Goal: Task Accomplishment & Management: Use online tool/utility

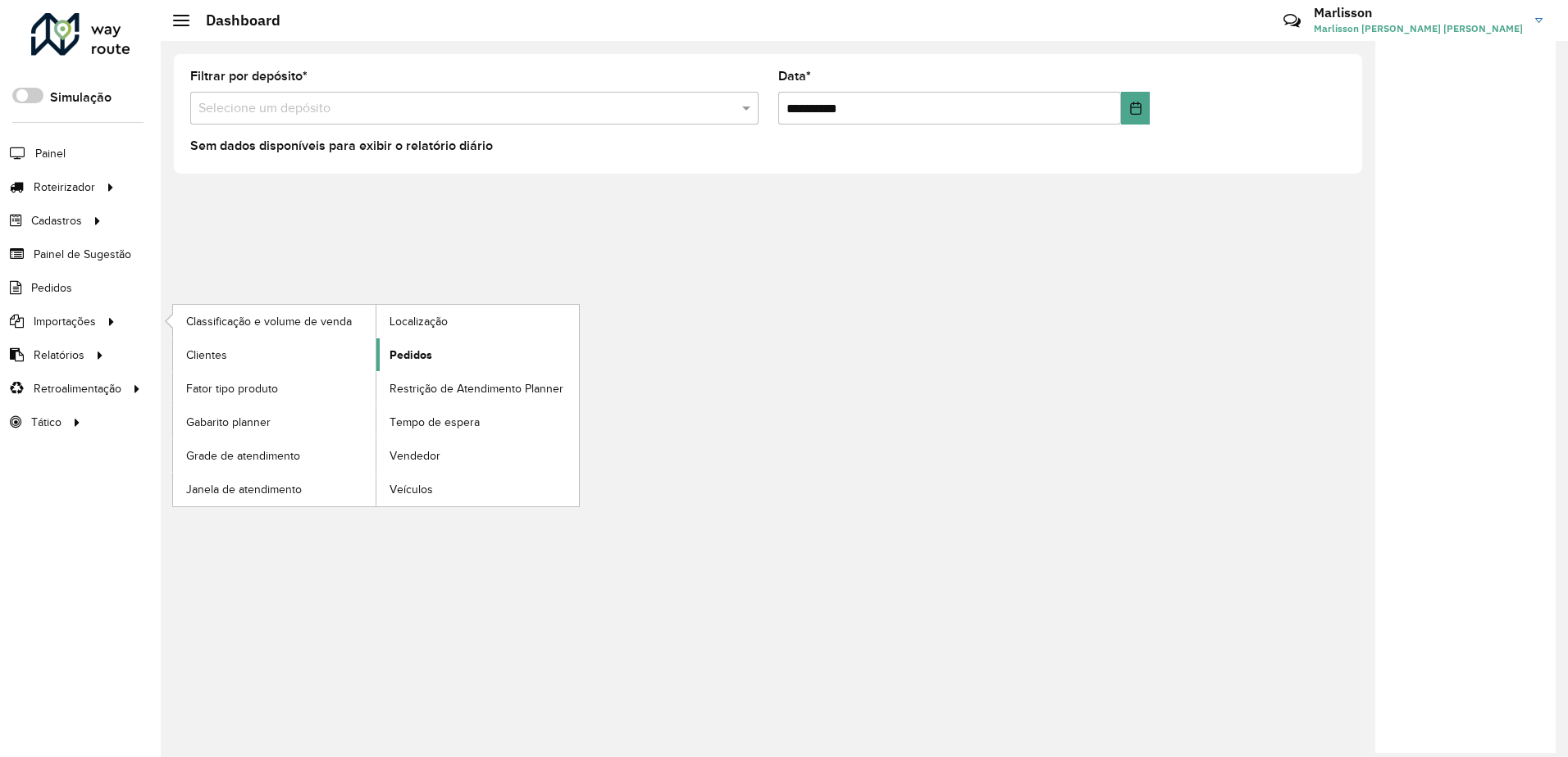
click at [404, 351] on span "Pedidos" at bounding box center [410, 355] width 42 height 17
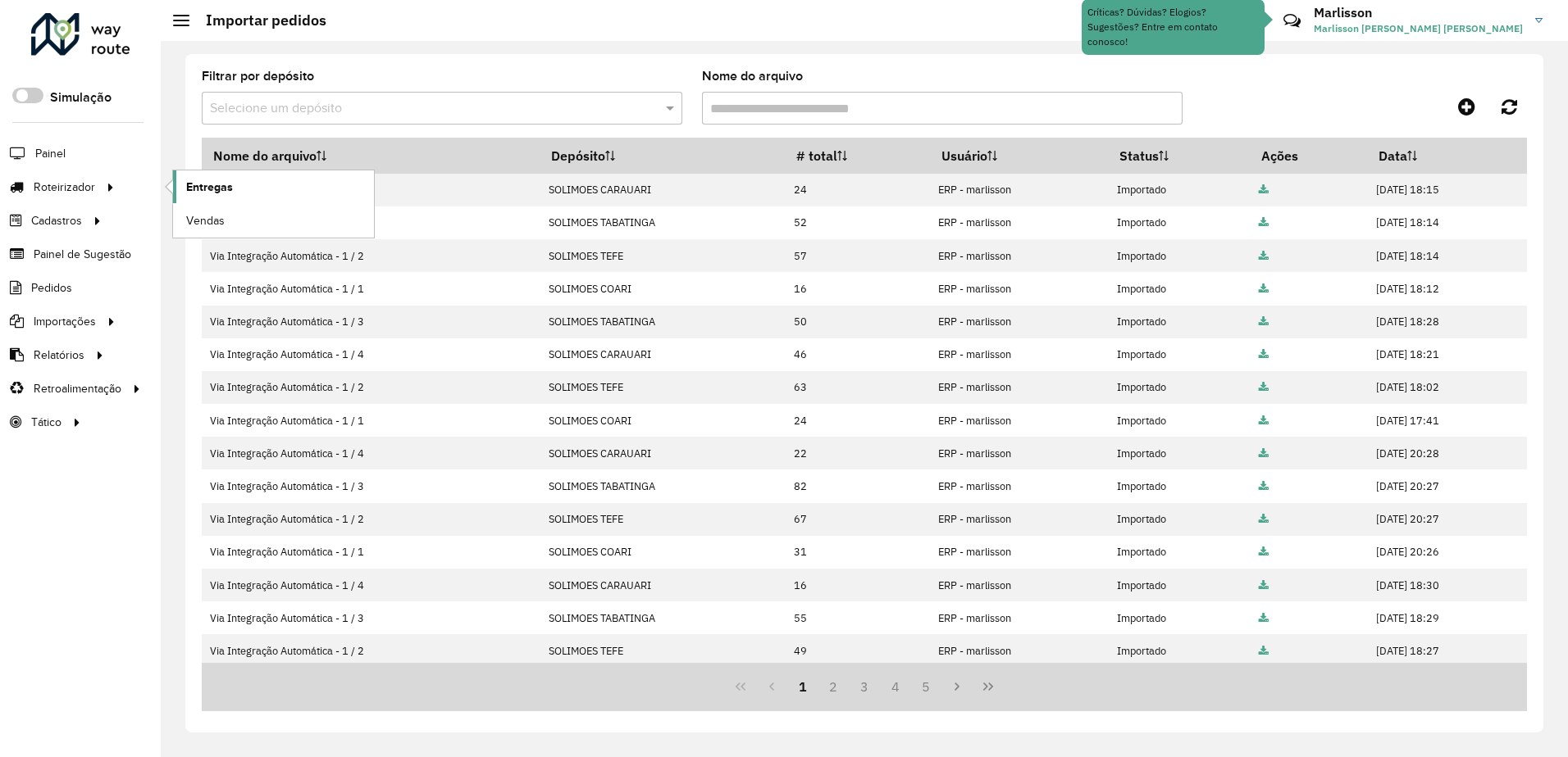
click at [228, 184] on span "Entregas" at bounding box center [209, 187] width 47 height 17
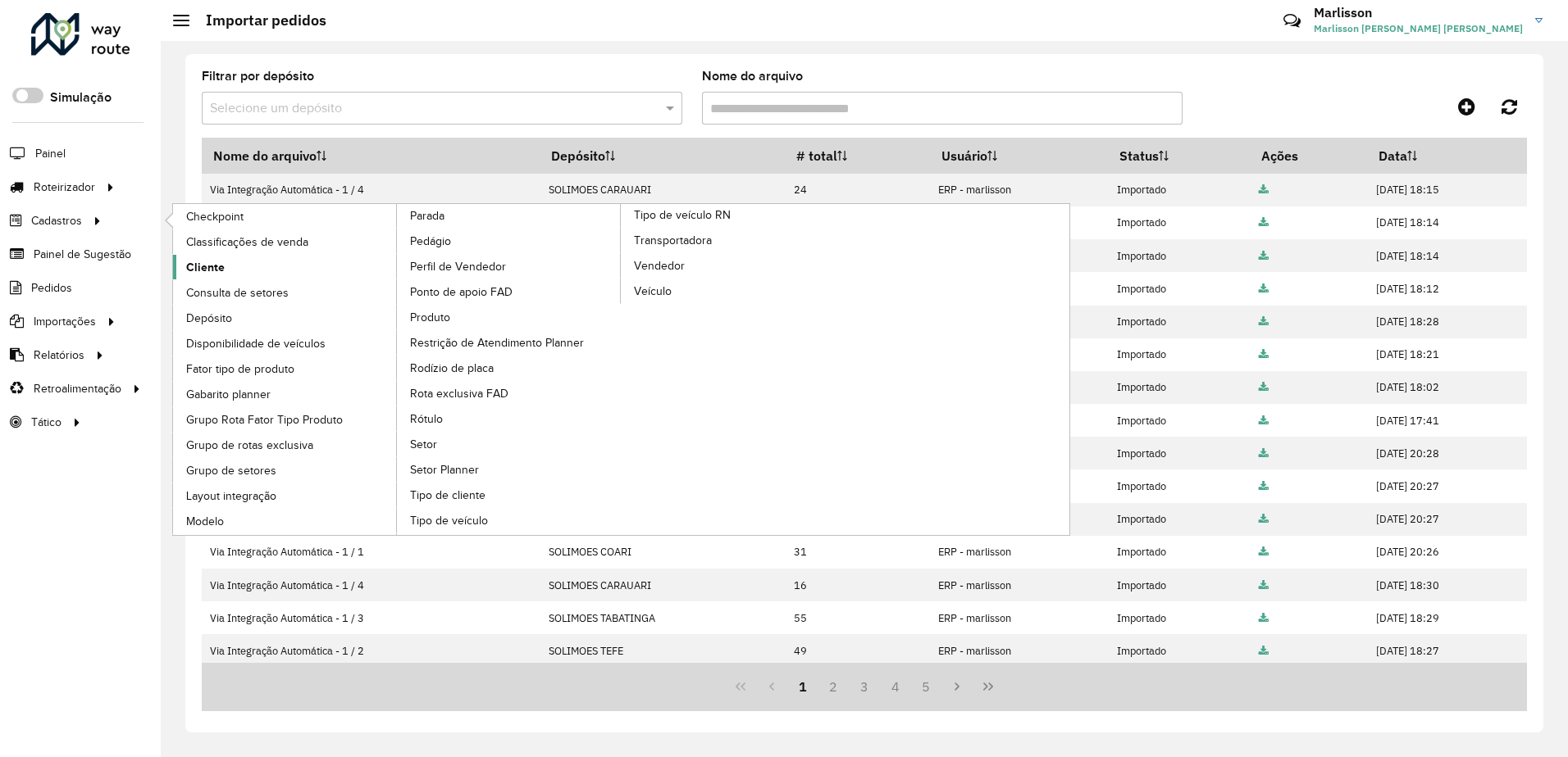
click at [204, 262] on span "Cliente" at bounding box center [206, 267] width 39 height 17
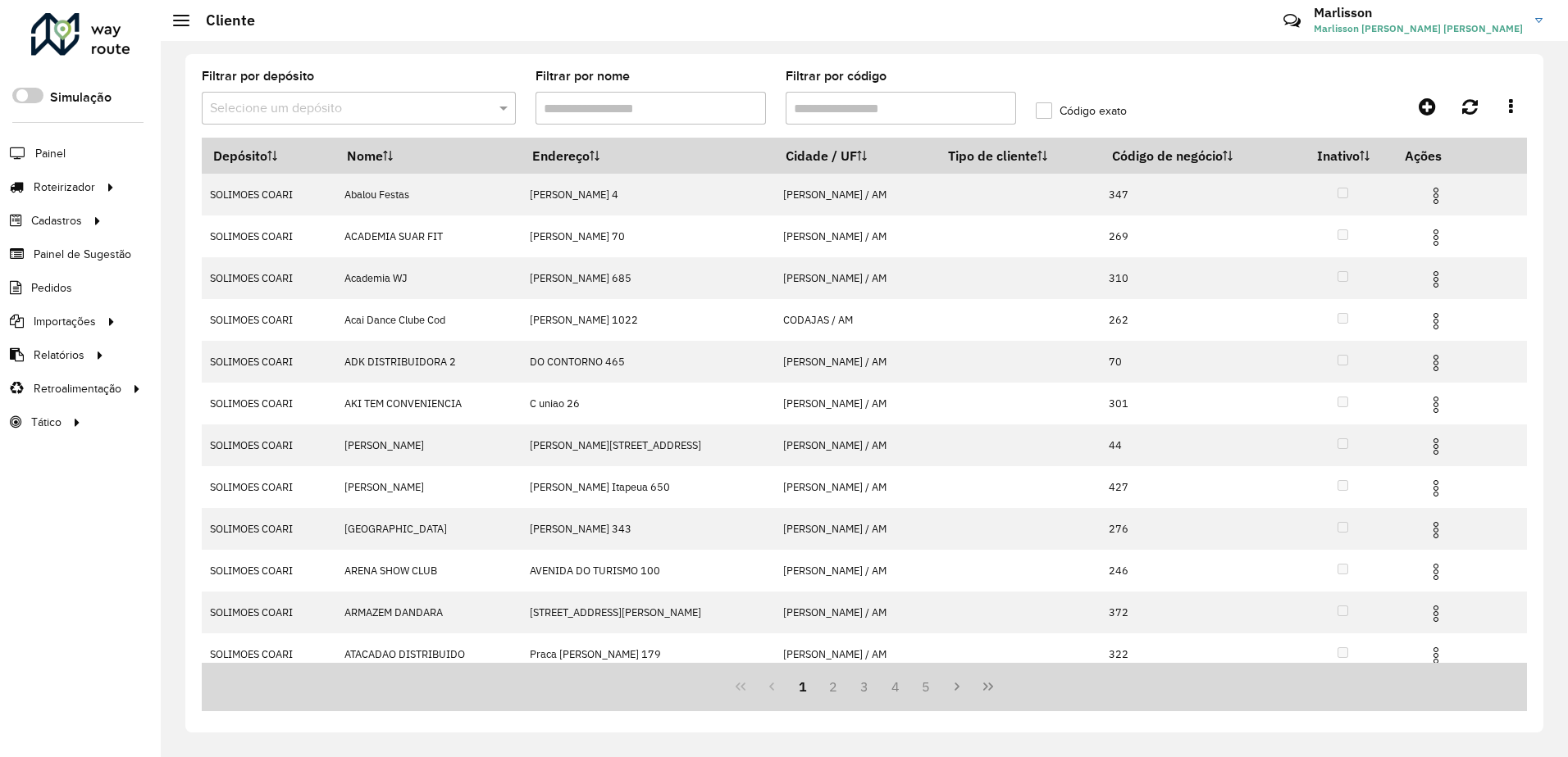
click at [850, 111] on input "Filtrar por código" at bounding box center [900, 108] width 230 height 33
paste input "***"
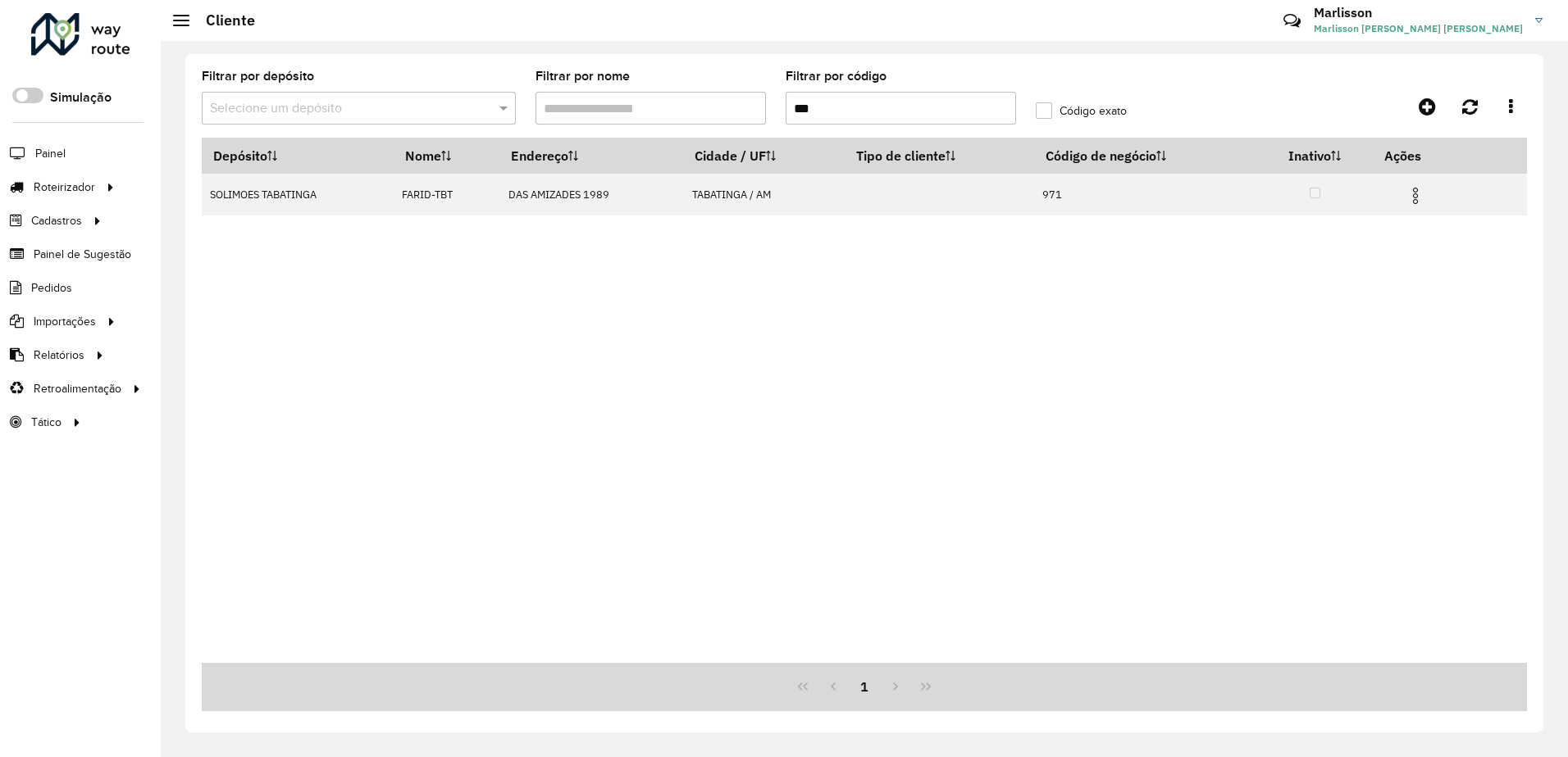
click at [796, 112] on input "***" at bounding box center [900, 108] width 230 height 33
paste input "text"
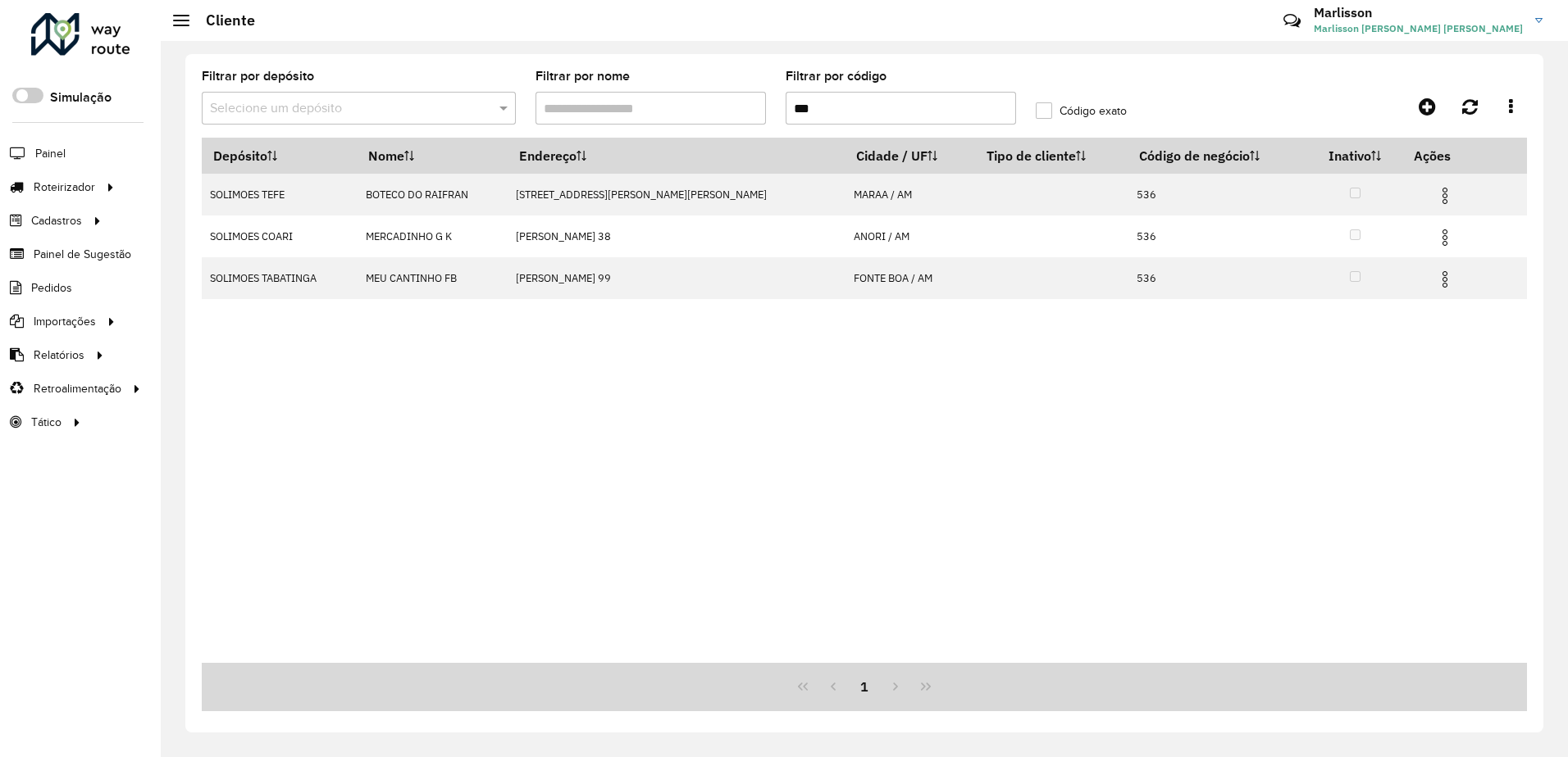
click at [378, 112] on input "text" at bounding box center [342, 108] width 265 height 19
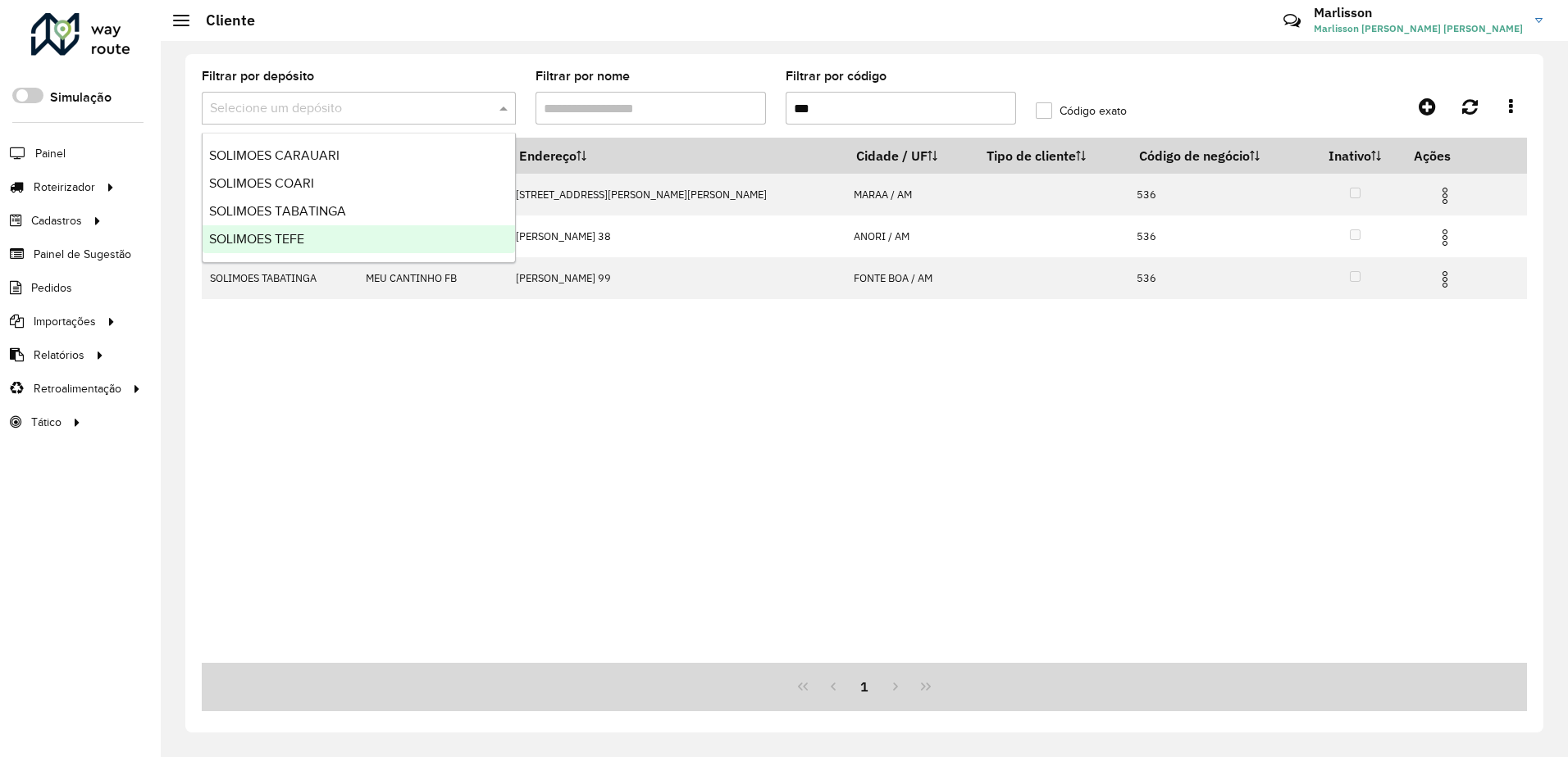
click at [288, 231] on div "SOLIMOES TEFE" at bounding box center [358, 239] width 312 height 28
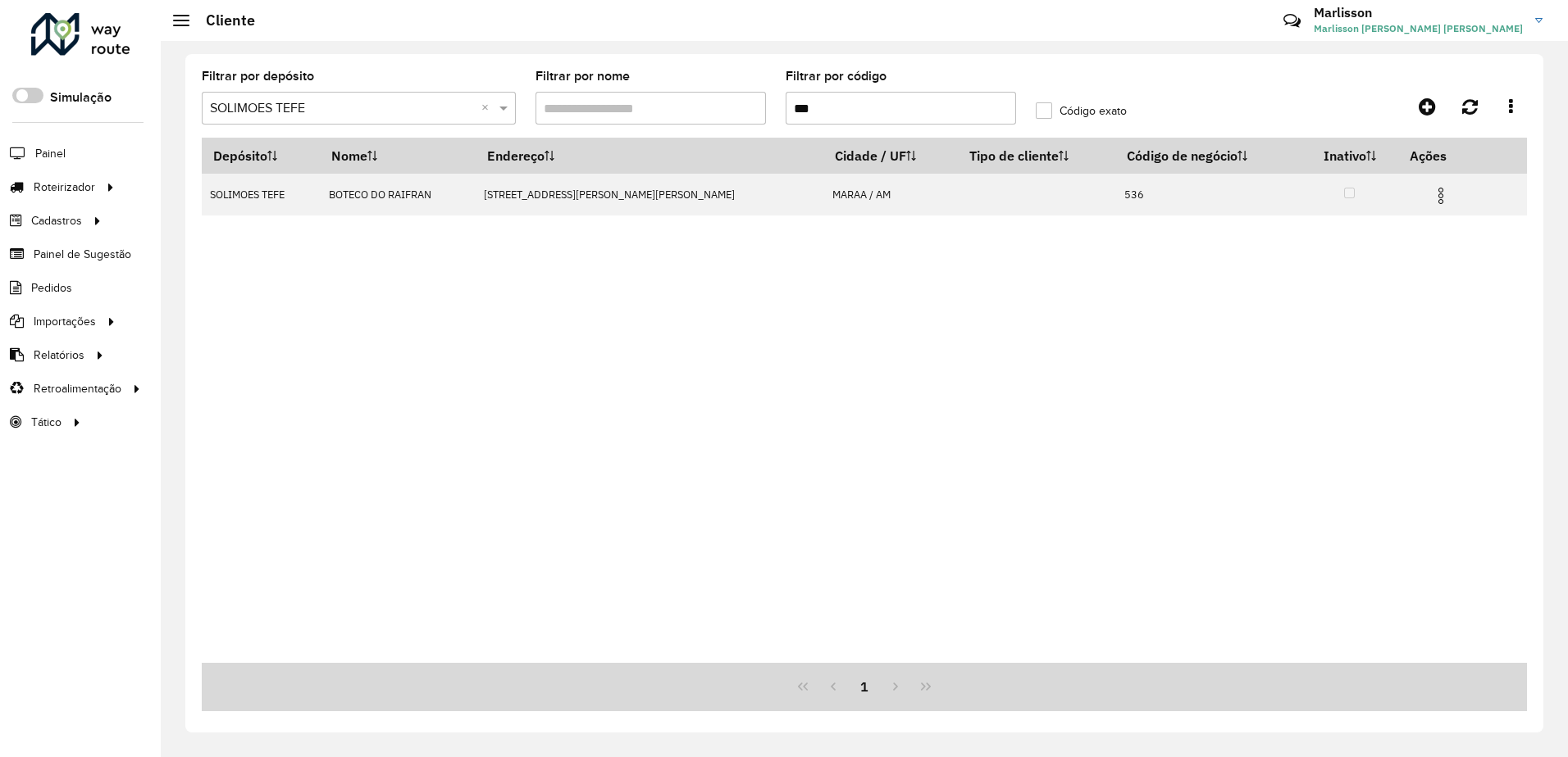
click at [806, 107] on input "***" at bounding box center [900, 108] width 230 height 33
paste input "text"
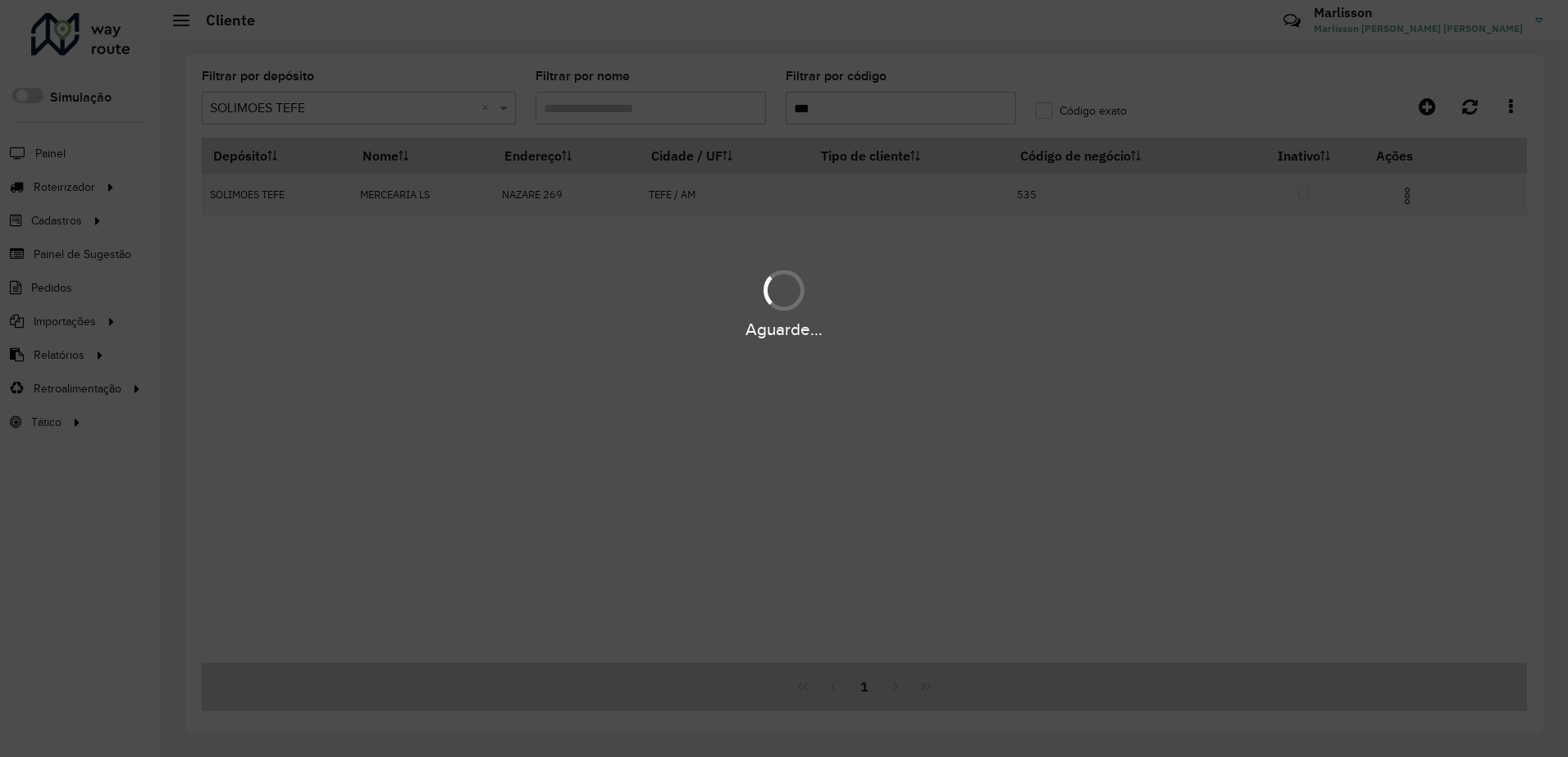
type input "***"
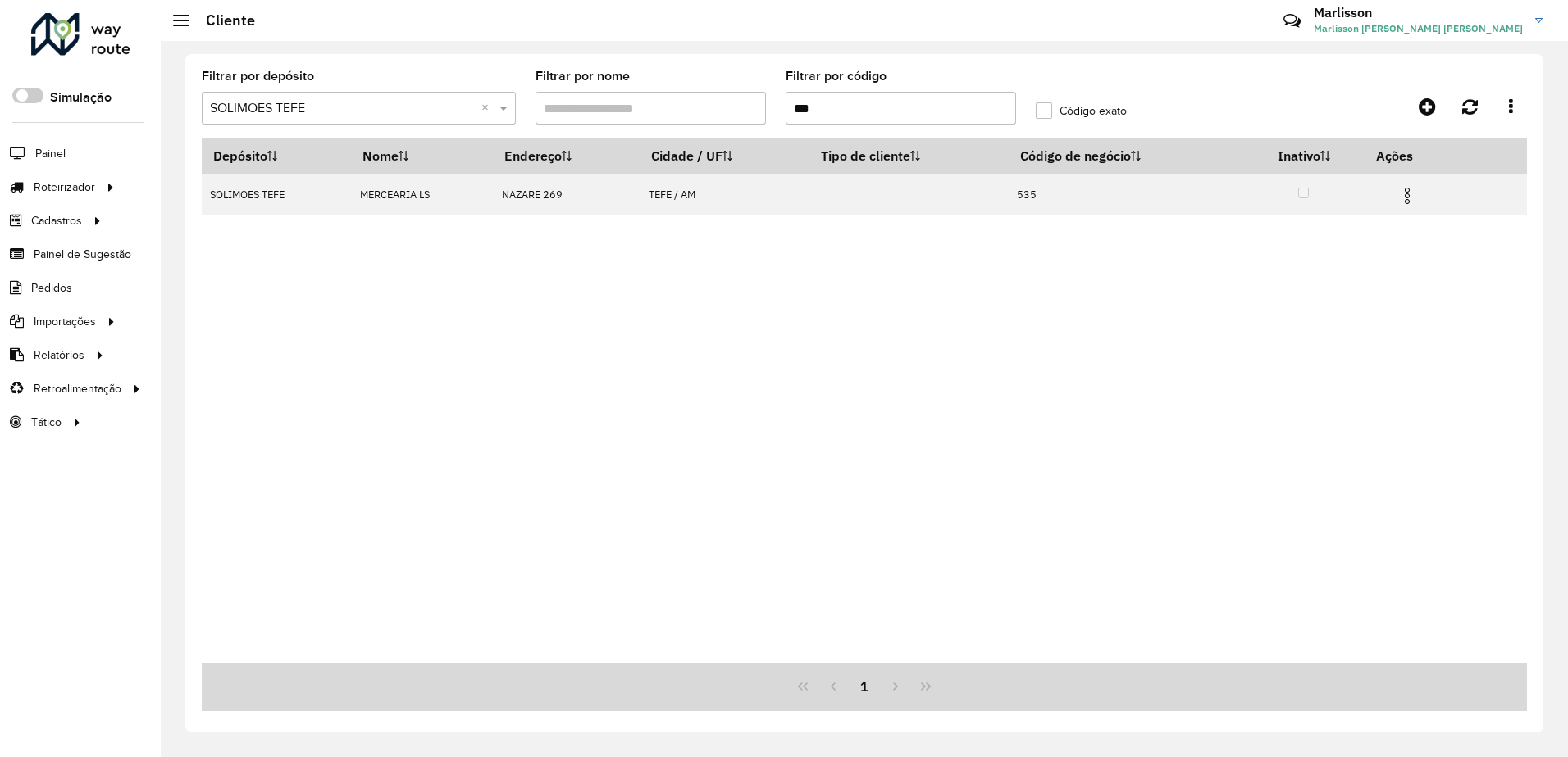
click at [382, 319] on div "Depósito Nome Endereço Cidade / UF Tipo de cliente Código de negócio Inativo Aç…" at bounding box center [864, 400] width 1325 height 525
click at [237, 184] on link "Entregas" at bounding box center [272, 187] width 201 height 33
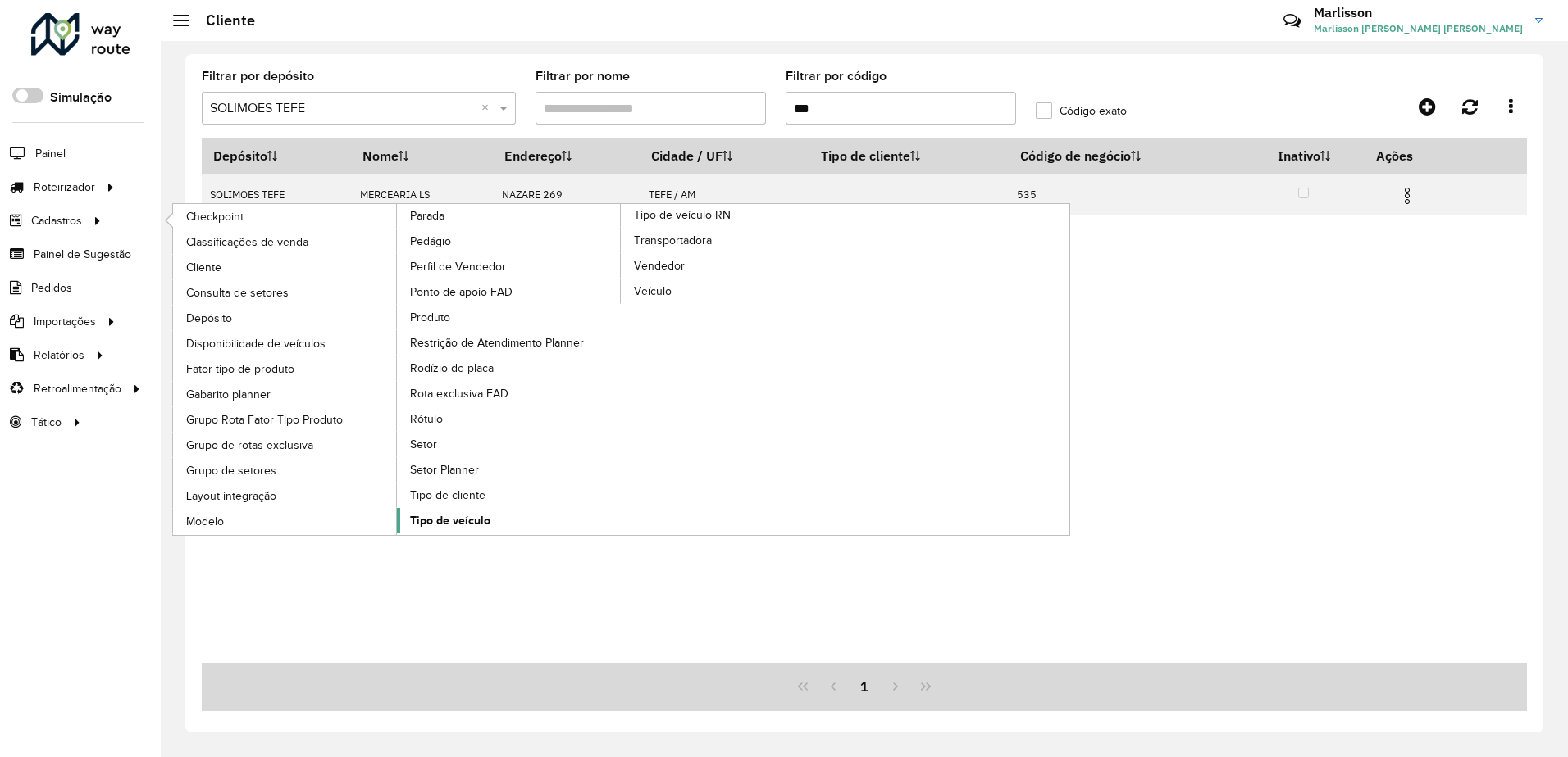
click at [435, 520] on span "Tipo de veículo" at bounding box center [449, 521] width 80 height 17
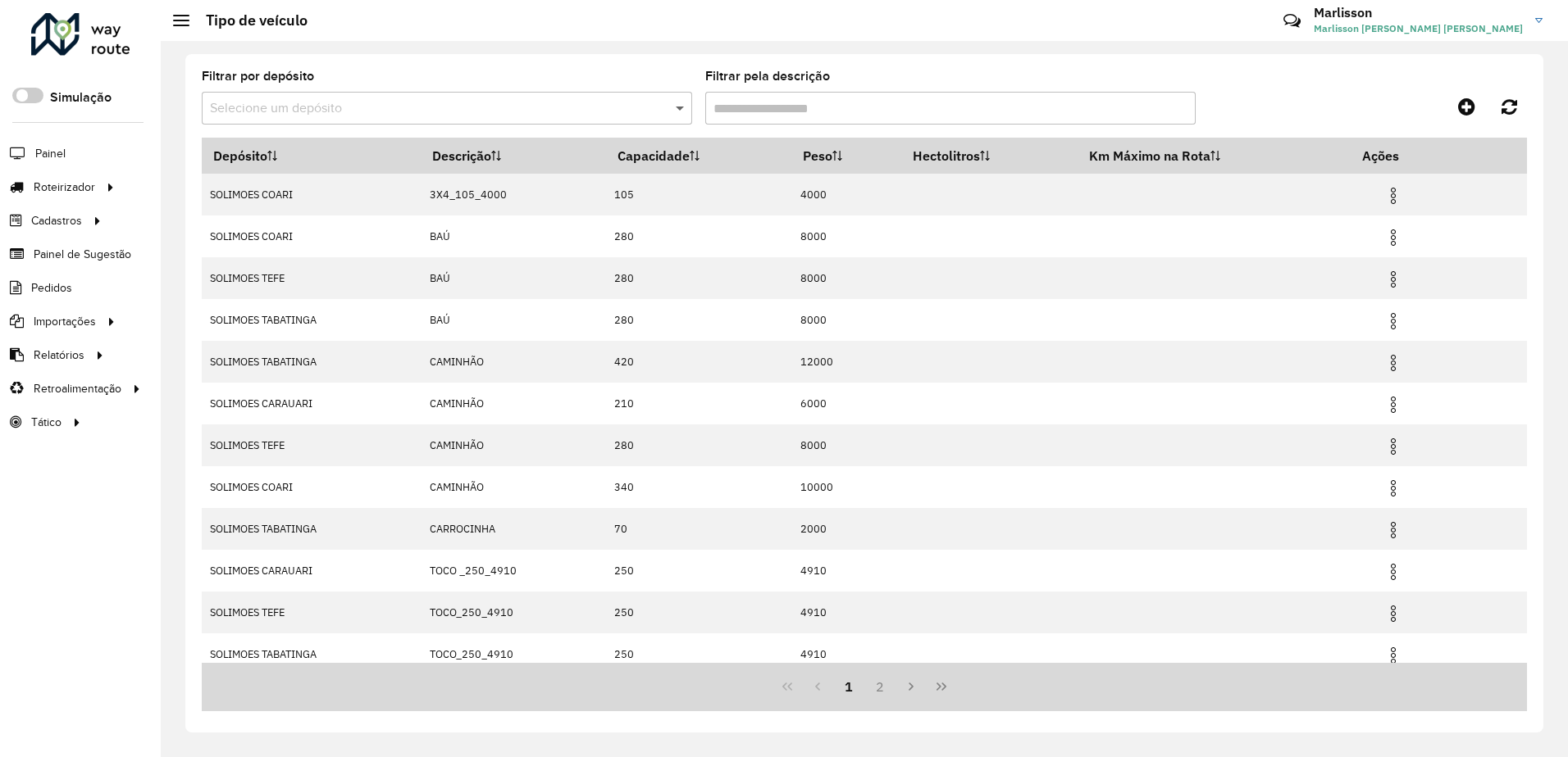
click at [672, 113] on span at bounding box center [682, 107] width 20 height 19
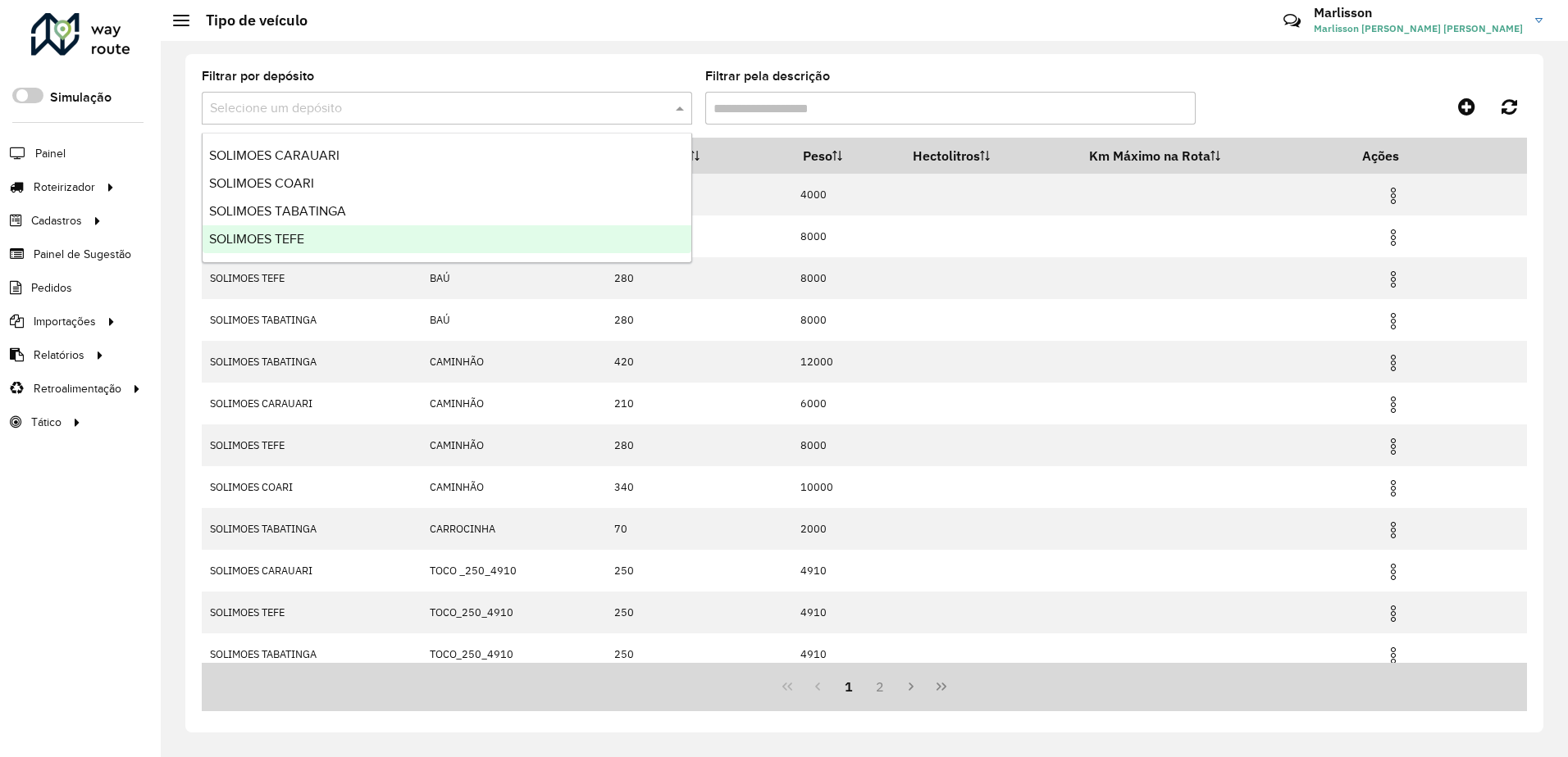
click at [278, 235] on span "SOLIMOES TEFE" at bounding box center [256, 239] width 95 height 14
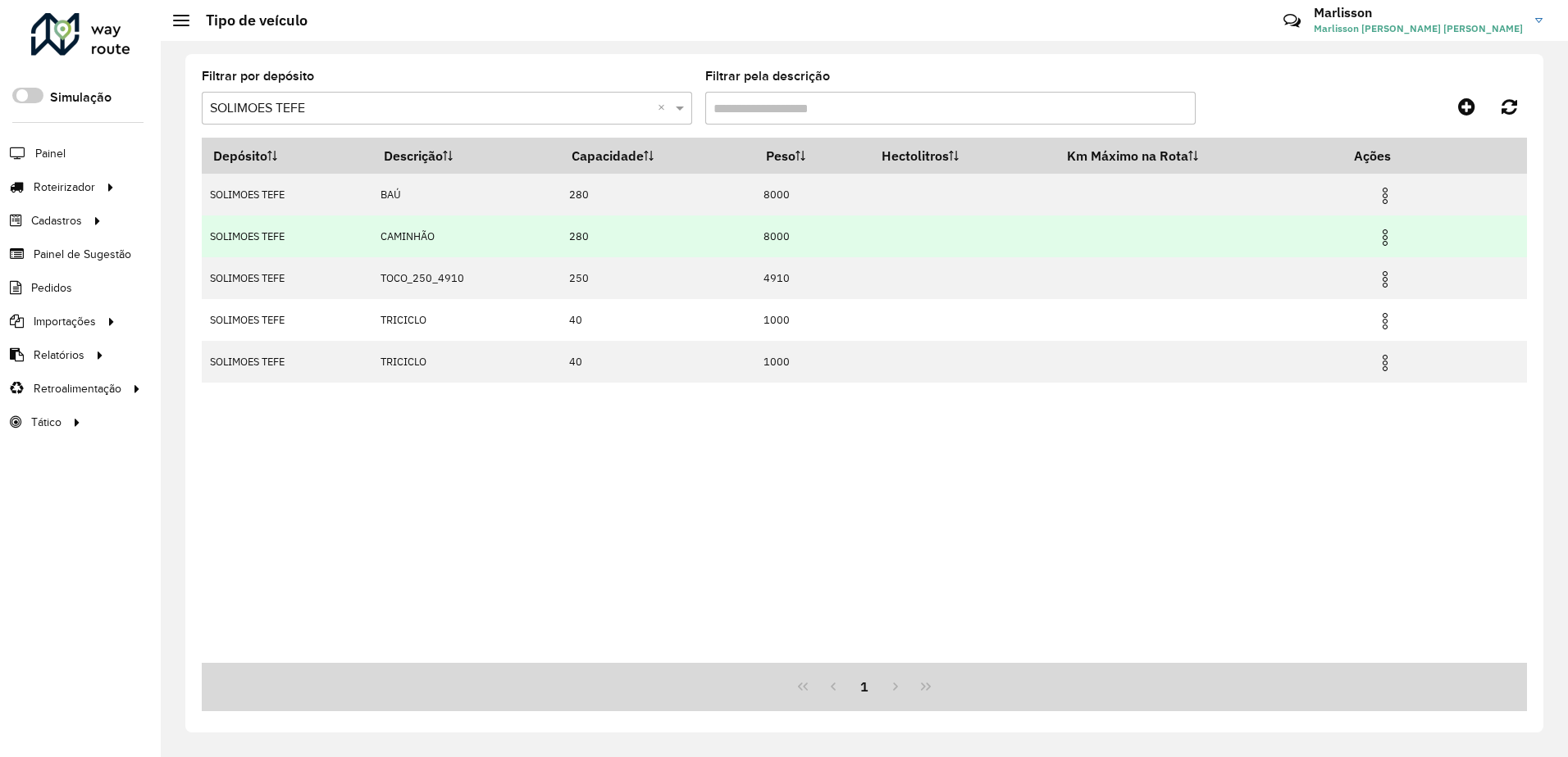
click at [1395, 238] on img at bounding box center [1384, 237] width 19 height 19
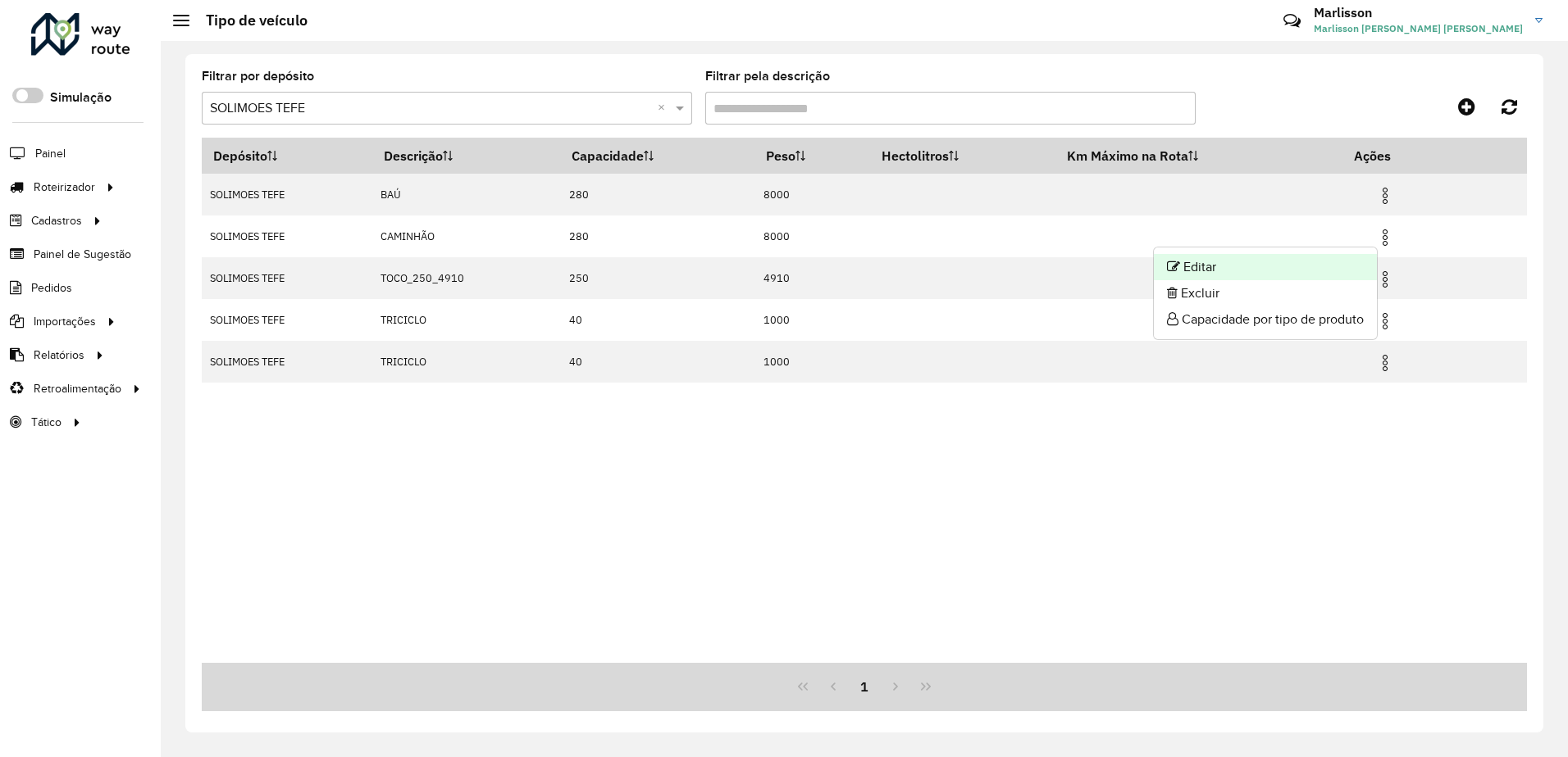
click at [1198, 267] on li "Editar" at bounding box center [1265, 266] width 223 height 26
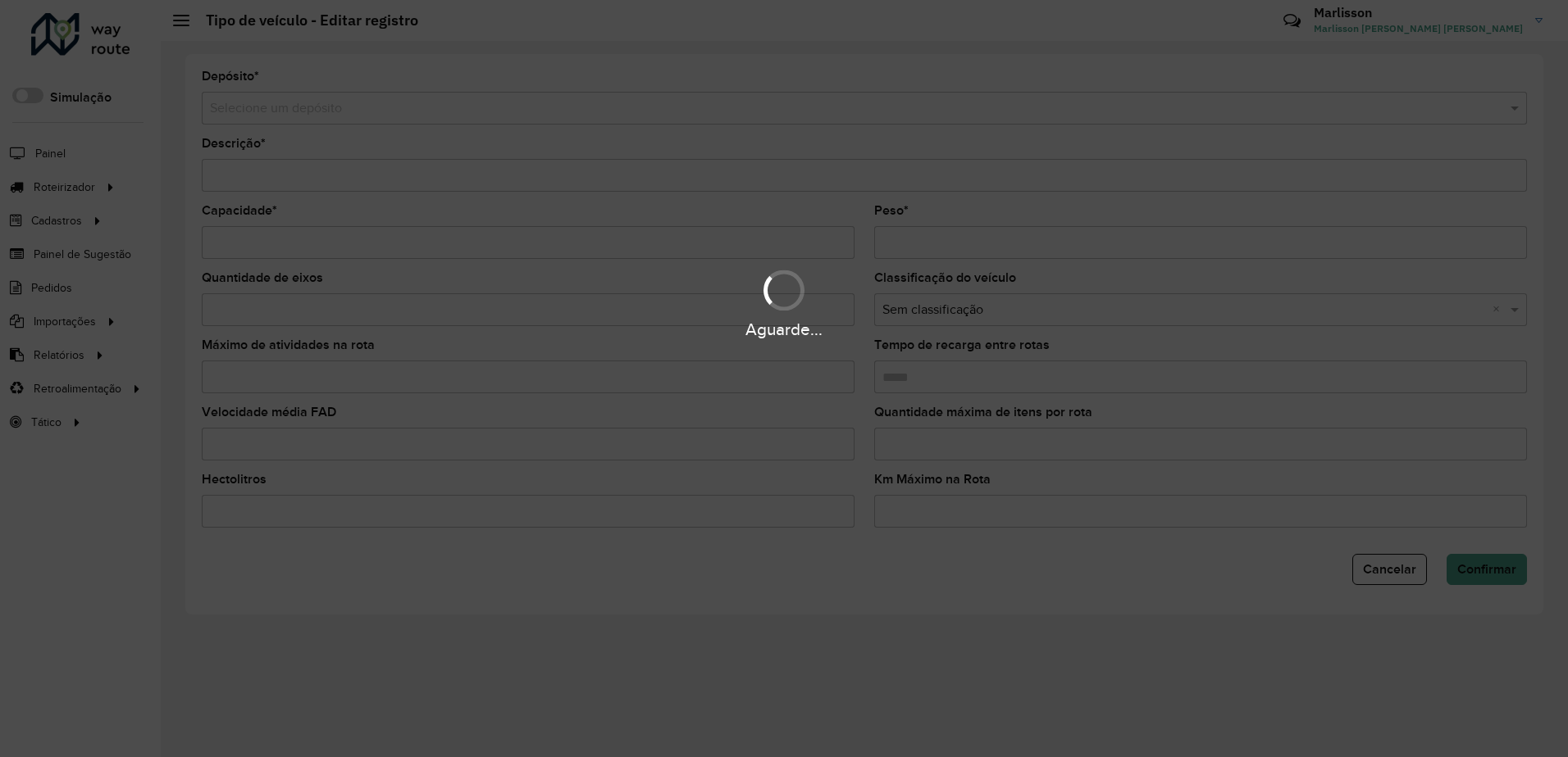
type input "********"
type input "***"
type input "****"
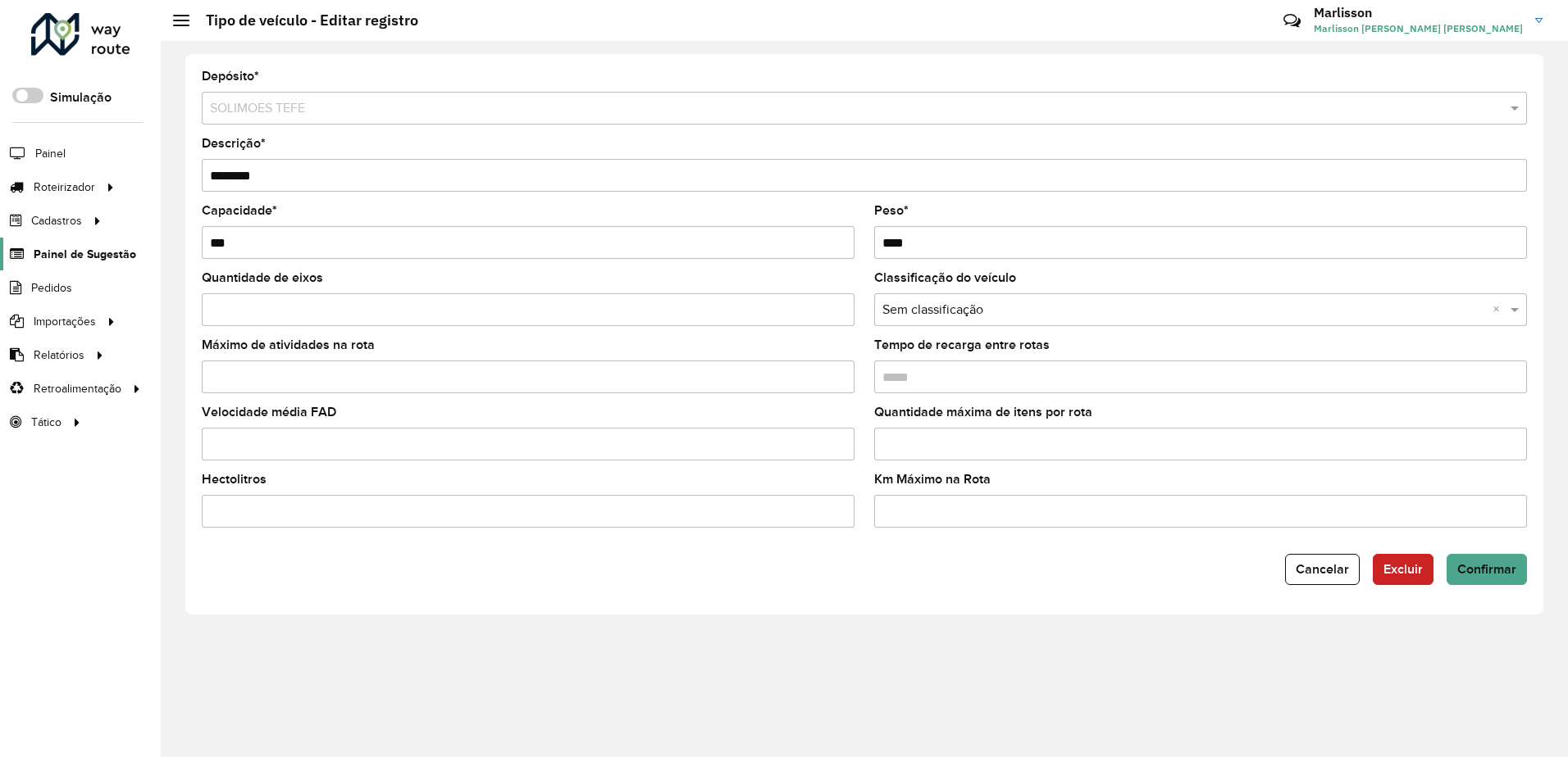
drag, startPoint x: 349, startPoint y: 246, endPoint x: 23, endPoint y: 252, distance: 326.1
click at [23, 252] on div "Roteirizador AmbevTech Simulação Painel Roteirizador Entregas Vendas Cadastros …" at bounding box center [784, 378] width 1568 height 757
type input "***"
type input "*****"
click at [1506, 568] on span "Confirmar" at bounding box center [1487, 569] width 59 height 14
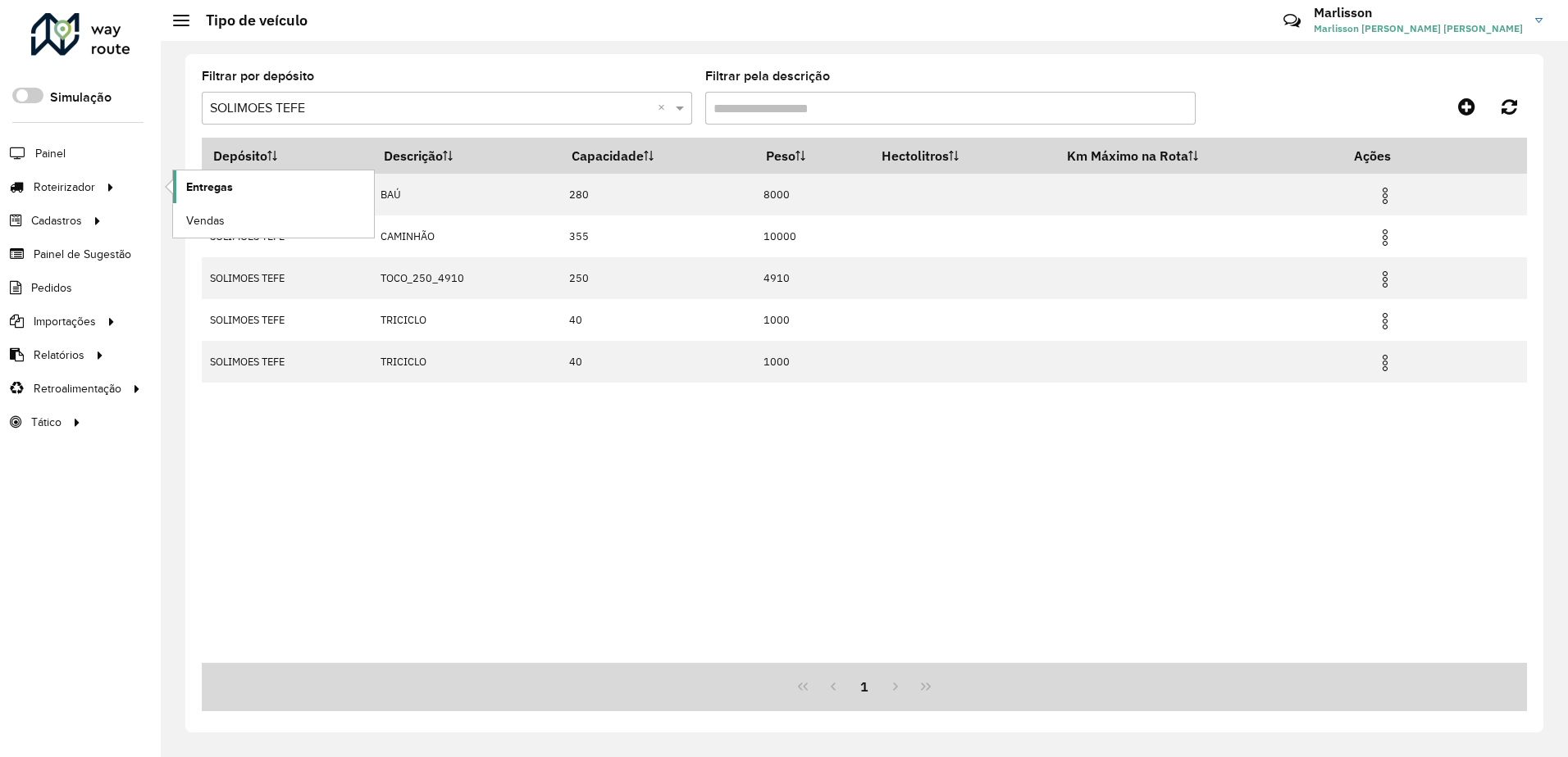
click at [223, 186] on span "Entregas" at bounding box center [209, 187] width 47 height 17
click at [182, 182] on link "Entregas" at bounding box center [272, 187] width 201 height 33
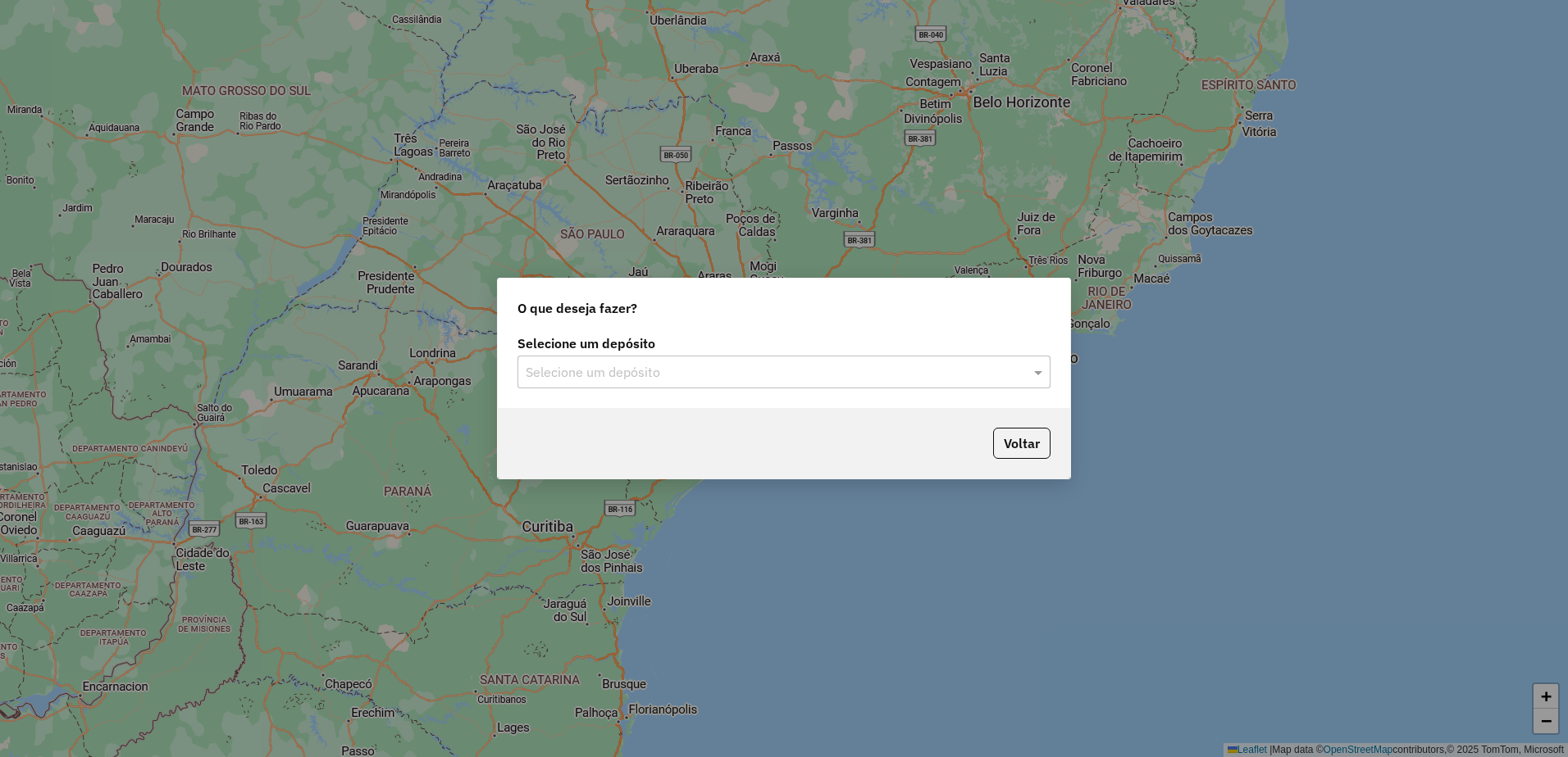
click at [579, 379] on input "text" at bounding box center [767, 372] width 484 height 19
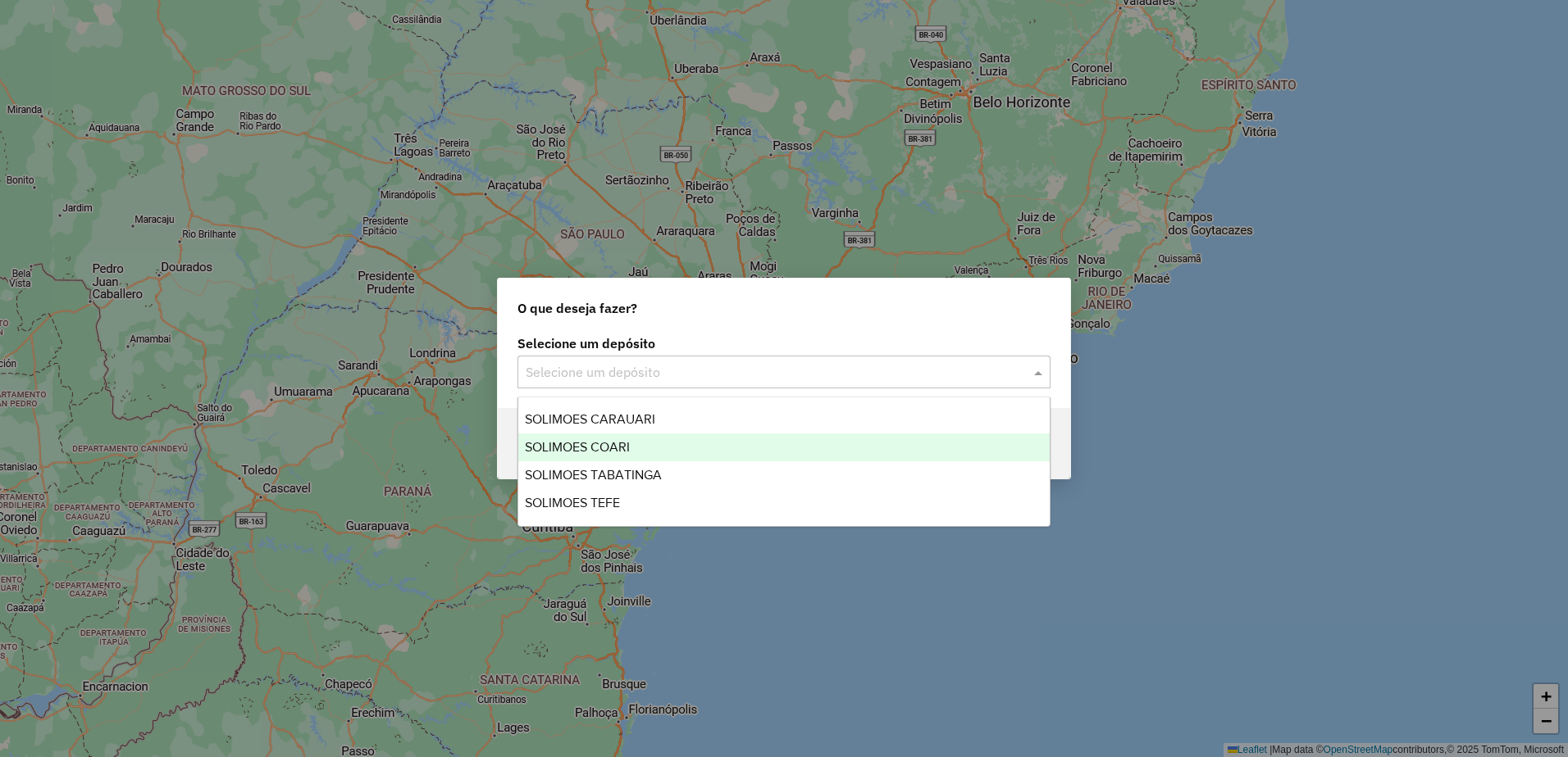
click at [592, 443] on span "SOLIMOES COARI" at bounding box center [577, 447] width 105 height 14
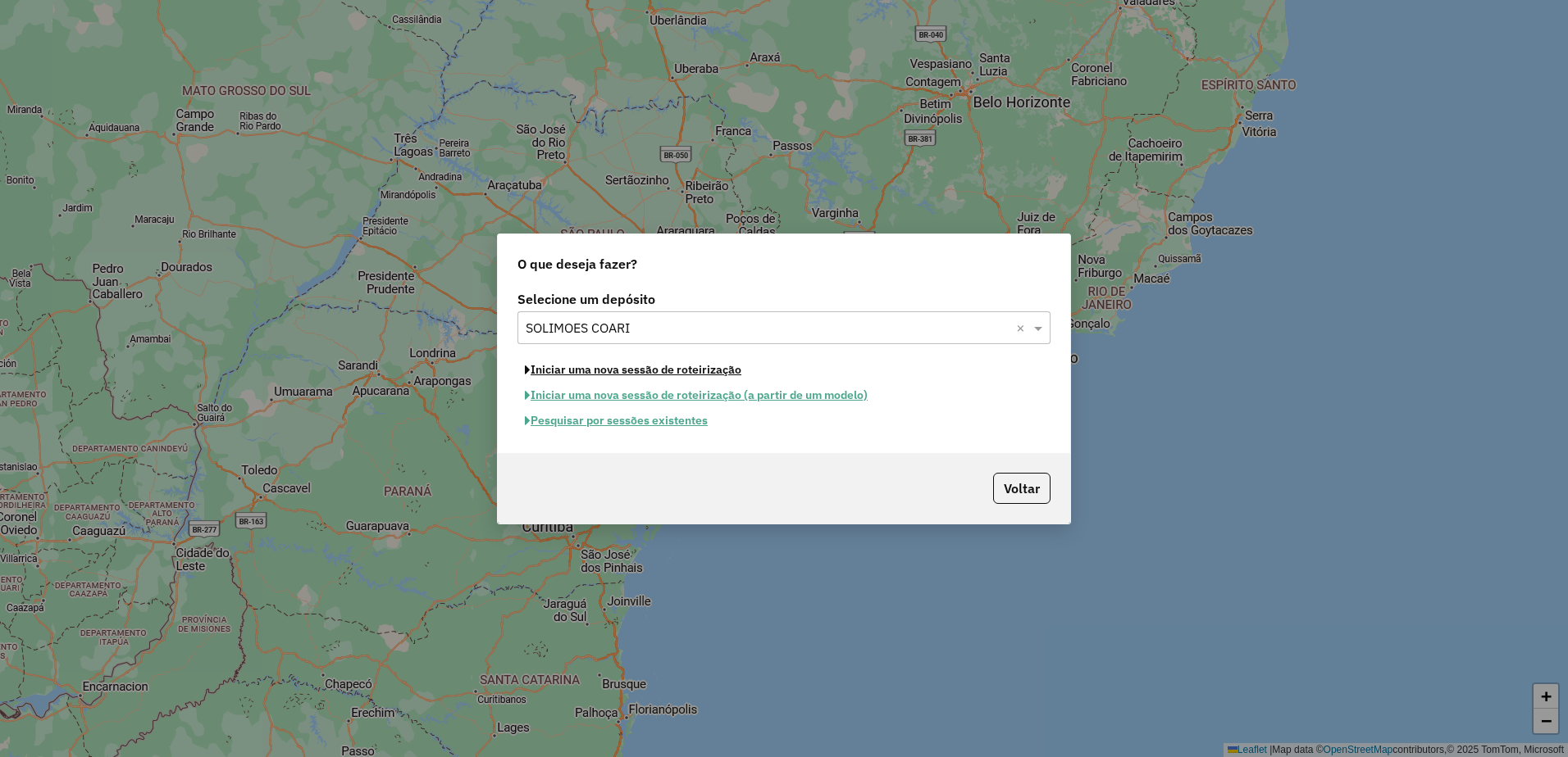
click at [635, 371] on button "Iniciar uma nova sessão de roteirização" at bounding box center [632, 370] width 231 height 25
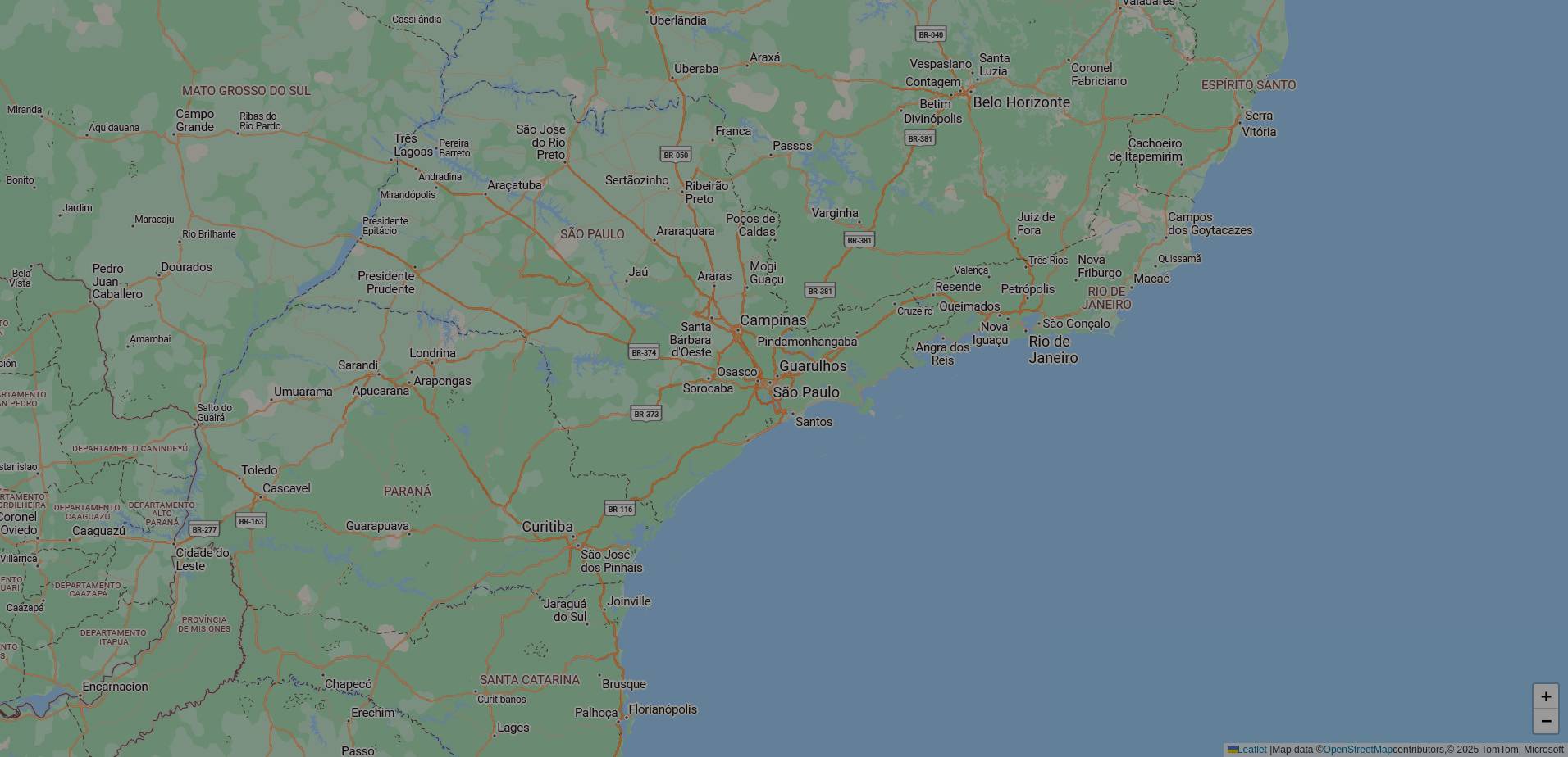
select select "*"
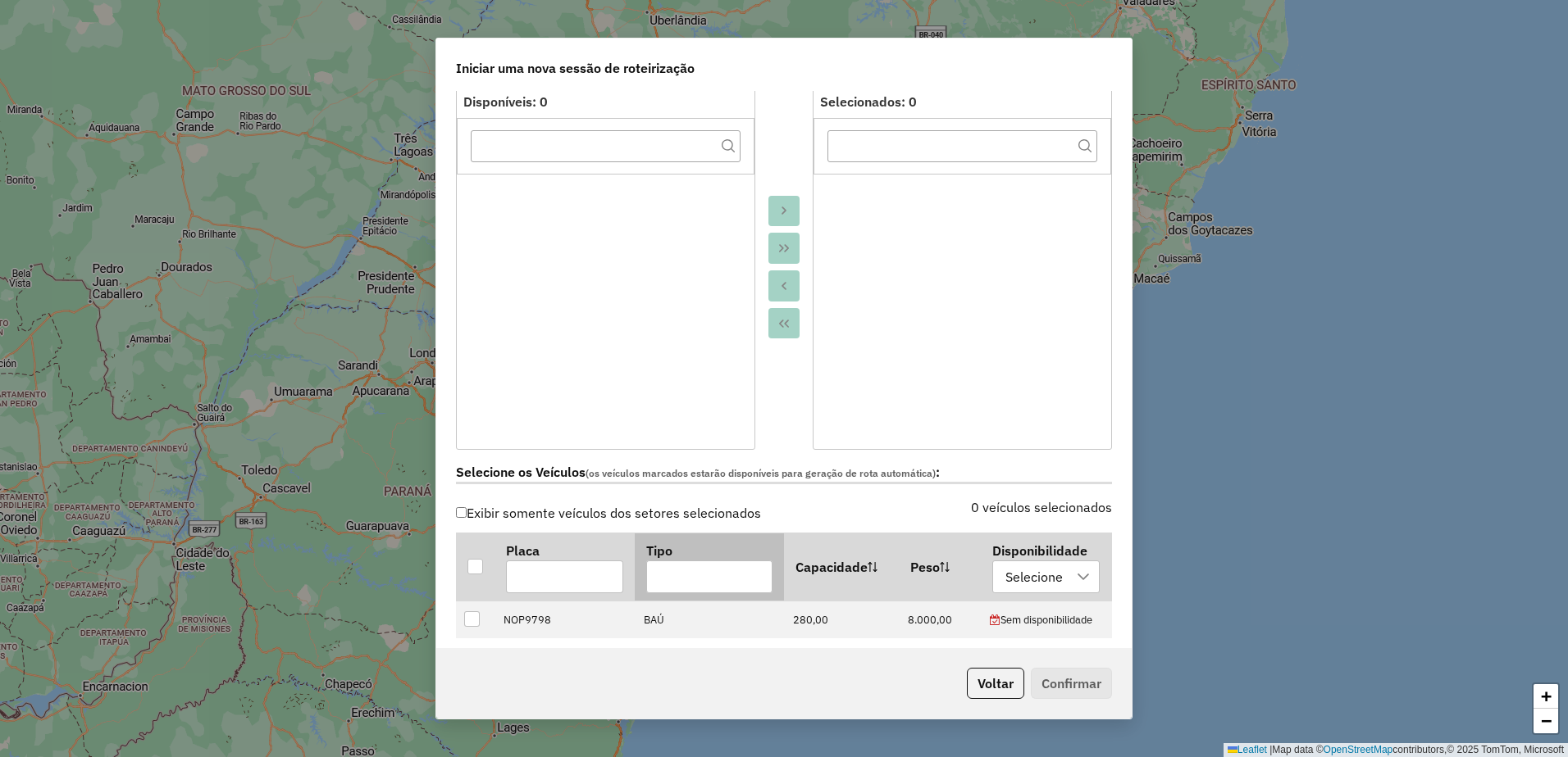
scroll to position [328, 0]
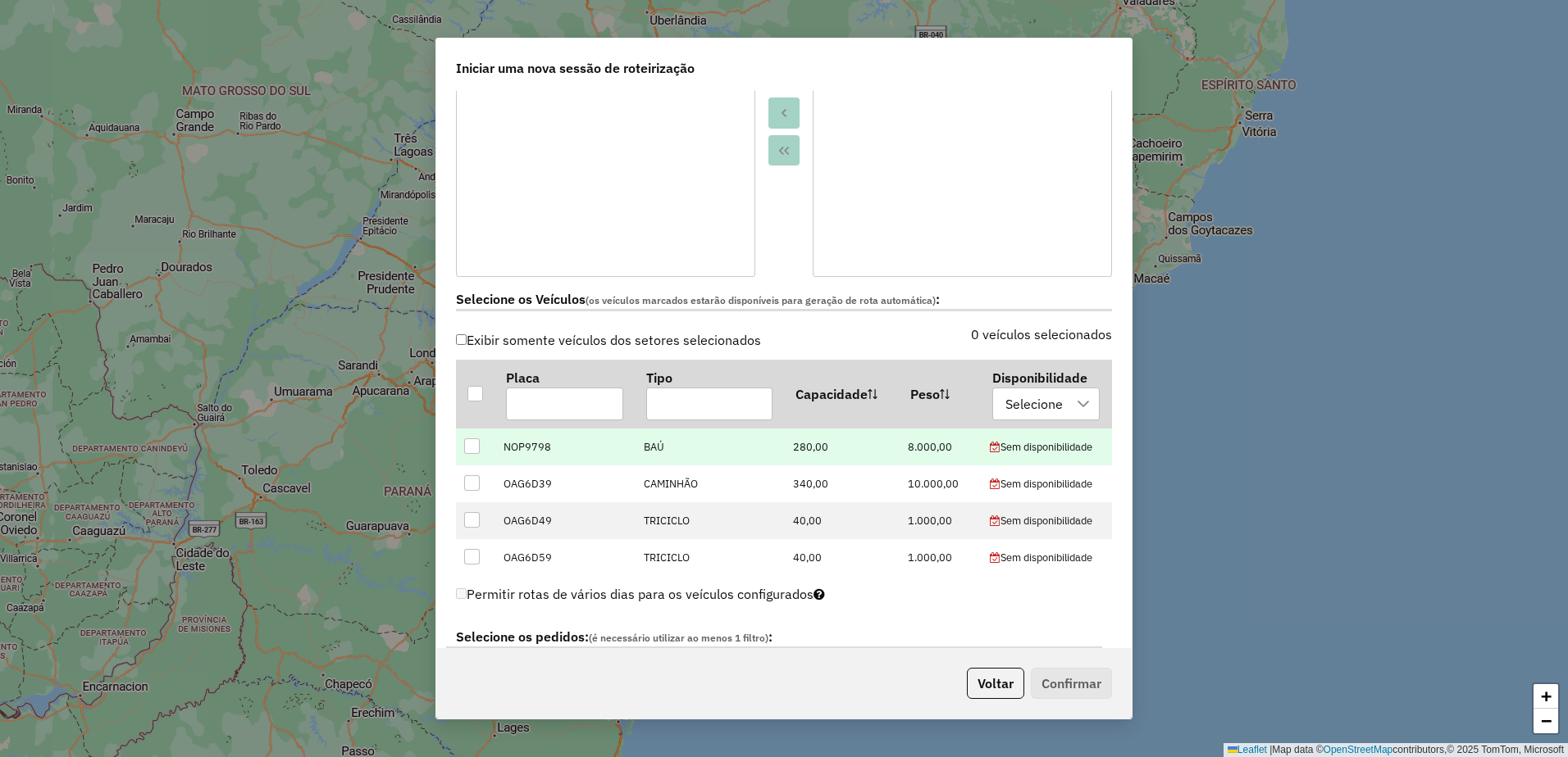
click at [470, 450] on div at bounding box center [471, 446] width 15 height 15
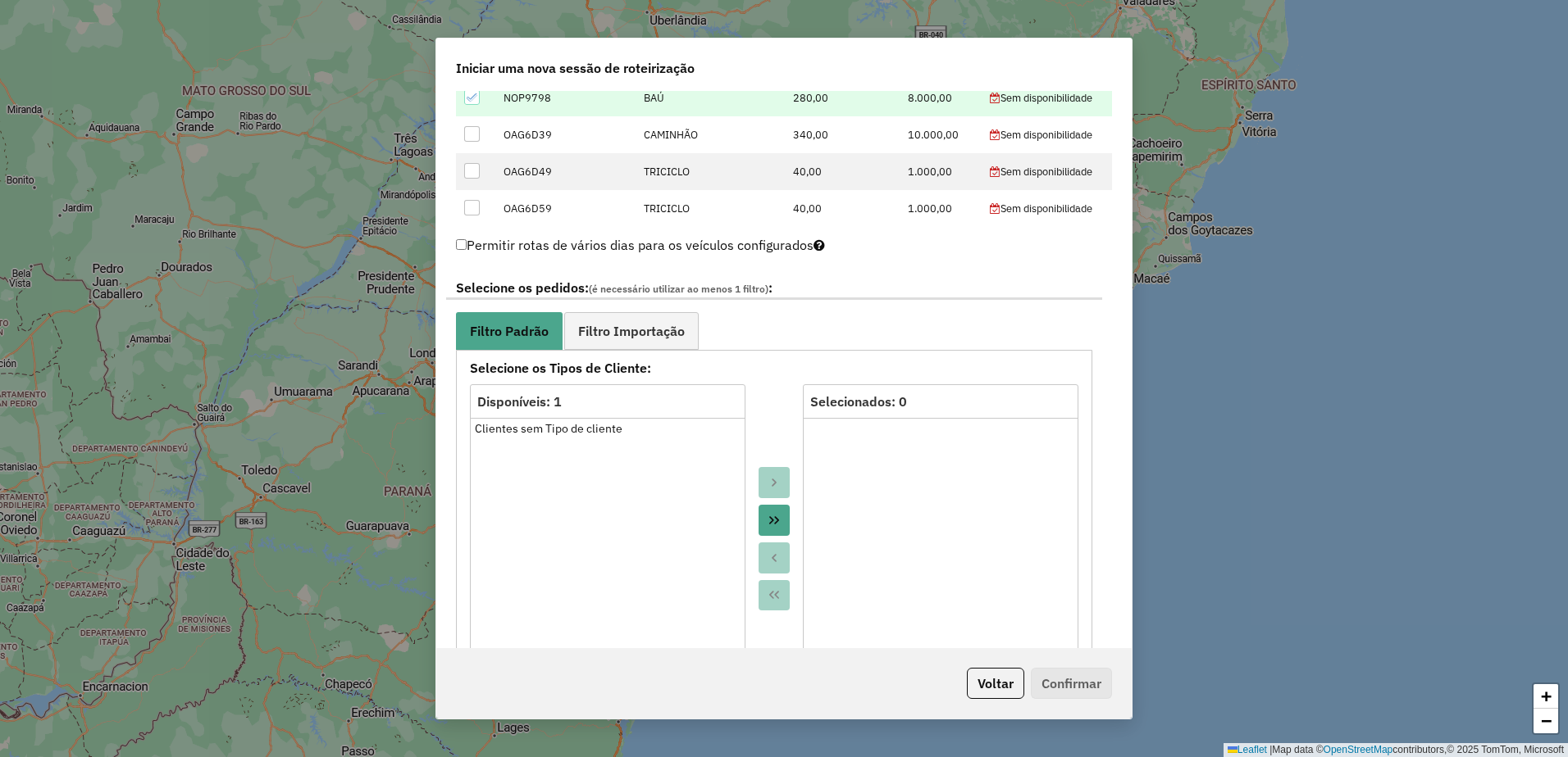
scroll to position [820, 0]
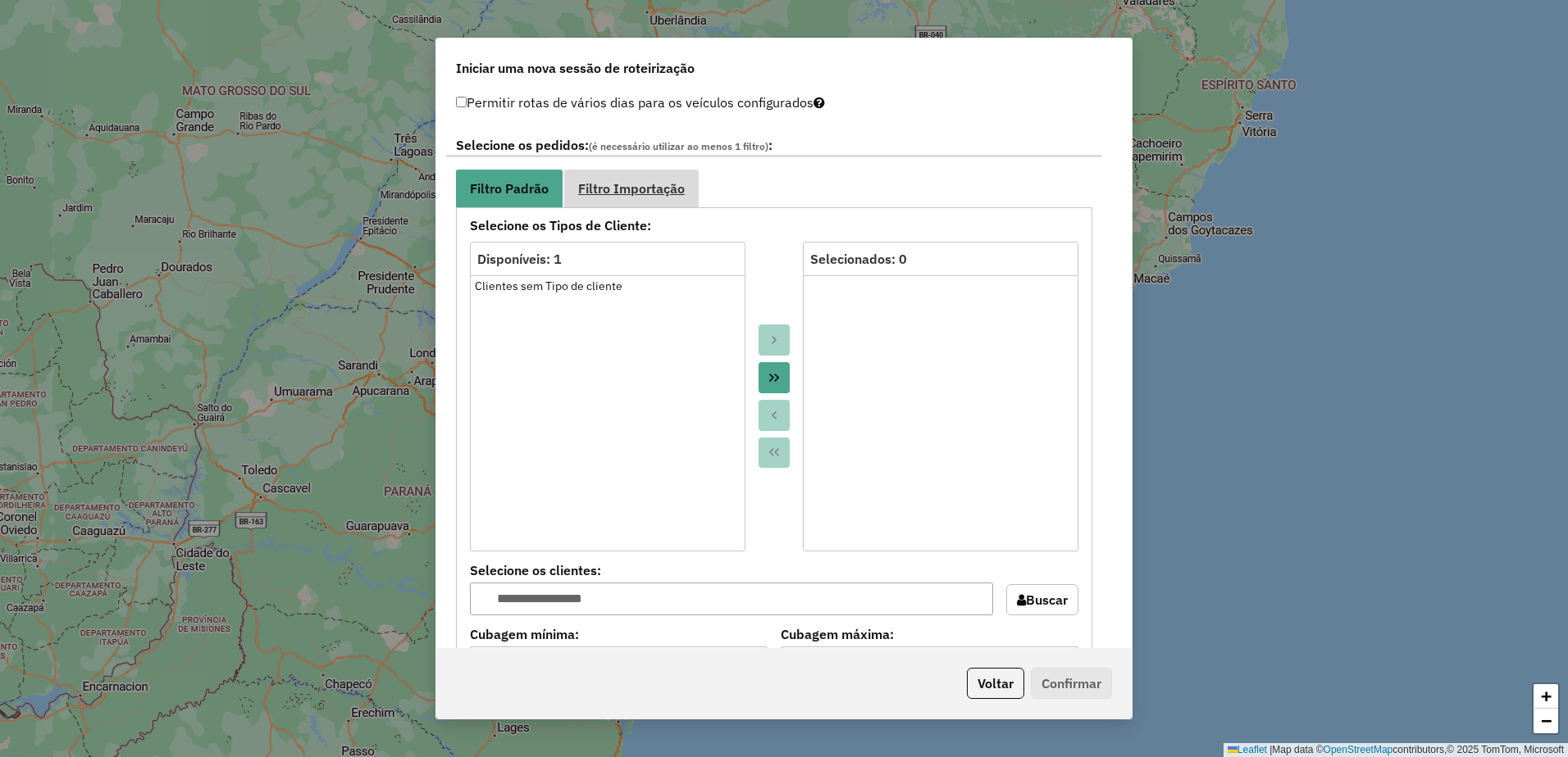
click at [614, 176] on link "Filtro Importação" at bounding box center [631, 189] width 135 height 37
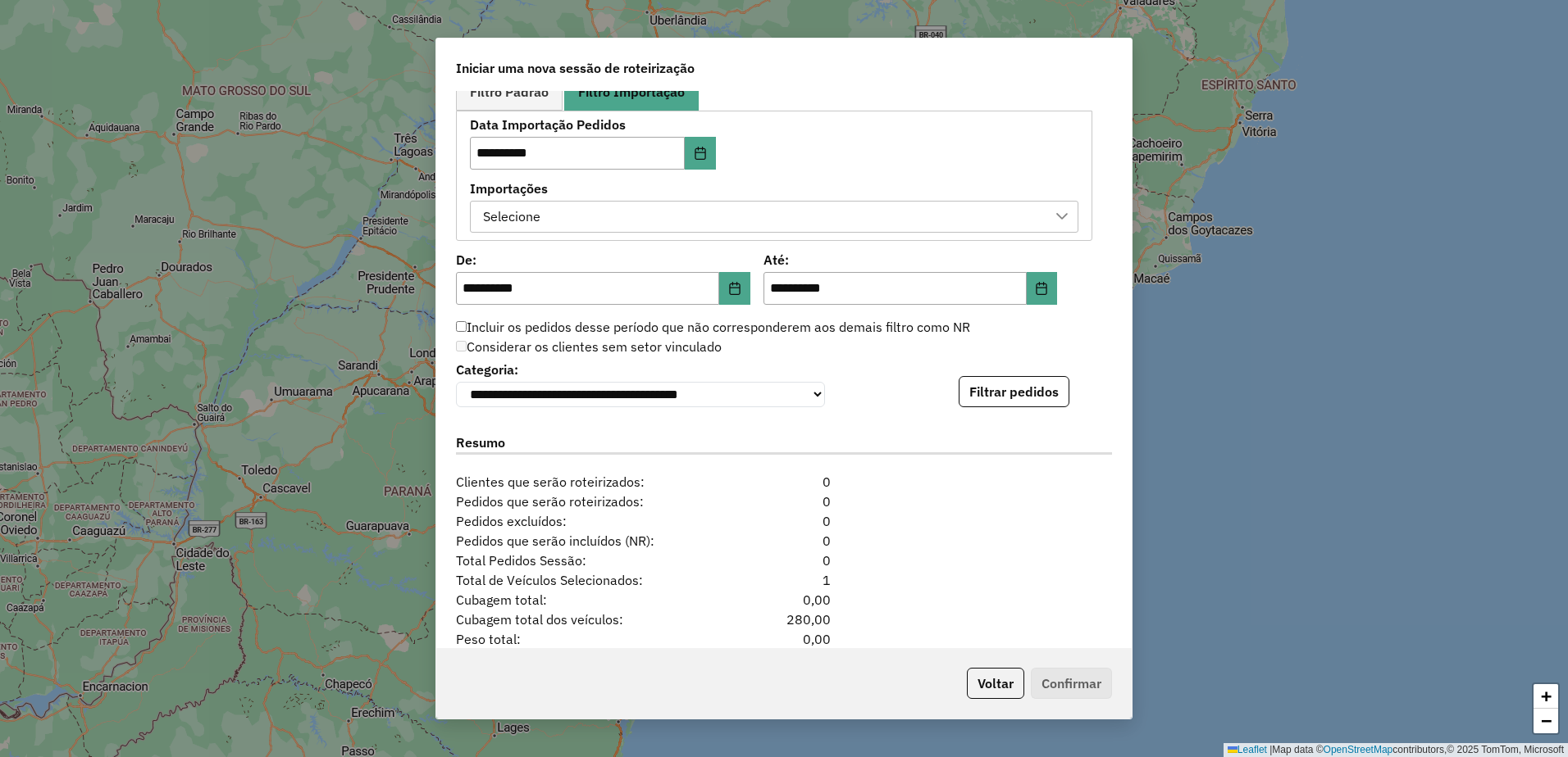
scroll to position [1015, 0]
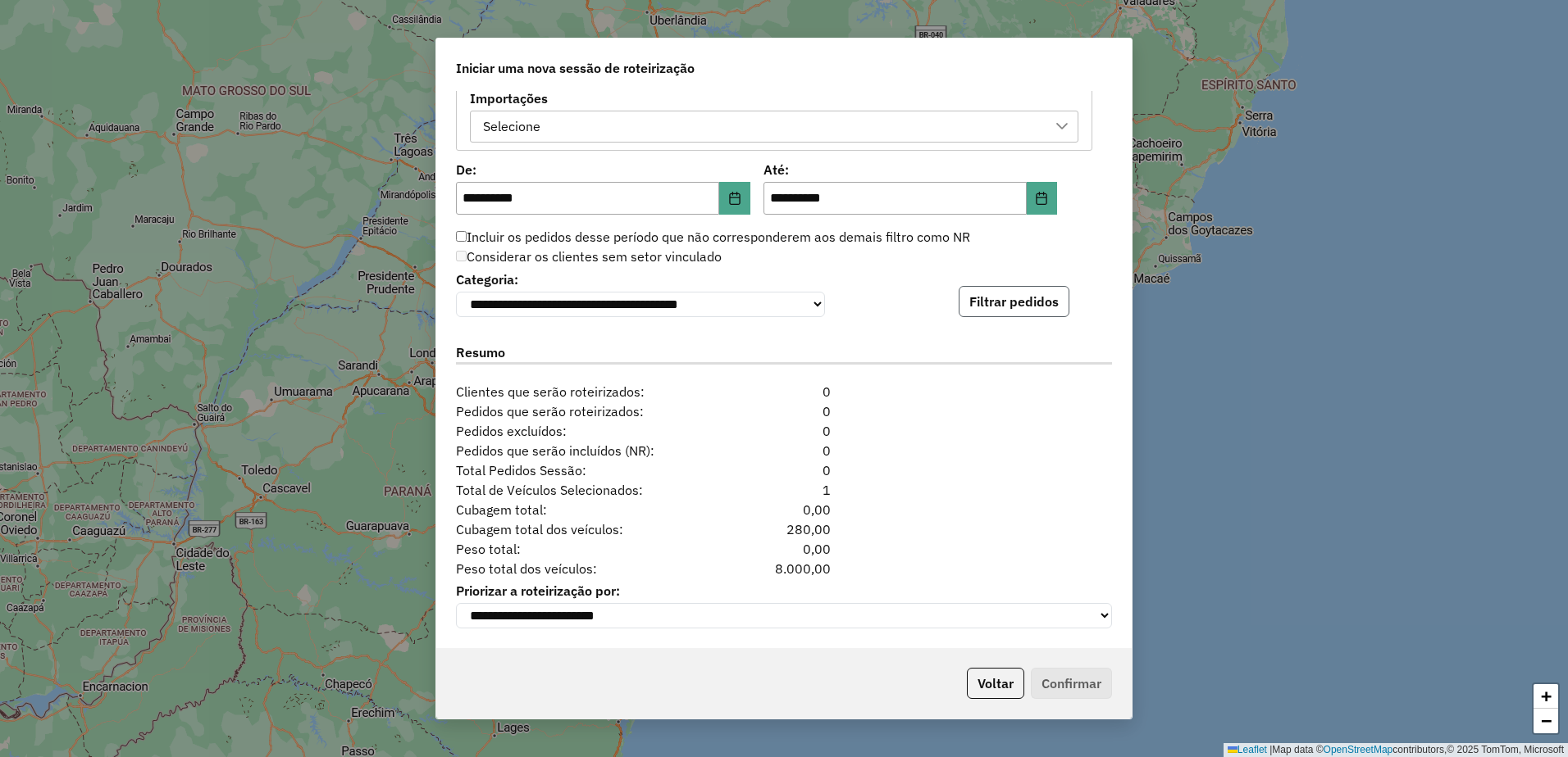
click at [1014, 294] on button "Filtrar pedidos" at bounding box center [1014, 301] width 111 height 31
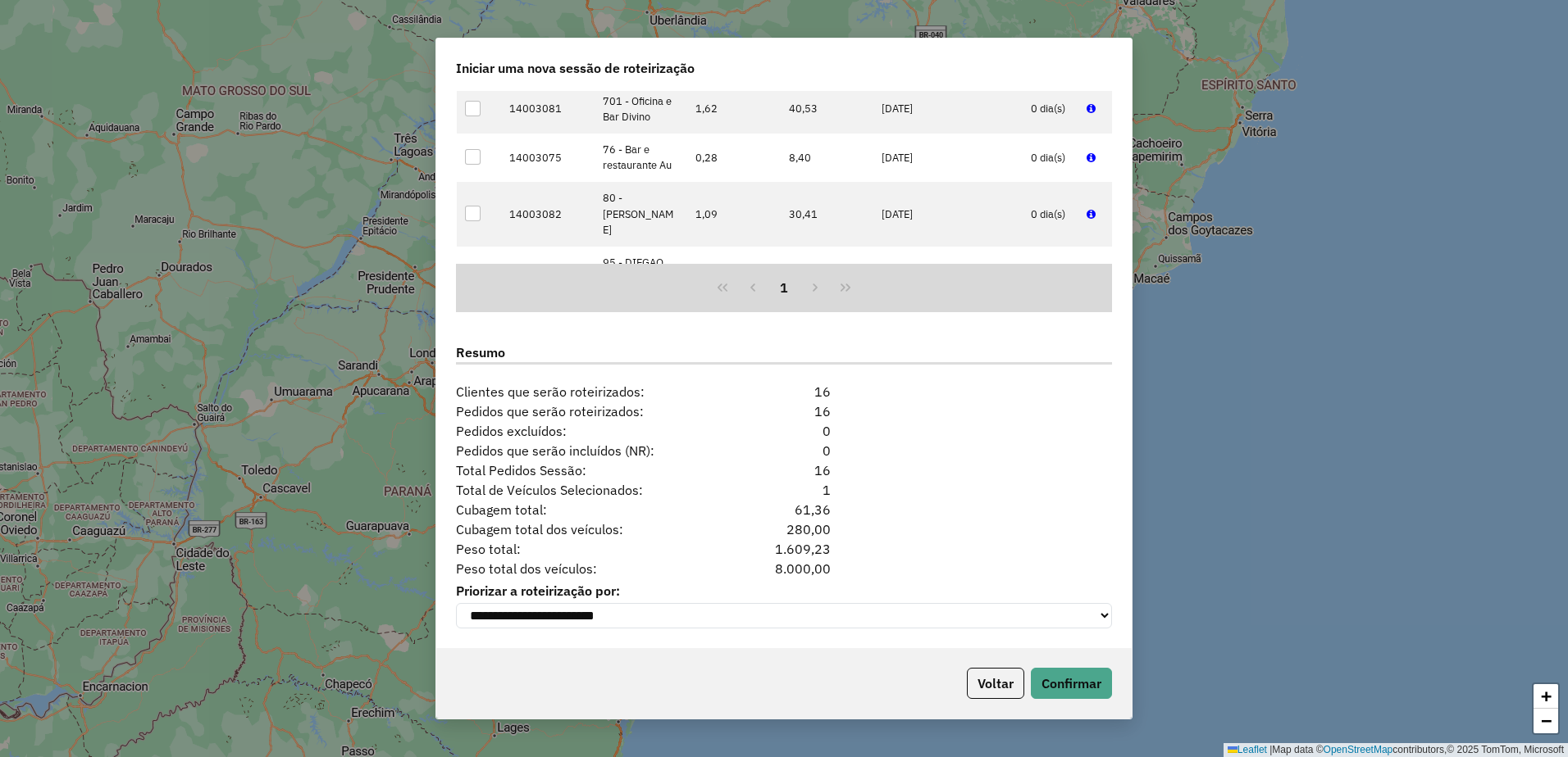
scroll to position [1353, 0]
click at [1071, 681] on button "Confirmar" at bounding box center [1071, 683] width 81 height 31
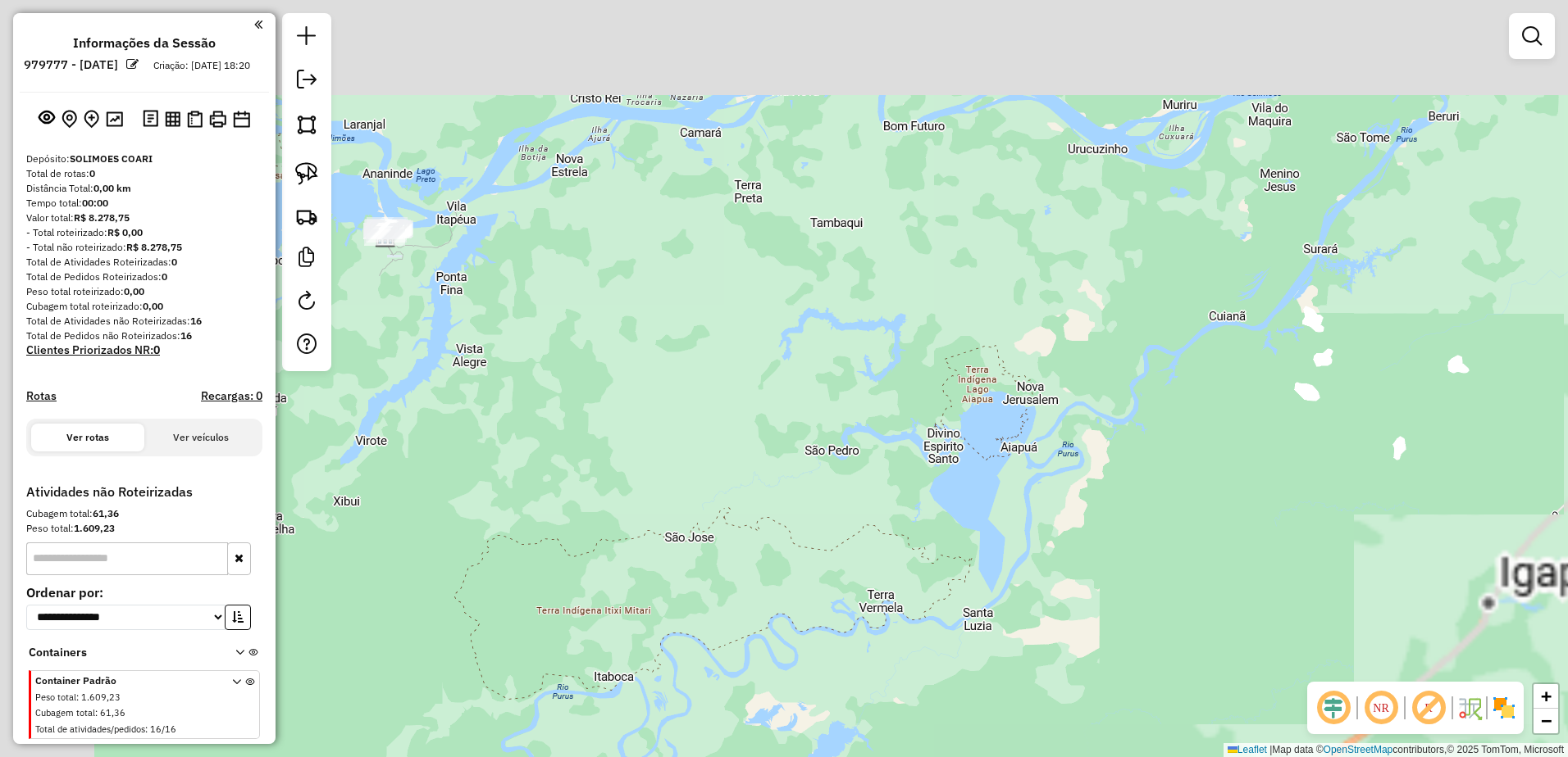
drag, startPoint x: 597, startPoint y: 288, endPoint x: 1038, endPoint y: 628, distance: 556.8
click at [1039, 628] on div "Janela de atendimento Grade de atendimento Capacidade Transportadoras Veículos …" at bounding box center [784, 378] width 1568 height 757
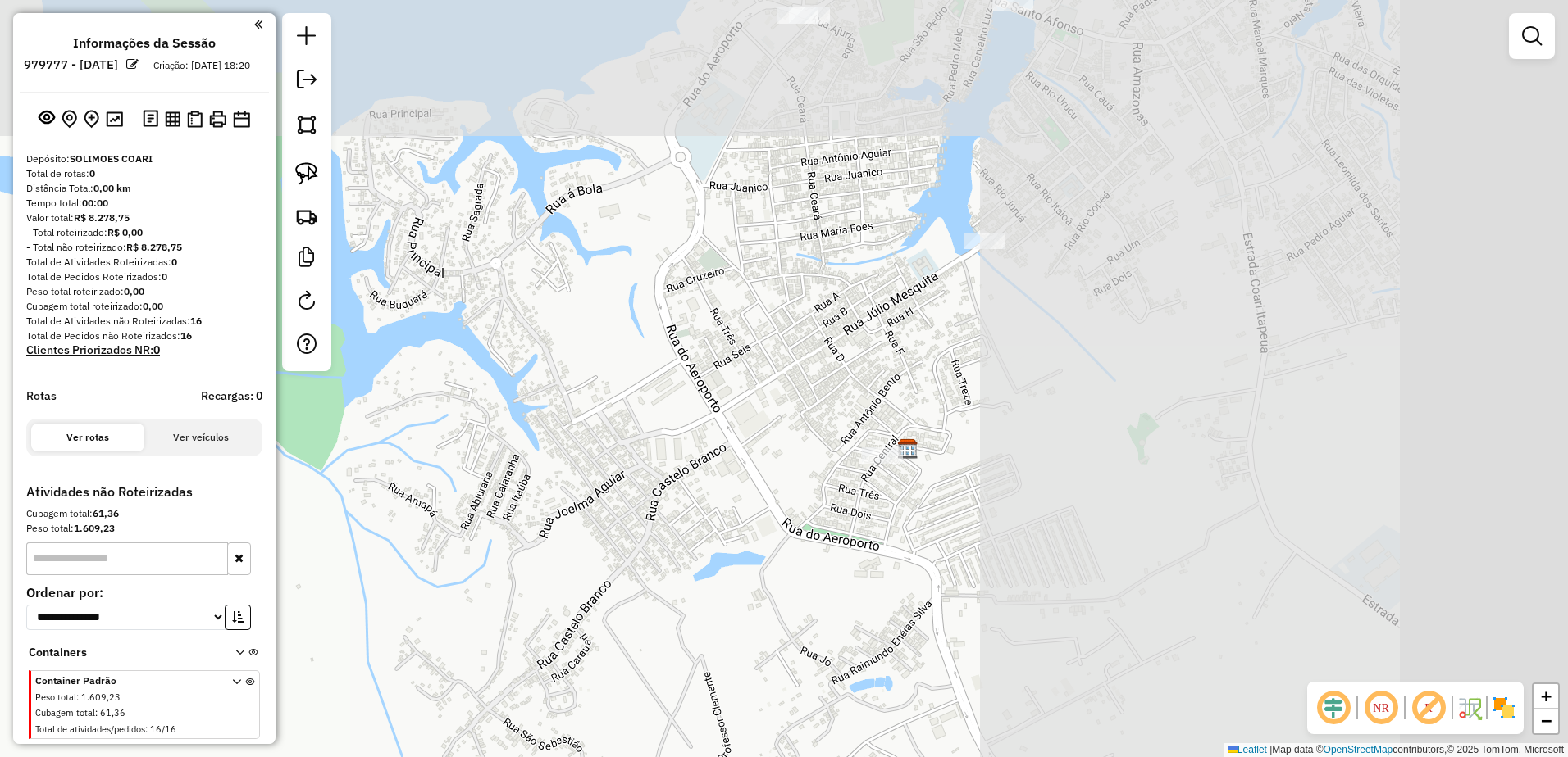
drag, startPoint x: 1366, startPoint y: 265, endPoint x: 685, endPoint y: 476, distance: 712.9
click at [685, 476] on div "Janela de atendimento Grade de atendimento Capacidade Transportadoras Veículos …" at bounding box center [784, 378] width 1568 height 757
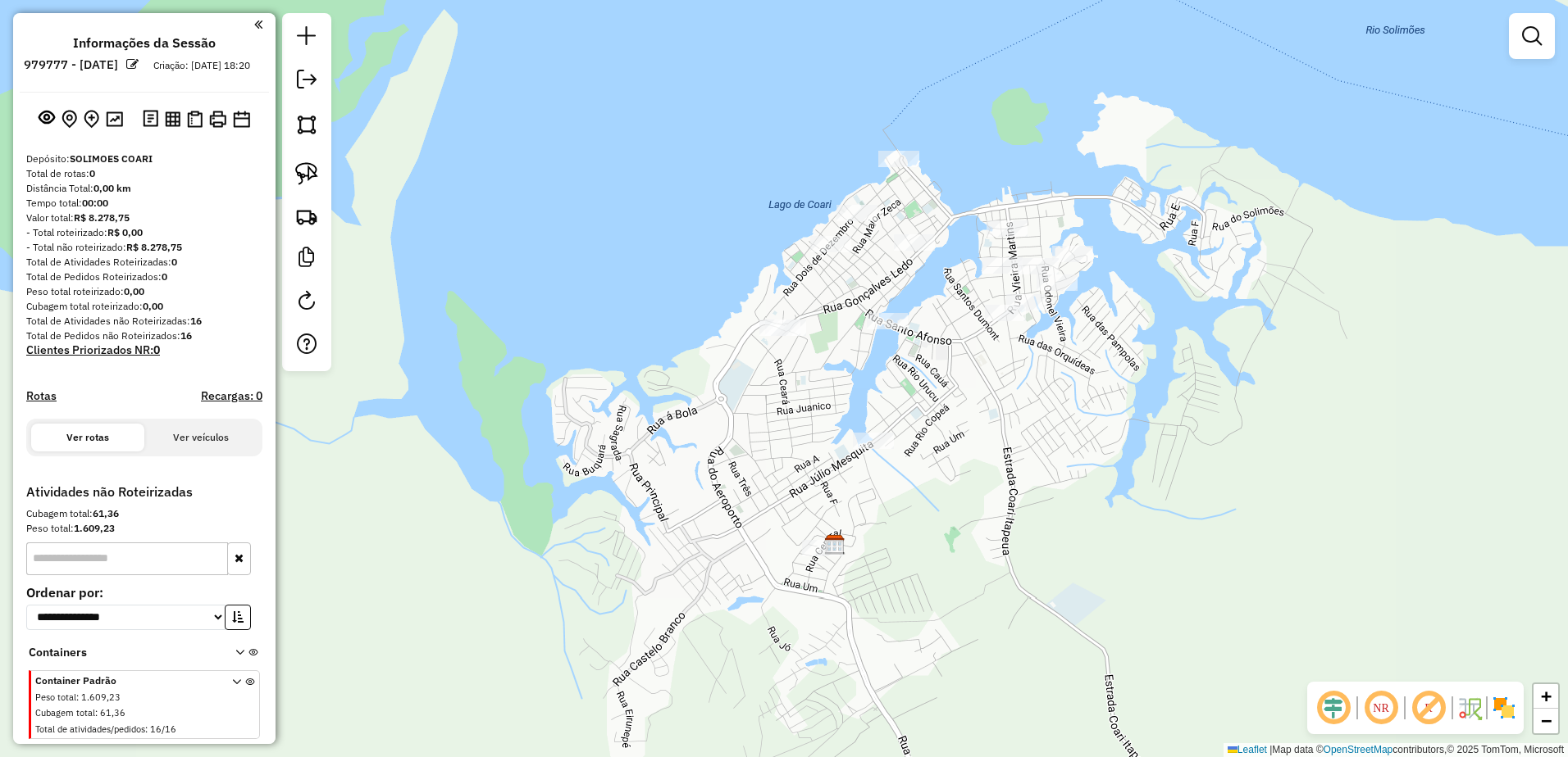
drag, startPoint x: 1105, startPoint y: 326, endPoint x: 1010, endPoint y: 456, distance: 161.0
click at [1010, 456] on div "Janela de atendimento Grade de atendimento Capacidade Transportadoras Veículos …" at bounding box center [784, 378] width 1568 height 757
click at [309, 172] on img at bounding box center [306, 173] width 23 height 23
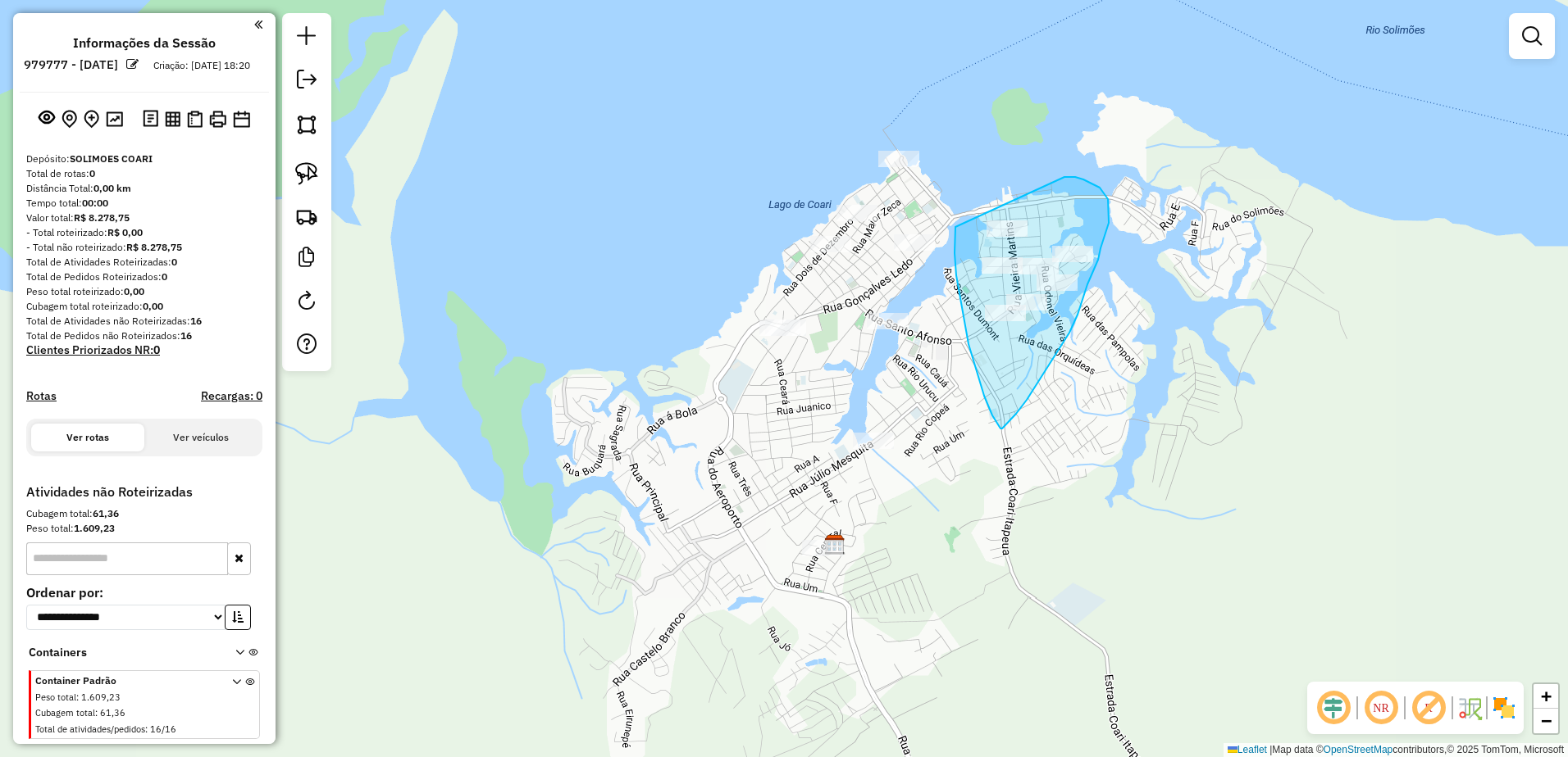
drag, startPoint x: 956, startPoint y: 276, endPoint x: 1065, endPoint y: 177, distance: 147.2
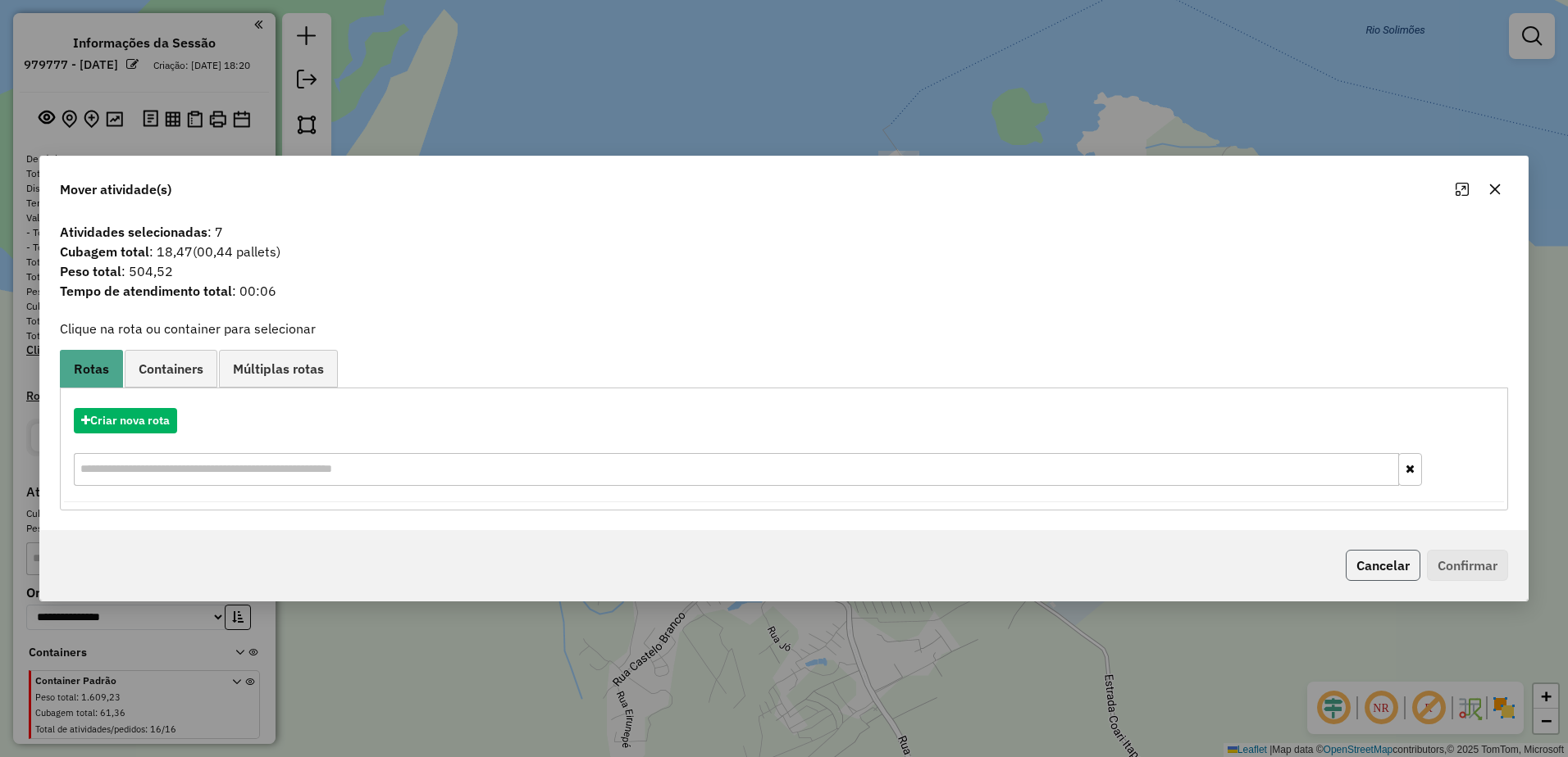
click at [1384, 566] on button "Cancelar" at bounding box center [1383, 565] width 74 height 31
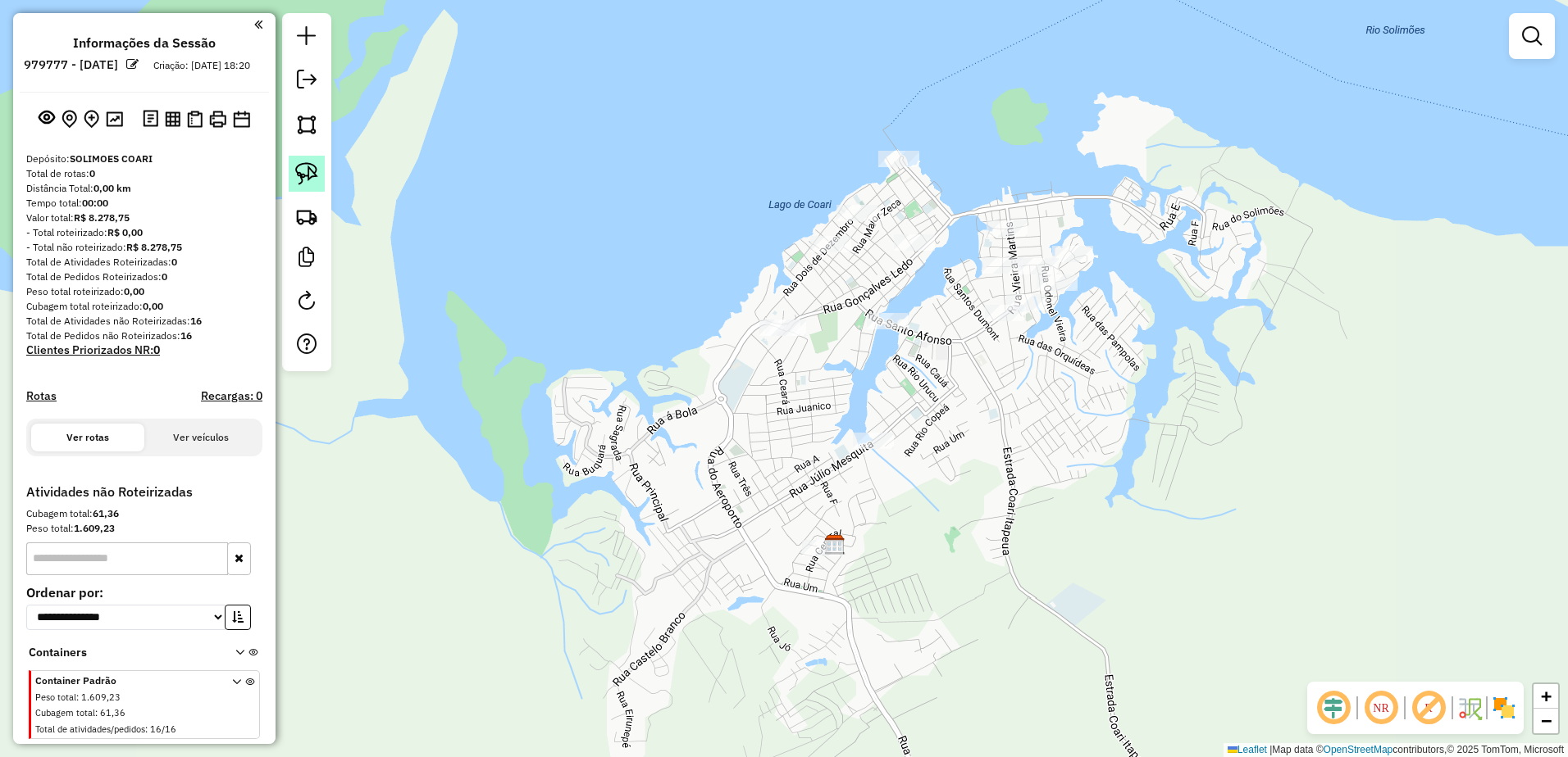
click at [303, 170] on img at bounding box center [306, 173] width 23 height 23
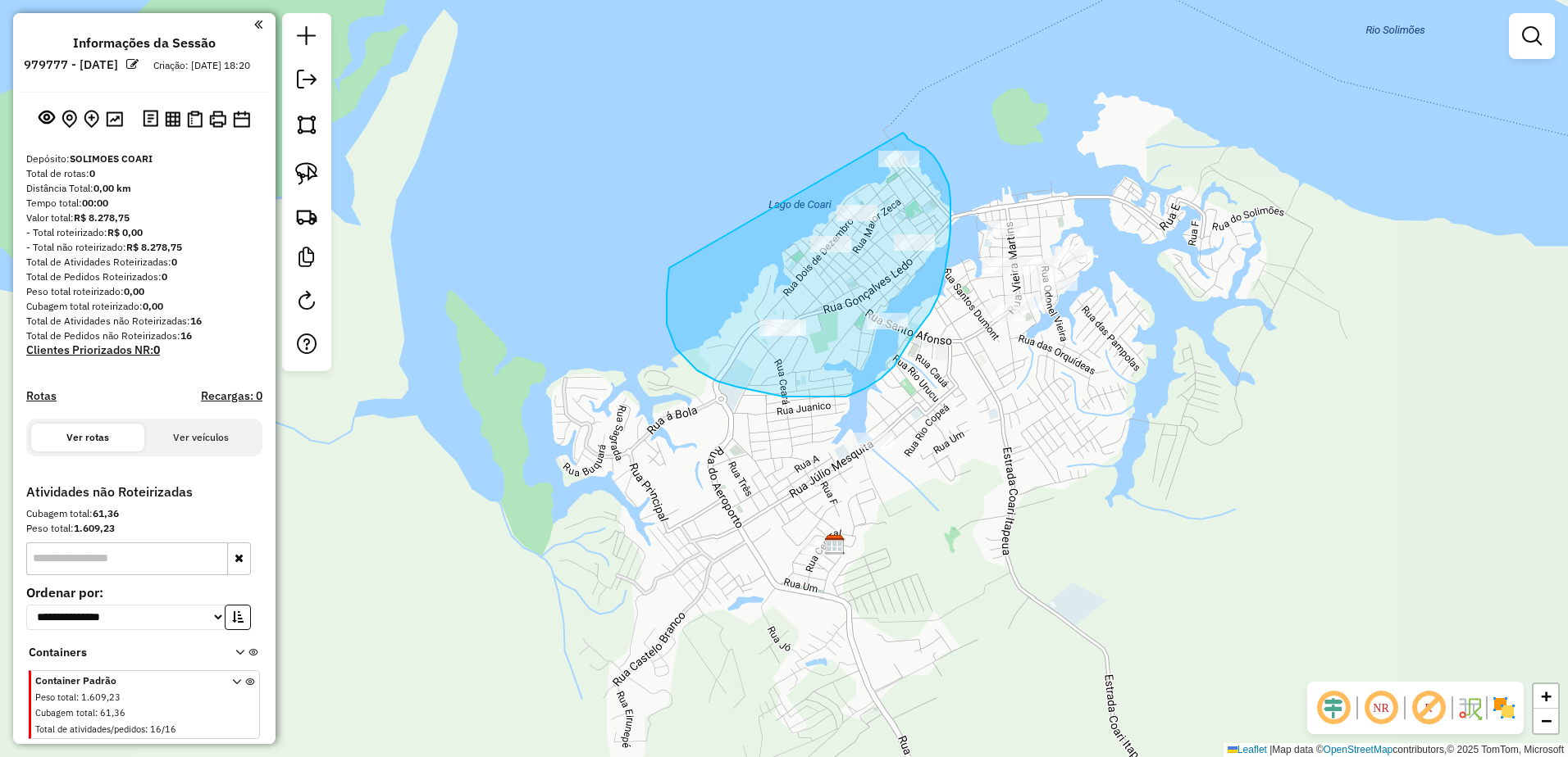
drag, startPoint x: 668, startPoint y: 272, endPoint x: 903, endPoint y: 133, distance: 273.0
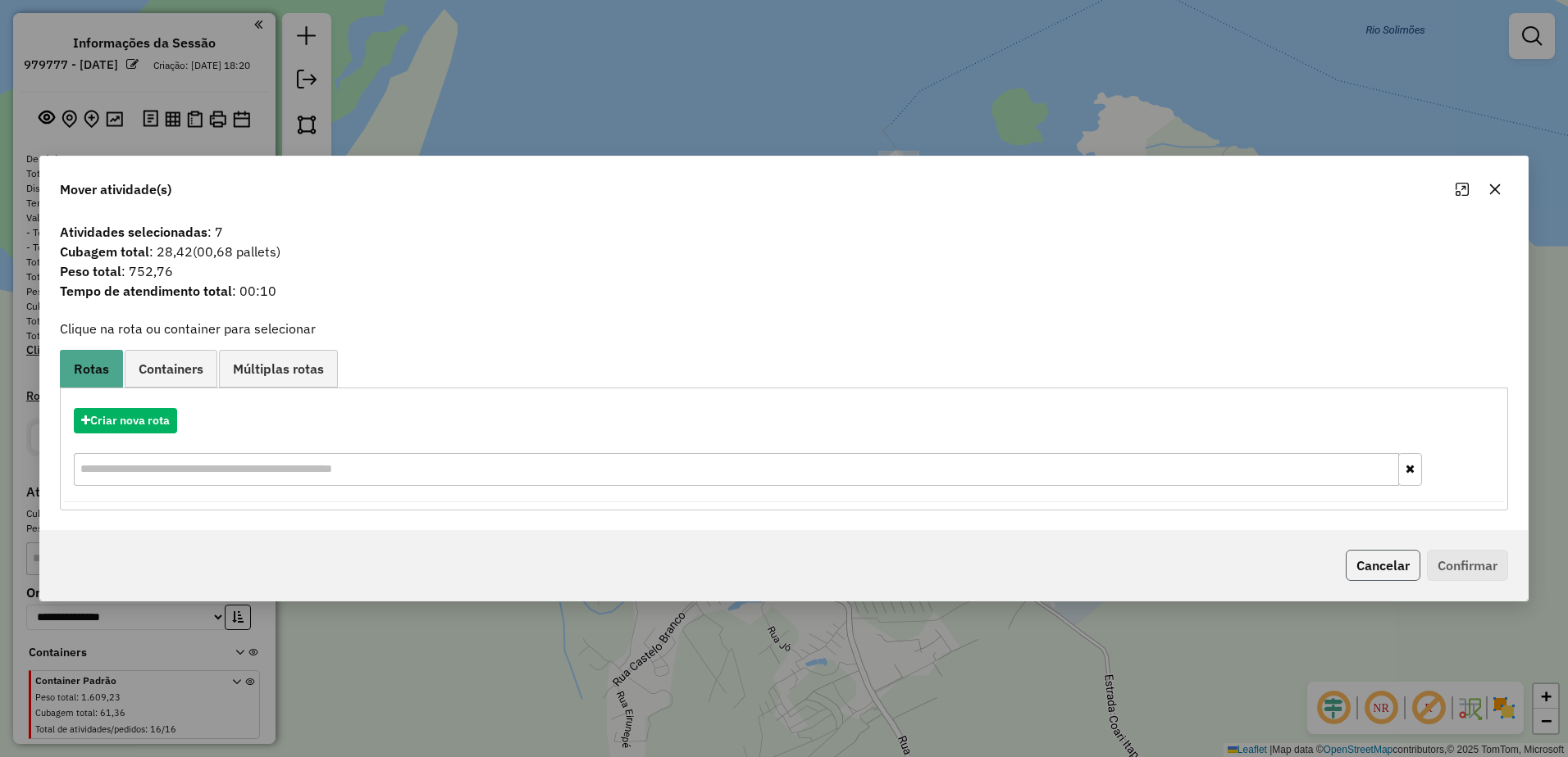
click at [1387, 562] on button "Cancelar" at bounding box center [1383, 565] width 74 height 31
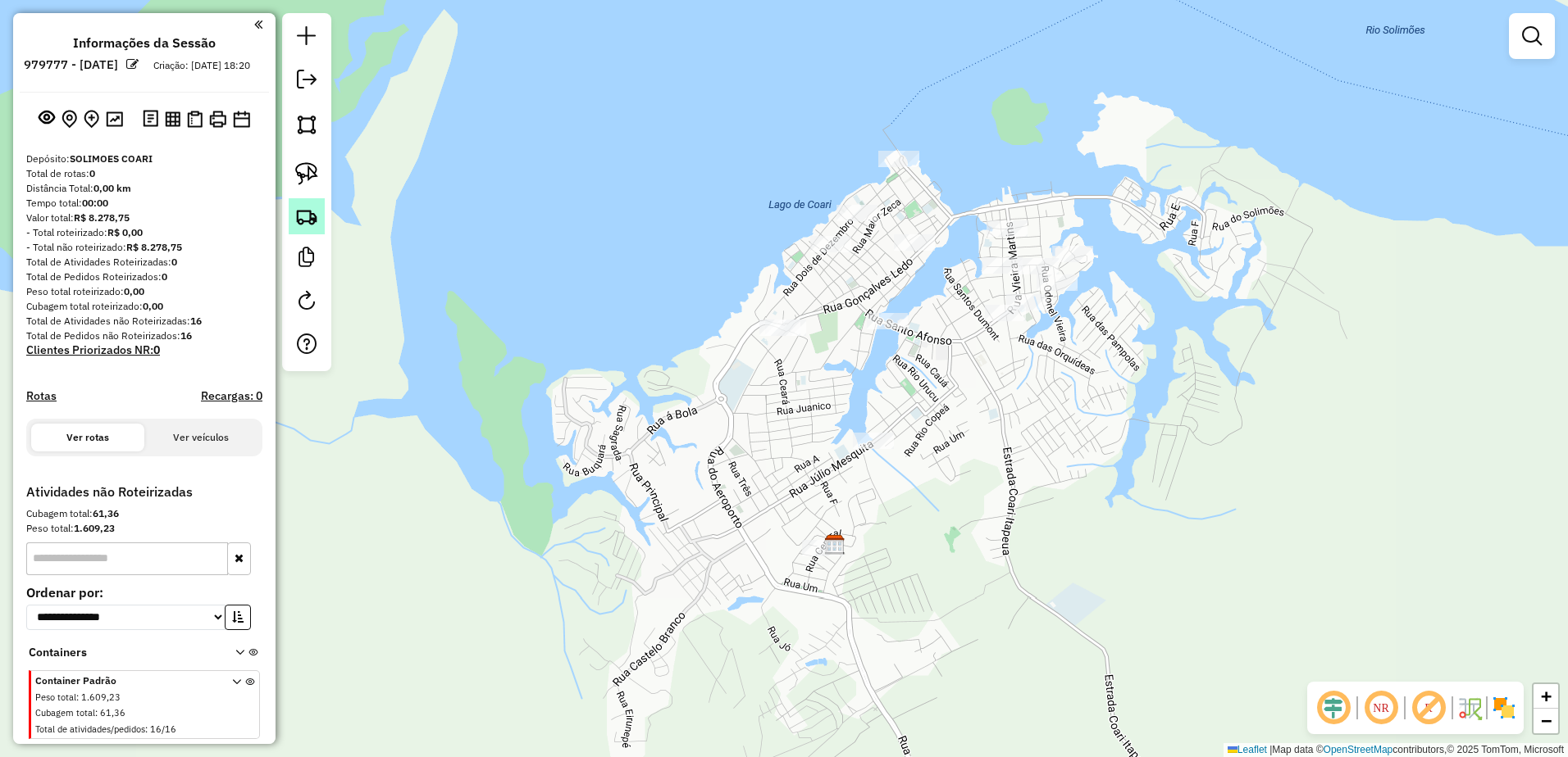
click at [300, 210] on img at bounding box center [306, 216] width 23 height 23
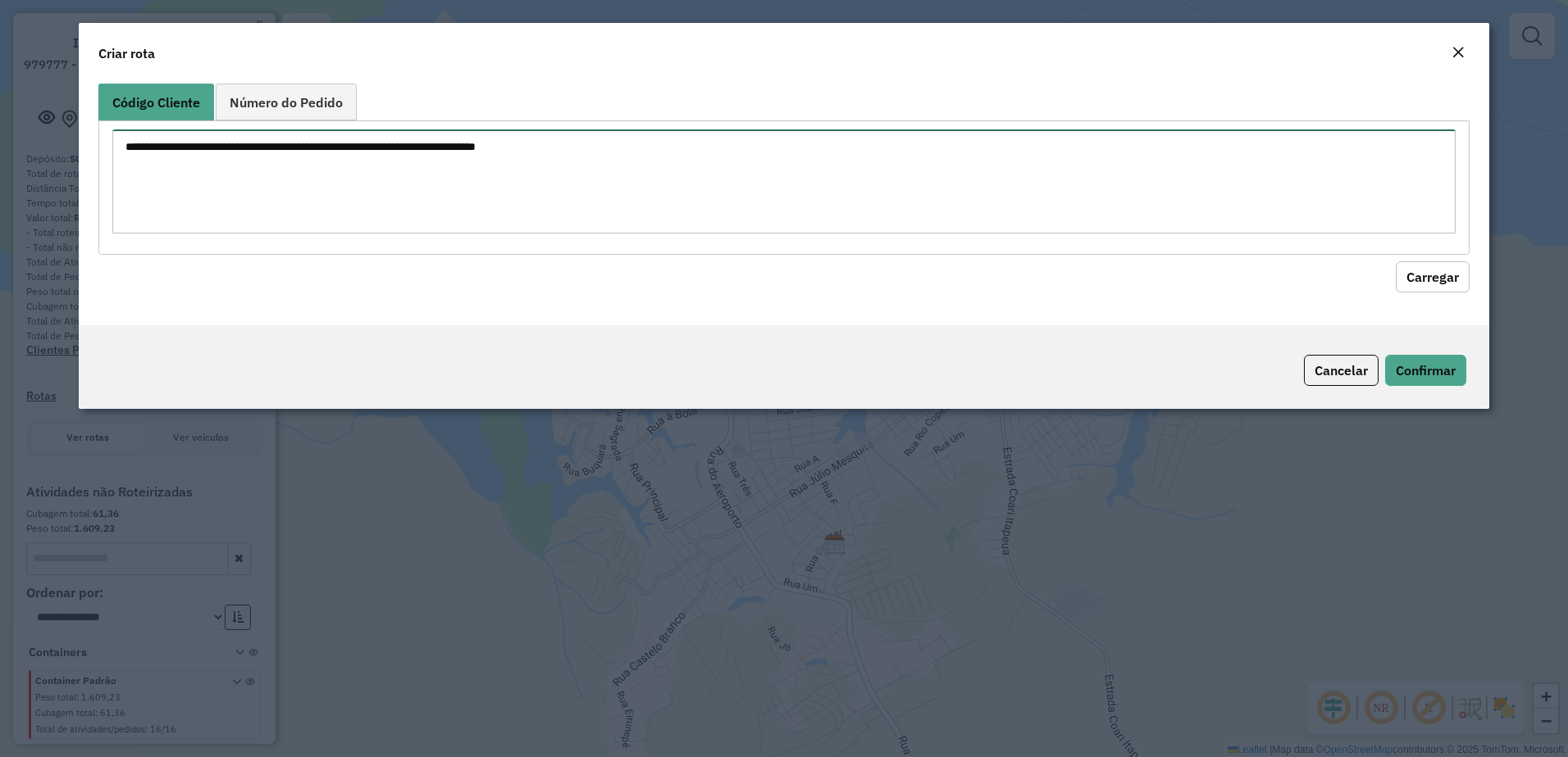
click at [351, 155] on textarea at bounding box center [784, 181] width 1344 height 104
paste textarea "*** *** ** *** *** *** ** ***"
type textarea "*** *** ** *** *** *** ** ***"
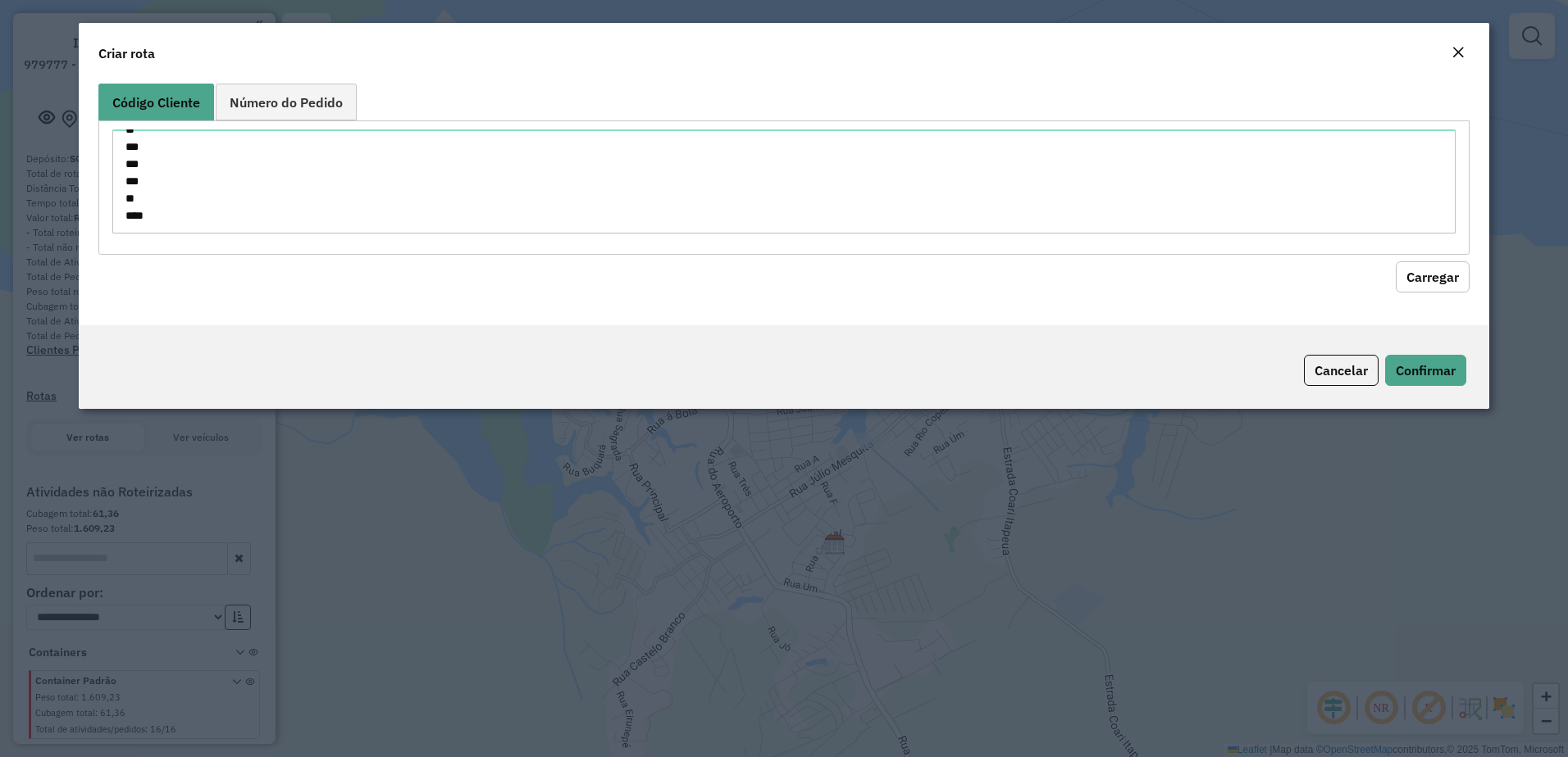
click at [1470, 271] on div "Código Cliente Número do Pedido *** *** ** *** *** *** ** *** Carregar" at bounding box center [784, 201] width 1411 height 249
drag, startPoint x: 1451, startPoint y: 273, endPoint x: 1373, endPoint y: 281, distance: 78.4
click at [1430, 275] on button "Carregar" at bounding box center [1432, 277] width 74 height 31
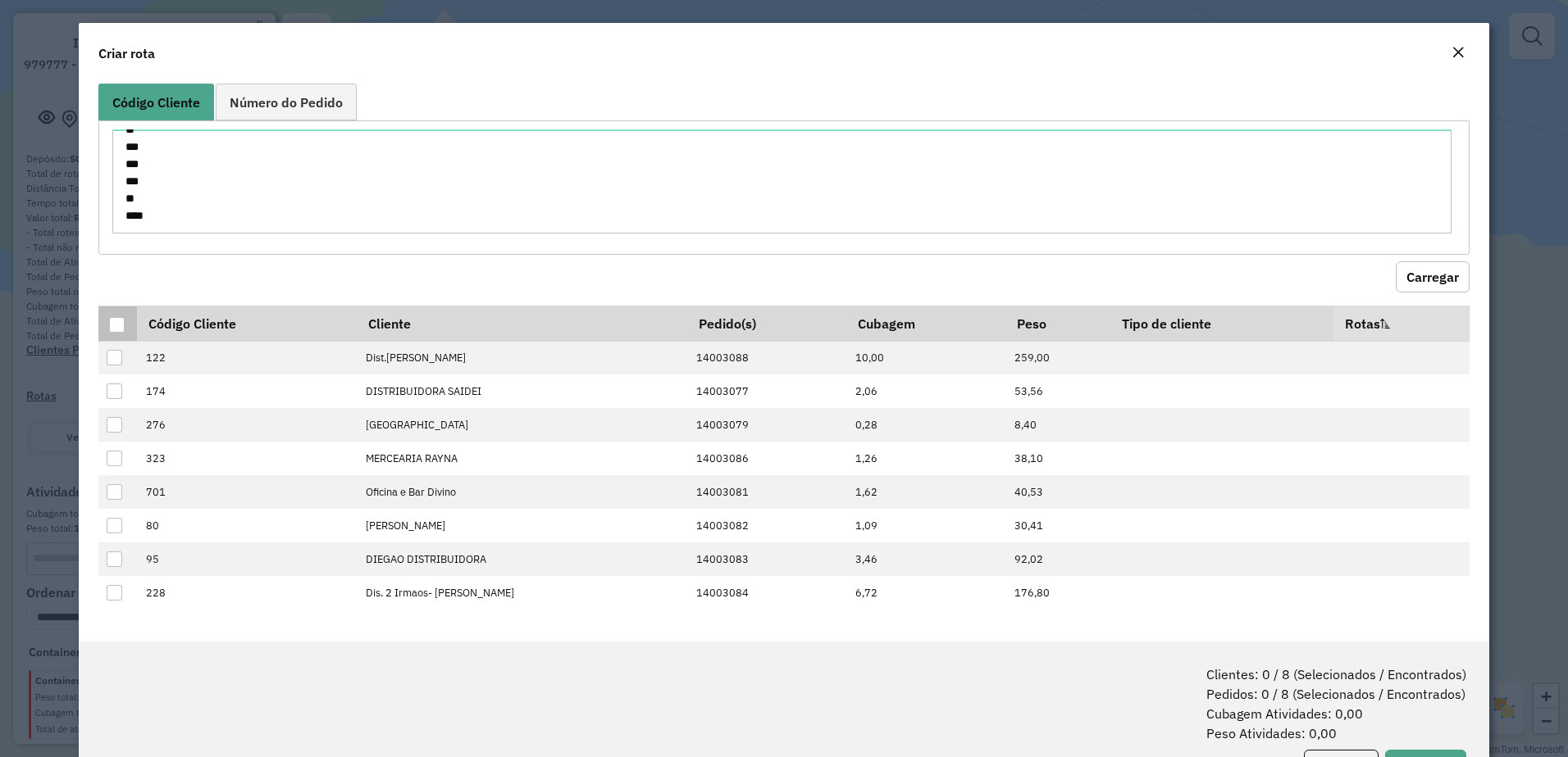
click at [113, 326] on div at bounding box center [117, 325] width 15 height 15
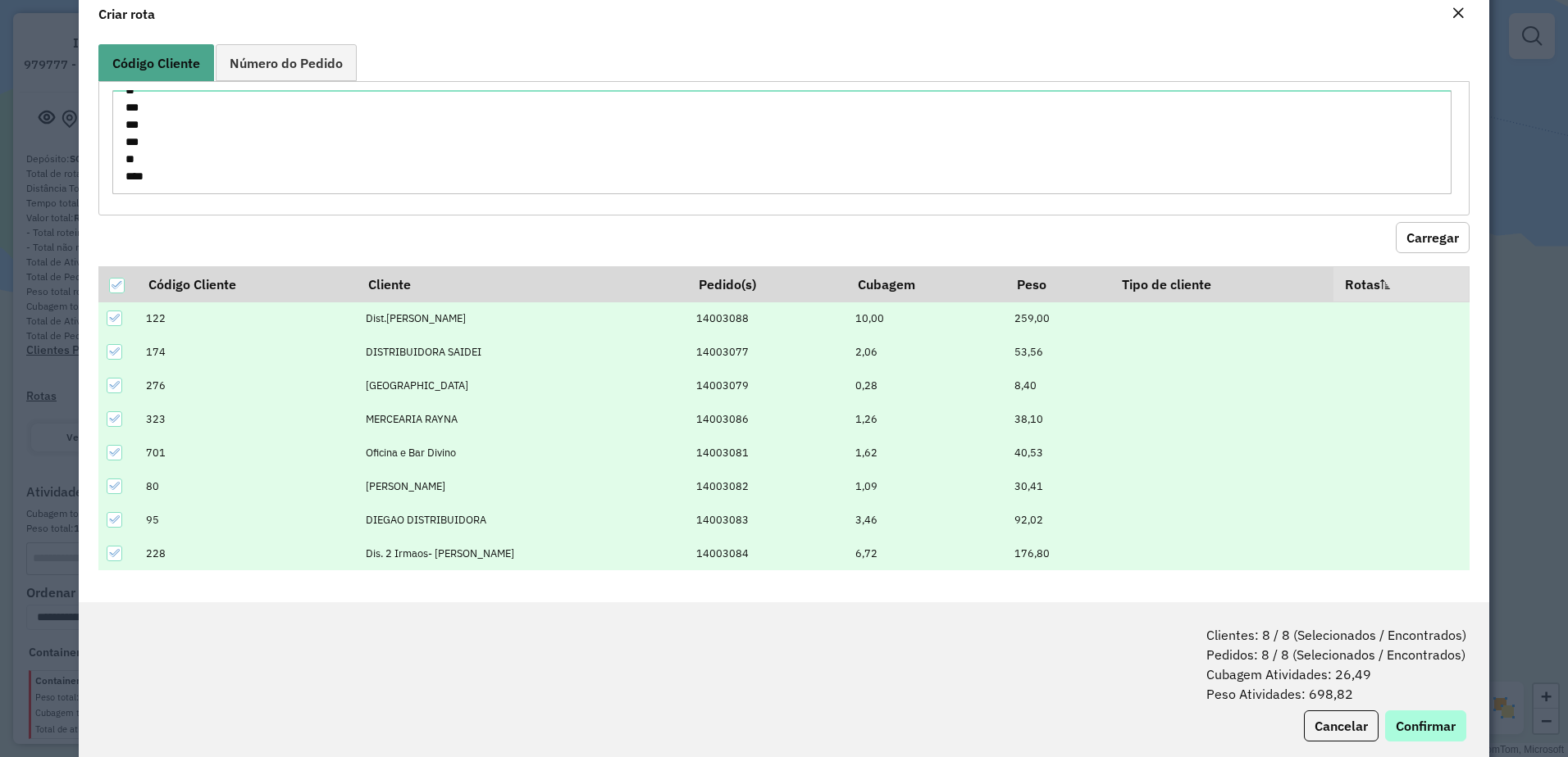
scroll to position [69, 0]
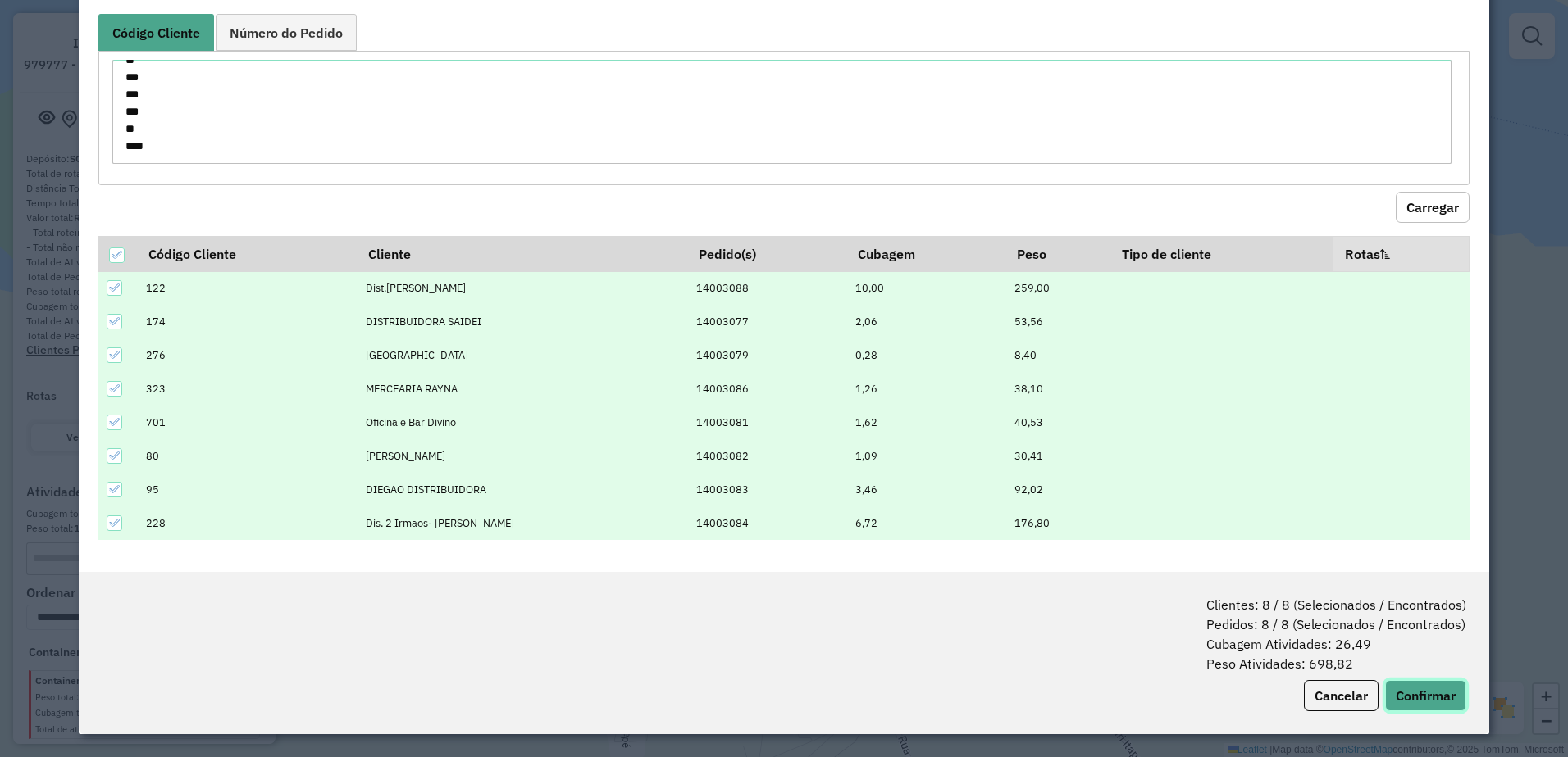
click at [1424, 693] on button "Confirmar" at bounding box center [1426, 695] width 81 height 31
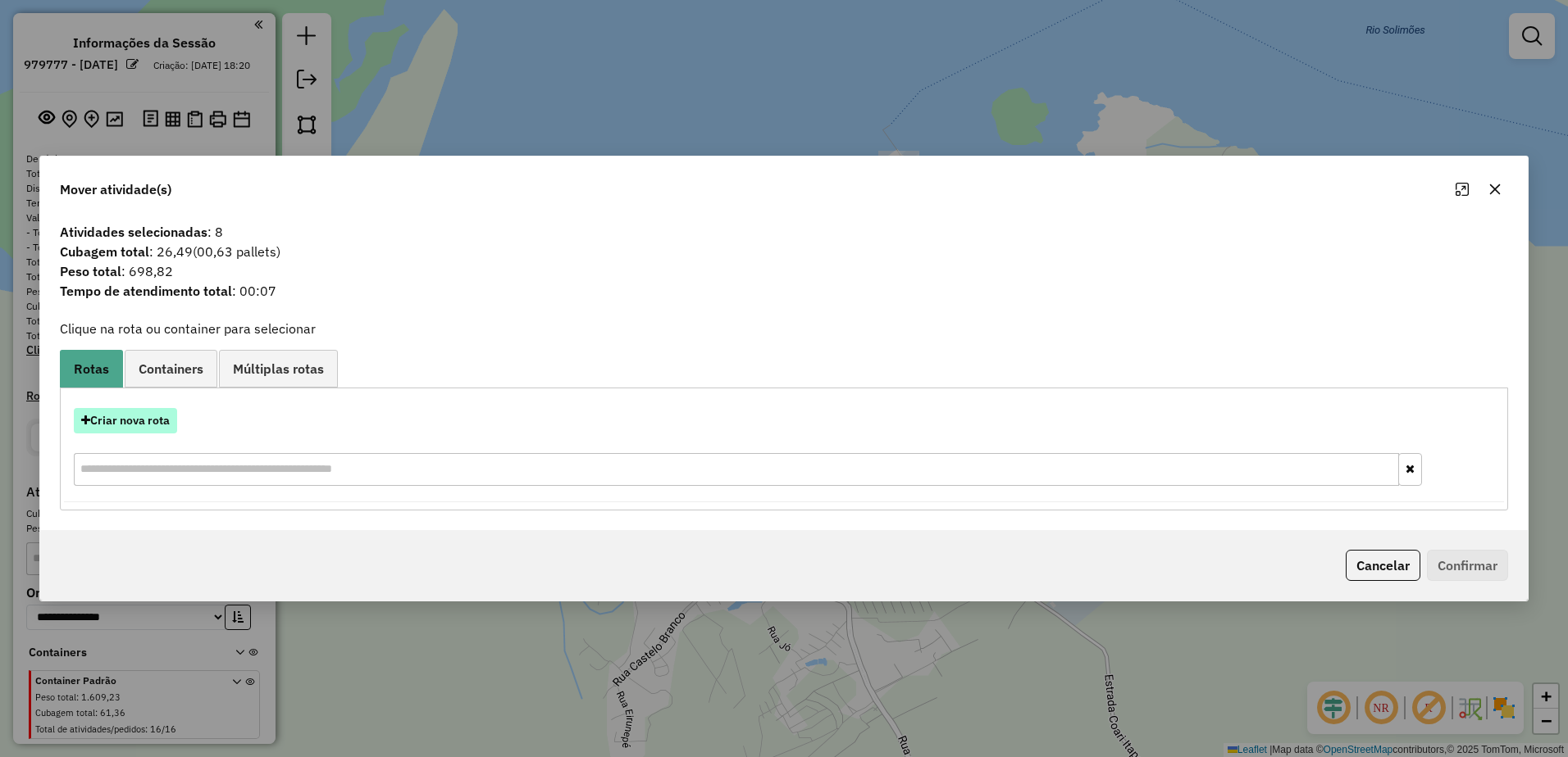
click at [132, 418] on button "Criar nova rota" at bounding box center [125, 421] width 103 height 25
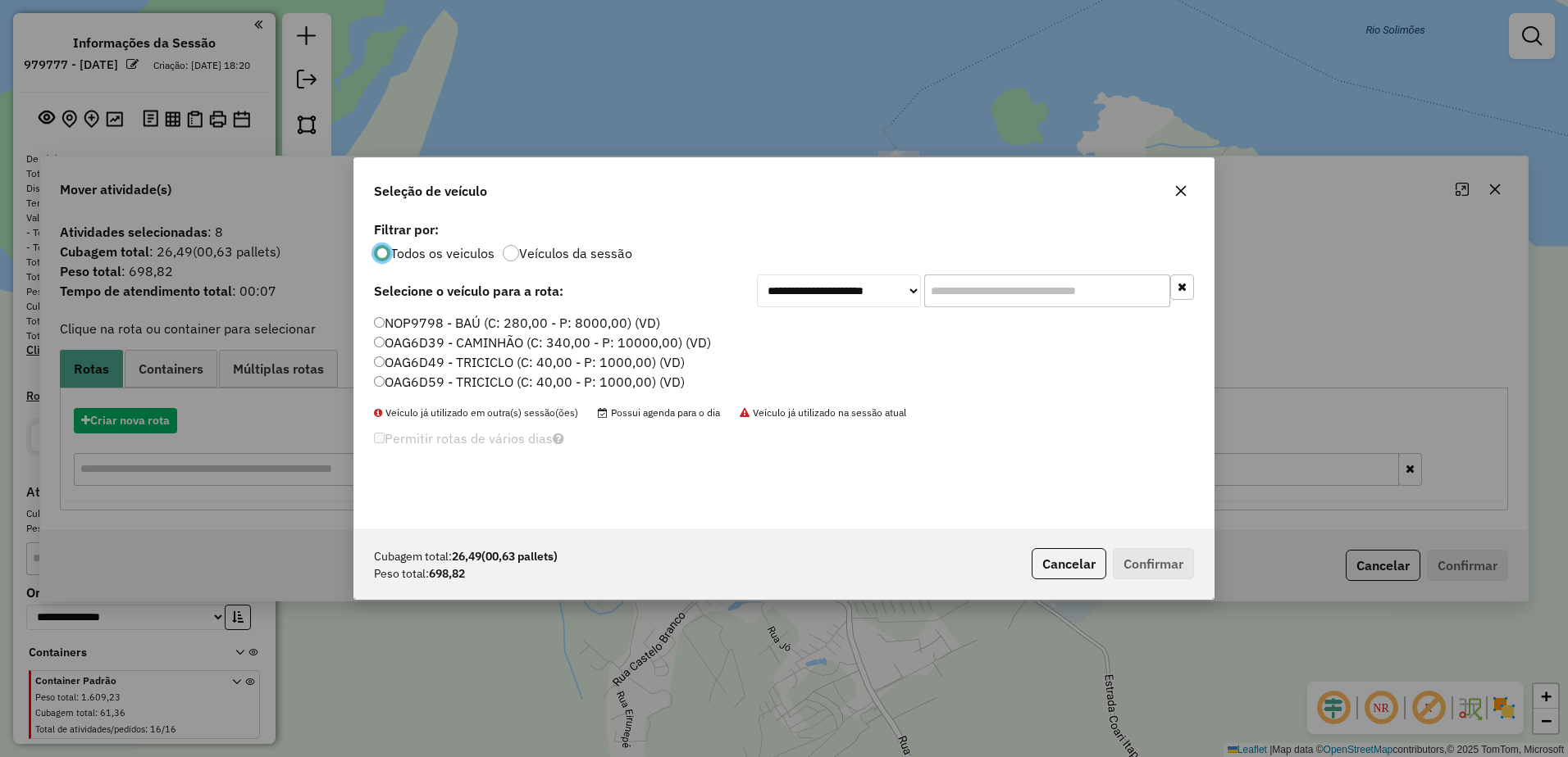
scroll to position [9, 5]
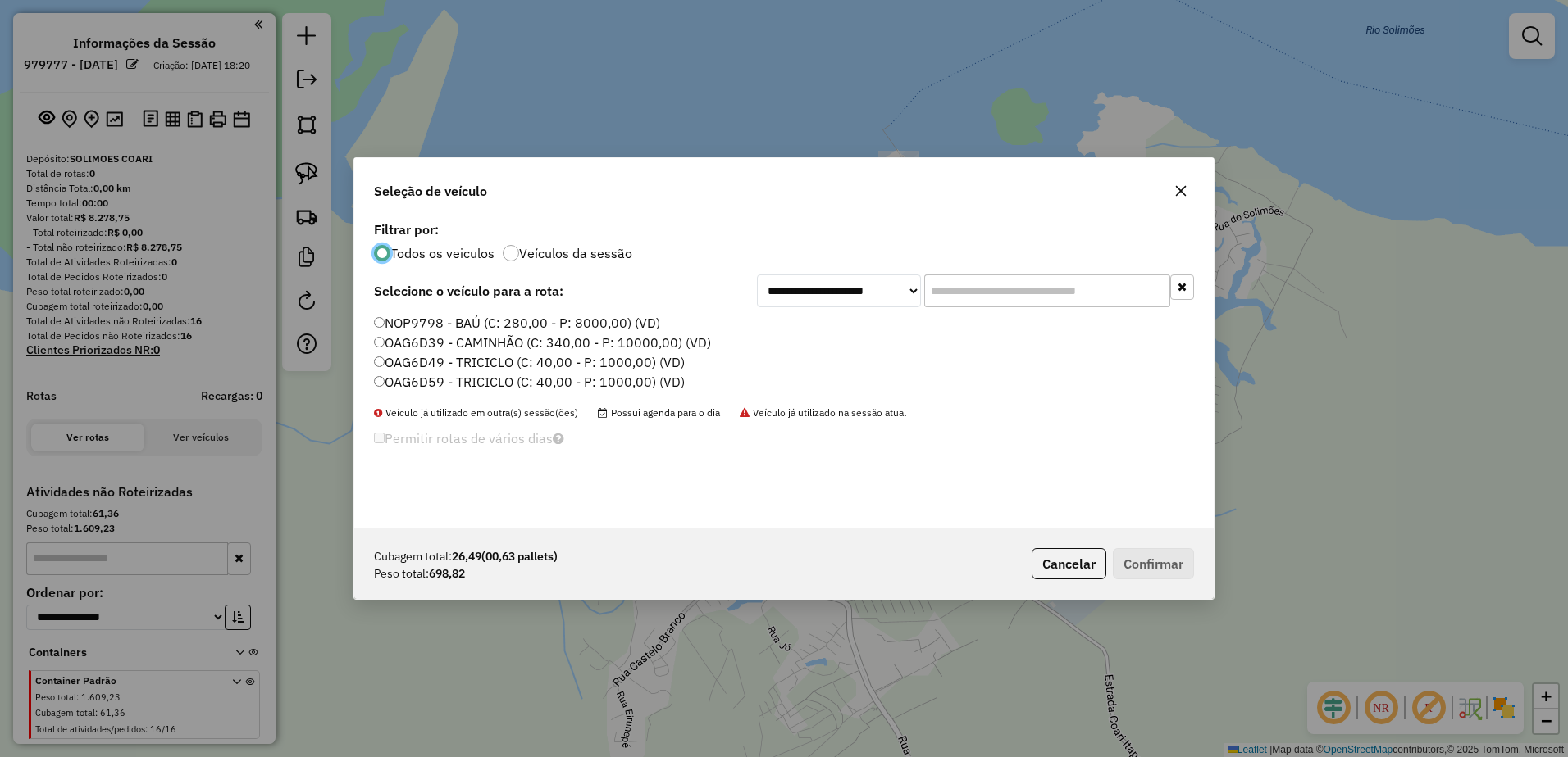
click at [404, 360] on label "OAG6D49 - TRICICLO (C: 40,00 - P: 1000,00) (VD)" at bounding box center [529, 362] width 311 height 19
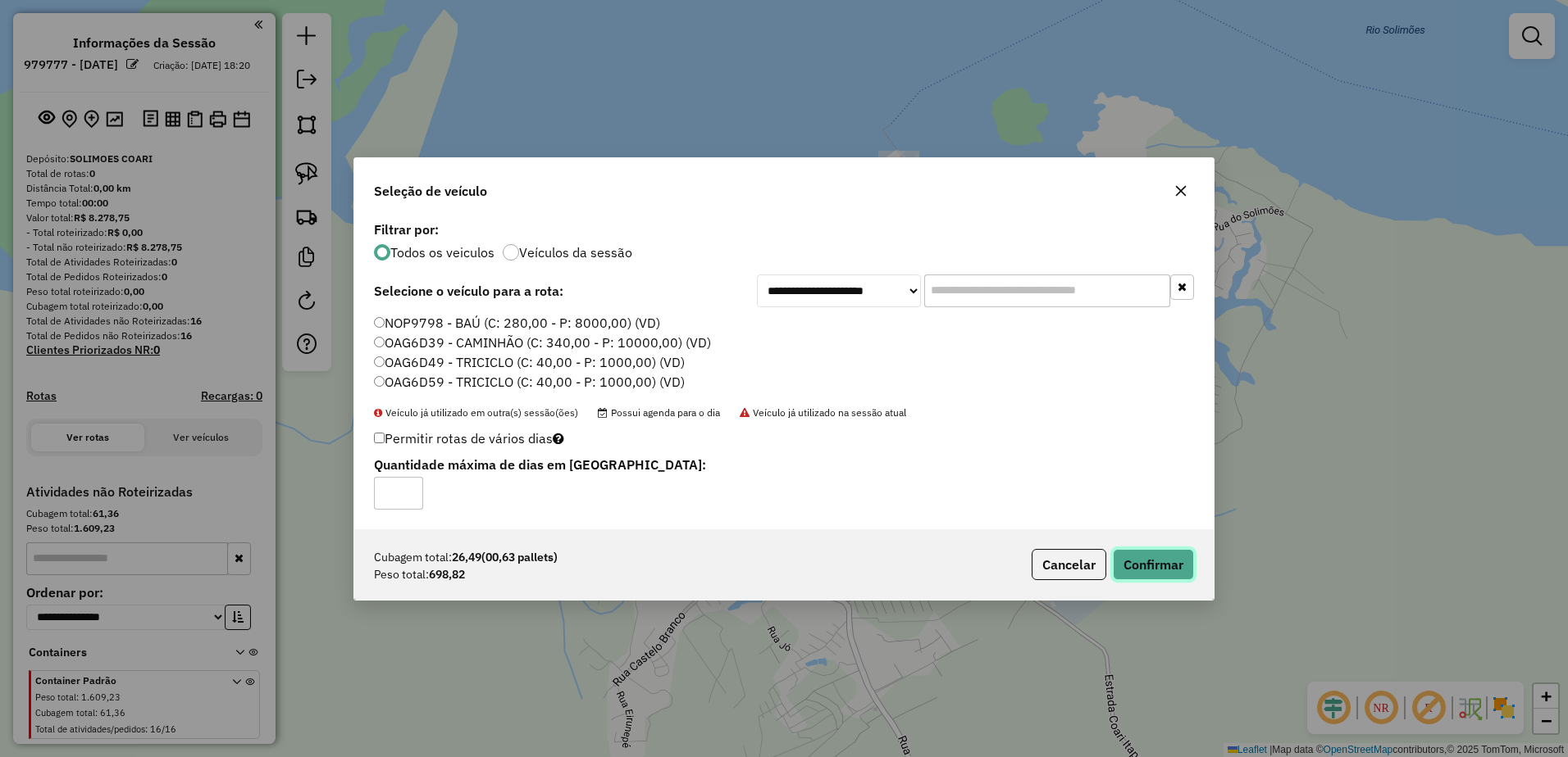
click at [1150, 564] on button "Confirmar" at bounding box center [1153, 564] width 81 height 31
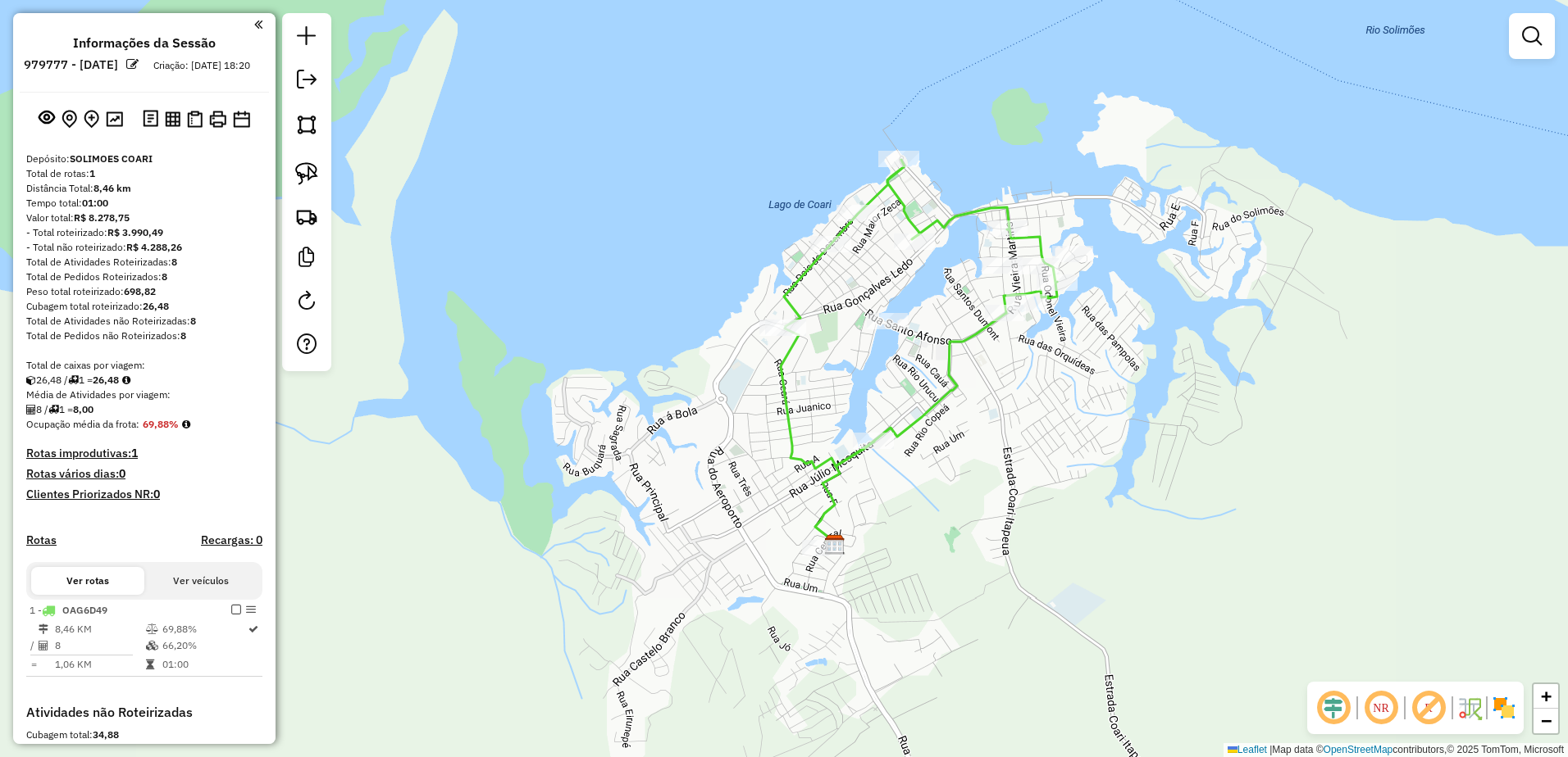
select select "**********"
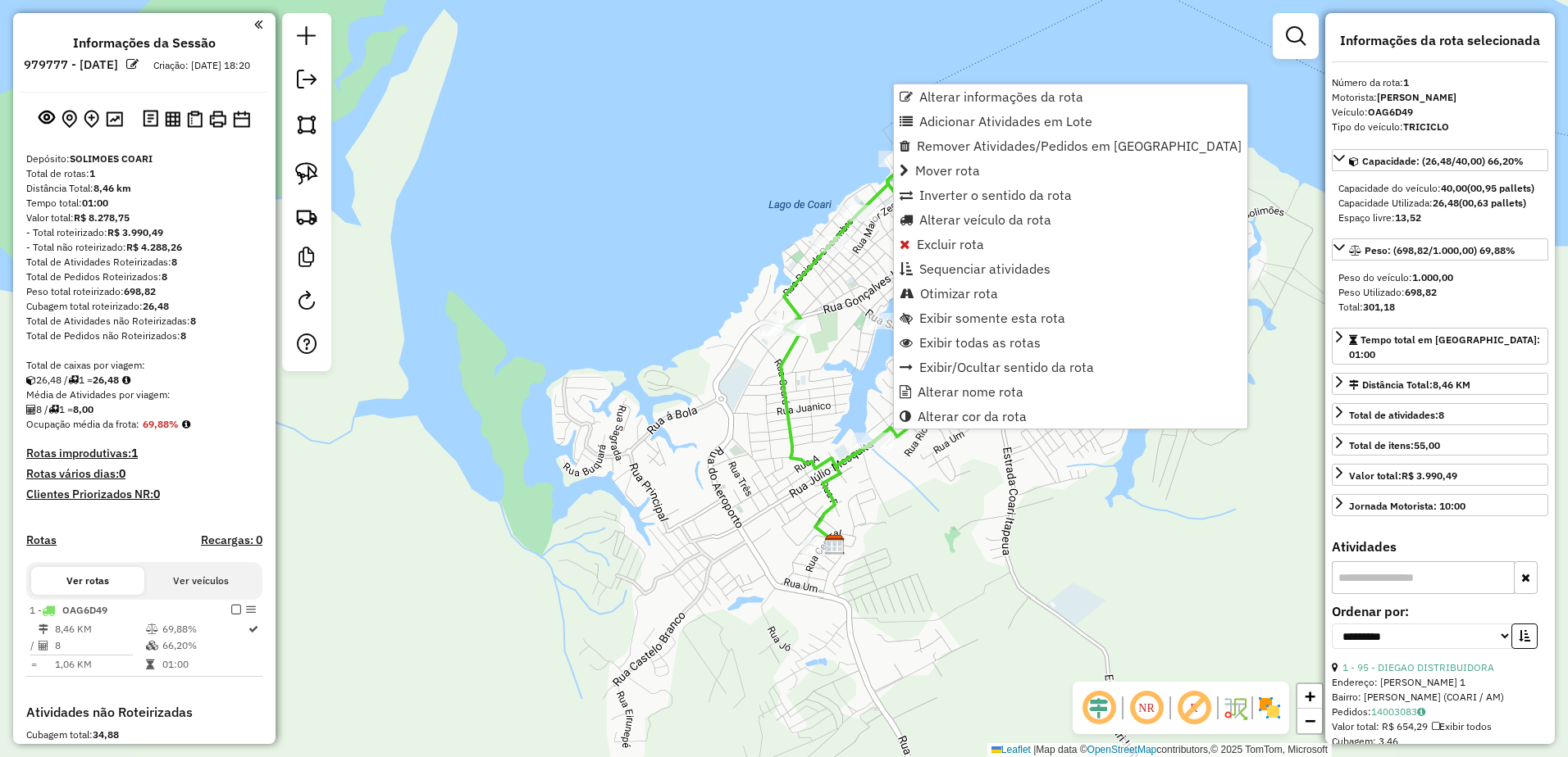
scroll to position [271, 0]
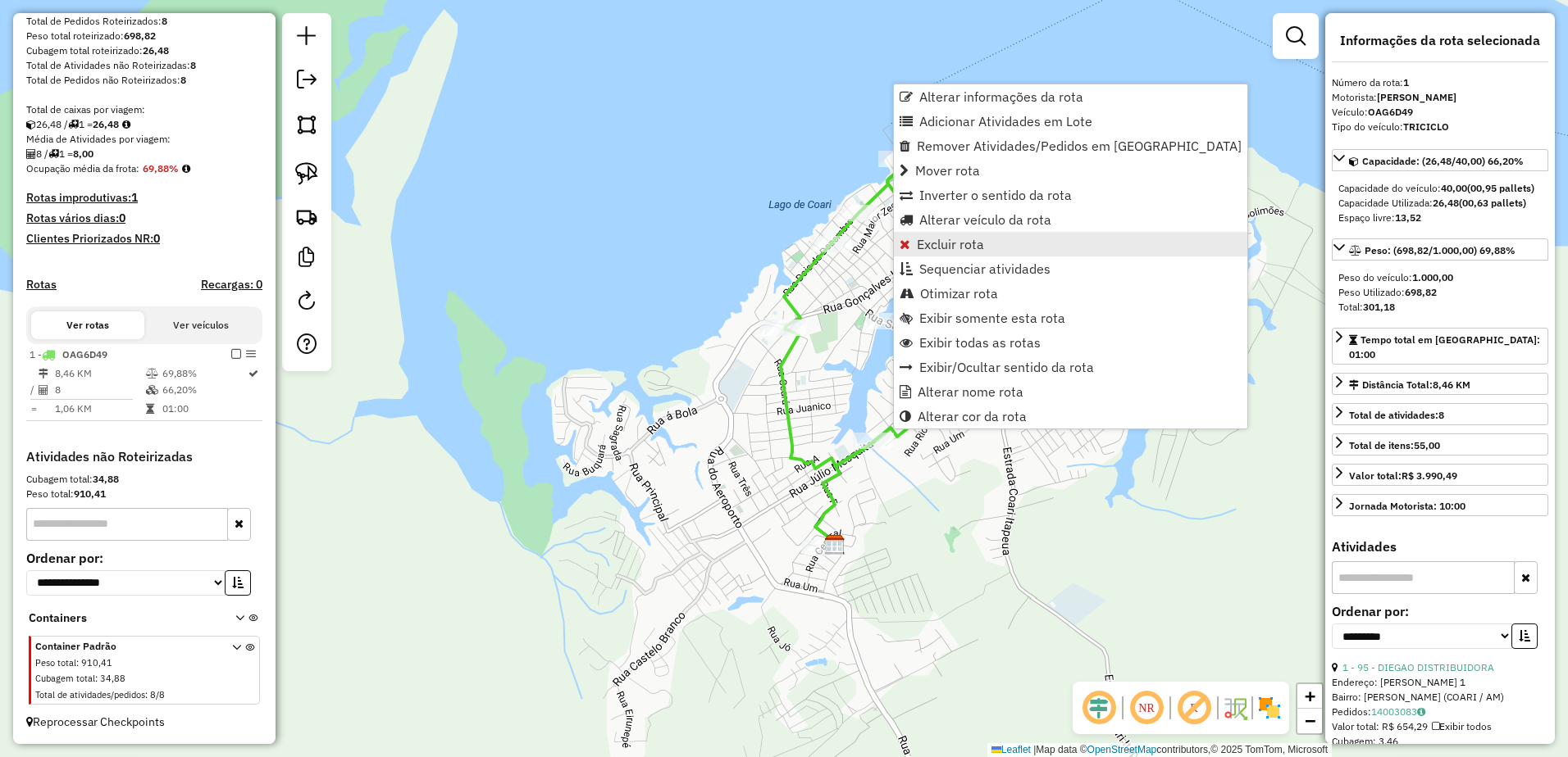
click at [932, 239] on span "Excluir rota" at bounding box center [949, 244] width 67 height 14
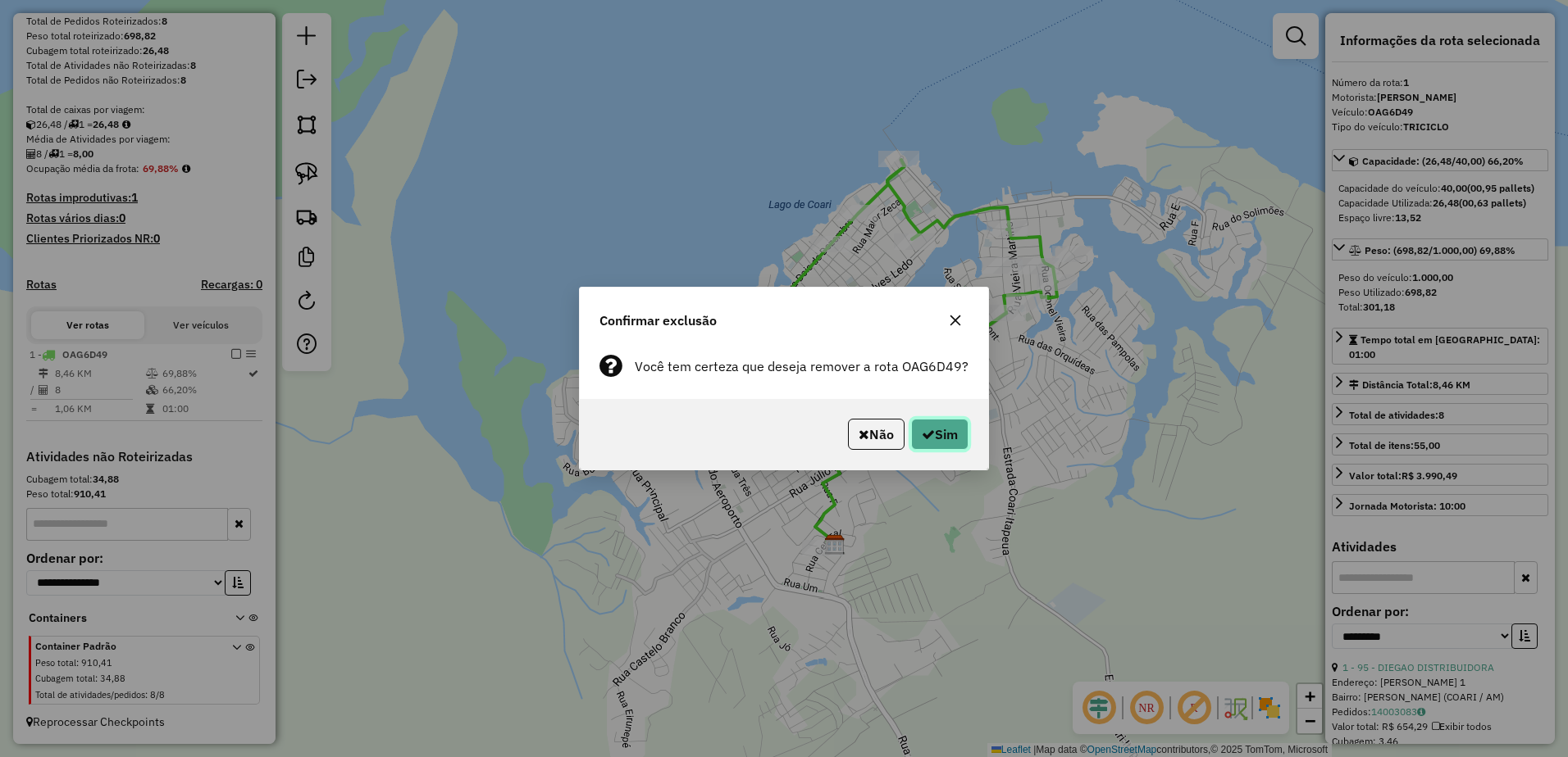
click at [925, 435] on icon "button" at bounding box center [928, 435] width 14 height 14
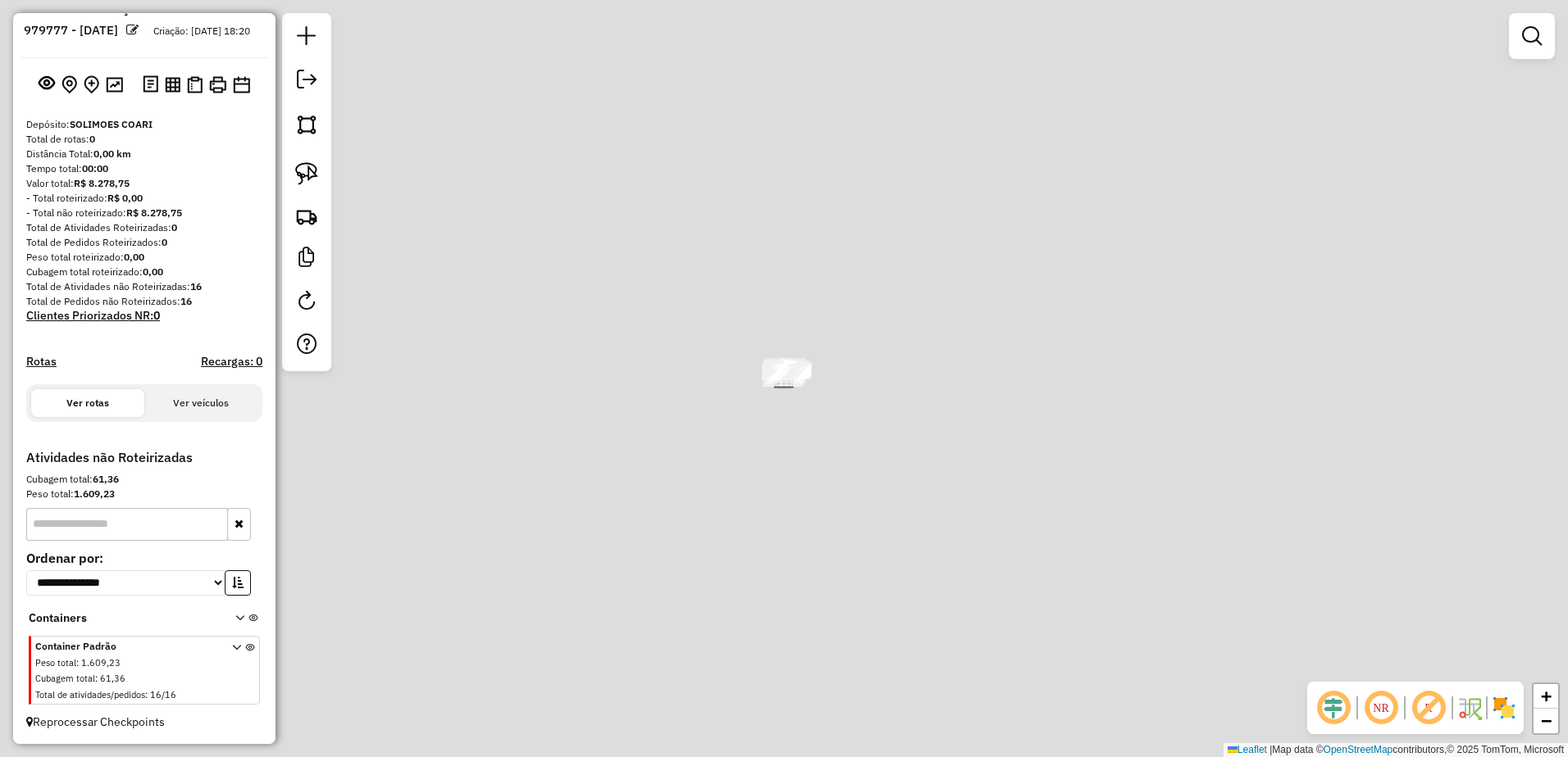
scroll to position [49, 0]
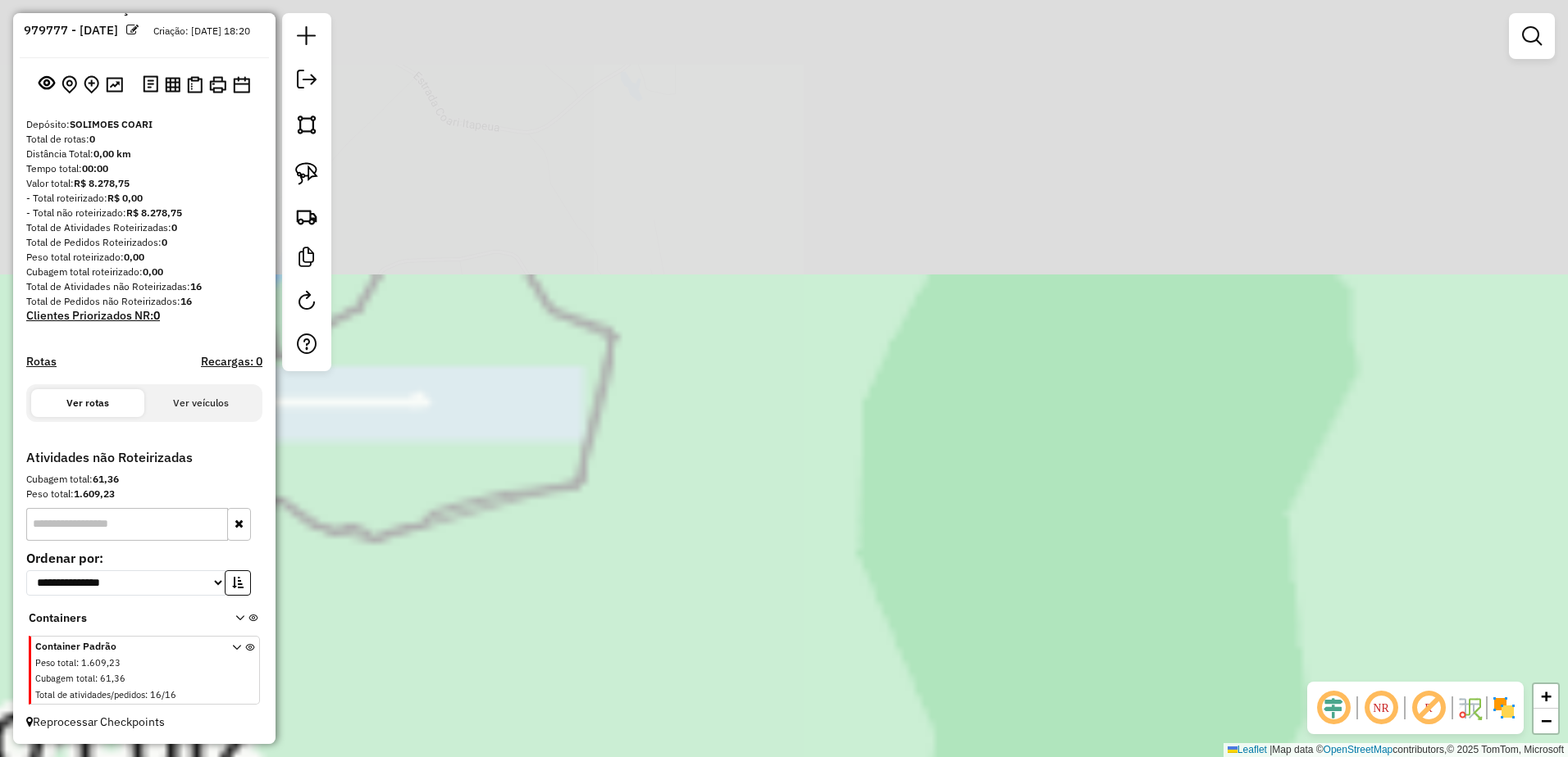
drag, startPoint x: 805, startPoint y: 224, endPoint x: 1018, endPoint y: 799, distance: 613.2
click at [1018, 756] on html "**********" at bounding box center [784, 378] width 1568 height 757
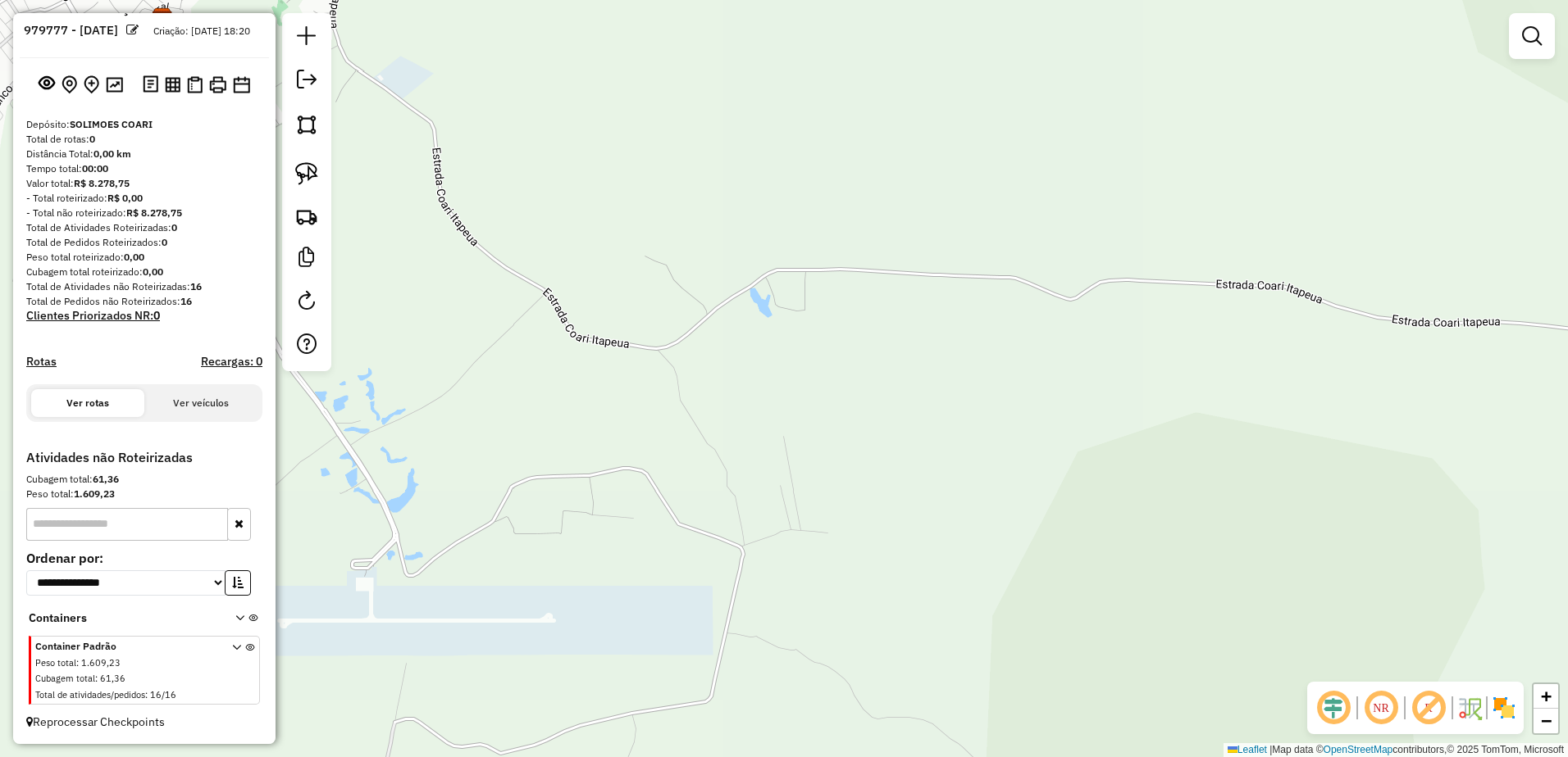
drag, startPoint x: 849, startPoint y: 651, endPoint x: 848, endPoint y: 699, distance: 48.0
click at [859, 706] on div "Janela de atendimento Grade de atendimento Capacidade Transportadoras Veículos …" at bounding box center [784, 378] width 1568 height 757
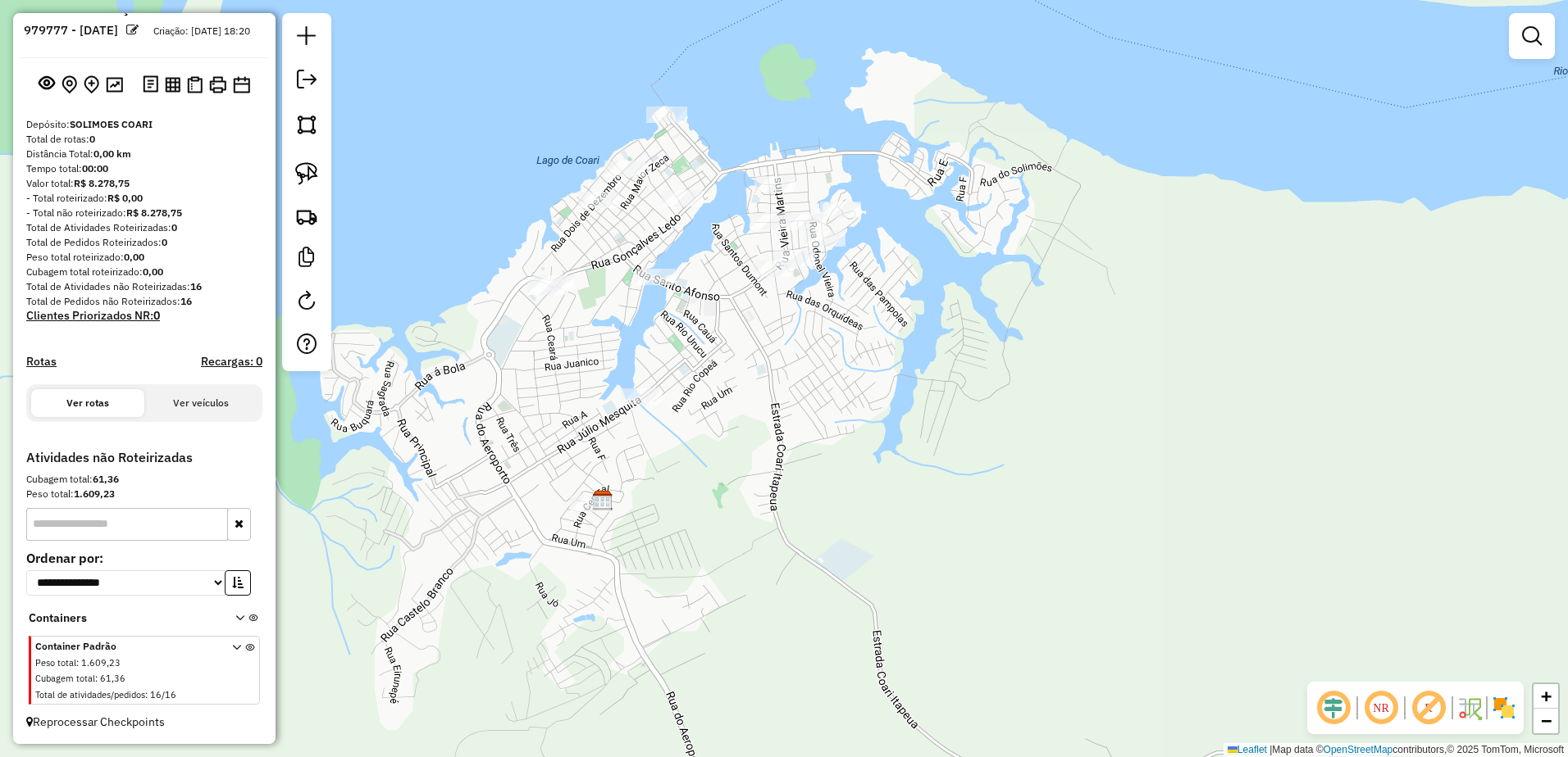
drag, startPoint x: 688, startPoint y: 352, endPoint x: 756, endPoint y: 407, distance: 87.5
click at [756, 407] on div "Janela de atendimento Grade de atendimento Capacidade Transportadoras Veículos …" at bounding box center [784, 378] width 1568 height 757
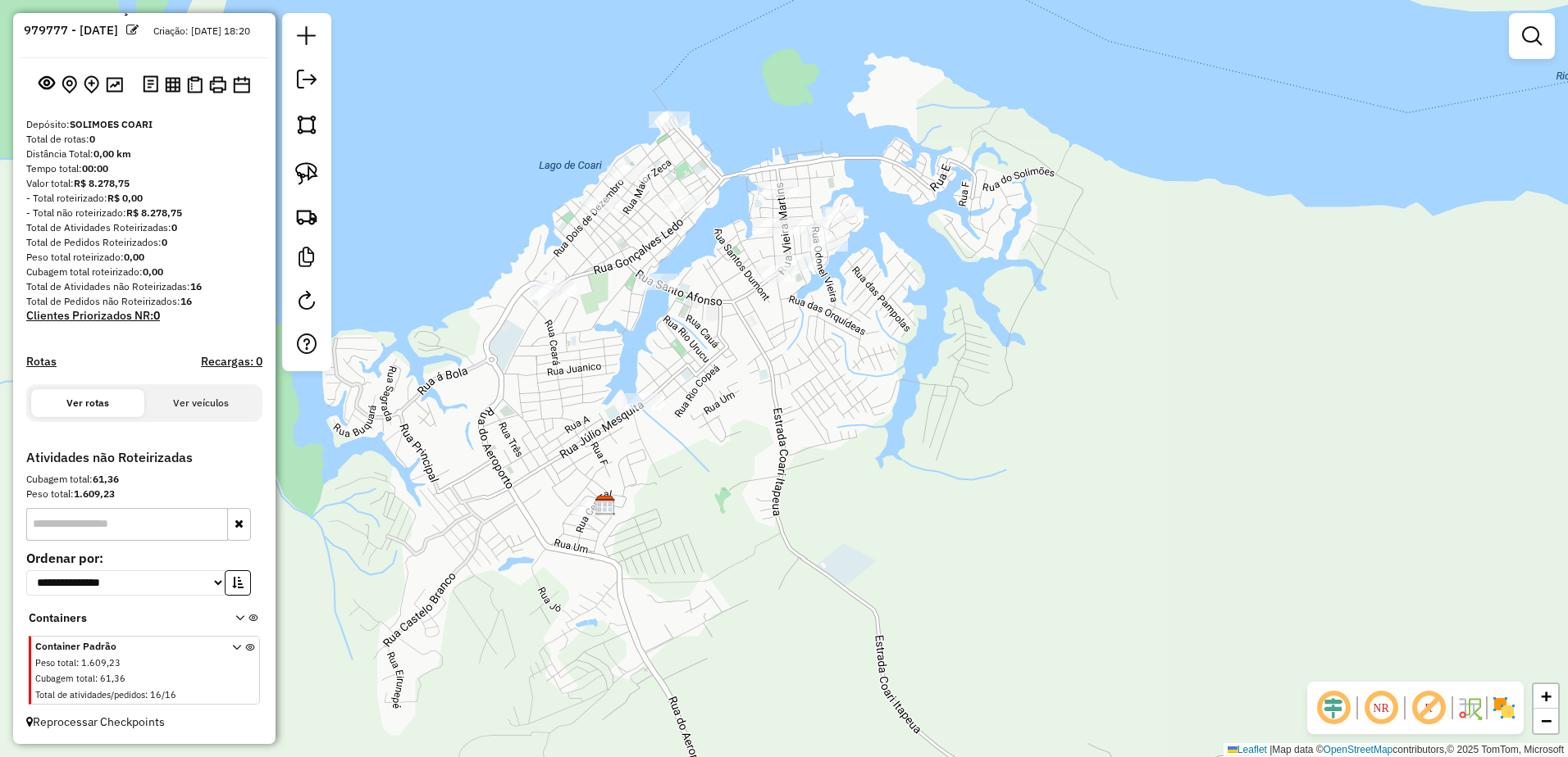
drag, startPoint x: 301, startPoint y: 173, endPoint x: 341, endPoint y: 198, distance: 47.2
click at [302, 173] on img at bounding box center [306, 173] width 23 height 23
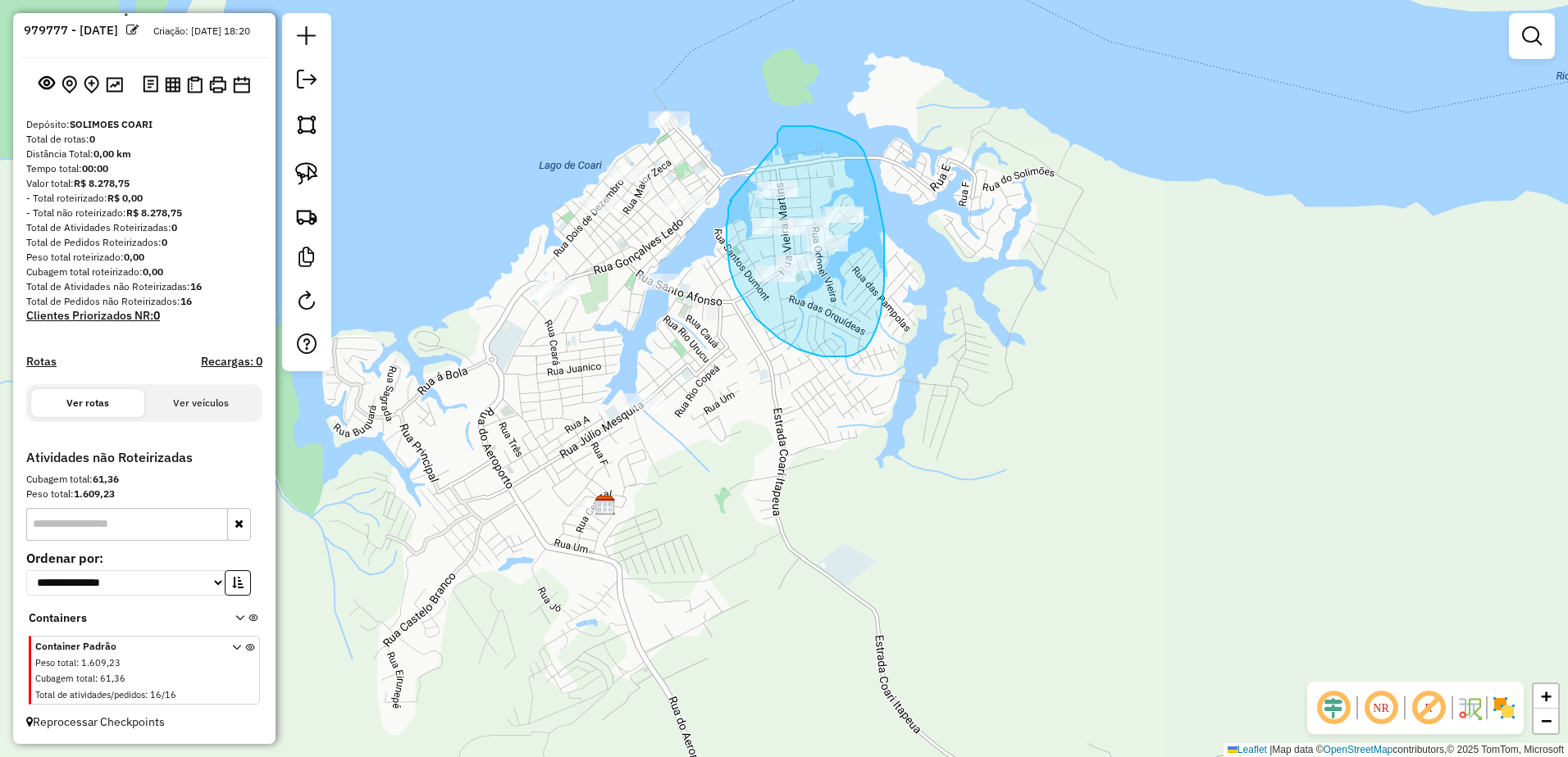
drag, startPoint x: 729, startPoint y: 200, endPoint x: 778, endPoint y: 144, distance: 74.4
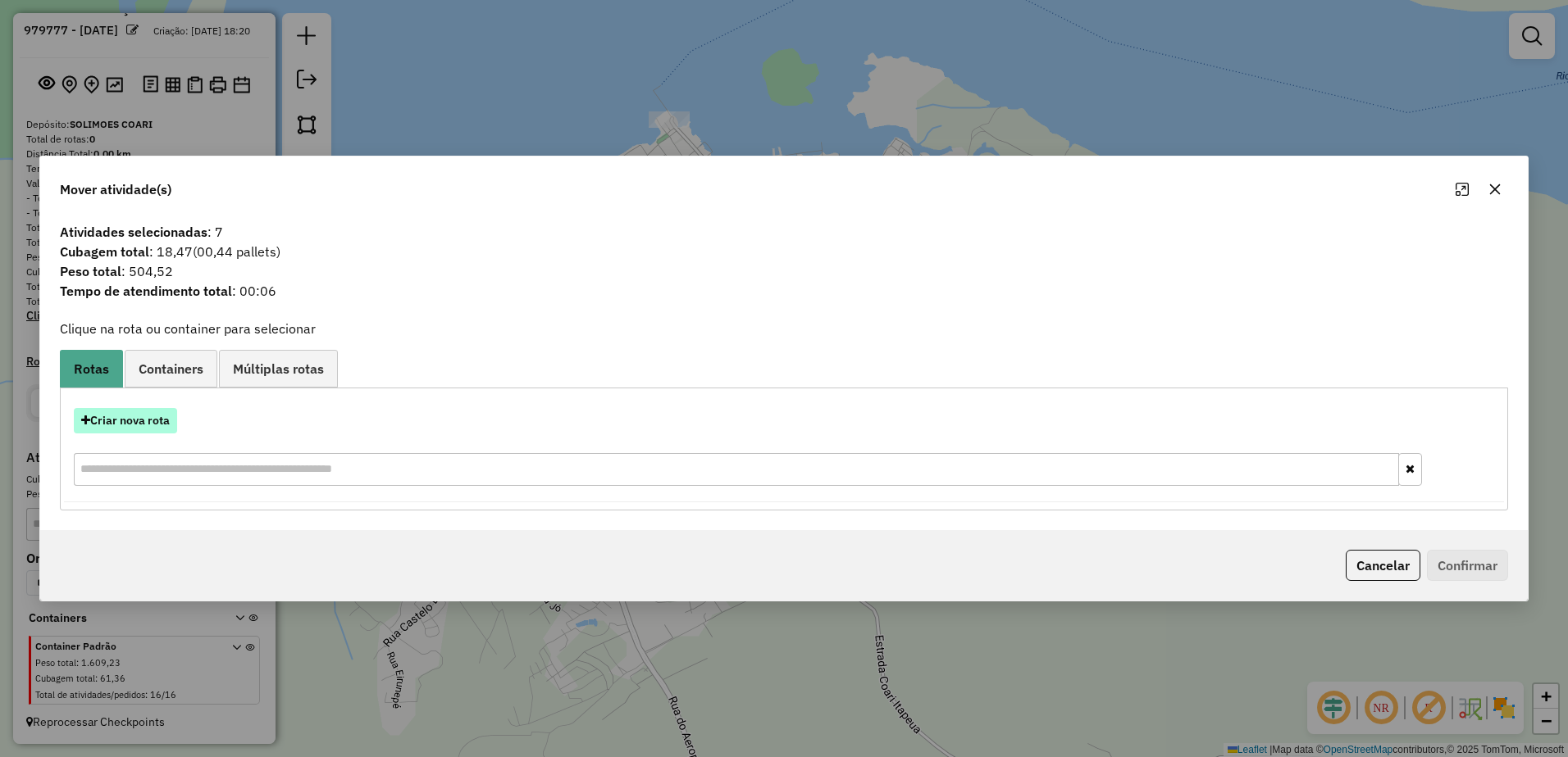
click at [129, 420] on button "Criar nova rota" at bounding box center [125, 421] width 103 height 25
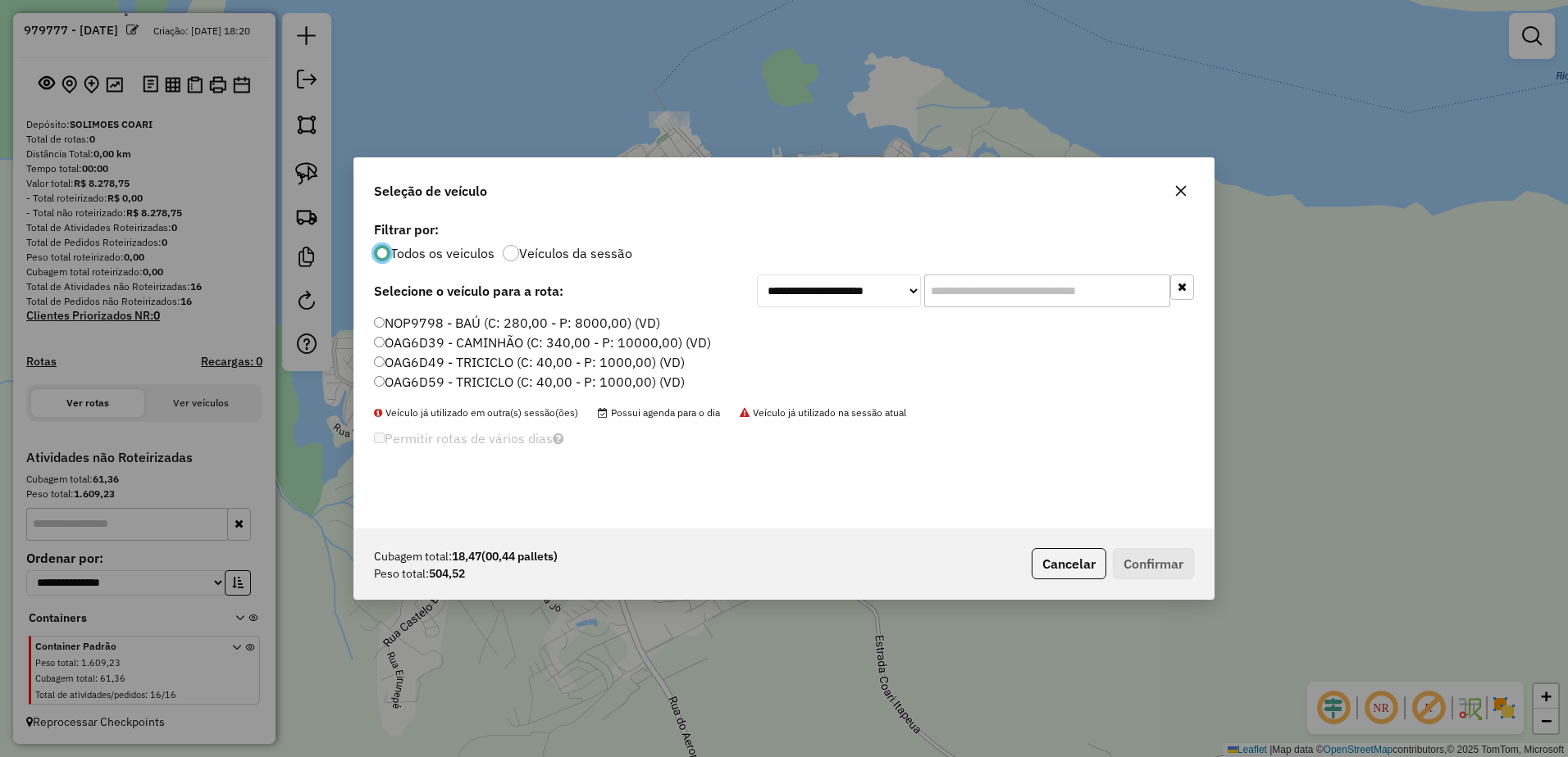
scroll to position [9, 5]
click at [464, 356] on label "OAG6D49 - TRICICLO (C: 40,00 - P: 1000,00) (VD)" at bounding box center [529, 362] width 311 height 19
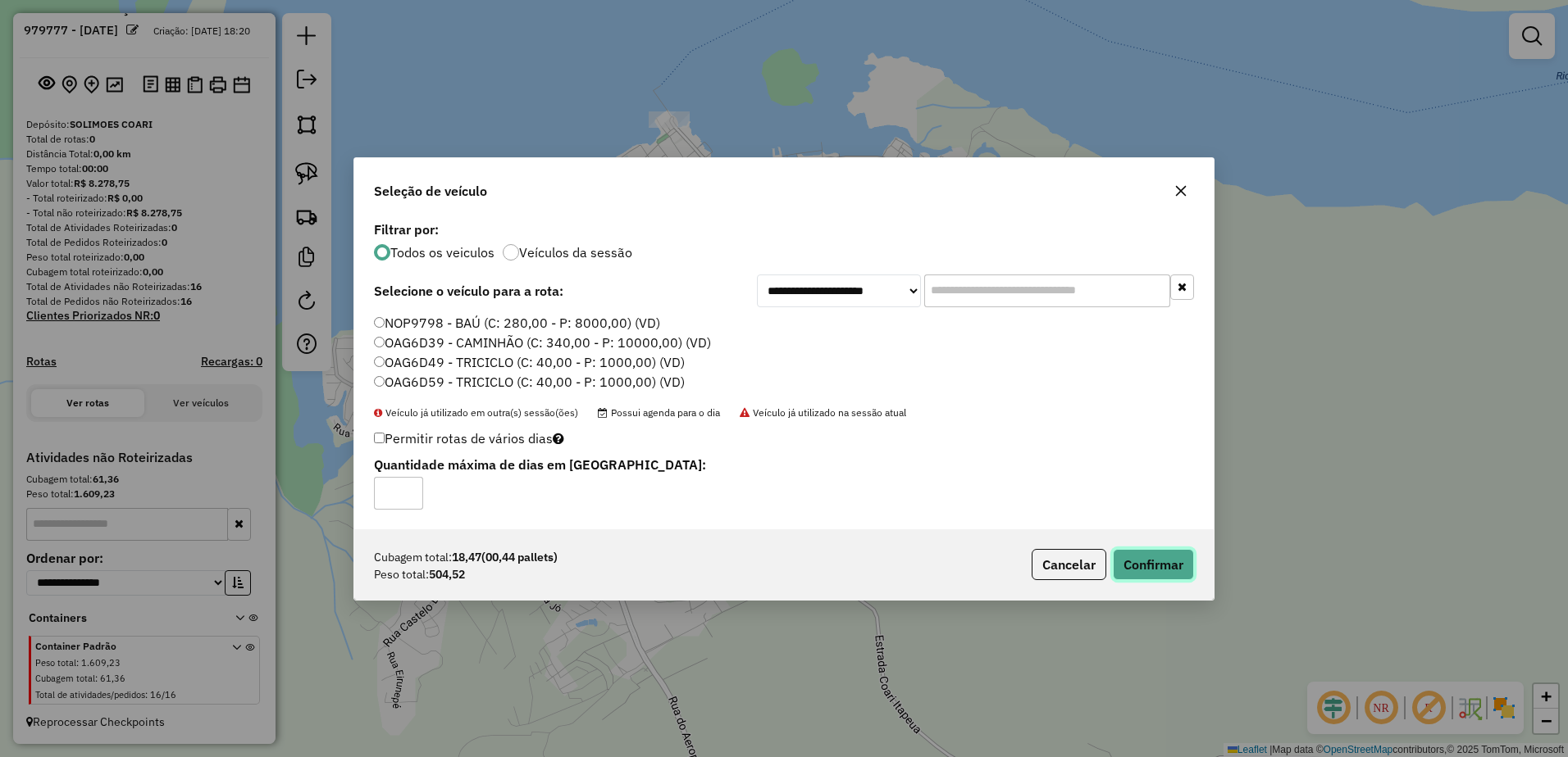
click at [1146, 560] on button "Confirmar" at bounding box center [1153, 564] width 81 height 31
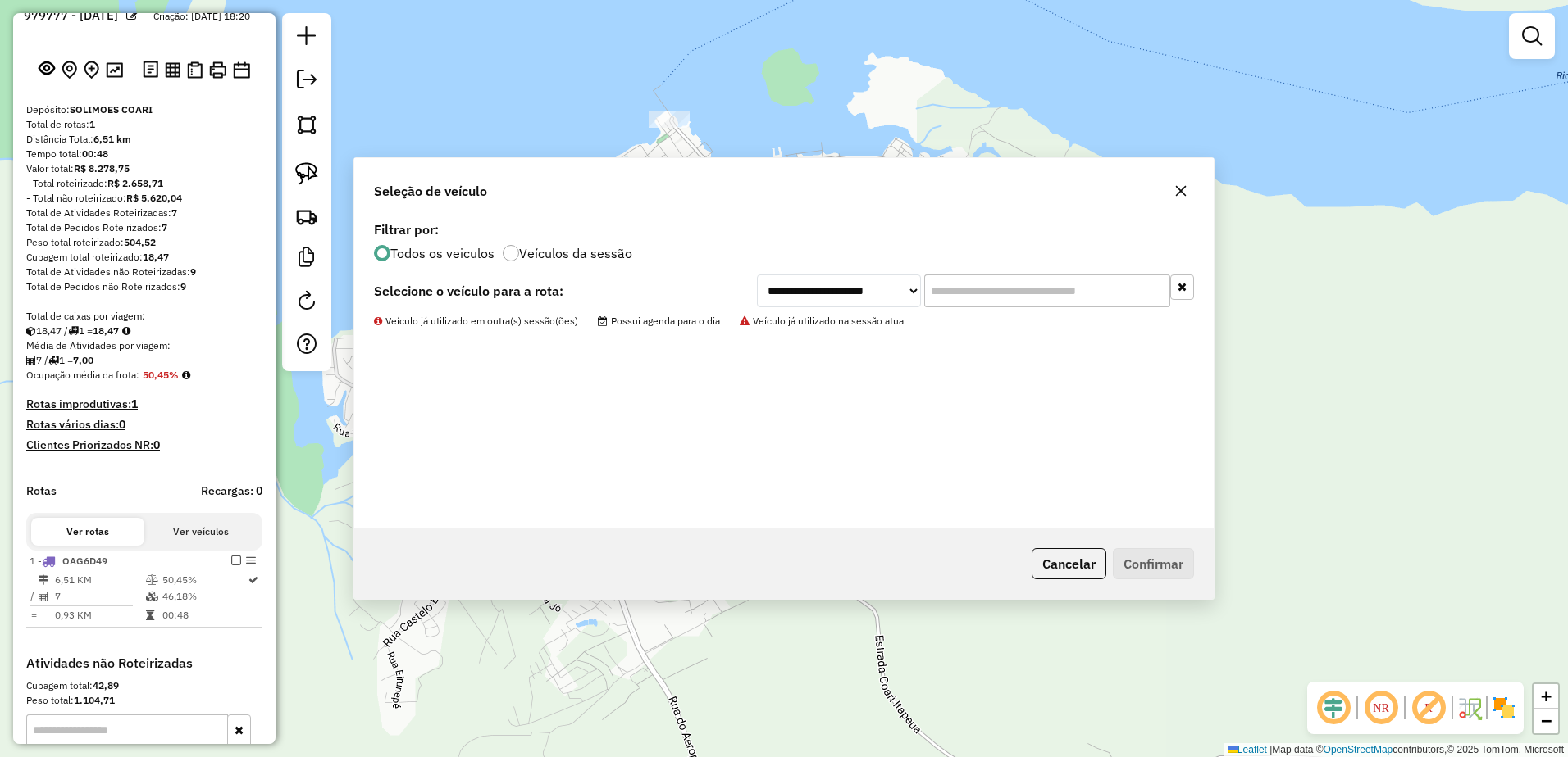
scroll to position [271, 0]
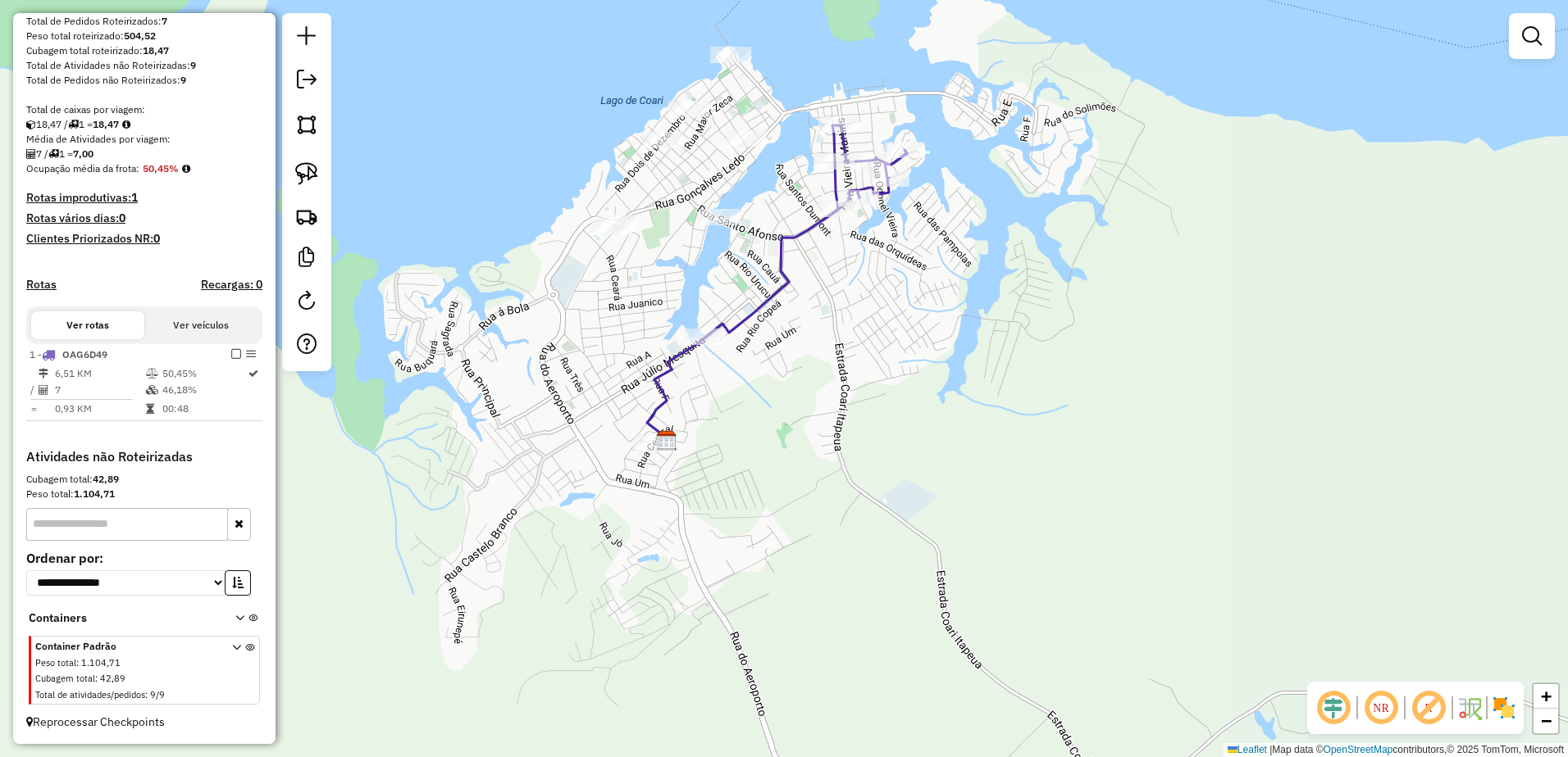
drag, startPoint x: 677, startPoint y: 481, endPoint x: 739, endPoint y: 418, distance: 88.4
click at [739, 418] on div "Janela de atendimento Grade de atendimento Capacidade Transportadoras Veículos …" at bounding box center [784, 378] width 1568 height 757
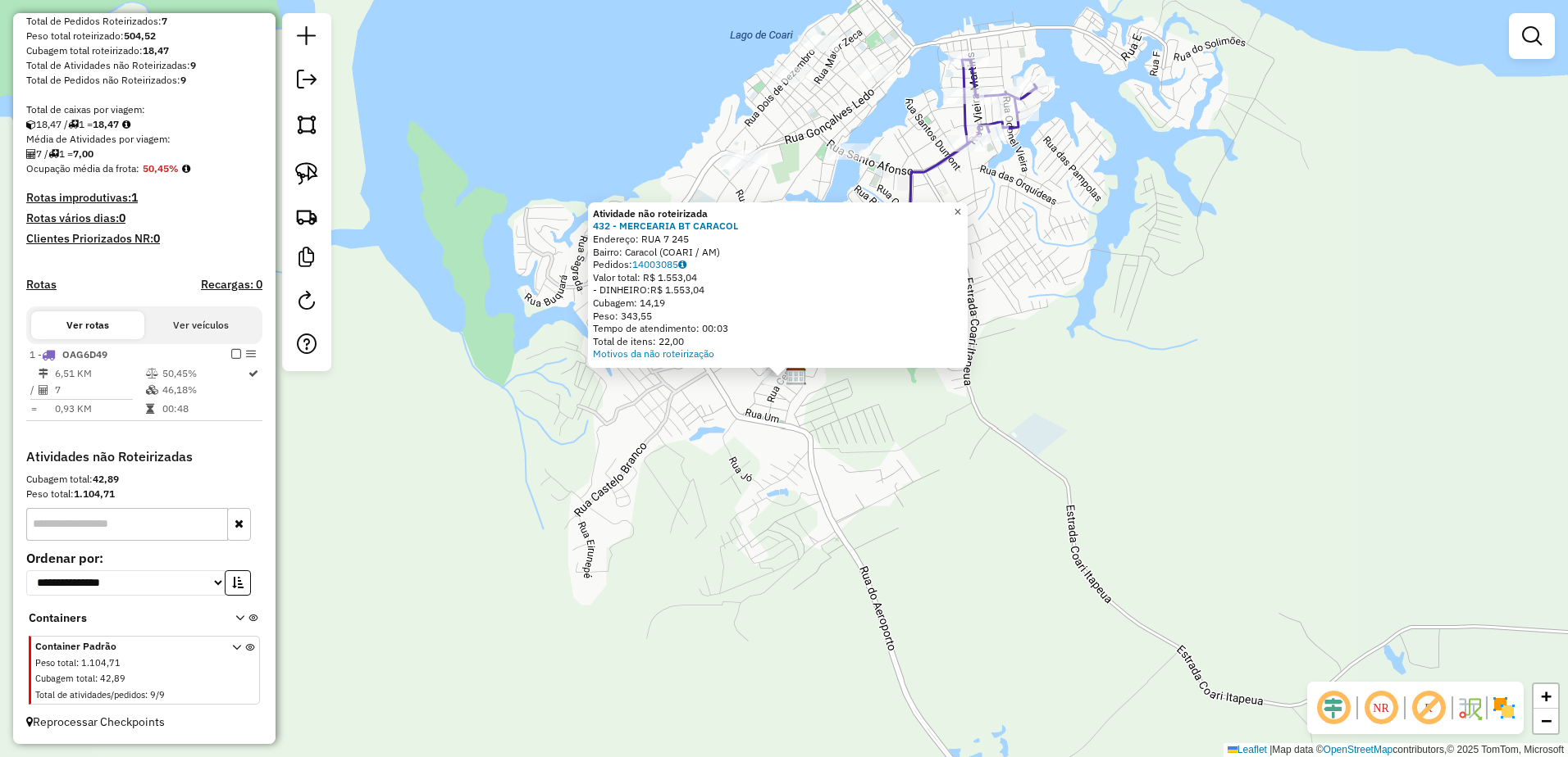
click at [961, 205] on span "×" at bounding box center [957, 211] width 8 height 14
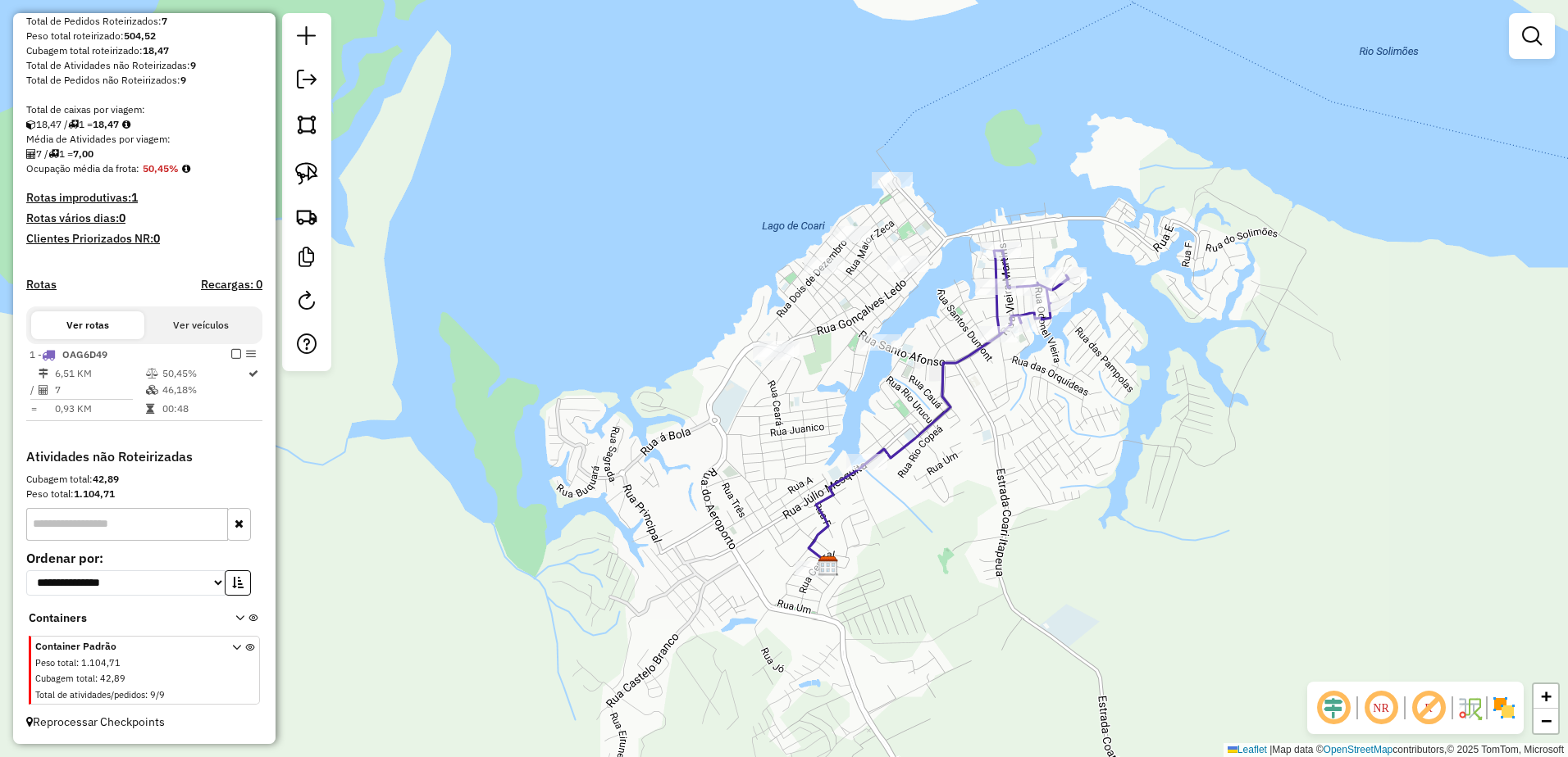
drag, startPoint x: 894, startPoint y: 205, endPoint x: 927, endPoint y: 396, distance: 193.8
click at [927, 396] on div "Janela de atendimento Grade de atendimento Capacidade Transportadoras Veículos …" at bounding box center [784, 378] width 1568 height 757
click at [300, 174] on img at bounding box center [306, 173] width 23 height 23
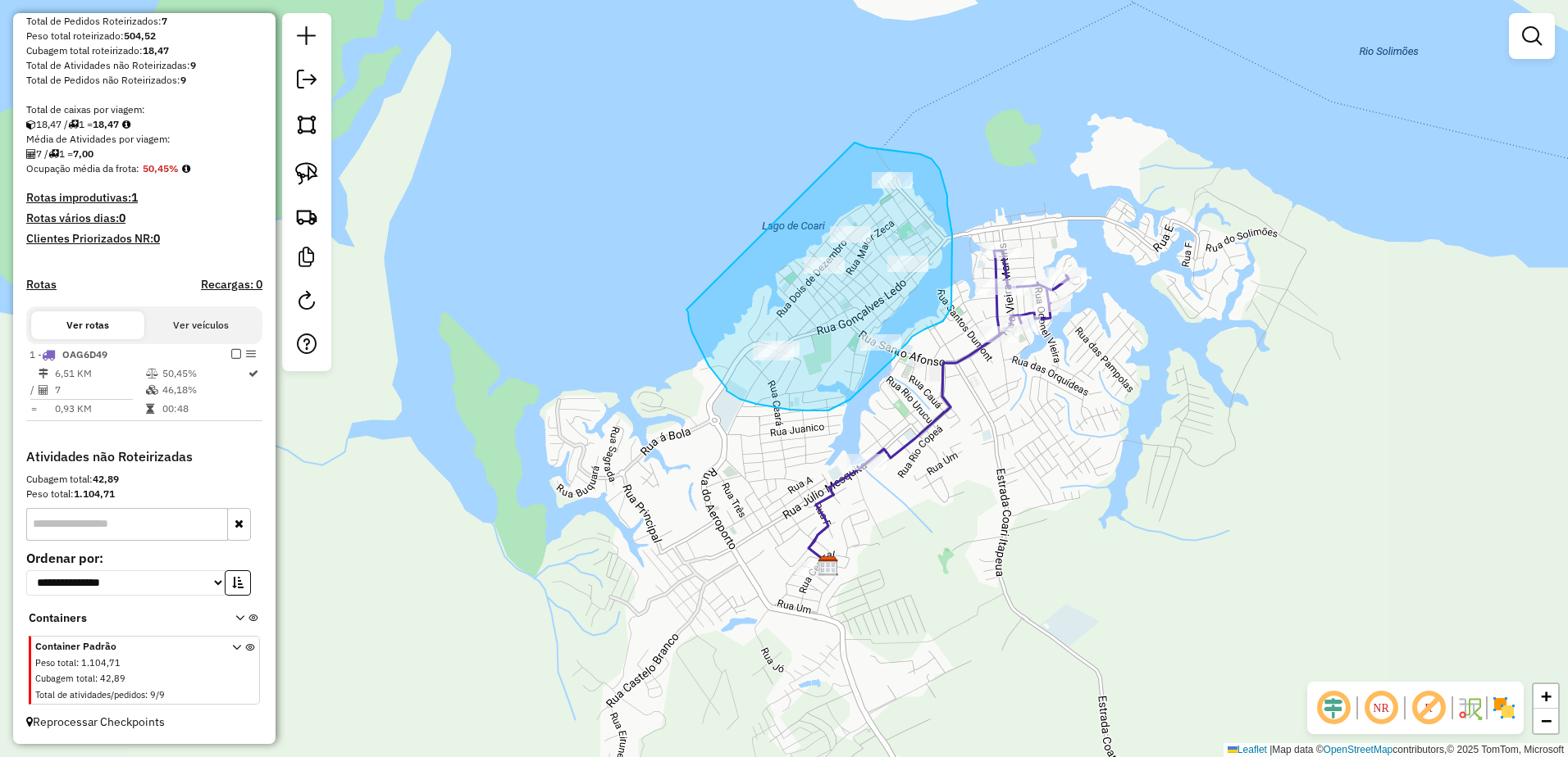
drag, startPoint x: 686, startPoint y: 310, endPoint x: 855, endPoint y: 143, distance: 237.6
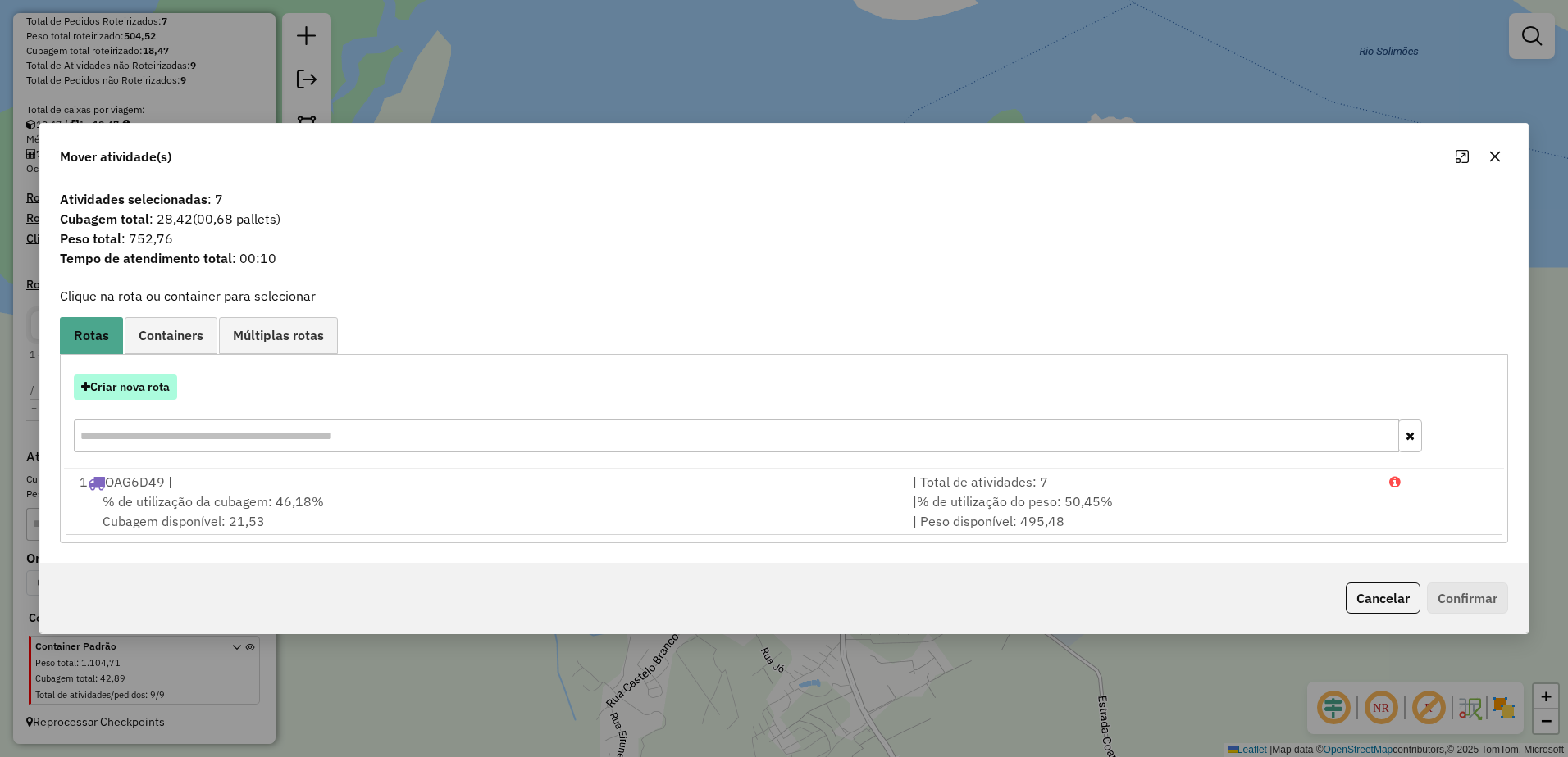
click at [118, 383] on button "Criar nova rota" at bounding box center [125, 387] width 103 height 25
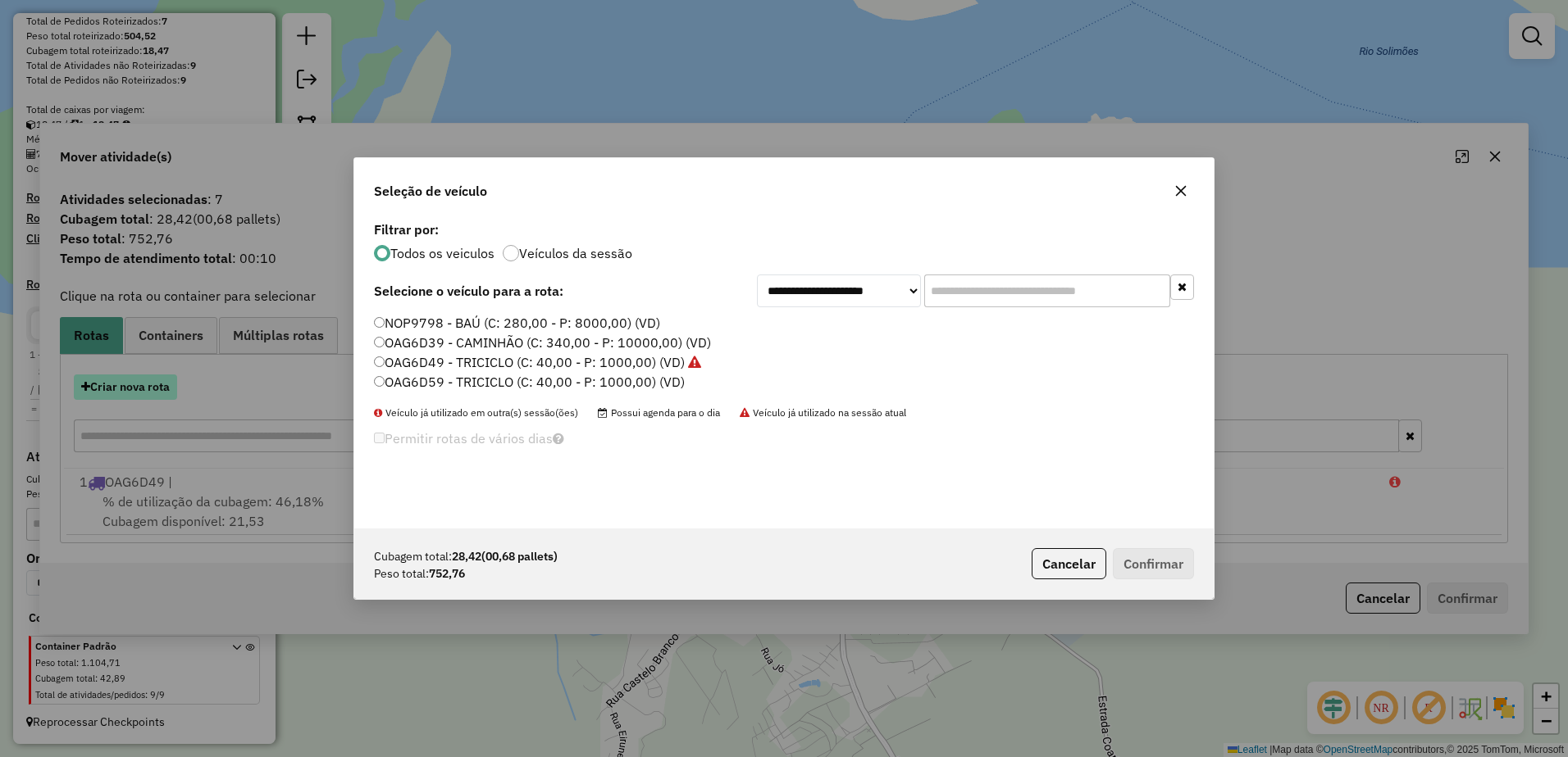
scroll to position [9, 5]
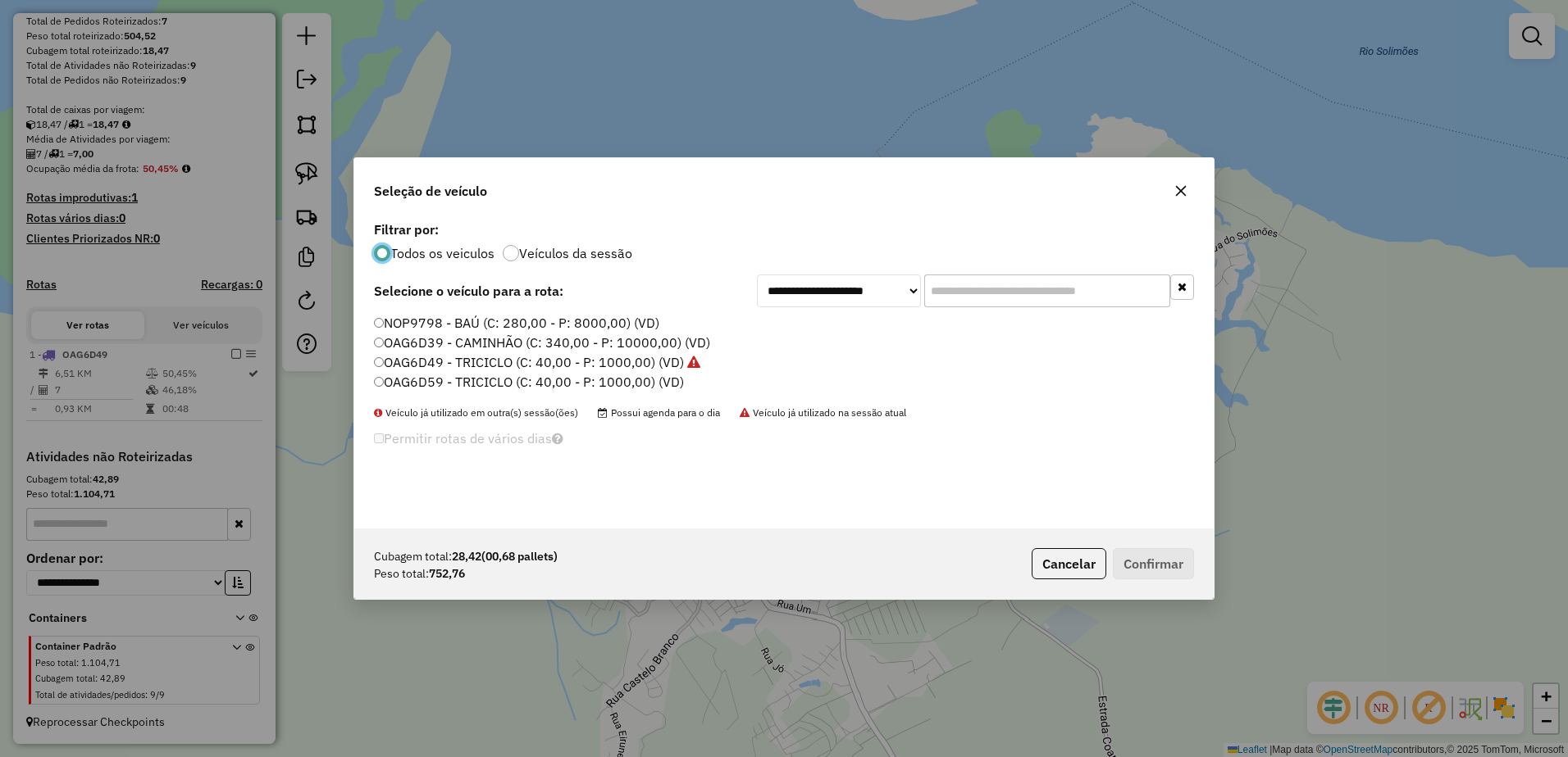
click at [444, 384] on label "OAG6D59 - TRICICLO (C: 40,00 - P: 1000,00) (VD)" at bounding box center [529, 381] width 310 height 19
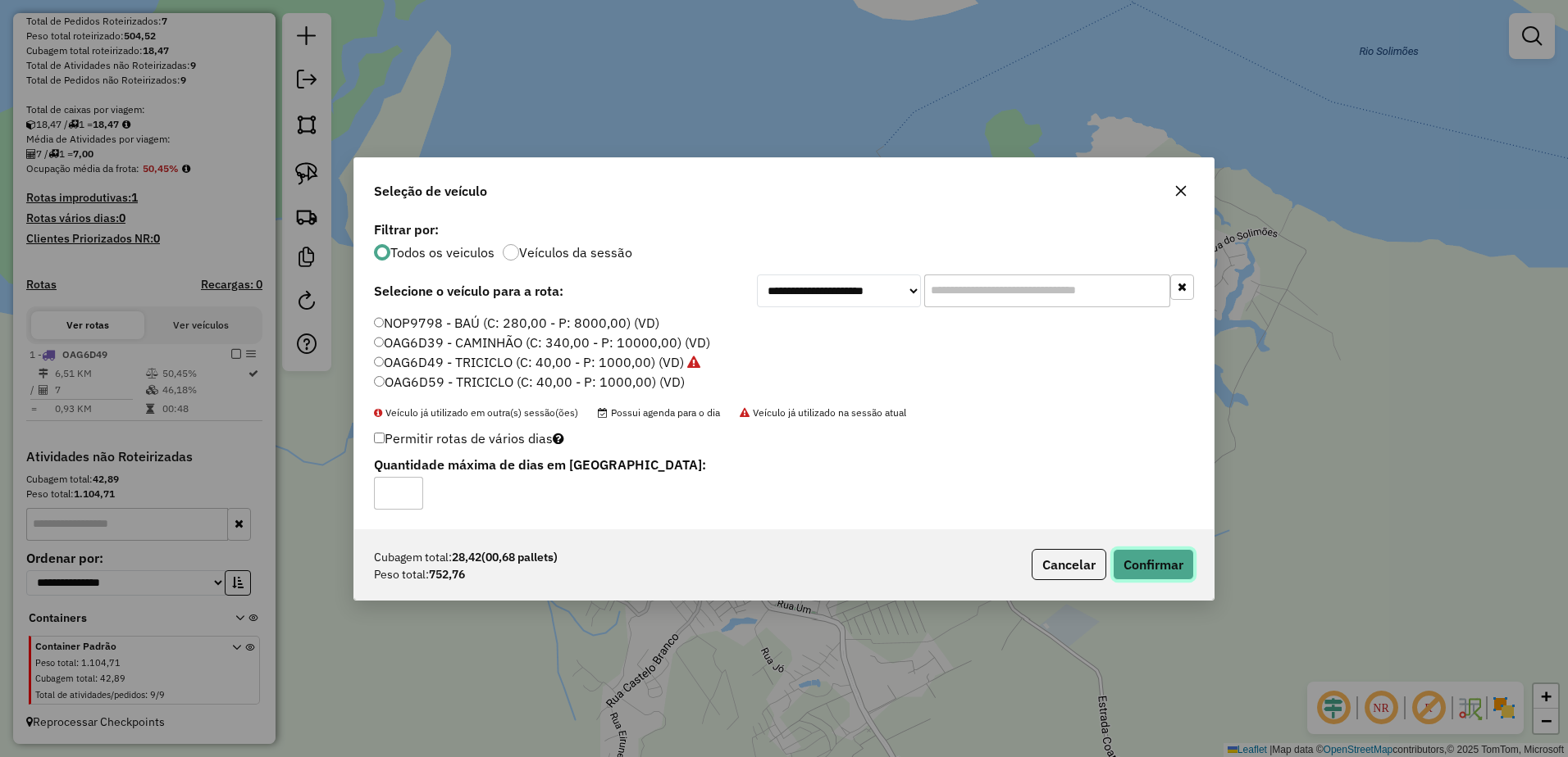
click at [1168, 567] on button "Confirmar" at bounding box center [1153, 564] width 81 height 31
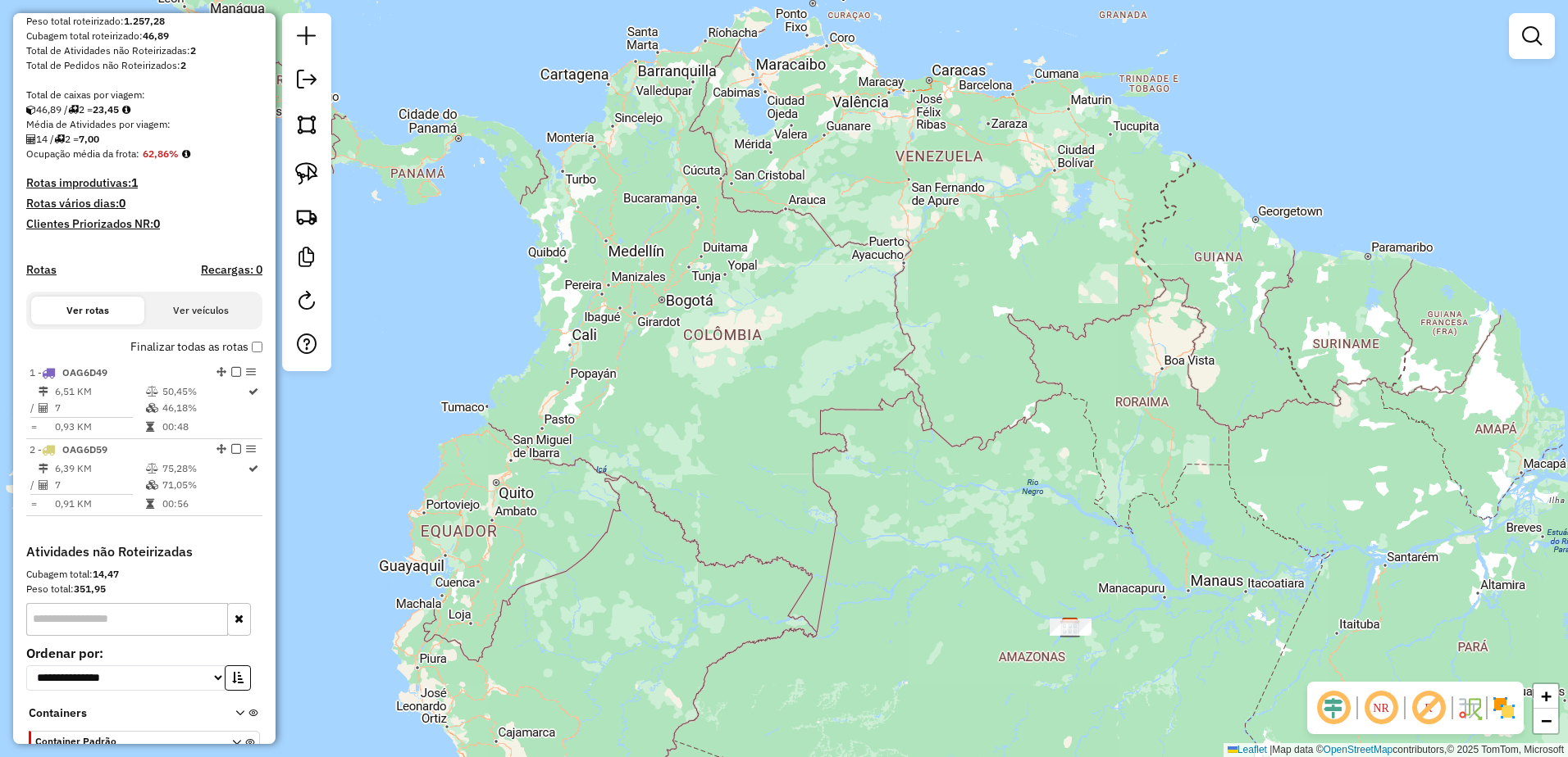
drag, startPoint x: 1087, startPoint y: 690, endPoint x: 912, endPoint y: 408, distance: 331.9
click at [913, 409] on div "Janela de atendimento Grade de atendimento Capacidade Transportadoras Veículos …" at bounding box center [784, 378] width 1568 height 757
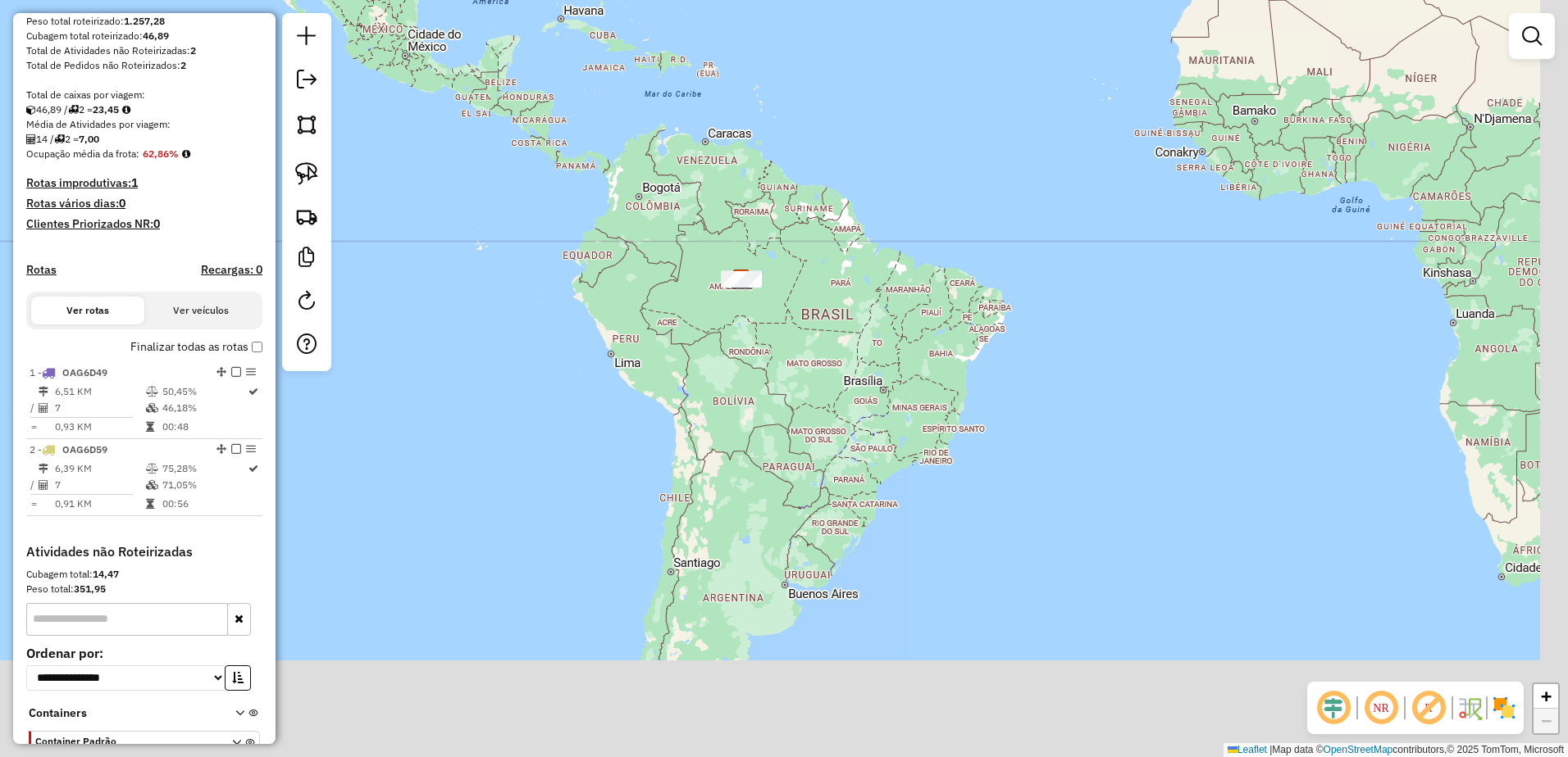
drag, startPoint x: 1104, startPoint y: 406, endPoint x: 915, endPoint y: 186, distance: 290.0
click at [934, 177] on div "Janela de atendimento Grade de atendimento Capacidade Transportadoras Veículos …" at bounding box center [784, 378] width 1568 height 757
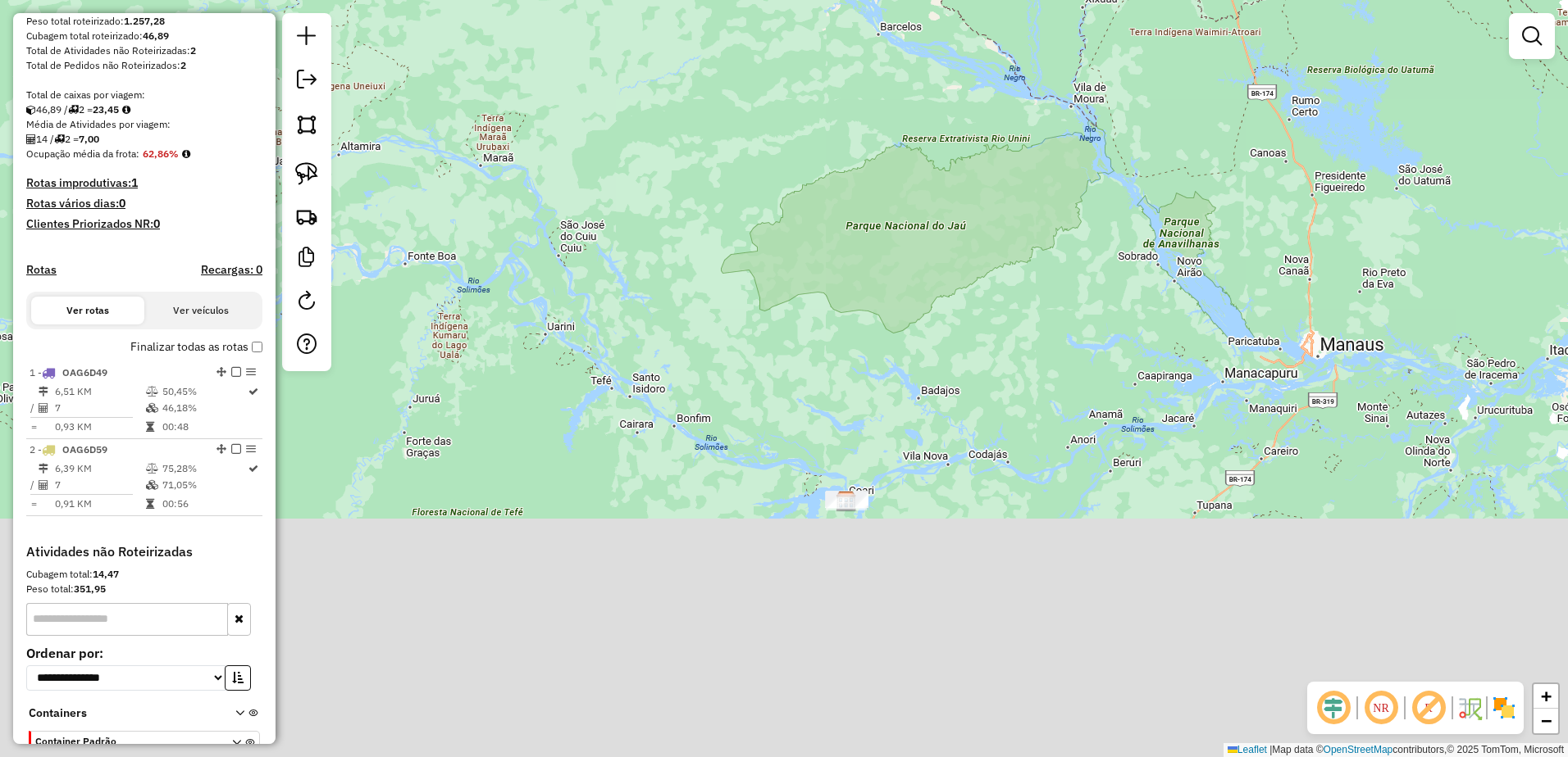
drag, startPoint x: 778, startPoint y: 466, endPoint x: 819, endPoint y: 0, distance: 467.8
click at [817, 34] on div "Janela de atendimento Grade de atendimento Capacidade Transportadoras Veículos …" at bounding box center [784, 378] width 1568 height 757
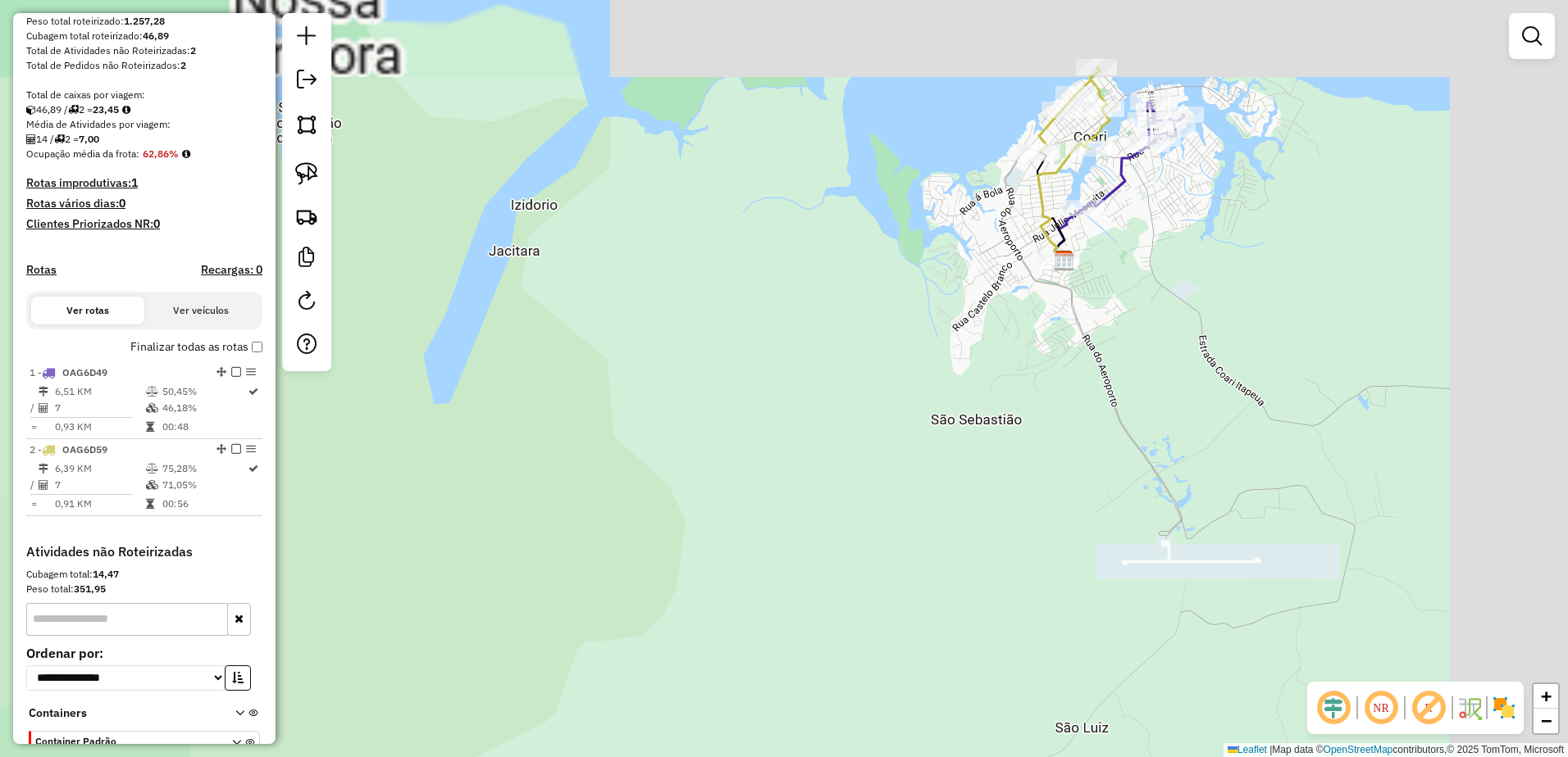
drag, startPoint x: 1214, startPoint y: 197, endPoint x: 1052, endPoint y: 354, distance: 225.6
click at [1054, 354] on div "Janela de atendimento Grade de atendimento Capacidade Transportadoras Veículos …" at bounding box center [784, 378] width 1568 height 757
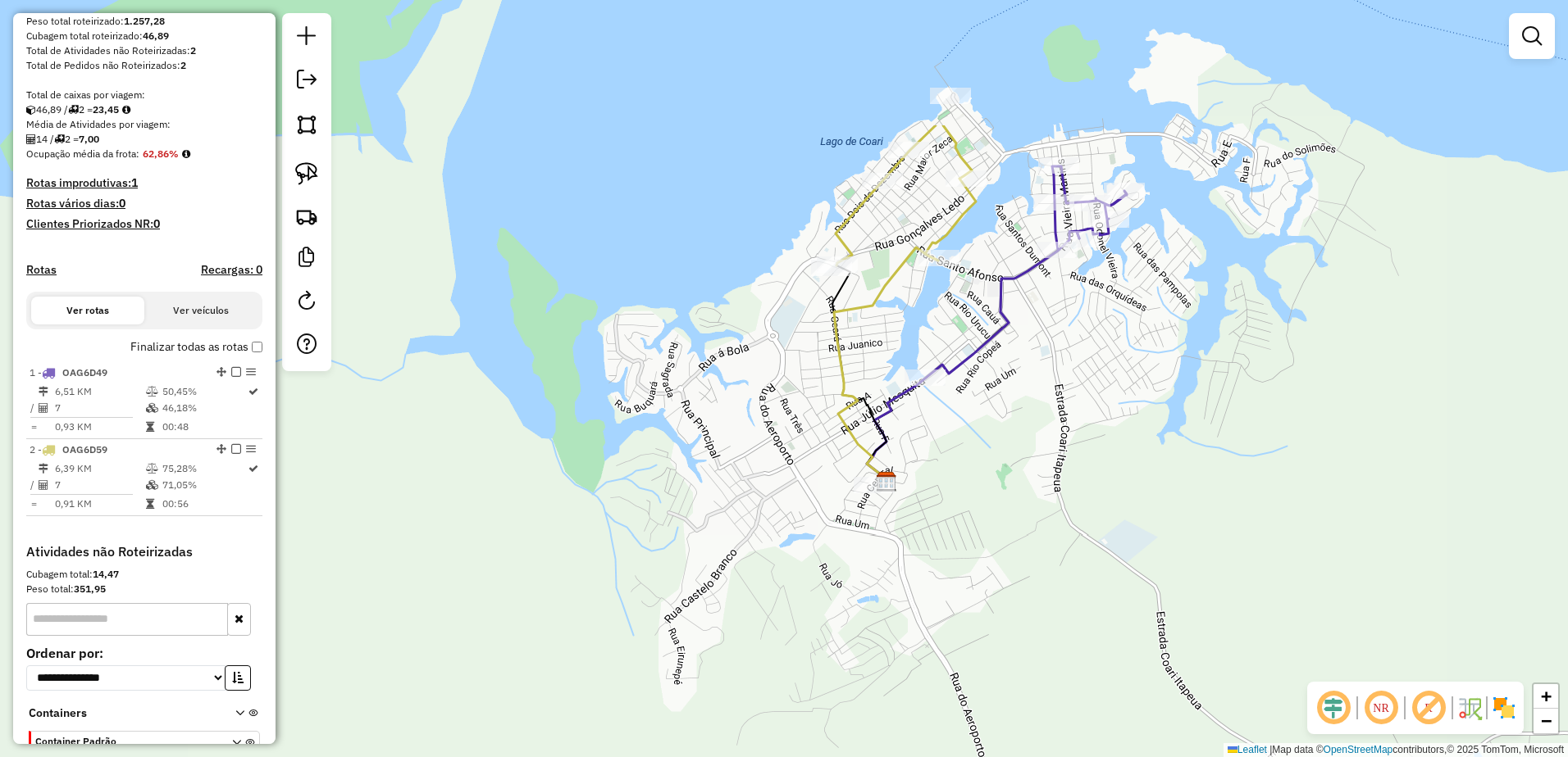
drag, startPoint x: 1121, startPoint y: 200, endPoint x: 1053, endPoint y: 401, distance: 212.2
click at [1053, 401] on div "Janela de atendimento Grade de atendimento Capacidade Transportadoras Veículos …" at bounding box center [784, 378] width 1568 height 757
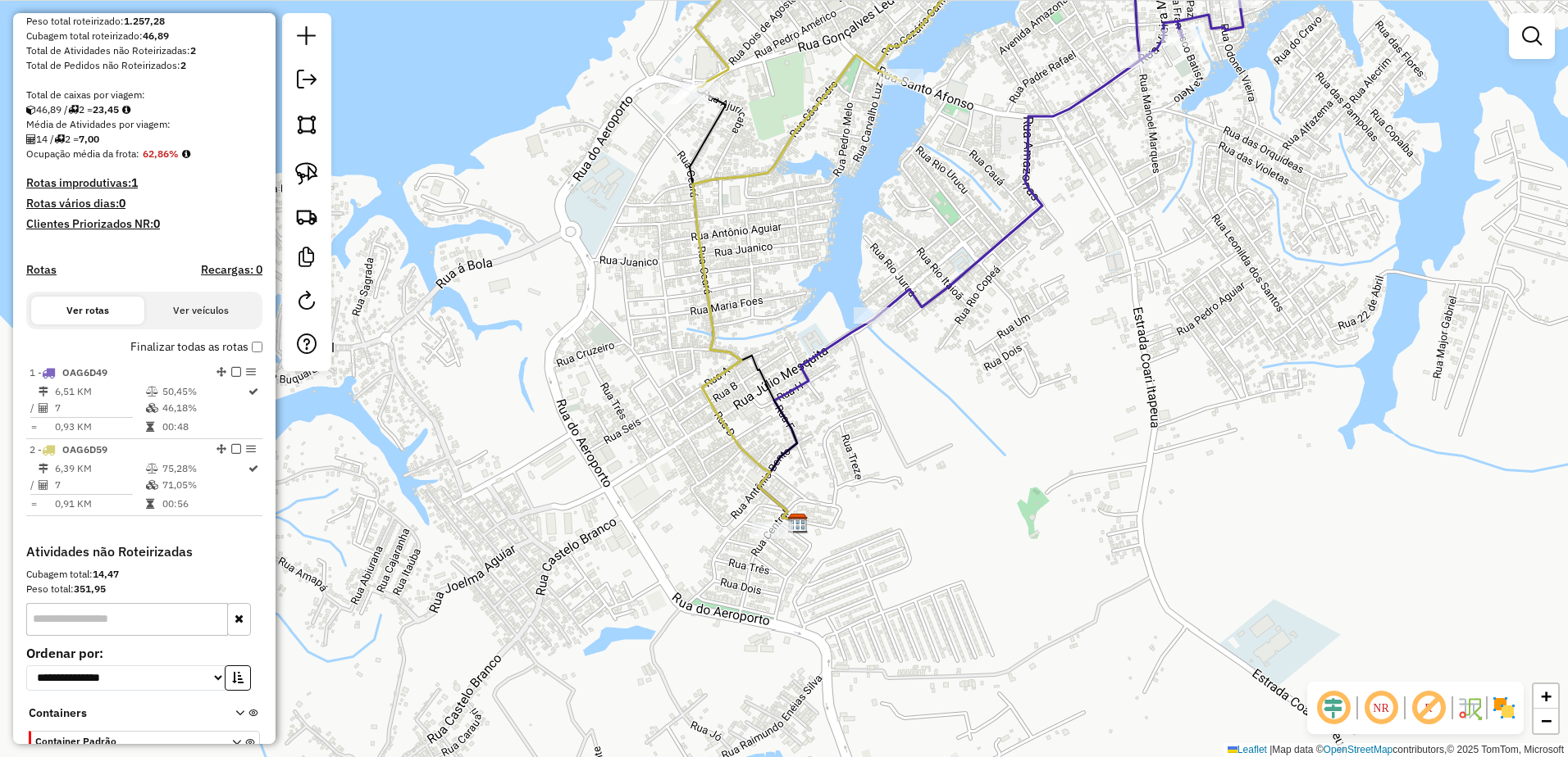
drag, startPoint x: 827, startPoint y: 184, endPoint x: 838, endPoint y: 277, distance: 93.6
click at [844, 280] on div "Janela de atendimento Grade de atendimento Capacidade Transportadoras Veículos …" at bounding box center [784, 378] width 1568 height 757
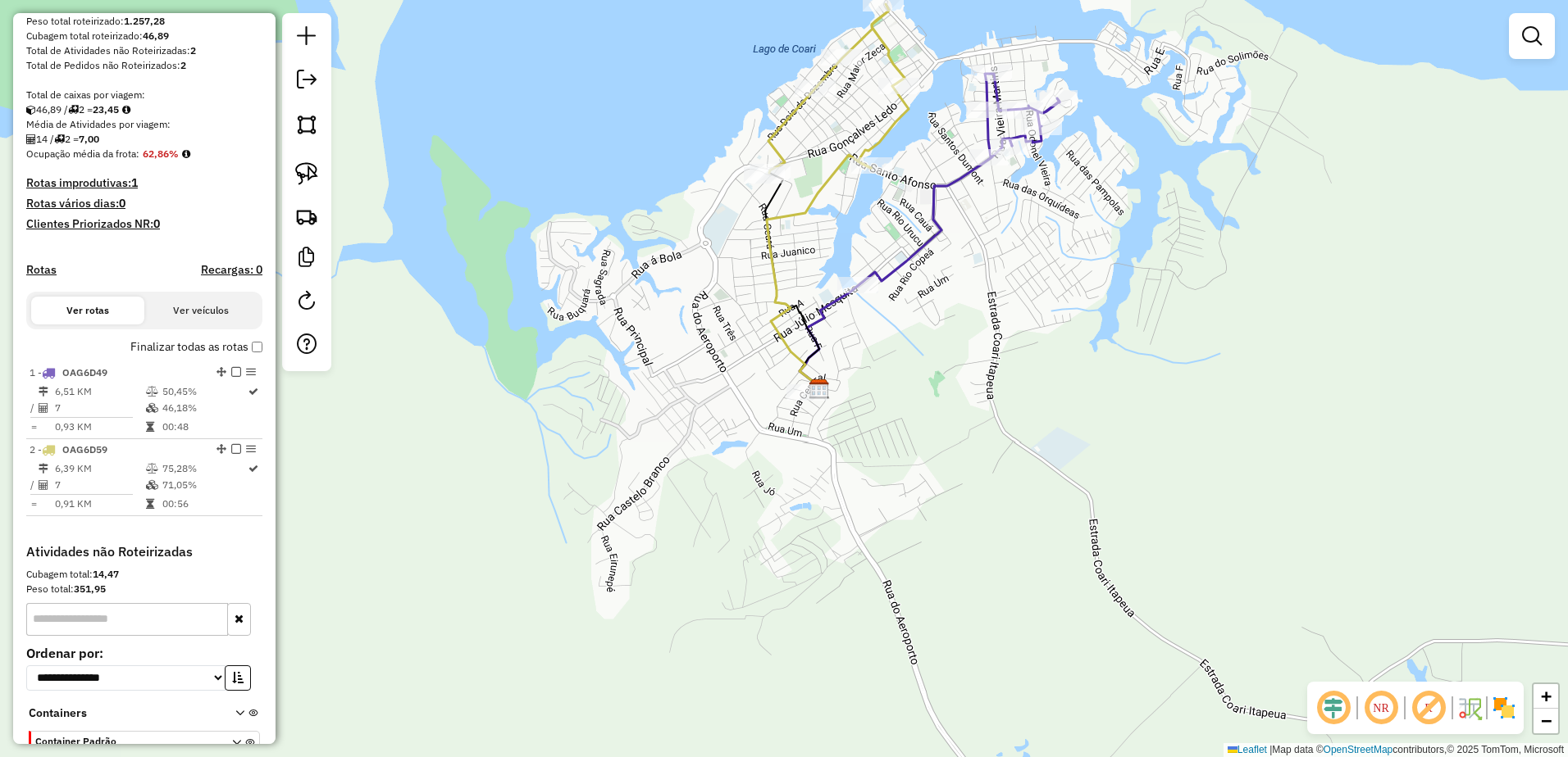
drag, startPoint x: 1038, startPoint y: 316, endPoint x: 1013, endPoint y: 244, distance: 76.2
click at [1013, 244] on div "Janela de atendimento Grade de atendimento Capacidade Transportadoras Veículos …" at bounding box center [784, 378] width 1568 height 757
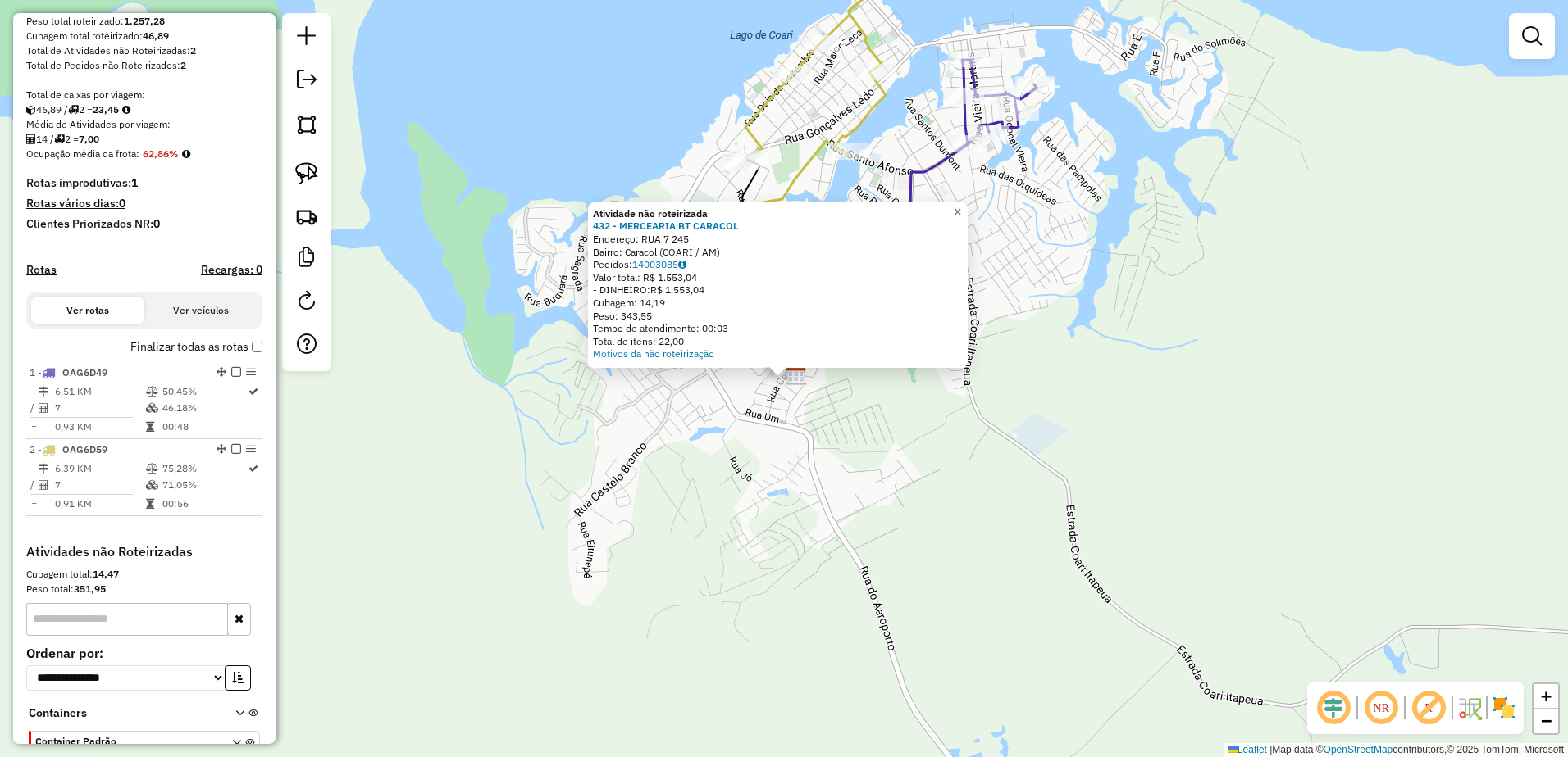
click at [961, 205] on span "×" at bounding box center [957, 211] width 8 height 14
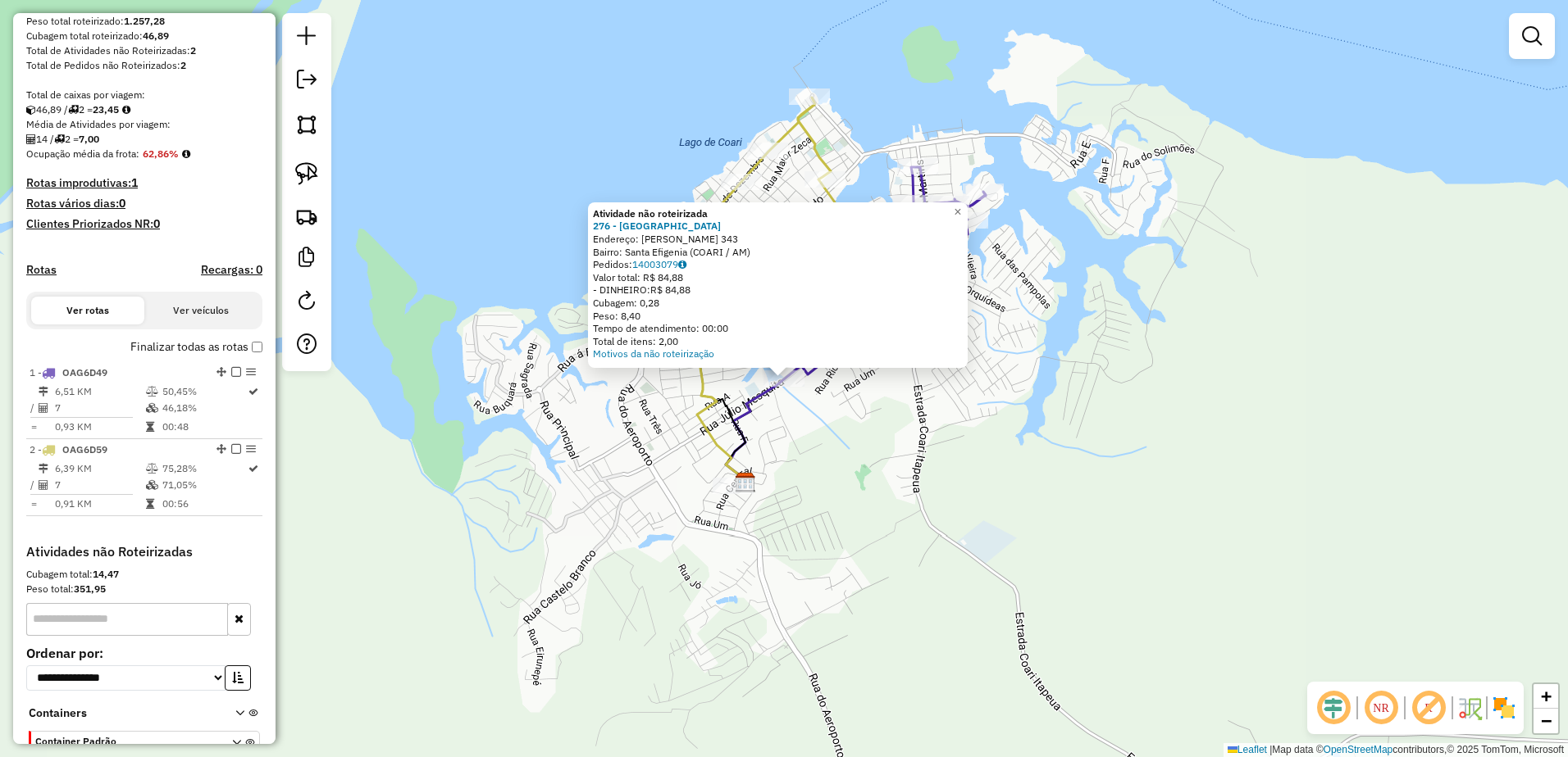
click at [874, 414] on div "Atividade não roteirizada 276 - ARENA DO MENGAO Endereço: JULIO MESQUITA 343 Ba…" at bounding box center [784, 378] width 1568 height 757
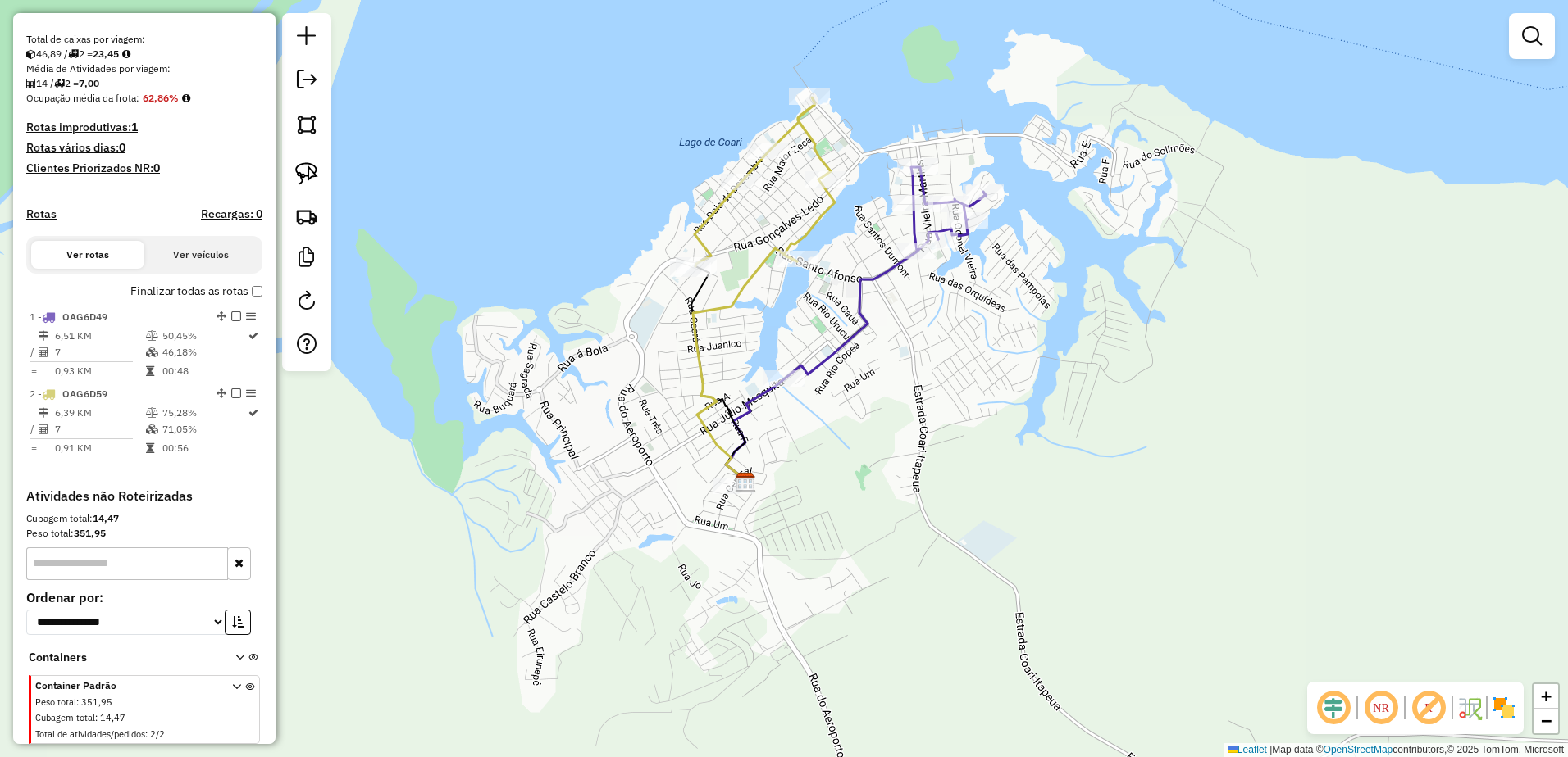
scroll to position [381, 0]
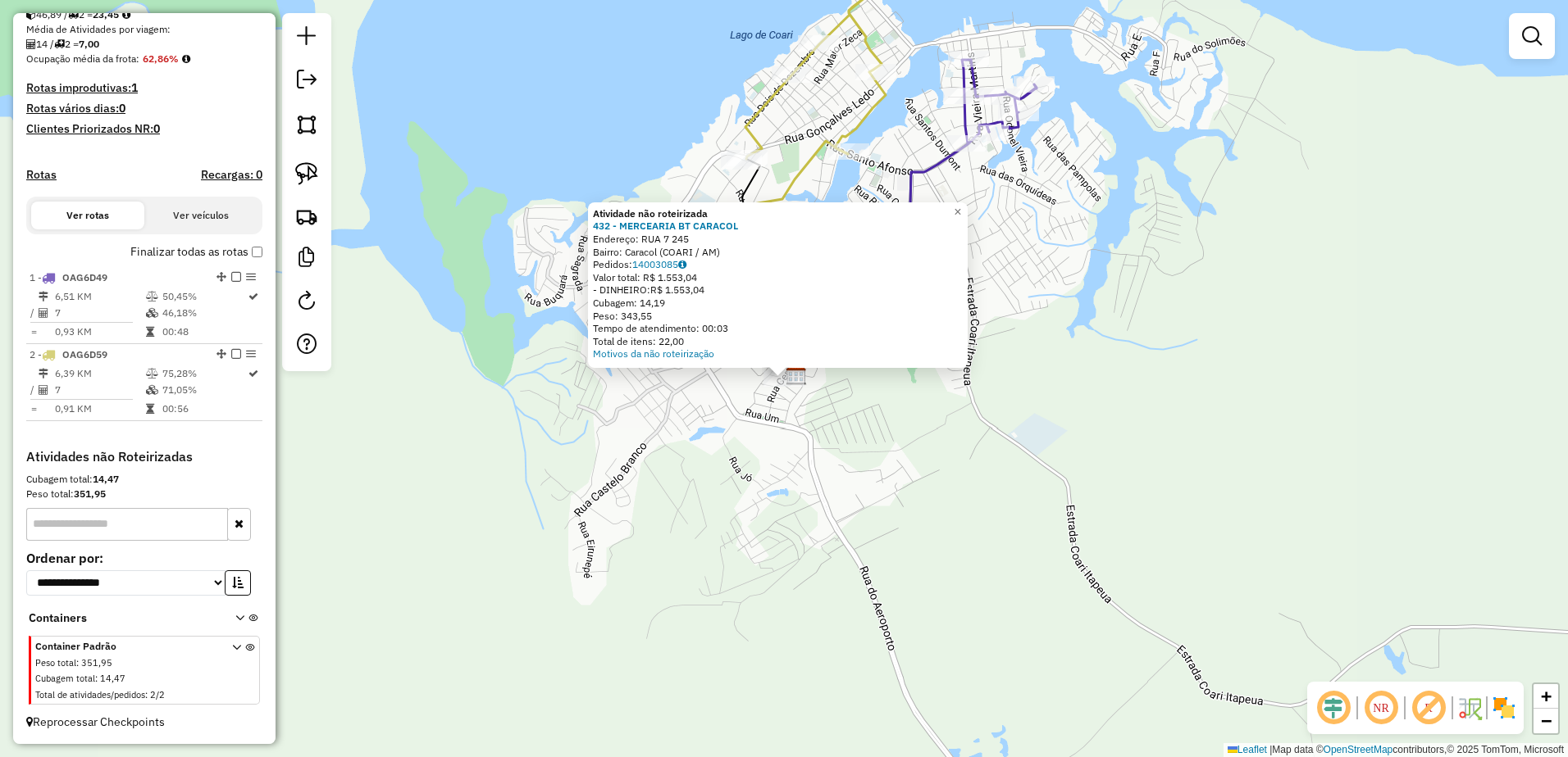
click at [749, 433] on div "Atividade não roteirizada 432 - MERCEARIA BT CARACOL Endereço: RUA 7 245 Bairro…" at bounding box center [784, 378] width 1568 height 757
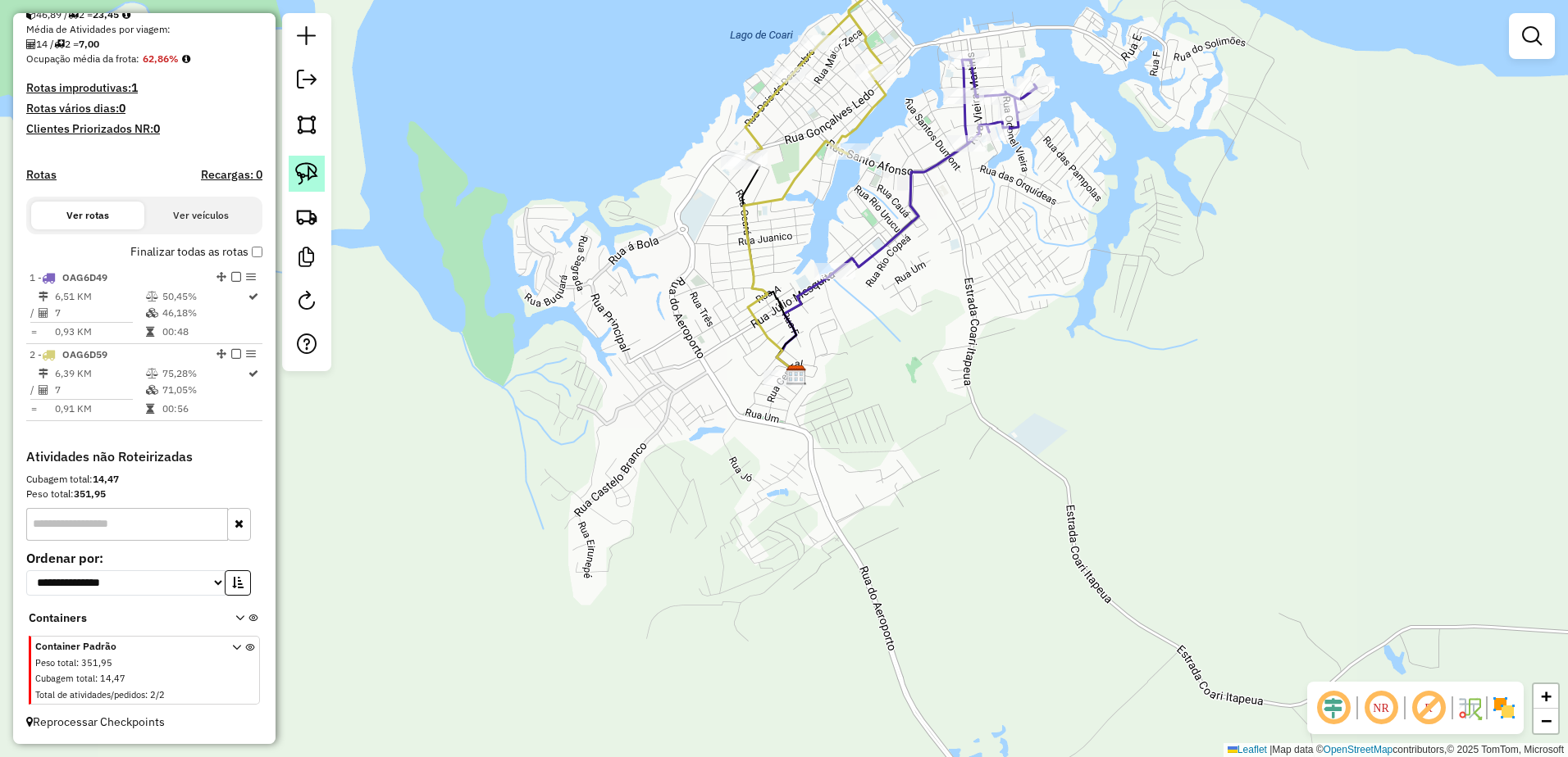
click at [304, 173] on img at bounding box center [306, 173] width 23 height 23
drag, startPoint x: 675, startPoint y: 405, endPoint x: 806, endPoint y: 360, distance: 138.5
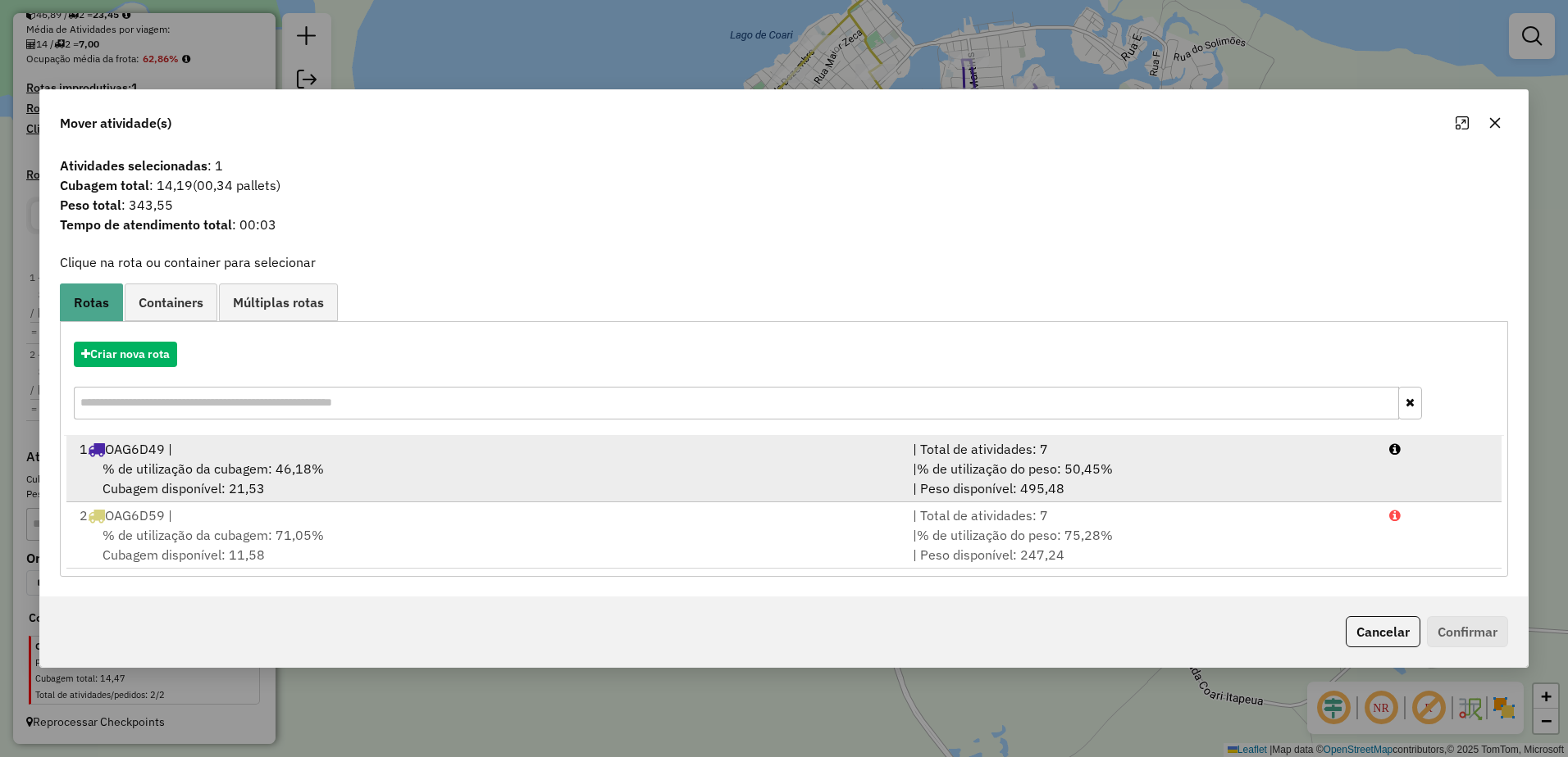
click at [134, 459] on div "% de utilização da cubagem: 46,18% Cubagem disponível: 21,53" at bounding box center [486, 479] width 833 height 40
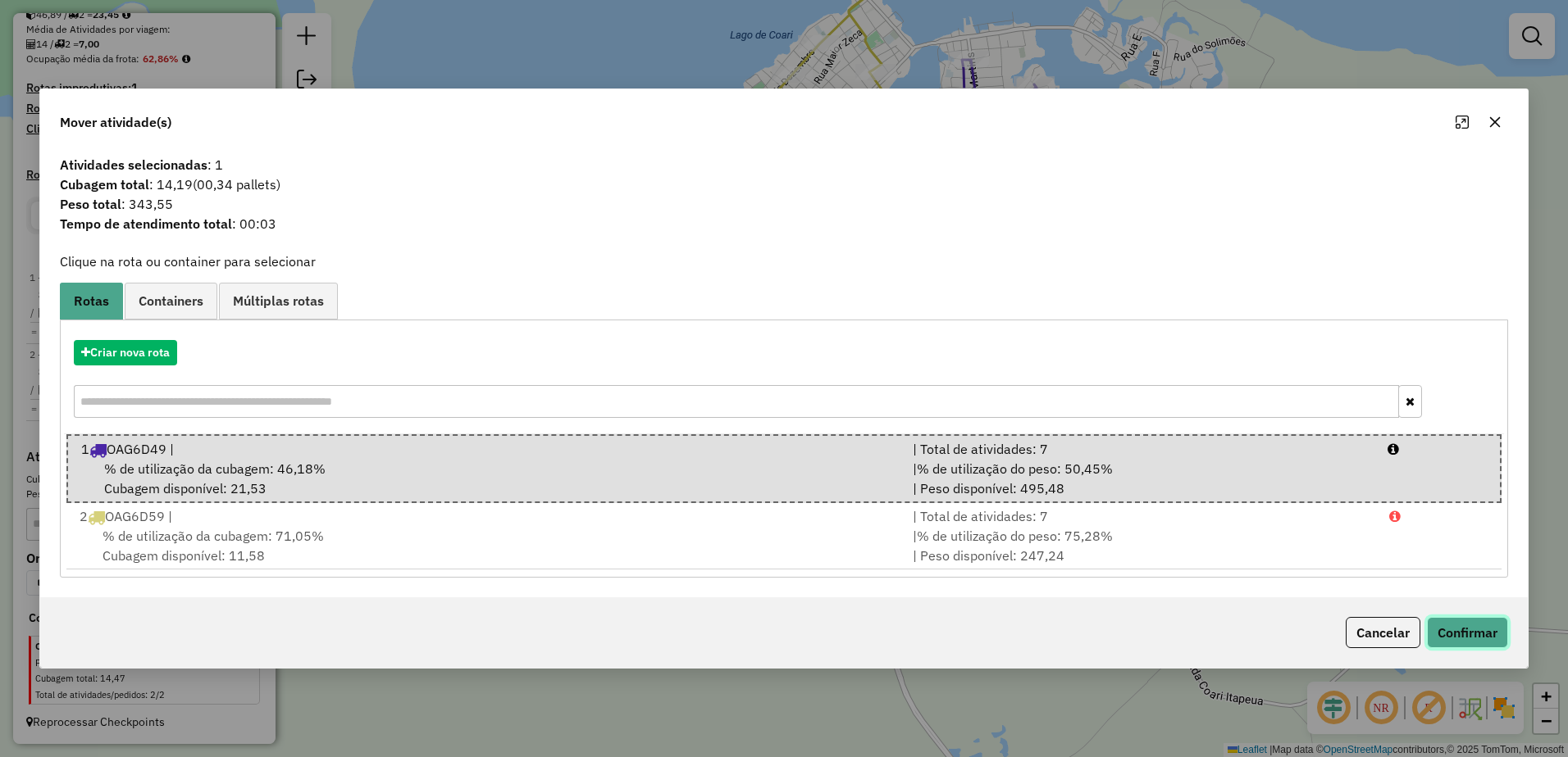
click at [1476, 630] on button "Confirmar" at bounding box center [1467, 633] width 81 height 31
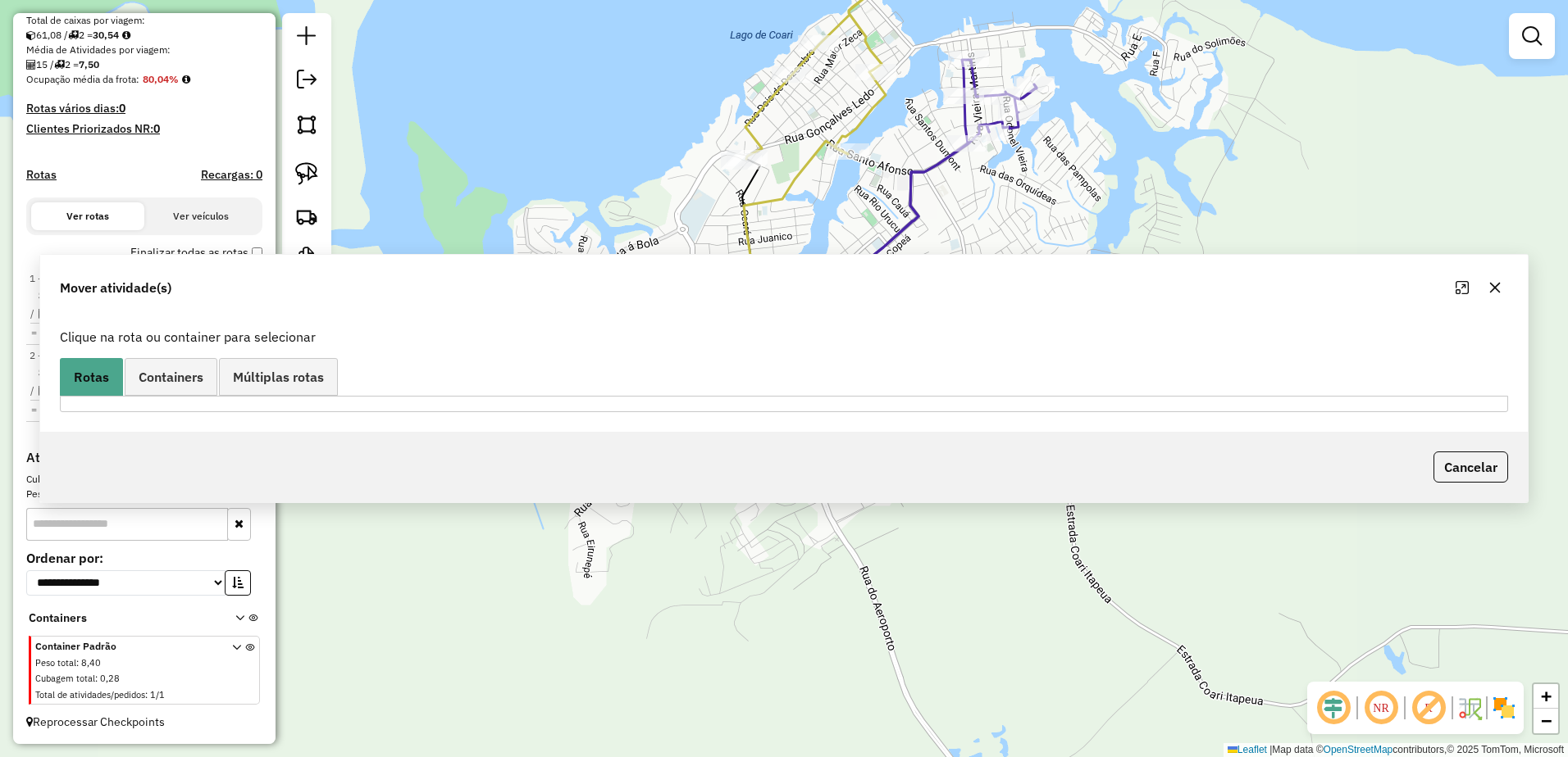
scroll to position [359, 0]
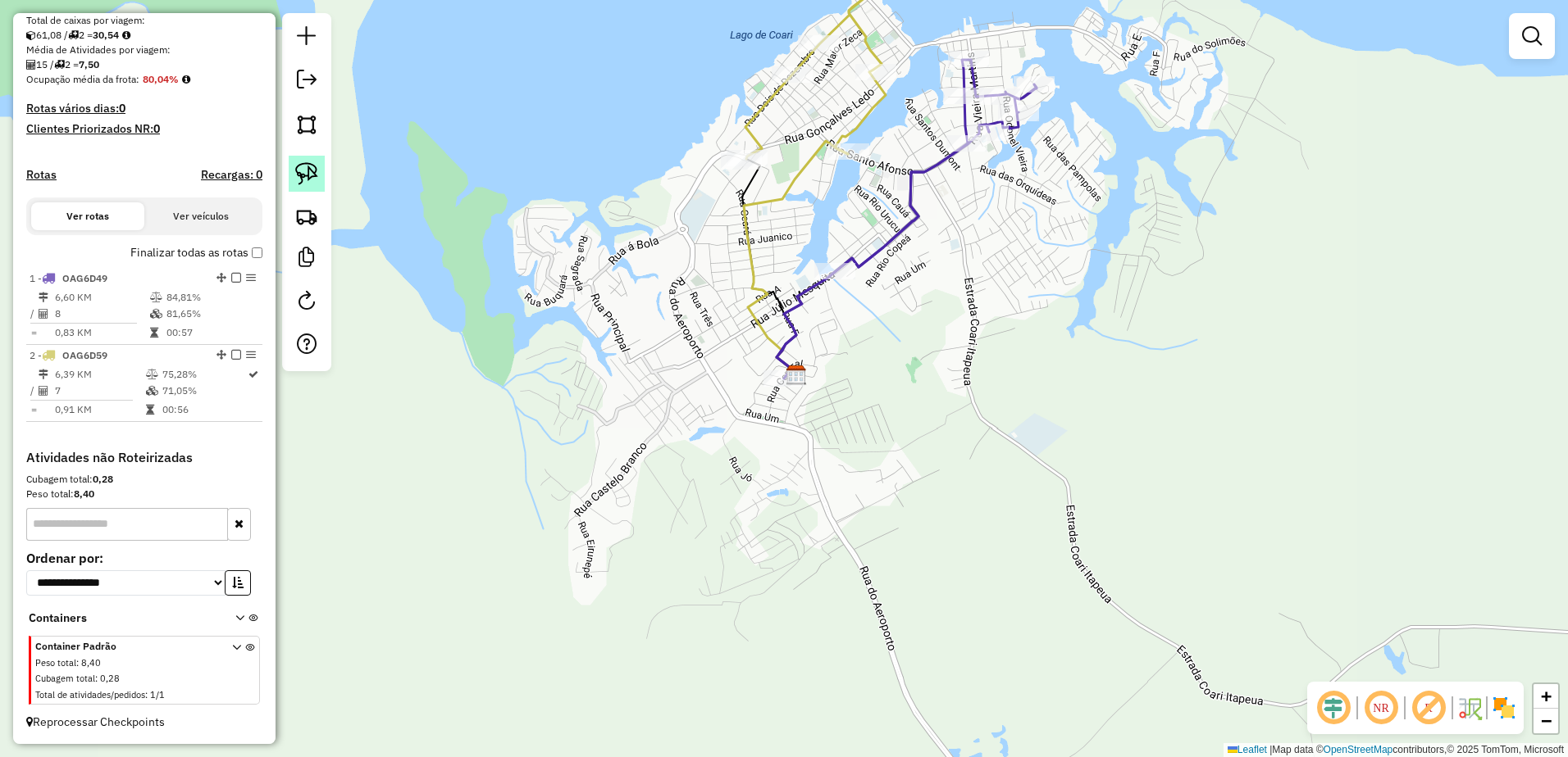
click at [304, 171] on img at bounding box center [306, 173] width 23 height 23
drag, startPoint x: 811, startPoint y: 290, endPoint x: 859, endPoint y: 252, distance: 61.2
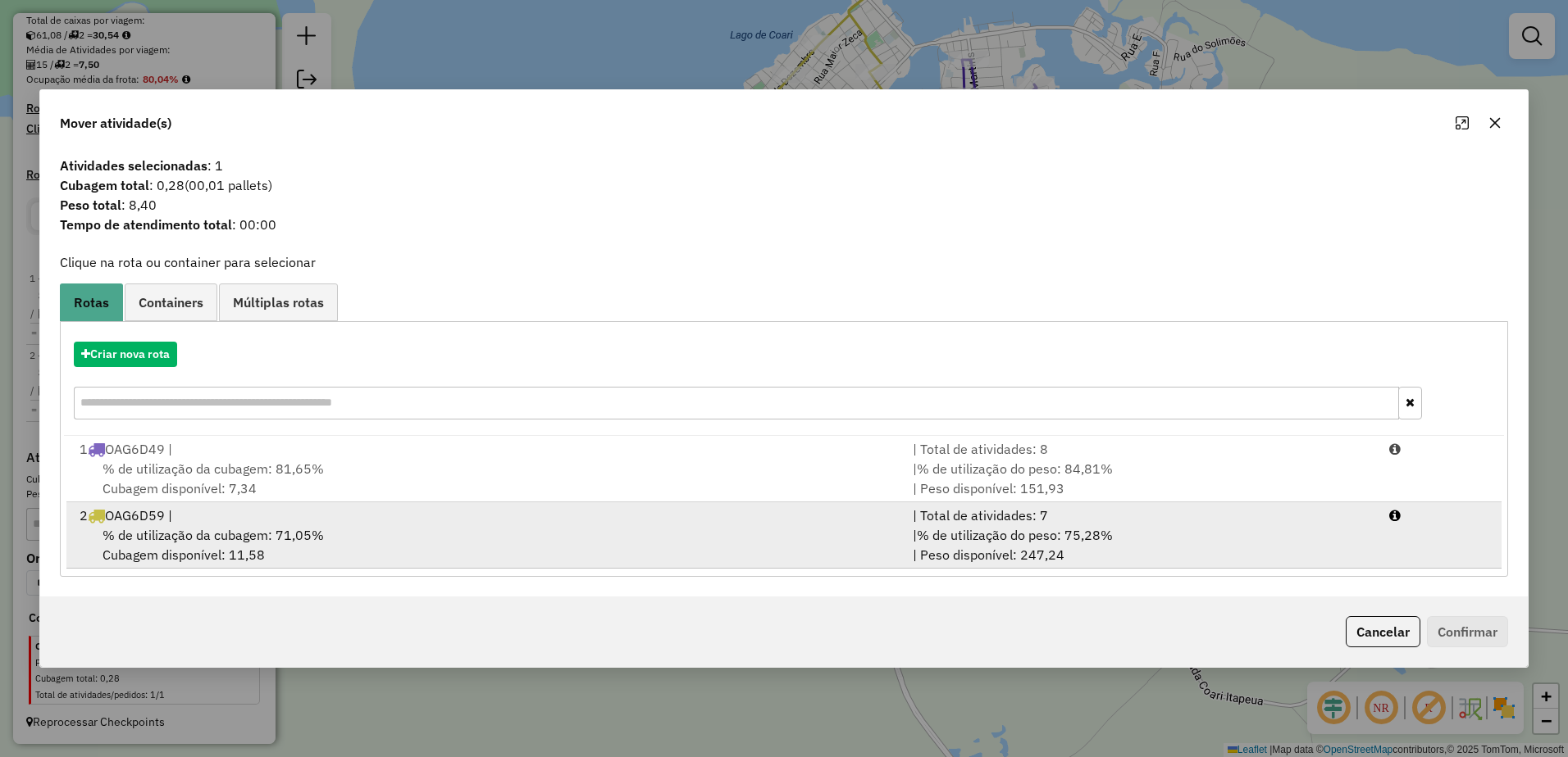
click at [173, 520] on div "2 OAG6D59 |" at bounding box center [486, 515] width 833 height 19
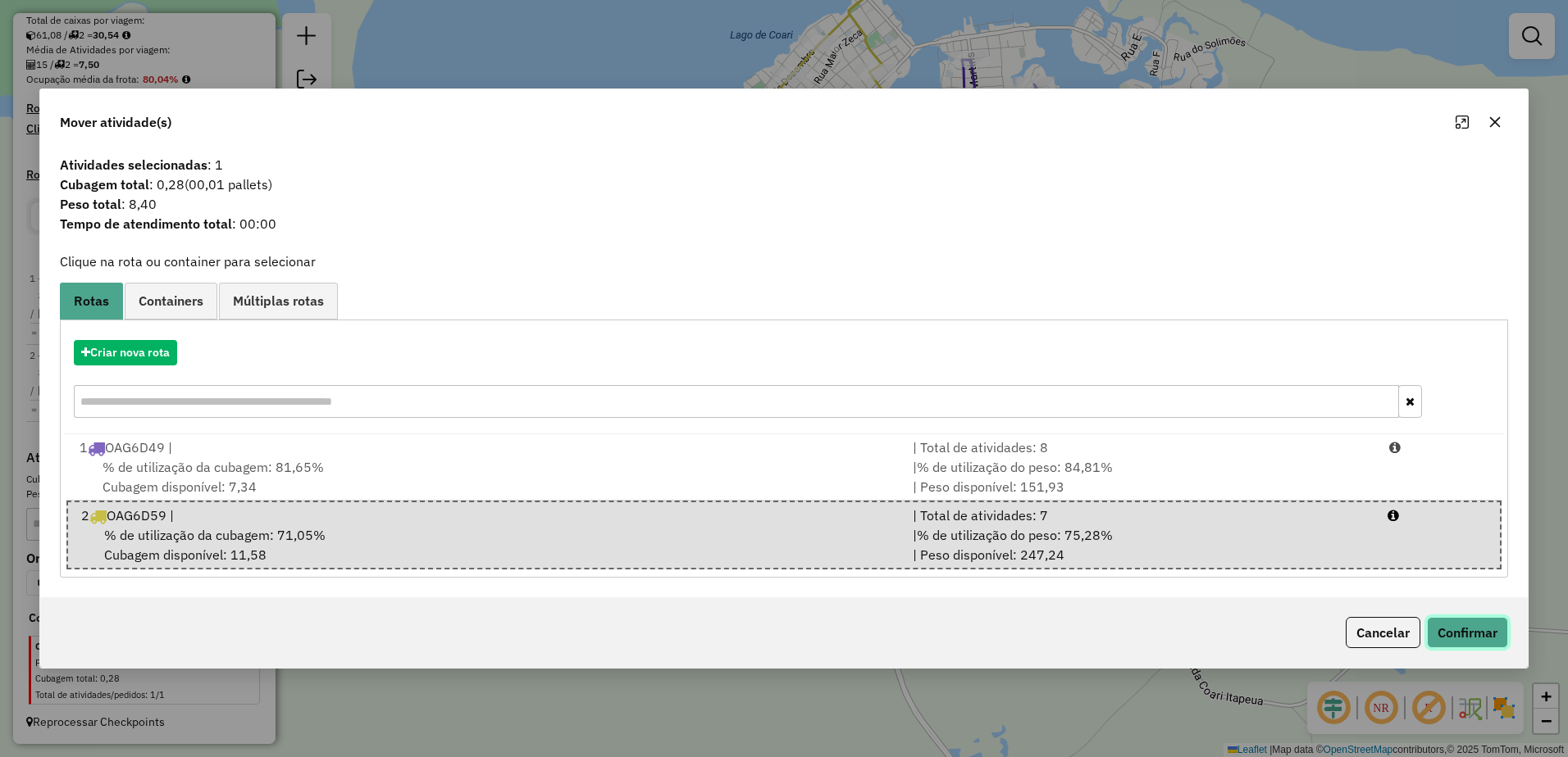
click at [1465, 633] on button "Confirmar" at bounding box center [1467, 633] width 81 height 31
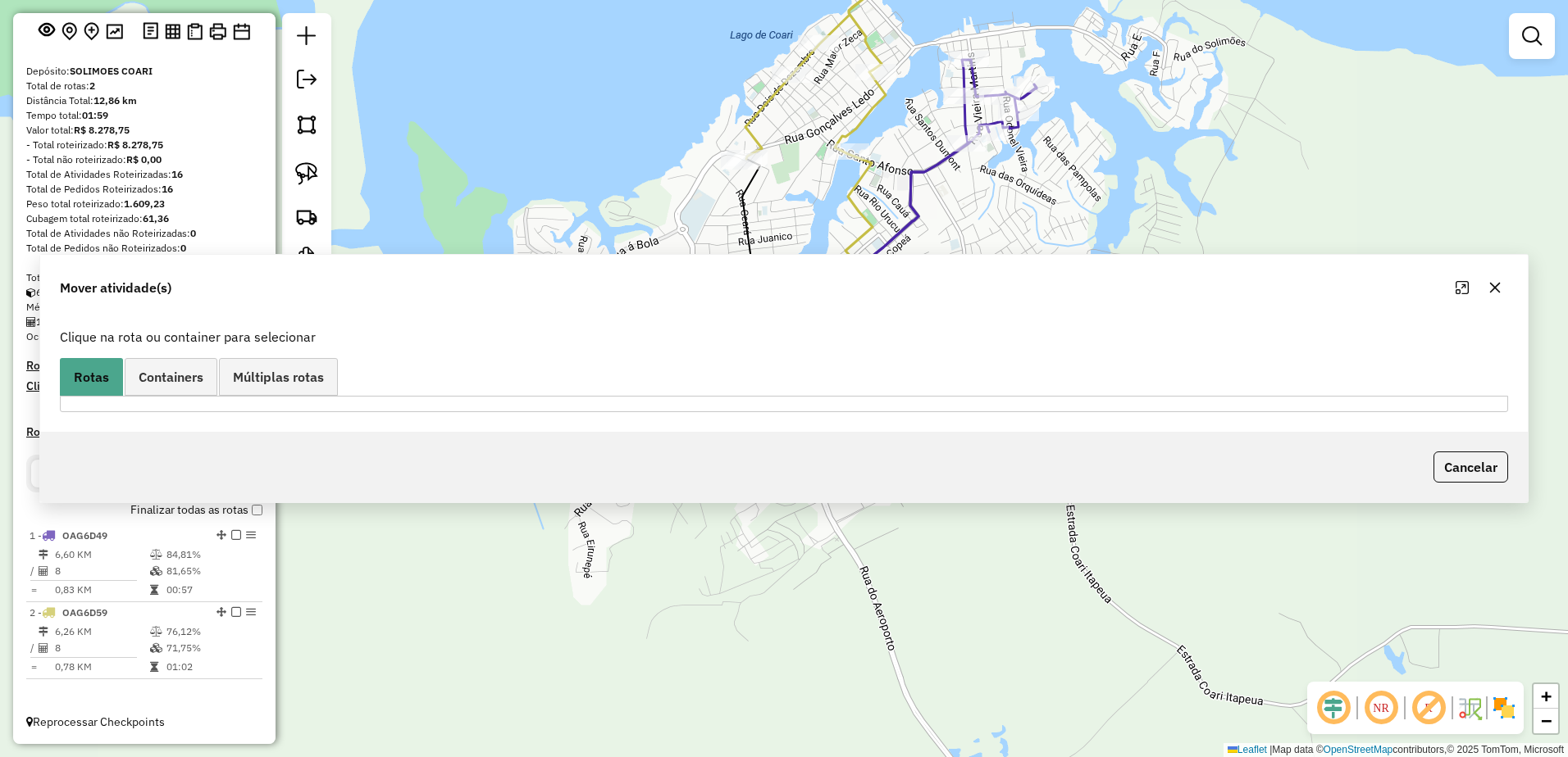
scroll to position [102, 0]
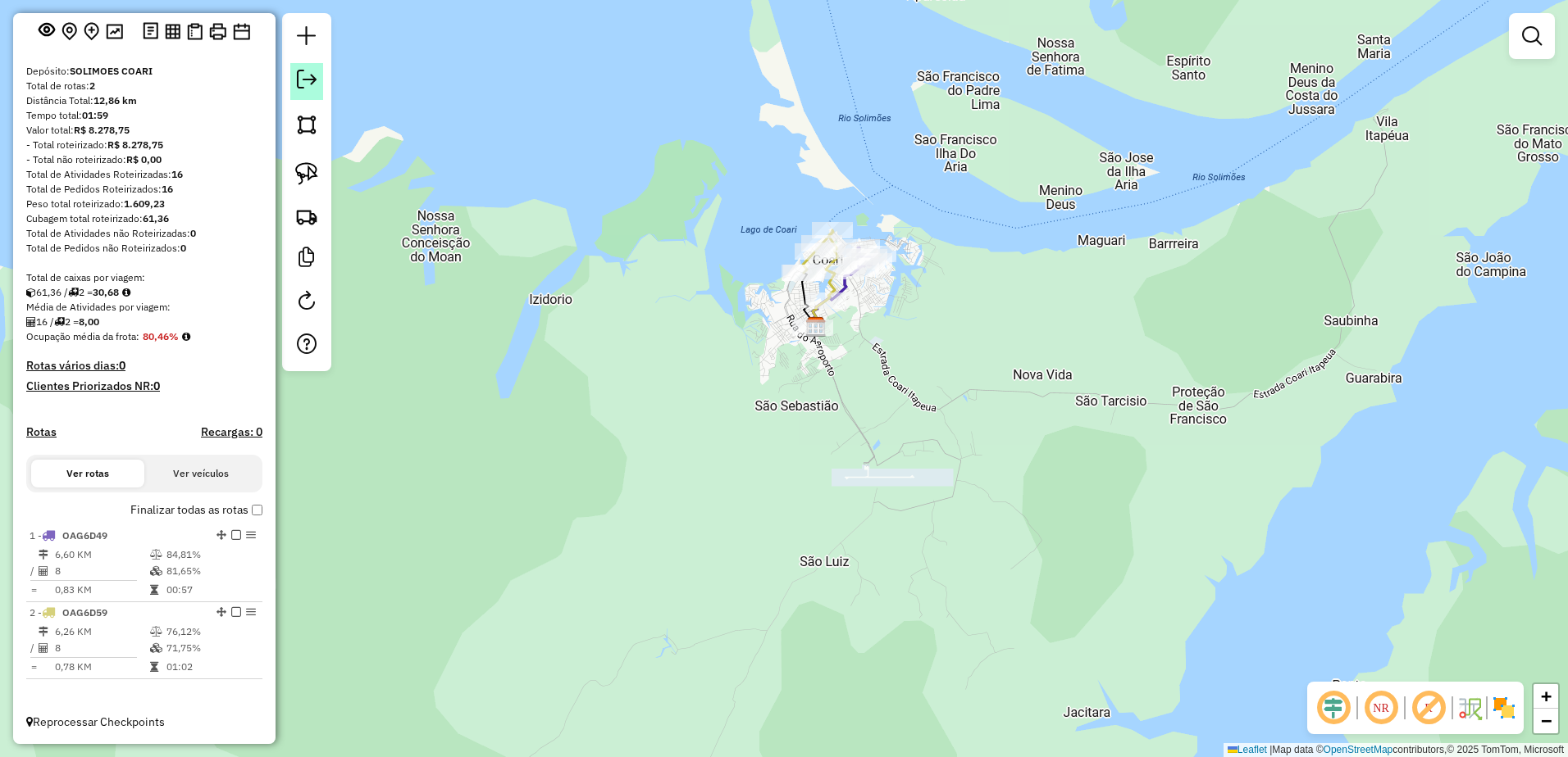
click at [300, 76] on em at bounding box center [306, 79] width 19 height 19
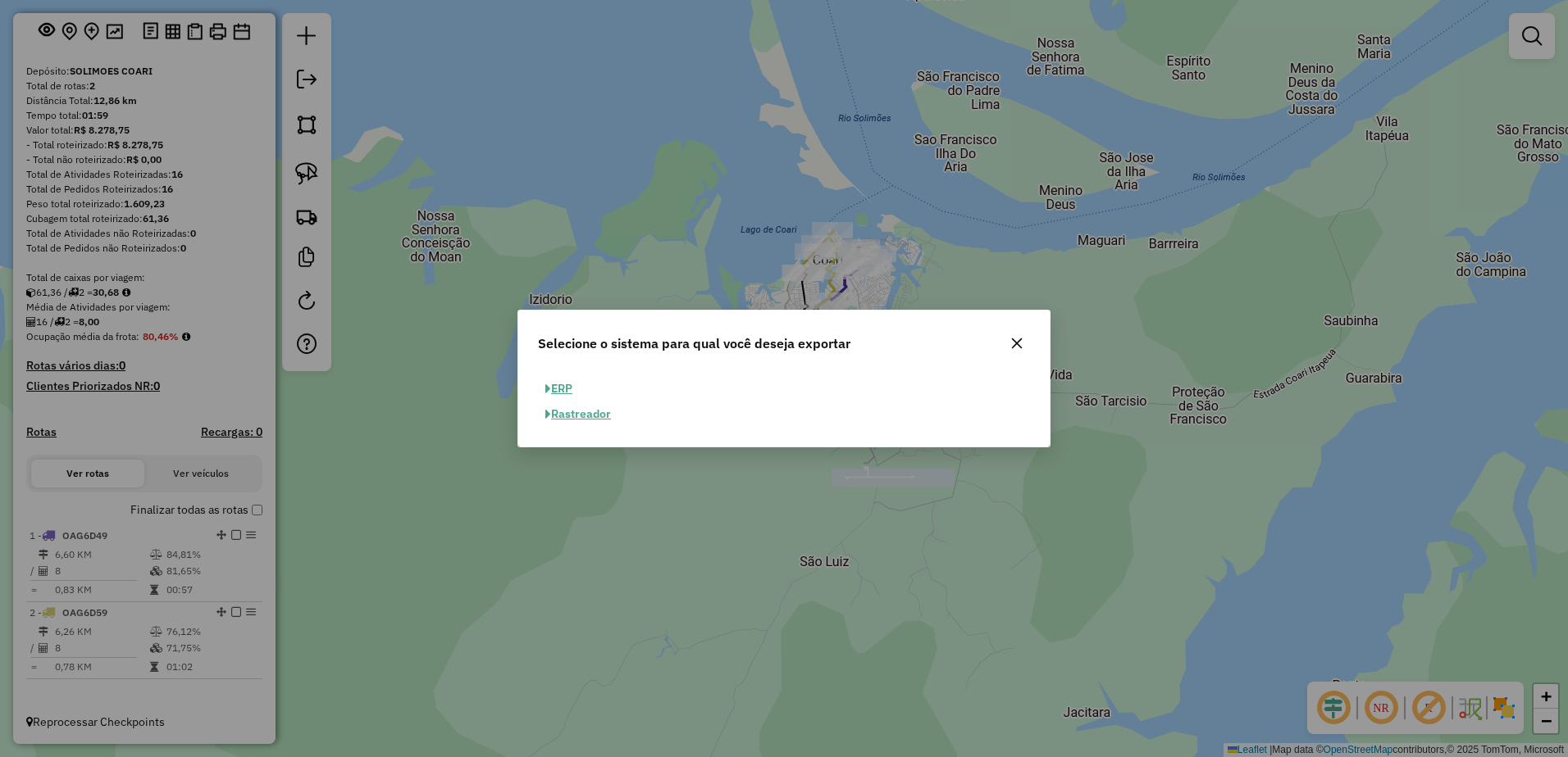
click at [561, 383] on button "ERP" at bounding box center [558, 389] width 41 height 25
select select "**"
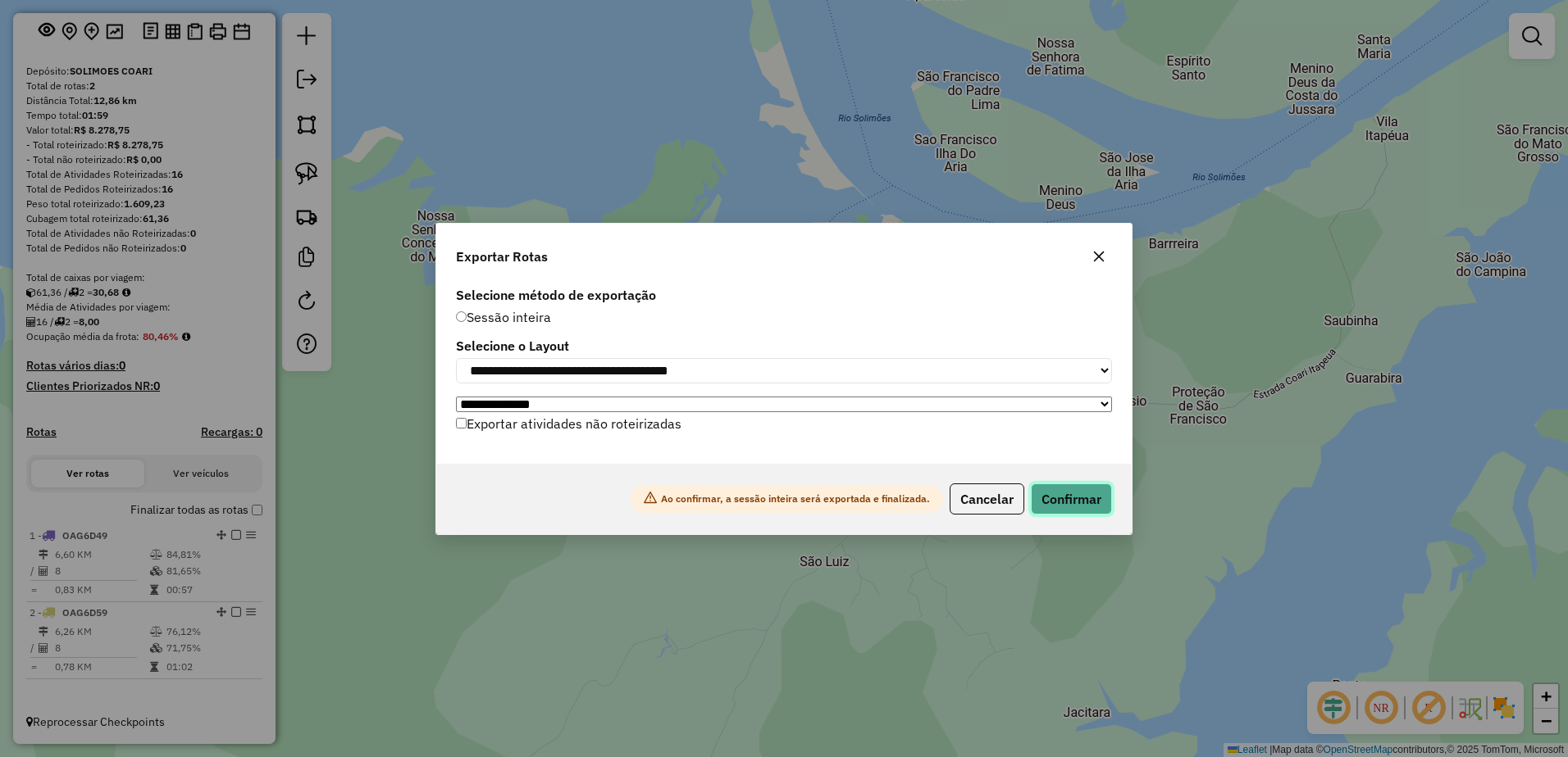
click at [1083, 504] on button "Confirmar" at bounding box center [1071, 499] width 81 height 31
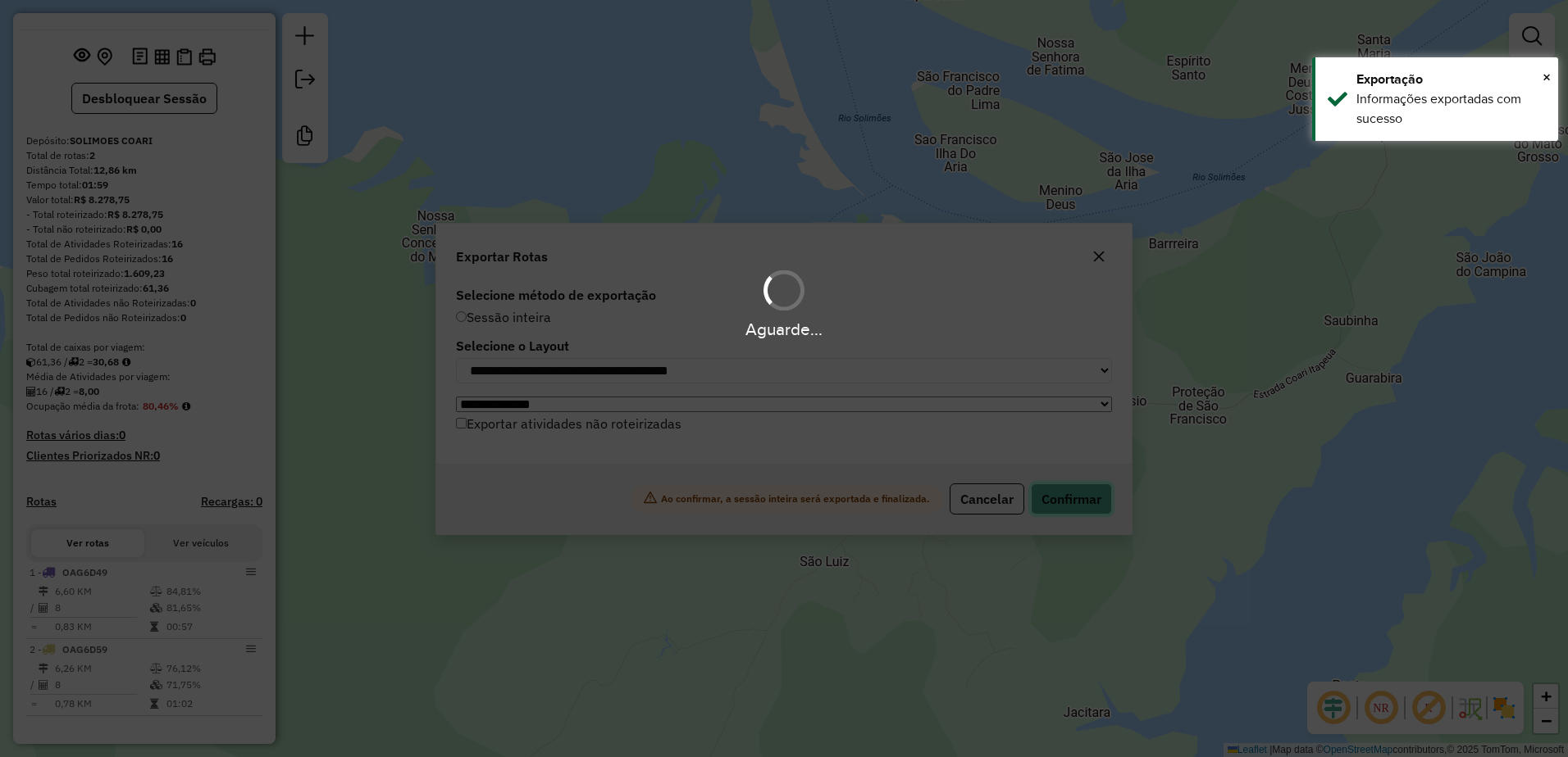
scroll to position [77, 0]
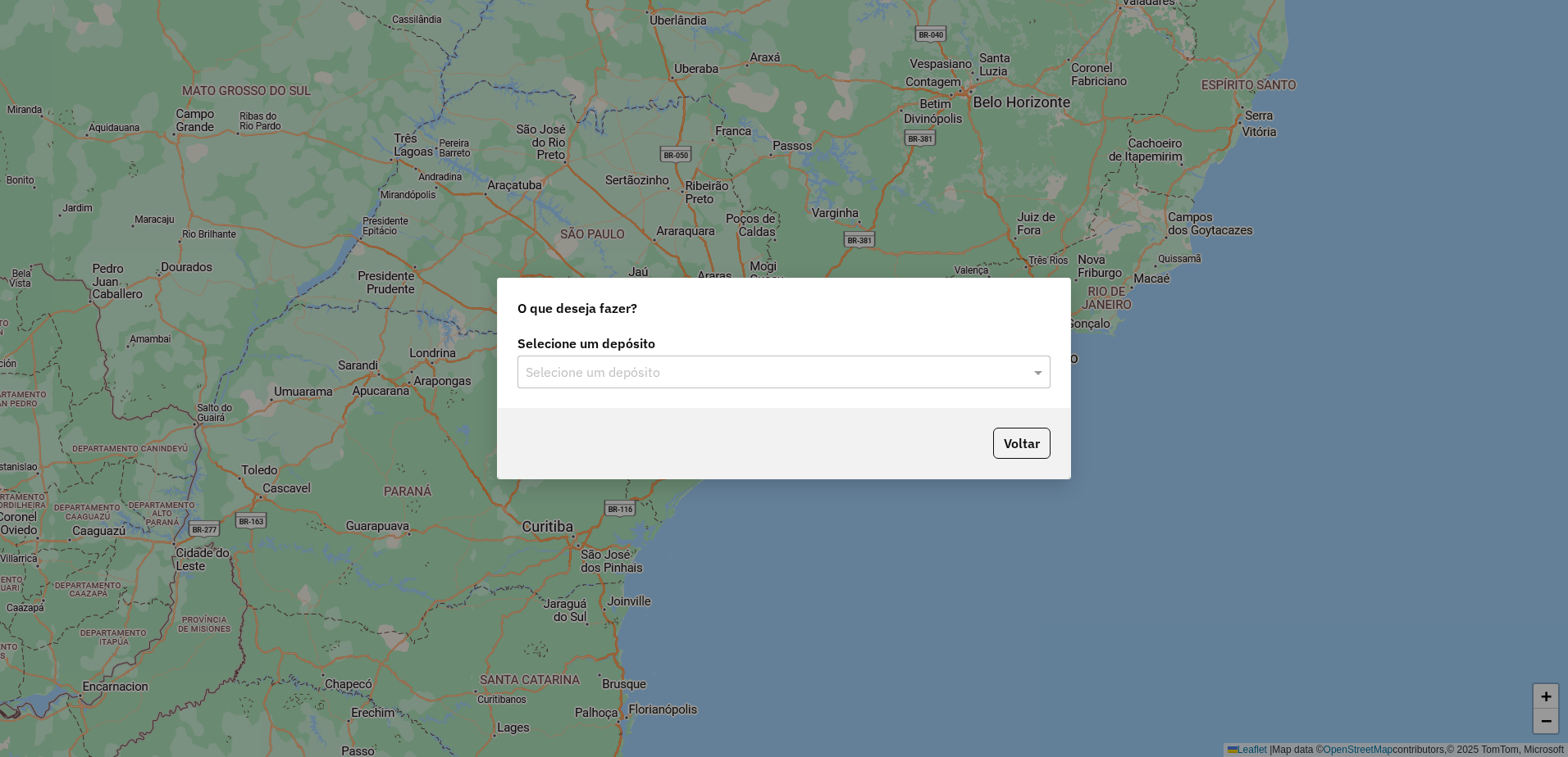
click at [648, 372] on input "text" at bounding box center [767, 372] width 484 height 19
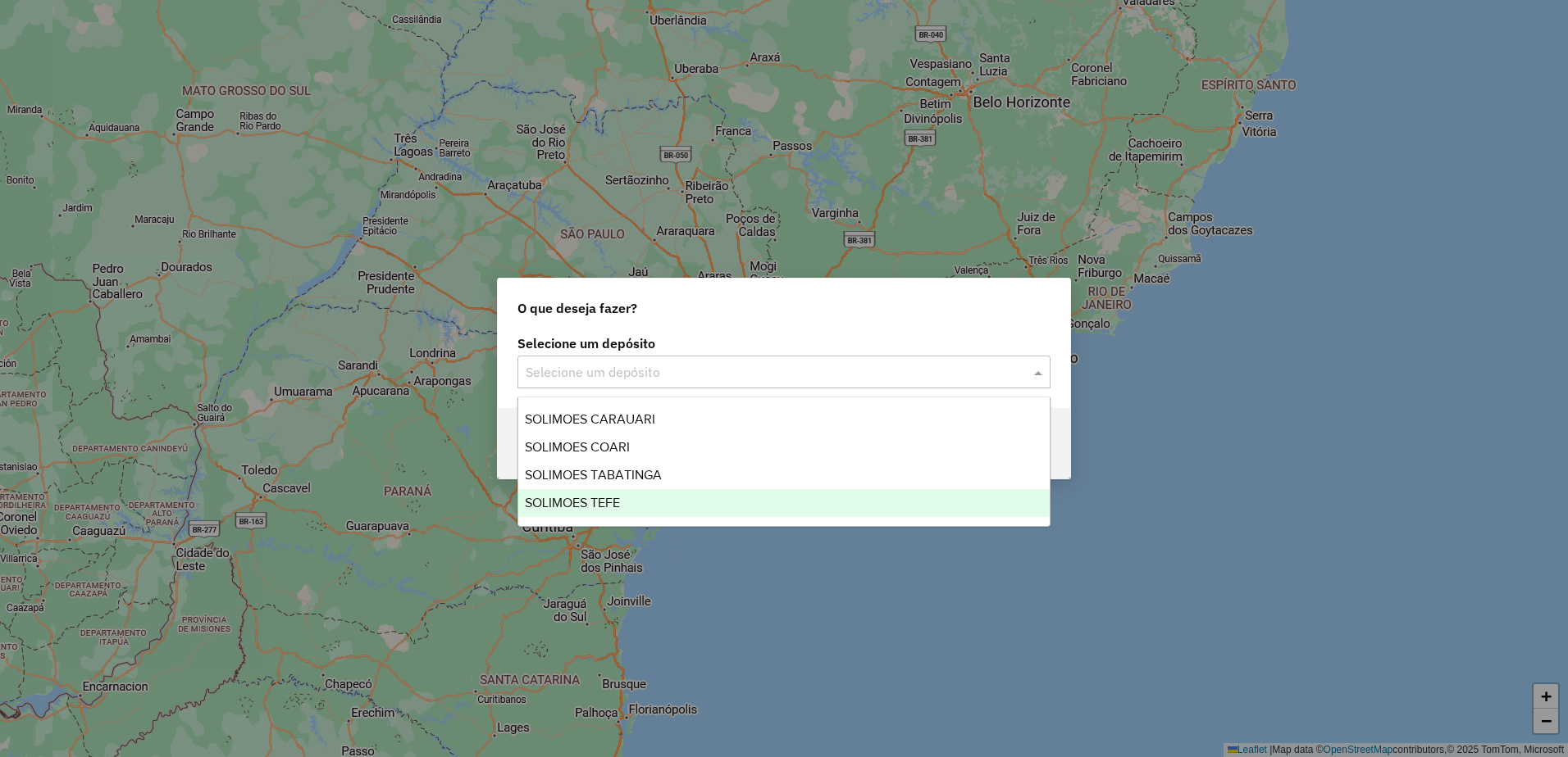
click at [603, 505] on span "SOLIMOES TEFE" at bounding box center [572, 502] width 95 height 14
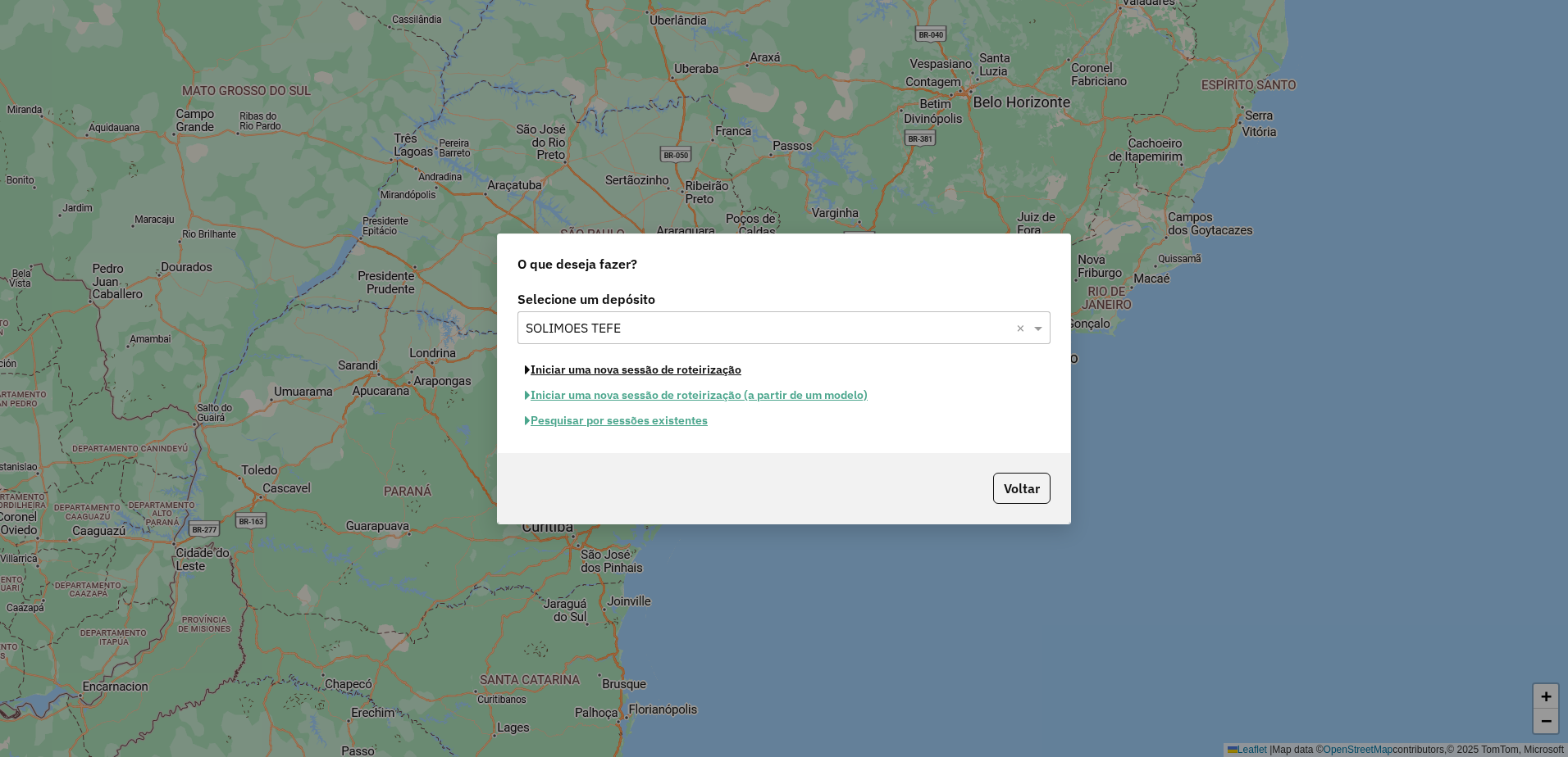
click at [667, 371] on button "Iniciar uma nova sessão de roteirização" at bounding box center [632, 370] width 231 height 25
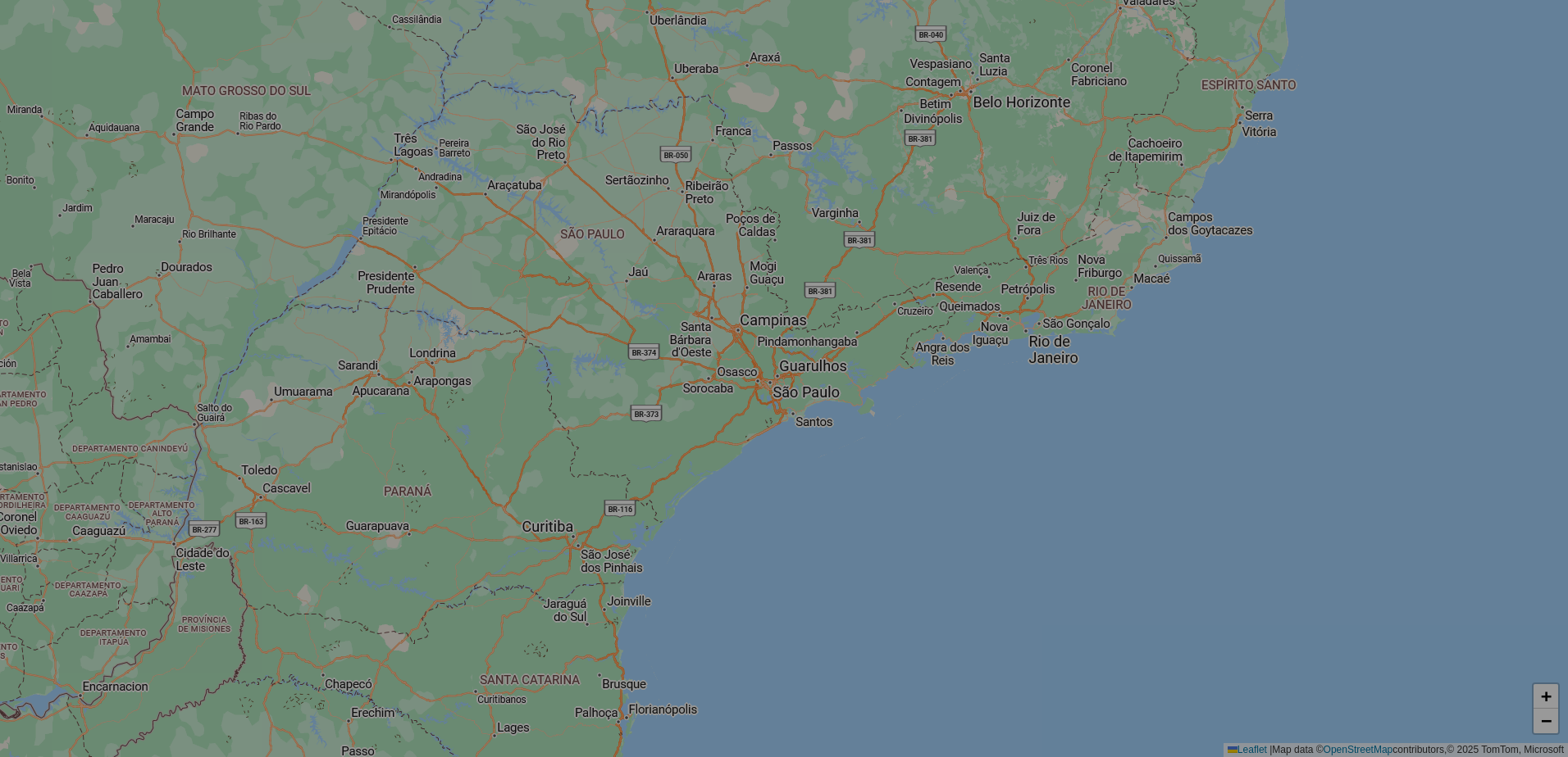
select select "*"
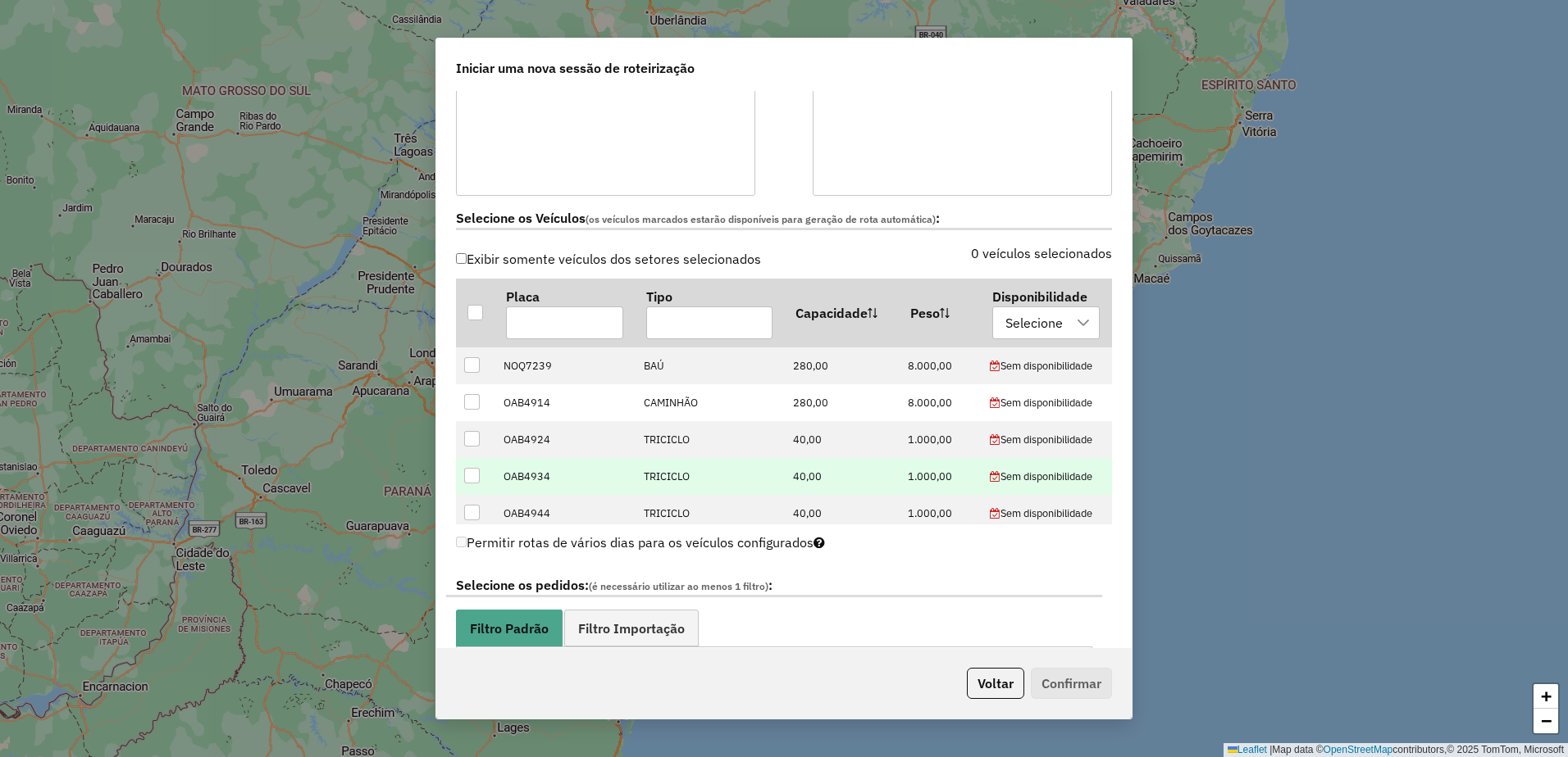
scroll to position [409, 0]
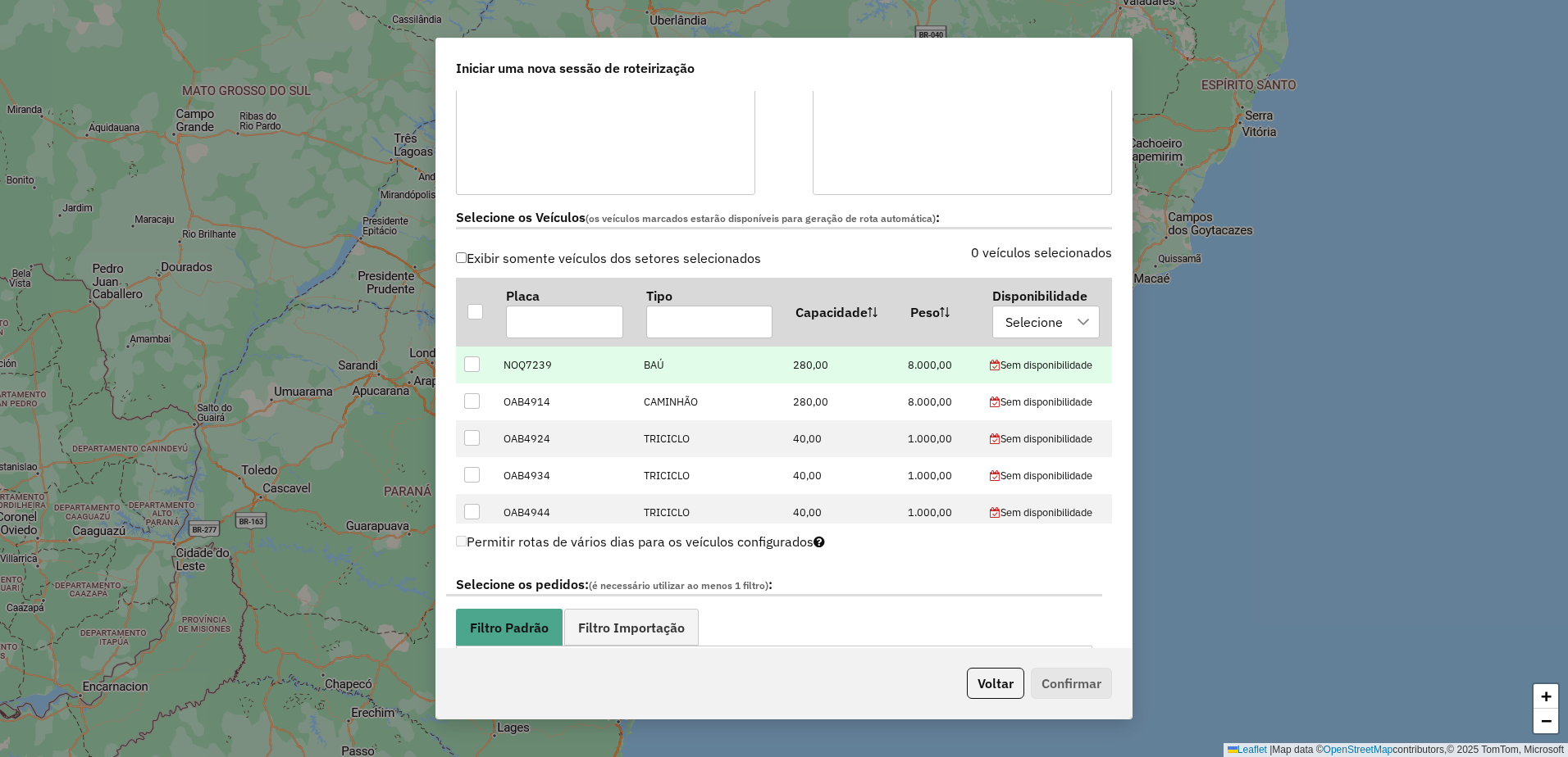
click at [470, 363] on div at bounding box center [471, 364] width 15 height 15
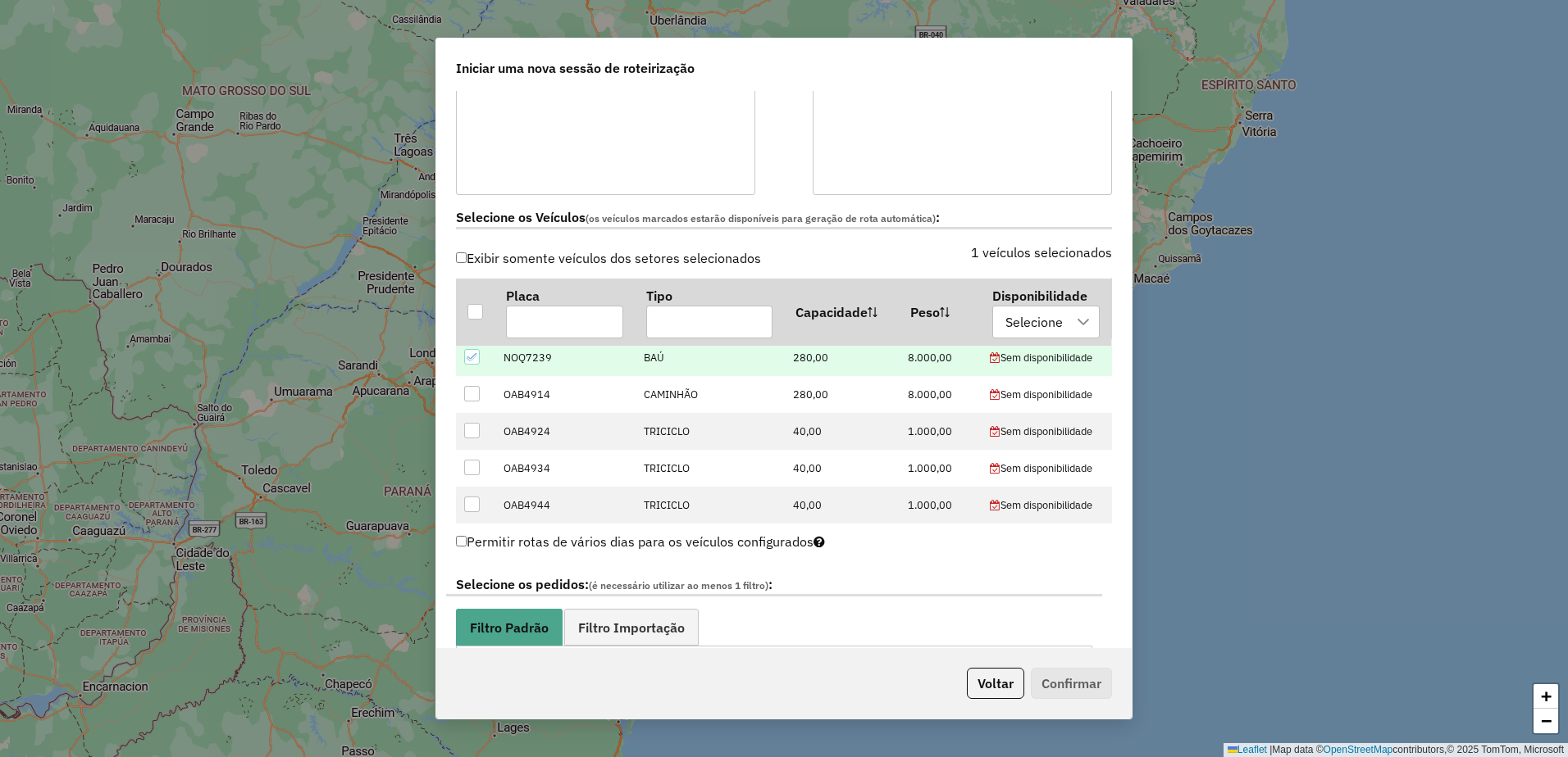
click at [618, 616] on link "Filtro Importação" at bounding box center [631, 628] width 135 height 37
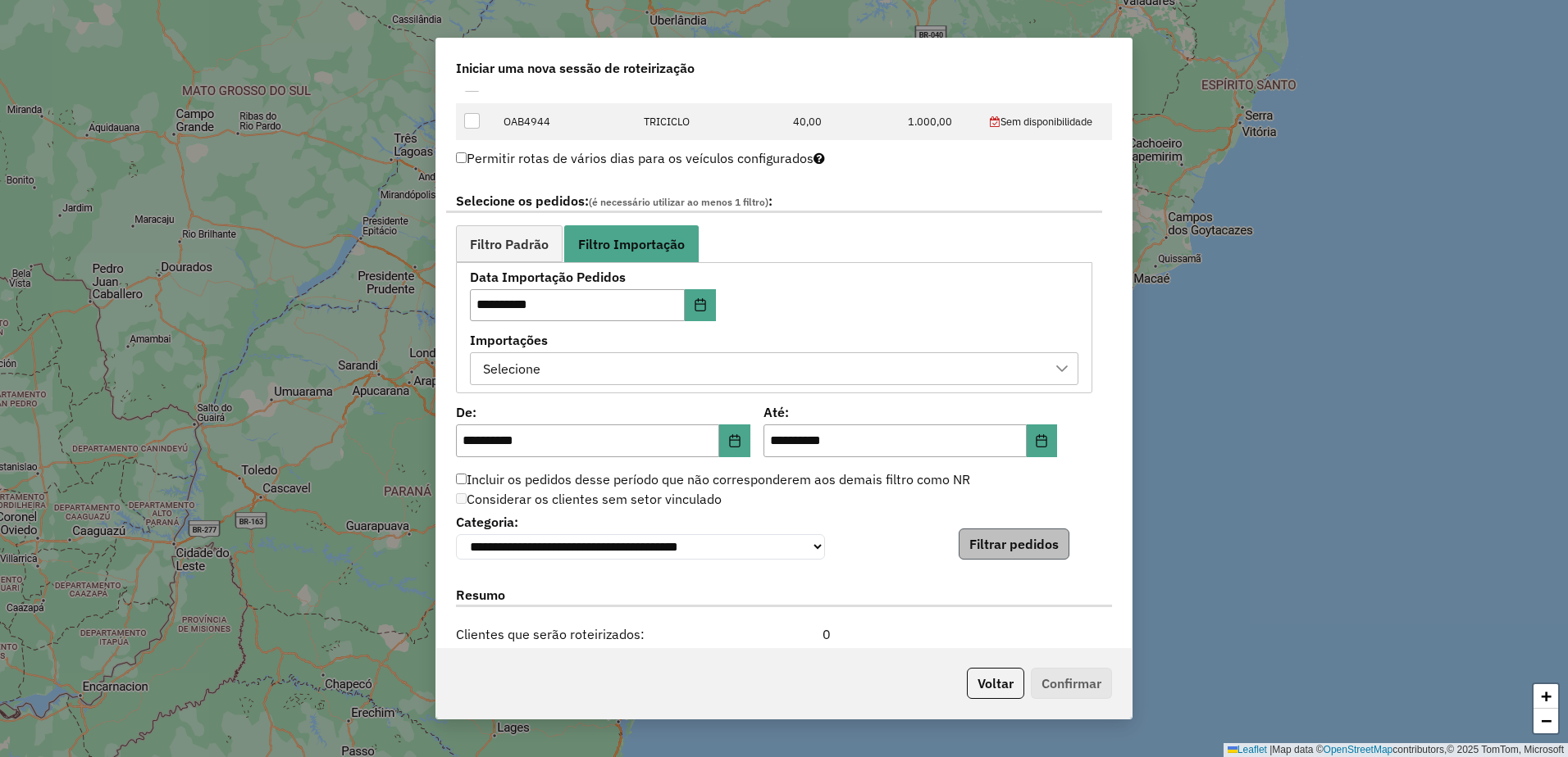
scroll to position [820, 0]
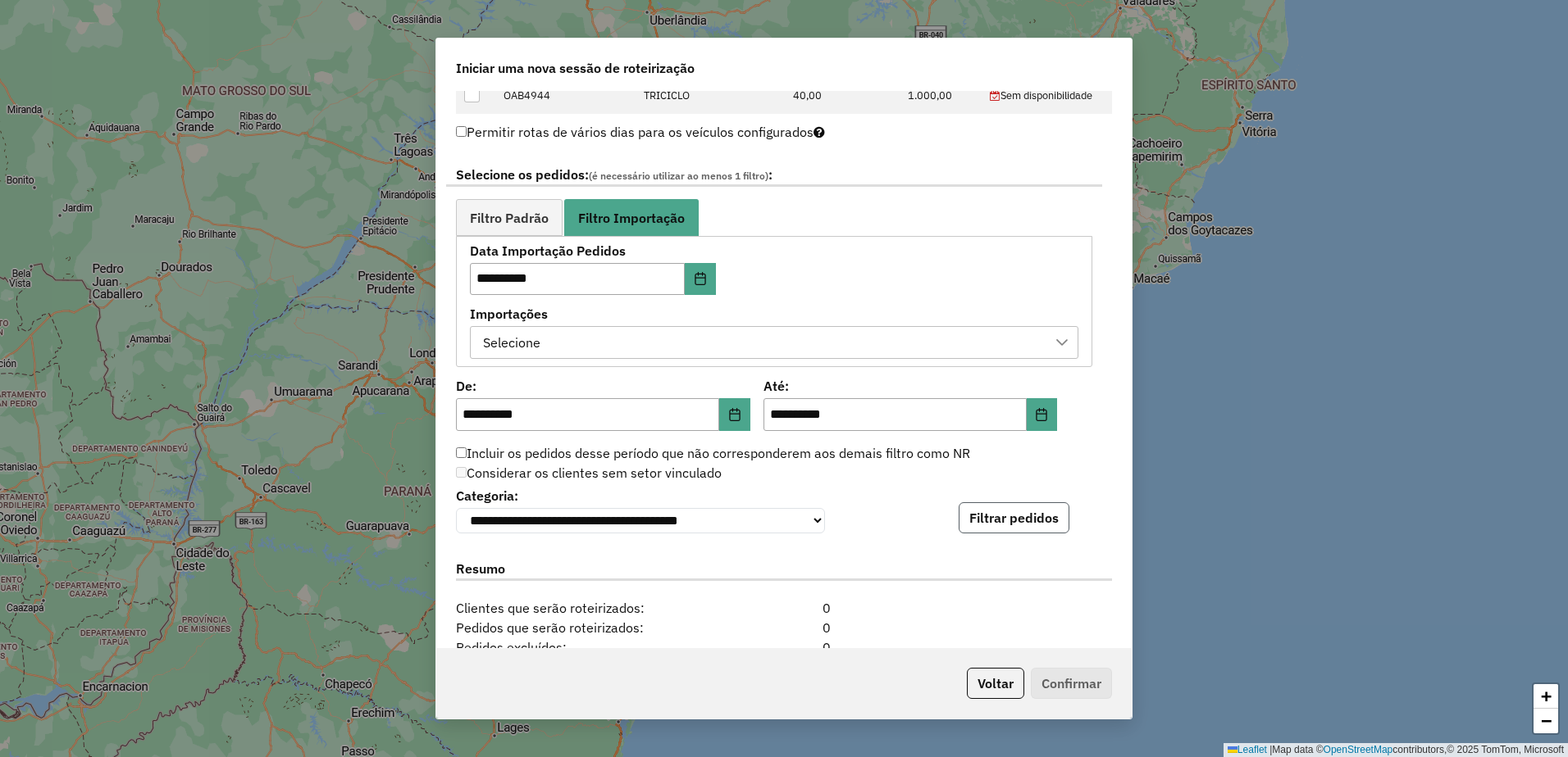
click at [982, 518] on button "Filtrar pedidos" at bounding box center [1014, 518] width 111 height 31
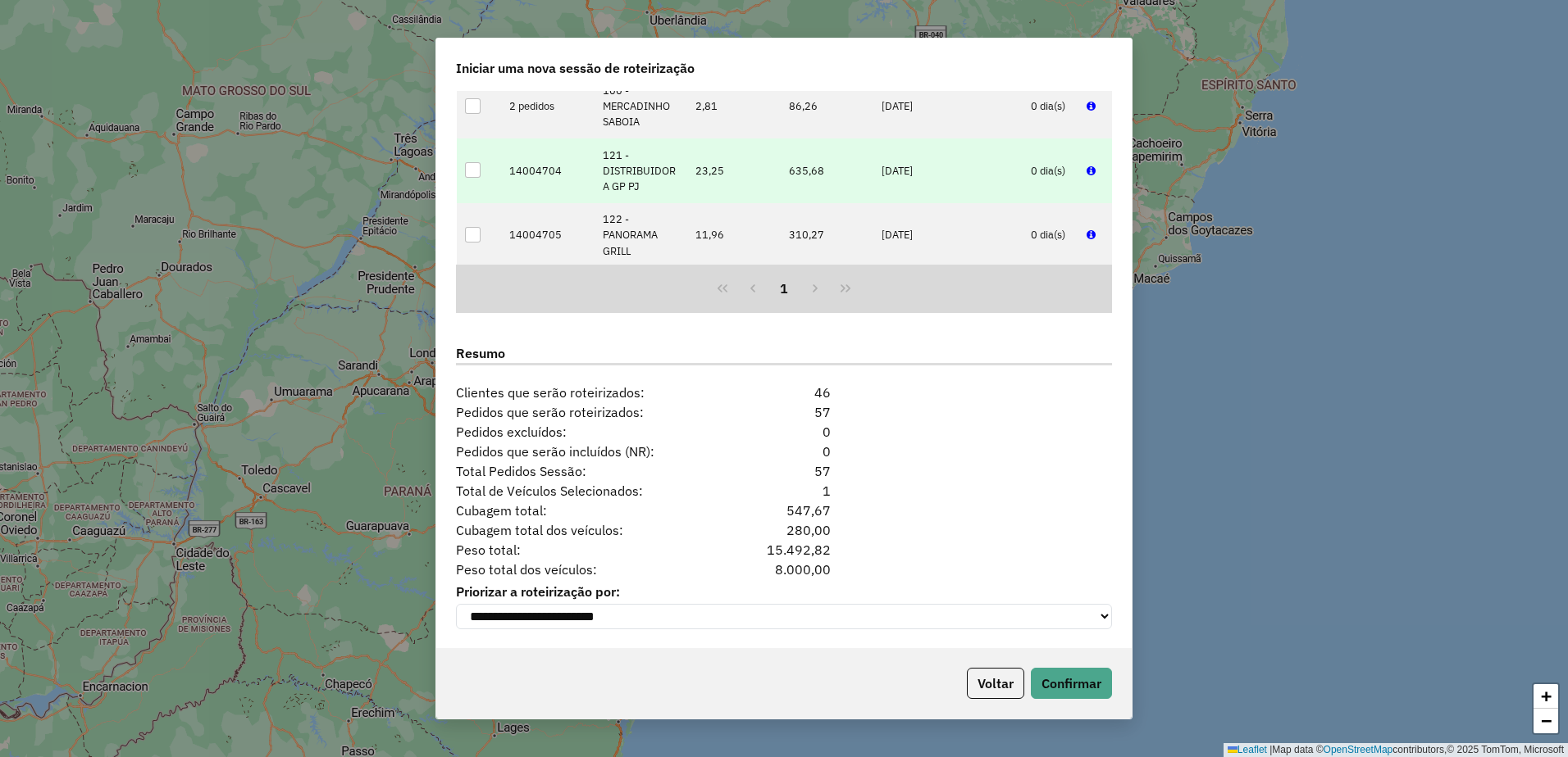
scroll to position [1382, 0]
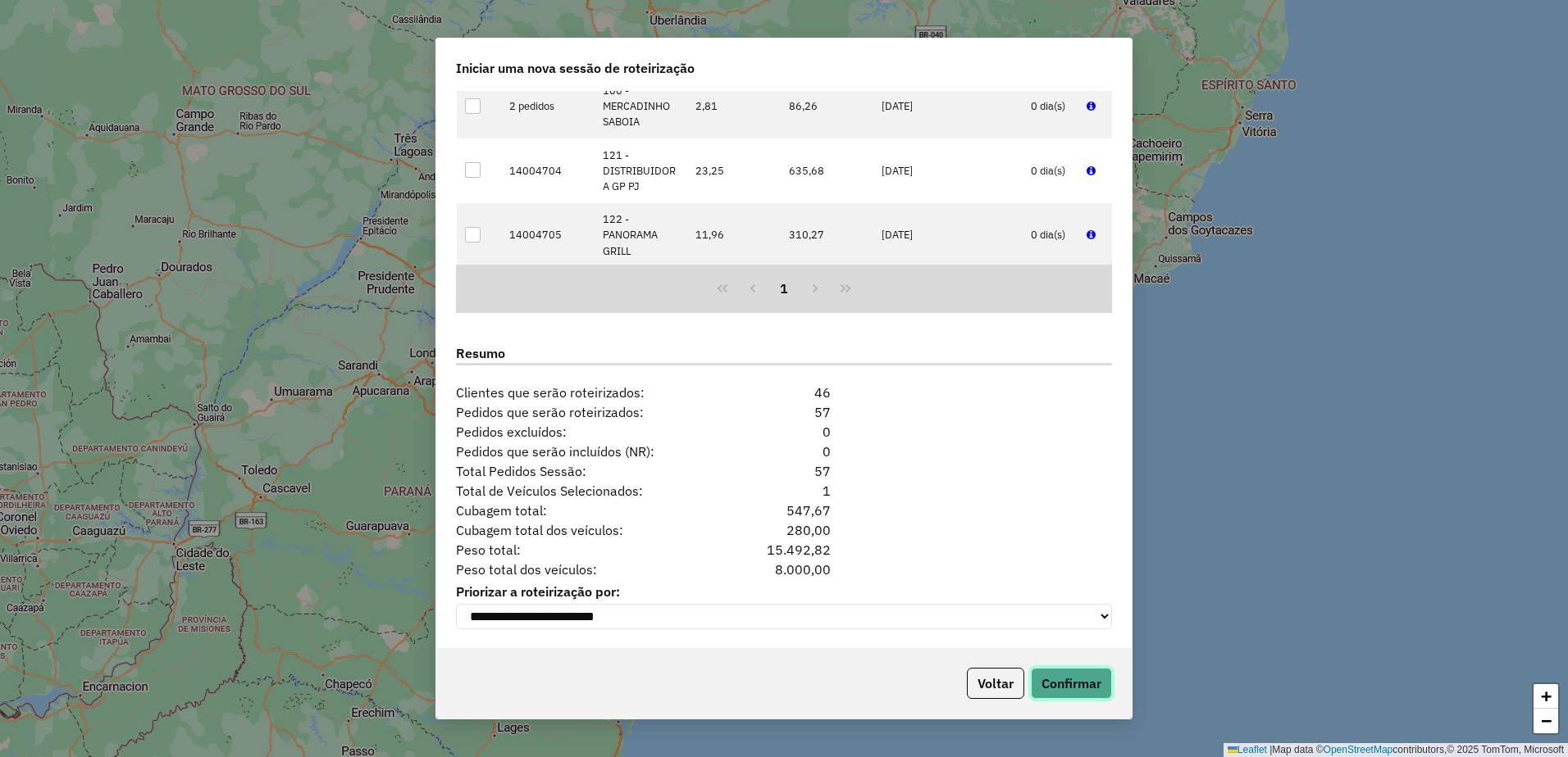
click at [1065, 679] on button "Confirmar" at bounding box center [1071, 683] width 81 height 31
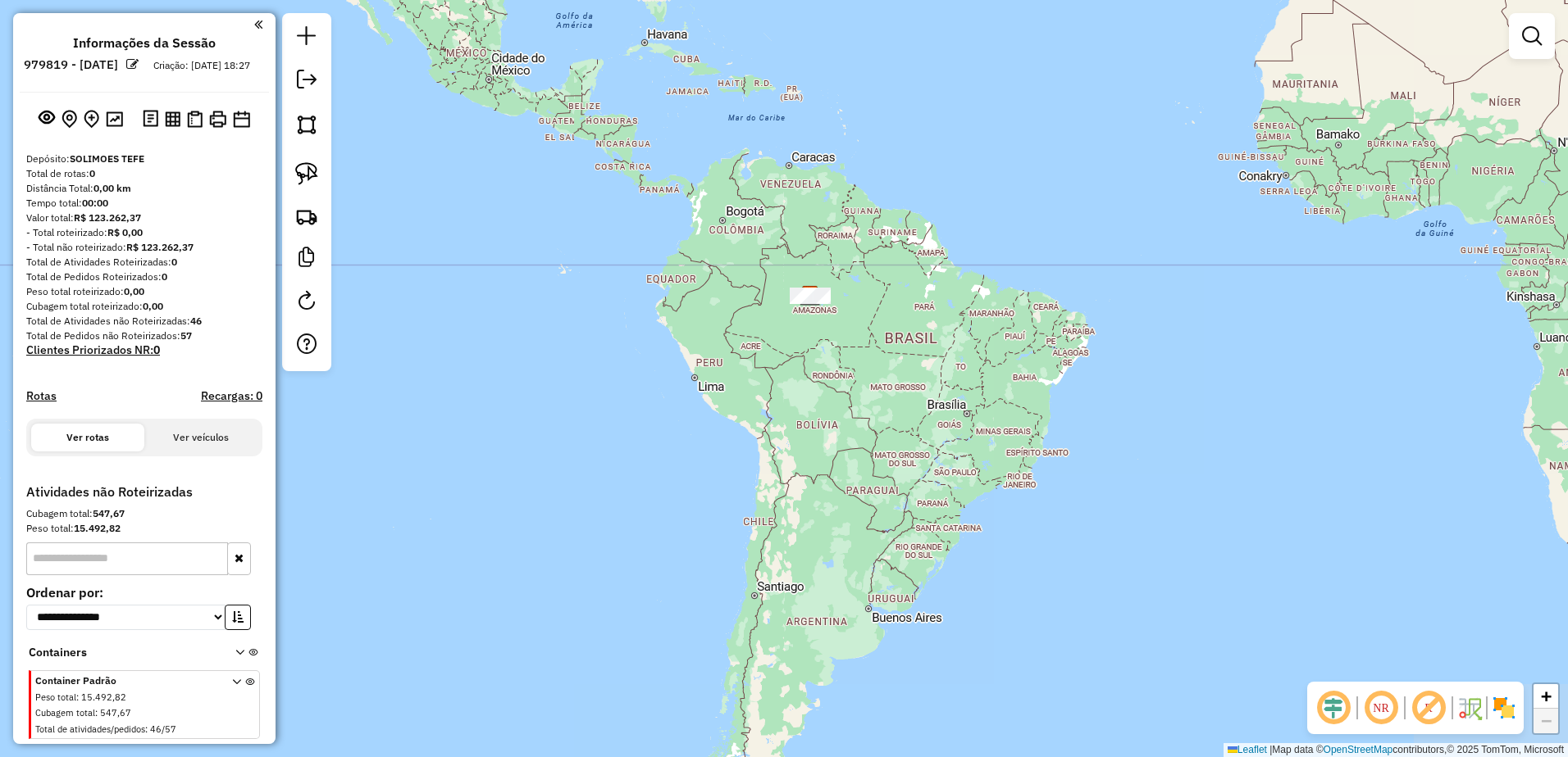
drag, startPoint x: 993, startPoint y: 320, endPoint x: 925, endPoint y: 184, distance: 152.1
click at [925, 184] on div "Janela de atendimento Grade de atendimento Capacidade Transportadoras Veículos …" at bounding box center [784, 378] width 1568 height 757
click at [302, 212] on img at bounding box center [306, 216] width 23 height 23
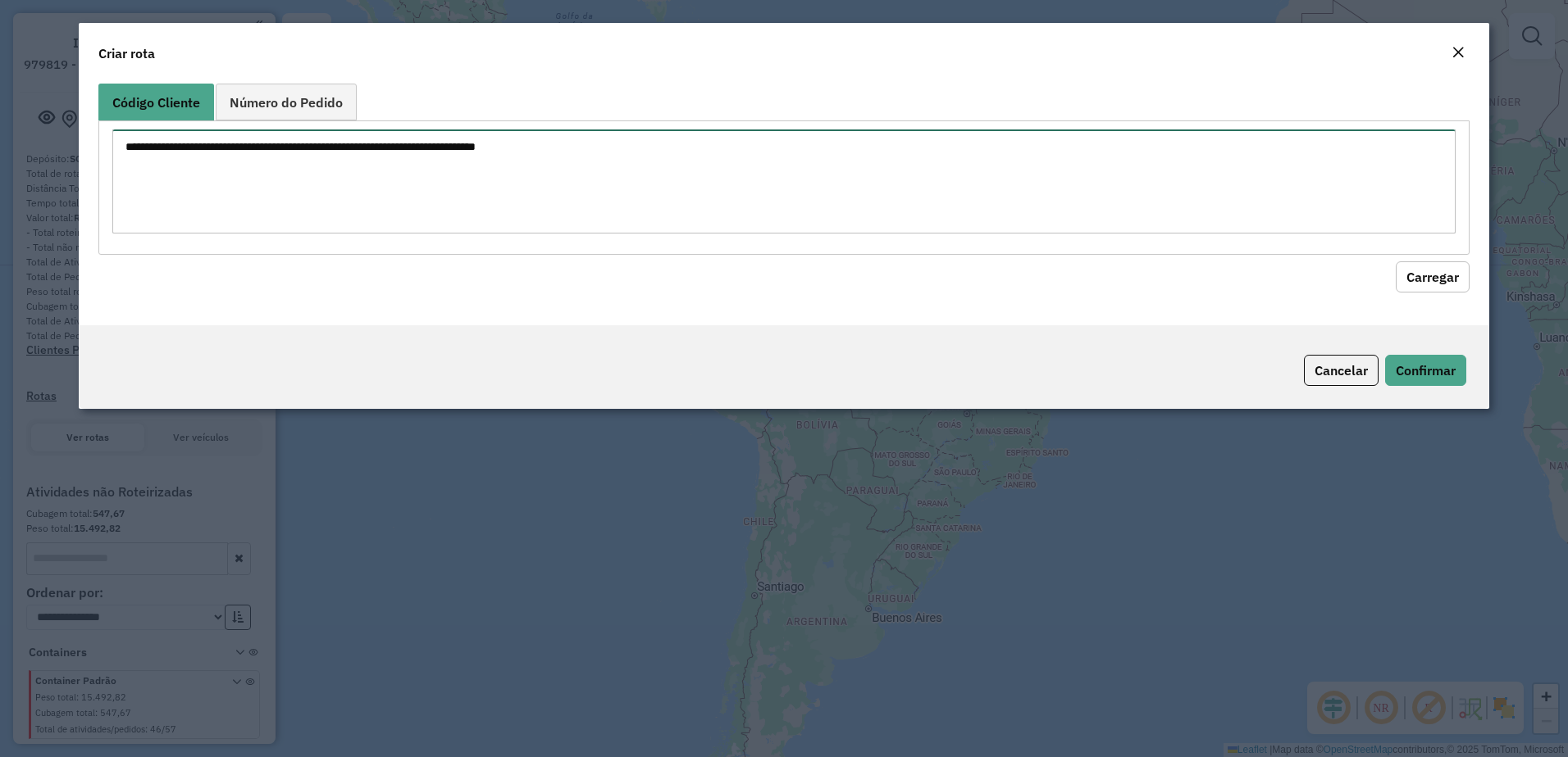
click at [326, 163] on textarea at bounding box center [784, 181] width 1344 height 104
paste textarea "*** *** ** * *** *** *"
type textarea "*** *** ** * *** *** *"
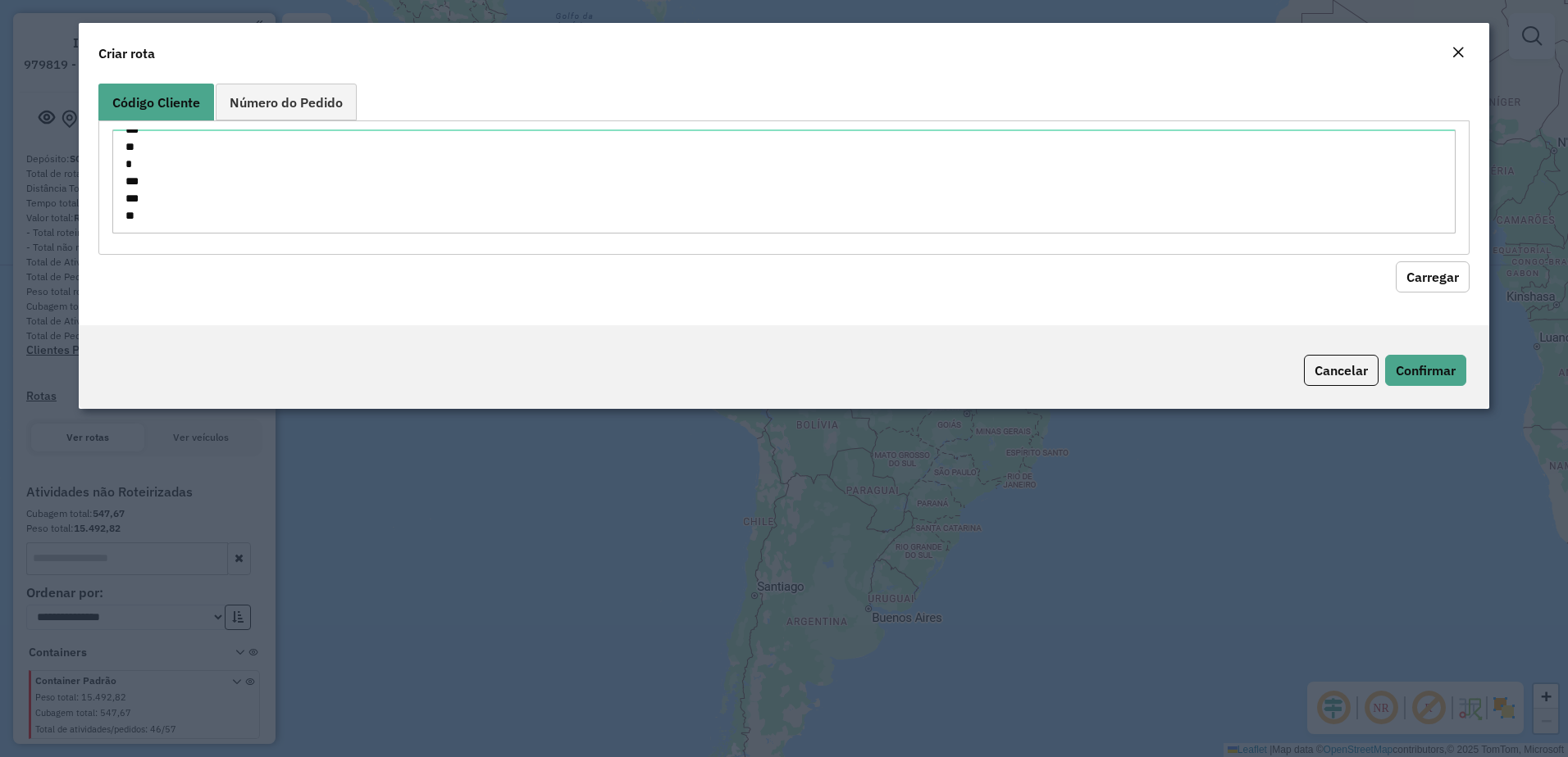
click at [1434, 268] on button "Carregar" at bounding box center [1432, 277] width 74 height 31
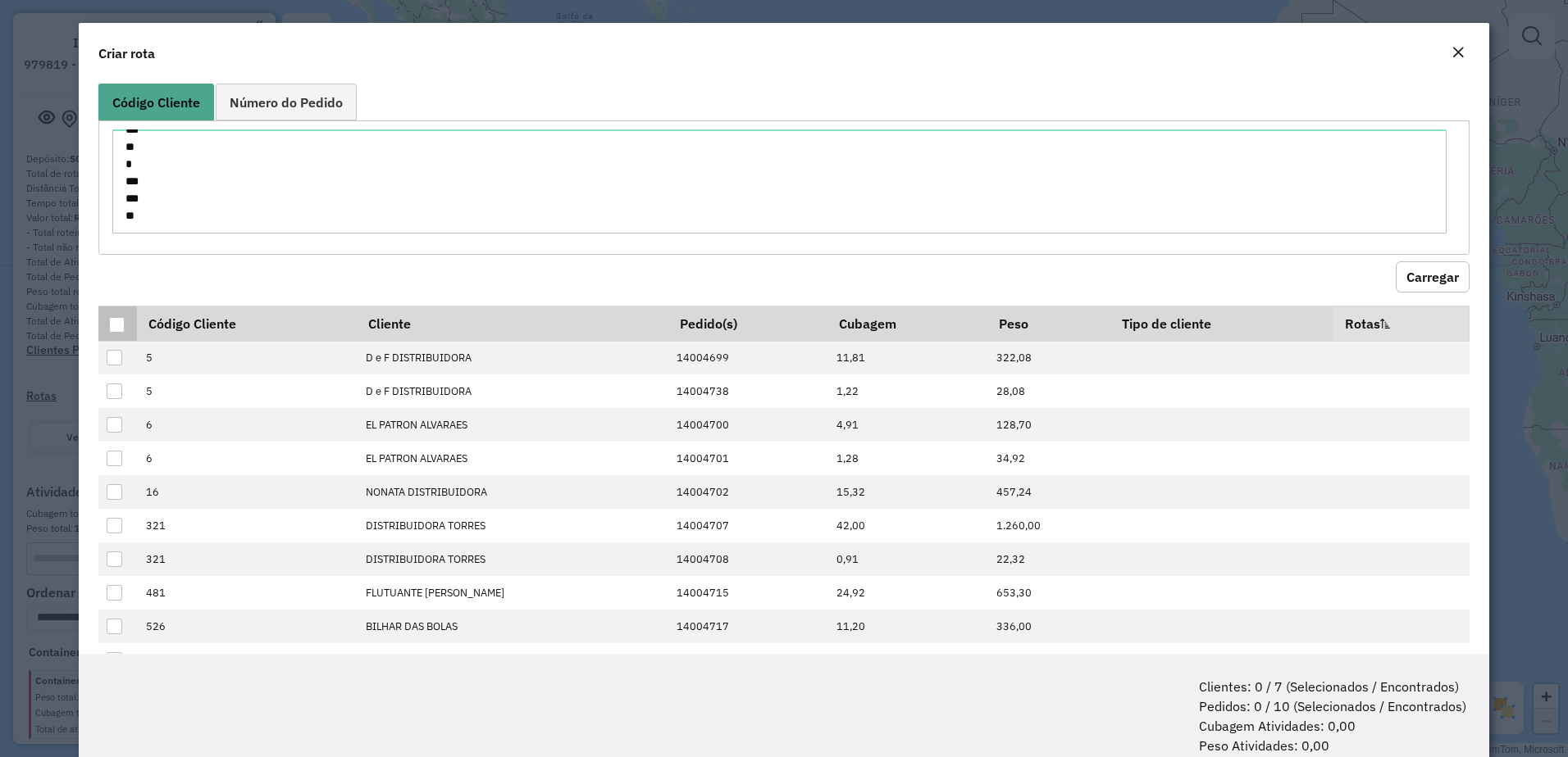
click at [115, 326] on div at bounding box center [117, 325] width 15 height 15
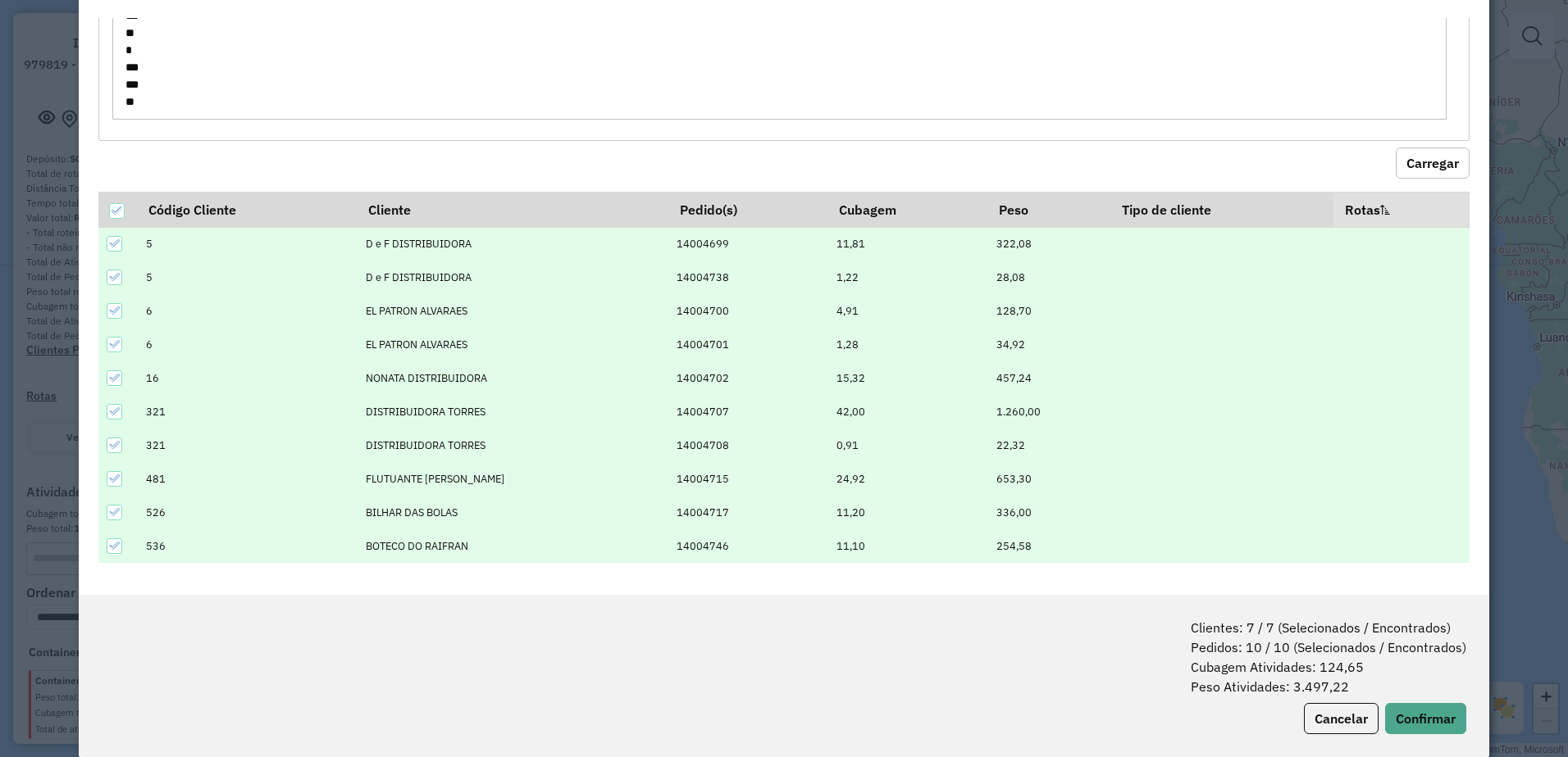
scroll to position [82, 0]
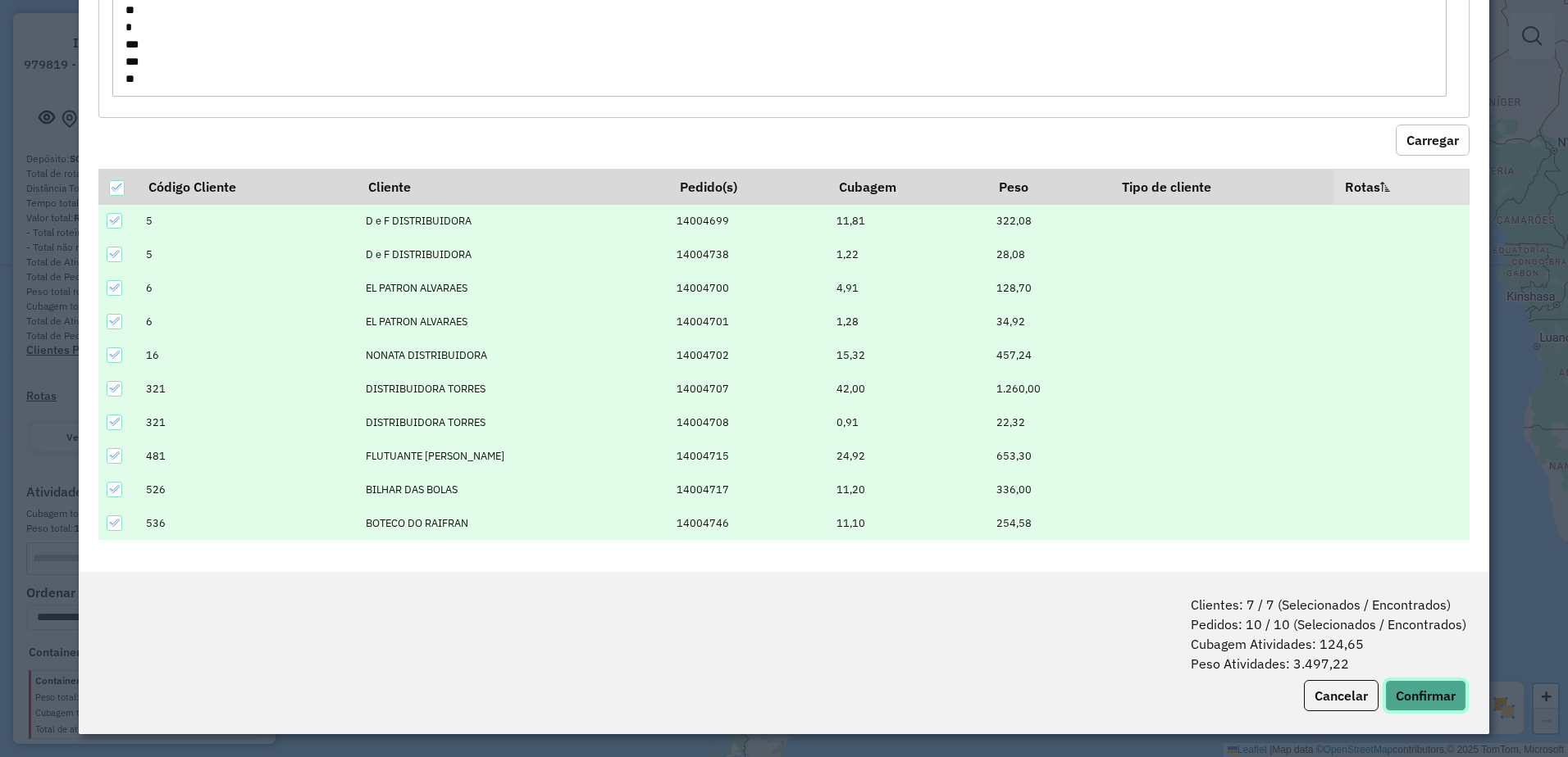
click at [1411, 689] on button "Confirmar" at bounding box center [1426, 695] width 81 height 31
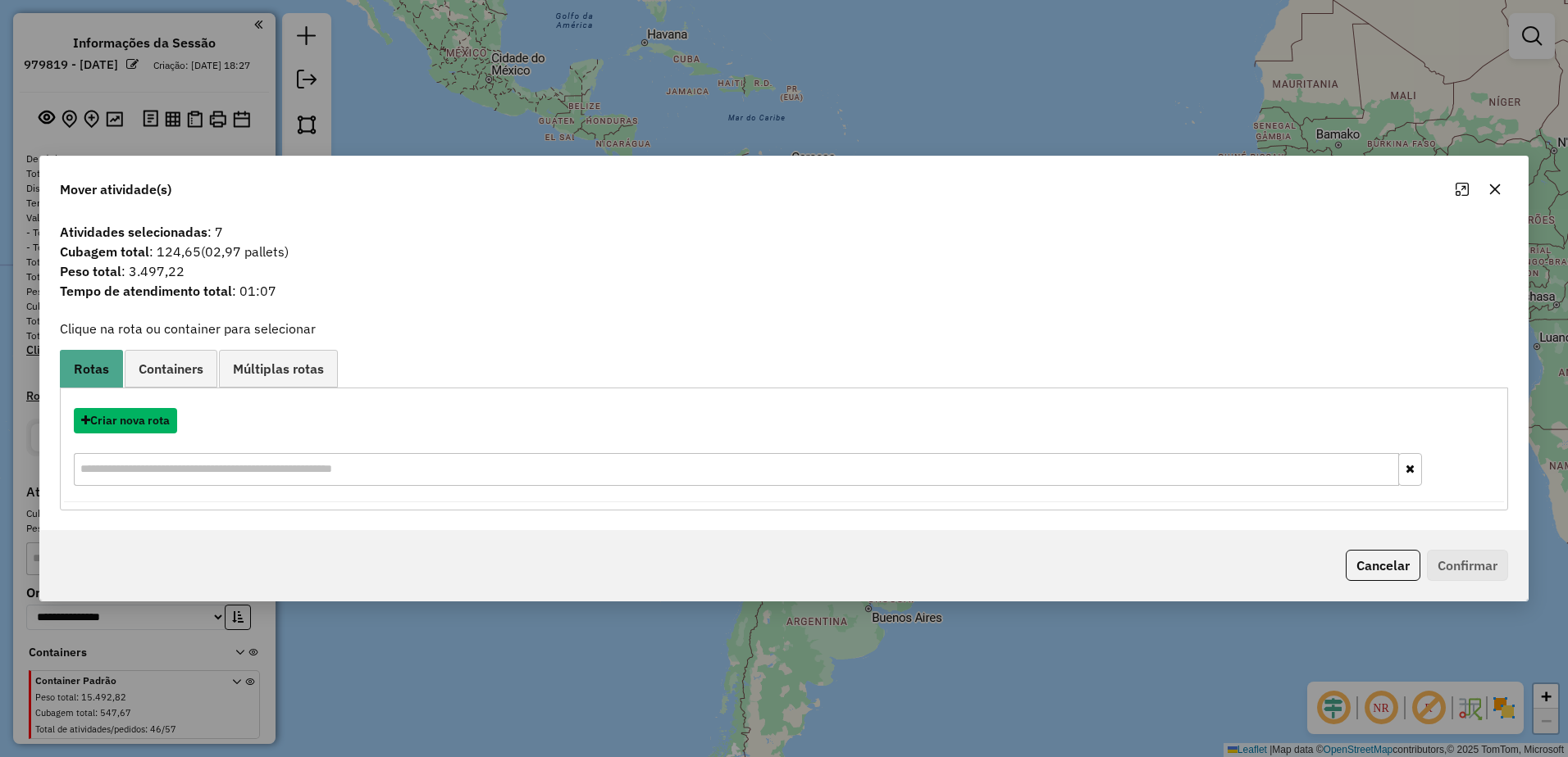
click at [124, 421] on button "Criar nova rota" at bounding box center [125, 421] width 103 height 25
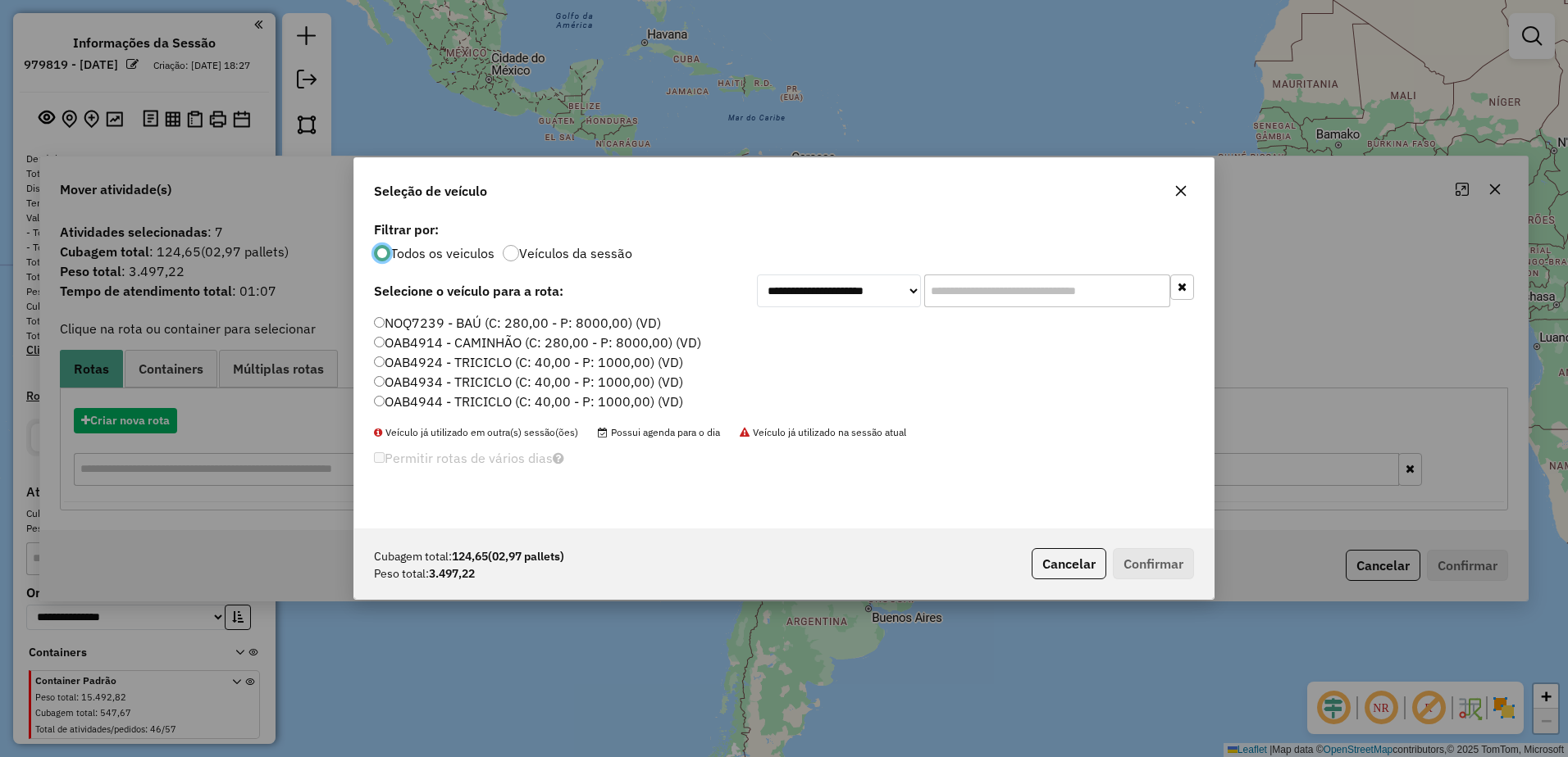
scroll to position [9, 5]
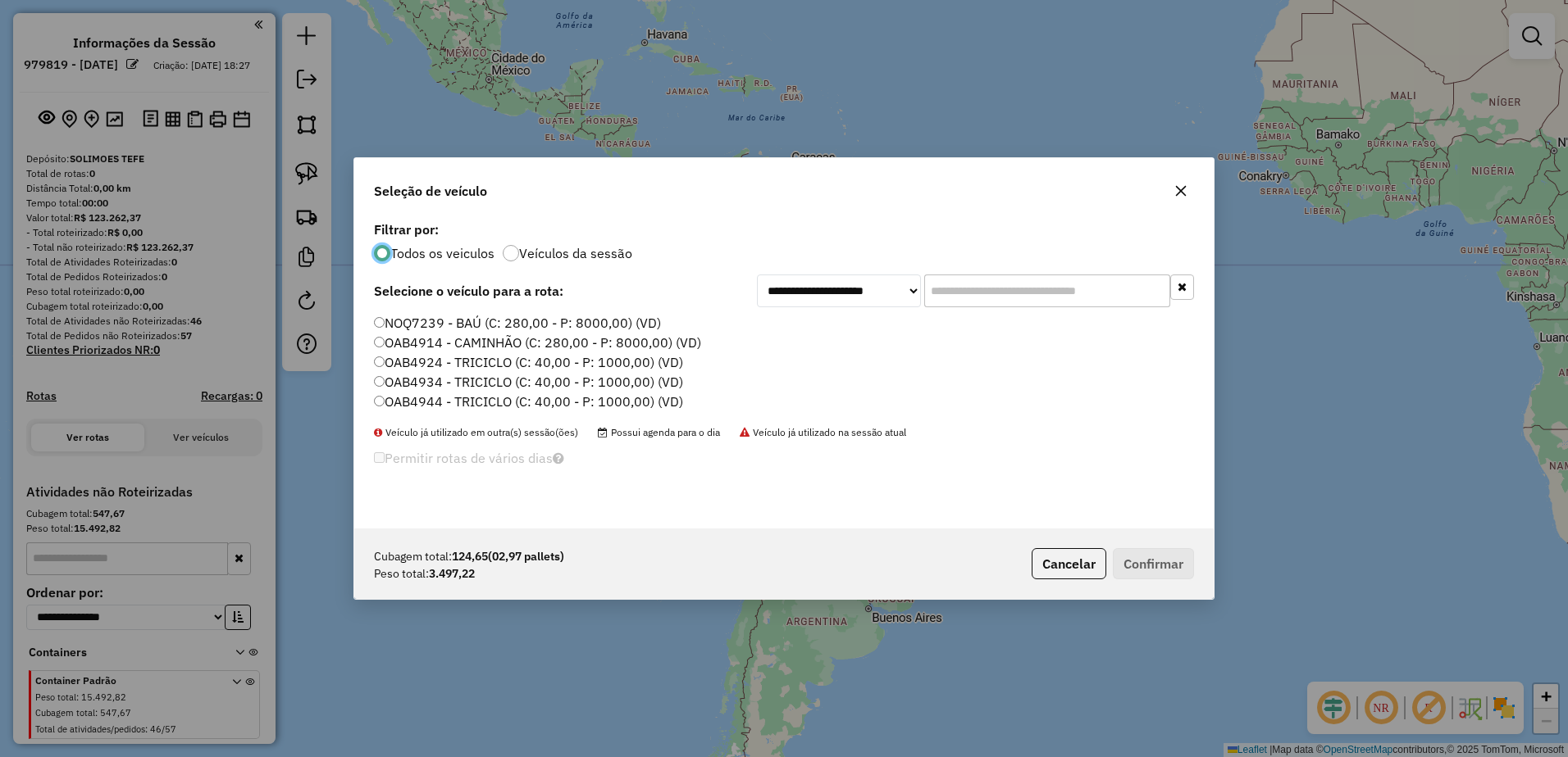
click at [391, 321] on label "NOQ7239 - BAÚ (C: 280,00 - P: 8000,00) (VD)" at bounding box center [517, 322] width 287 height 19
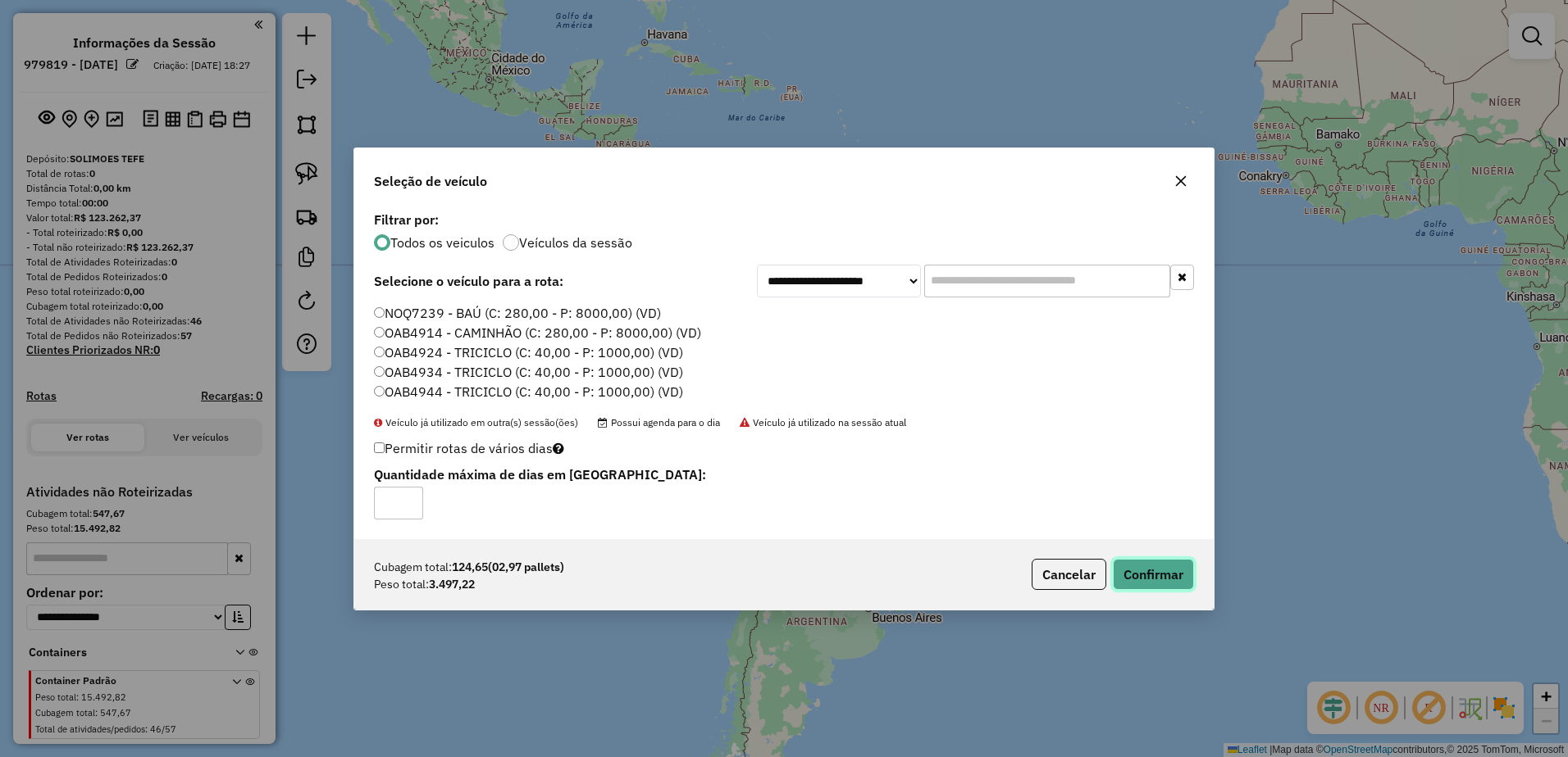
click at [1147, 576] on button "Confirmar" at bounding box center [1153, 574] width 81 height 31
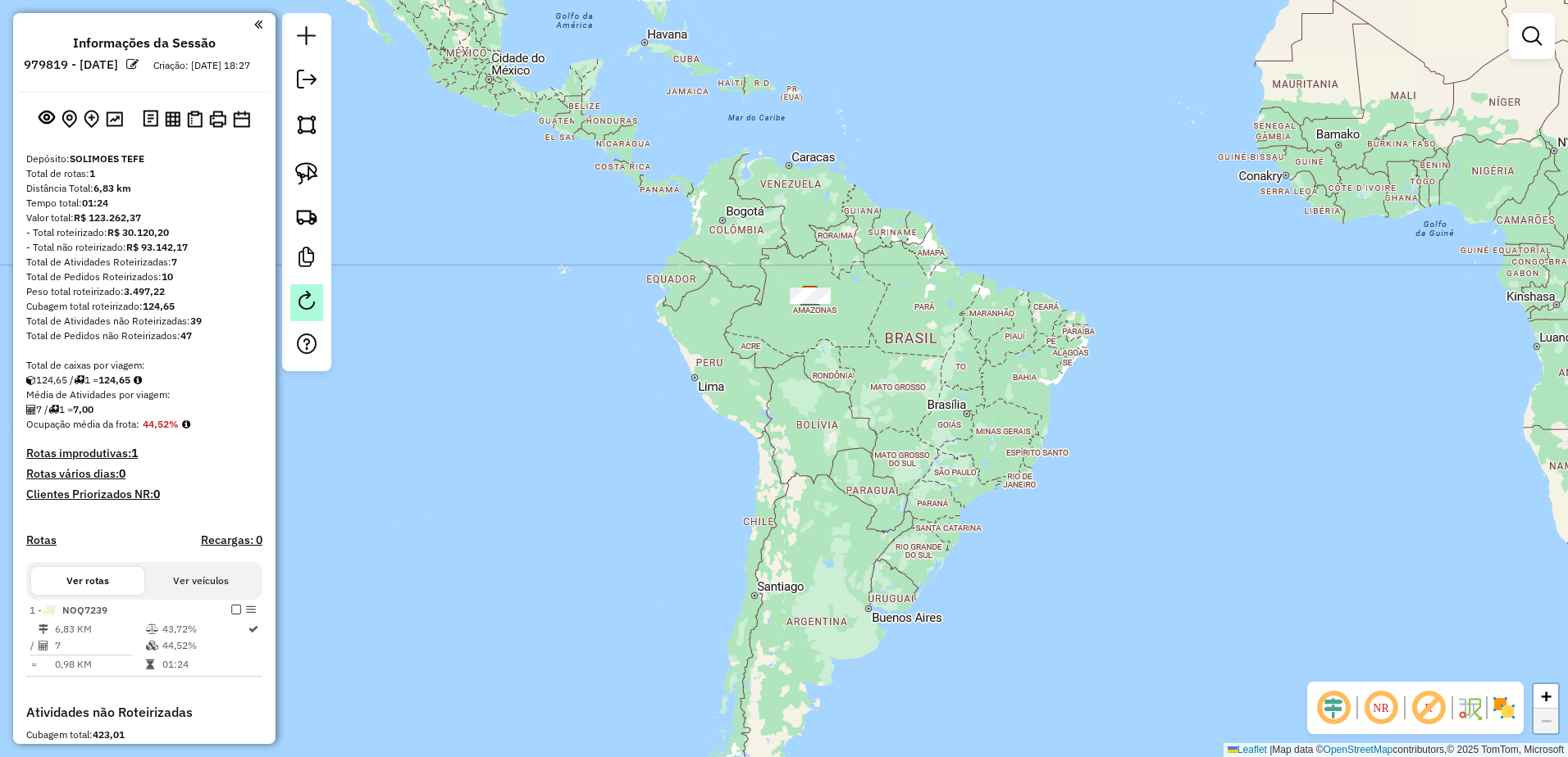
click at [310, 304] on em at bounding box center [306, 300] width 19 height 19
select select "*"
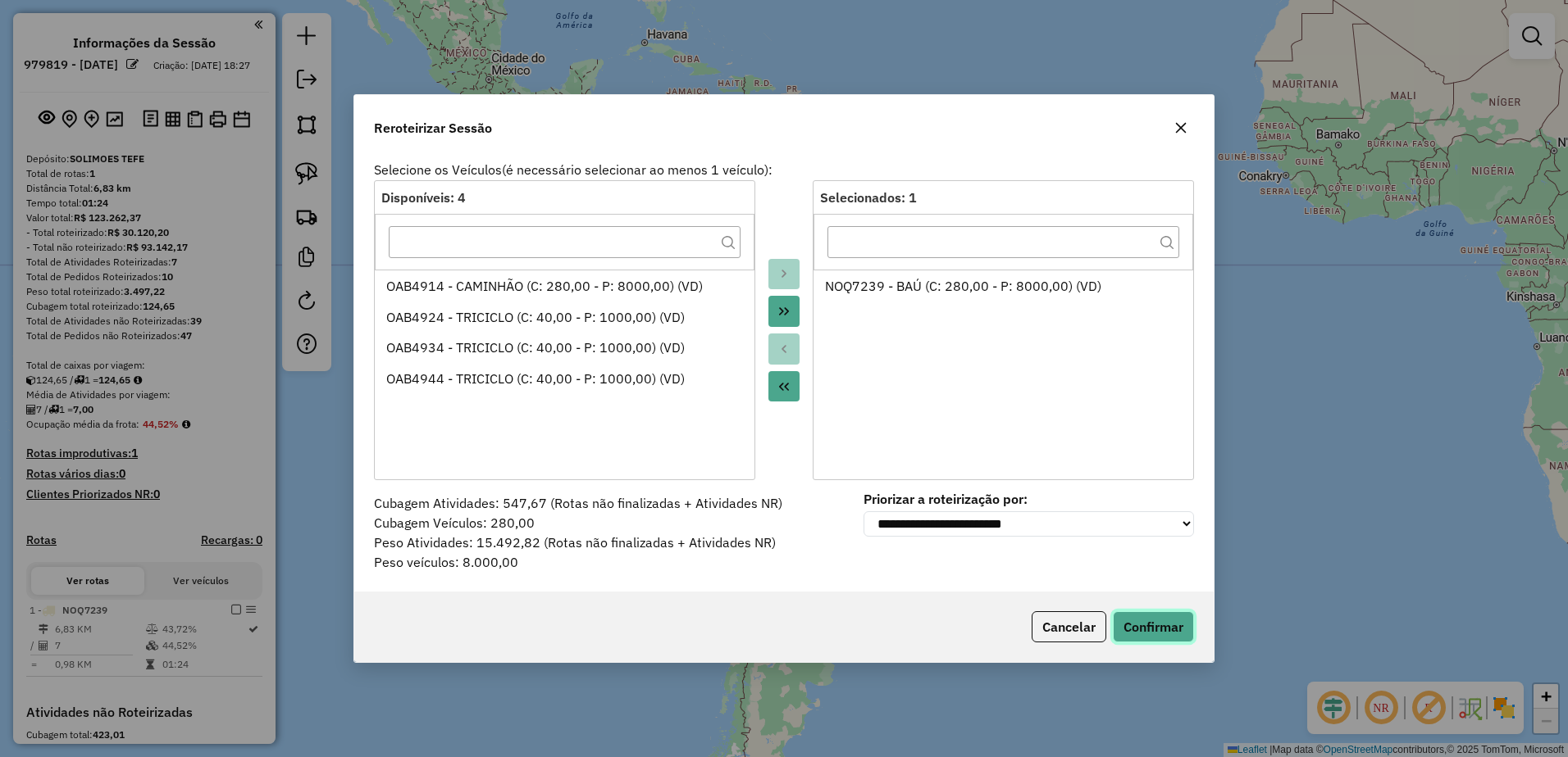
click at [1137, 627] on button "Confirmar" at bounding box center [1153, 627] width 81 height 31
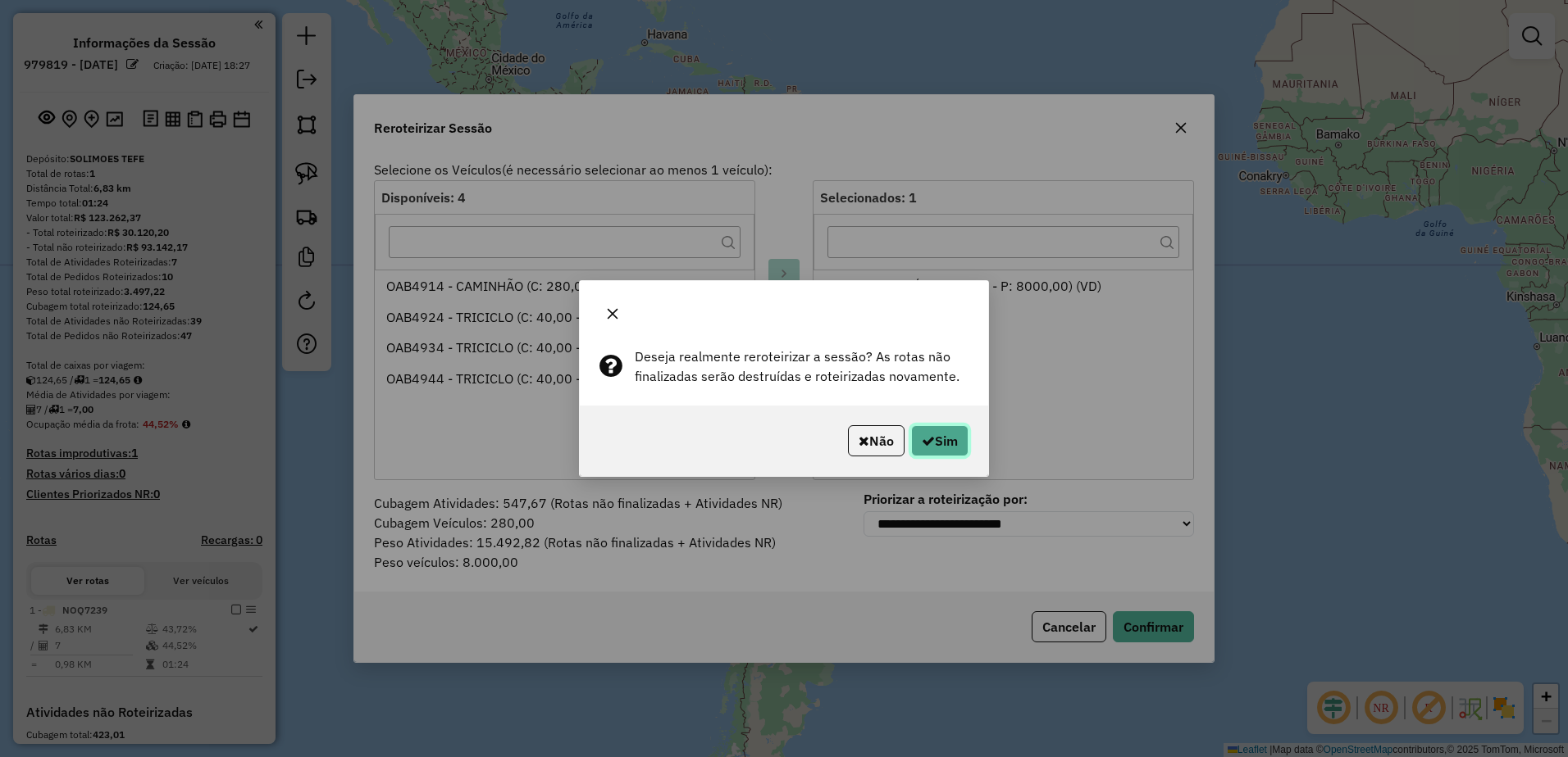
click at [941, 438] on button "Sim" at bounding box center [939, 441] width 58 height 31
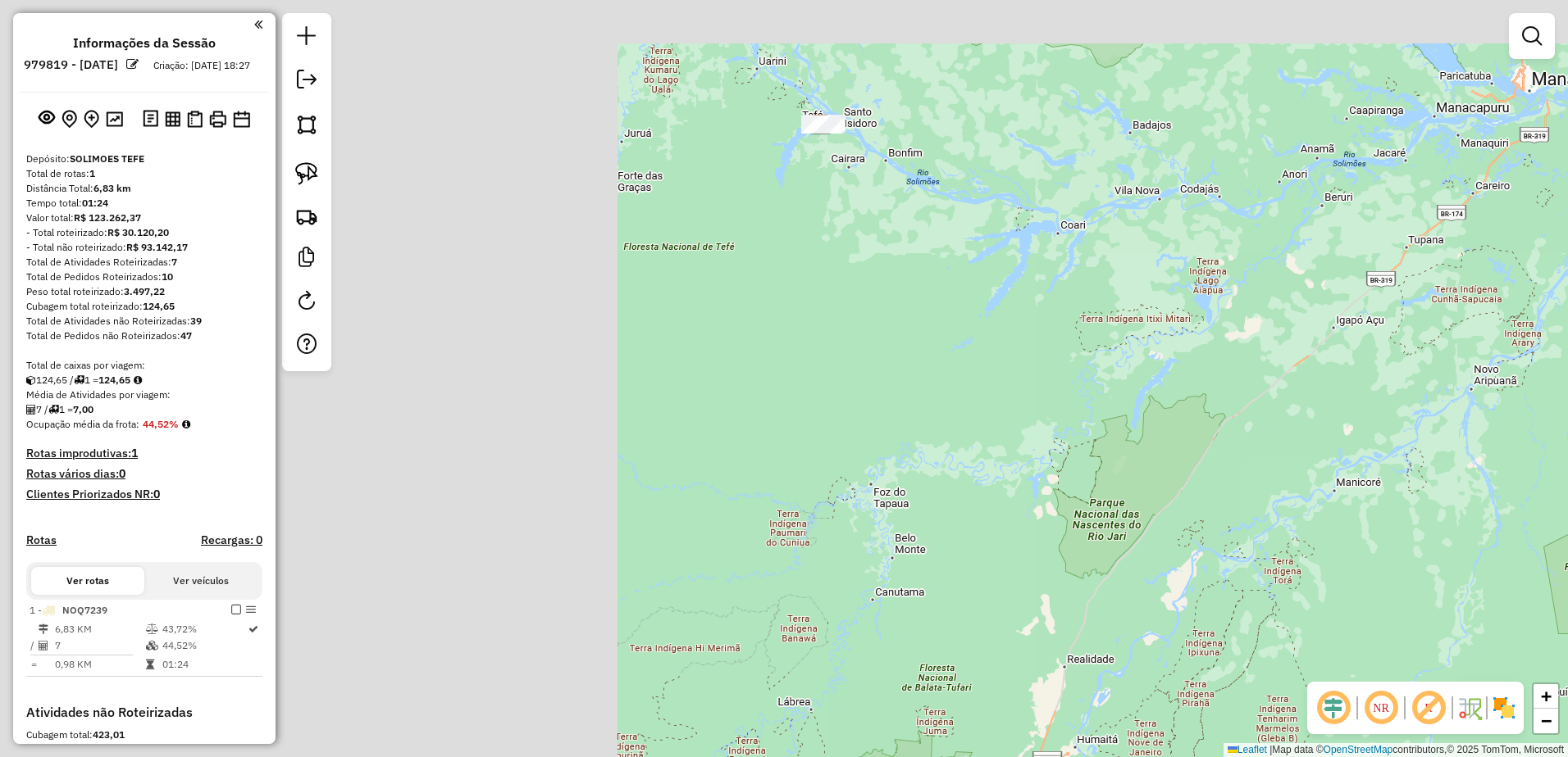
drag, startPoint x: 580, startPoint y: 250, endPoint x: 1230, endPoint y: 300, distance: 651.9
click at [1244, 304] on div "Janela de atendimento Grade de atendimento Capacidade Transportadoras Veículos …" at bounding box center [784, 378] width 1568 height 757
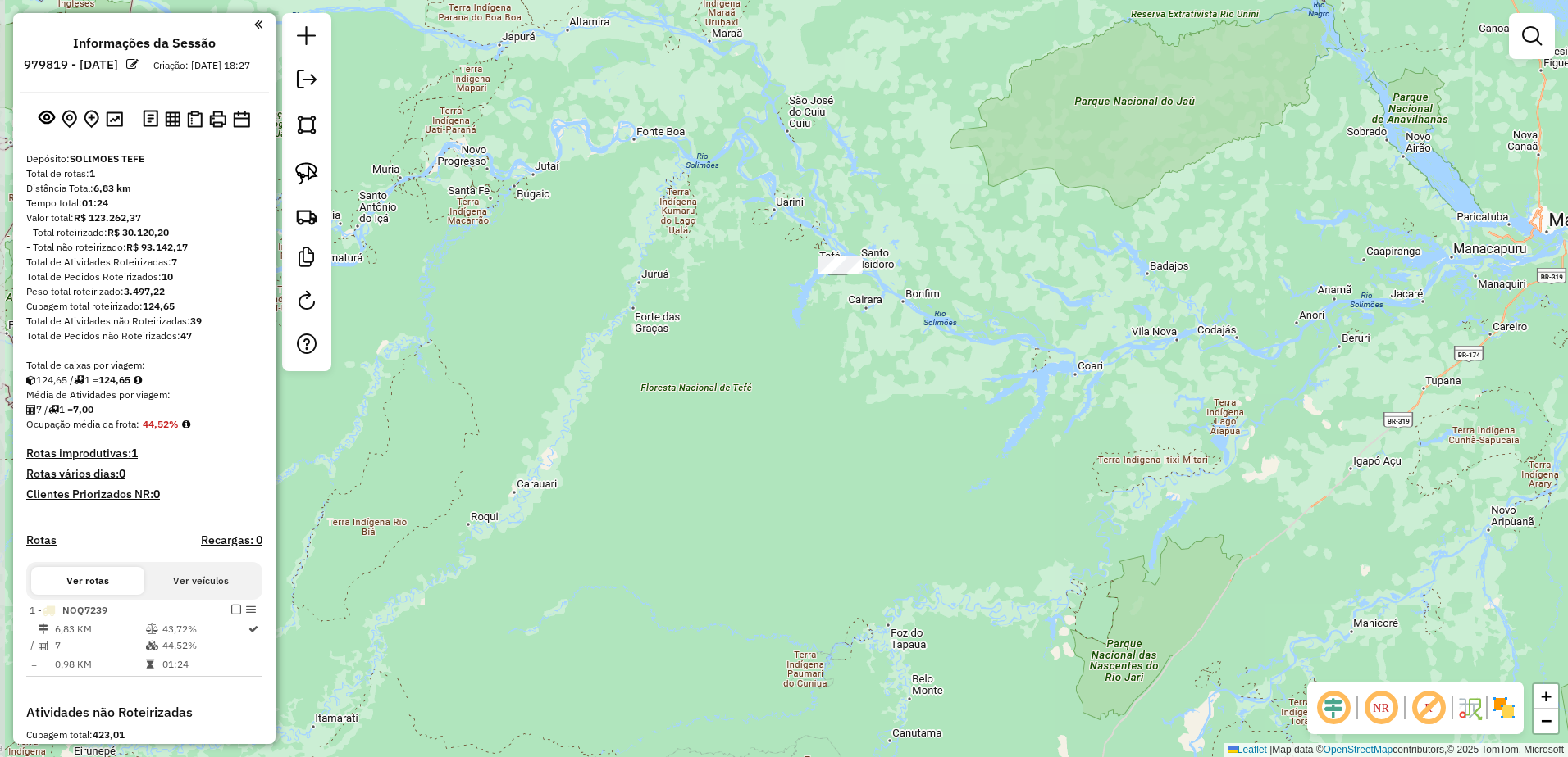
drag, startPoint x: 804, startPoint y: 173, endPoint x: 820, endPoint y: 337, distance: 164.8
click at [812, 315] on div "Janela de atendimento Grade de atendimento Capacidade Transportadoras Veículos …" at bounding box center [784, 378] width 1568 height 757
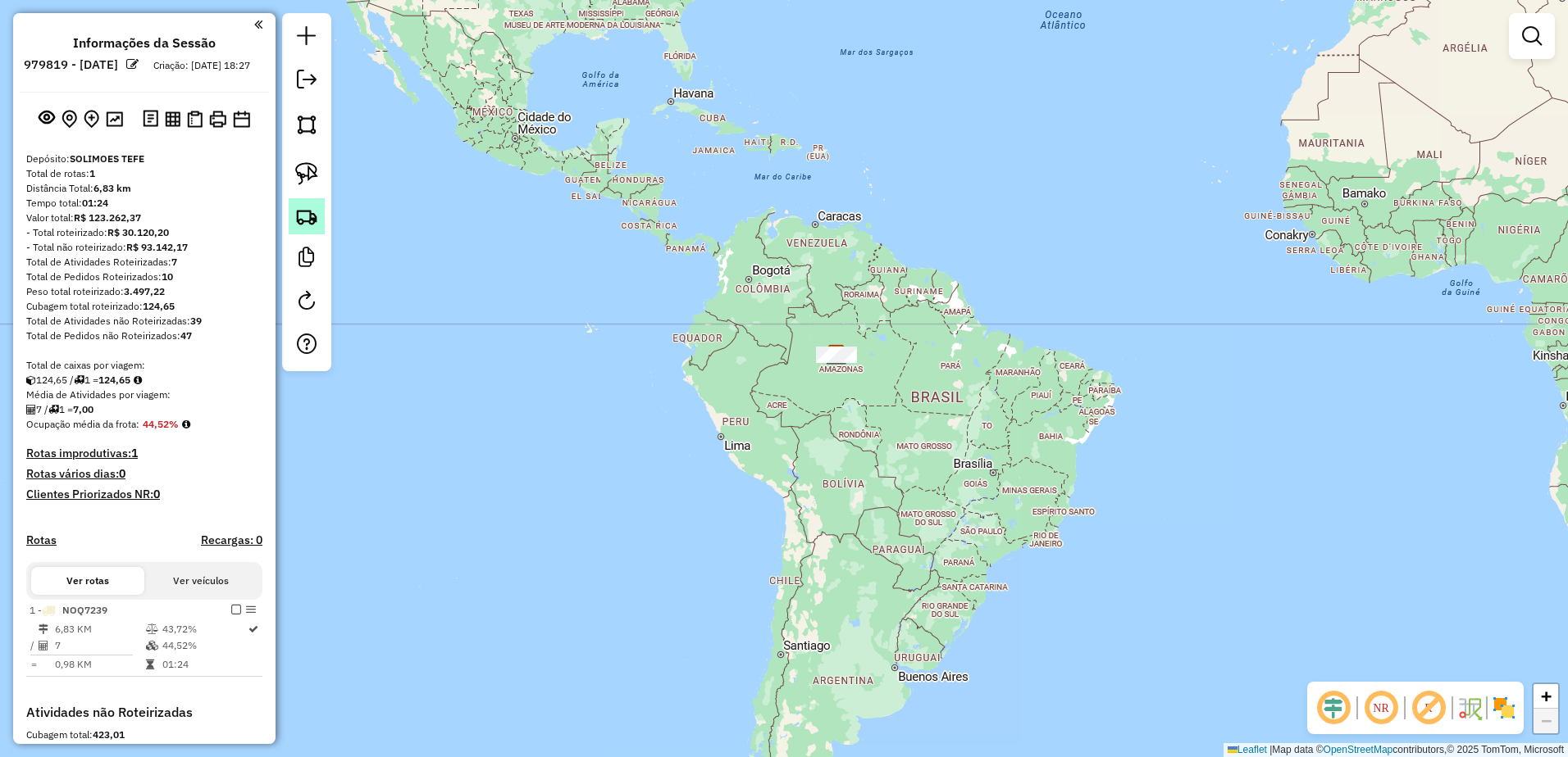
click at [308, 219] on img at bounding box center [306, 216] width 23 height 23
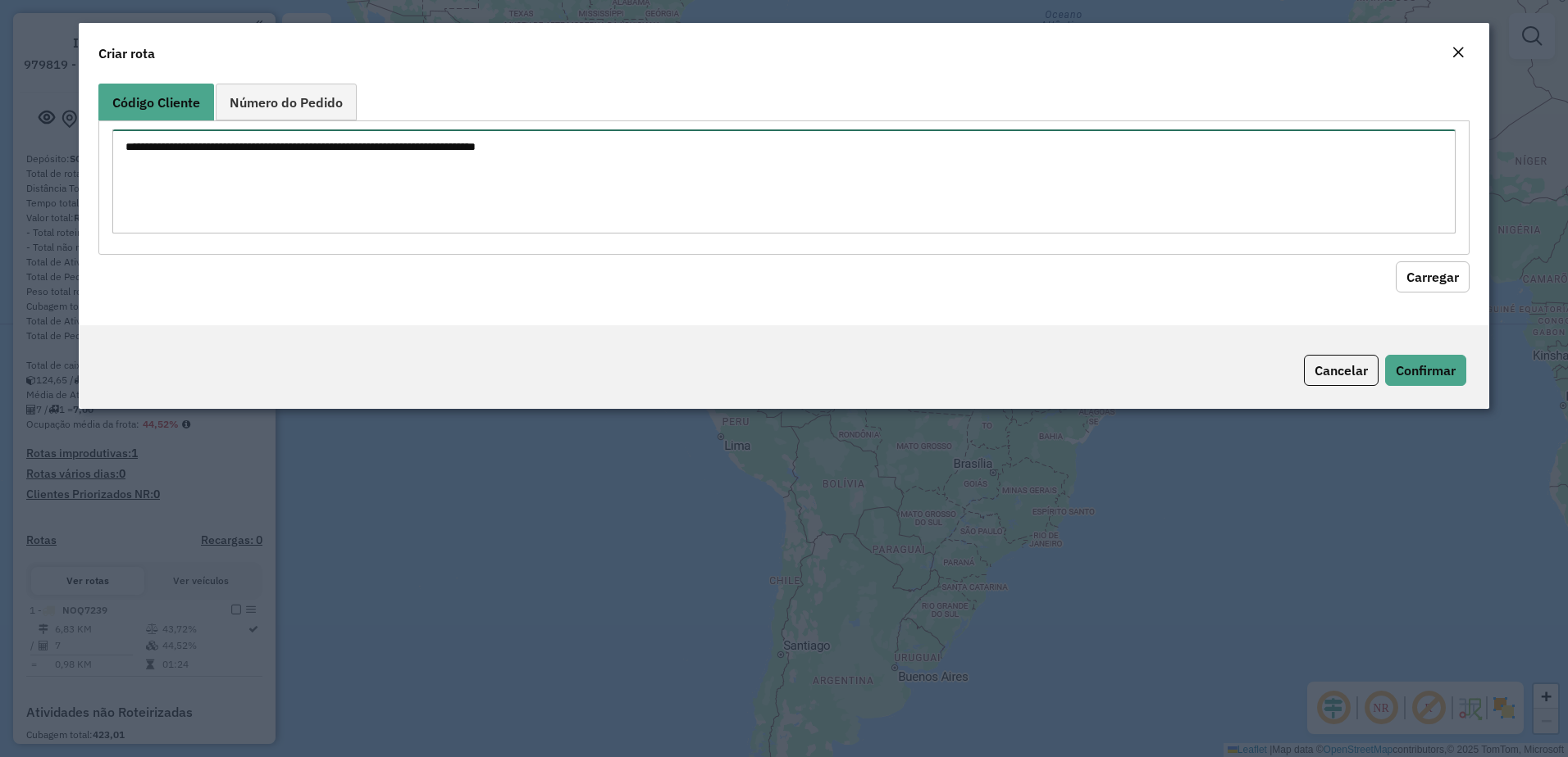
click at [272, 149] on textarea at bounding box center [784, 181] width 1344 height 104
paste textarea "*** *** *** *** *** *** ** *** *** *** ** *** ***"
type textarea "*** *** *** *** *** *** ** *** *** *** ** *** ***"
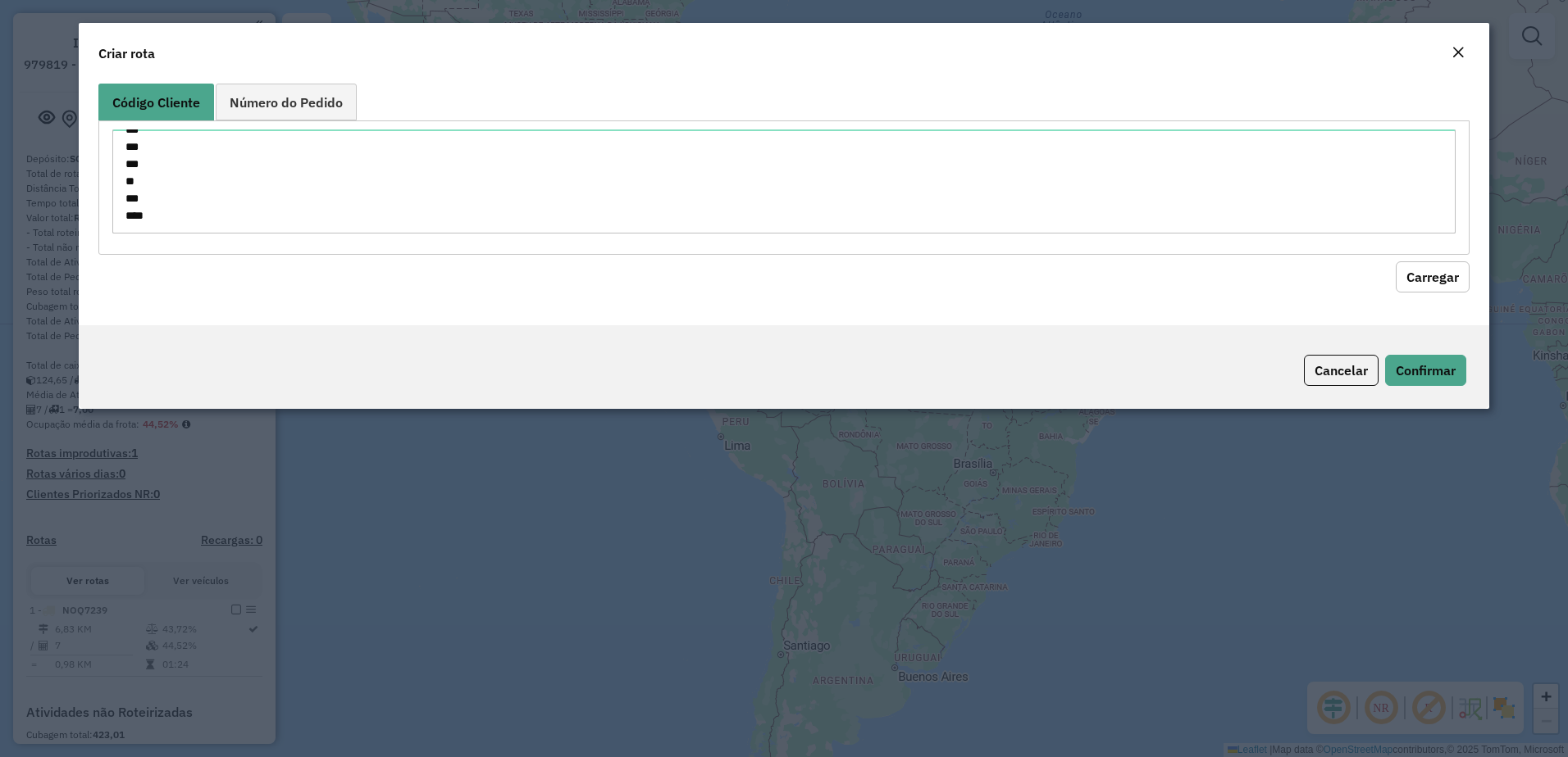
click at [1414, 276] on button "Carregar" at bounding box center [1432, 277] width 74 height 31
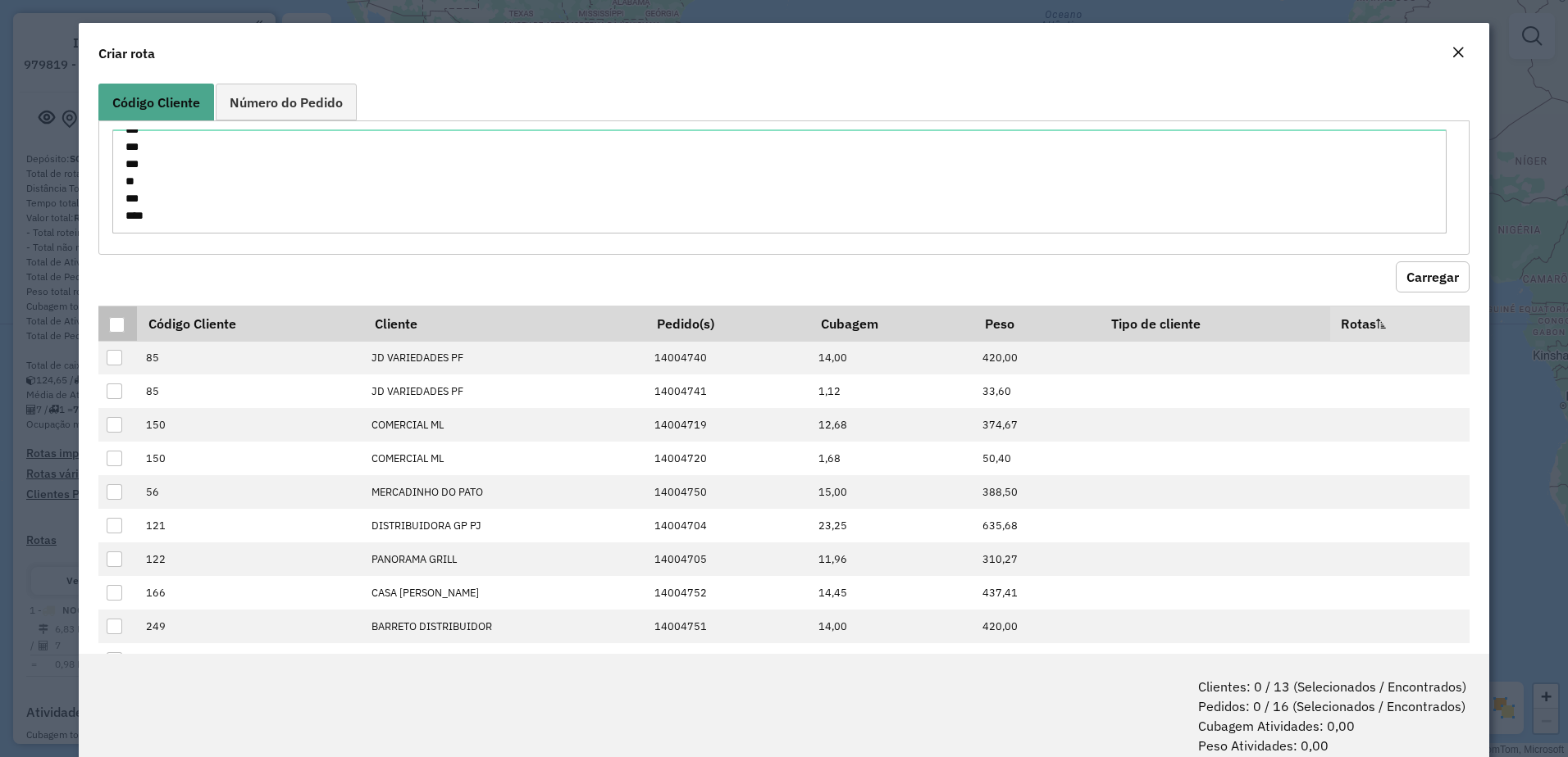
click at [107, 321] on th at bounding box center [118, 323] width 39 height 36
click at [114, 326] on div at bounding box center [117, 325] width 15 height 15
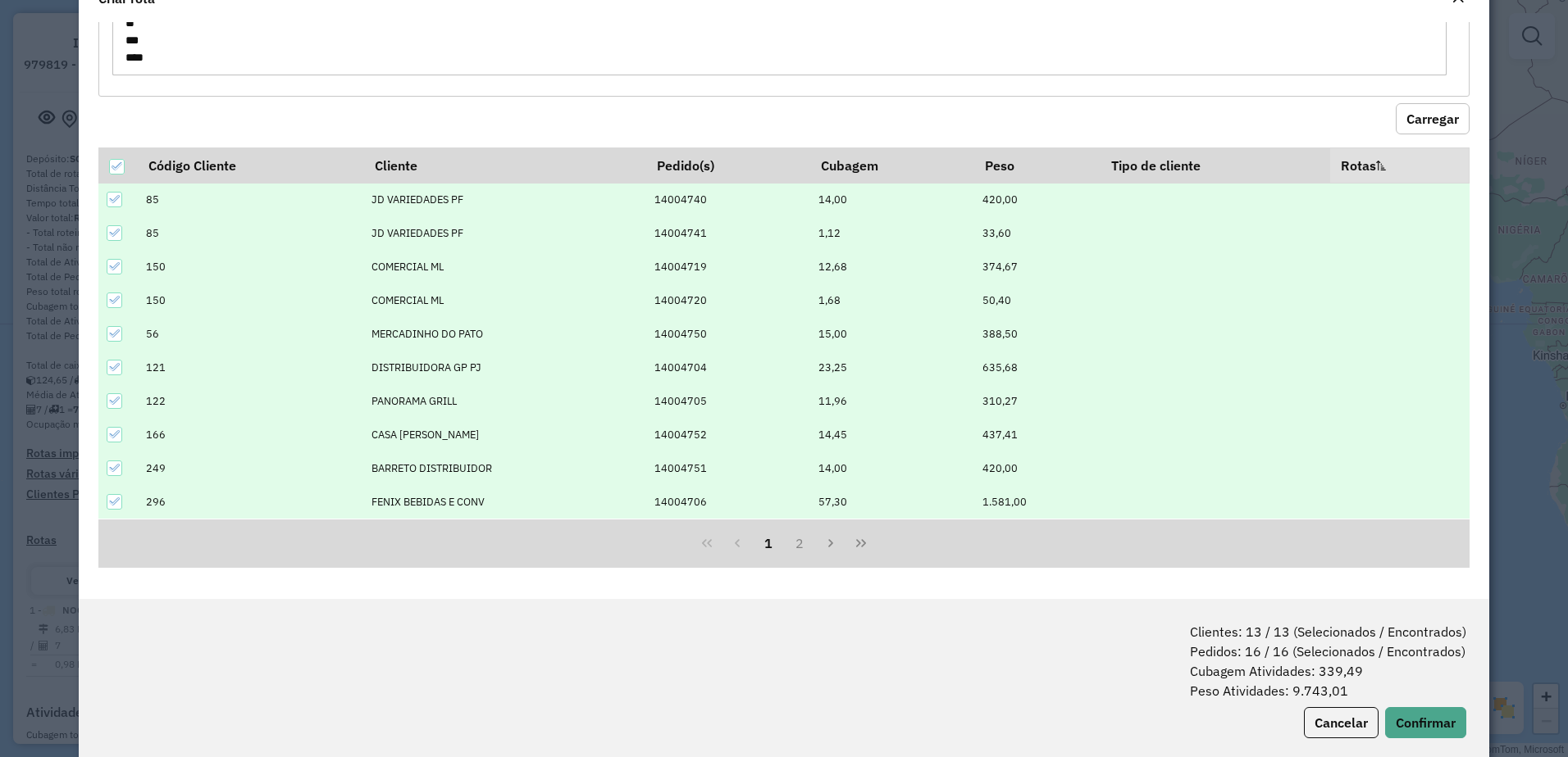
scroll to position [82, 0]
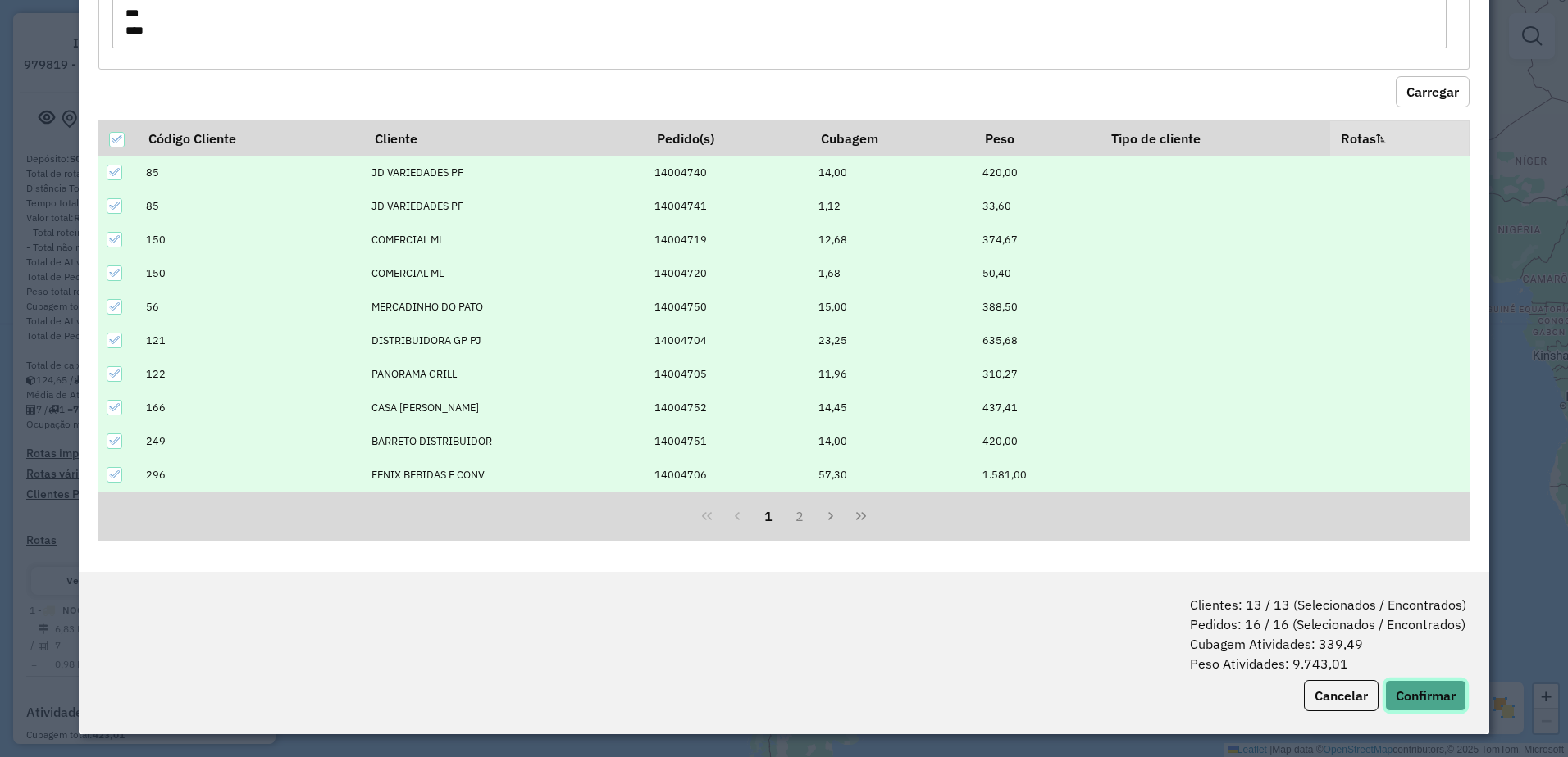
click at [1415, 691] on button "Confirmar" at bounding box center [1426, 695] width 81 height 31
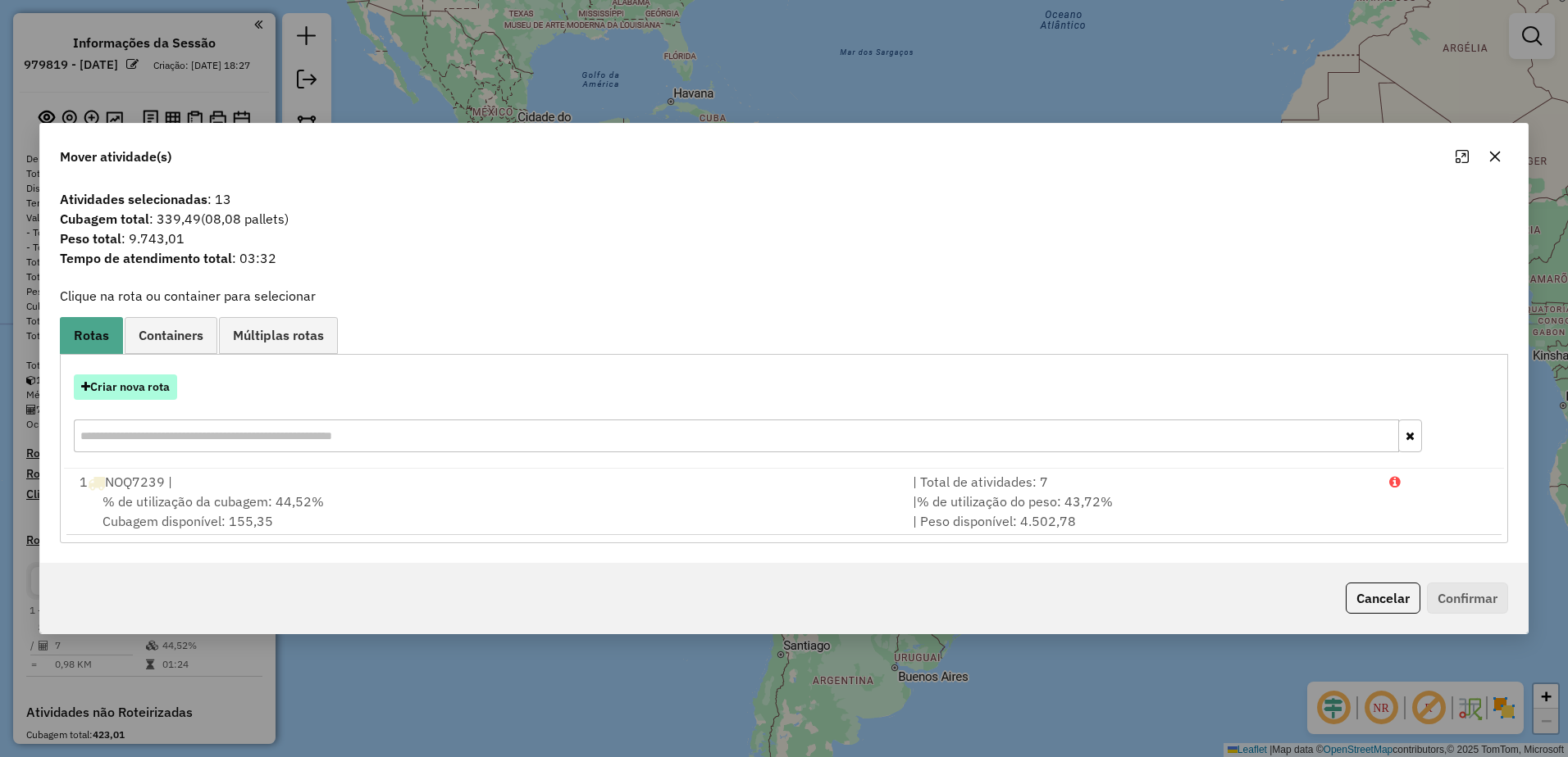
click at [122, 389] on button "Criar nova rota" at bounding box center [125, 387] width 103 height 25
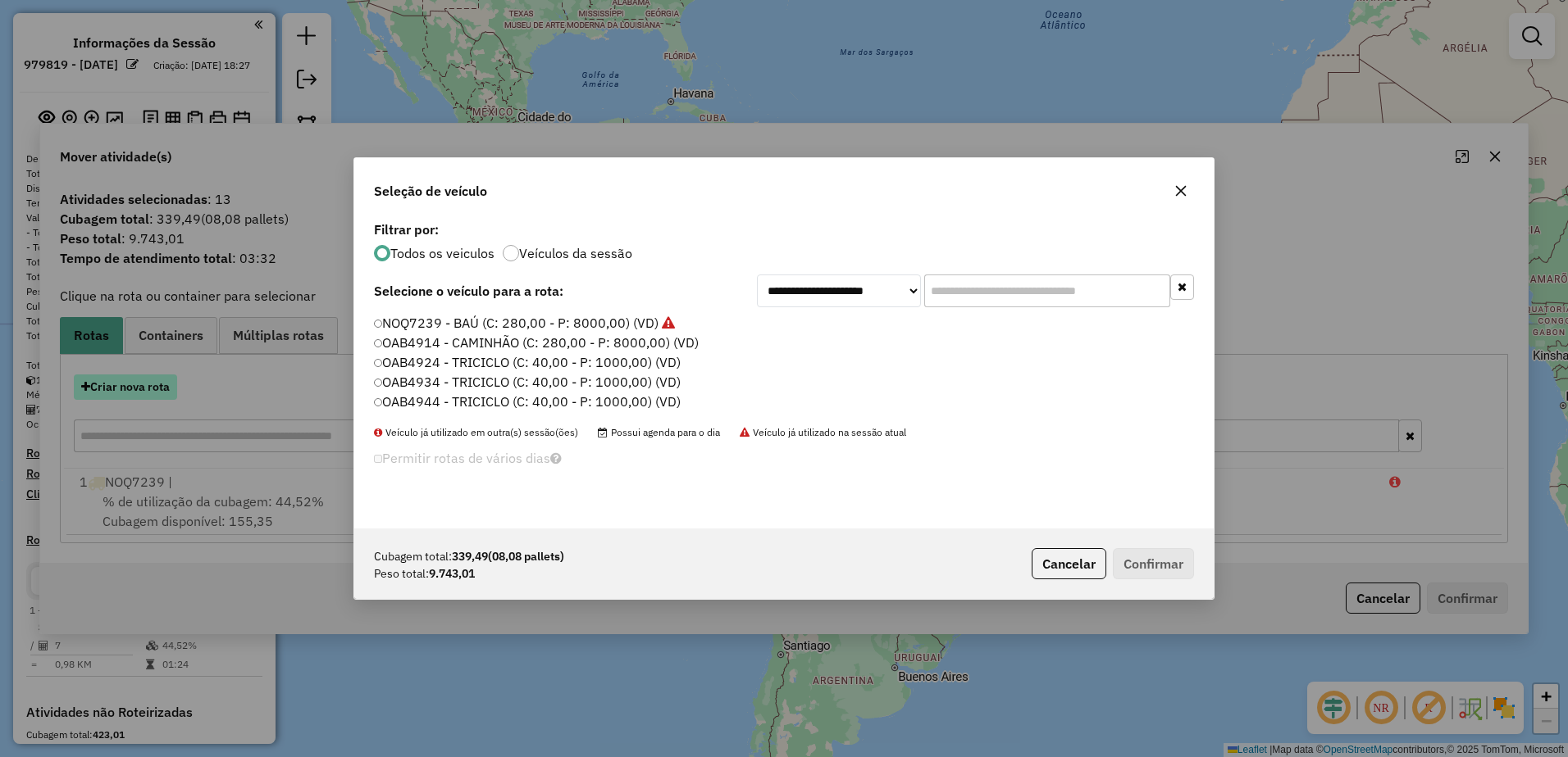
scroll to position [9, 5]
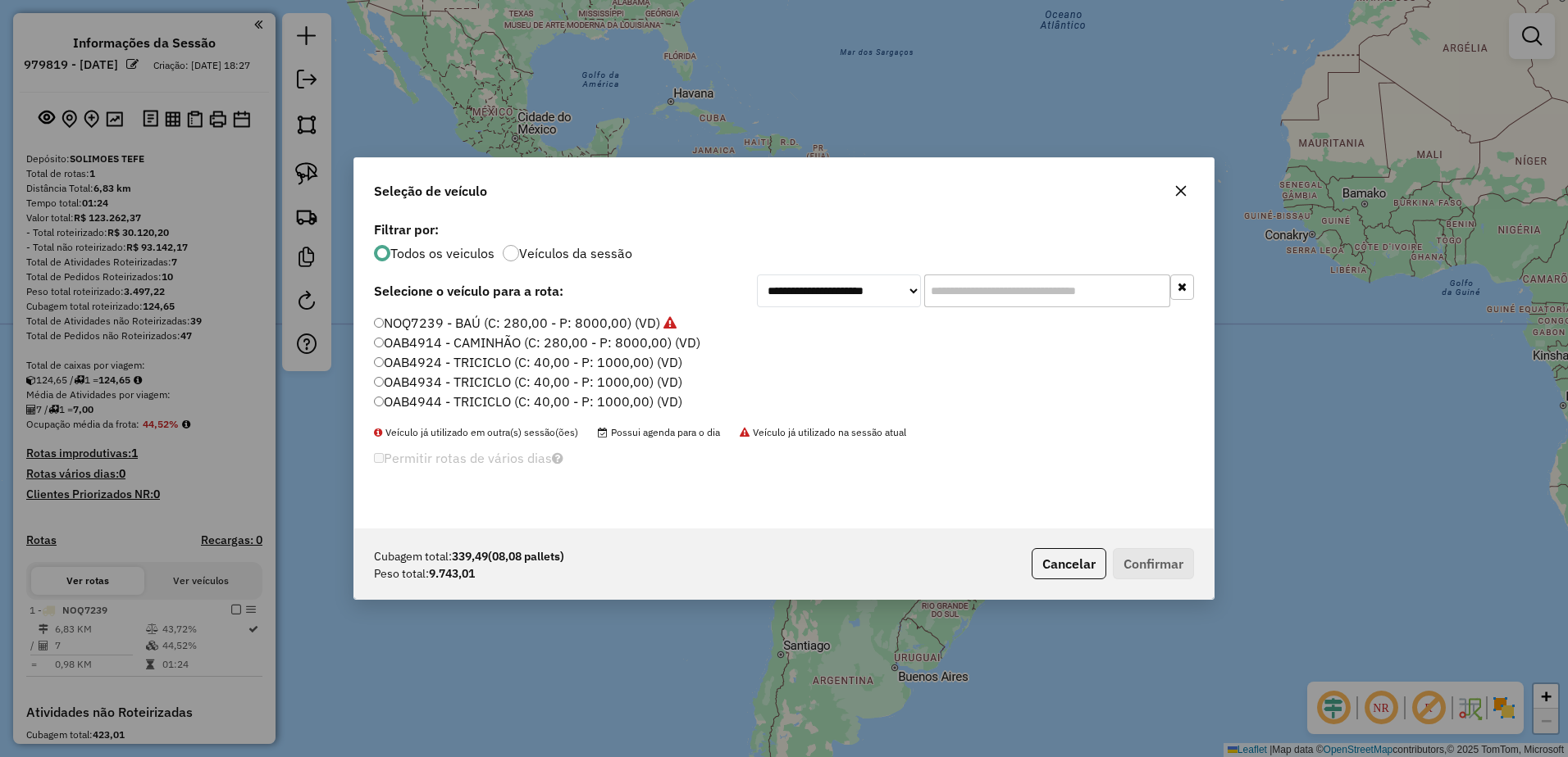
click at [491, 344] on label "OAB4914 - CAMINHÃO (C: 280,00 - P: 8000,00) (VD)" at bounding box center [537, 342] width 327 height 19
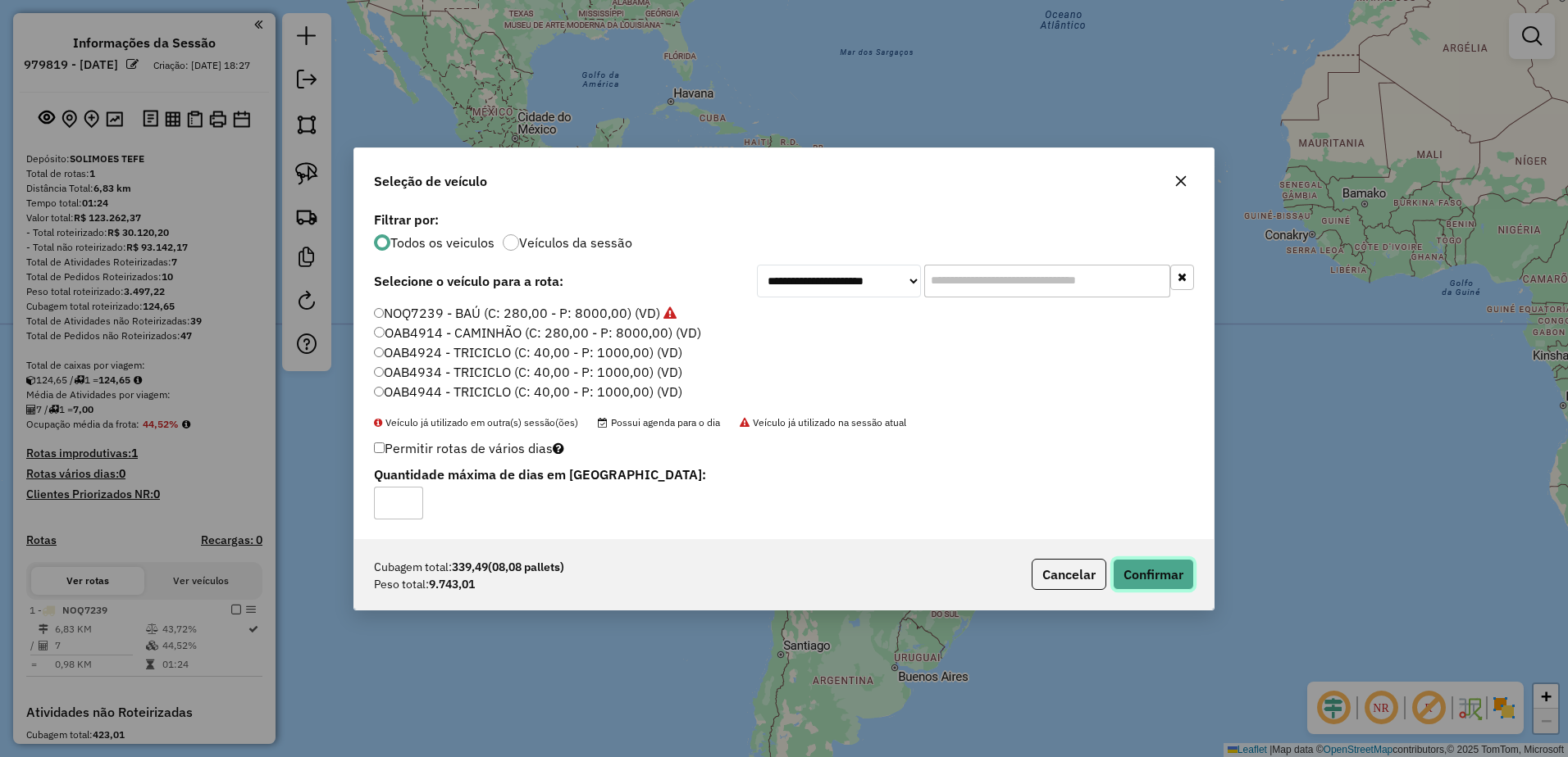
click at [1144, 584] on button "Confirmar" at bounding box center [1153, 574] width 81 height 31
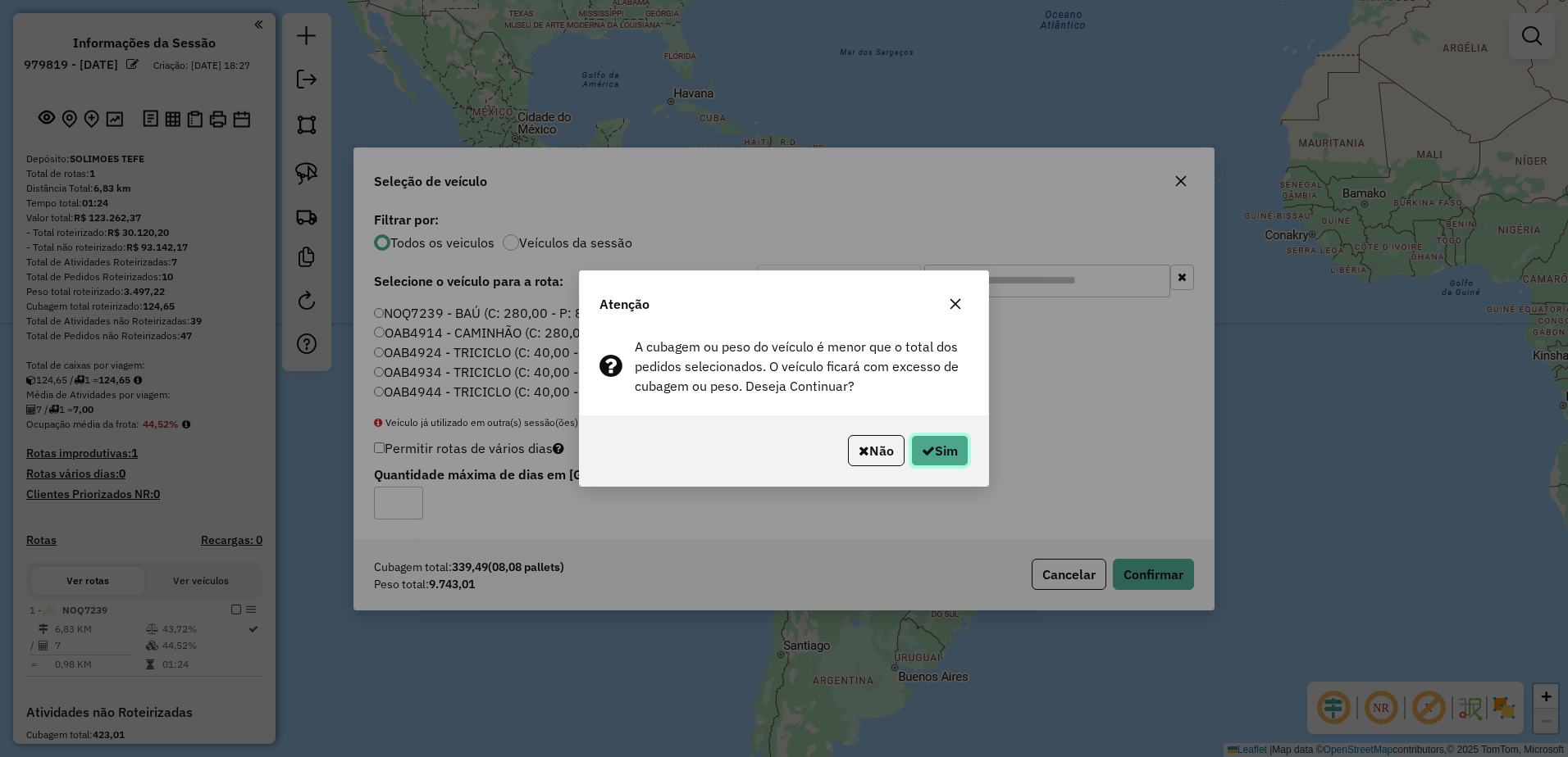
click at [955, 449] on button "Sim" at bounding box center [939, 451] width 58 height 31
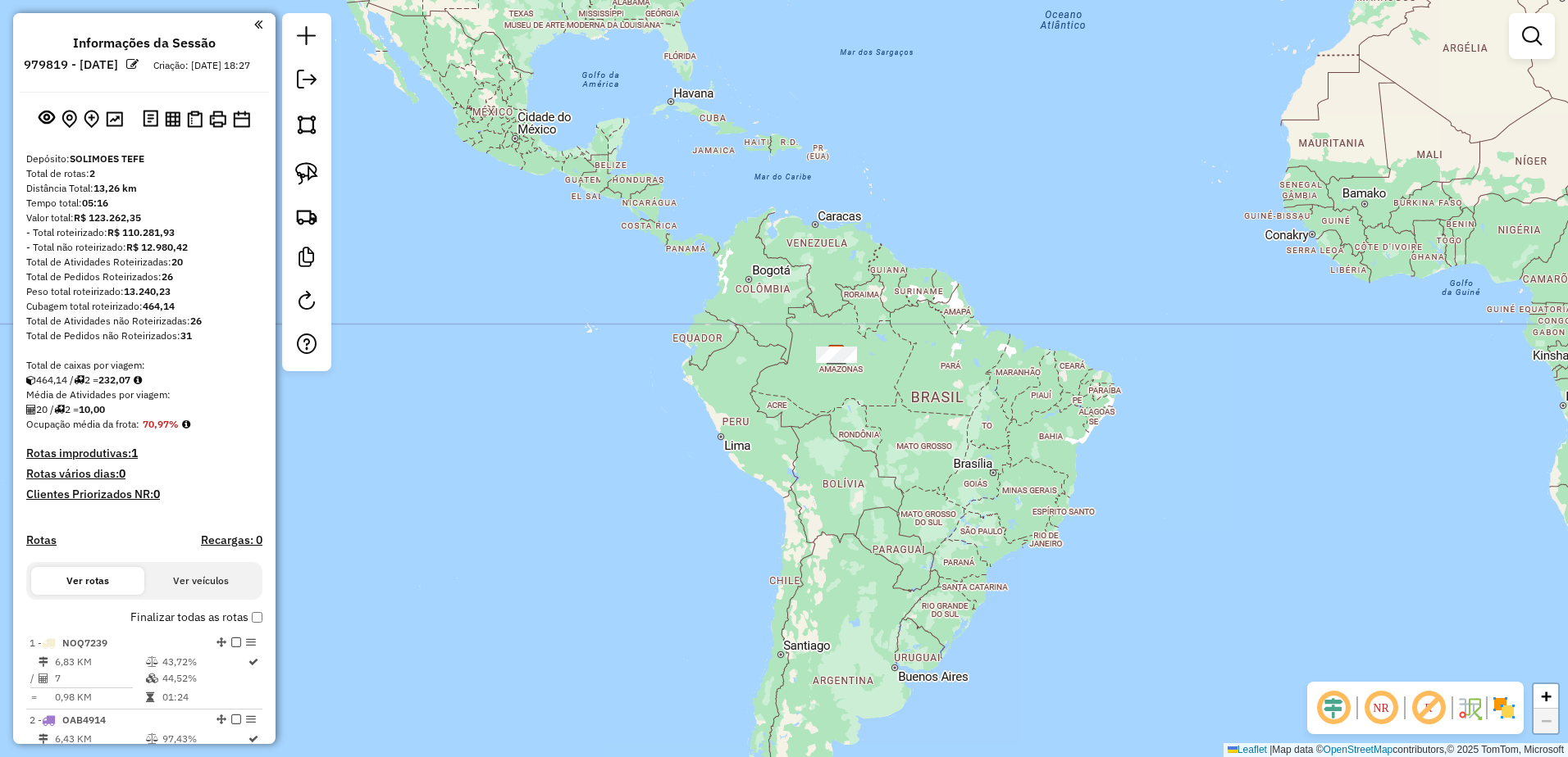
scroll to position [328, 0]
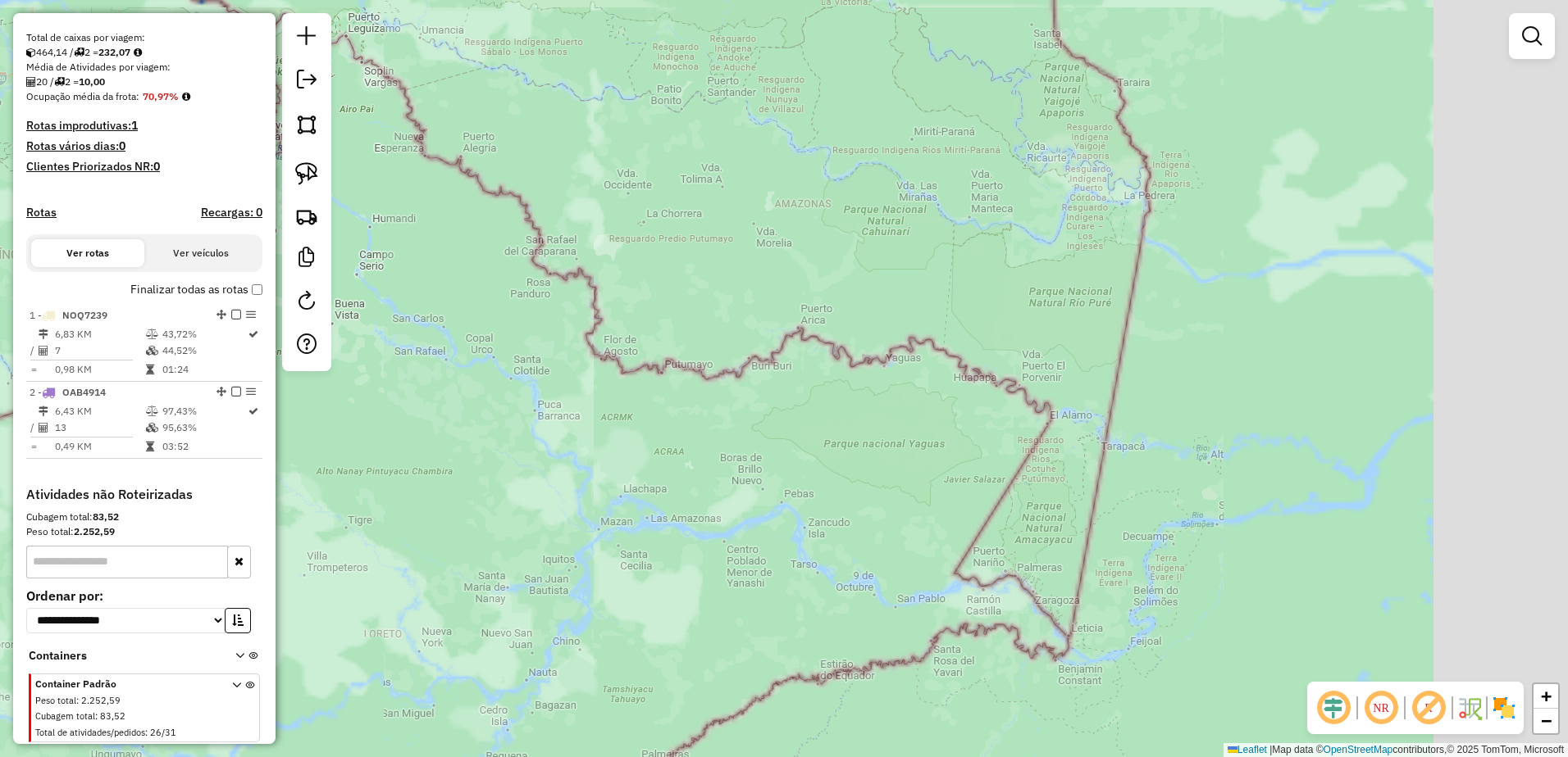
drag, startPoint x: 1348, startPoint y: 382, endPoint x: 360, endPoint y: 238, distance: 998.4
click at [371, 240] on div "Janela de atendimento Grade de atendimento Capacidade Transportadoras Veículos …" at bounding box center [784, 378] width 1568 height 757
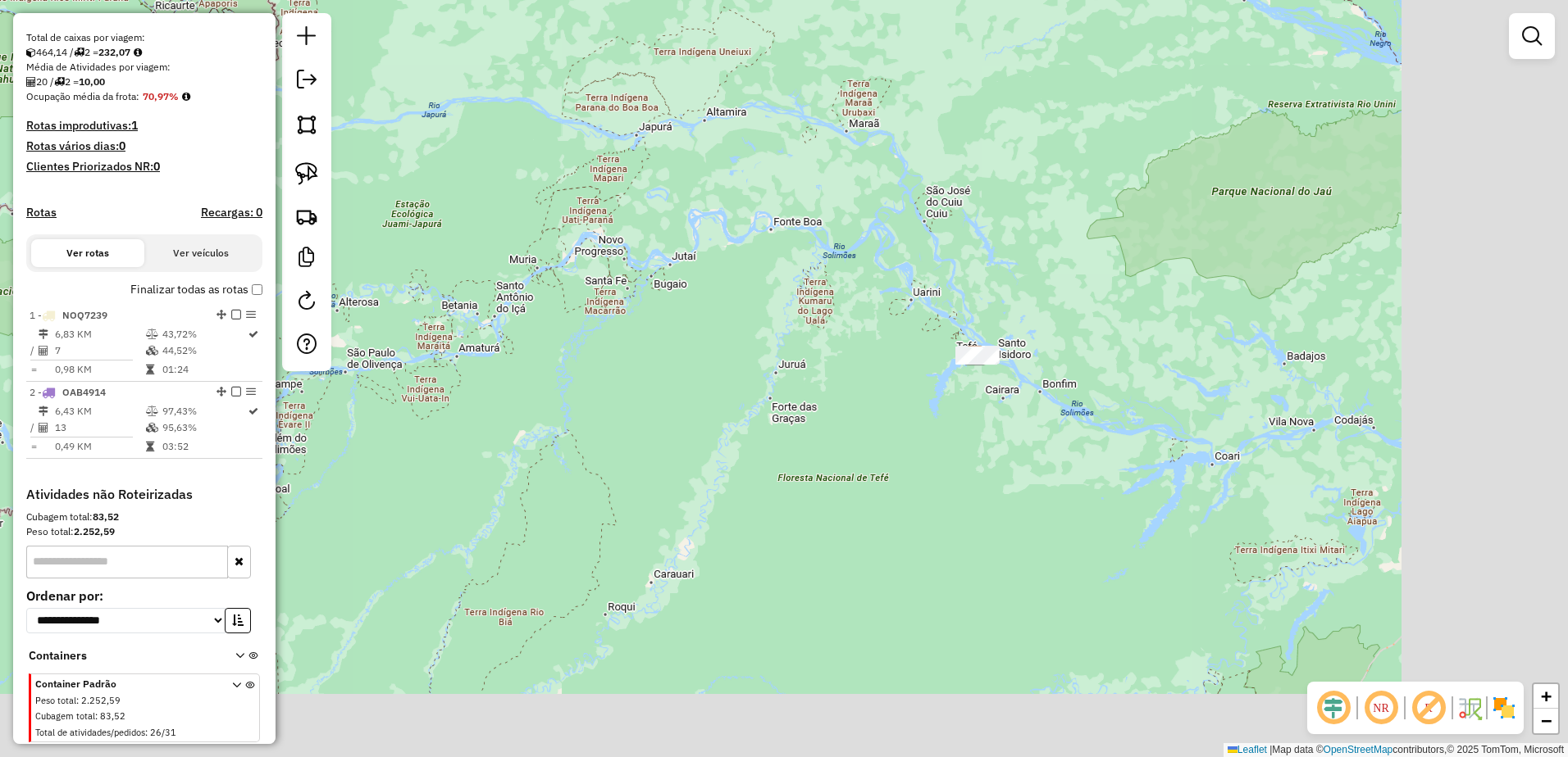
drag, startPoint x: 1135, startPoint y: 392, endPoint x: 581, endPoint y: 282, distance: 564.8
click at [558, 279] on div "Janela de atendimento Grade de atendimento Capacidade Transportadoras Veículos …" at bounding box center [784, 378] width 1568 height 757
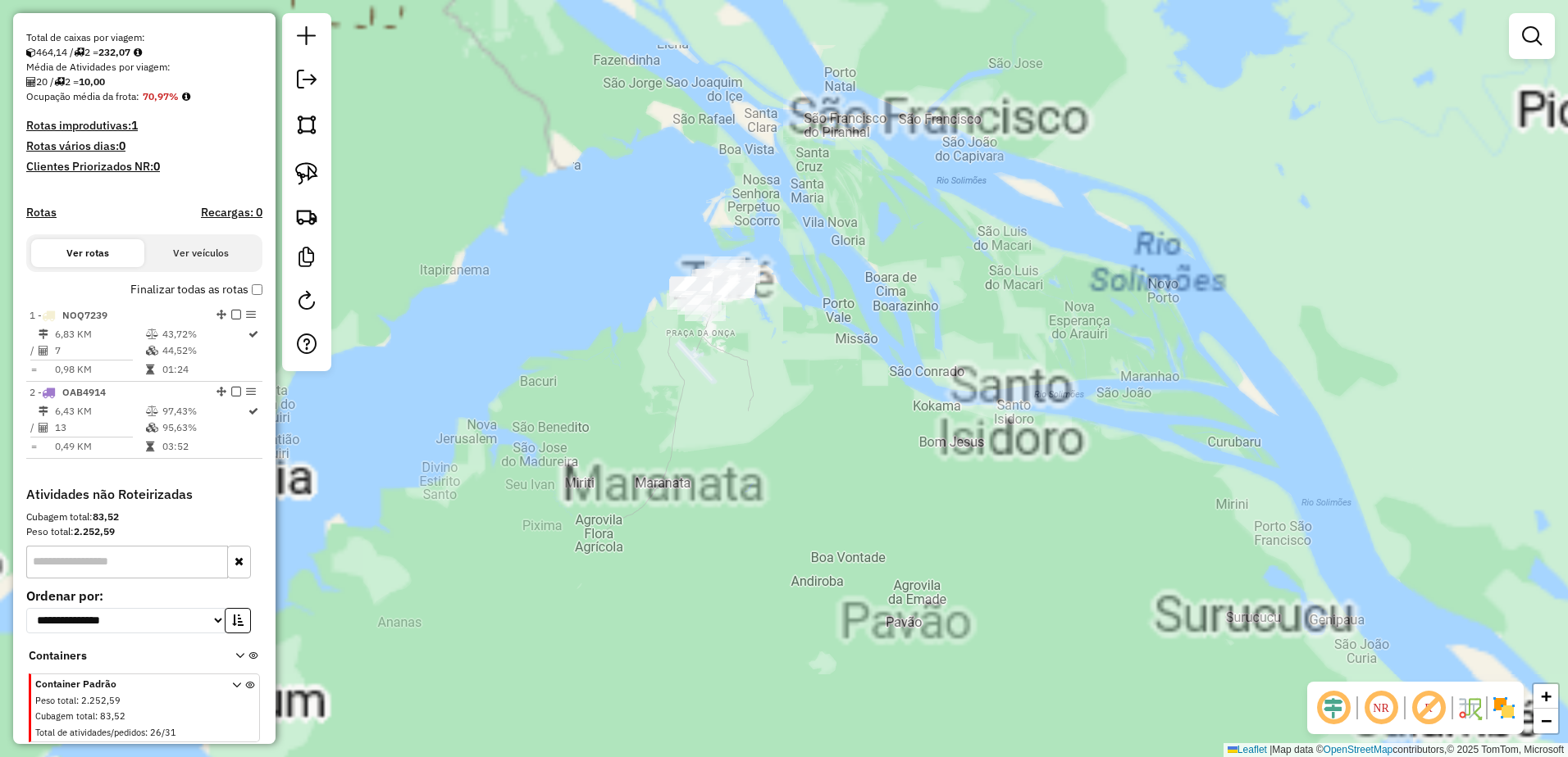
drag, startPoint x: 653, startPoint y: 233, endPoint x: 755, endPoint y: 376, distance: 175.7
click at [755, 376] on div "Janela de atendimento Grade de atendimento Capacidade Transportadoras Veículos …" at bounding box center [784, 378] width 1568 height 757
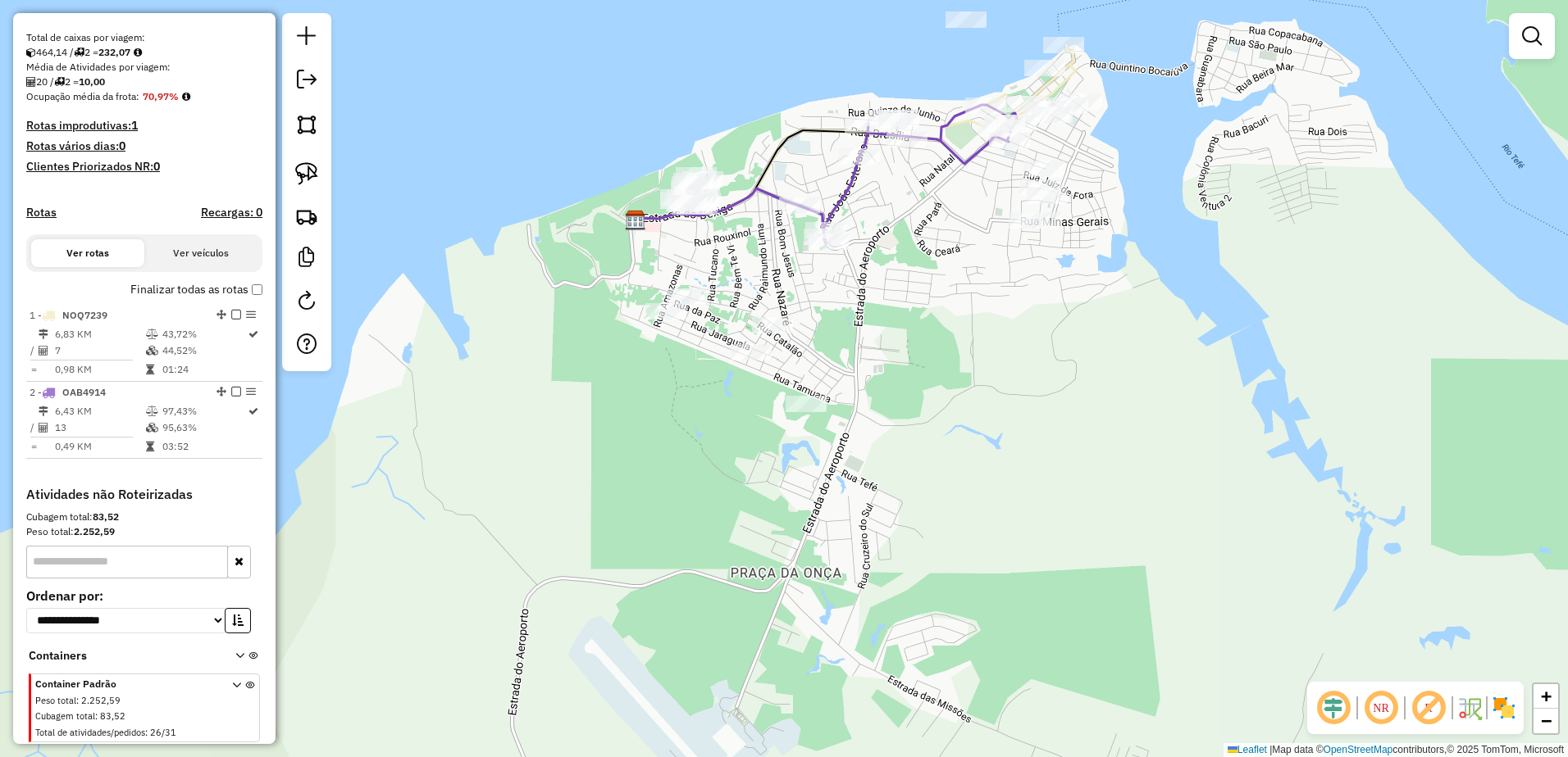
drag, startPoint x: 811, startPoint y: 359, endPoint x: 861, endPoint y: 358, distance: 50.0
click at [861, 358] on div "Janela de atendimento Grade de atendimento Capacidade Transportadoras Veículos …" at bounding box center [784, 378] width 1568 height 757
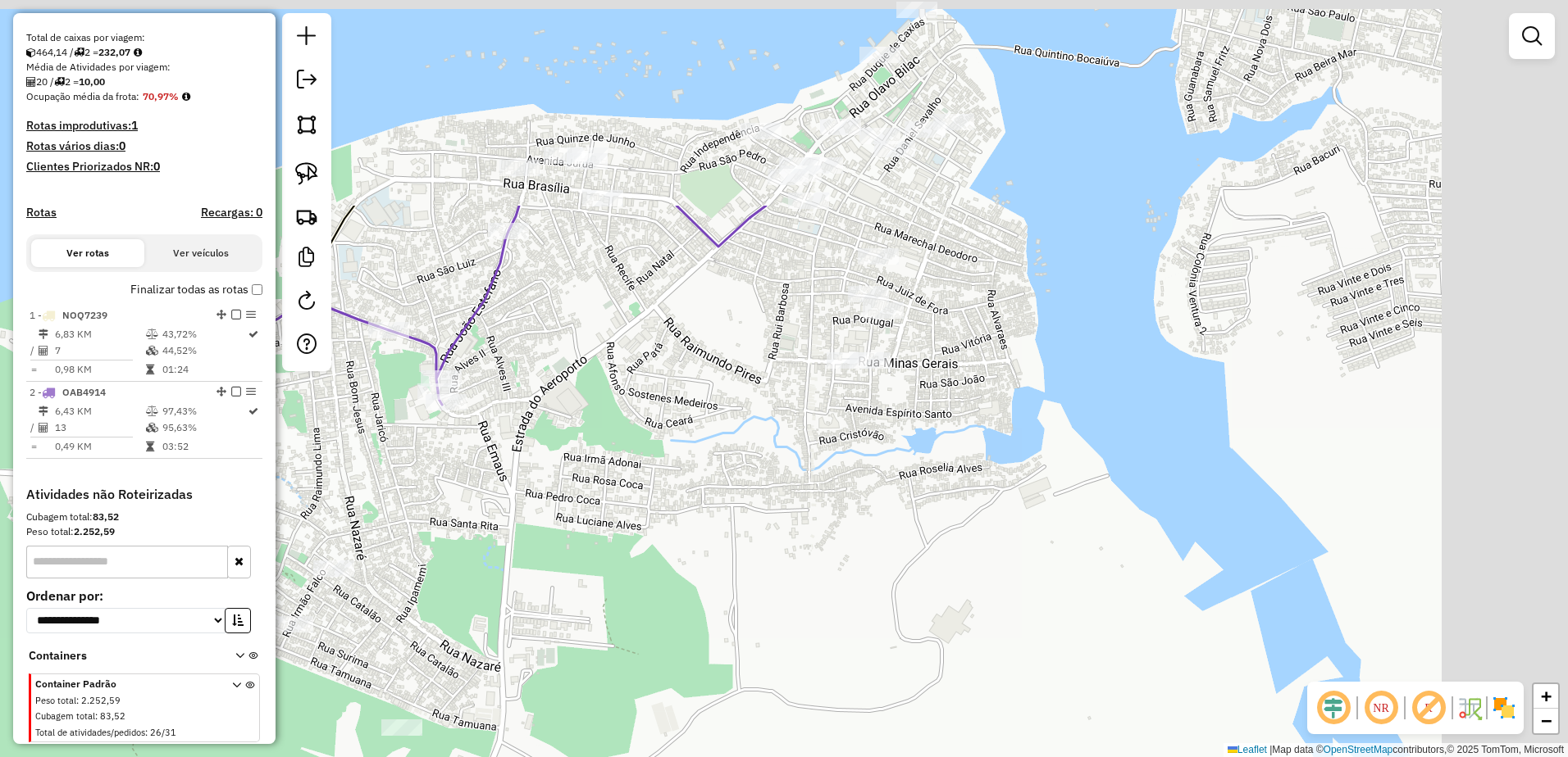
drag, startPoint x: 897, startPoint y: 310, endPoint x: 526, endPoint y: 591, distance: 465.4
click at [526, 591] on div "Janela de atendimento Grade de atendimento Capacidade Transportadoras Veículos …" at bounding box center [784, 378] width 1568 height 757
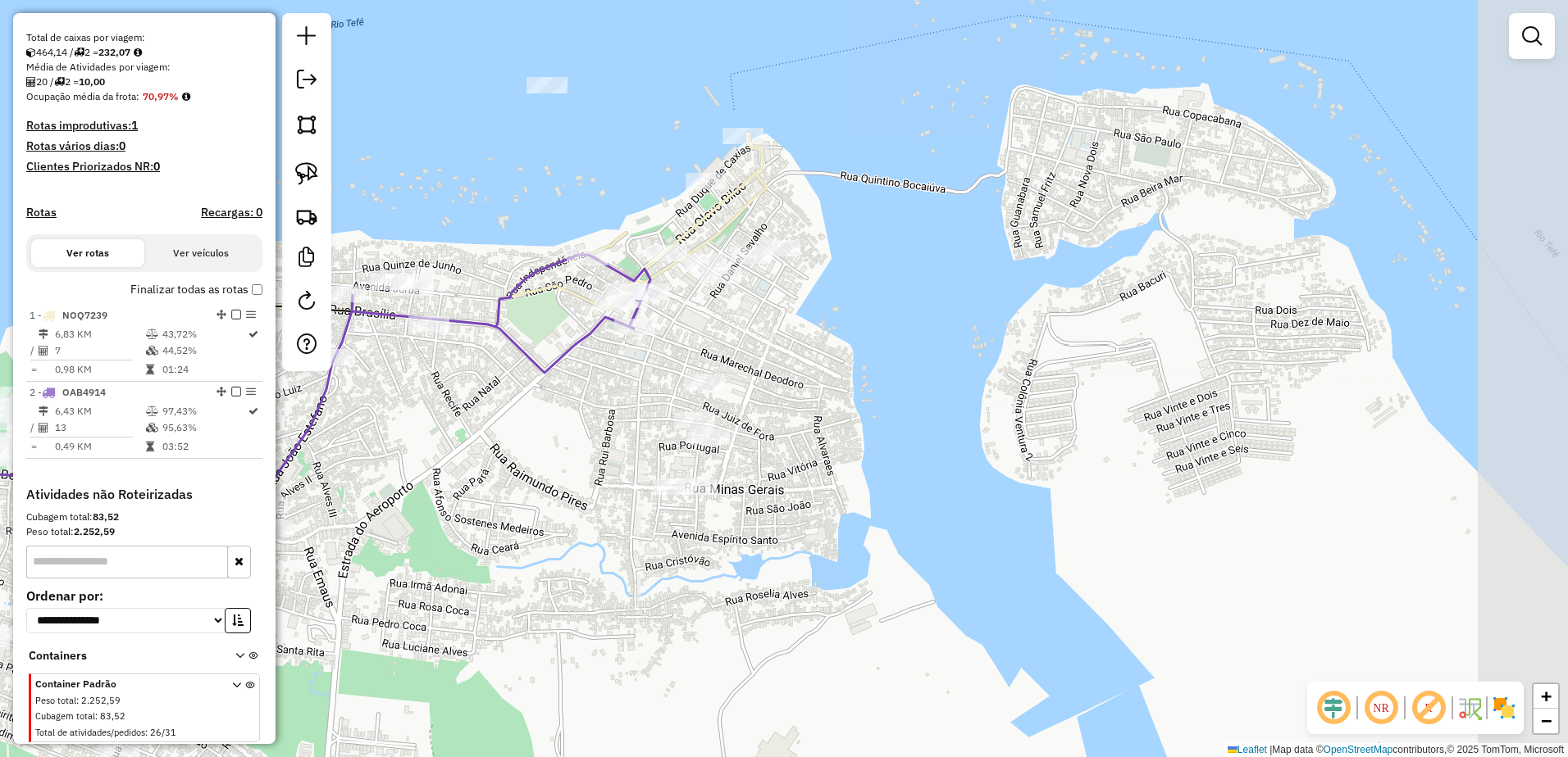
drag, startPoint x: 686, startPoint y: 423, endPoint x: 513, endPoint y: 551, distance: 215.2
click at [513, 551] on div "Janela de atendimento Grade de atendimento Capacidade Transportadoras Veículos …" at bounding box center [784, 378] width 1568 height 757
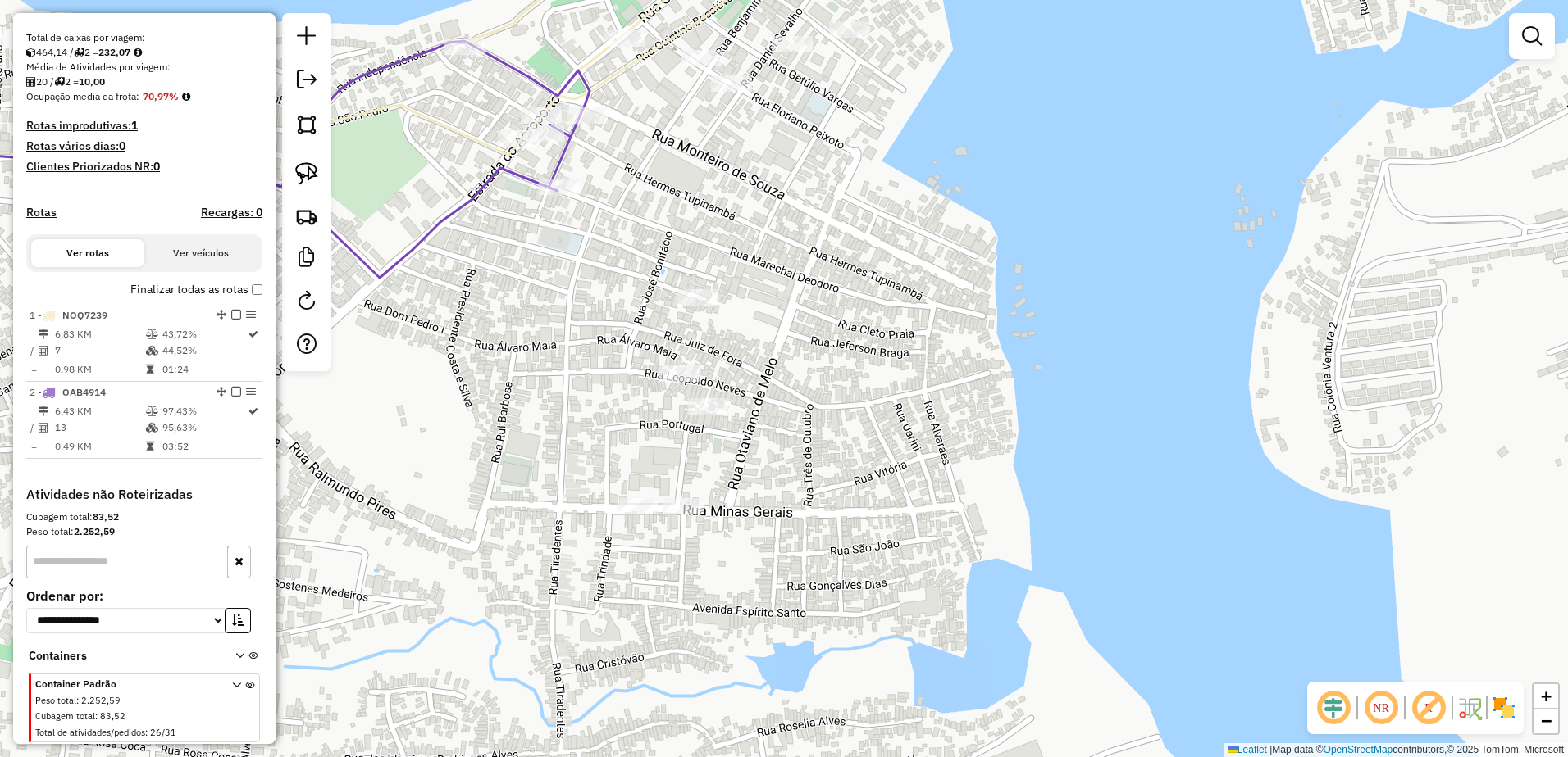
drag, startPoint x: 656, startPoint y: 450, endPoint x: 597, endPoint y: 439, distance: 60.0
click at [597, 439] on div "Janela de atendimento Grade de atendimento Capacidade Transportadoras Veículos …" at bounding box center [784, 378] width 1568 height 757
drag, startPoint x: 306, startPoint y: 175, endPoint x: 331, endPoint y: 195, distance: 32.0
click at [306, 175] on img at bounding box center [306, 173] width 23 height 23
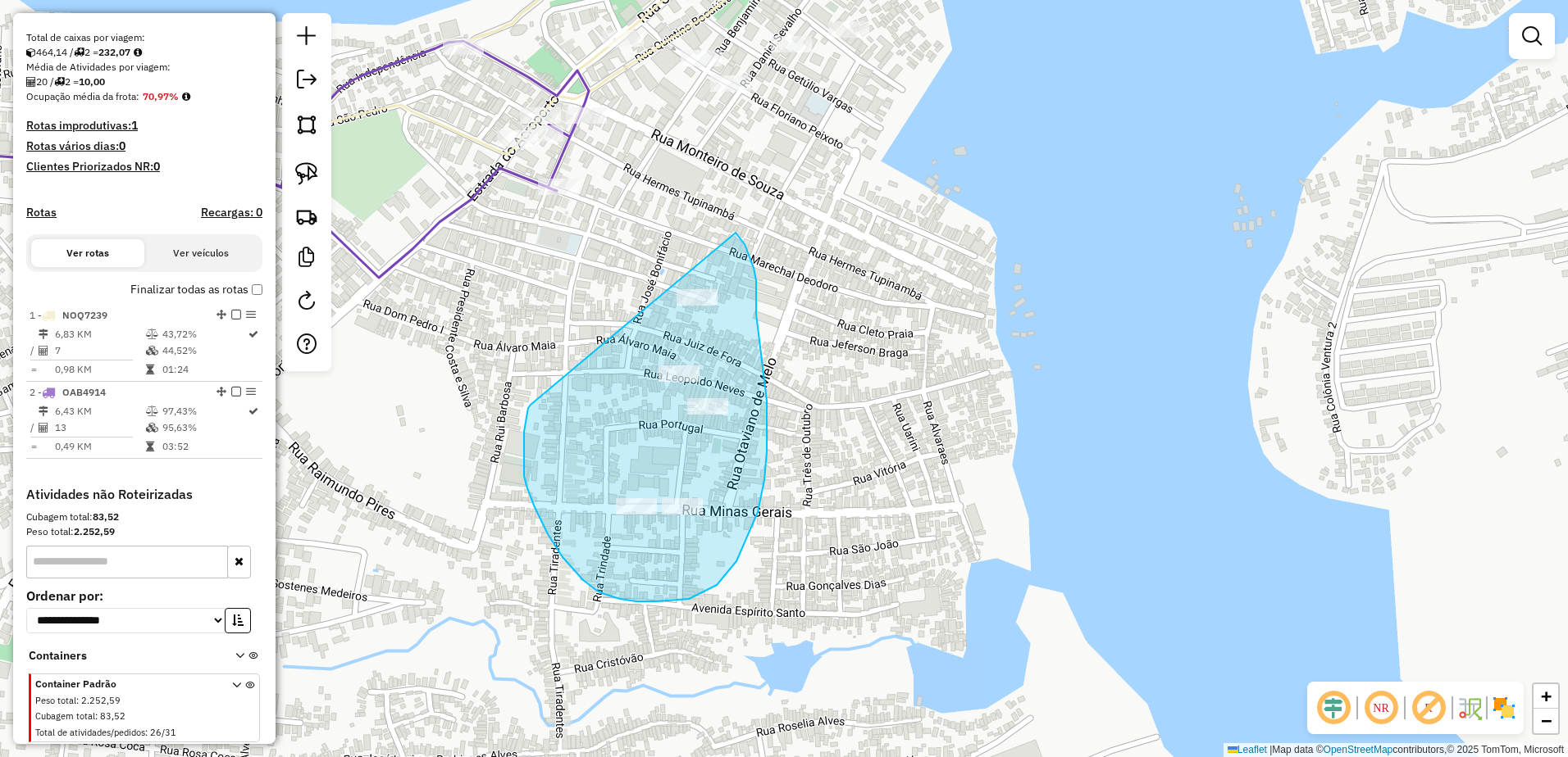
drag, startPoint x: 528, startPoint y: 409, endPoint x: 735, endPoint y: 233, distance: 271.7
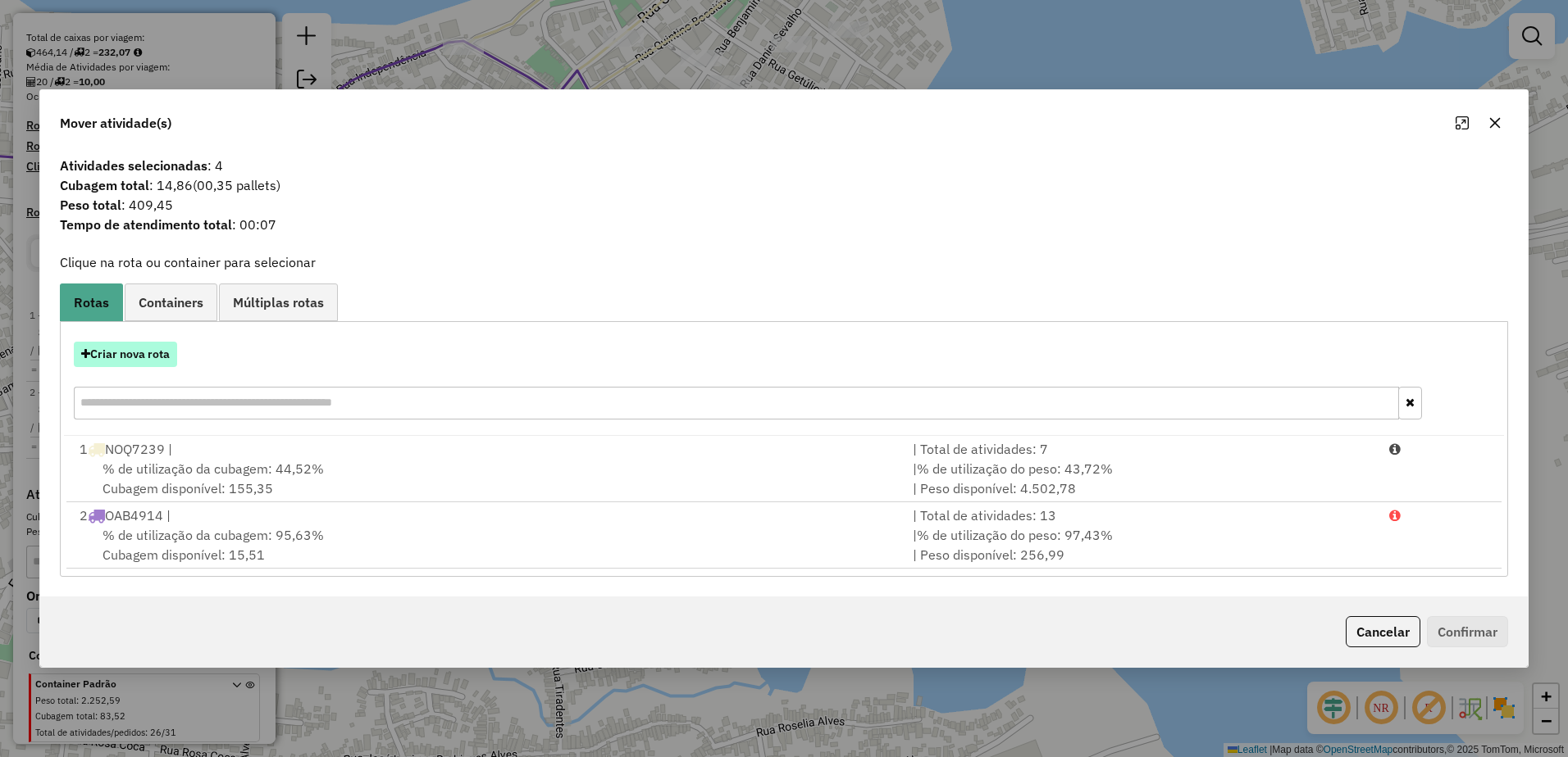
click at [105, 353] on button "Criar nova rota" at bounding box center [125, 354] width 103 height 25
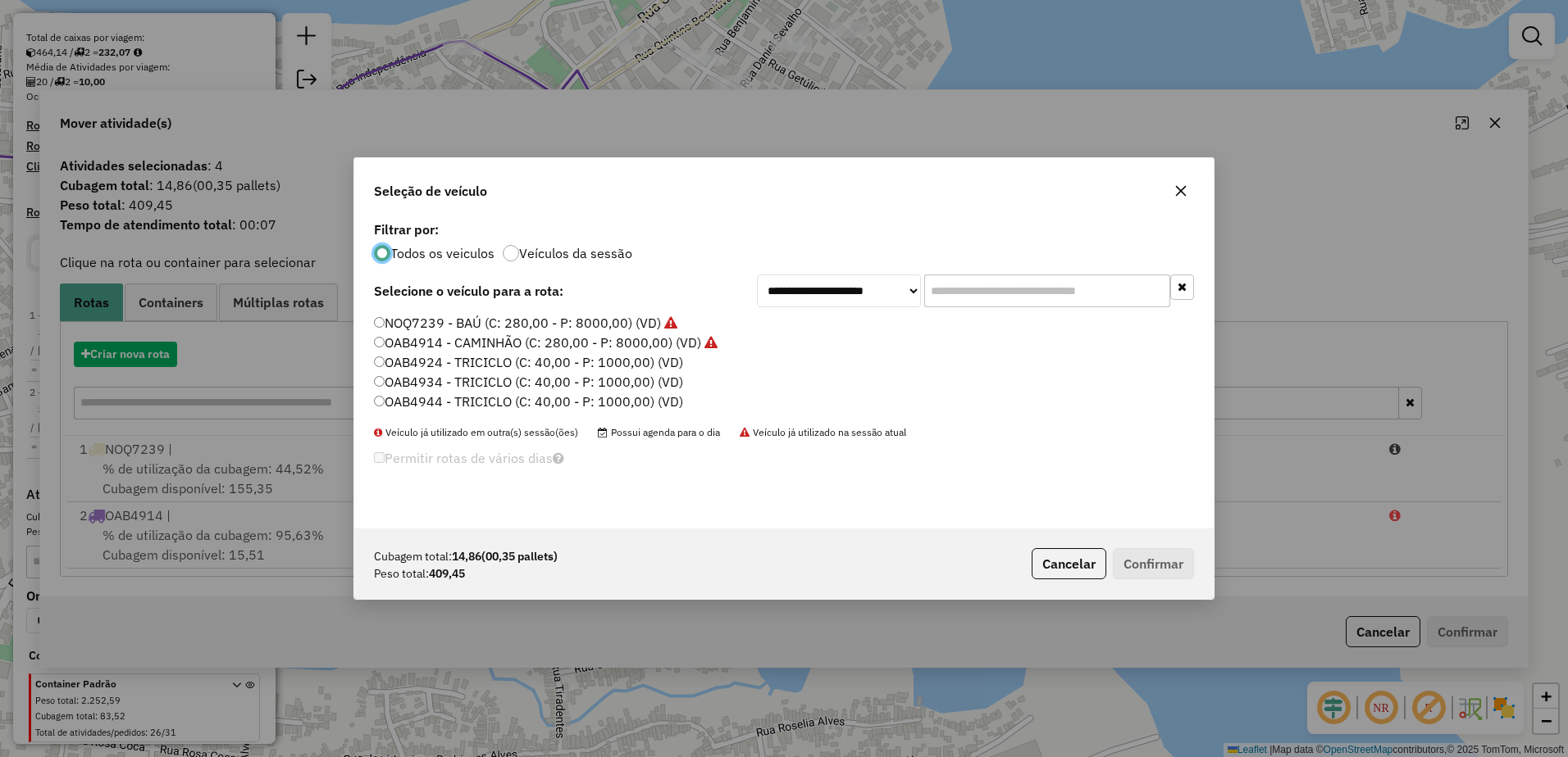
scroll to position [9, 5]
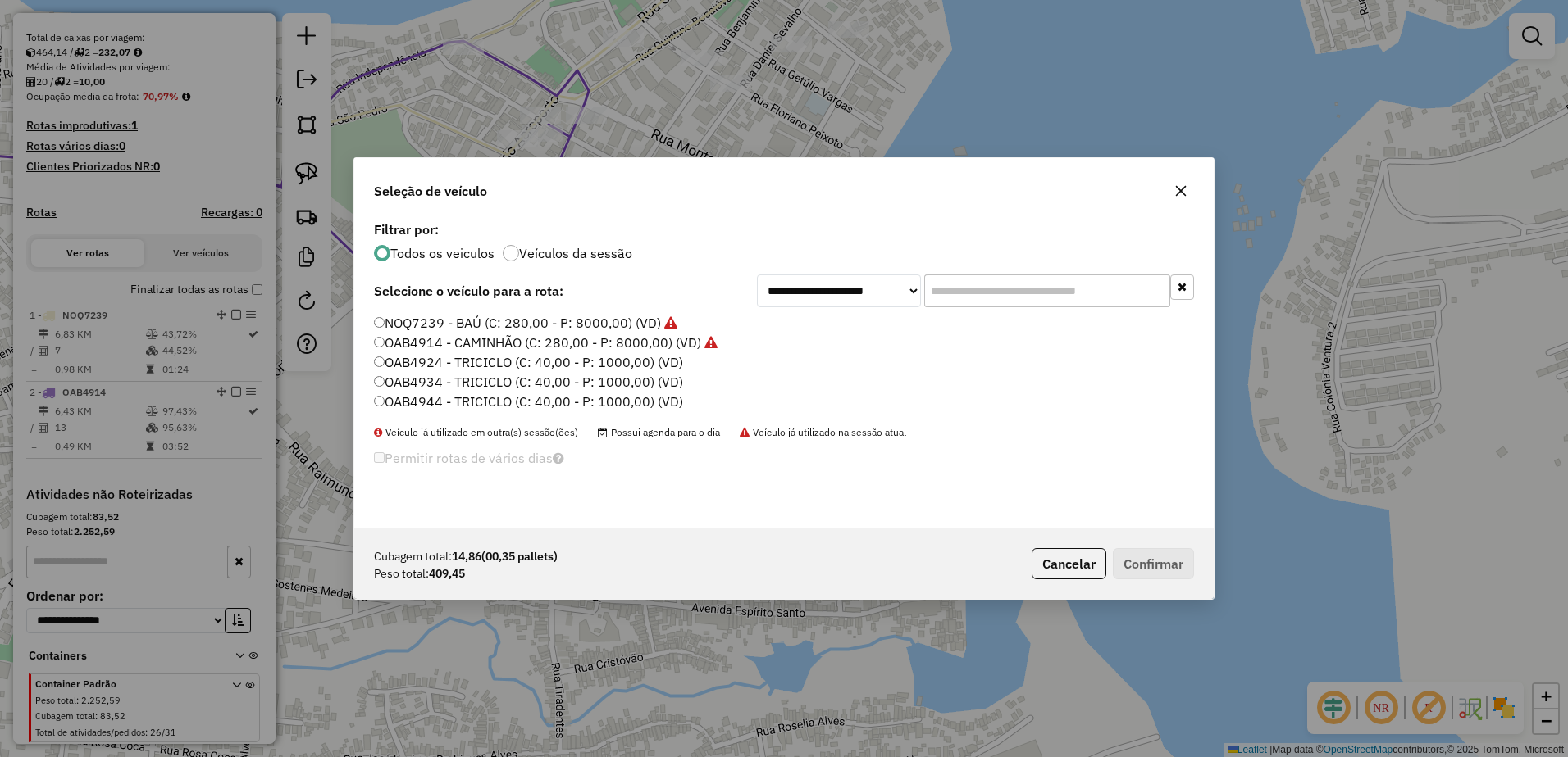
click at [484, 366] on label "OAB4924 - TRICICLO (C: 40,00 - P: 1000,00) (VD)" at bounding box center [528, 362] width 309 height 19
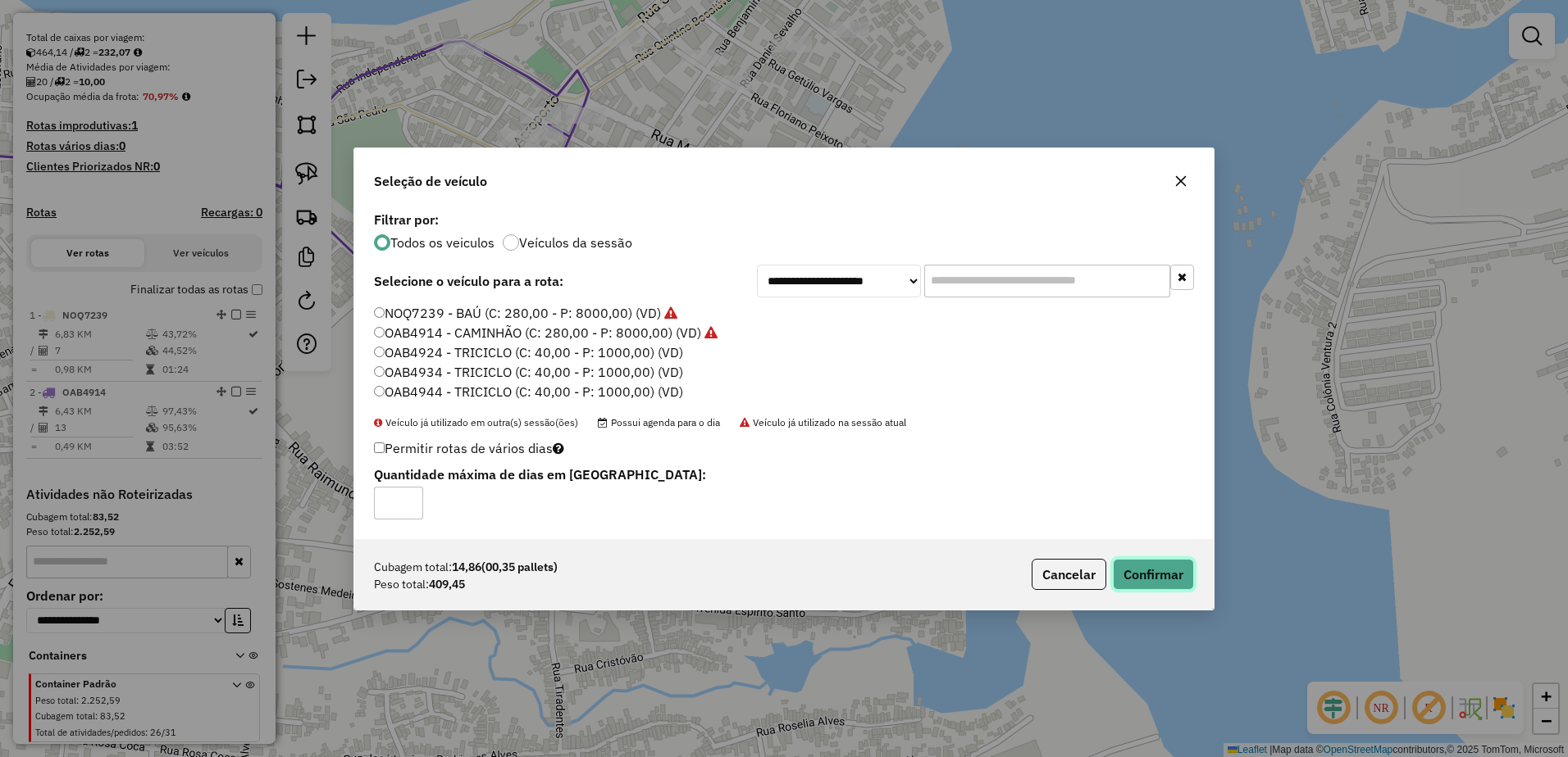
click at [1168, 573] on button "Confirmar" at bounding box center [1153, 574] width 81 height 31
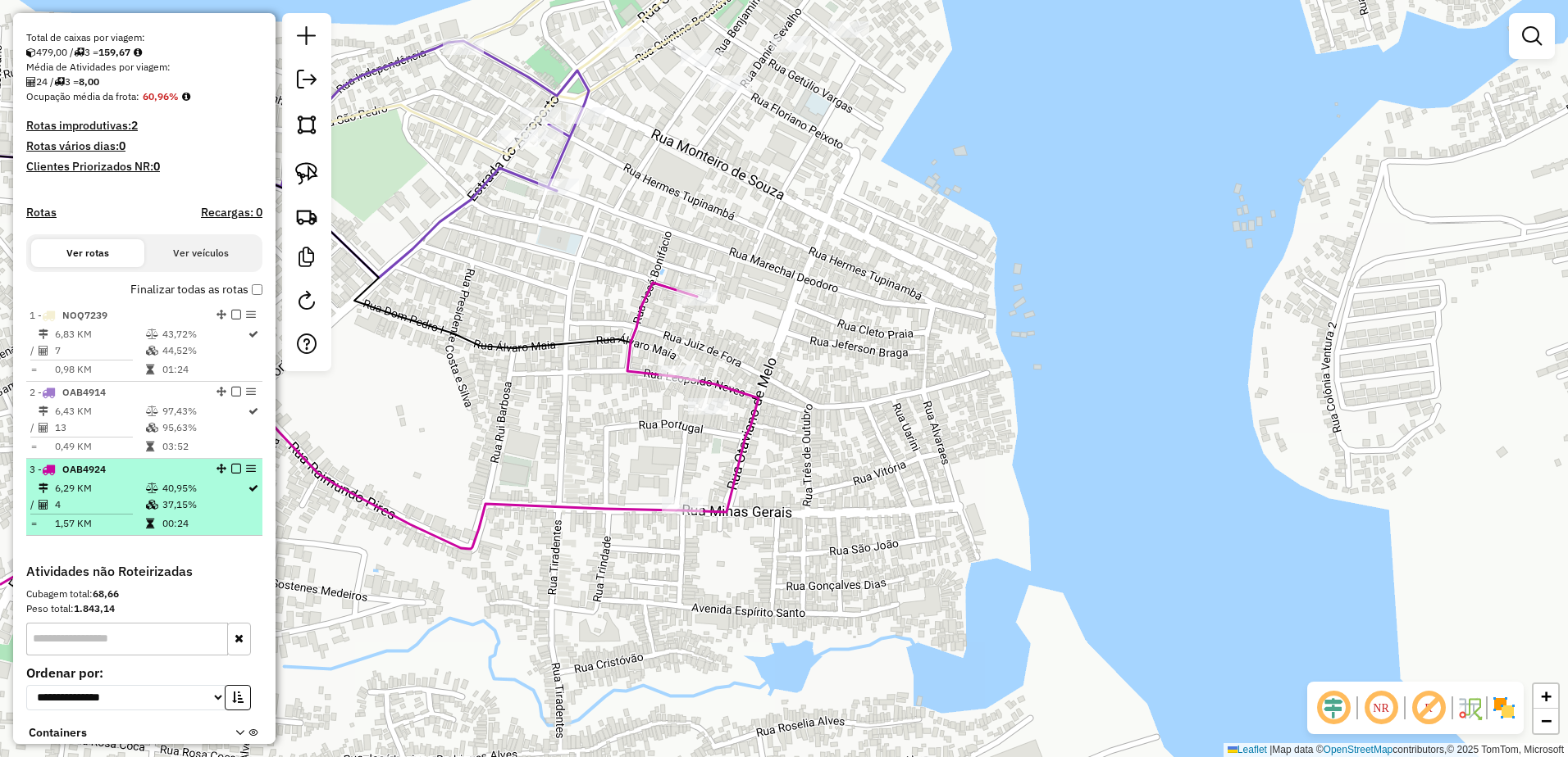
click at [195, 513] on td "37,15%" at bounding box center [204, 504] width 85 height 16
select select "**********"
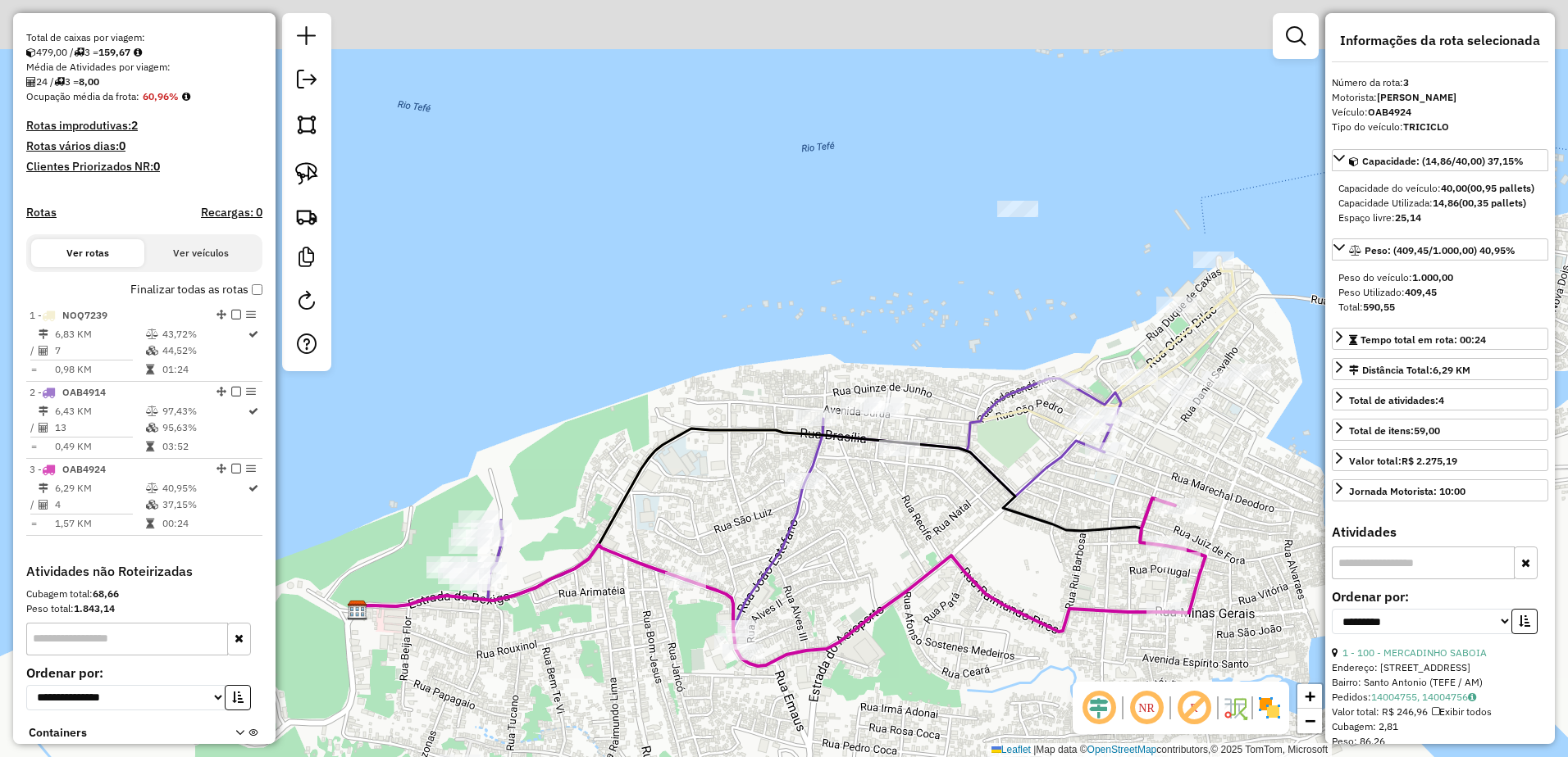
drag, startPoint x: 1227, startPoint y: 299, endPoint x: 1224, endPoint y: 469, distance: 170.0
click at [1224, 469] on div "Janela de atendimento Grade de atendimento Capacidade Transportadoras Veículos …" at bounding box center [784, 378] width 1568 height 757
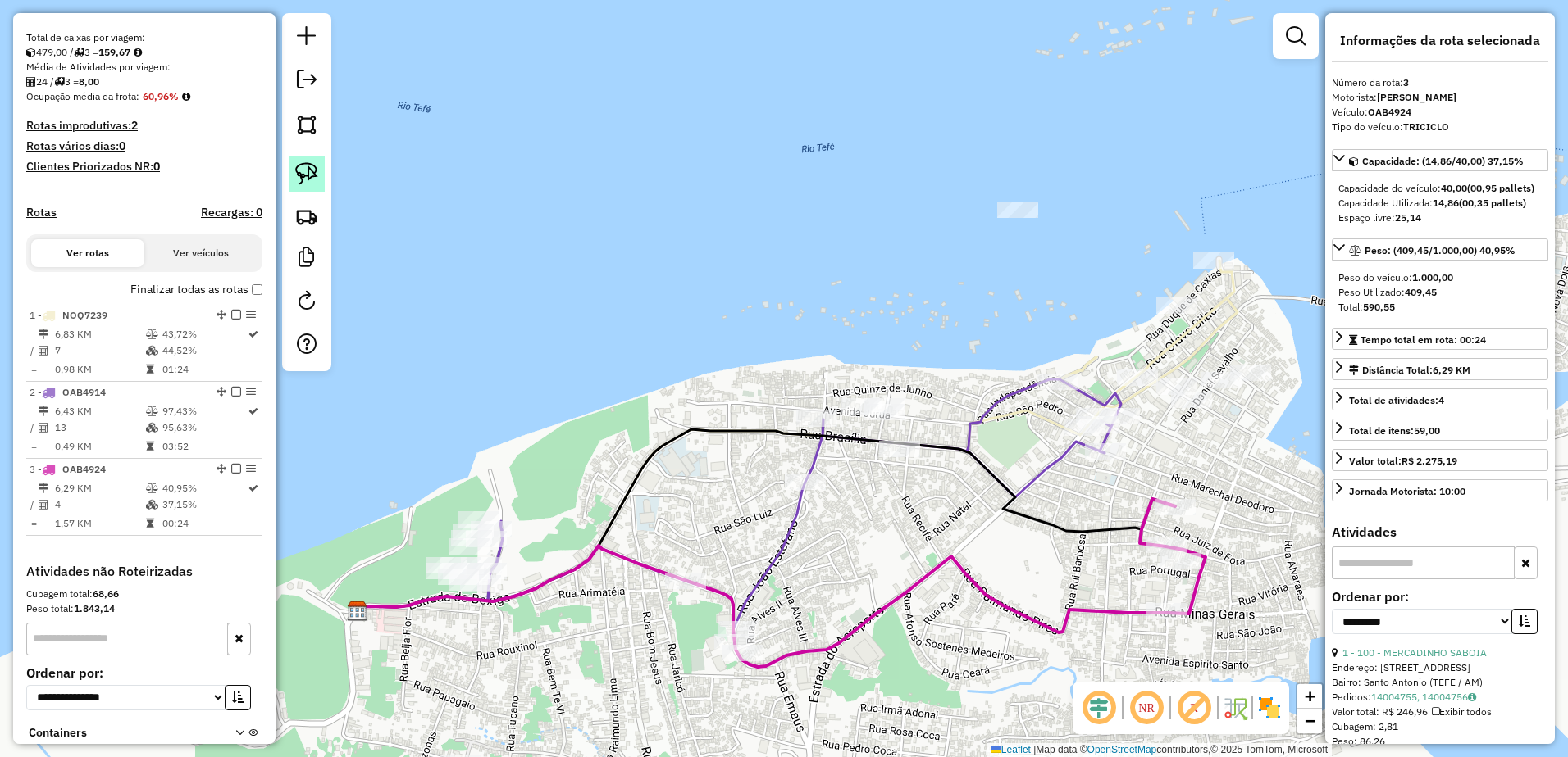
click at [303, 173] on img at bounding box center [306, 173] width 23 height 23
drag, startPoint x: 854, startPoint y: 474, endPoint x: 824, endPoint y: 379, distance: 99.6
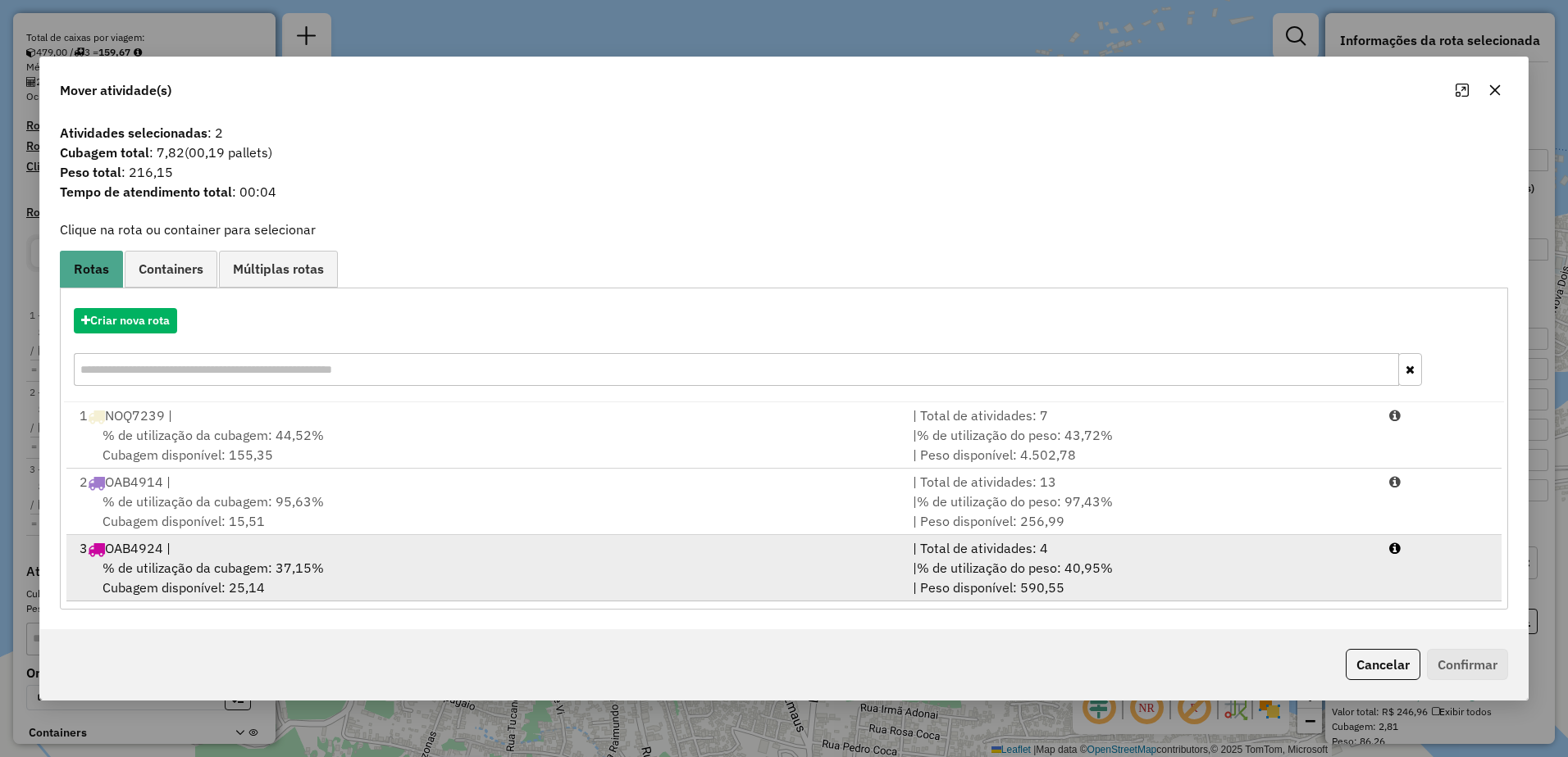
click at [157, 556] on div "3 OAB4924 |" at bounding box center [486, 548] width 833 height 19
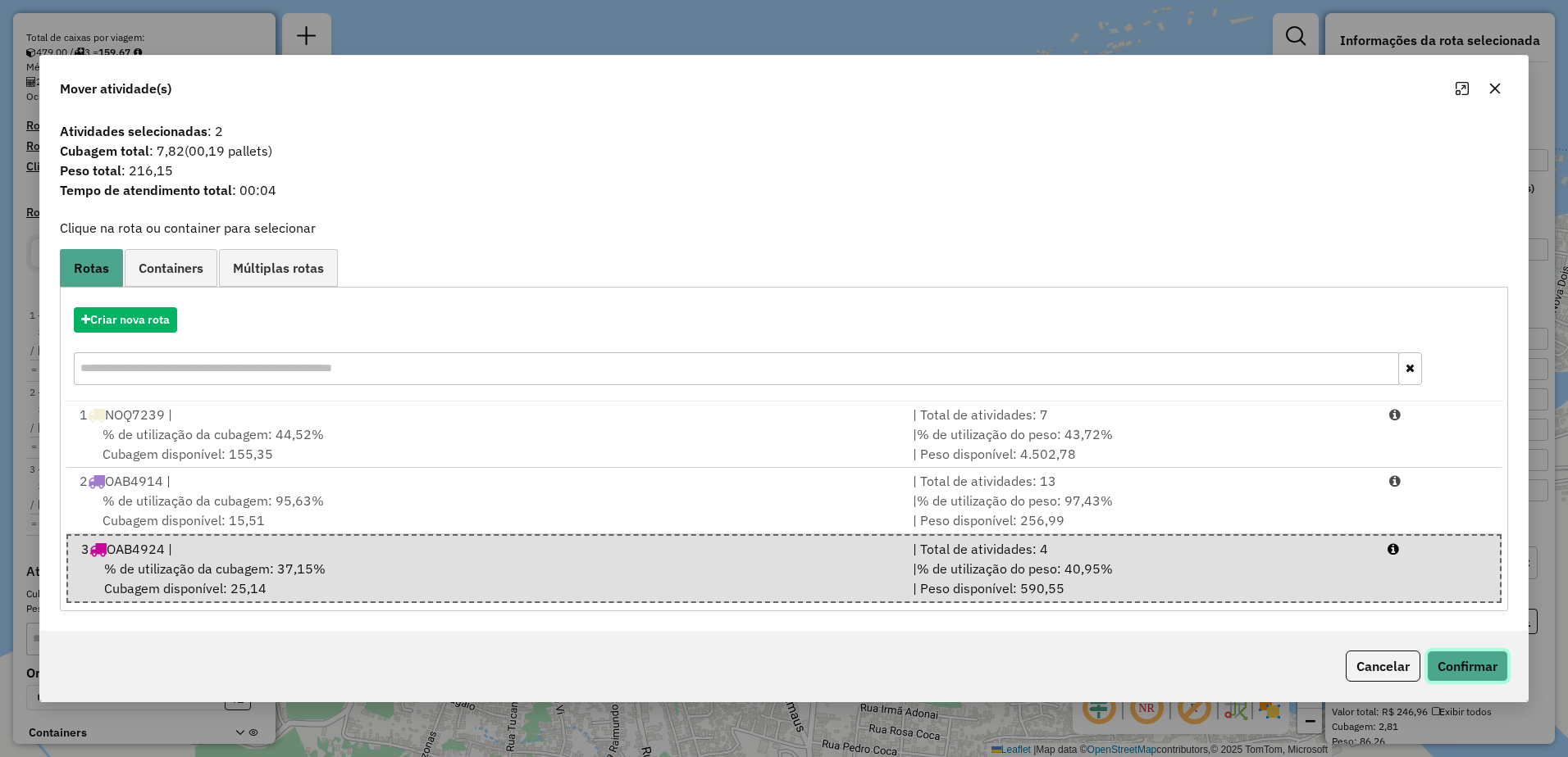
click at [1462, 666] on button "Confirmar" at bounding box center [1467, 666] width 81 height 31
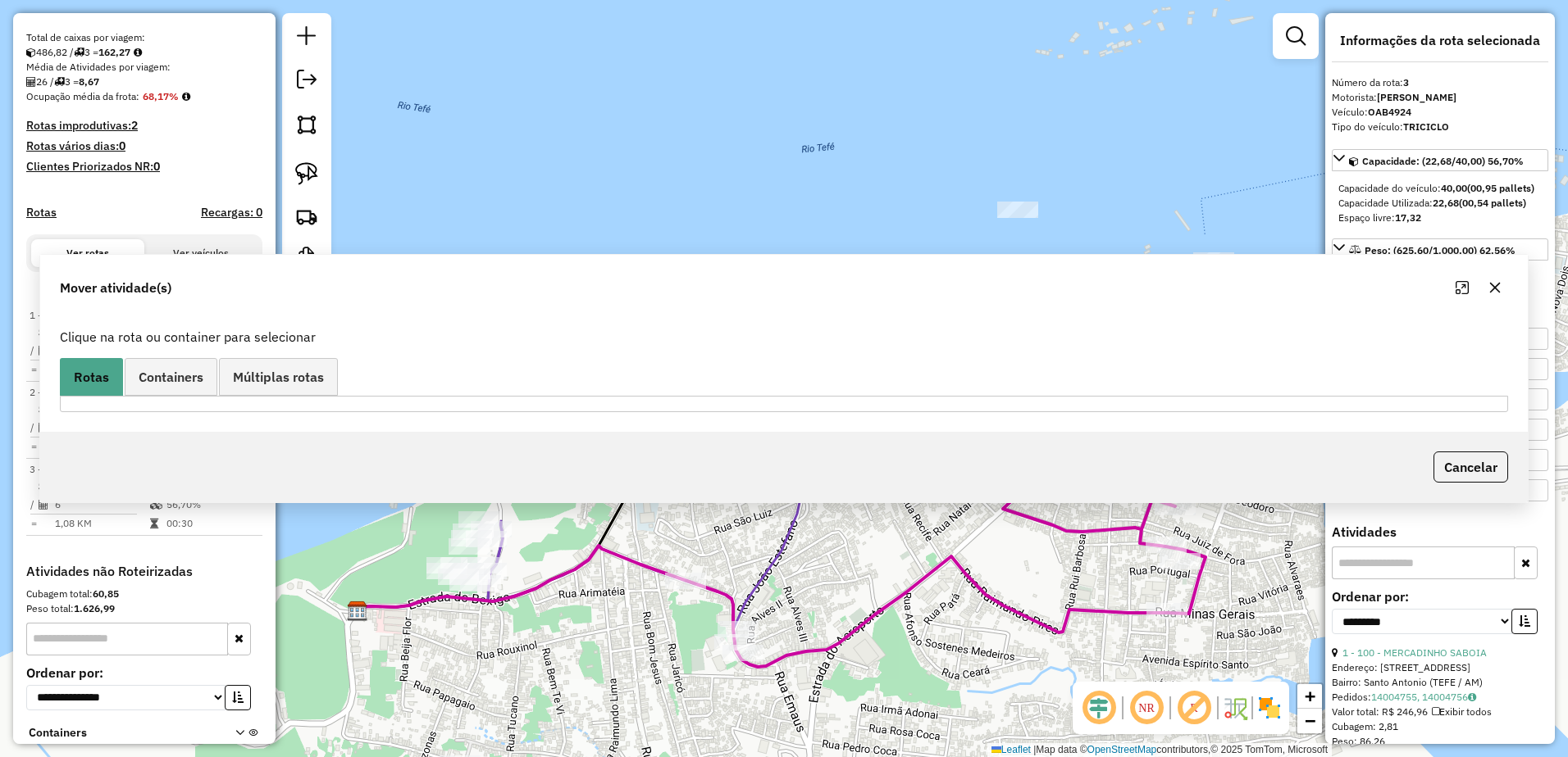
scroll to position [458, 0]
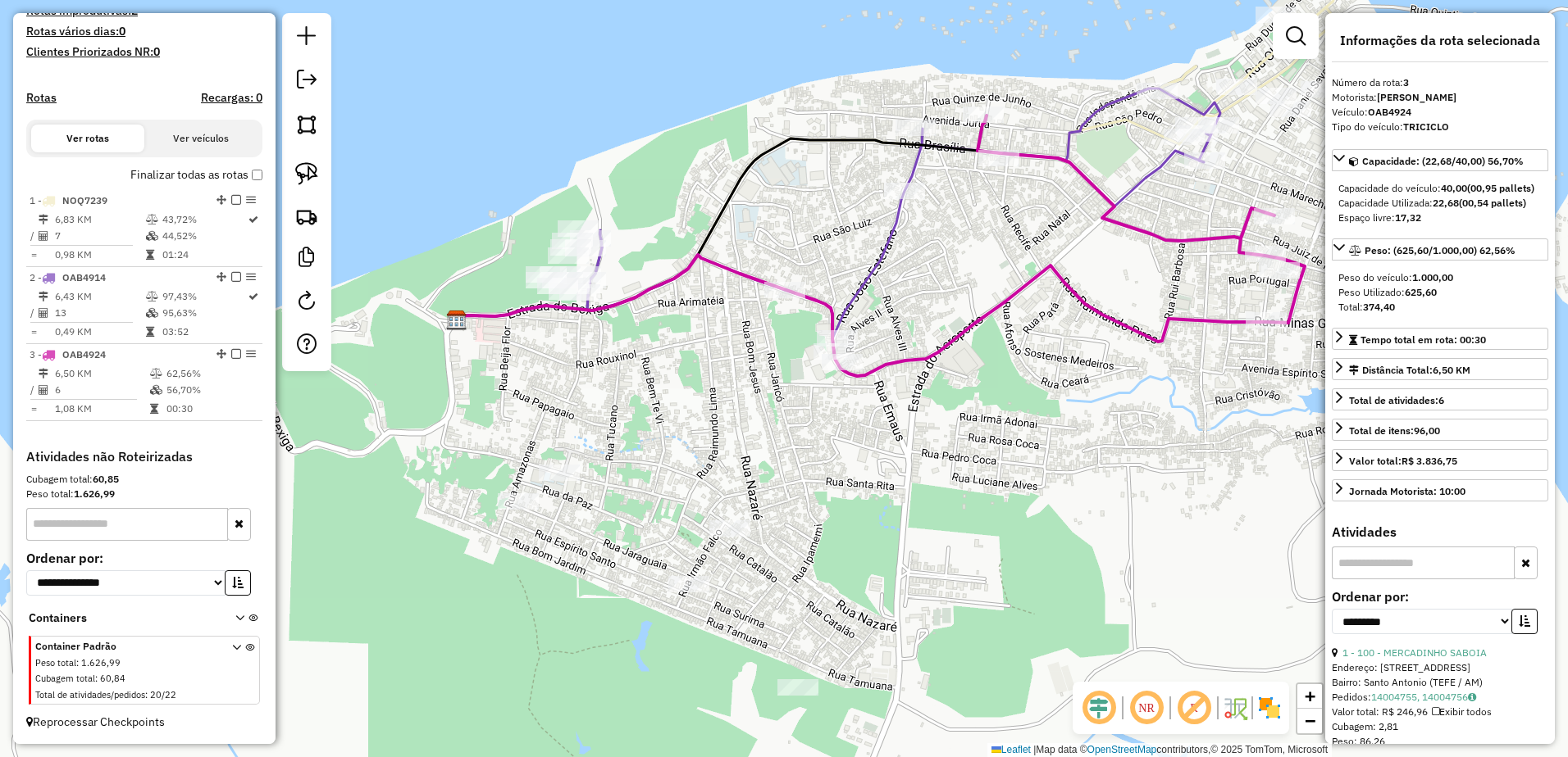
drag, startPoint x: 551, startPoint y: 598, endPoint x: 641, endPoint y: 315, distance: 297.0
click at [641, 315] on div "Janela de atendimento Grade de atendimento Capacidade Transportadoras Veículos …" at bounding box center [784, 378] width 1568 height 757
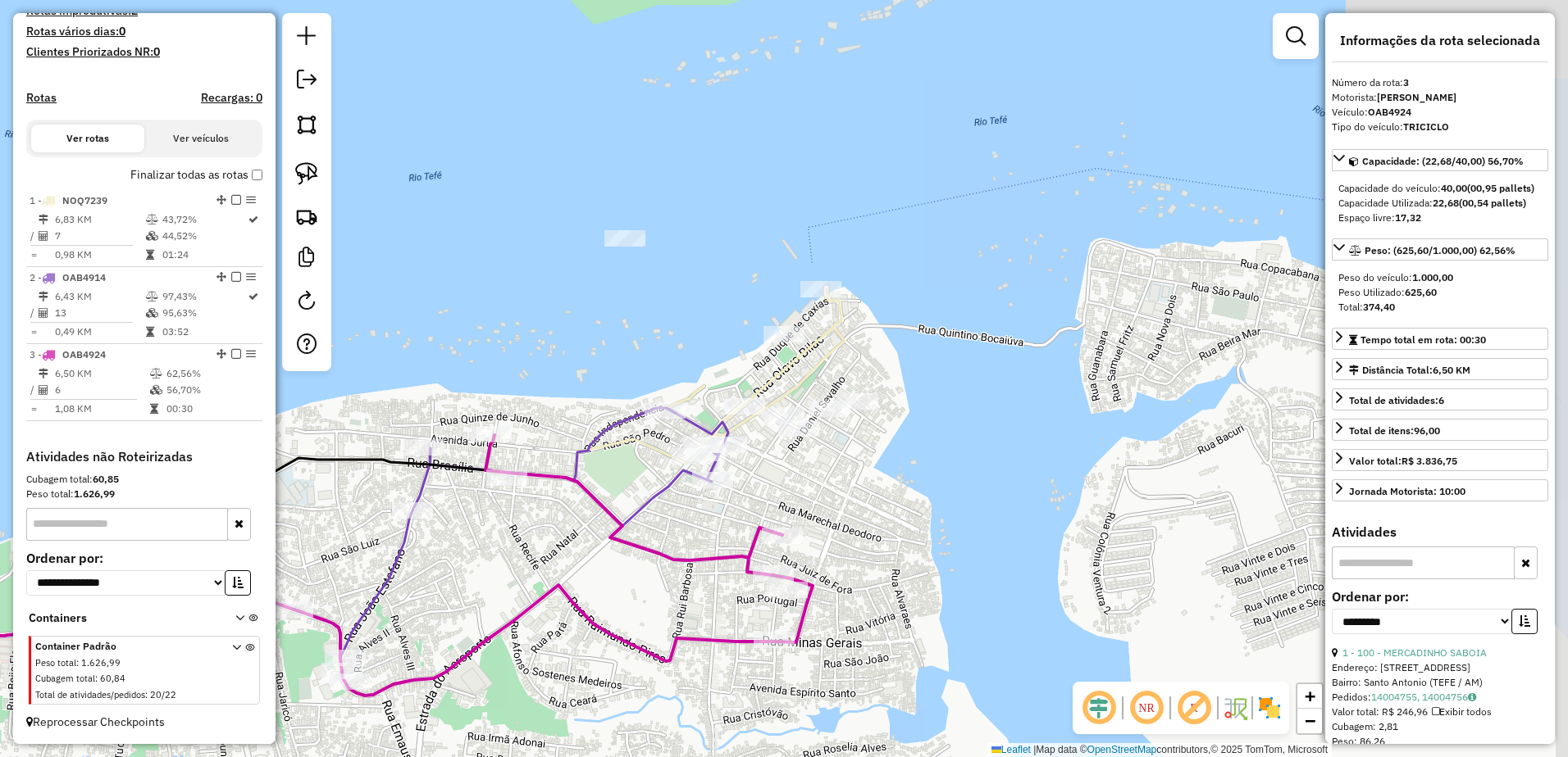
drag, startPoint x: 1054, startPoint y: 502, endPoint x: 699, endPoint y: 725, distance: 419.2
click at [661, 756] on html "Aguarde... Pop-up bloqueado! Seu navegador bloqueou automáticamente a abertura …" at bounding box center [784, 378] width 1568 height 757
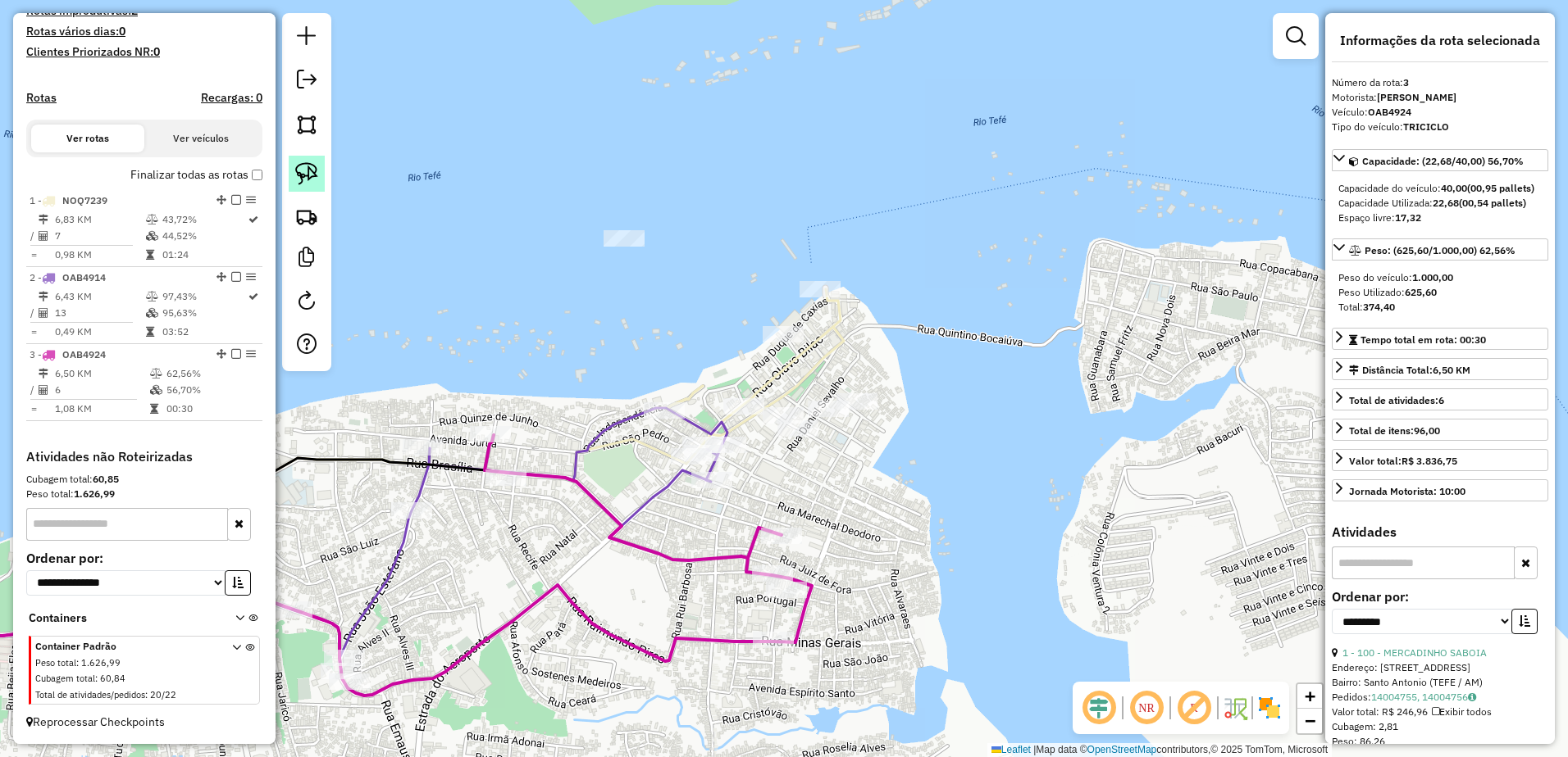
drag, startPoint x: 303, startPoint y: 173, endPoint x: 311, endPoint y: 189, distance: 17.9
click at [303, 173] on img at bounding box center [306, 173] width 23 height 23
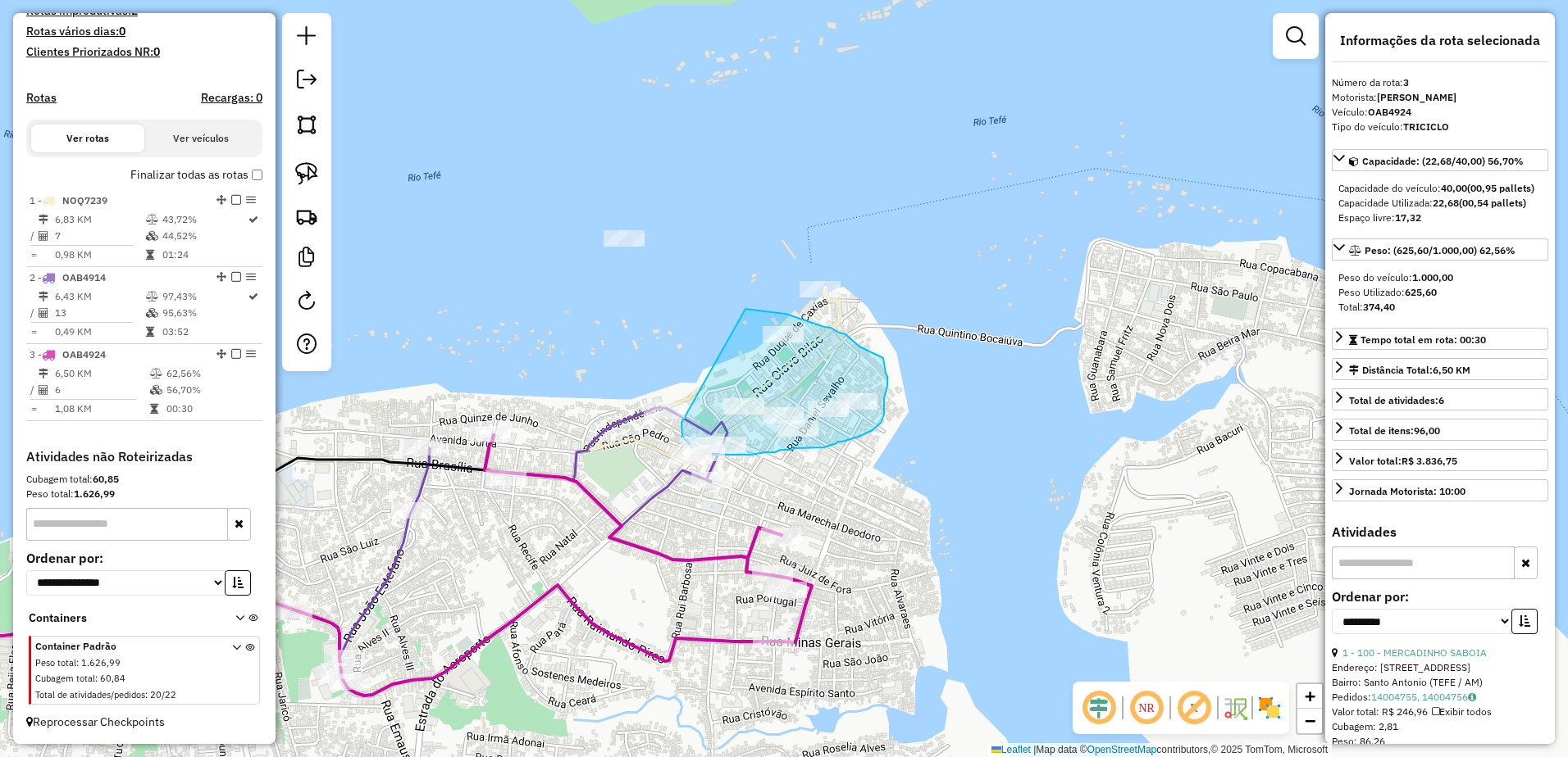
drag, startPoint x: 745, startPoint y: 309, endPoint x: 681, endPoint y: 423, distance: 130.7
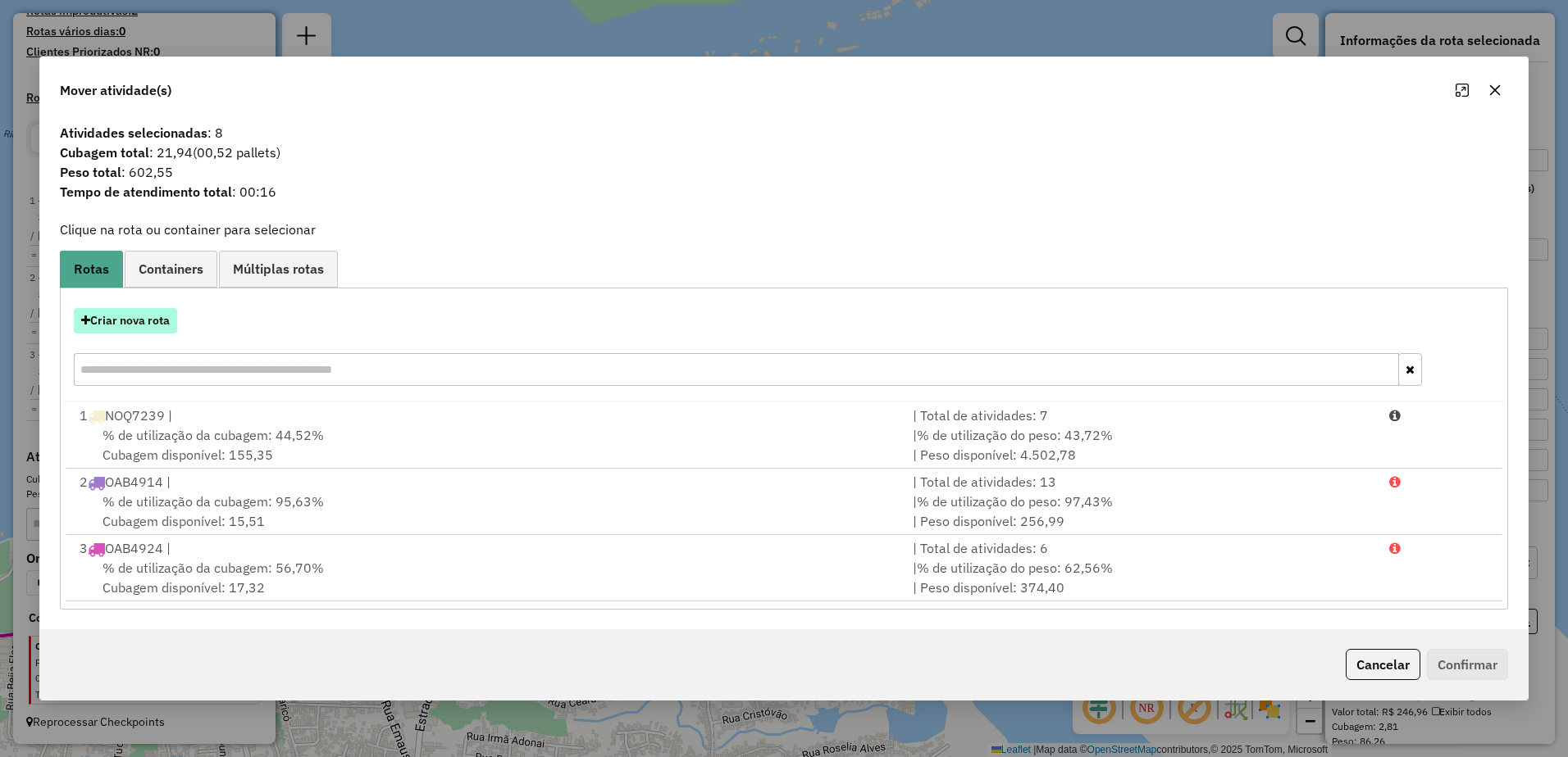
click at [128, 324] on button "Criar nova rota" at bounding box center [125, 321] width 103 height 25
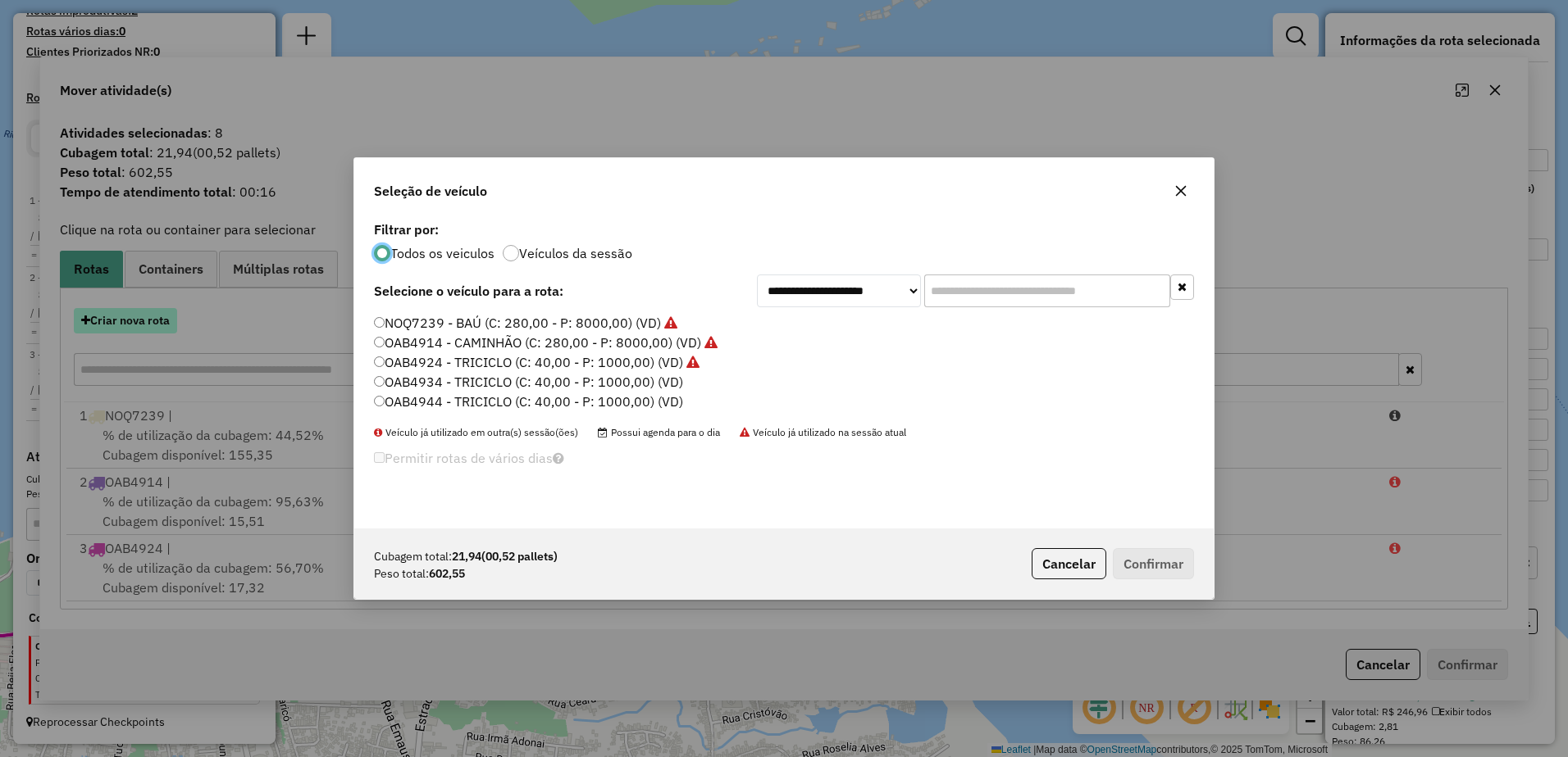
scroll to position [9, 5]
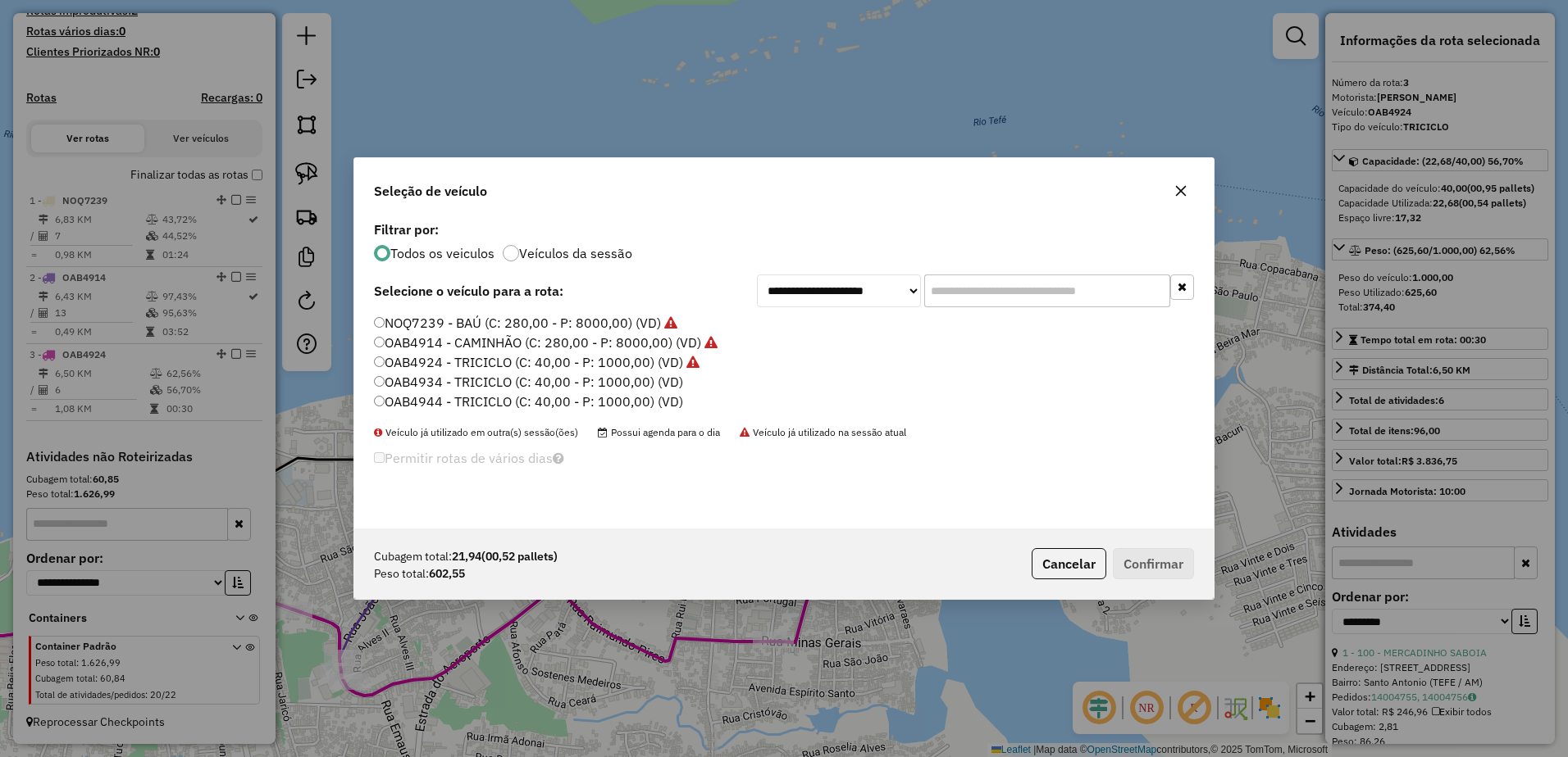
click at [470, 382] on label "OAB4934 - TRICICLO (C: 40,00 - P: 1000,00) (VD)" at bounding box center [528, 381] width 309 height 19
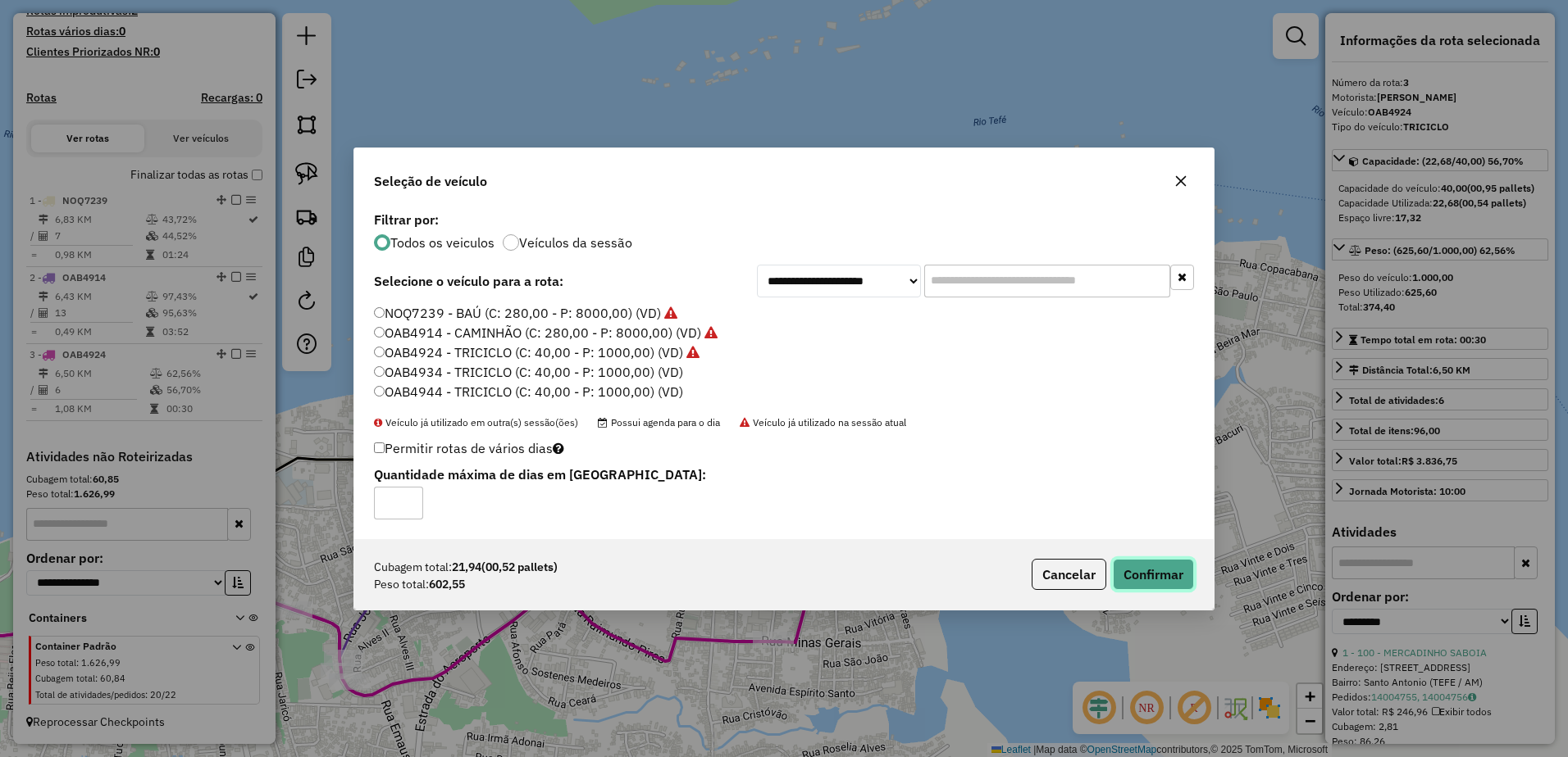
click at [1169, 577] on button "Confirmar" at bounding box center [1153, 574] width 81 height 31
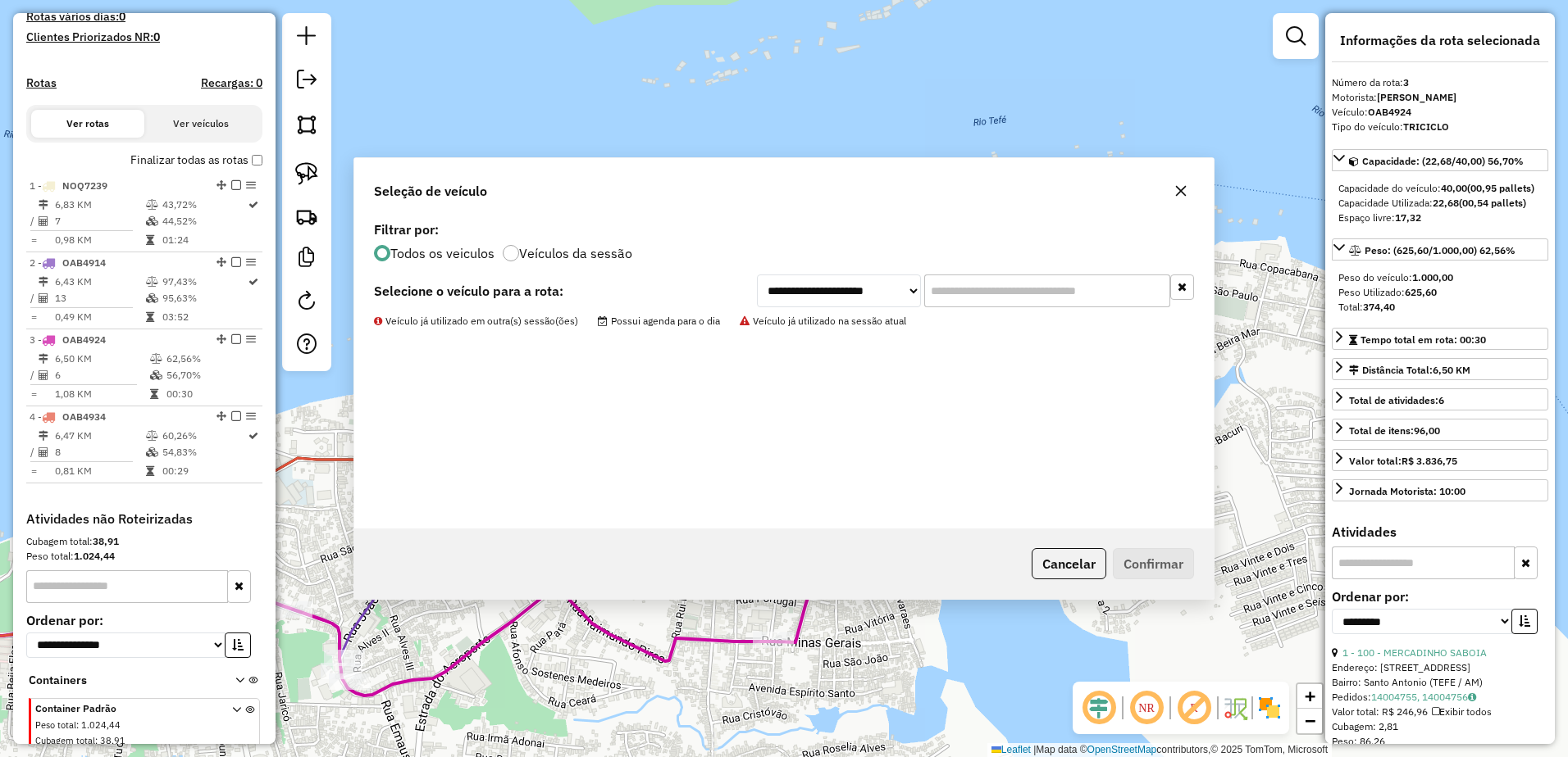
scroll to position [535, 0]
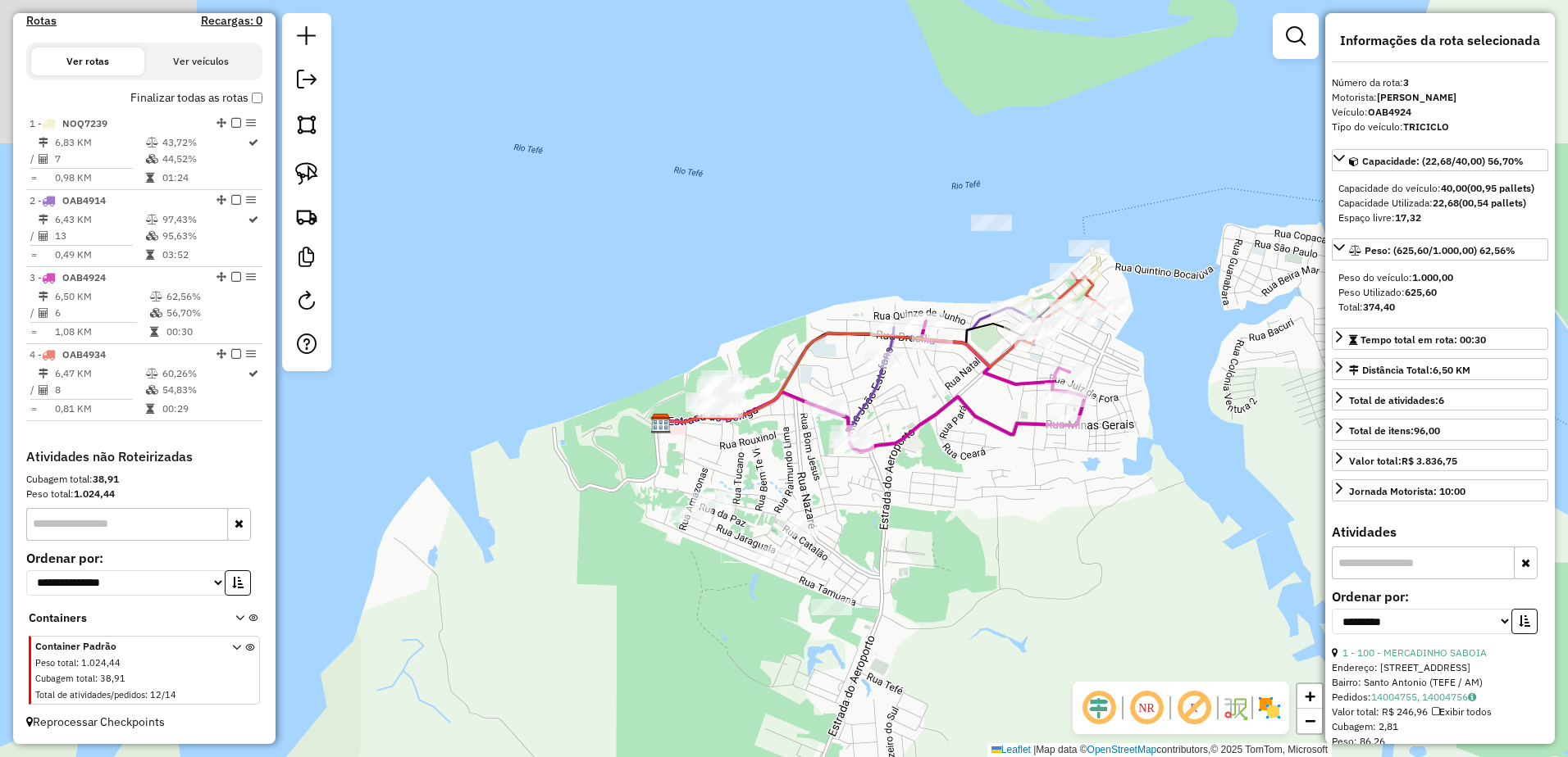
drag, startPoint x: 762, startPoint y: 621, endPoint x: 1025, endPoint y: 462, distance: 307.3
click at [1028, 461] on div "Janela de atendimento Grade de atendimento Capacidade Transportadoras Veículos …" at bounding box center [784, 378] width 1568 height 757
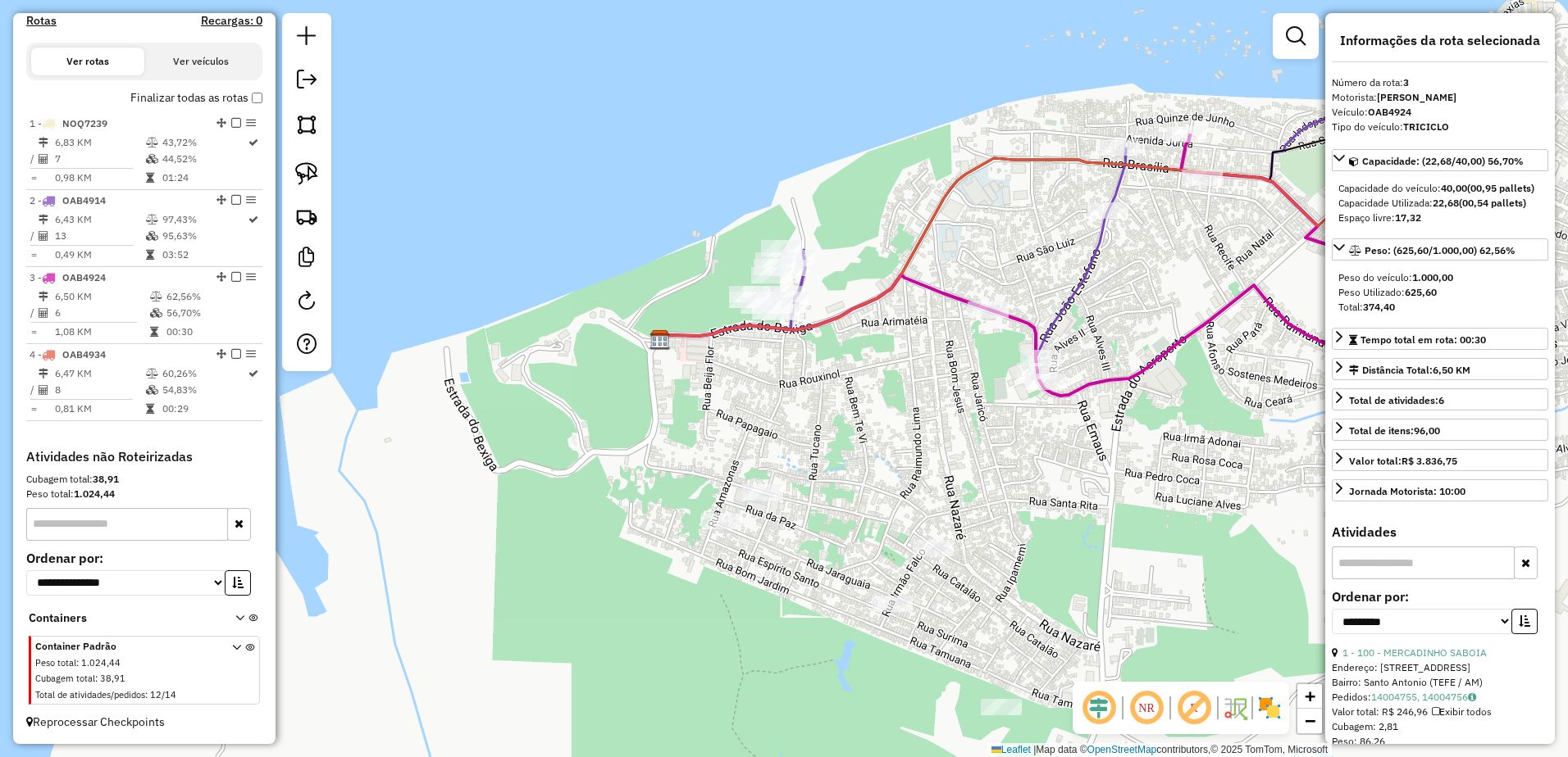
drag, startPoint x: 721, startPoint y: 441, endPoint x: 840, endPoint y: 432, distance: 119.3
click at [840, 432] on div "Janela de atendimento Grade de atendimento Capacidade Transportadoras Veículos …" at bounding box center [784, 378] width 1568 height 757
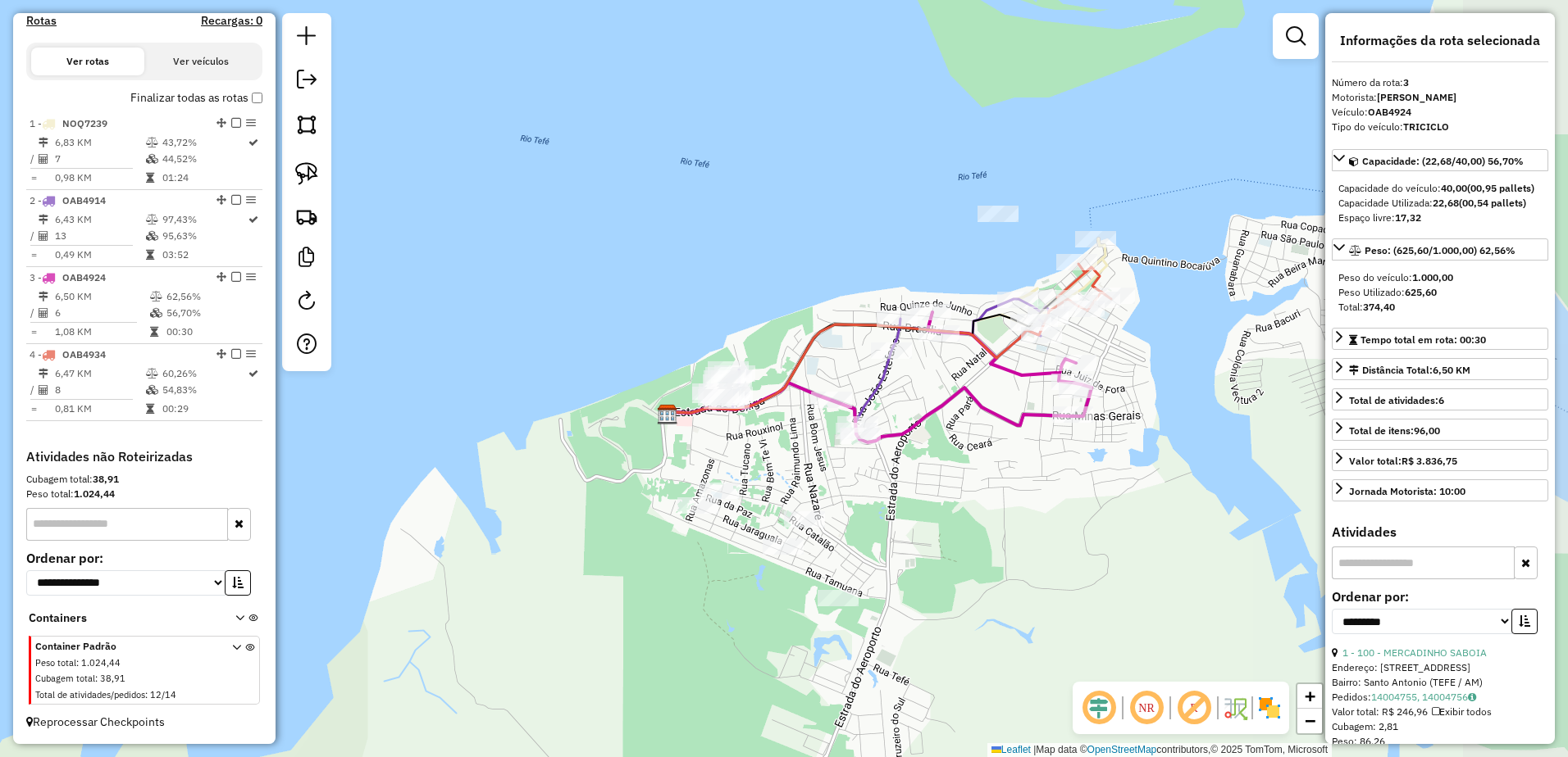
drag, startPoint x: 1176, startPoint y: 502, endPoint x: 989, endPoint y: 515, distance: 187.5
click at [989, 515] on div "Janela de atendimento Grade de atendimento Capacidade Transportadoras Veículos …" at bounding box center [784, 378] width 1568 height 757
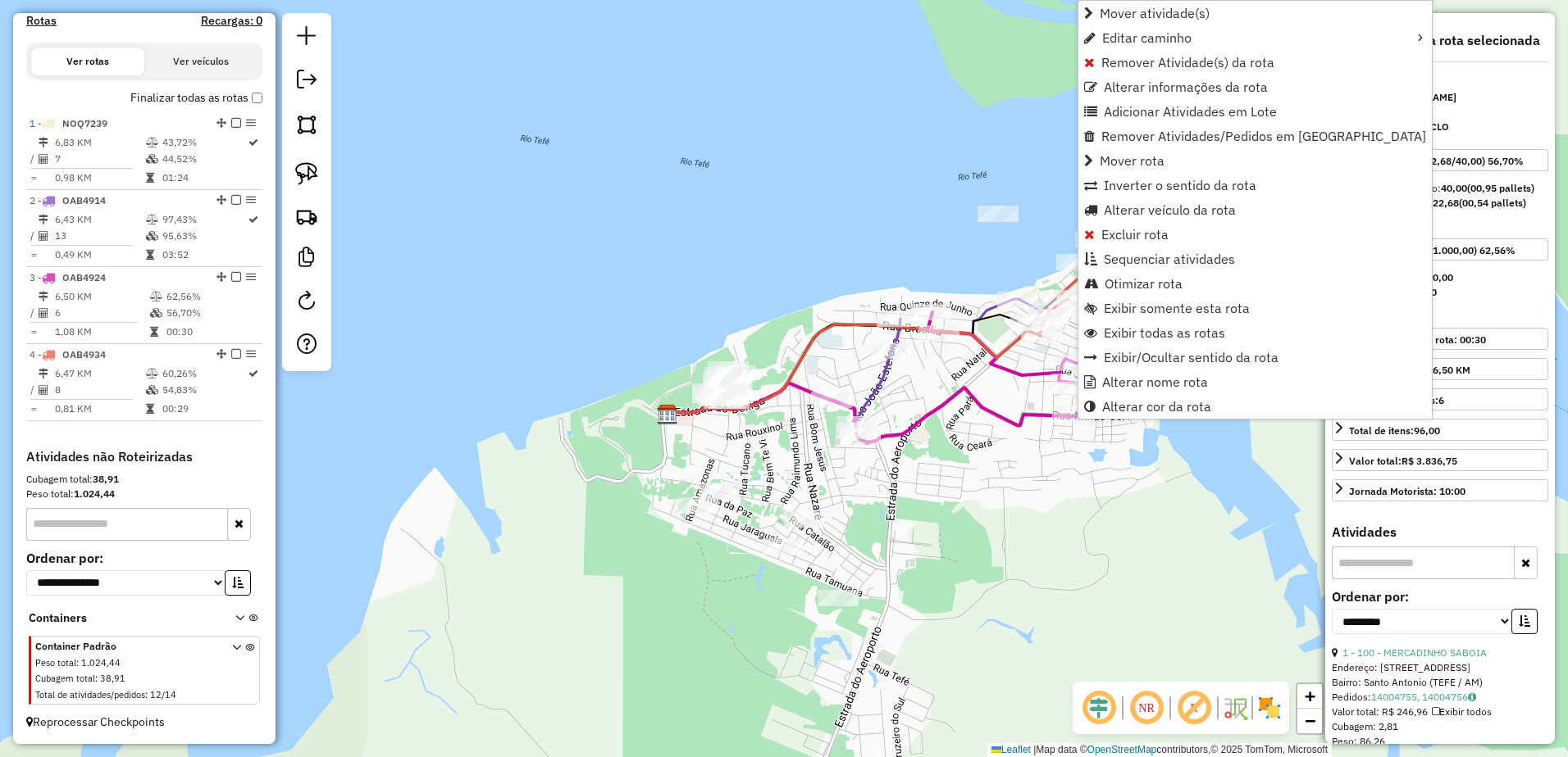
click at [723, 295] on div "Janela de atendimento Grade de atendimento Capacidade Transportadoras Veículos …" at bounding box center [784, 378] width 1568 height 757
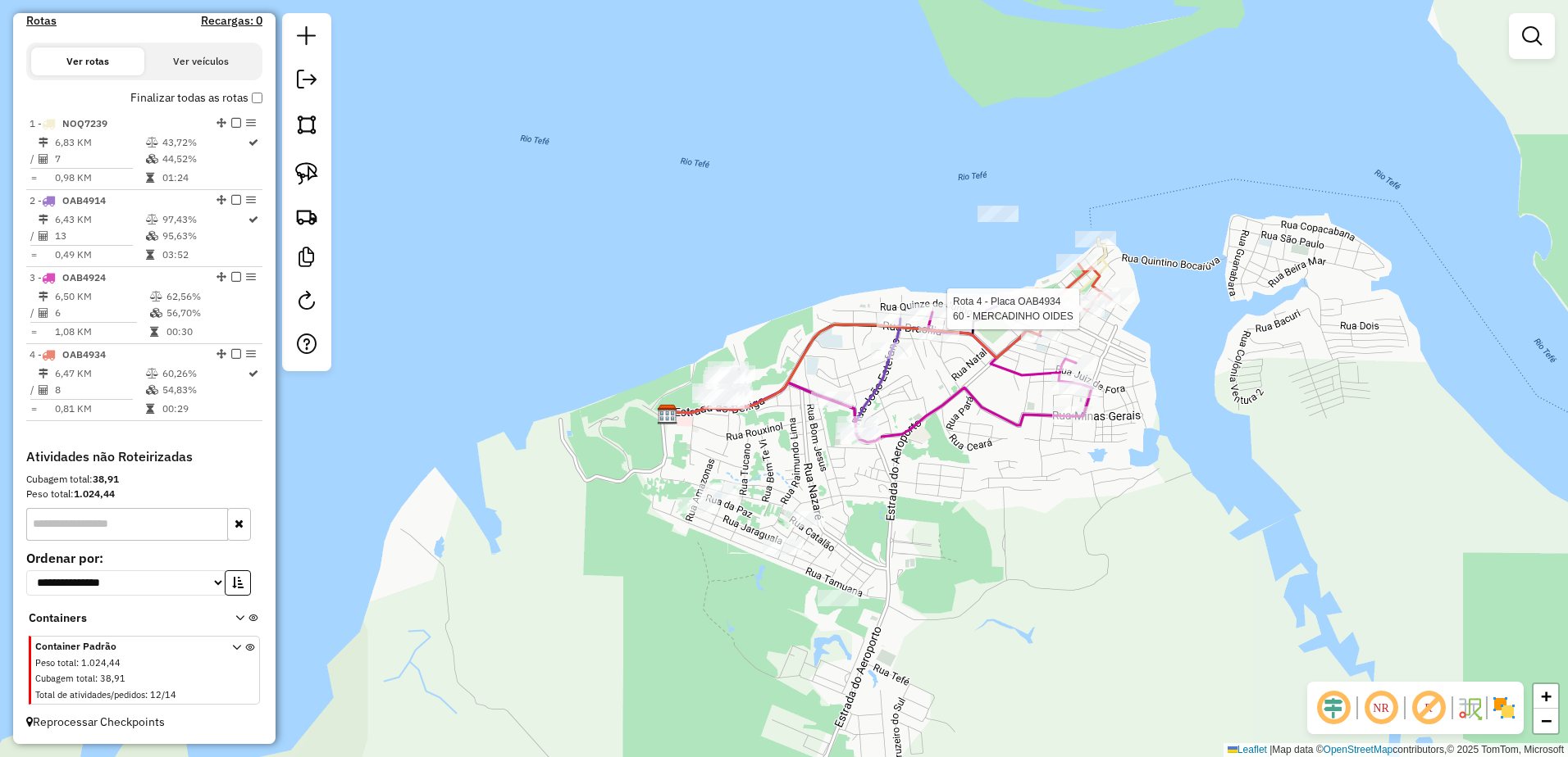
select select "**********"
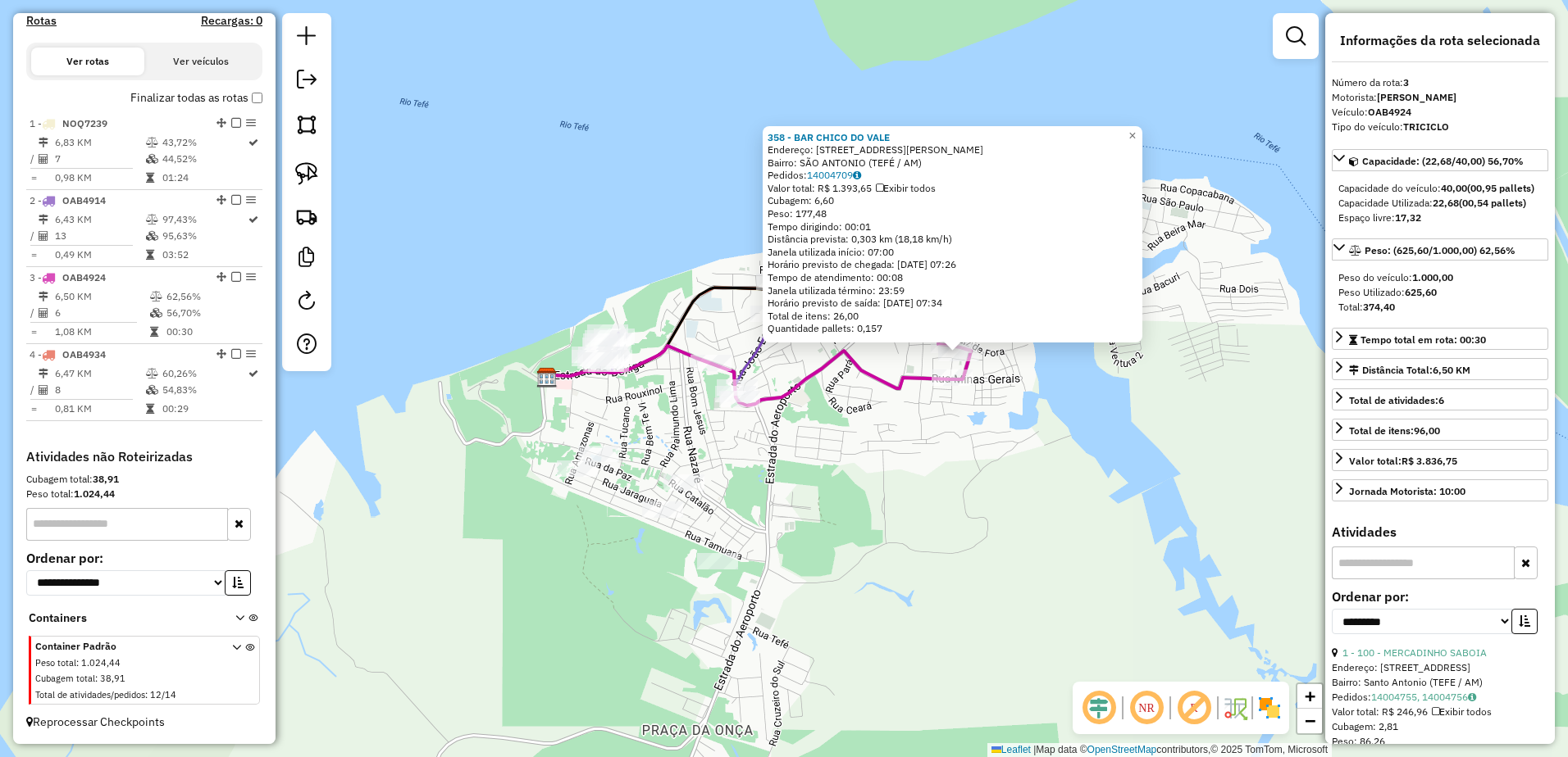
drag, startPoint x: 645, startPoint y: 483, endPoint x: 832, endPoint y: 441, distance: 191.7
click at [854, 451] on div "358 - BAR CHICO DO VALE Endereço: R LEOPOLDO NEVES 326 Bairro: SÃO ANTONIO (TEF…" at bounding box center [784, 378] width 1568 height 757
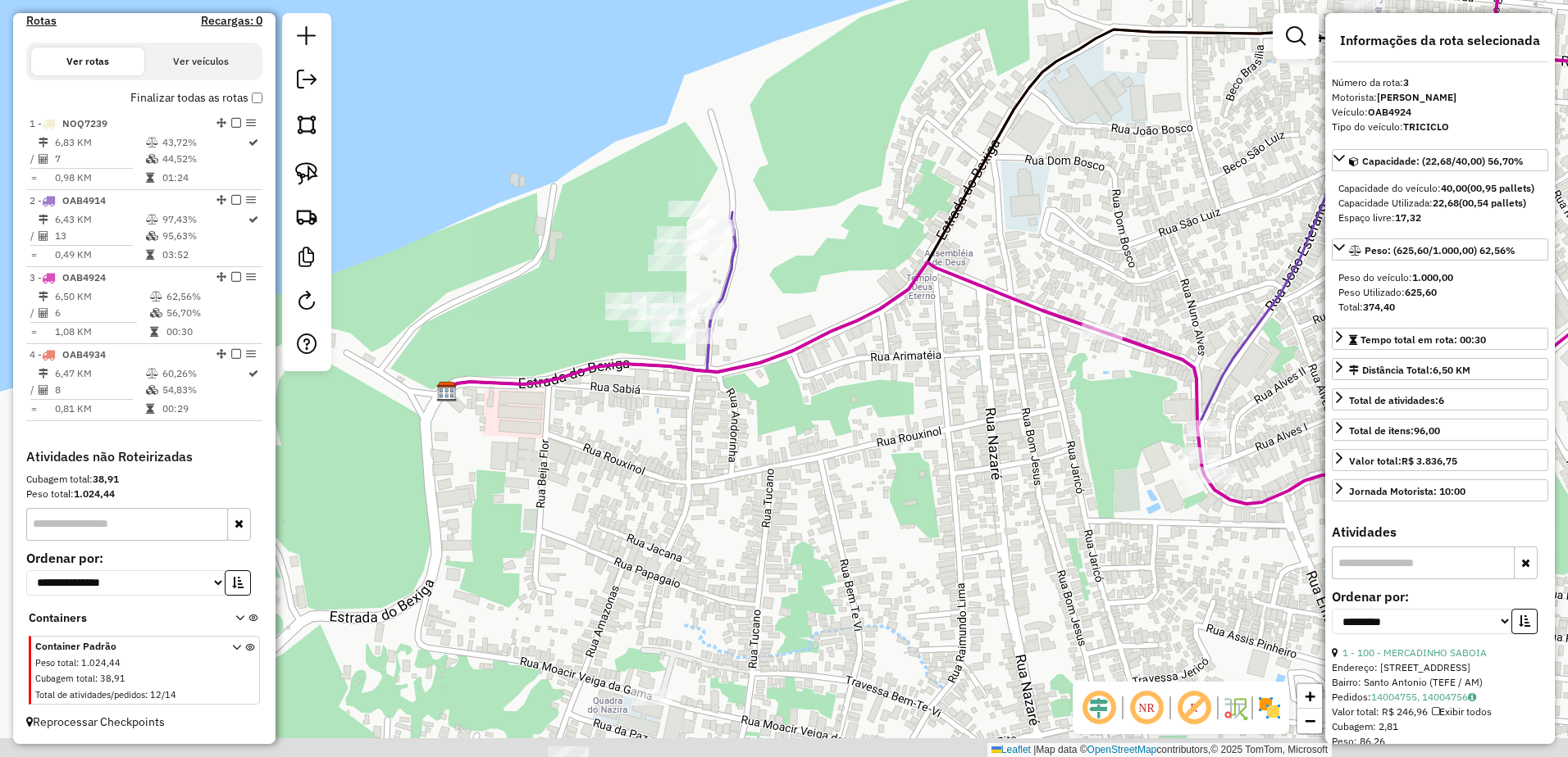
drag, startPoint x: 806, startPoint y: 473, endPoint x: 788, endPoint y: 410, distance: 65.5
click at [789, 410] on div "358 - BAR CHICO DO VALE Endereço: R LEOPOLDO NEVES 326 Bairro: SÃO ANTONIO (TEF…" at bounding box center [784, 378] width 1568 height 757
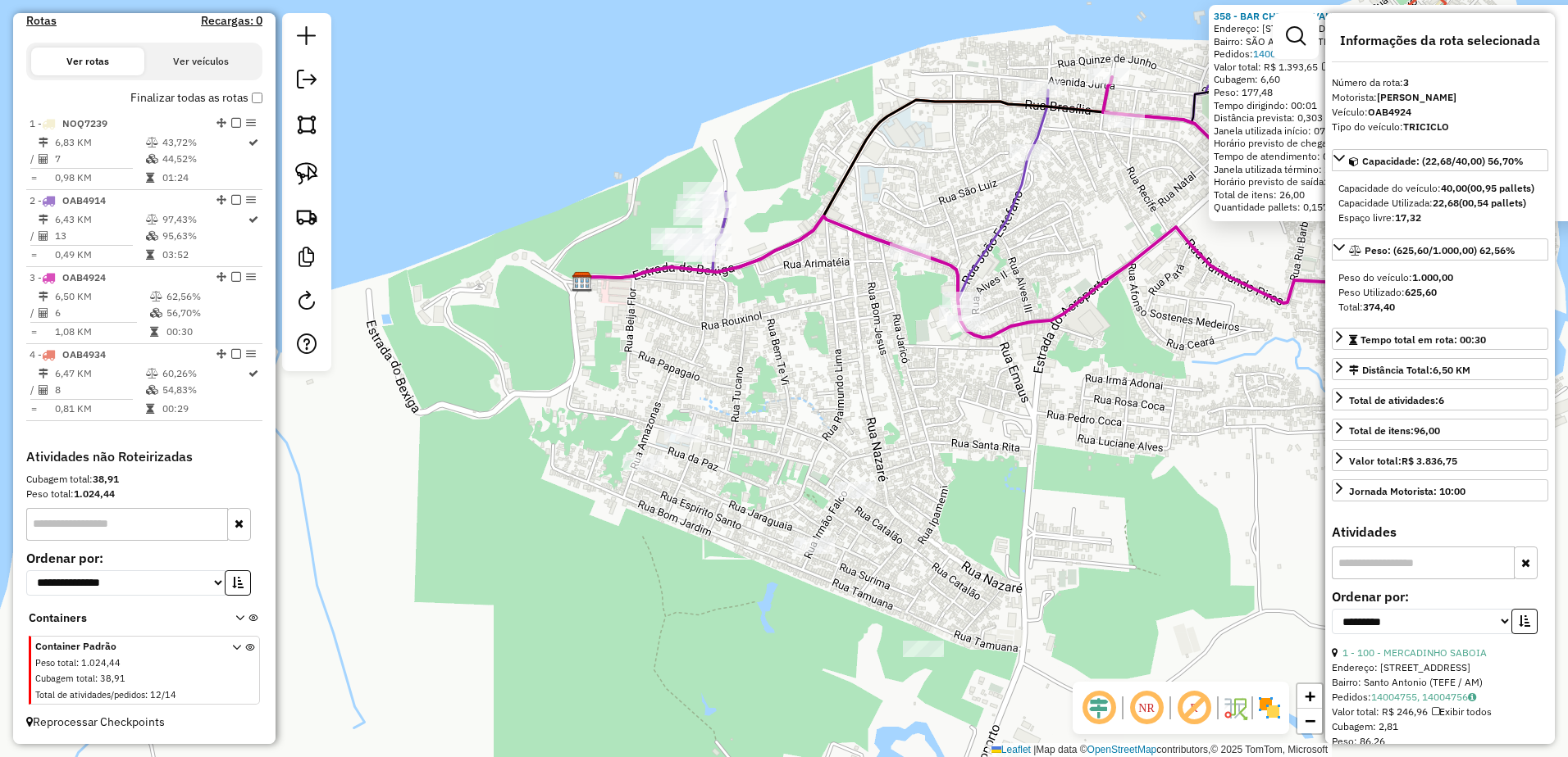
drag, startPoint x: 839, startPoint y: 490, endPoint x: 806, endPoint y: 375, distance: 119.6
click at [806, 375] on div "358 - BAR CHICO DO VALE Endereço: R LEOPOLDO NEVES 326 Bairro: SÃO ANTONIO (TEF…" at bounding box center [784, 378] width 1568 height 757
drag, startPoint x: 306, startPoint y: 168, endPoint x: 368, endPoint y: 324, distance: 167.9
click at [306, 169] on img at bounding box center [306, 173] width 23 height 23
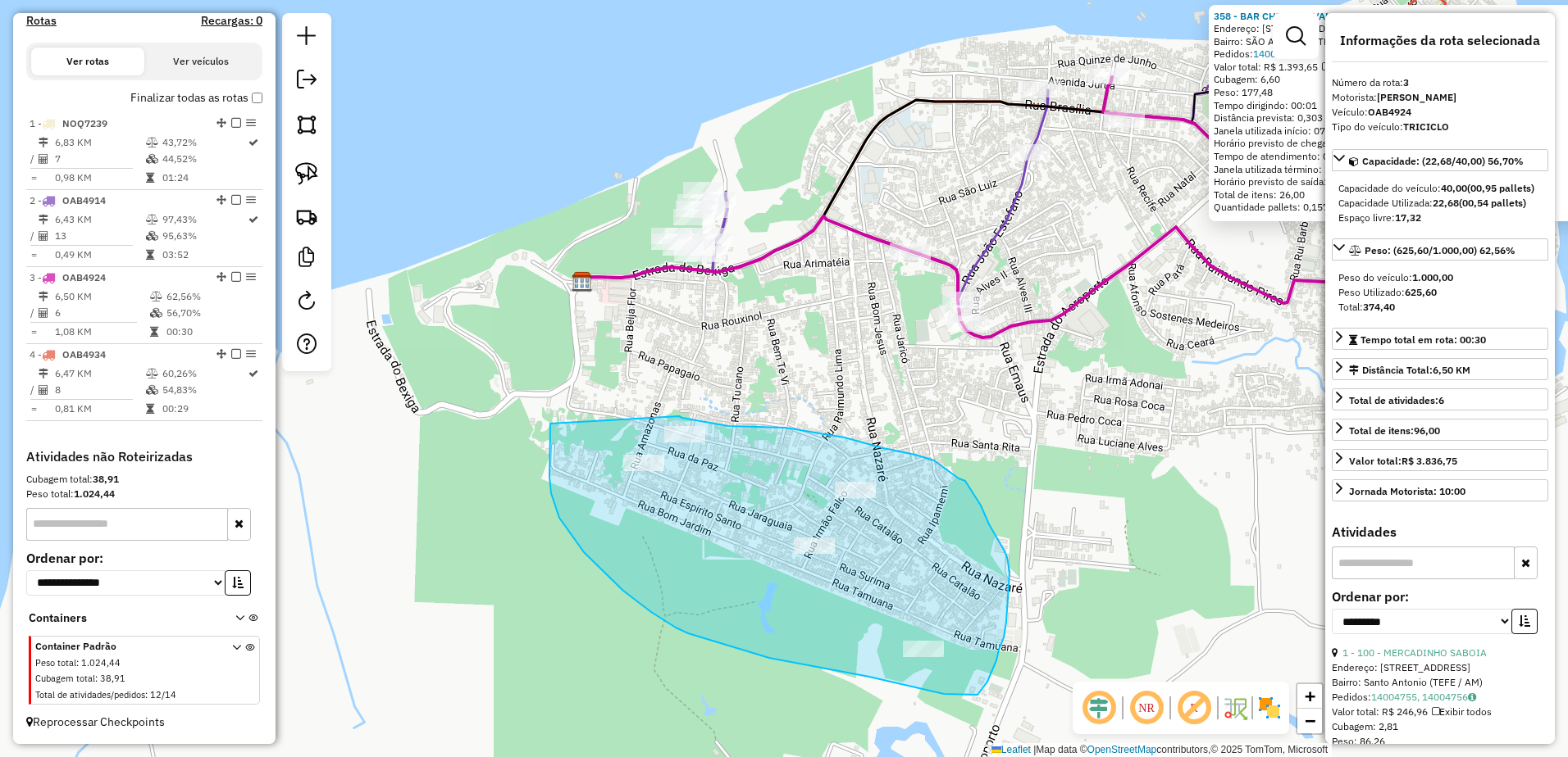
drag, startPoint x: 550, startPoint y: 424, endPoint x: 679, endPoint y: 416, distance: 129.2
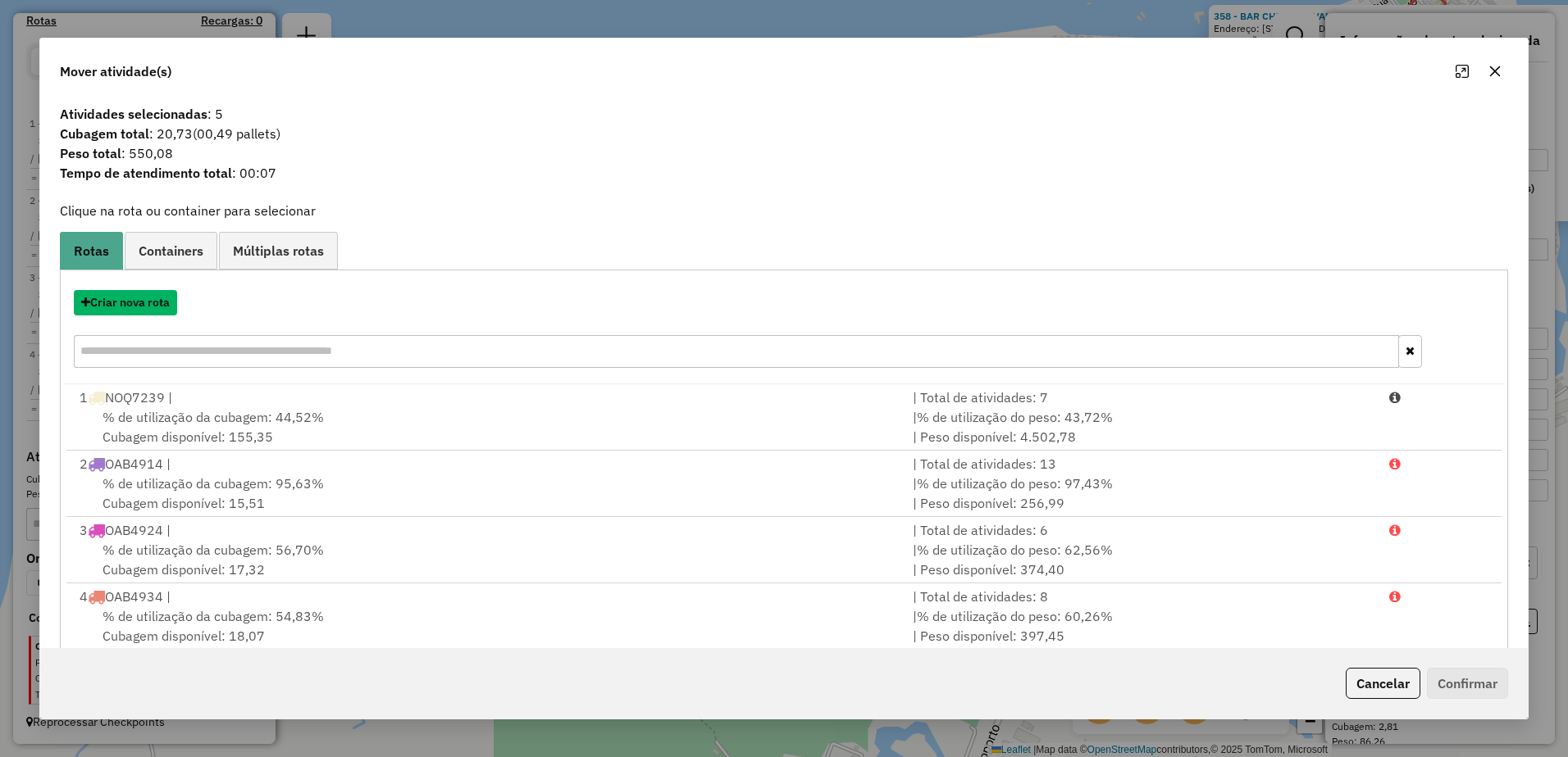
click at [136, 305] on button "Criar nova rota" at bounding box center [125, 303] width 103 height 25
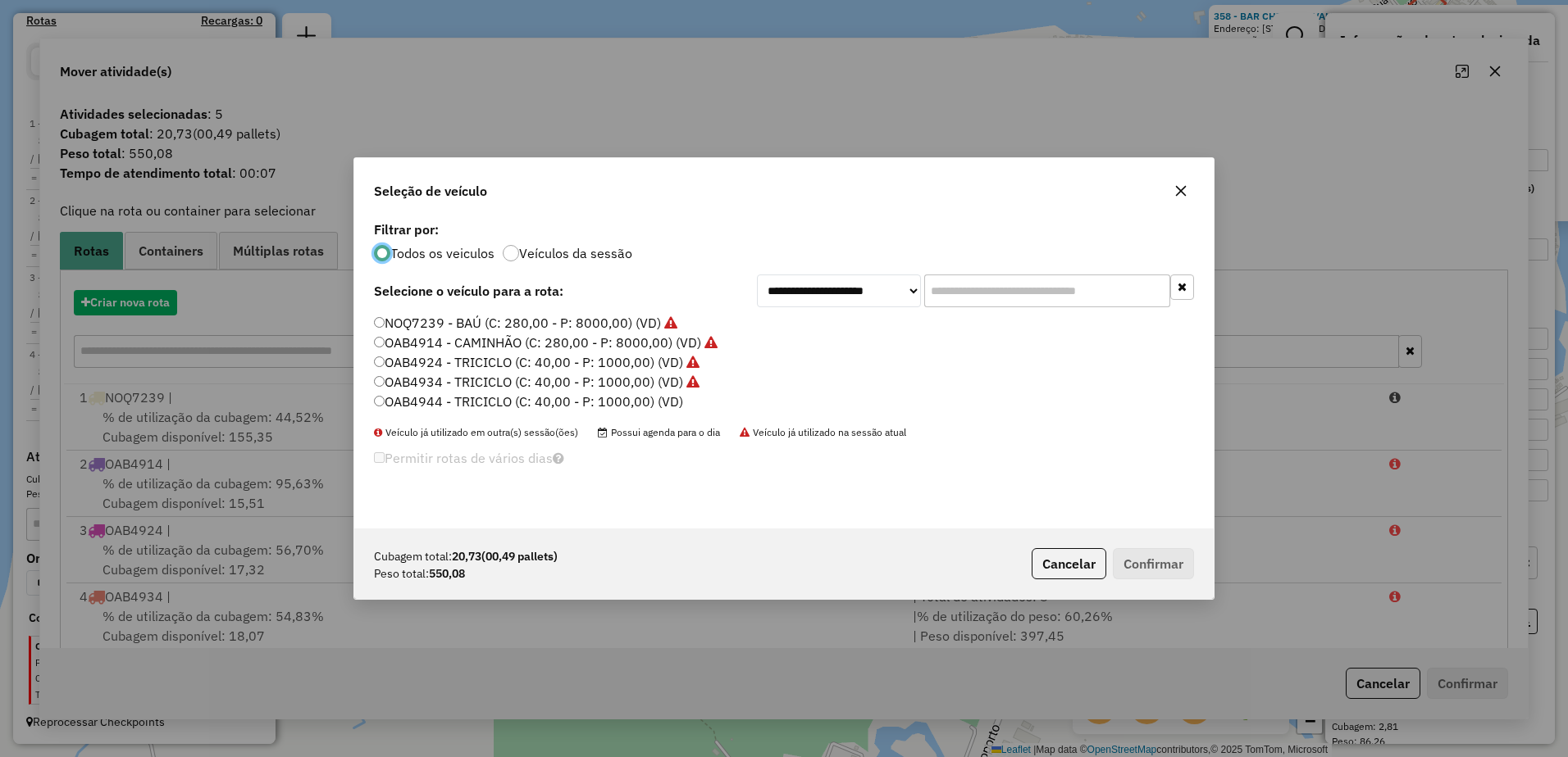
scroll to position [9, 5]
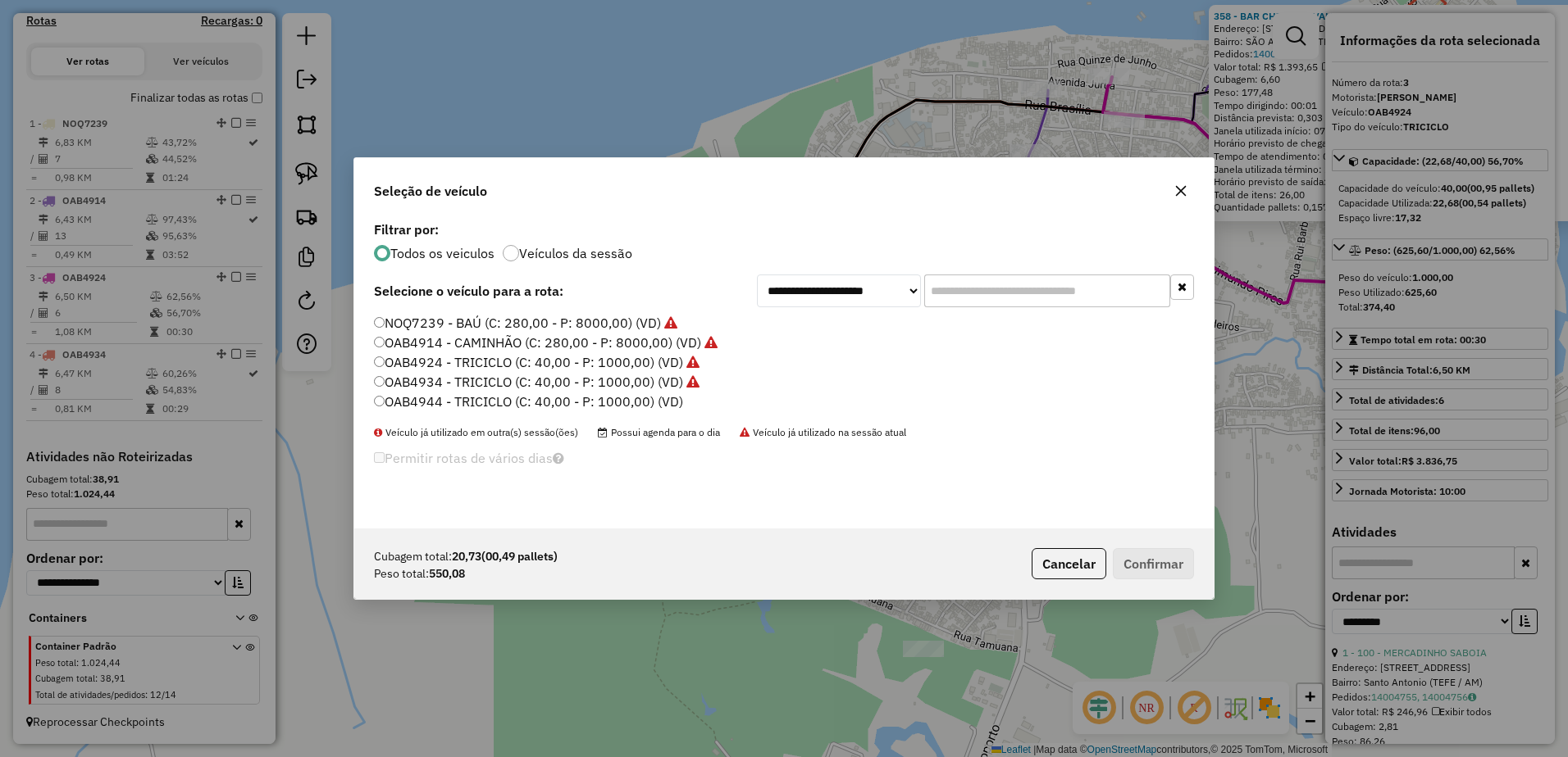
click at [468, 408] on label "OAB4944 - TRICICLO (C: 40,00 - P: 1000,00) (VD)" at bounding box center [528, 401] width 309 height 19
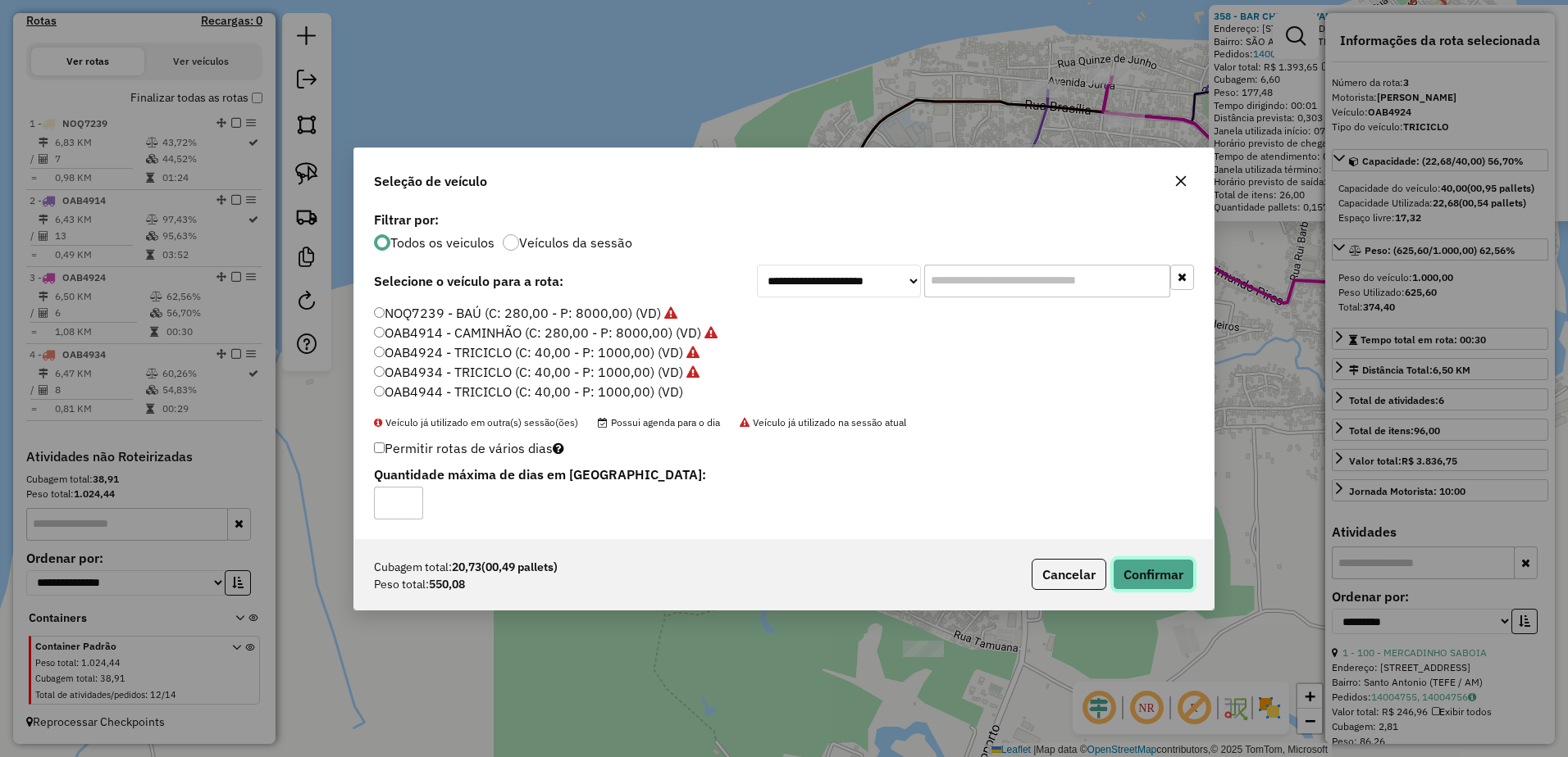
click at [1160, 570] on button "Confirmar" at bounding box center [1153, 574] width 81 height 31
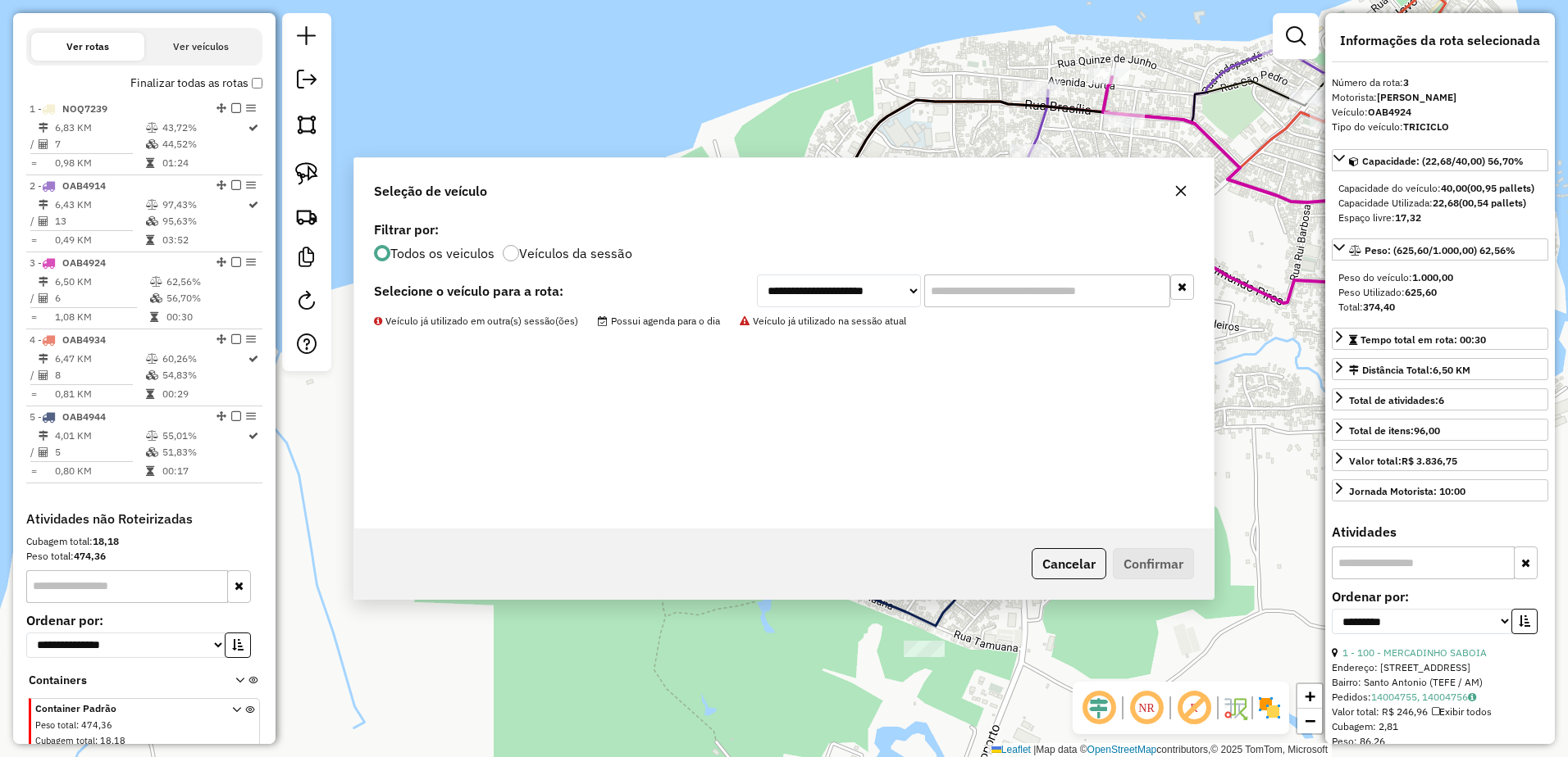
scroll to position [612, 0]
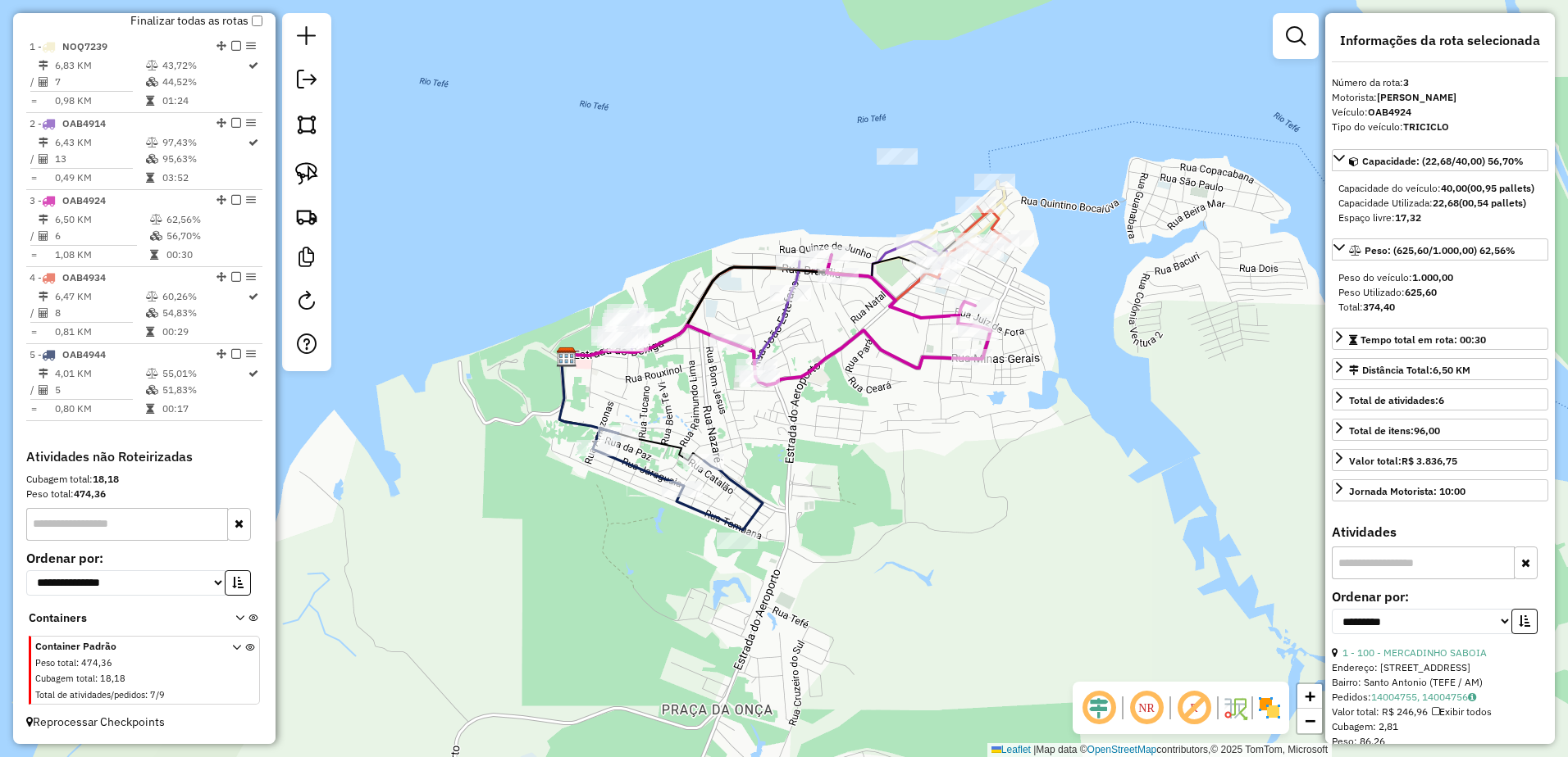
drag, startPoint x: 1147, startPoint y: 471, endPoint x: 857, endPoint y: 463, distance: 290.1
click at [857, 463] on div "Janela de atendimento Grade de atendimento Capacidade Transportadoras Veículos …" at bounding box center [784, 378] width 1568 height 757
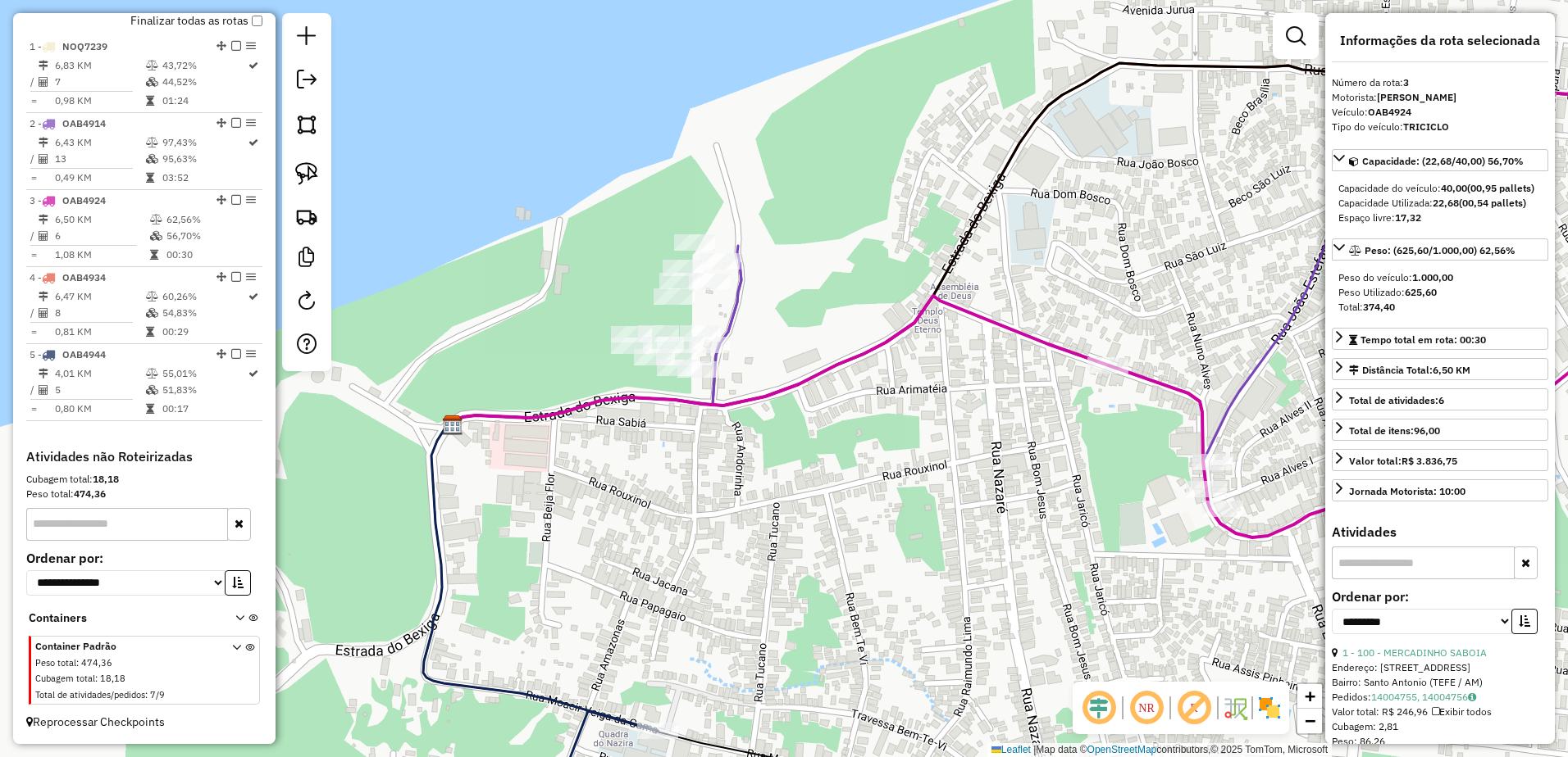
drag, startPoint x: 547, startPoint y: 422, endPoint x: 633, endPoint y: 432, distance: 86.6
click at [632, 435] on div "Janela de atendimento Grade de atendimento Capacidade Transportadoras Veículos …" at bounding box center [784, 378] width 1568 height 757
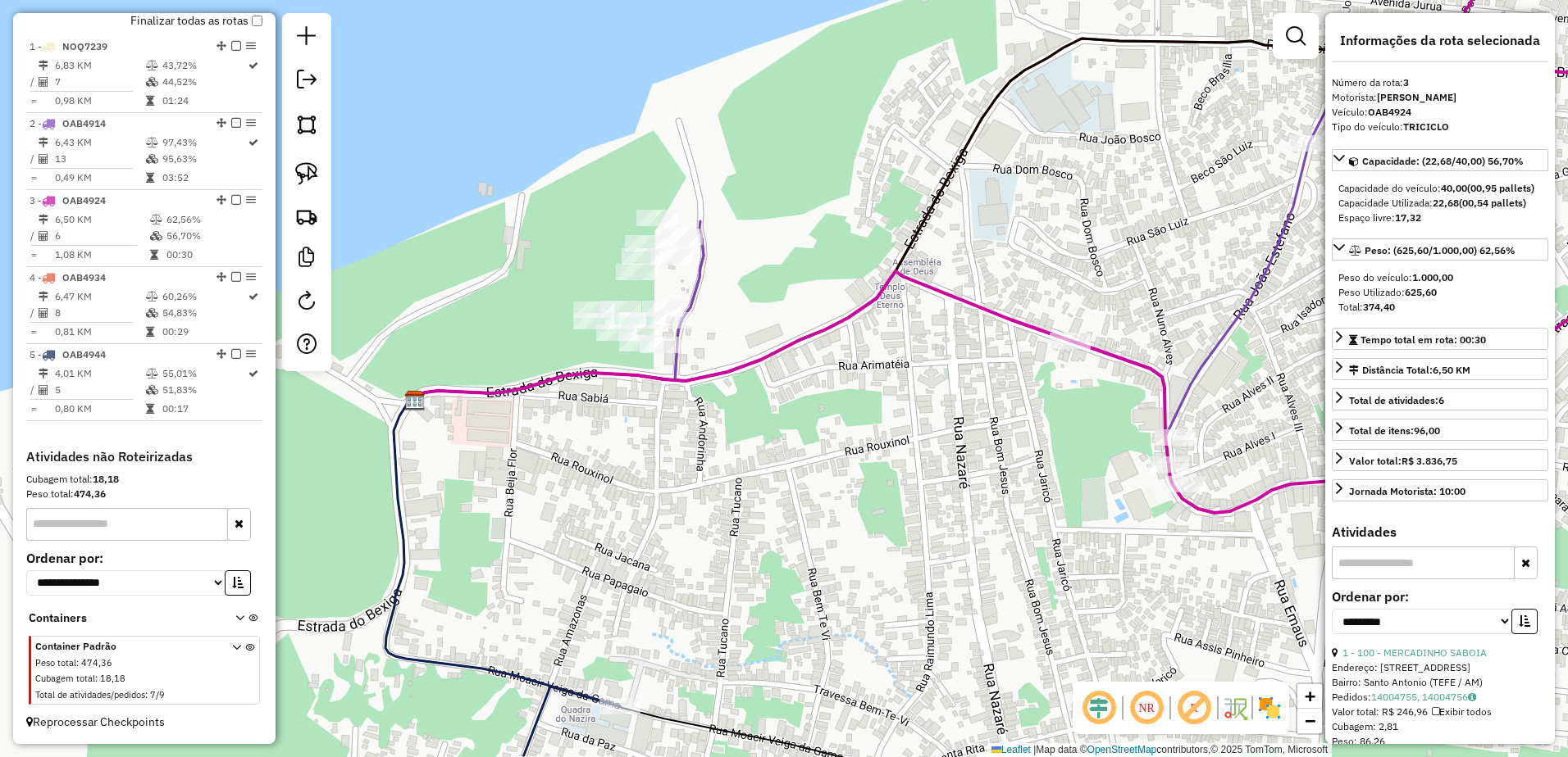
drag, startPoint x: 984, startPoint y: 450, endPoint x: 945, endPoint y: 426, distance: 45.8
click at [945, 426] on div "Janela de atendimento Grade de atendimento Capacidade Transportadoras Veículos …" at bounding box center [784, 378] width 1568 height 757
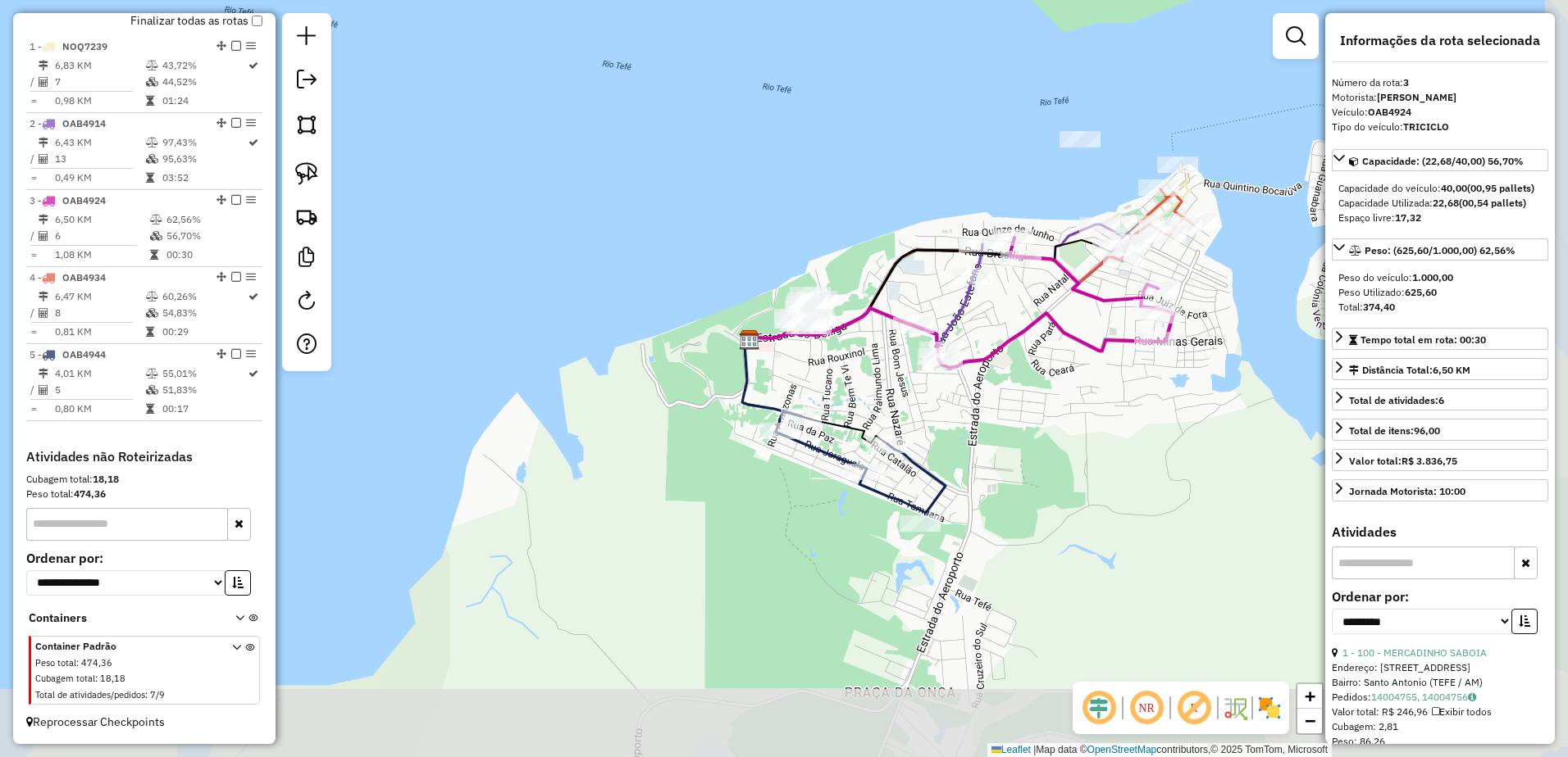
drag, startPoint x: 972, startPoint y: 520, endPoint x: 637, endPoint y: 388, distance: 360.1
click at [867, 392] on div "Janela de atendimento Grade de atendimento Capacidade Transportadoras Veículos …" at bounding box center [784, 378] width 1568 height 757
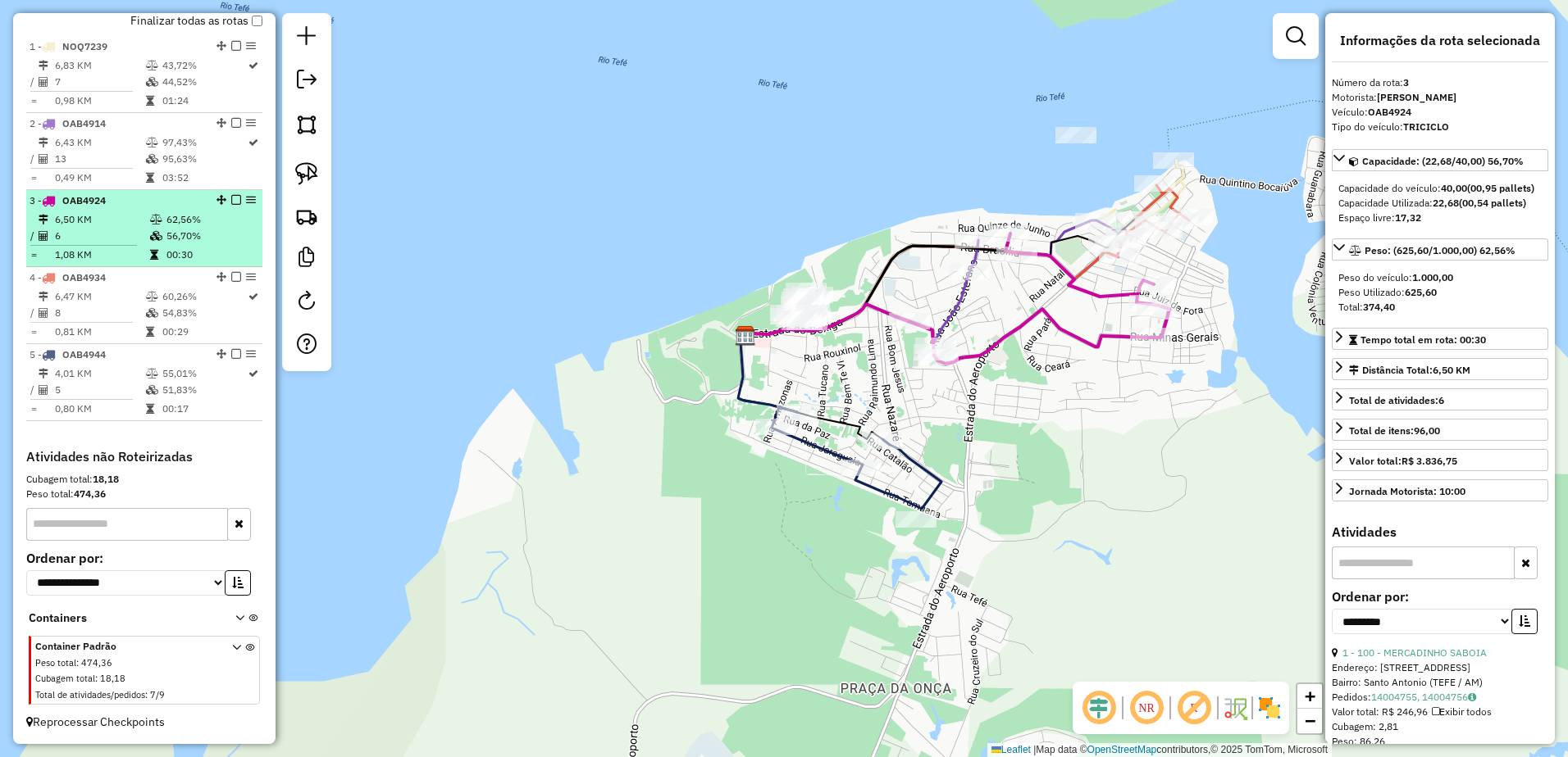
click at [77, 225] on td "6,50 KM" at bounding box center [102, 219] width 95 height 16
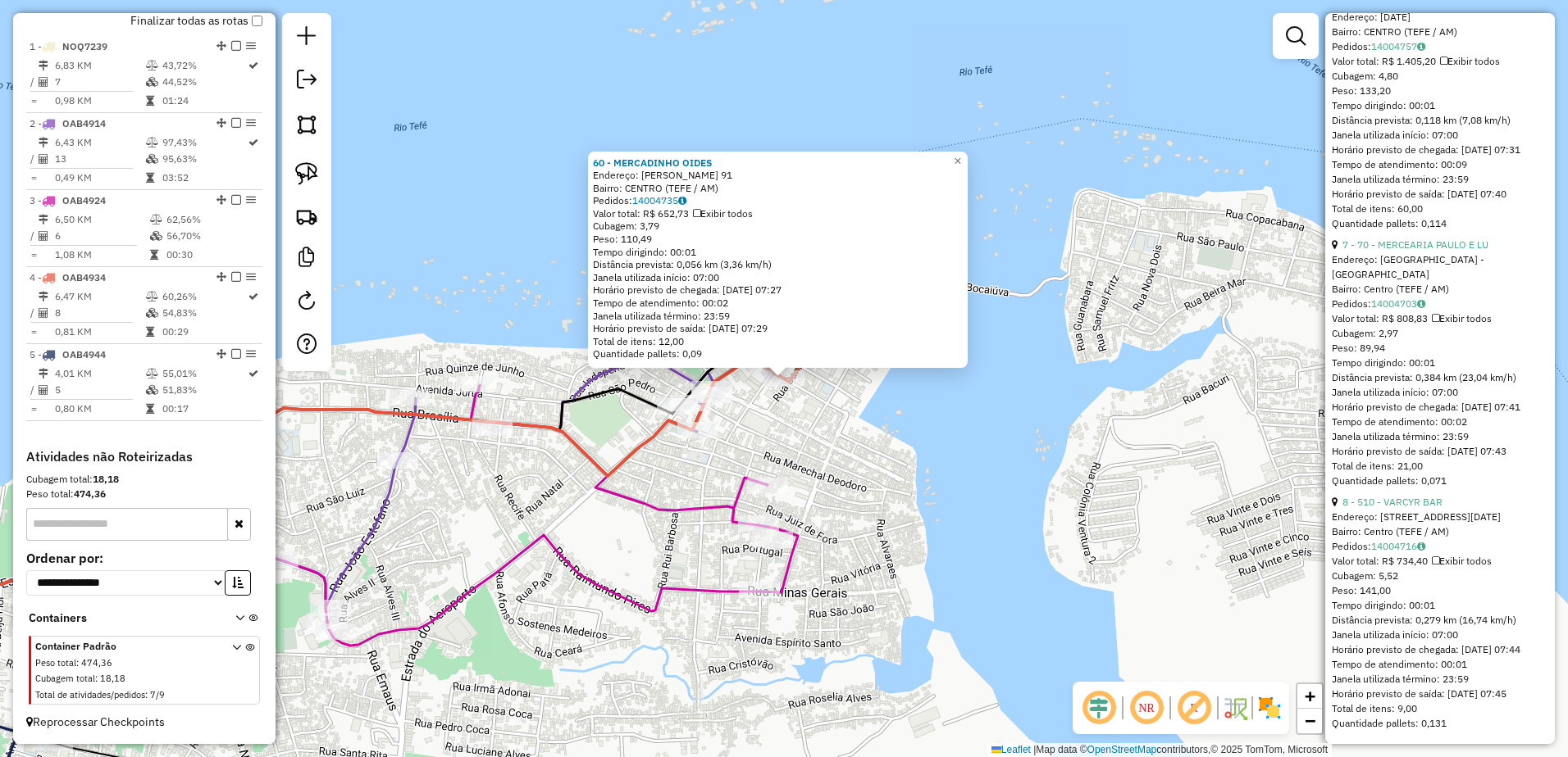
scroll to position [1982, 0]
drag, startPoint x: 972, startPoint y: 154, endPoint x: 963, endPoint y: 151, distance: 9.5
click at [961, 154] on span "×" at bounding box center [957, 161] width 8 height 14
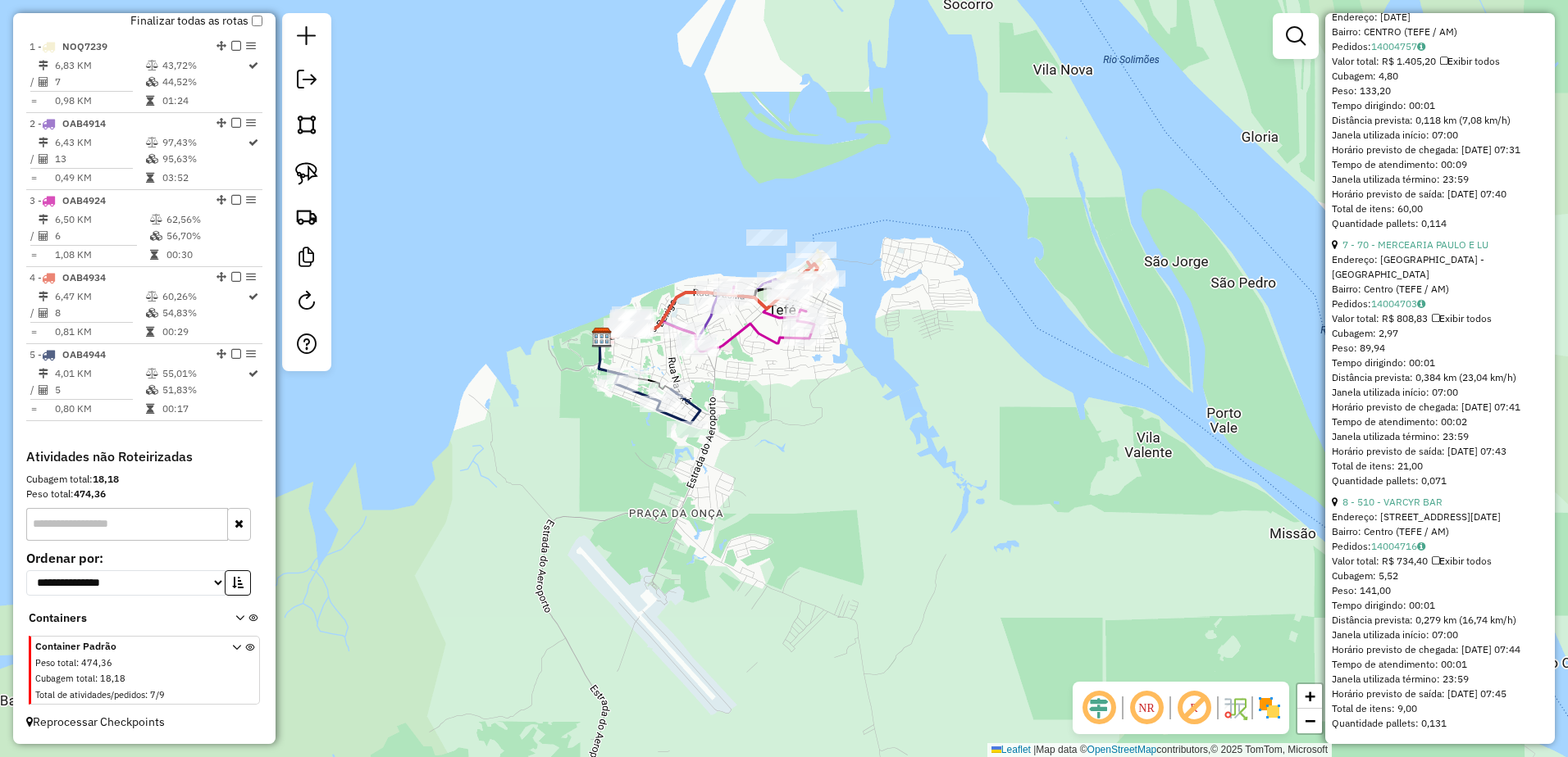
drag, startPoint x: 795, startPoint y: 506, endPoint x: 797, endPoint y: 418, distance: 88.0
click at [797, 418] on div "Janela de atendimento Grade de atendimento Capacidade Transportadoras Veículos …" at bounding box center [784, 378] width 1568 height 757
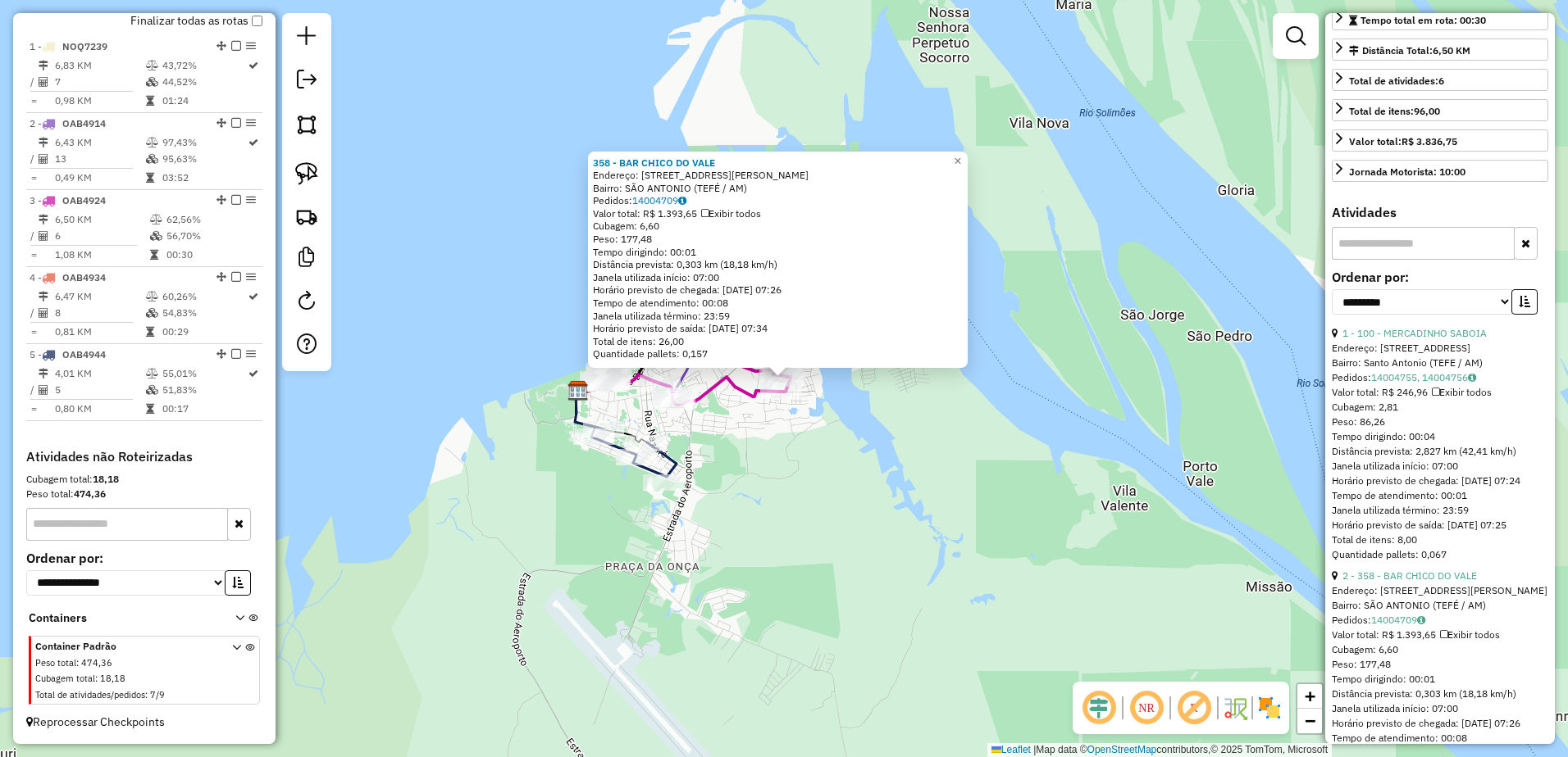
scroll to position [0, 0]
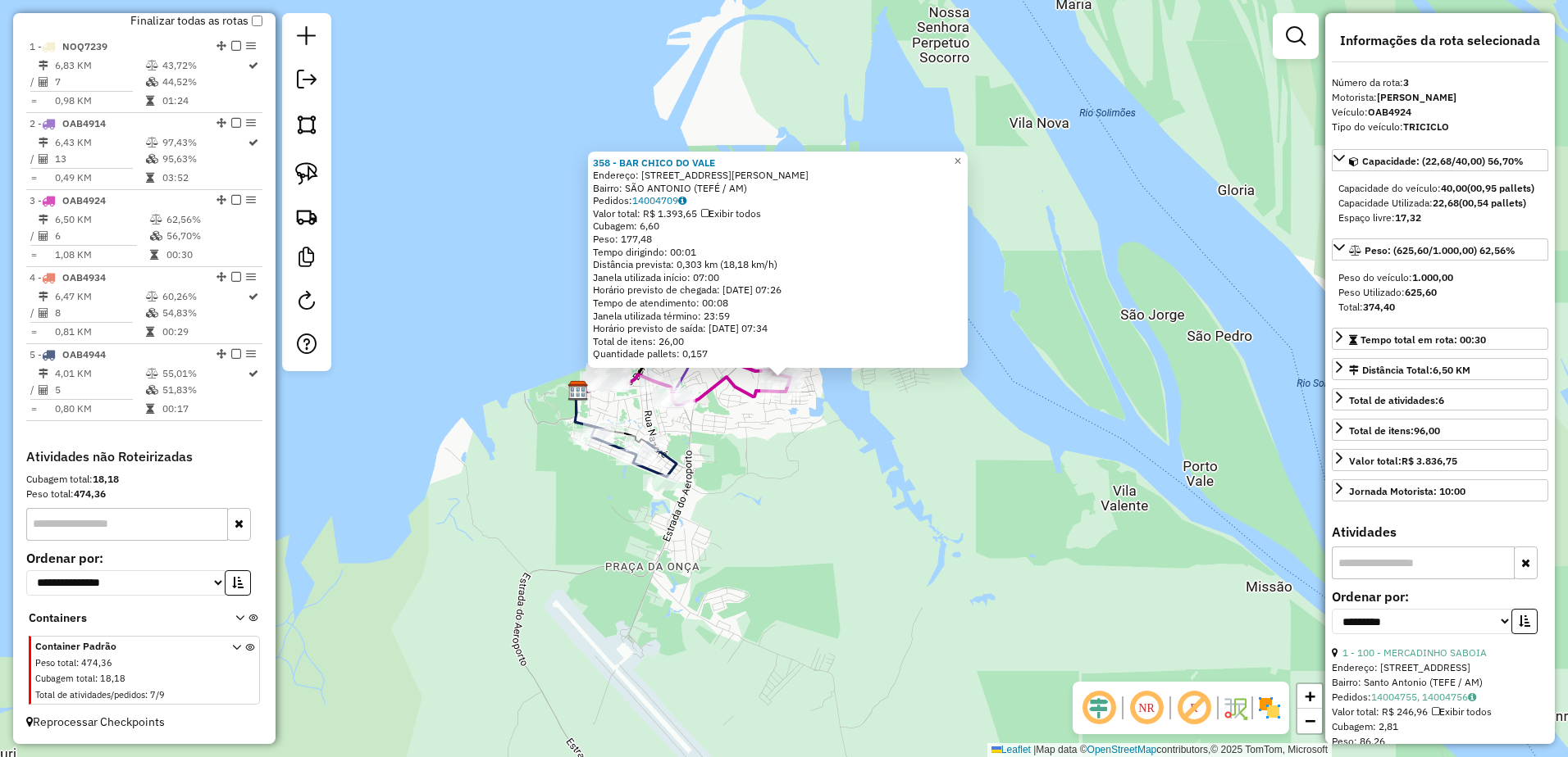
click at [790, 502] on div "358 - BAR CHICO DO VALE Endereço: R LEOPOLDO NEVES 326 Bairro: SÃO ANTONIO (TEF…" at bounding box center [784, 378] width 1568 height 757
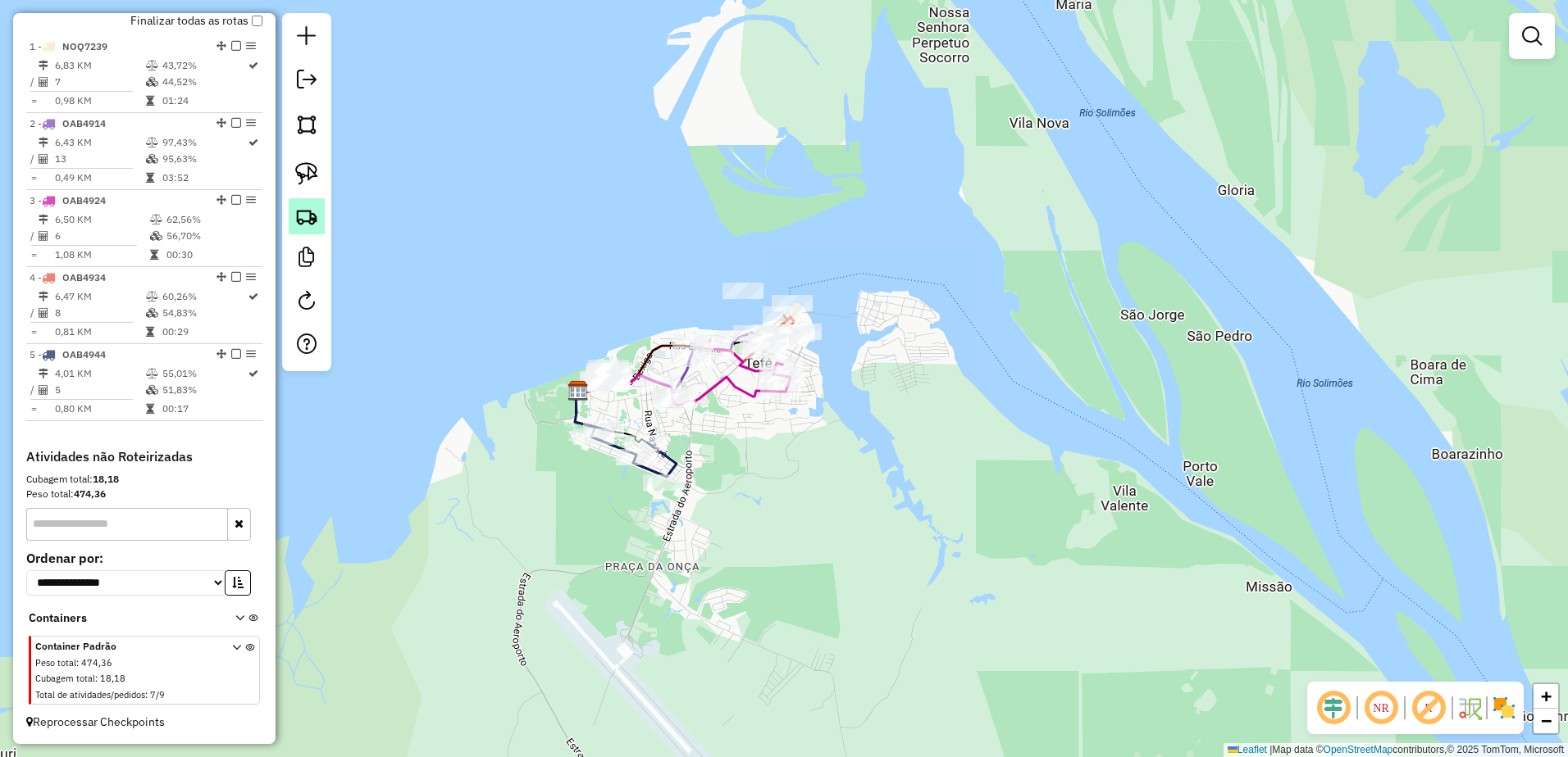
click at [300, 213] on img at bounding box center [306, 216] width 23 height 23
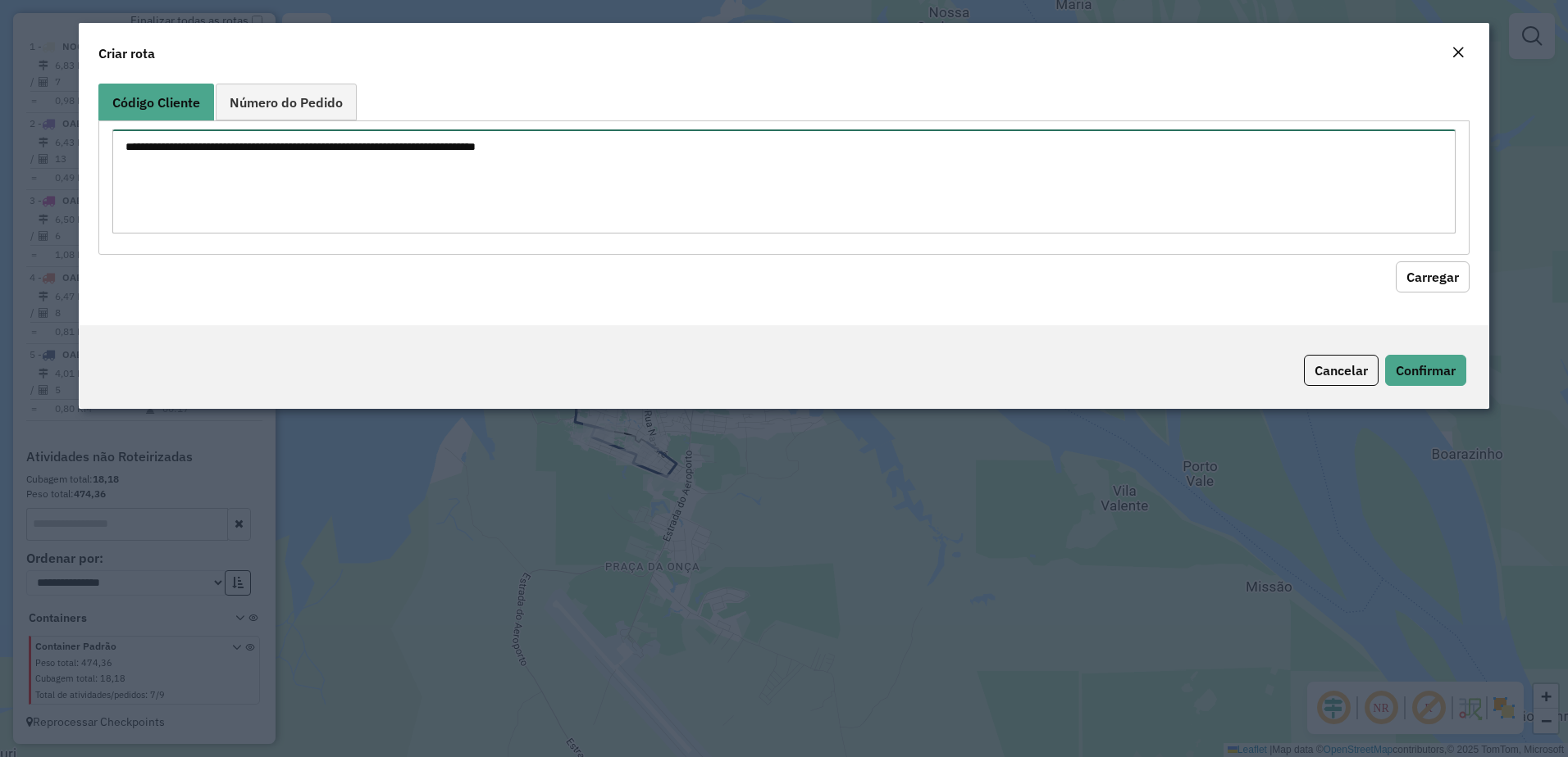
click at [228, 152] on textarea at bounding box center [784, 181] width 1344 height 104
paste textarea "*** *** ***"
type textarea "*** *** ***"
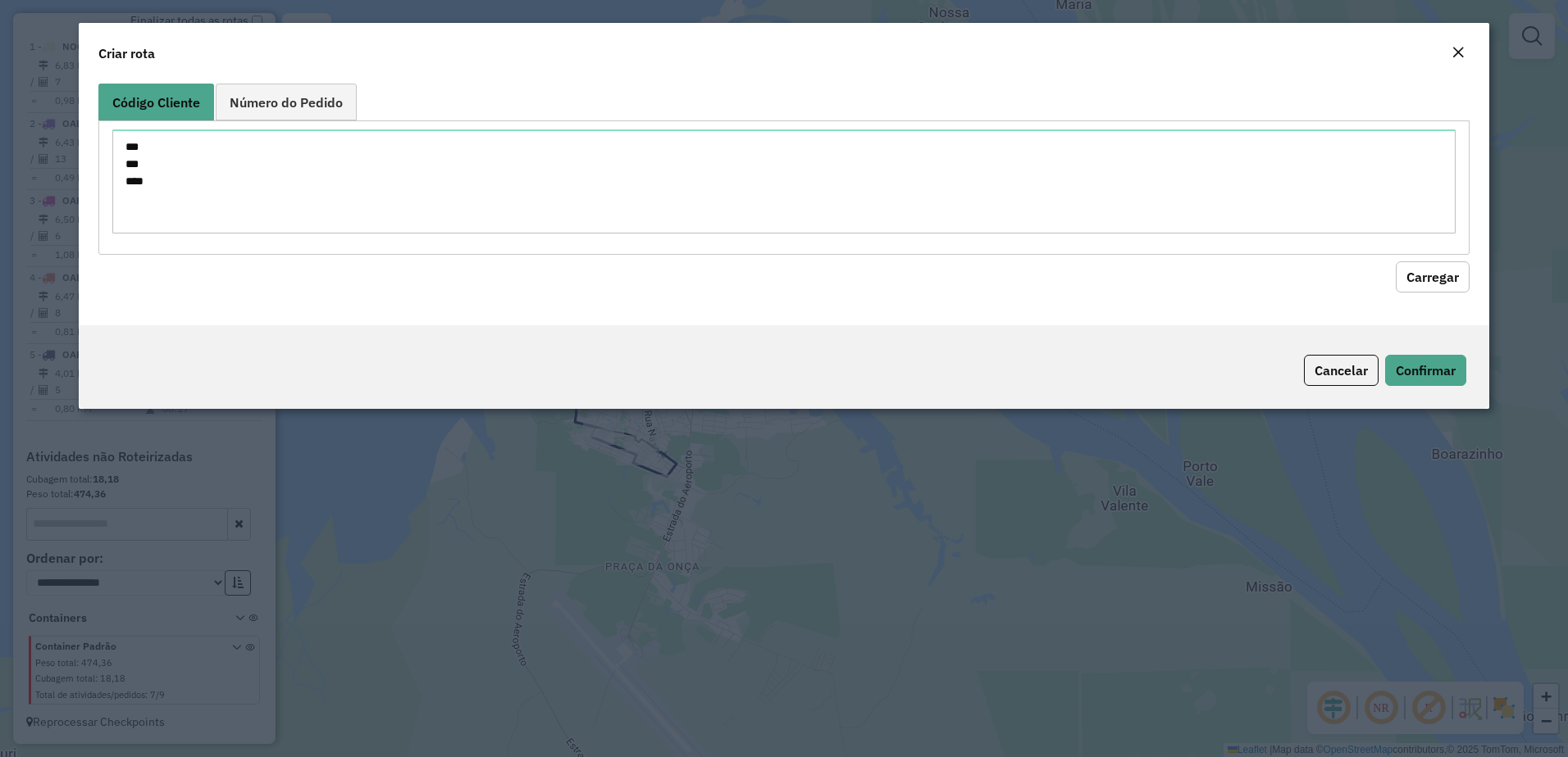
drag, startPoint x: 1440, startPoint y: 278, endPoint x: 1254, endPoint y: 302, distance: 187.5
click at [1434, 280] on button "Carregar" at bounding box center [1432, 277] width 74 height 31
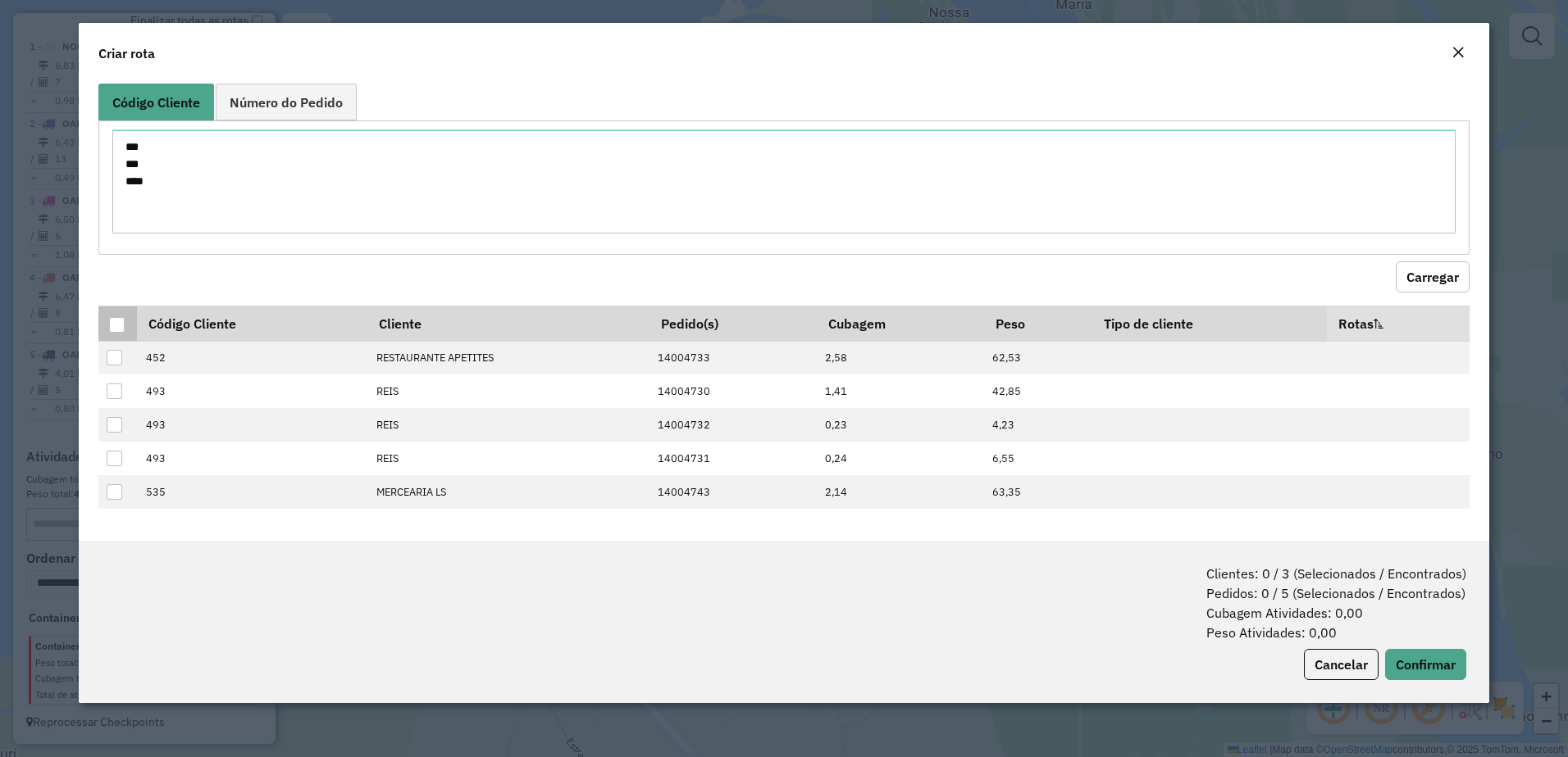
click at [118, 321] on div at bounding box center [117, 325] width 15 height 15
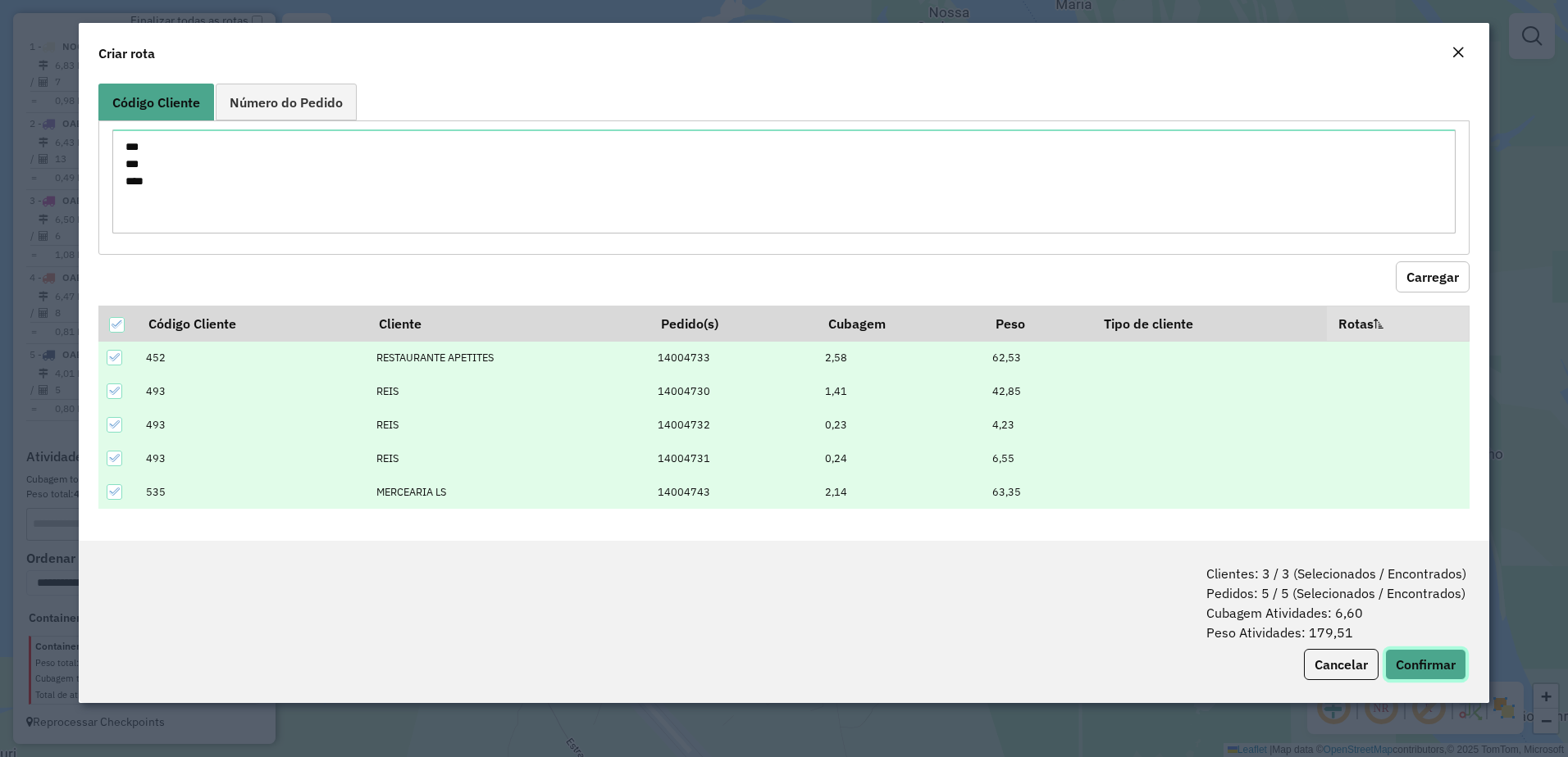
click at [1422, 659] on button "Confirmar" at bounding box center [1426, 664] width 81 height 31
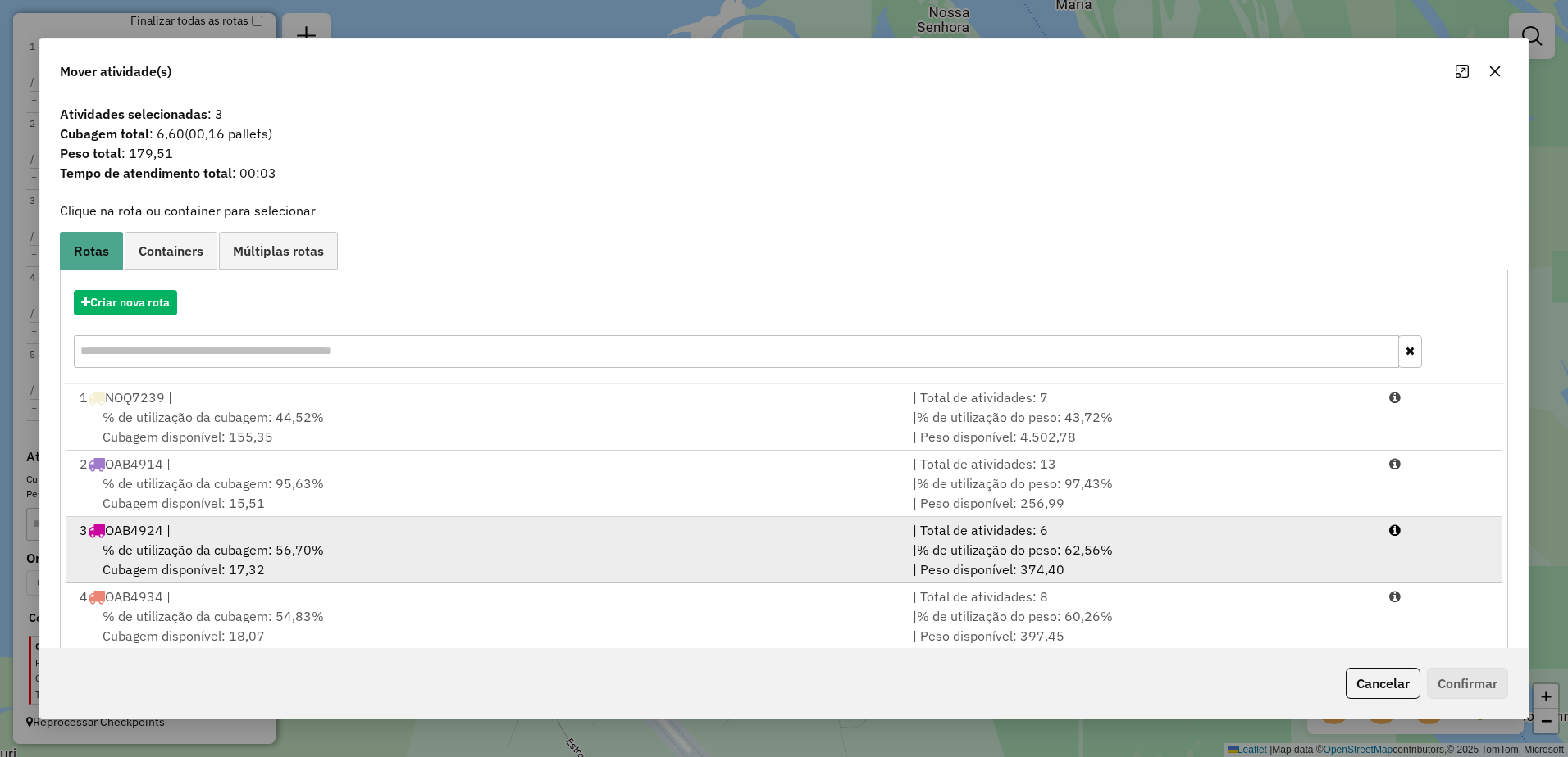
click at [151, 541] on span "% de utilização da cubagem: 56,70%" at bounding box center [213, 549] width 222 height 16
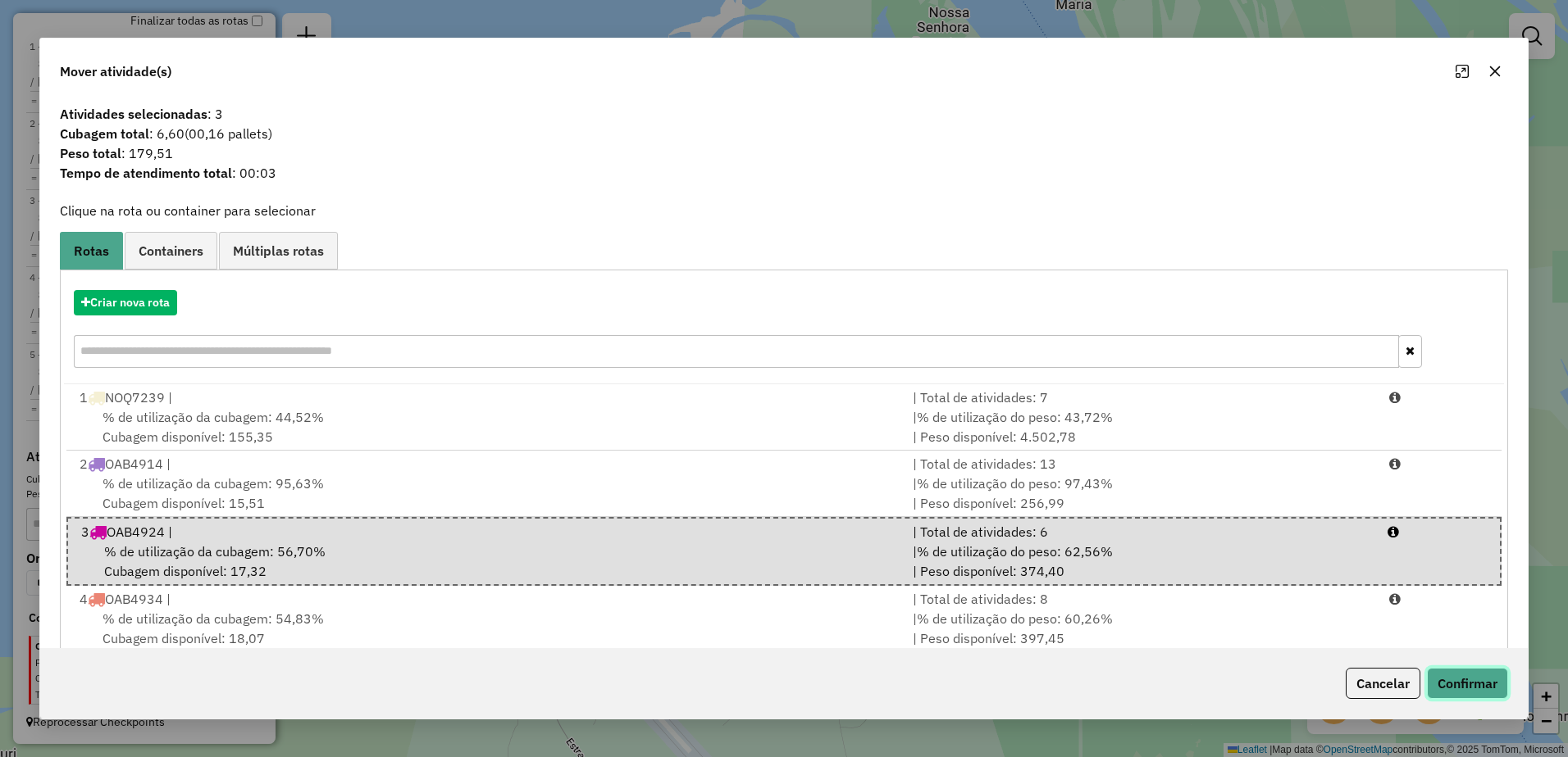
click at [1487, 681] on button "Confirmar" at bounding box center [1467, 683] width 81 height 31
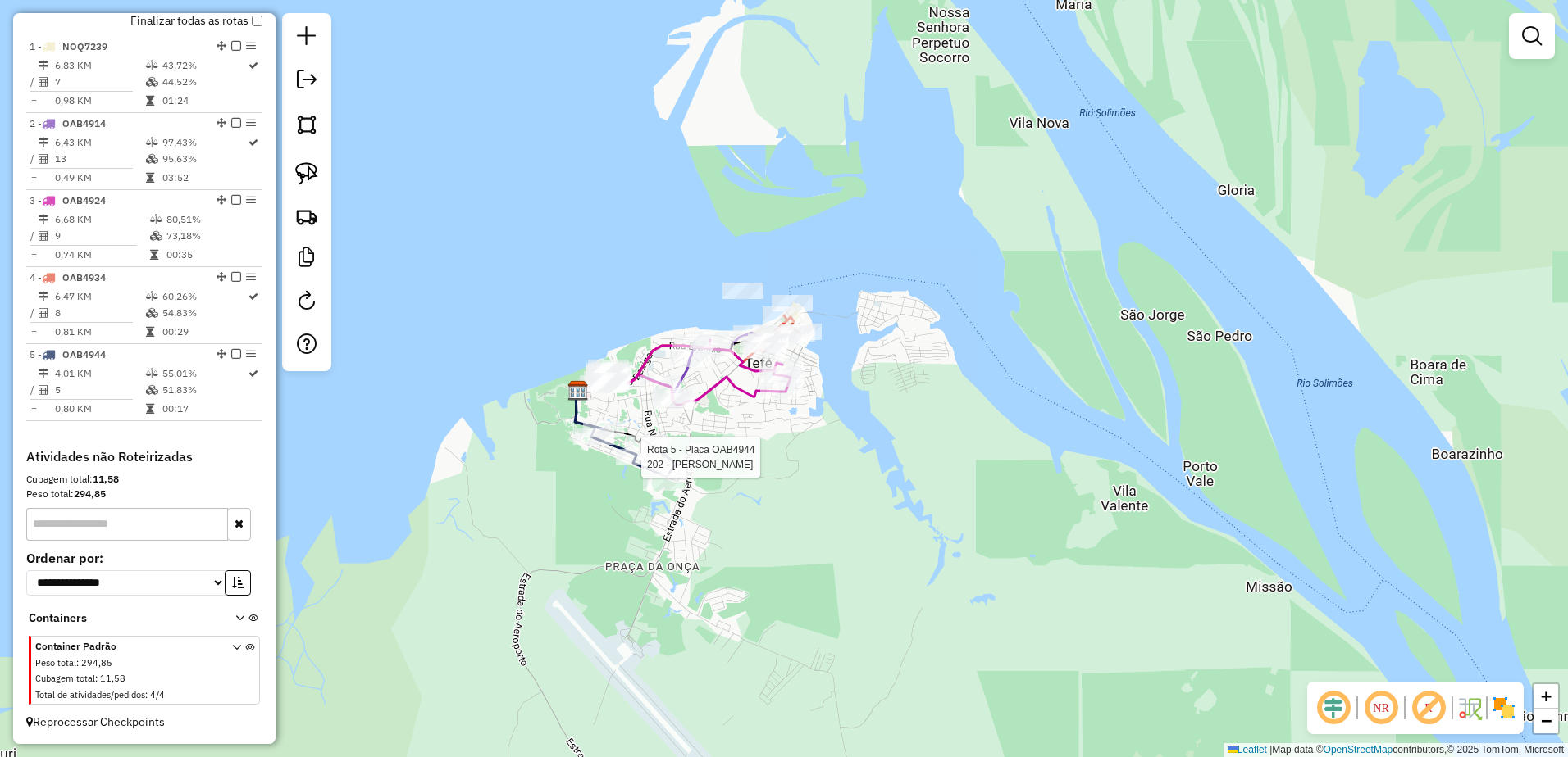
select select "**********"
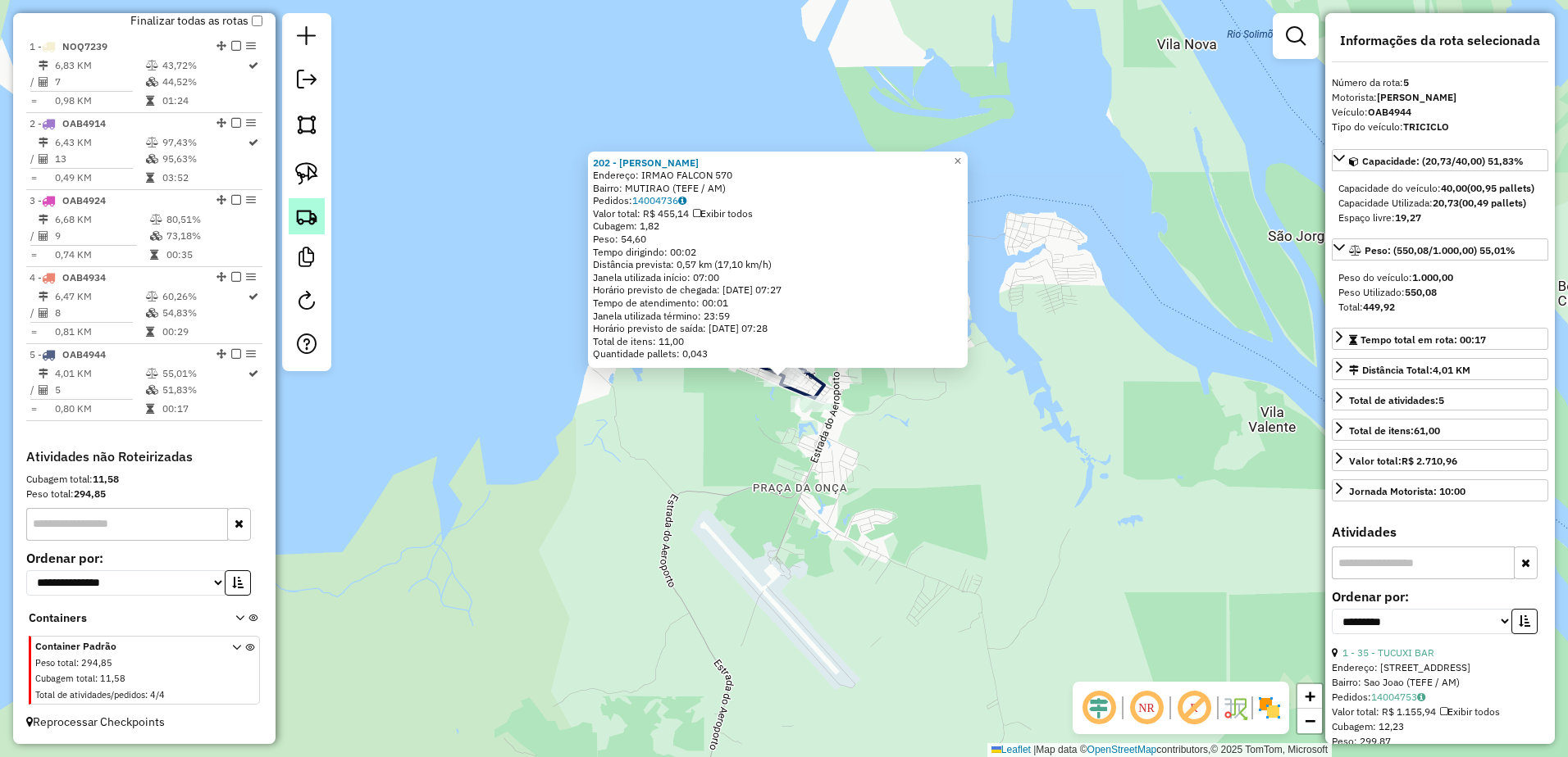
click at [304, 221] on img at bounding box center [306, 216] width 23 height 23
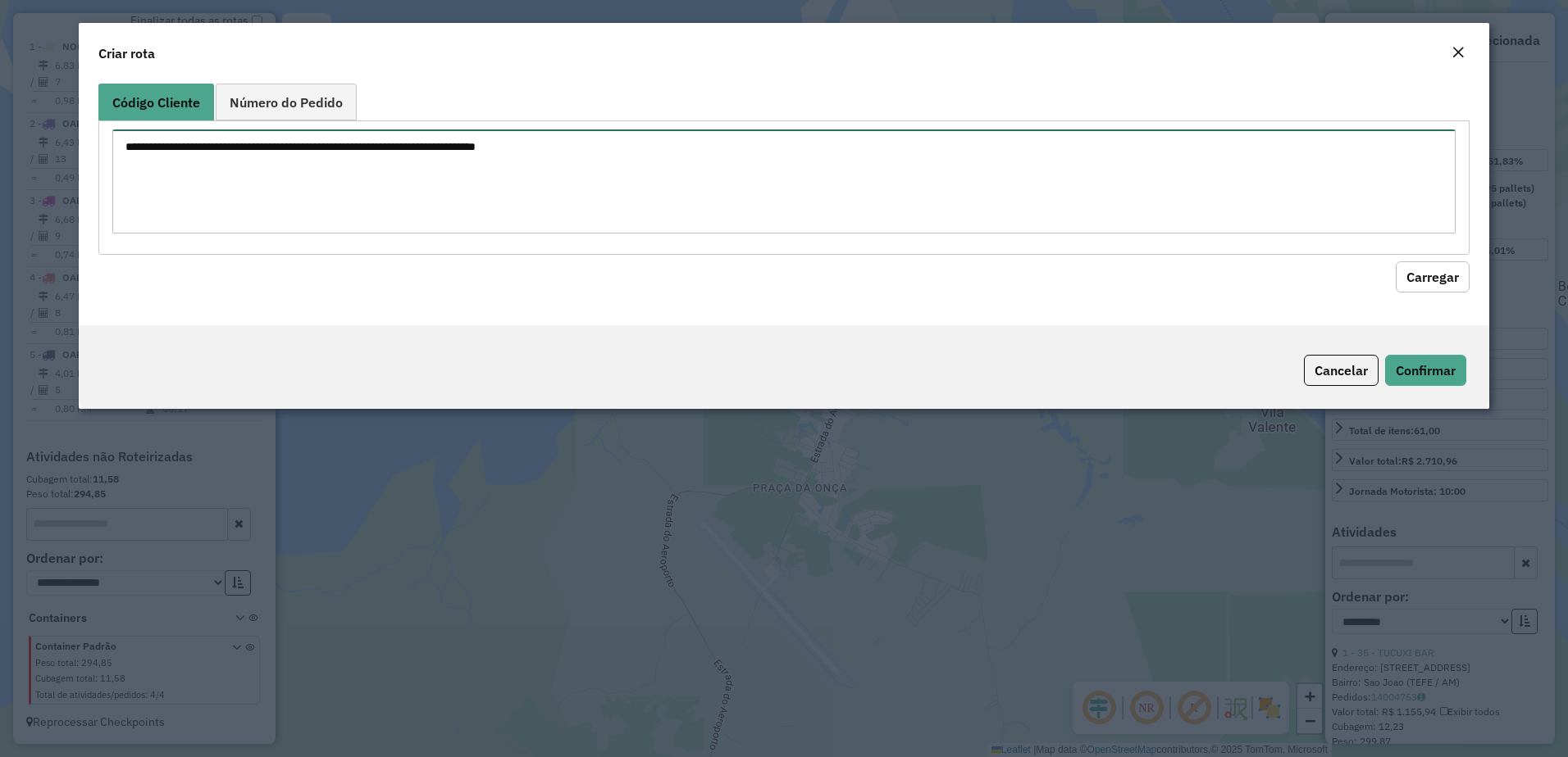
click at [409, 153] on textarea at bounding box center [784, 181] width 1344 height 104
paste textarea "*** *** *** ***"
type textarea "*** *** *** ***"
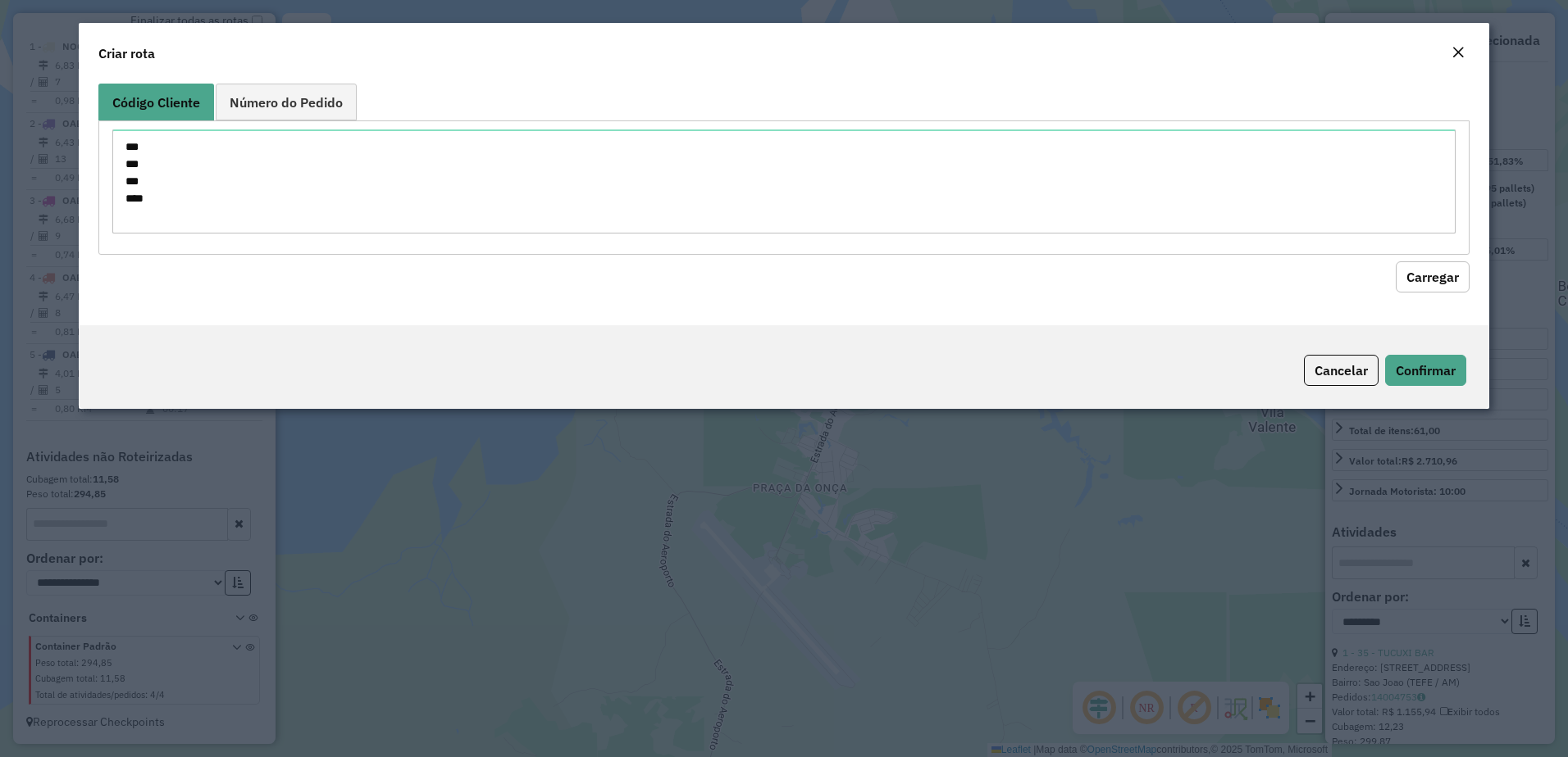
click at [1467, 281] on button "Carregar" at bounding box center [1432, 277] width 74 height 31
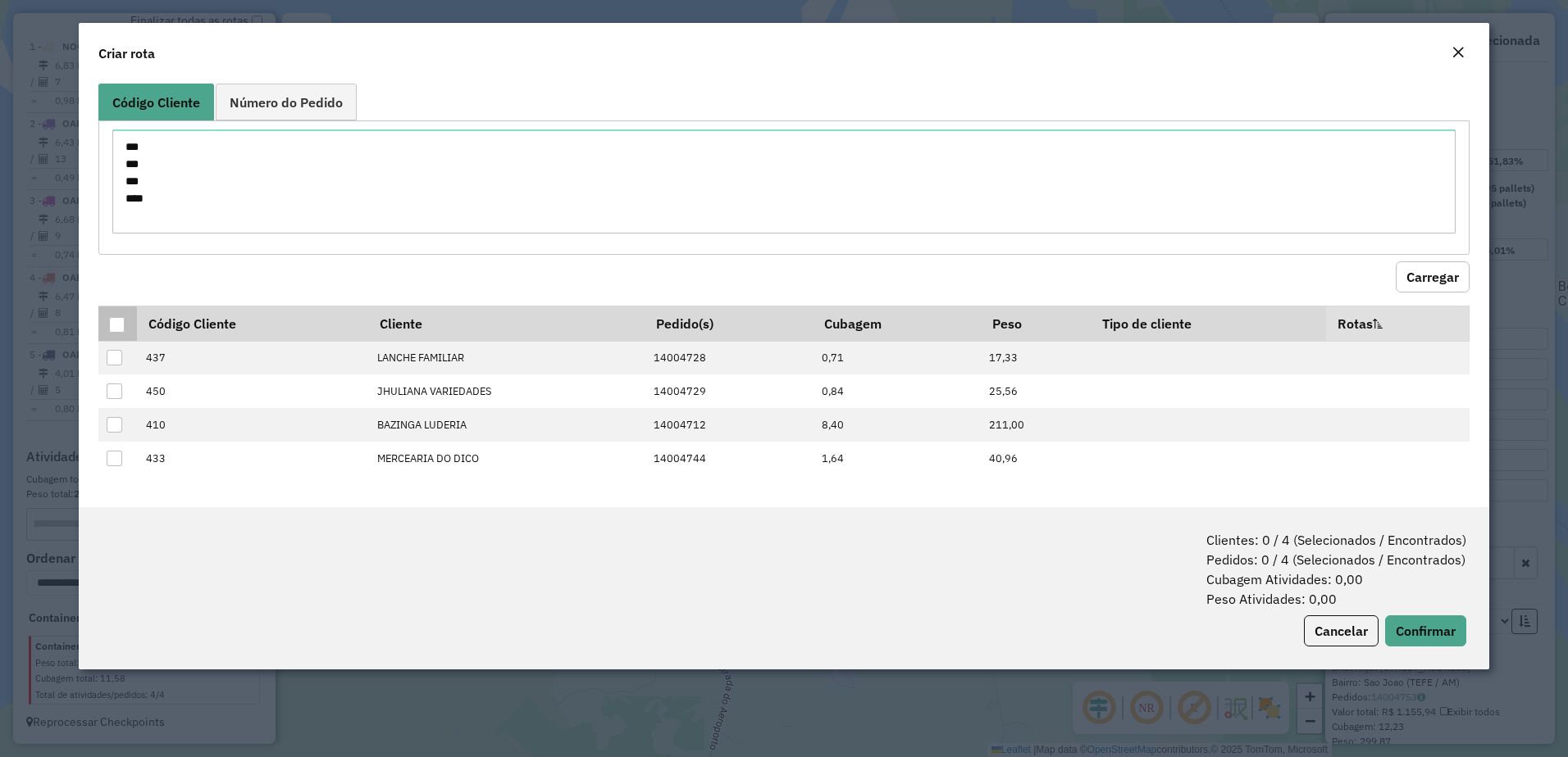
click at [122, 321] on div at bounding box center [117, 325] width 15 height 15
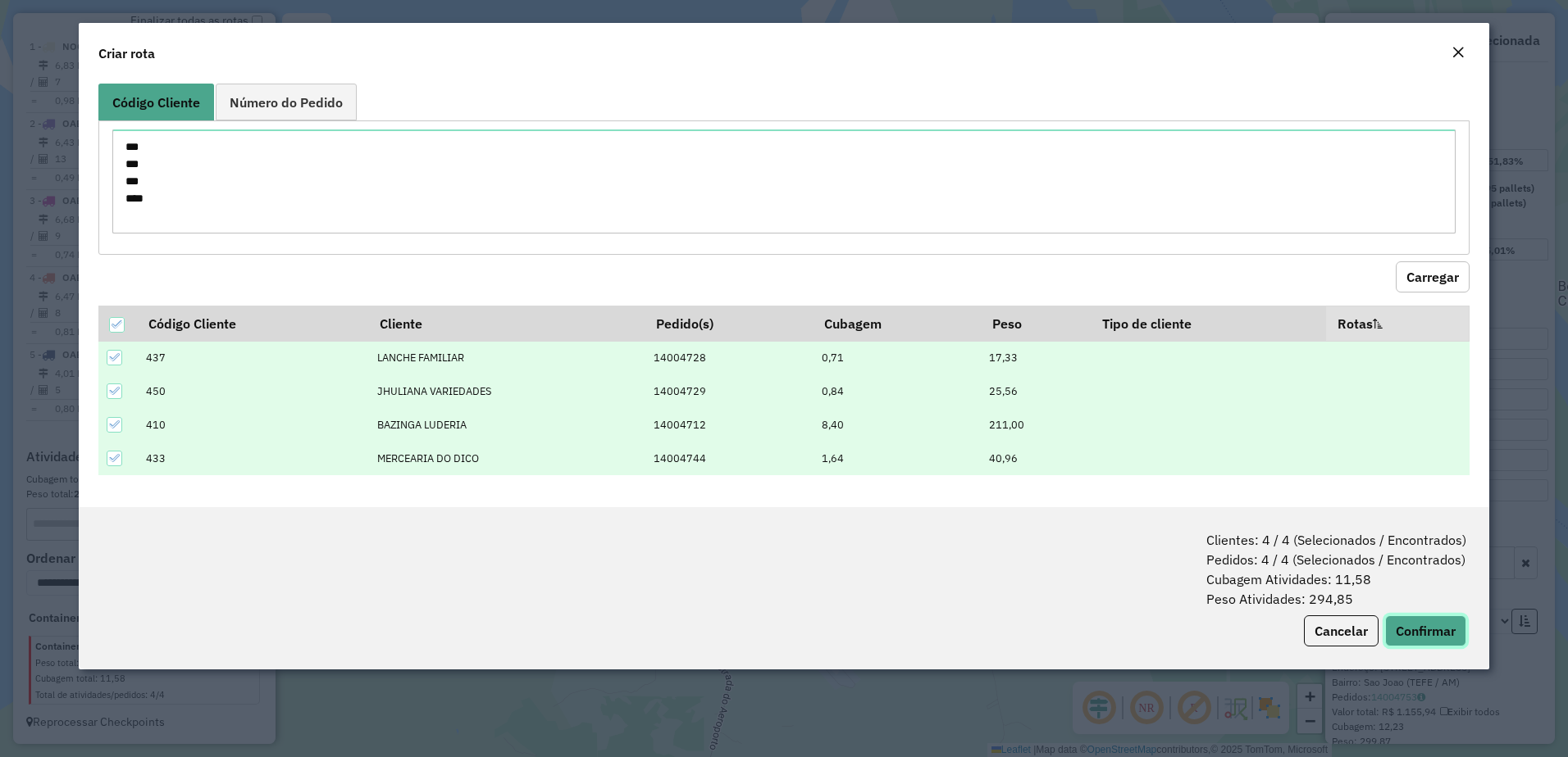
click at [1416, 625] on button "Confirmar" at bounding box center [1426, 631] width 81 height 31
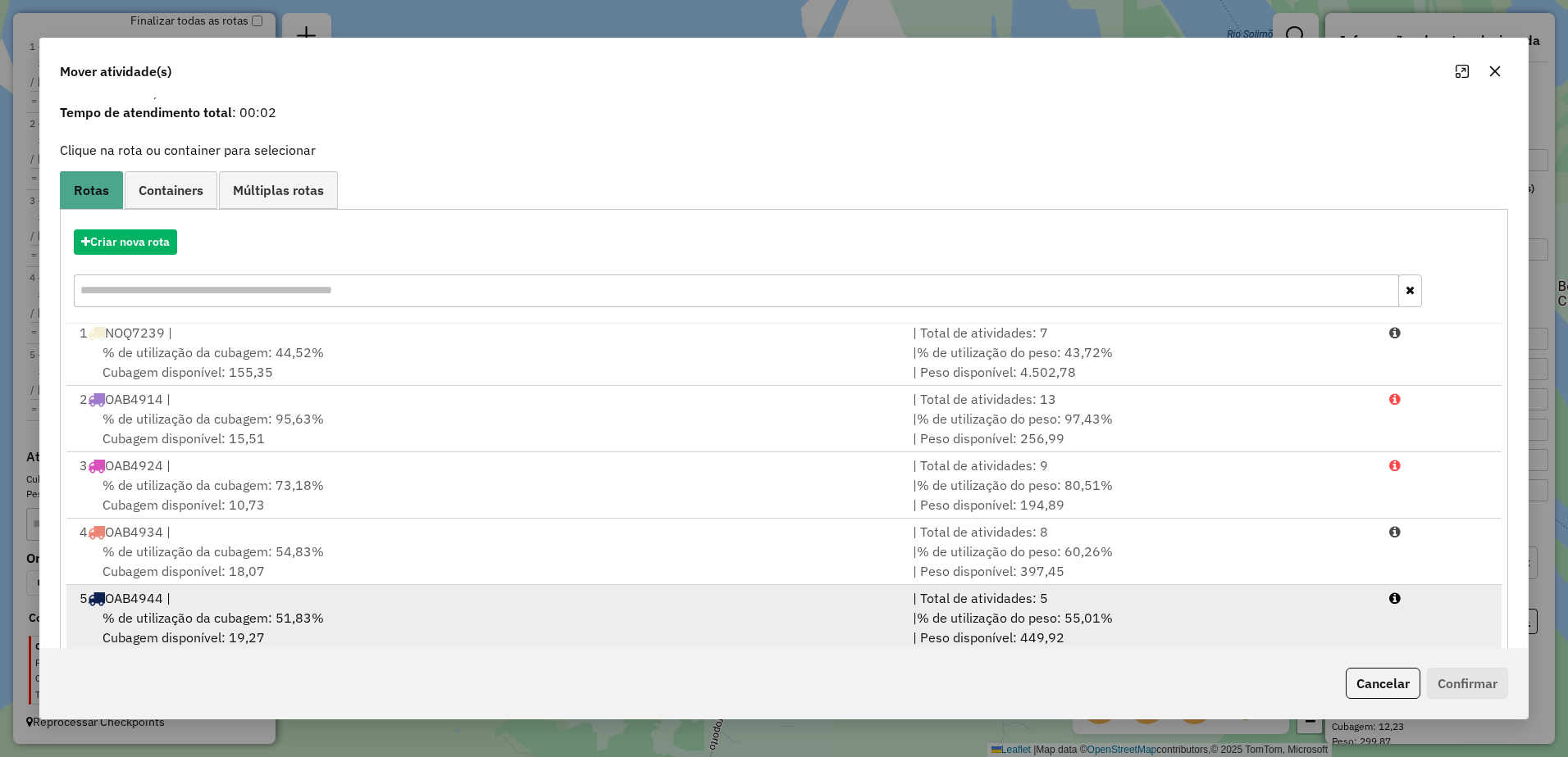
scroll to position [92, 0]
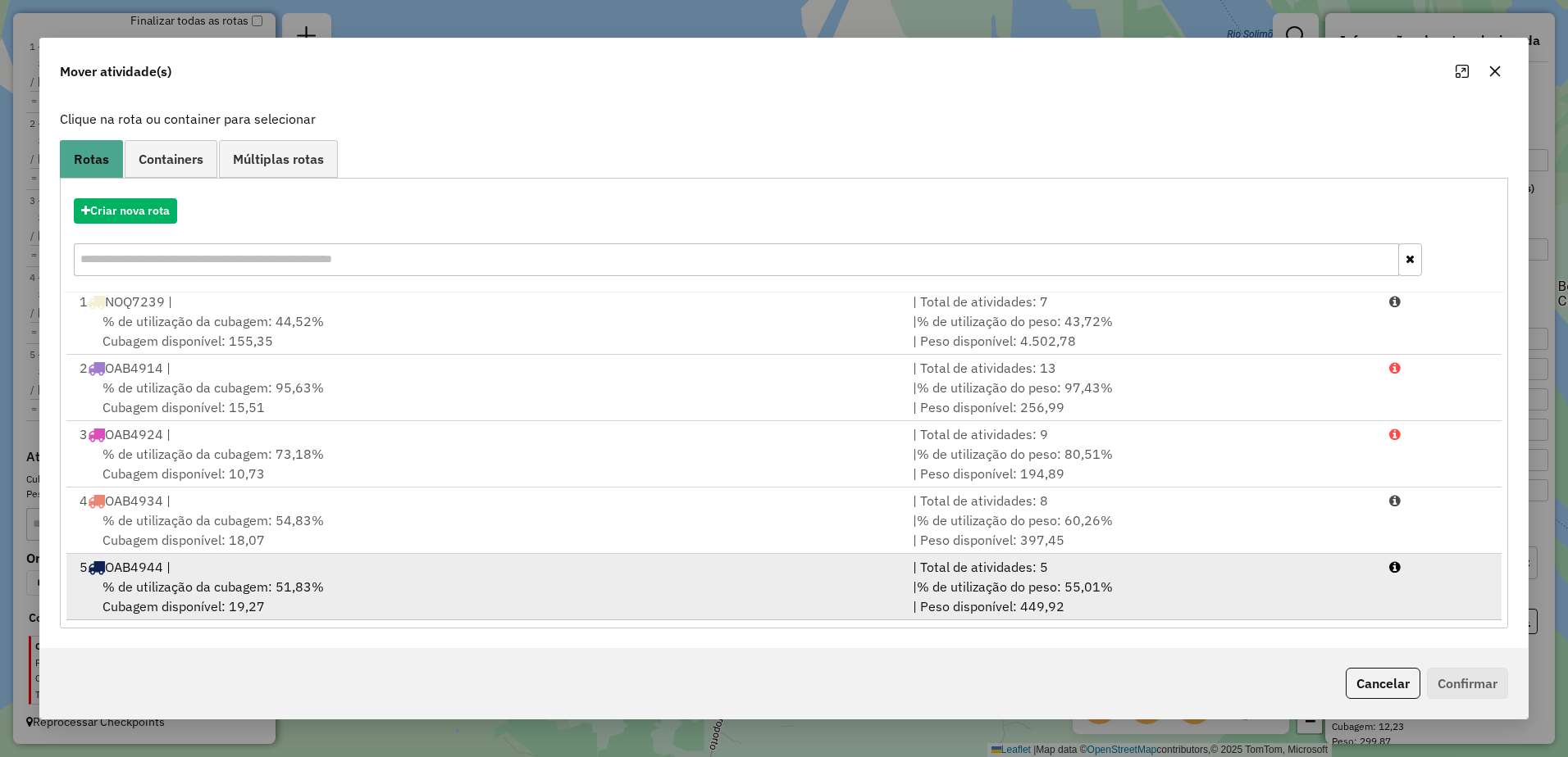
click at [159, 575] on div "5 OAB4944 |" at bounding box center [486, 567] width 833 height 19
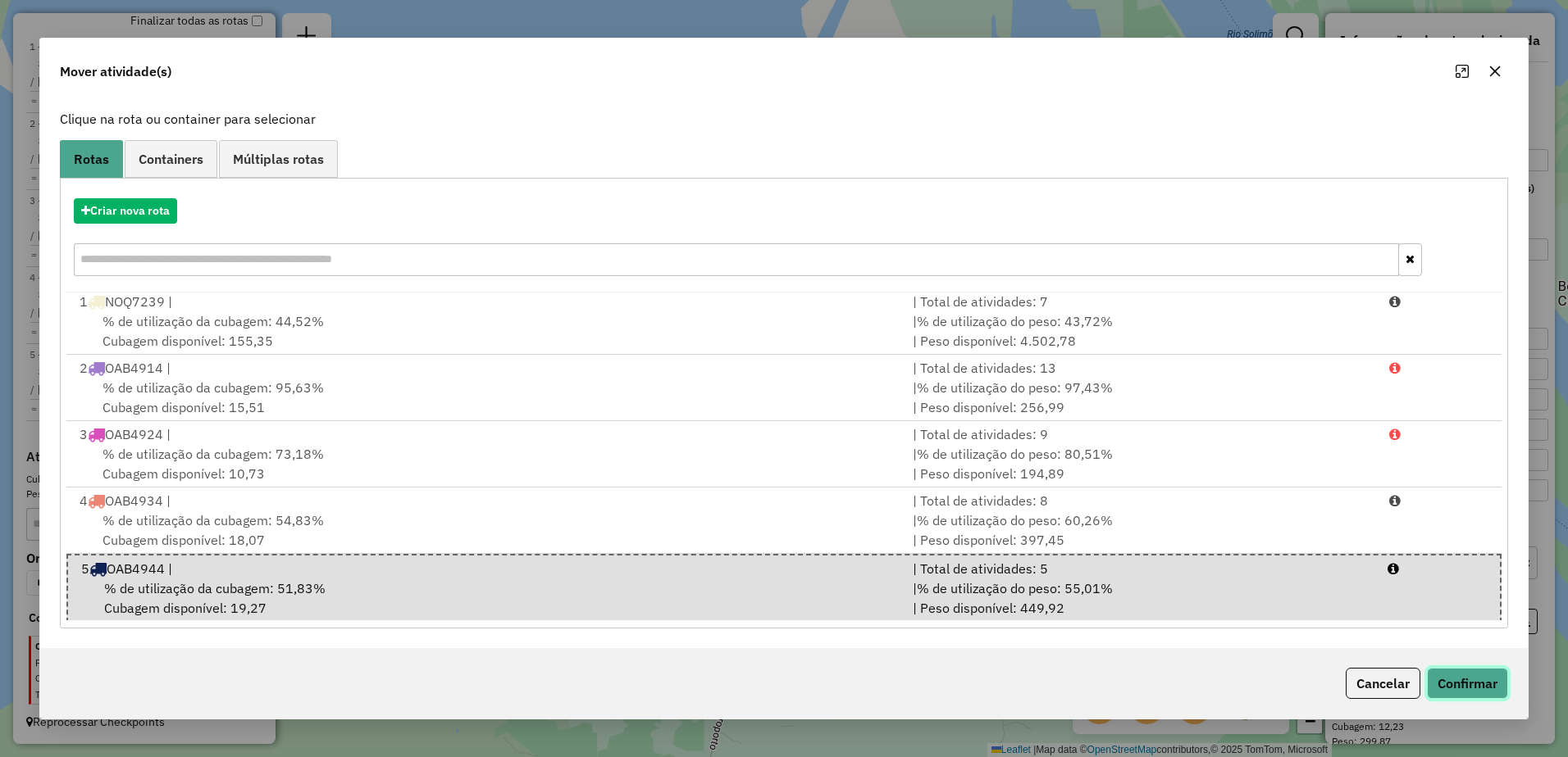
click at [1479, 681] on button "Confirmar" at bounding box center [1467, 683] width 81 height 31
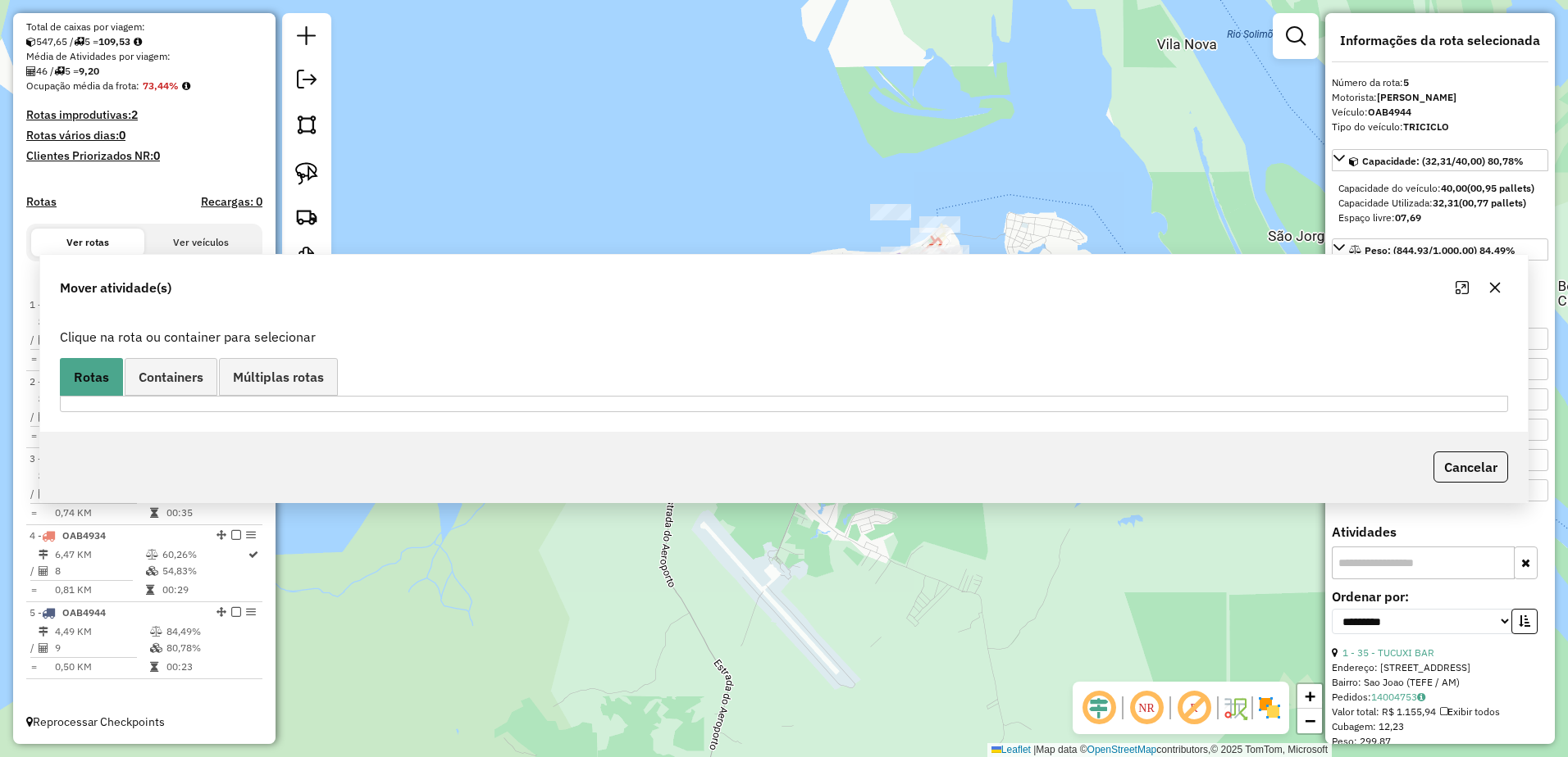
scroll to position [0, 0]
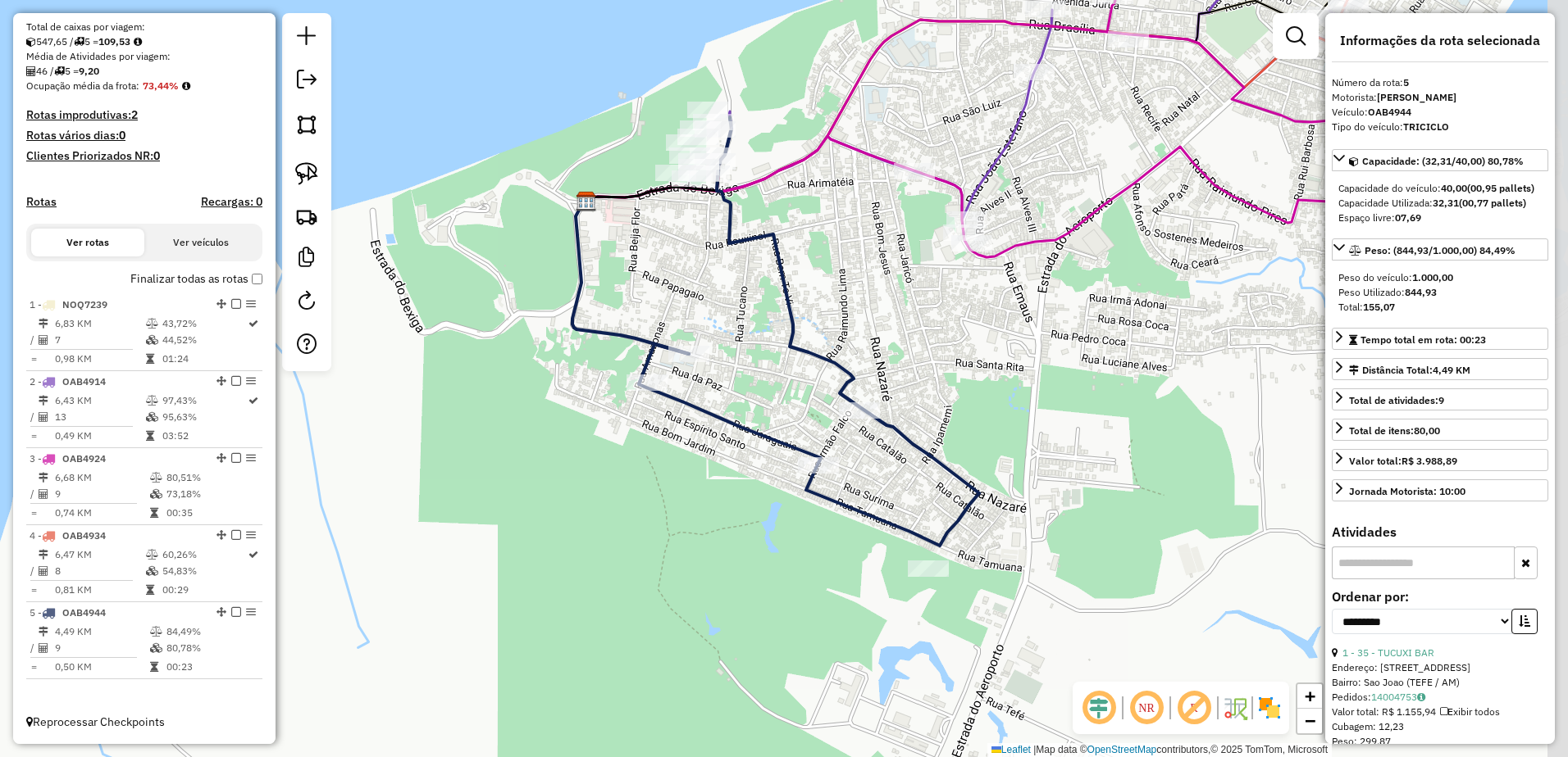
drag, startPoint x: 823, startPoint y: 272, endPoint x: 750, endPoint y: 319, distance: 86.8
click at [750, 318] on div "Janela de atendimento Grade de atendimento Capacidade Transportadoras Veículos …" at bounding box center [784, 378] width 1568 height 757
click at [851, 398] on icon at bounding box center [808, 332] width 340 height 429
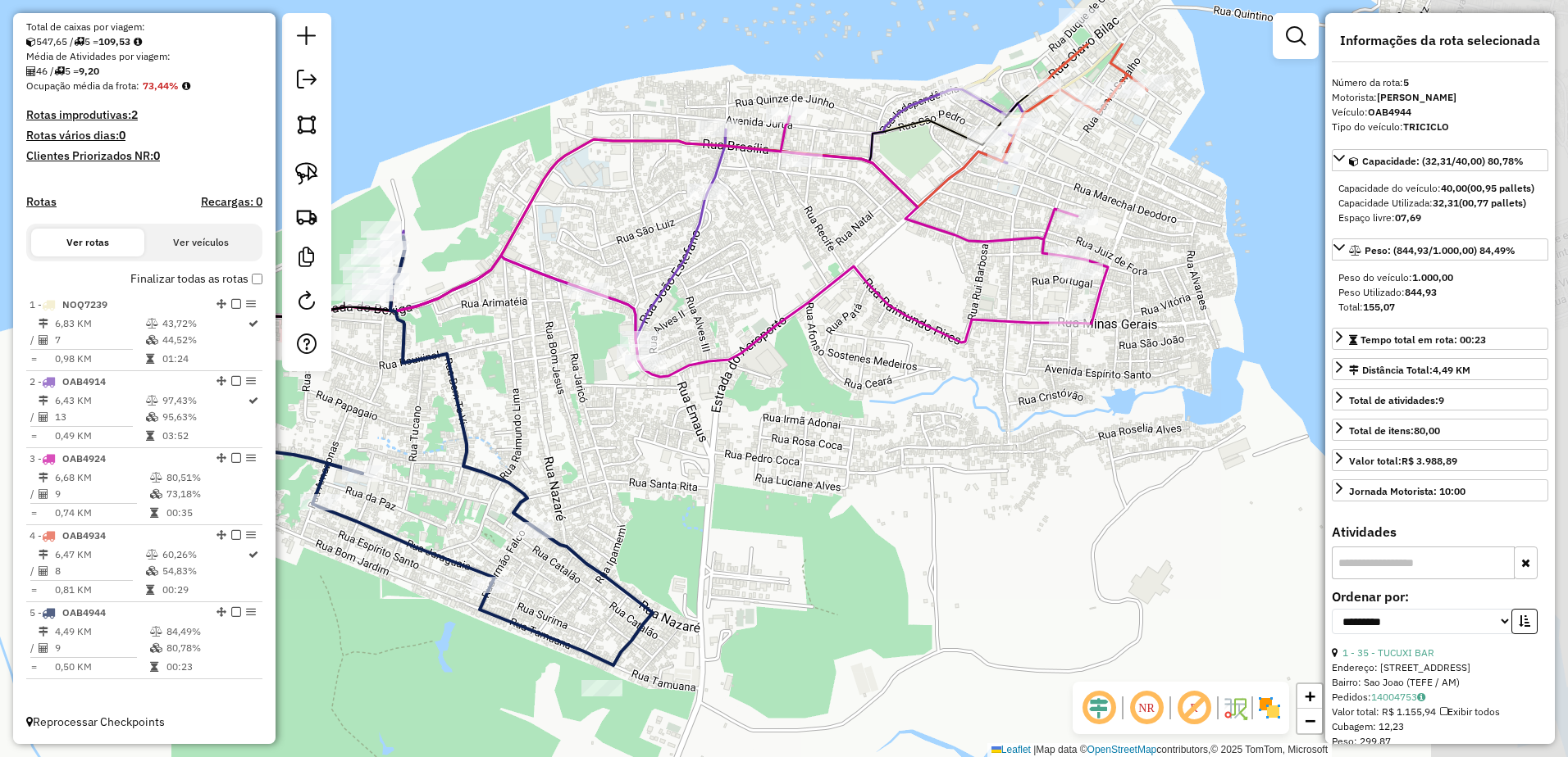
drag, startPoint x: 1002, startPoint y: 328, endPoint x: 678, endPoint y: 445, distance: 344.5
click at [669, 448] on div "Janela de atendimento Grade de atendimento Capacidade Transportadoras Veículos …" at bounding box center [784, 378] width 1568 height 757
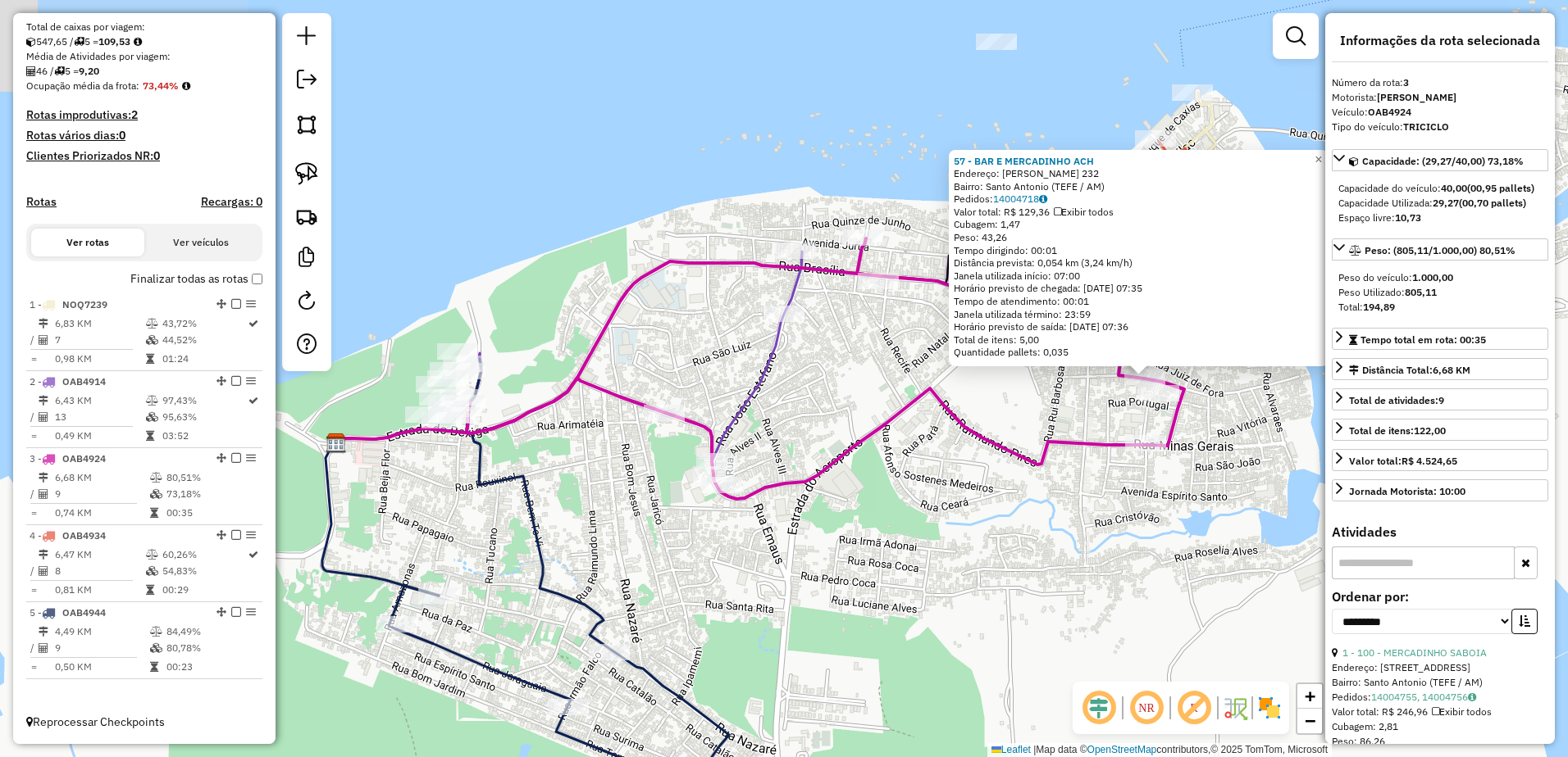
drag, startPoint x: 658, startPoint y: 539, endPoint x: 1019, endPoint y: 537, distance: 361.0
click at [1019, 537] on div "57 - BAR E MERCADINHO ACH Endereço: Joaquim Nabuco 232 Bairro: Santo Antonio (T…" at bounding box center [784, 378] width 1568 height 757
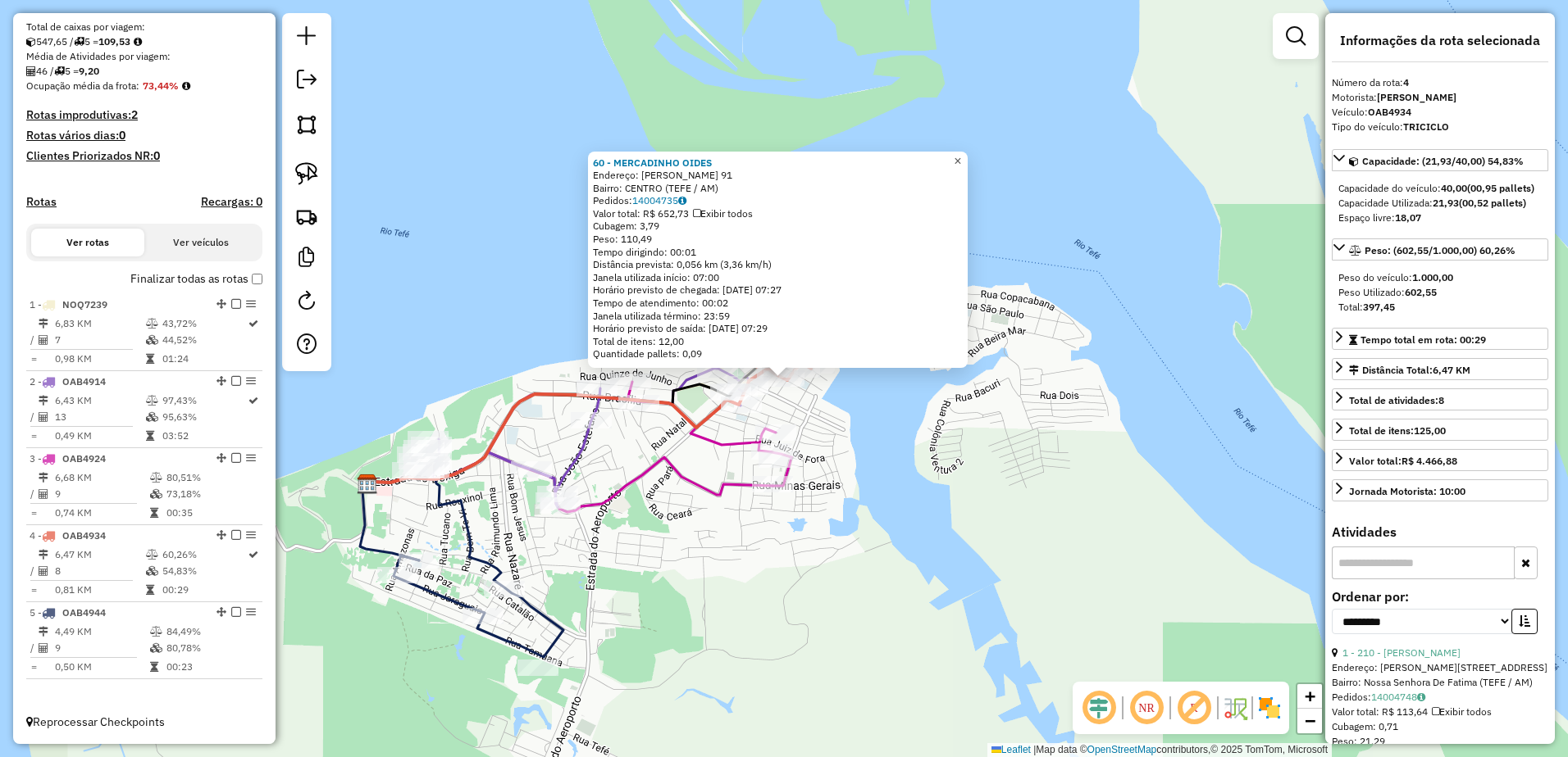
click at [961, 154] on span "×" at bounding box center [957, 161] width 8 height 14
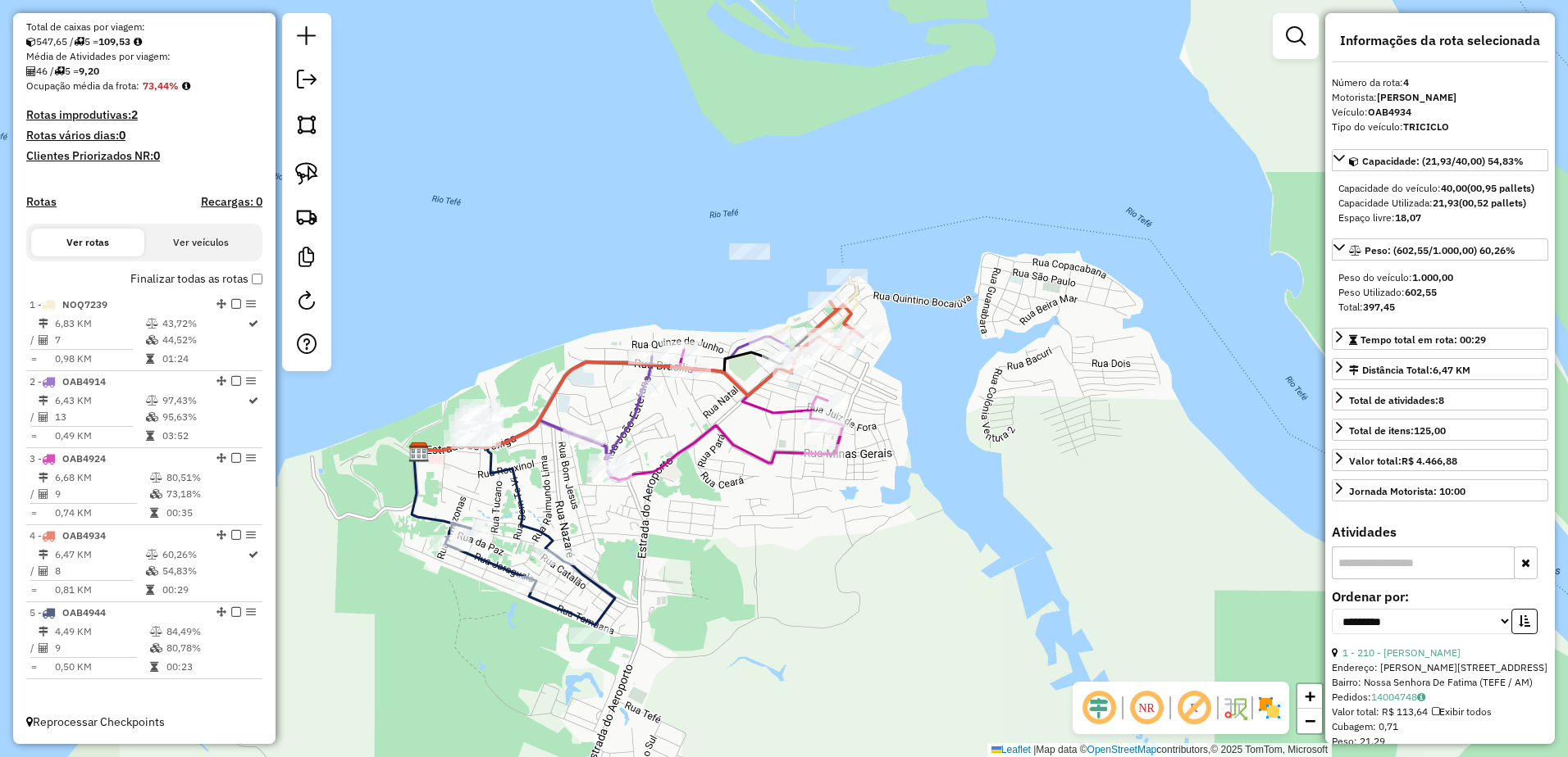
drag, startPoint x: 637, startPoint y: 562, endPoint x: 721, endPoint y: 500, distance: 104.4
click at [721, 500] on div "Janela de atendimento Grade de atendimento Capacidade Transportadoras Veículos …" at bounding box center [784, 378] width 1568 height 757
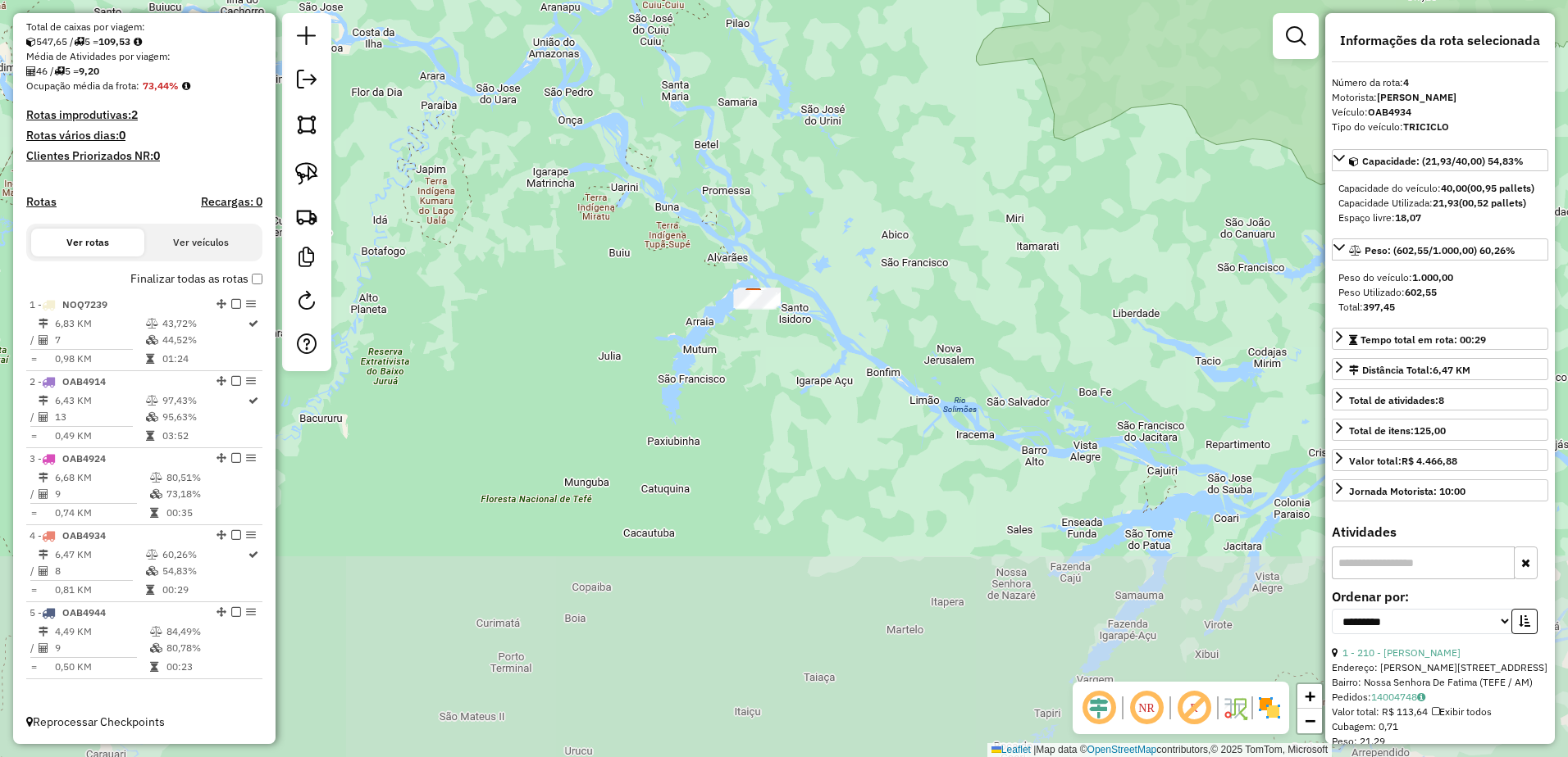
drag, startPoint x: 951, startPoint y: 658, endPoint x: 857, endPoint y: 360, distance: 312.5
click at [857, 360] on div "Janela de atendimento Grade de atendimento Capacidade Transportadoras Veículos …" at bounding box center [784, 378] width 1568 height 757
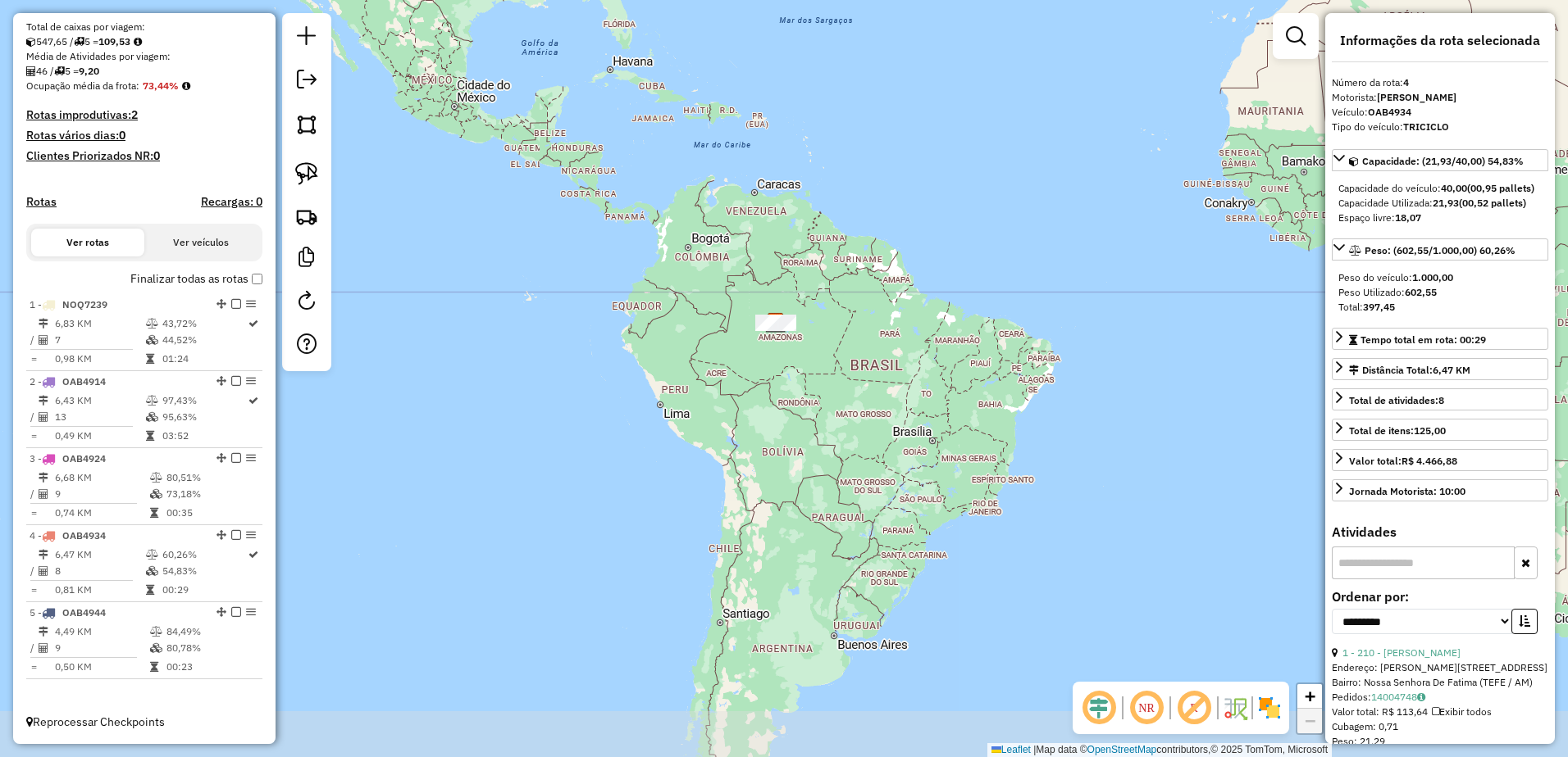
drag, startPoint x: 983, startPoint y: 506, endPoint x: 879, endPoint y: 427, distance: 130.6
click at [882, 429] on div "Janela de atendimento Grade de atendimento Capacidade Transportadoras Veículos …" at bounding box center [784, 378] width 1568 height 757
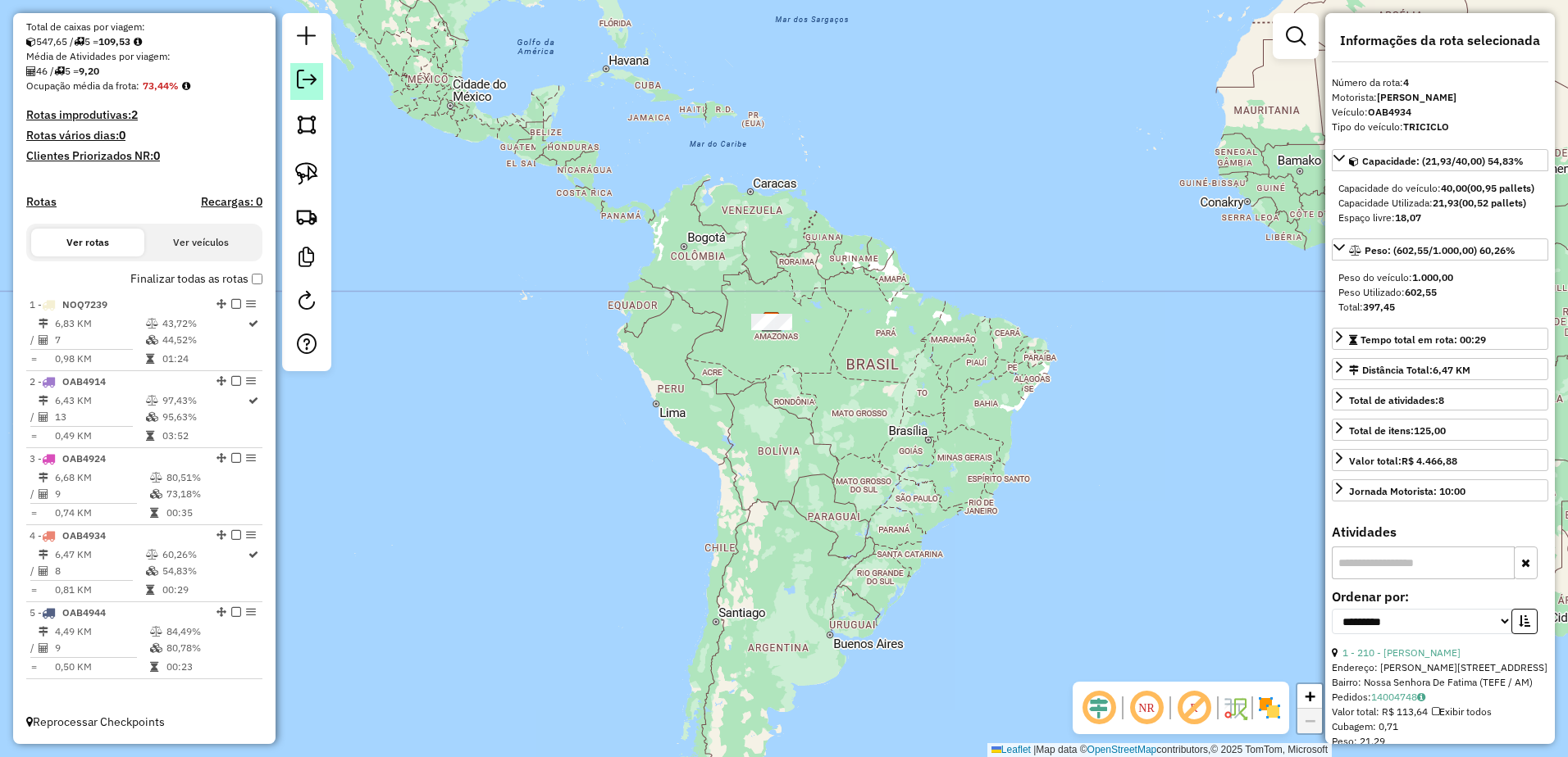
click at [308, 83] on em at bounding box center [306, 79] width 19 height 19
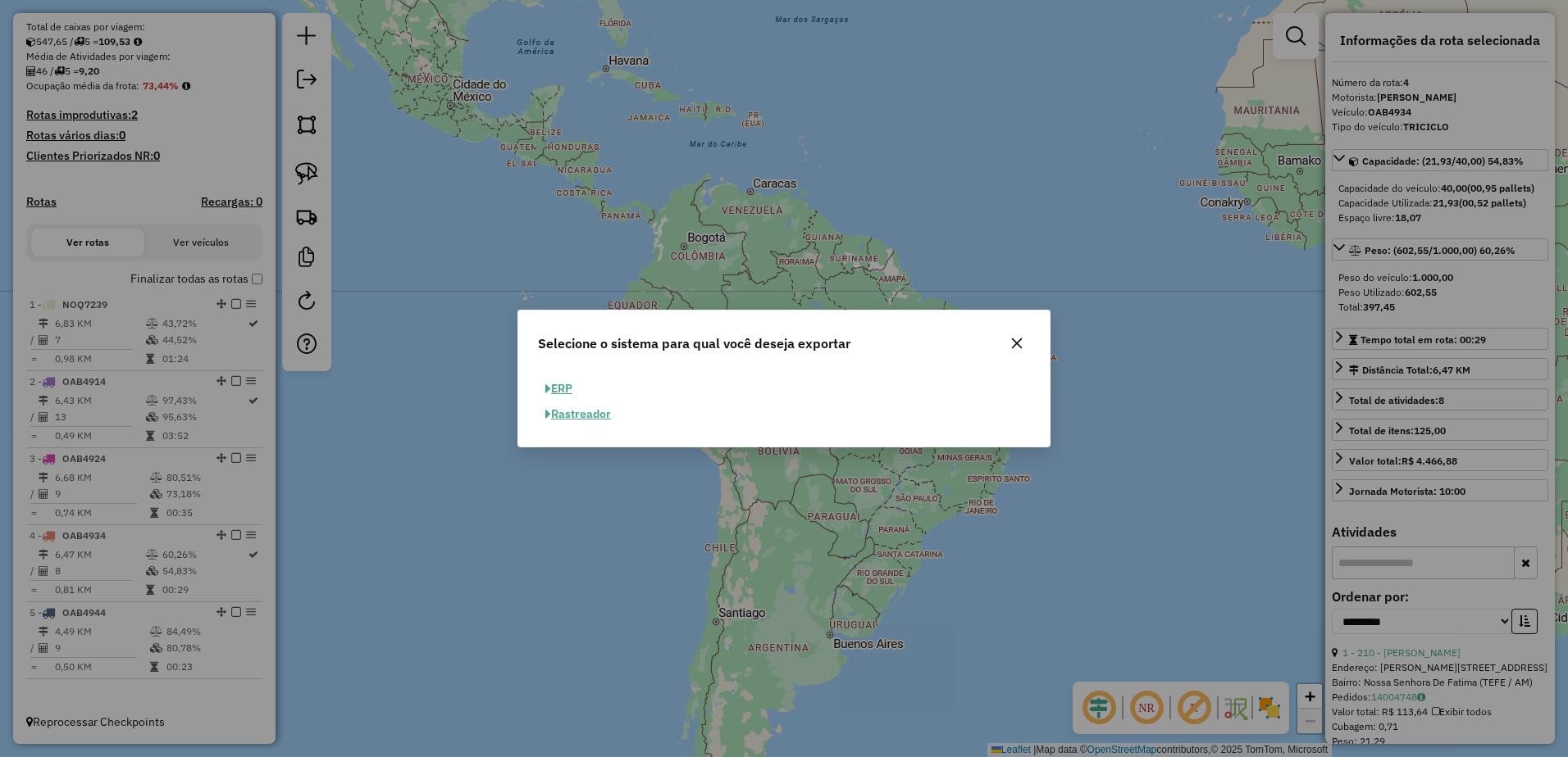
click at [566, 383] on button "ERP" at bounding box center [558, 389] width 41 height 25
select select "**"
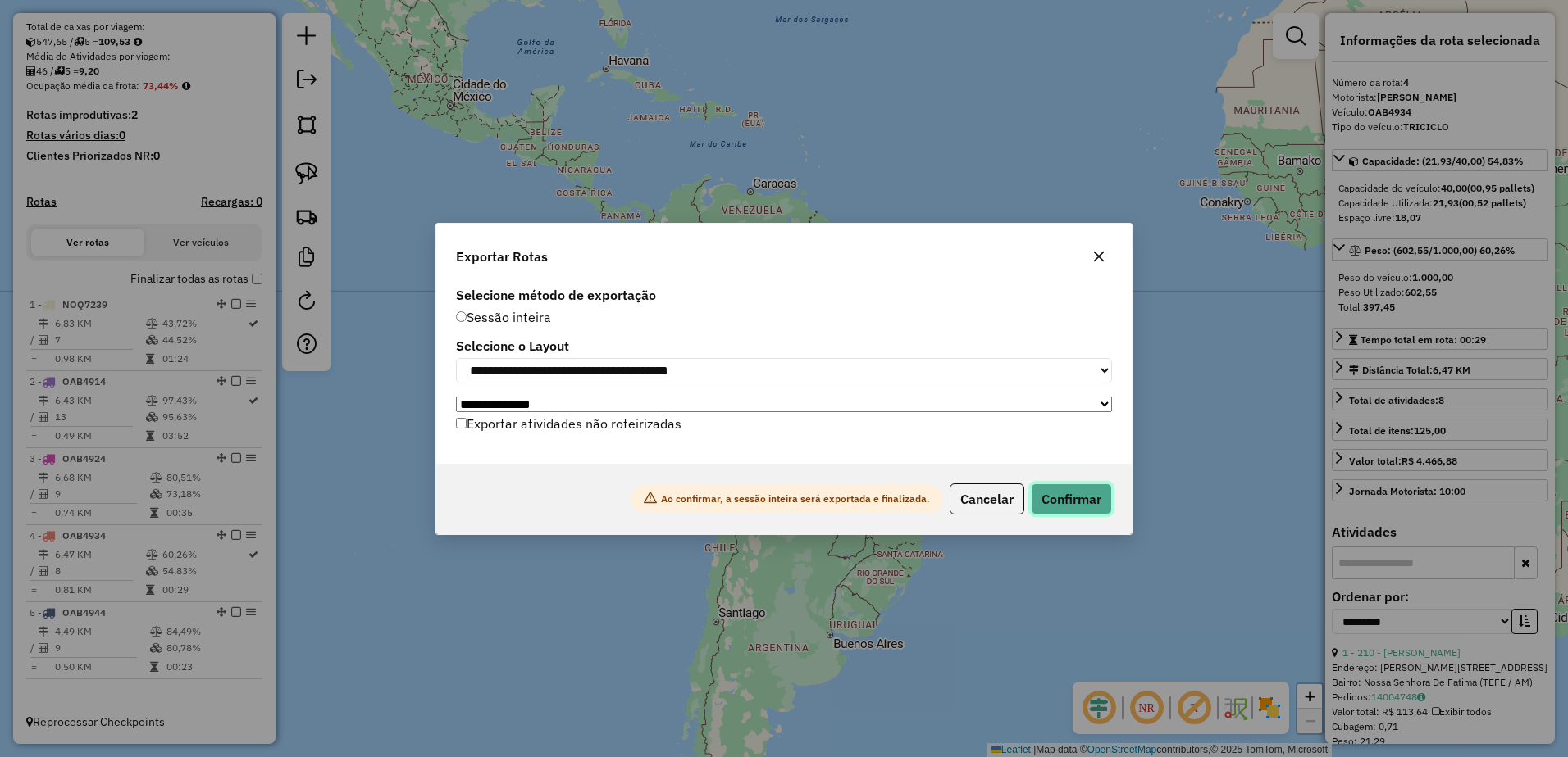
click at [1065, 501] on button "Confirmar" at bounding box center [1071, 499] width 81 height 31
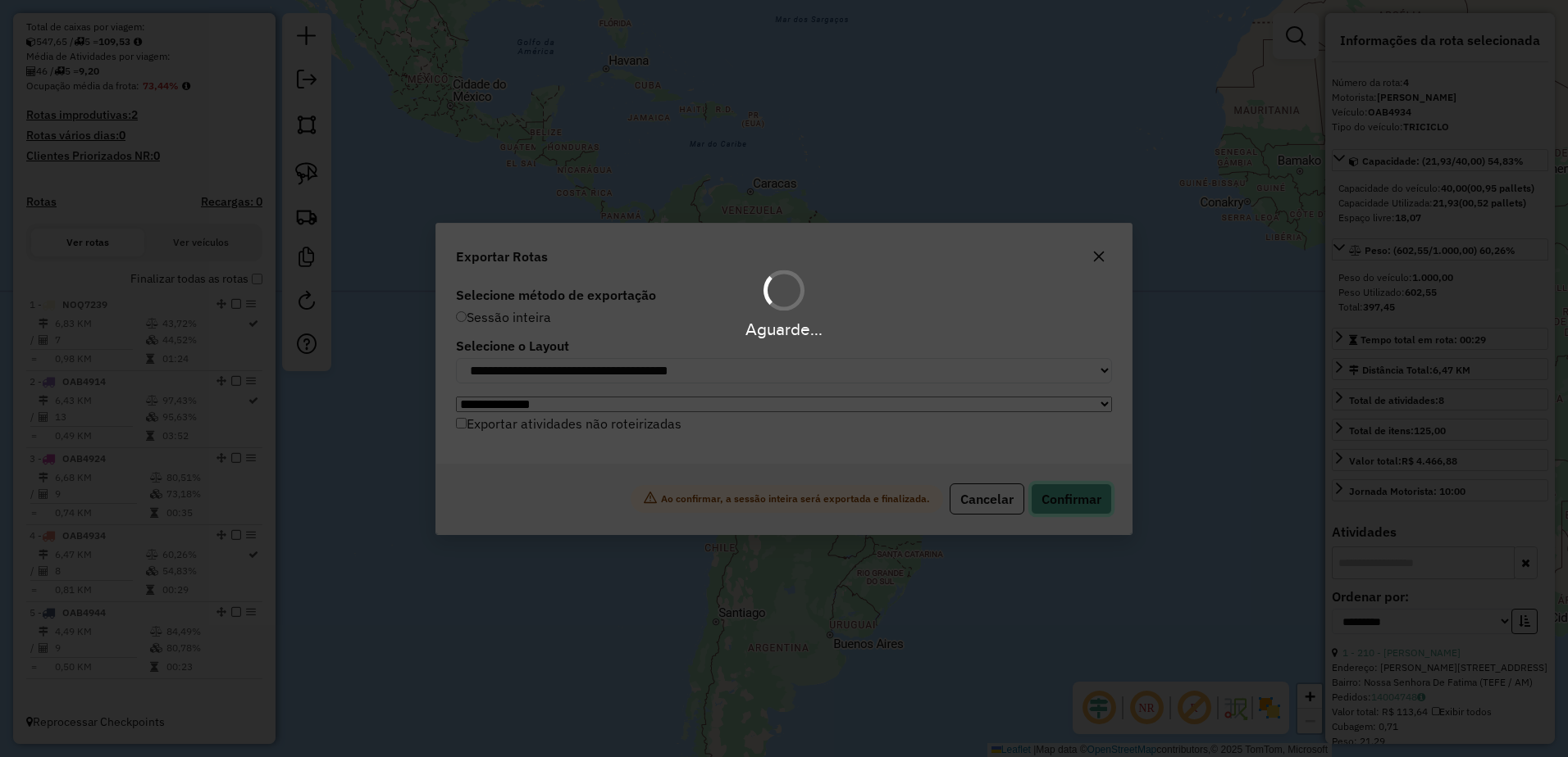
scroll to position [328, 0]
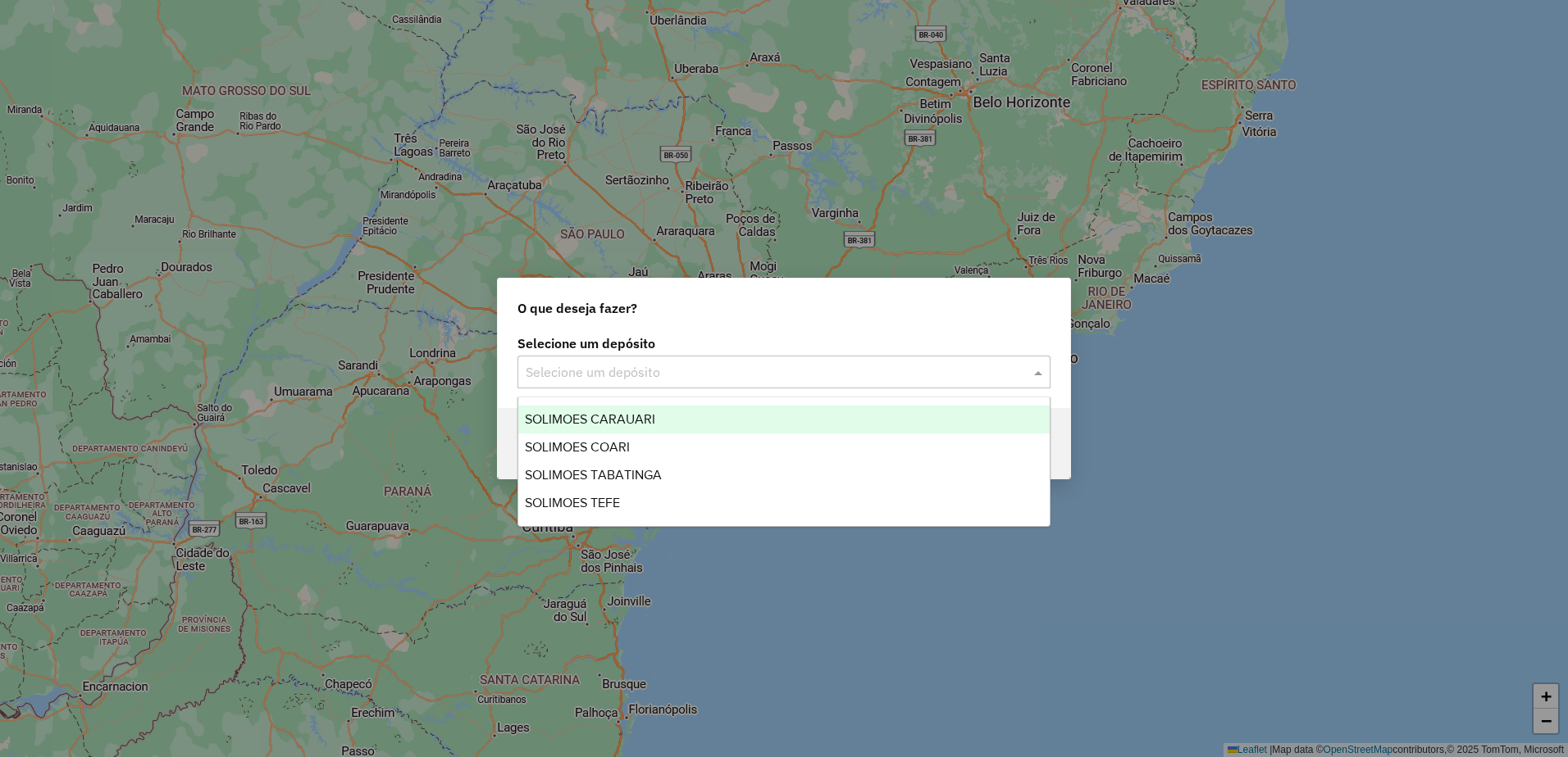
click at [607, 376] on input "text" at bounding box center [767, 372] width 484 height 19
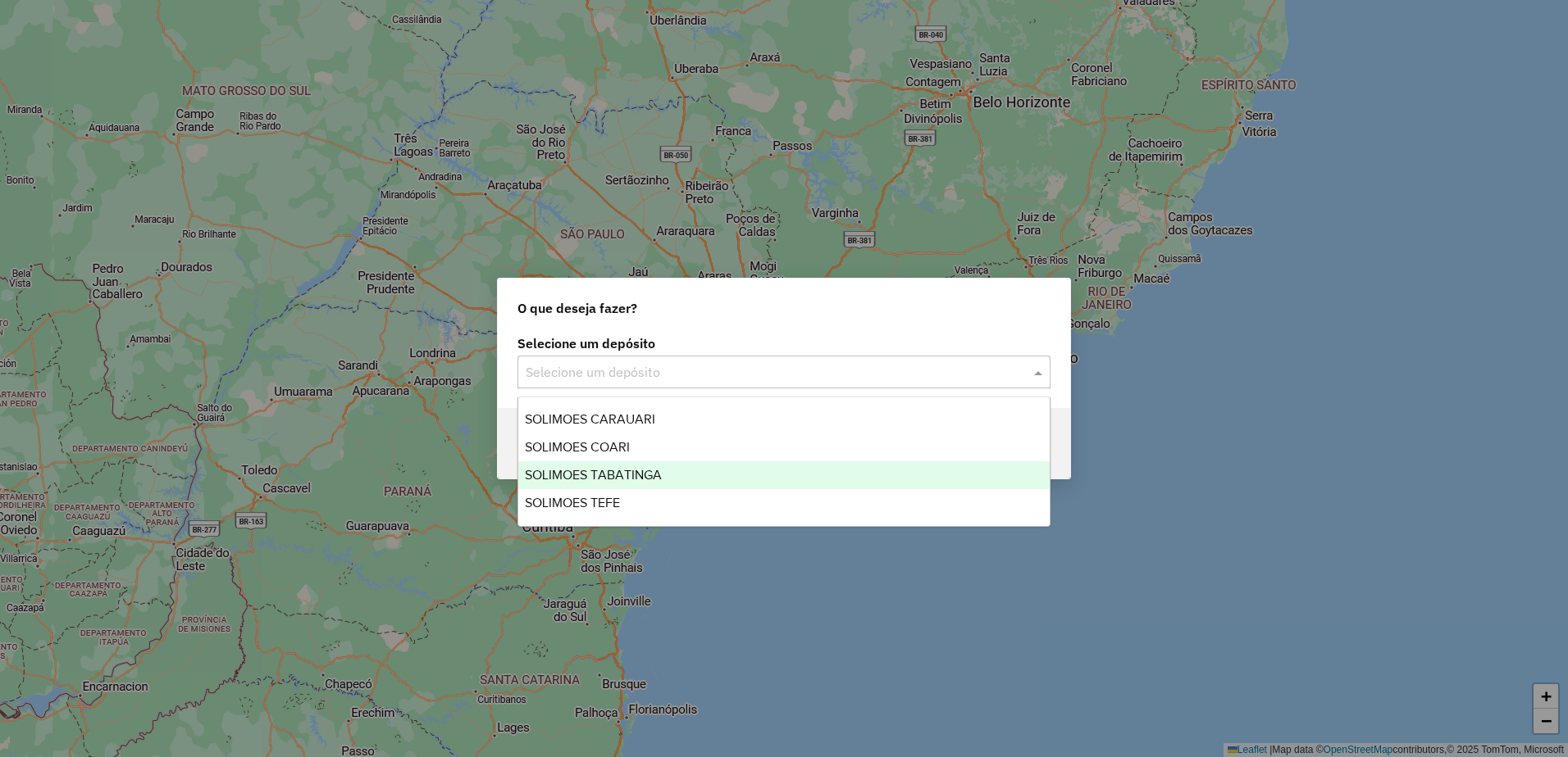
click at [595, 474] on span "SOLIMOES TABATINGA" at bounding box center [593, 474] width 137 height 14
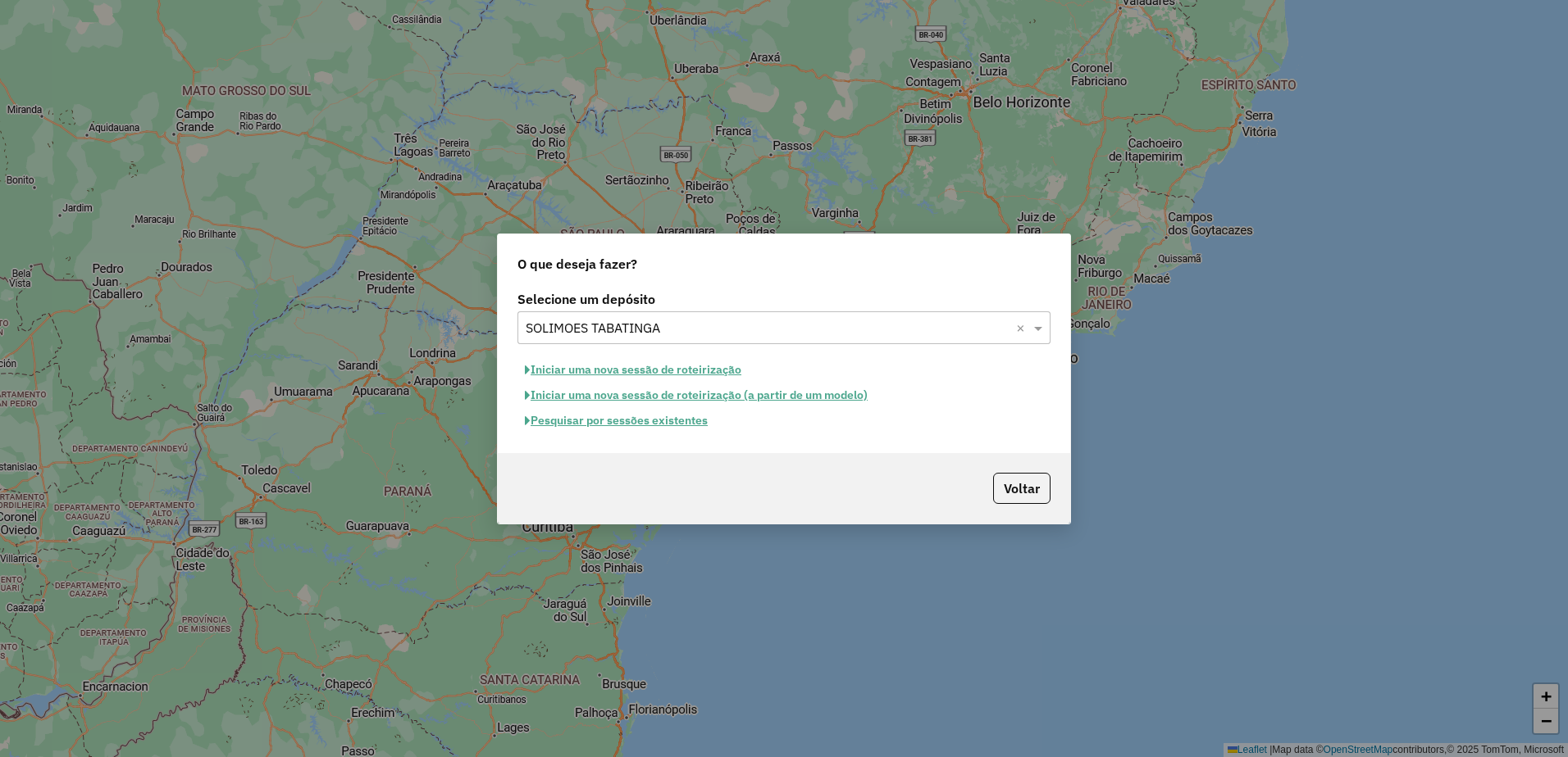
click at [612, 370] on button "Iniciar uma nova sessão de roteirização" at bounding box center [632, 370] width 231 height 25
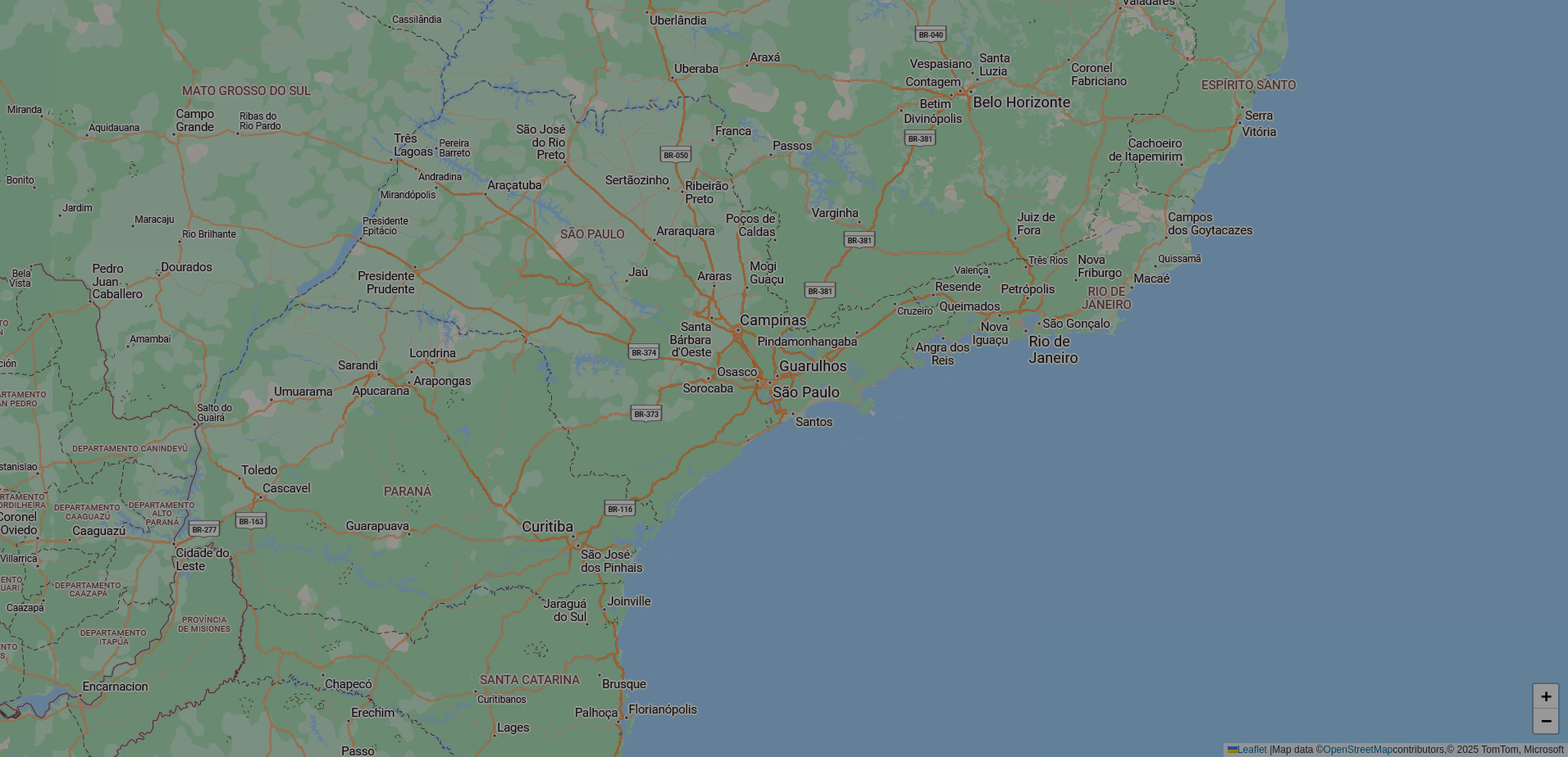
select select "*"
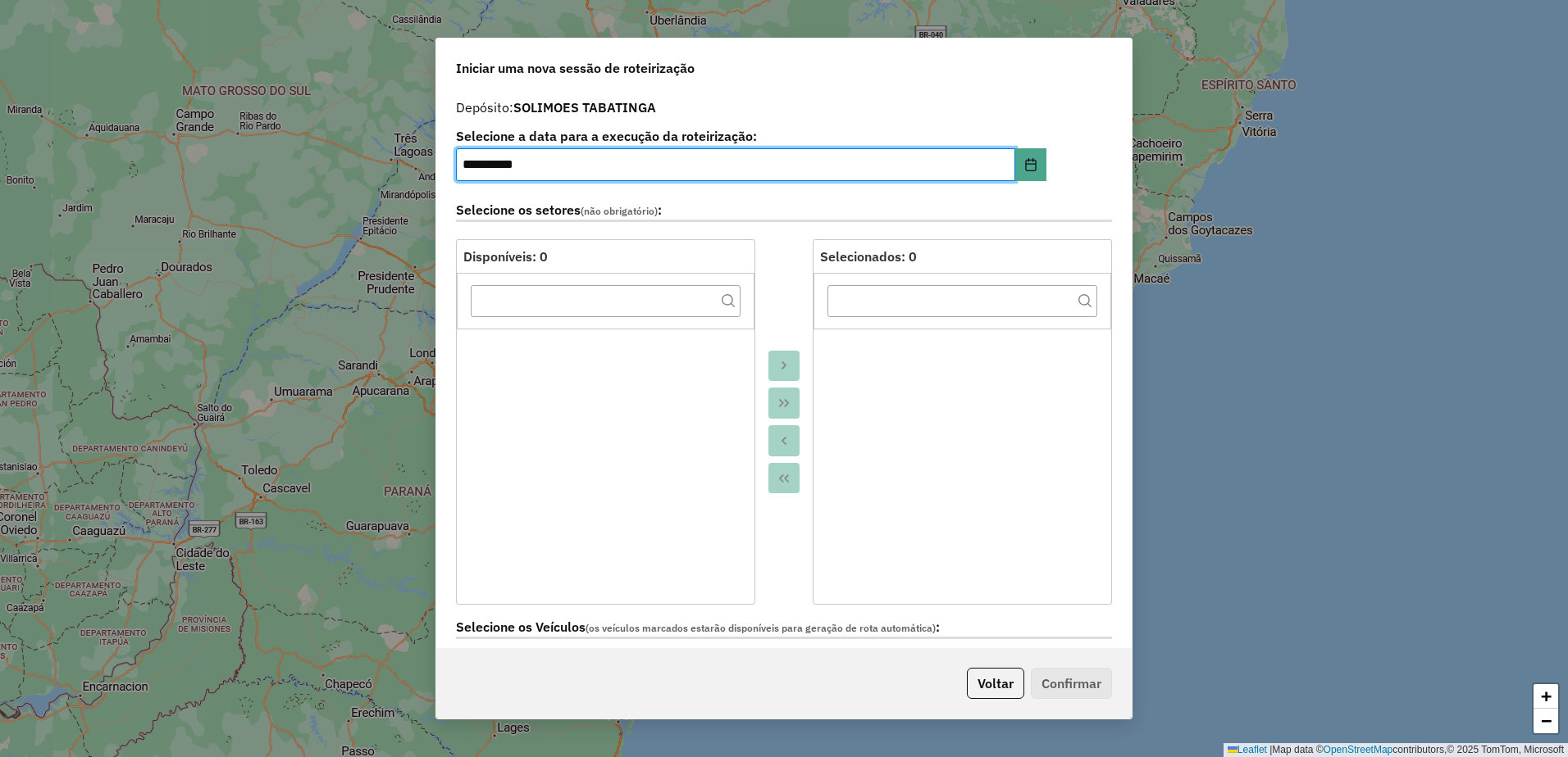
scroll to position [328, 0]
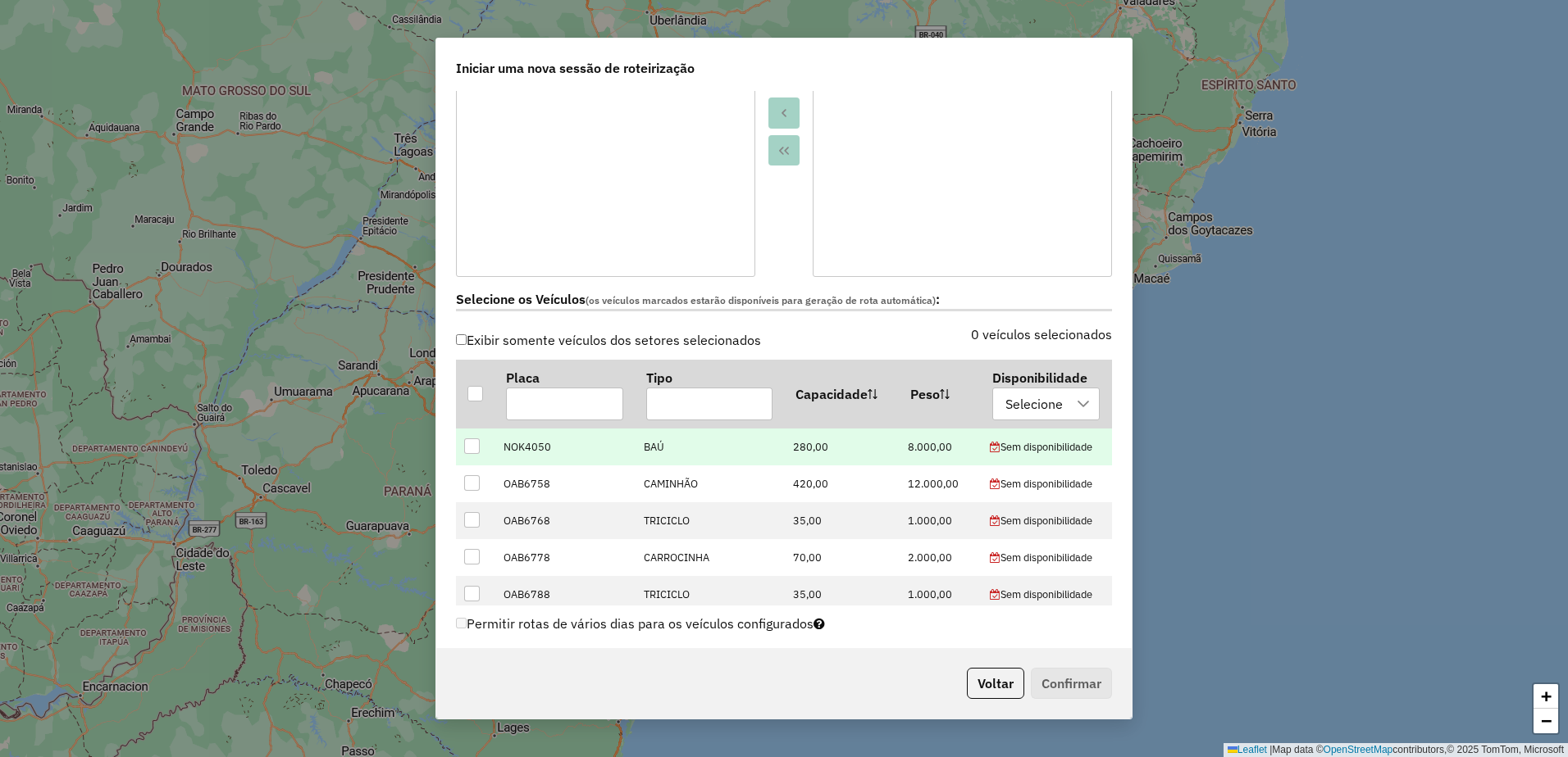
click at [469, 442] on div at bounding box center [471, 446] width 15 height 15
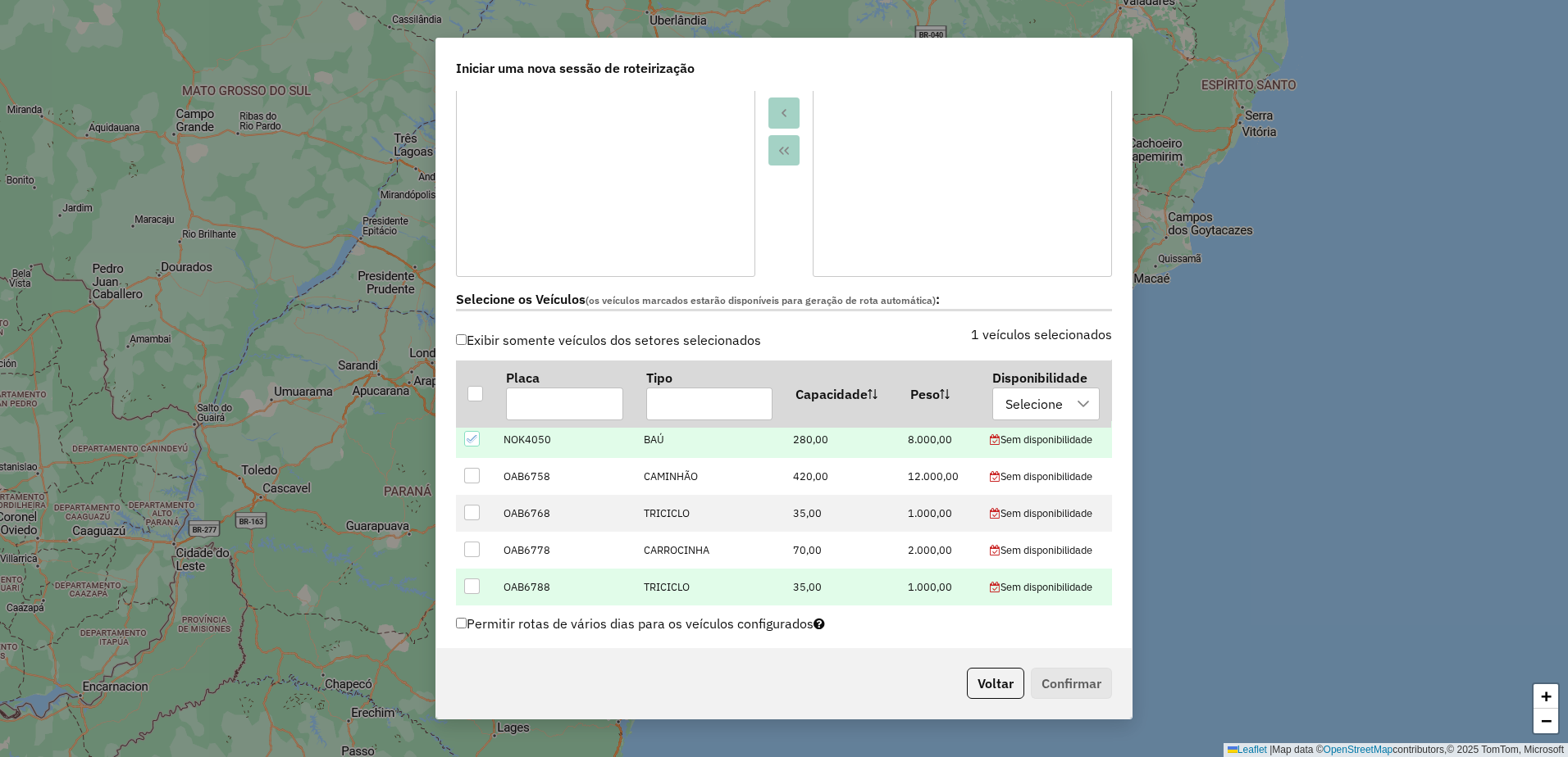
scroll to position [573, 0]
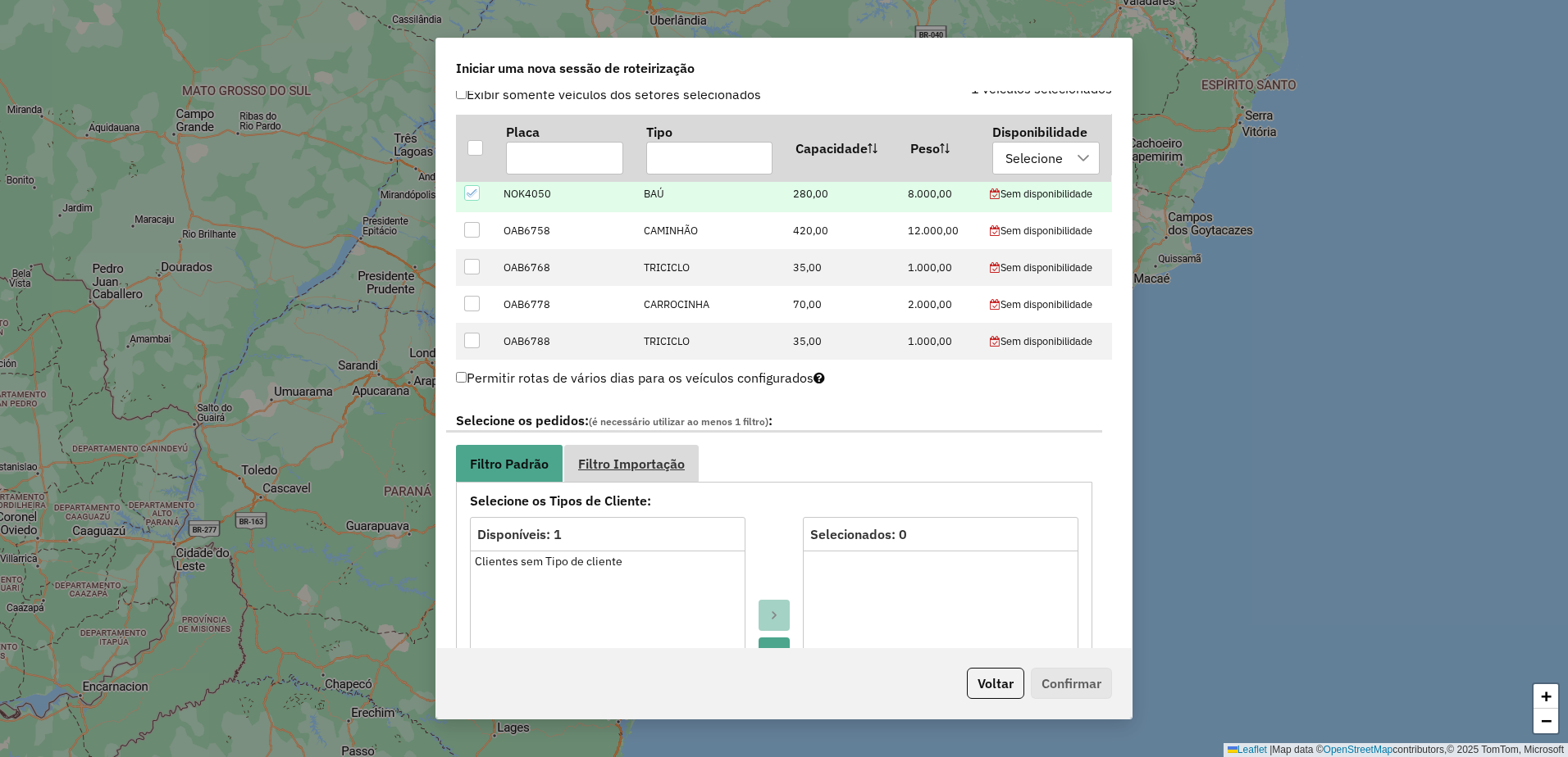
click at [637, 461] on span "Filtro Importação" at bounding box center [631, 464] width 107 height 14
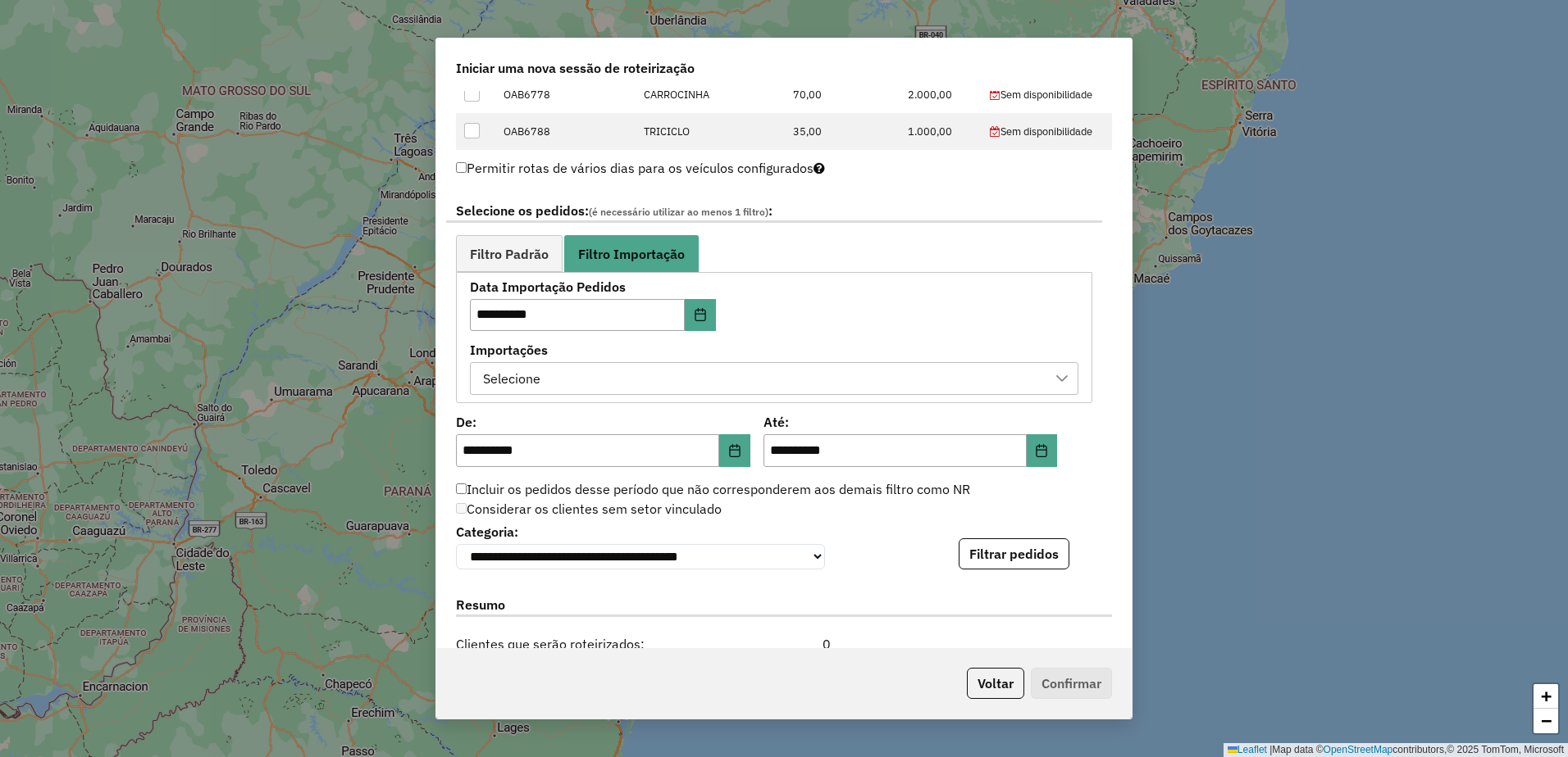
scroll to position [902, 0]
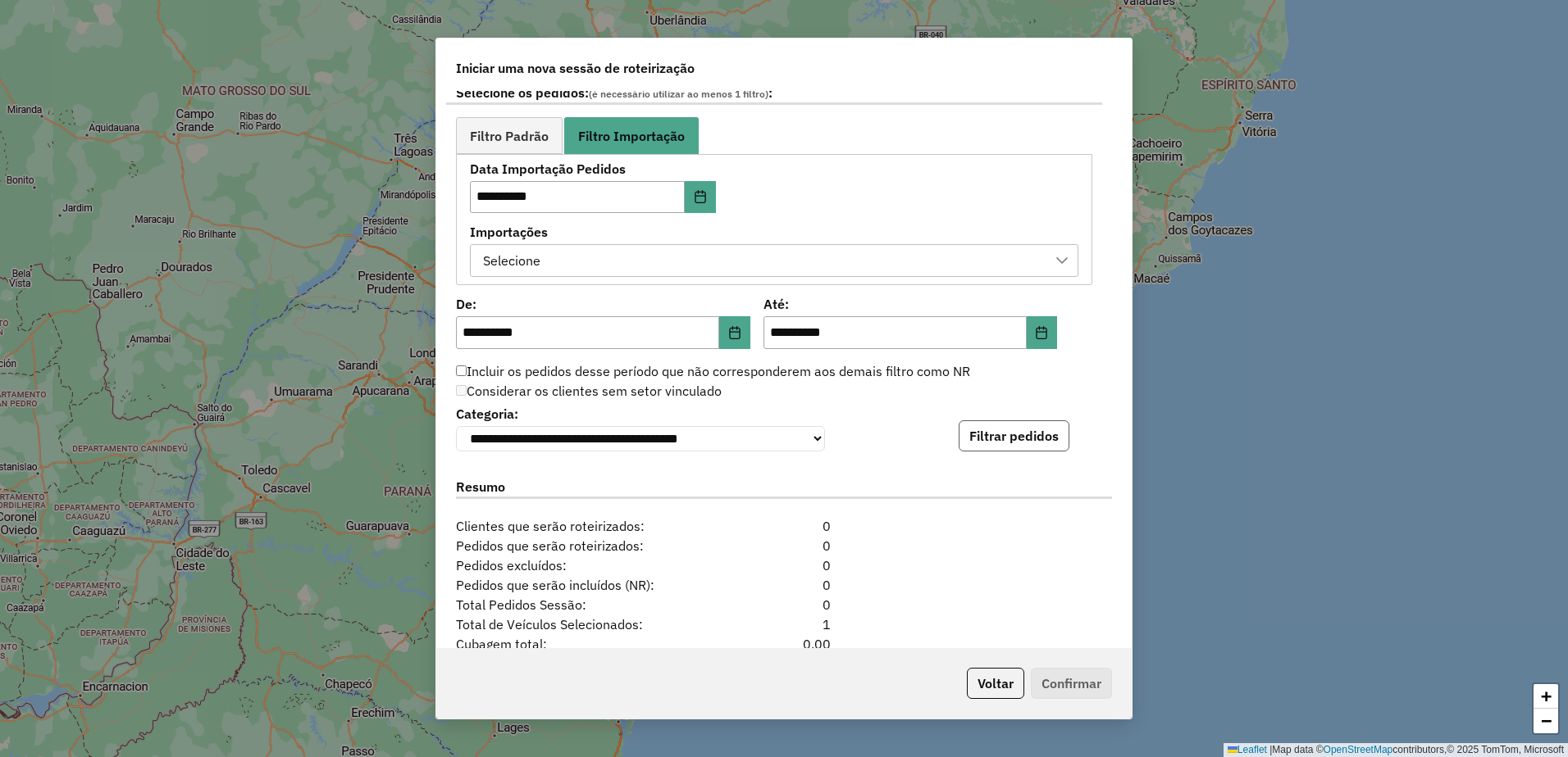
click at [1012, 431] on button "Filtrar pedidos" at bounding box center [1014, 436] width 111 height 31
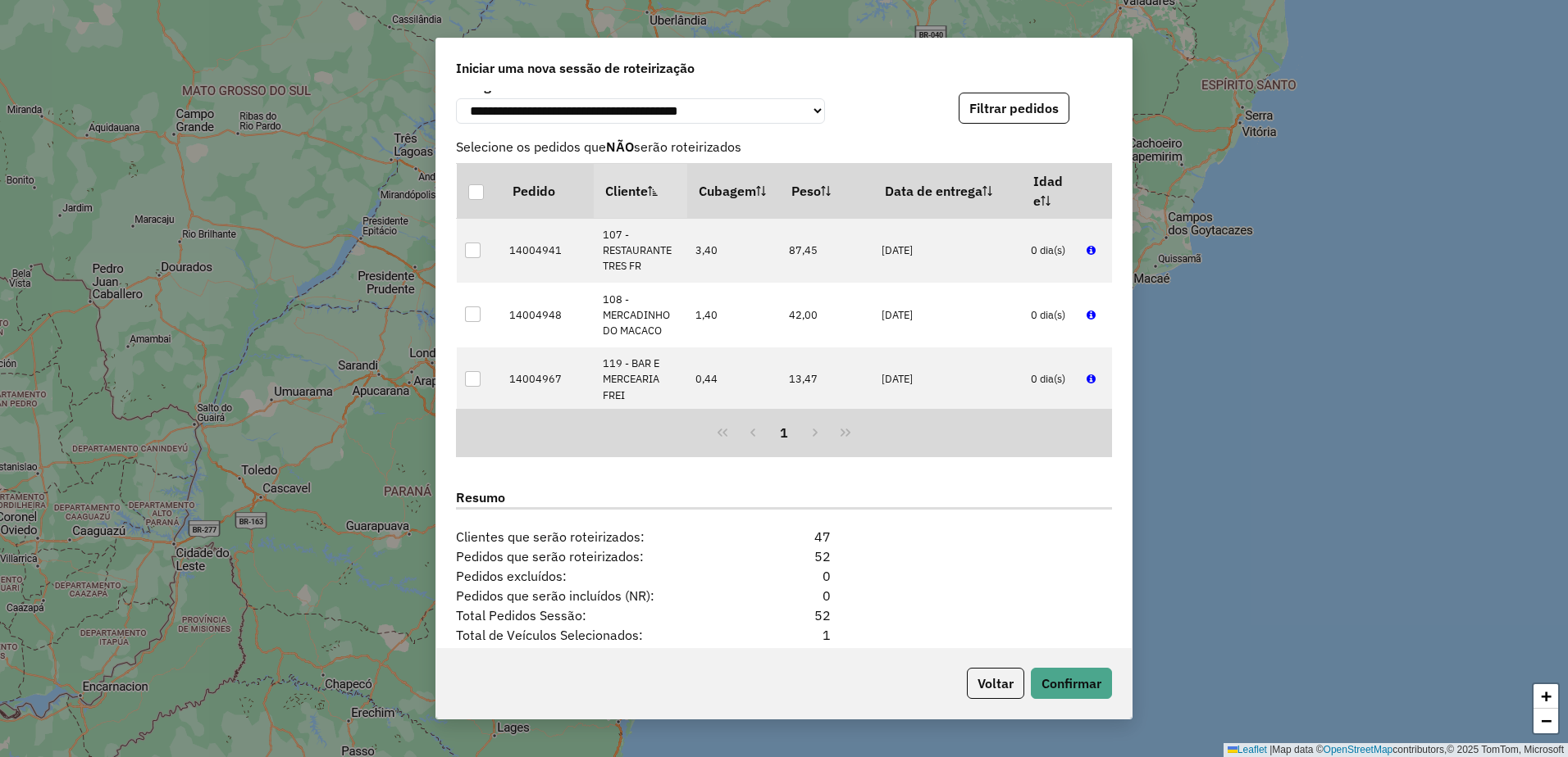
scroll to position [1382, 0]
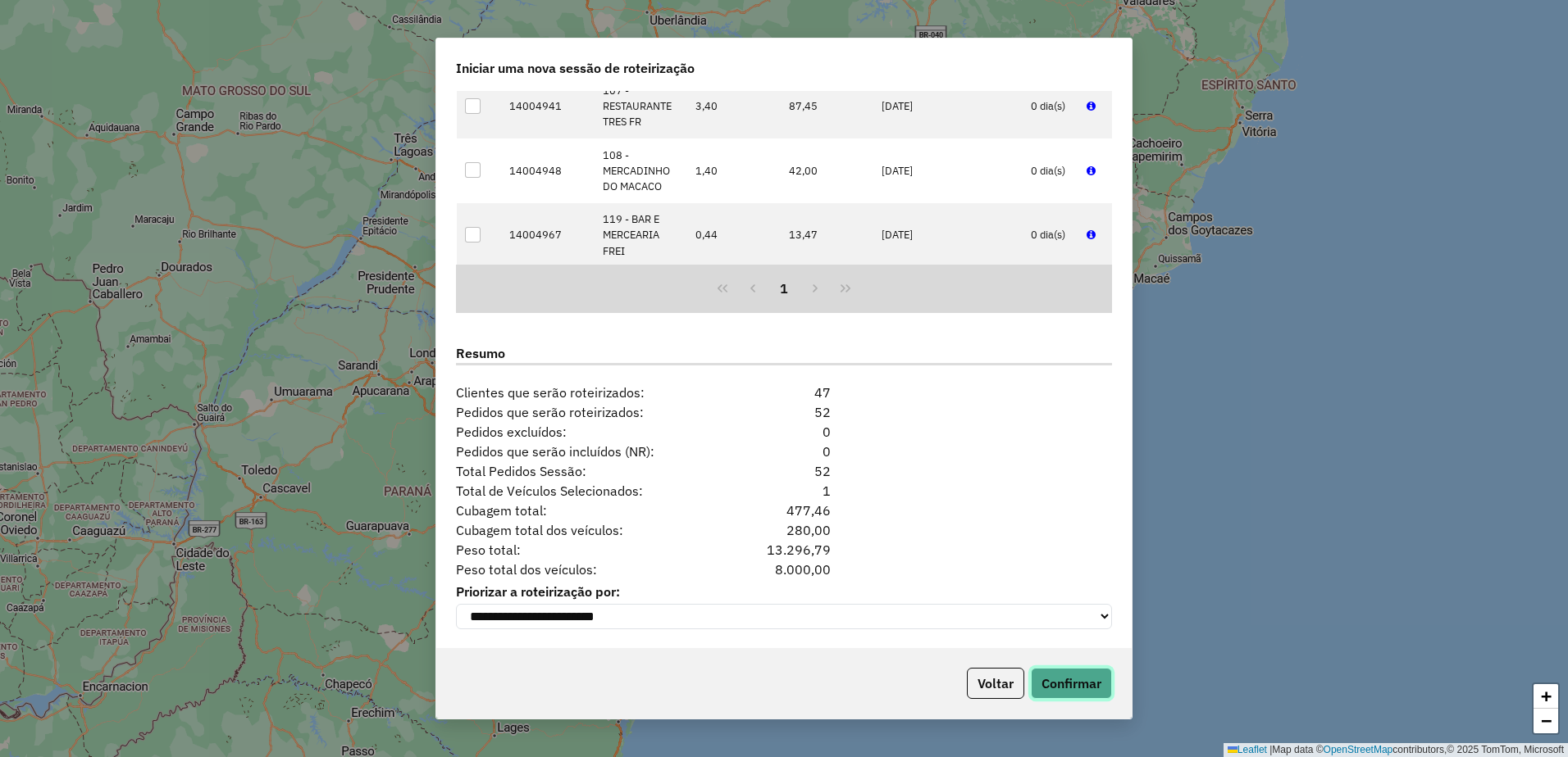
click at [1074, 676] on button "Confirmar" at bounding box center [1071, 683] width 81 height 31
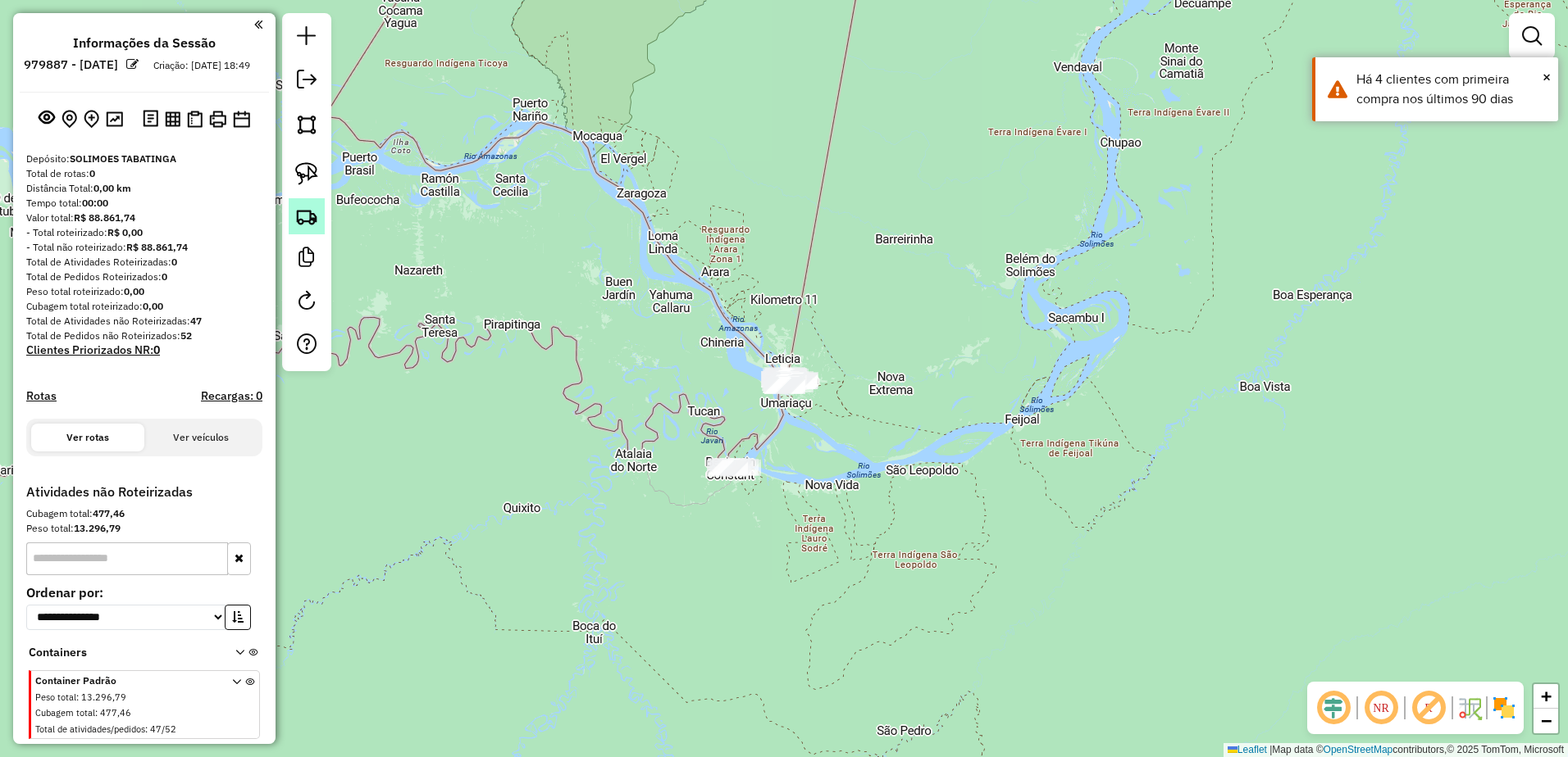
click at [304, 225] on img at bounding box center [306, 216] width 23 height 23
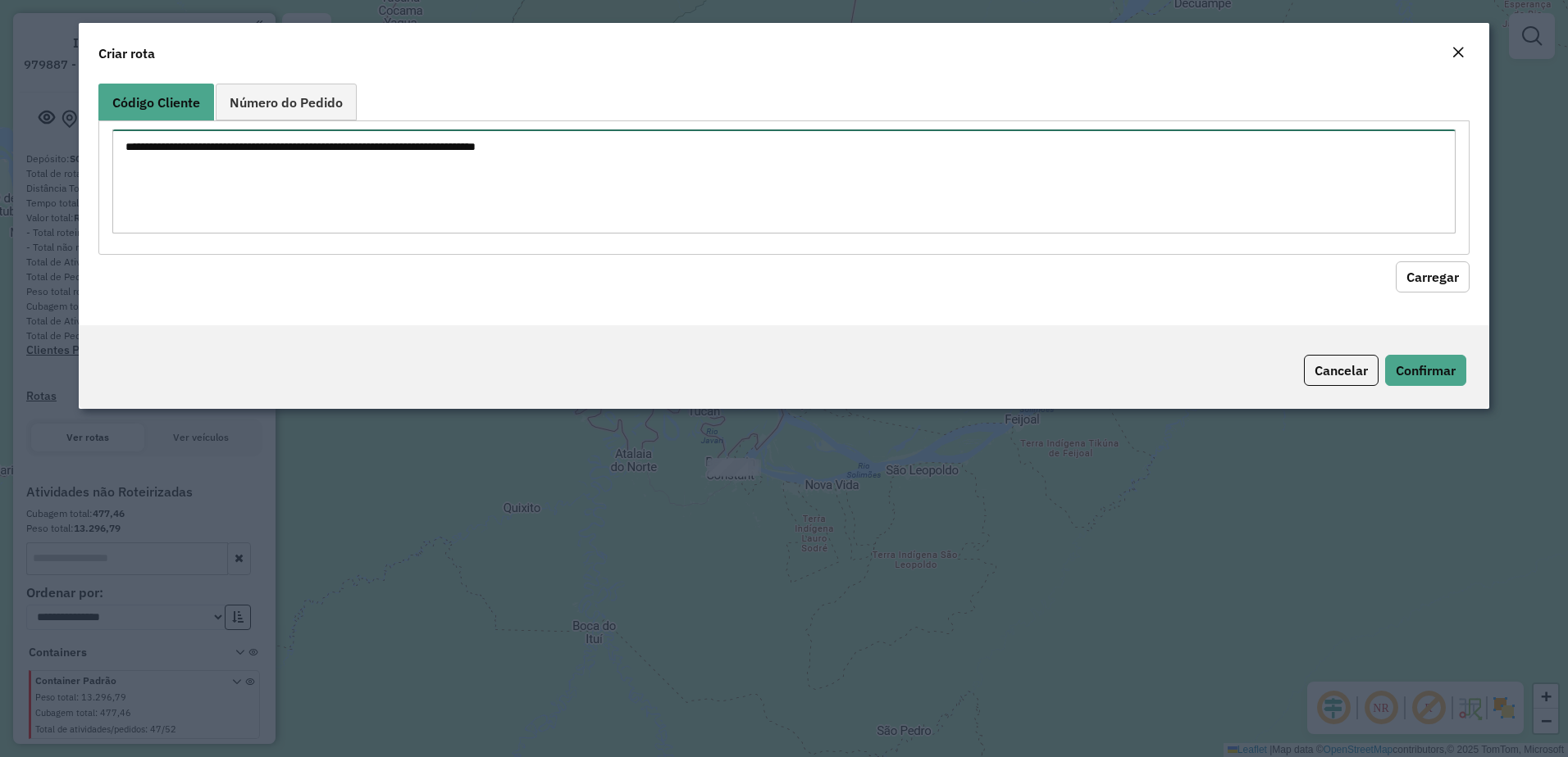
click at [315, 178] on textarea at bounding box center [784, 181] width 1344 height 104
paste textarea "*** *** *** *** *** *** ***"
type textarea "*** *** *** *** *** *** ***"
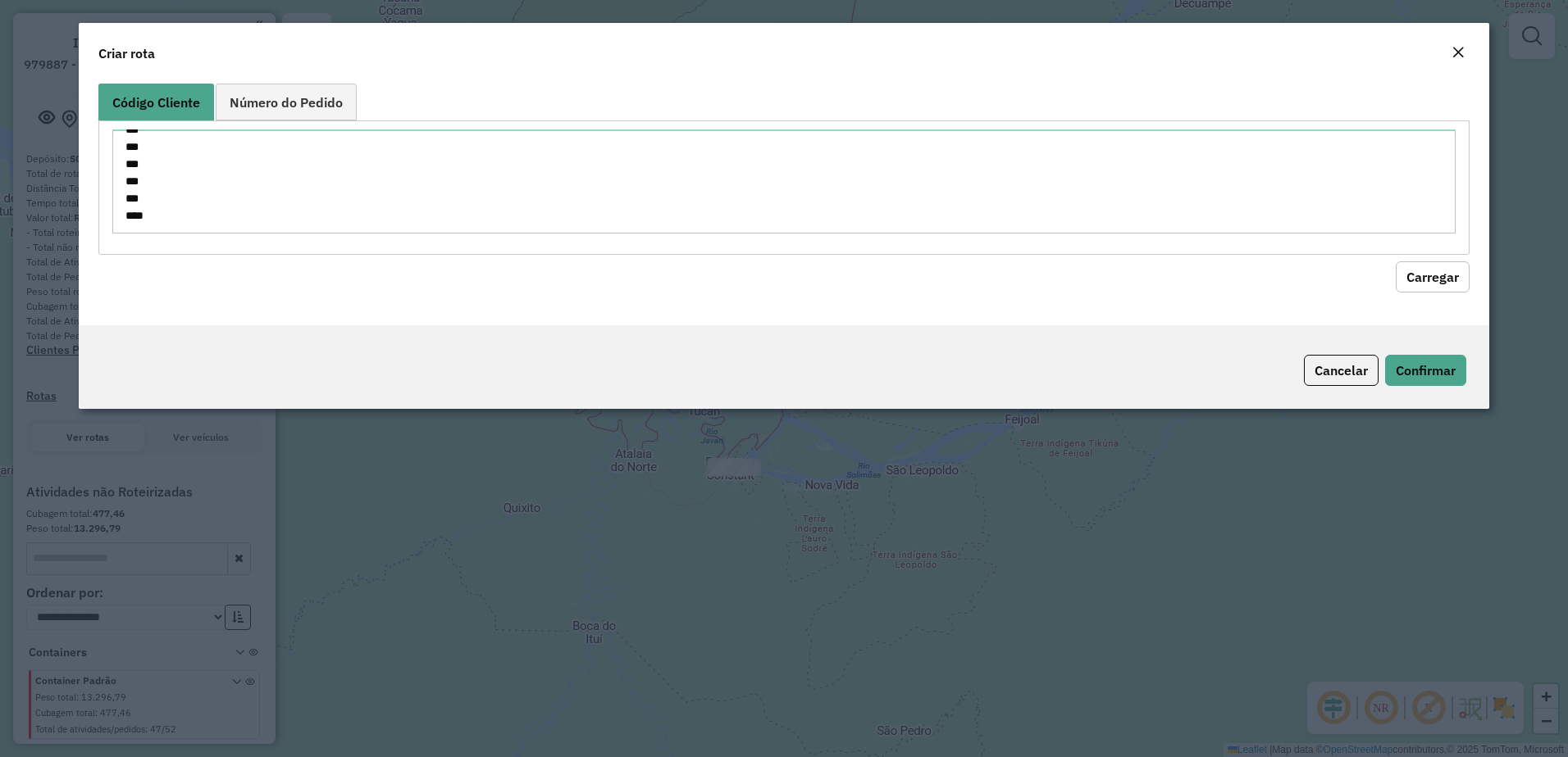
click at [1408, 263] on button "Carregar" at bounding box center [1432, 277] width 74 height 31
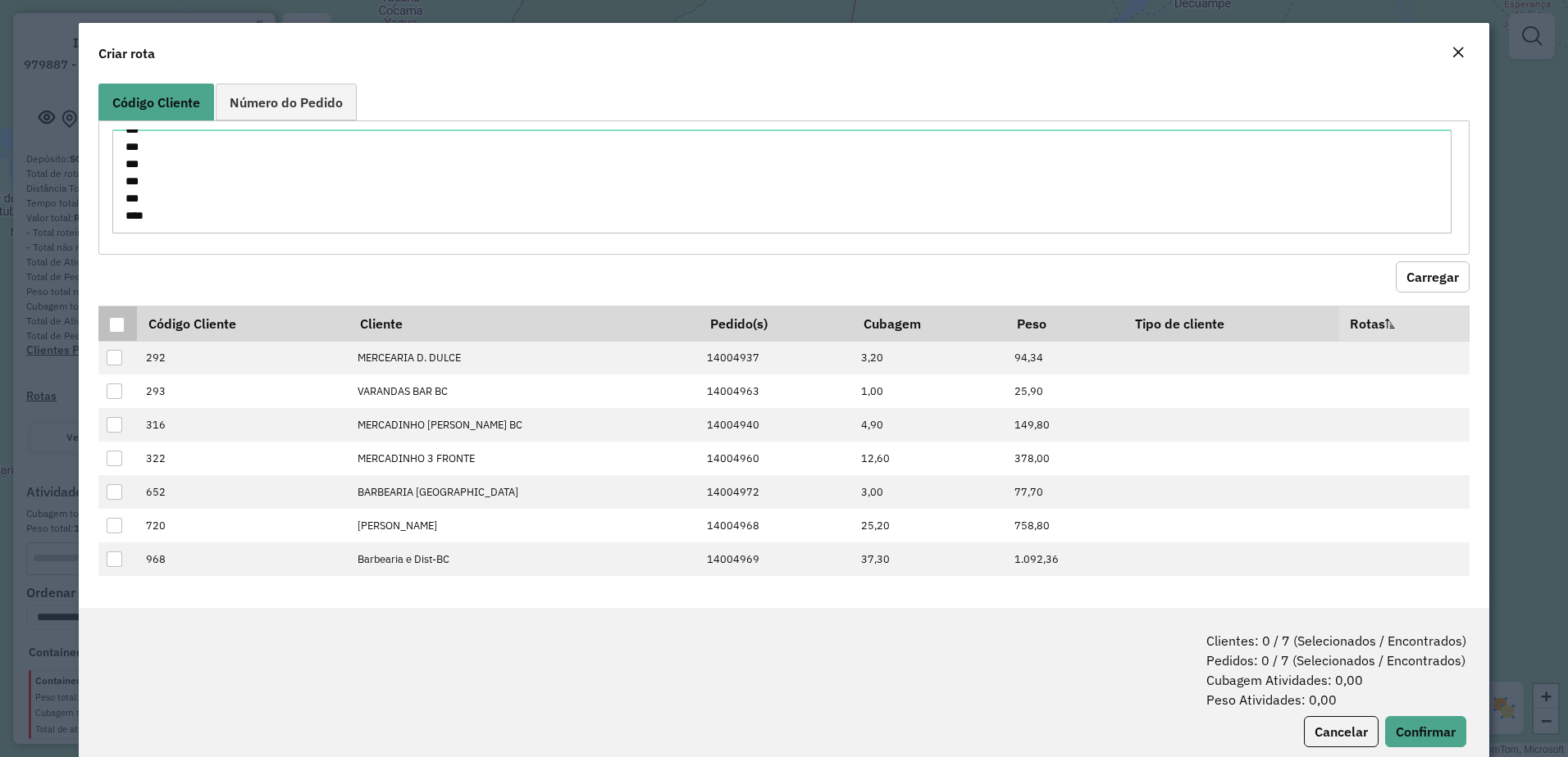
click at [118, 326] on div at bounding box center [117, 325] width 15 height 15
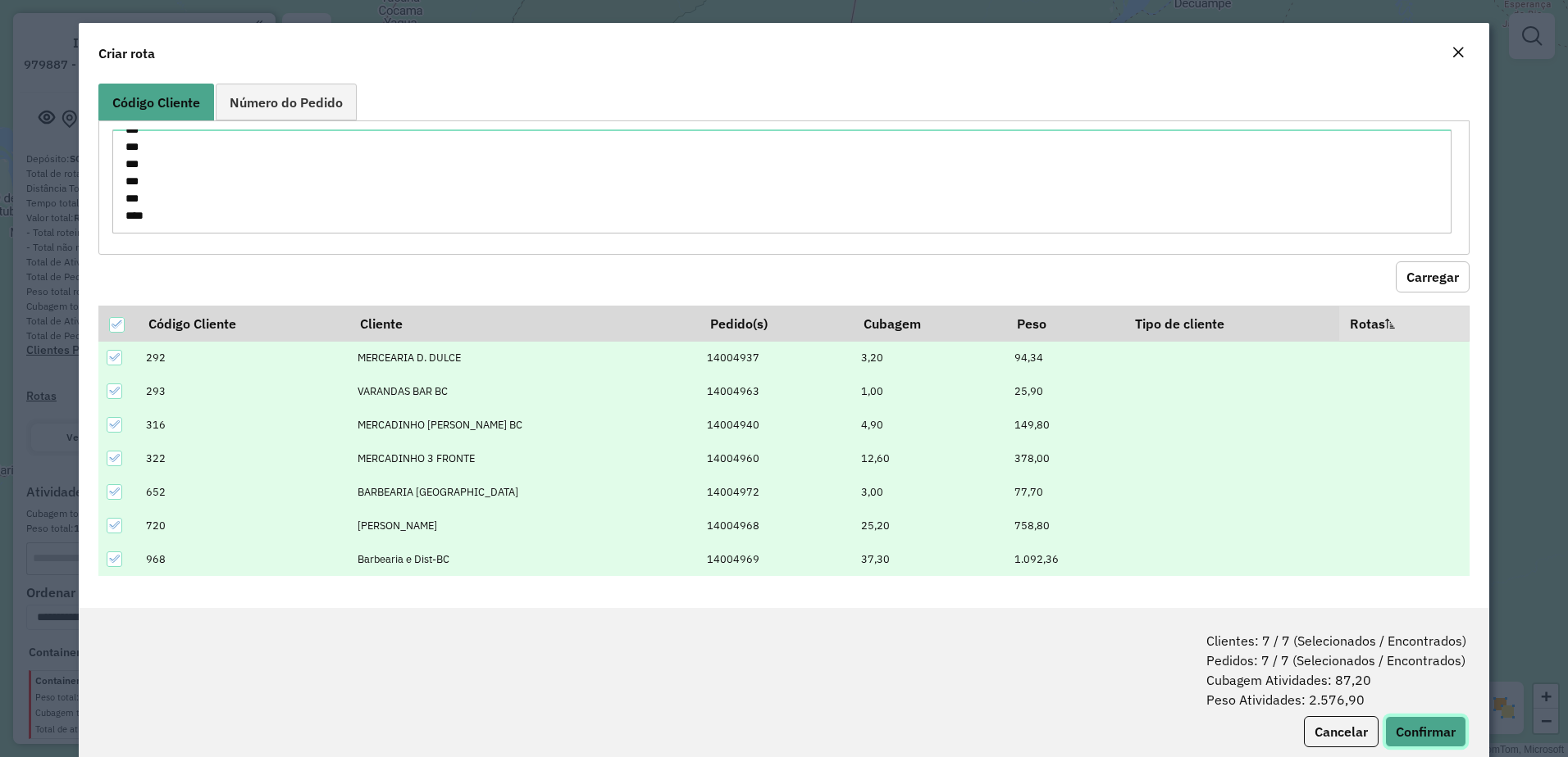
click at [1428, 726] on button "Confirmar" at bounding box center [1426, 732] width 81 height 31
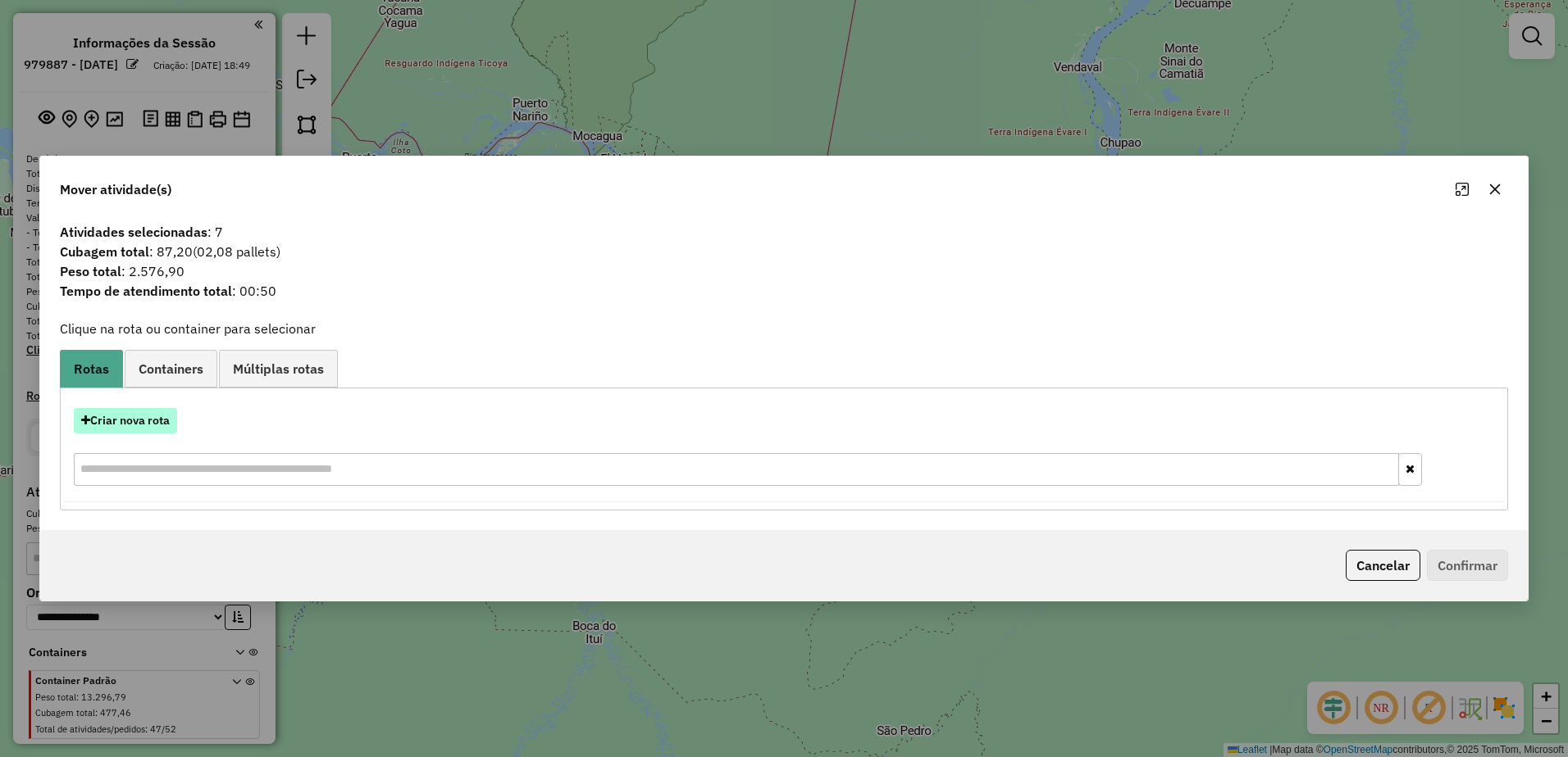
click at [145, 427] on button "Criar nova rota" at bounding box center [125, 421] width 103 height 25
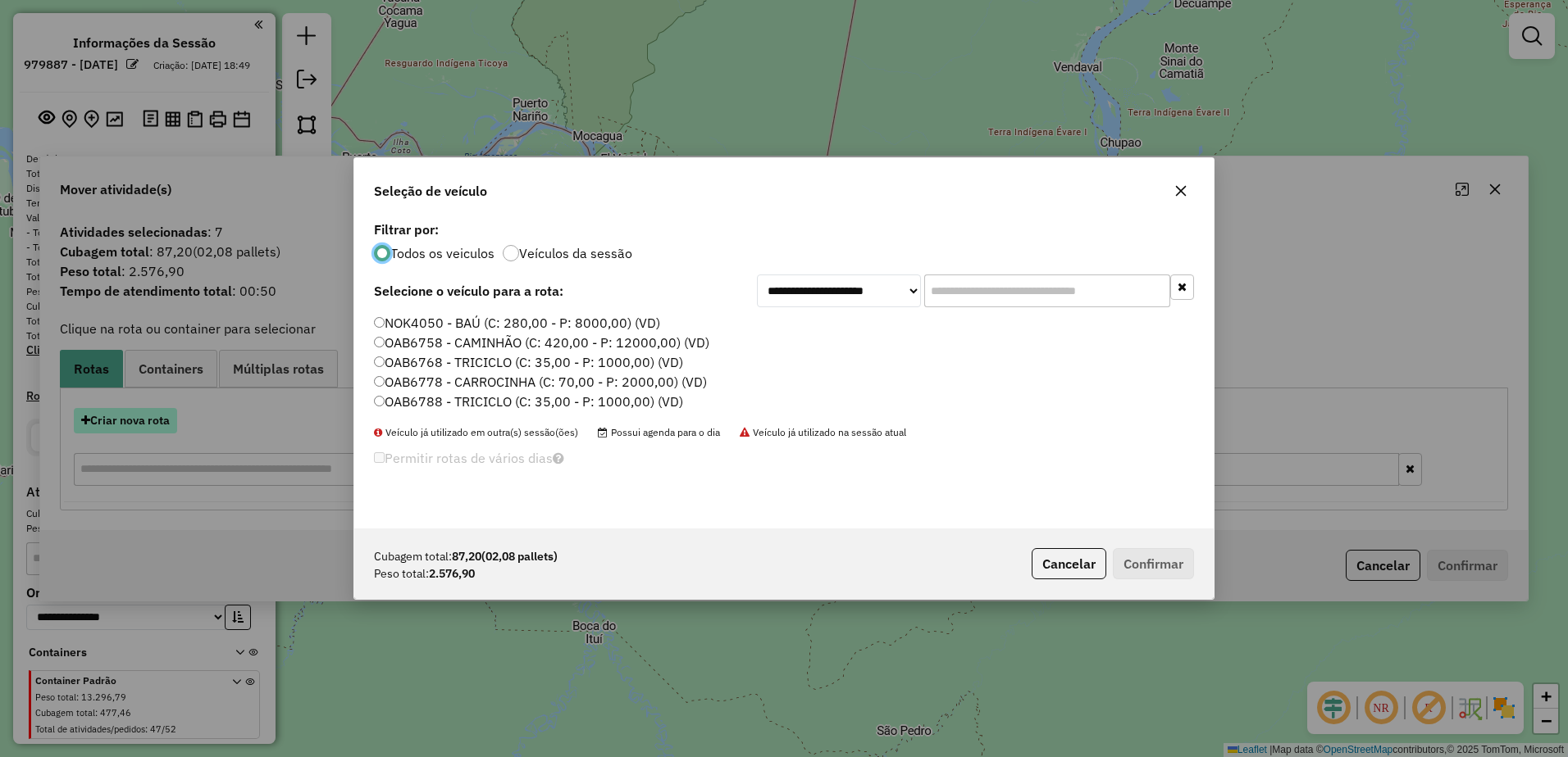
scroll to position [9, 5]
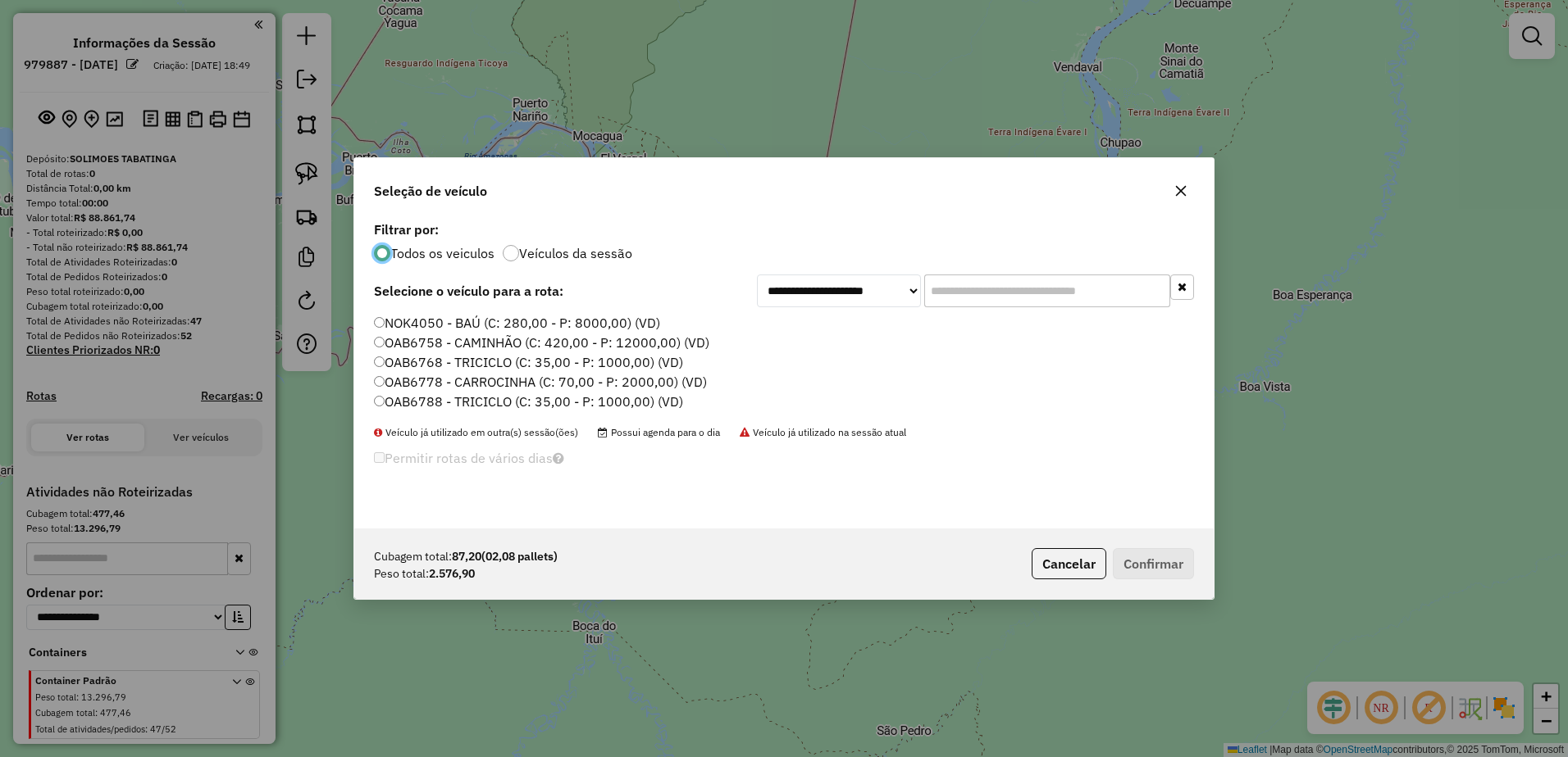
click at [424, 328] on label "NOK4050 - BAÚ (C: 280,00 - P: 8000,00) (VD)" at bounding box center [517, 322] width 286 height 19
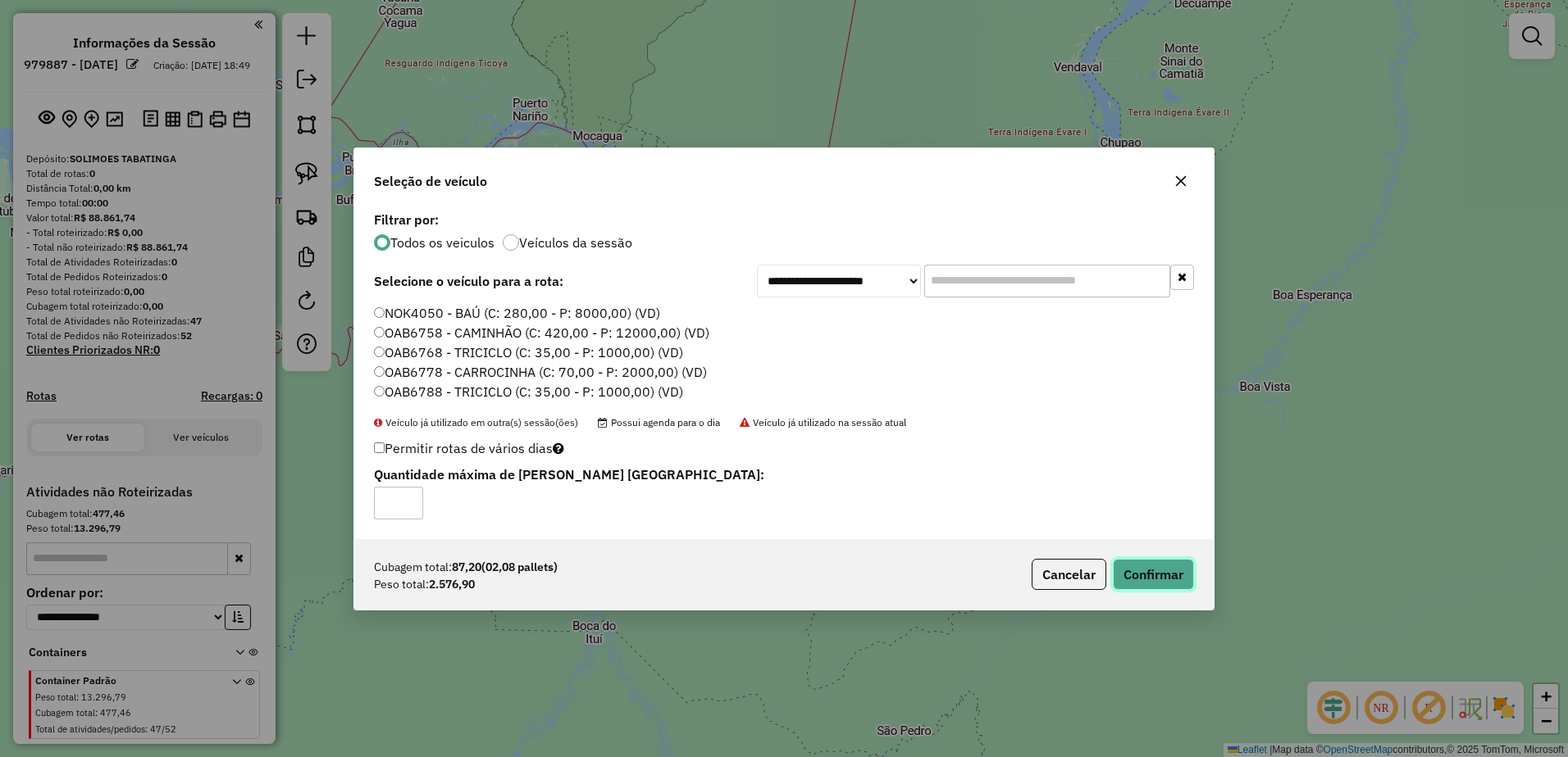
click at [1165, 573] on button "Confirmar" at bounding box center [1153, 574] width 81 height 31
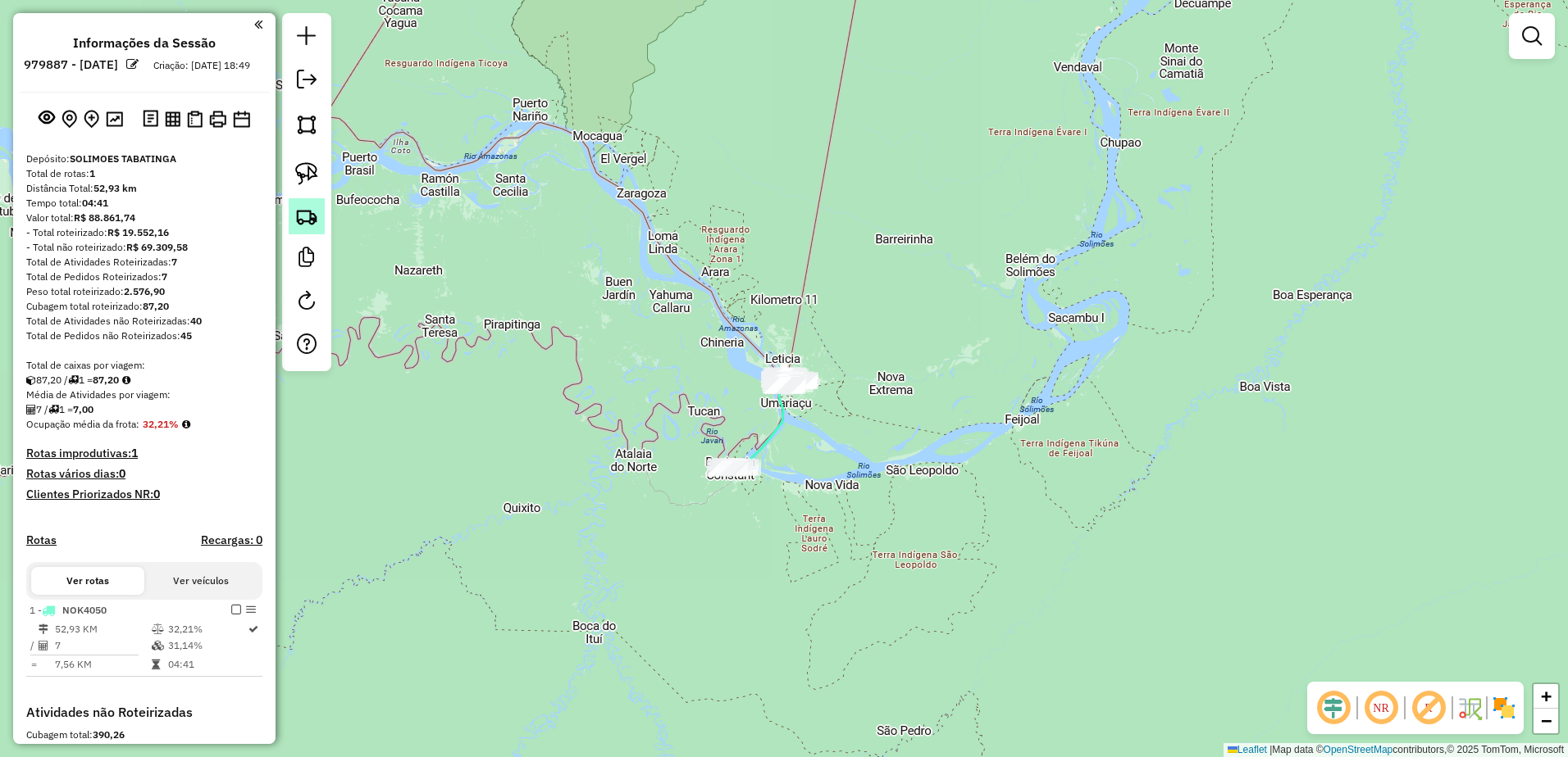
click at [302, 217] on img at bounding box center [306, 216] width 23 height 23
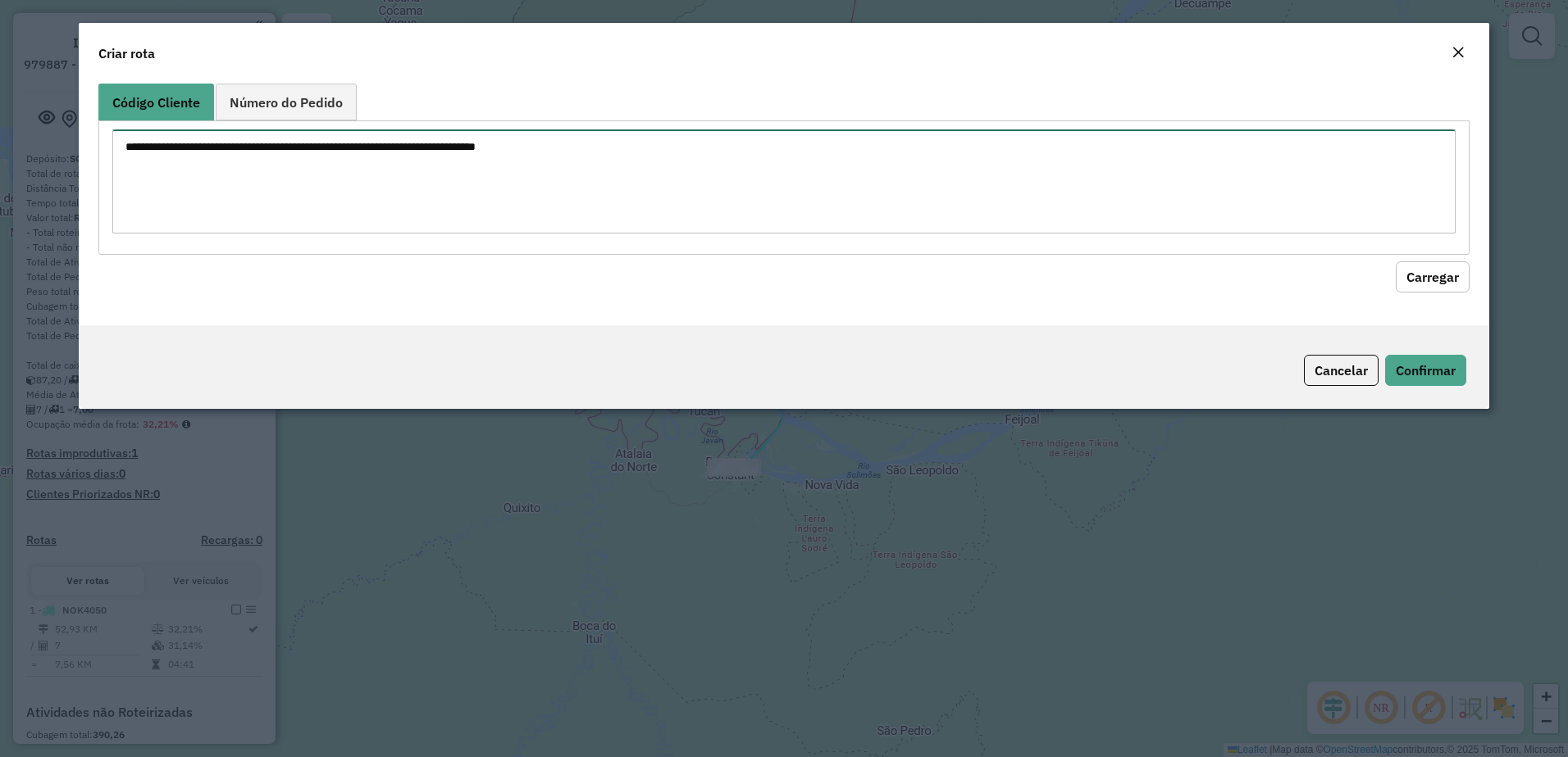
click at [318, 156] on textarea at bounding box center [784, 181] width 1344 height 104
paste textarea "*** *** ***"
type textarea "*** *** ***"
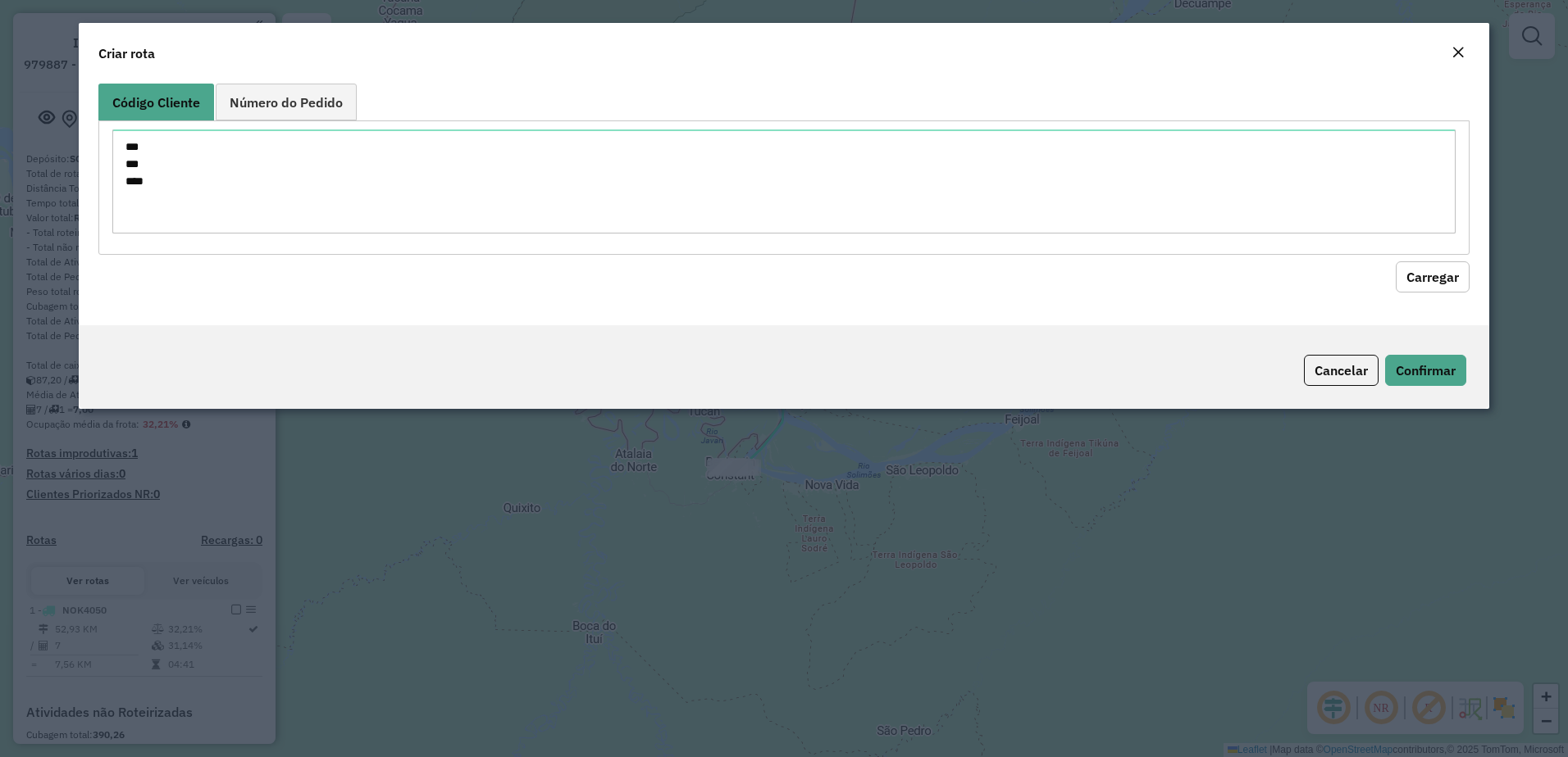
click at [1421, 272] on button "Carregar" at bounding box center [1432, 277] width 74 height 31
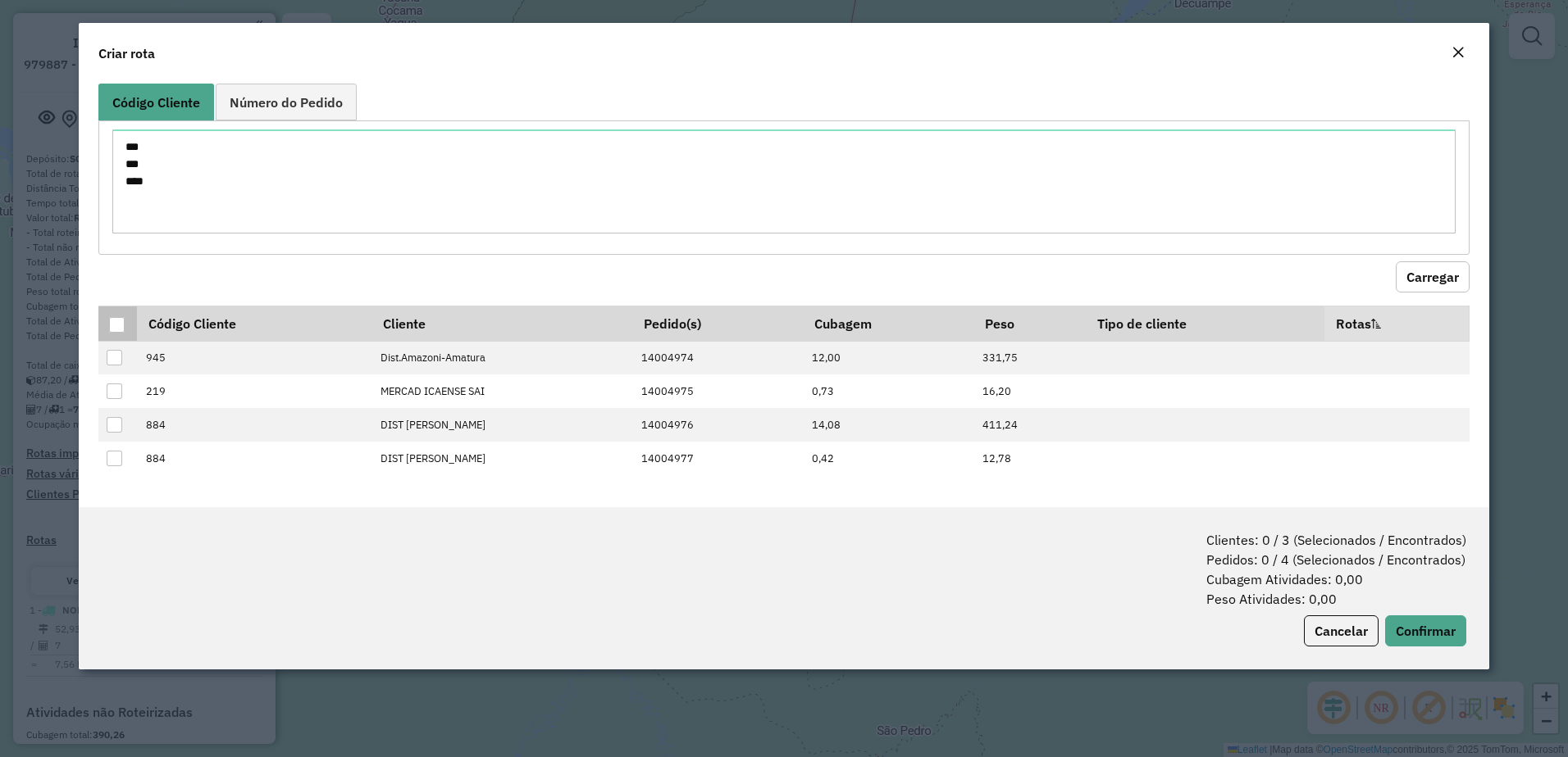
click at [123, 326] on div at bounding box center [117, 325] width 15 height 15
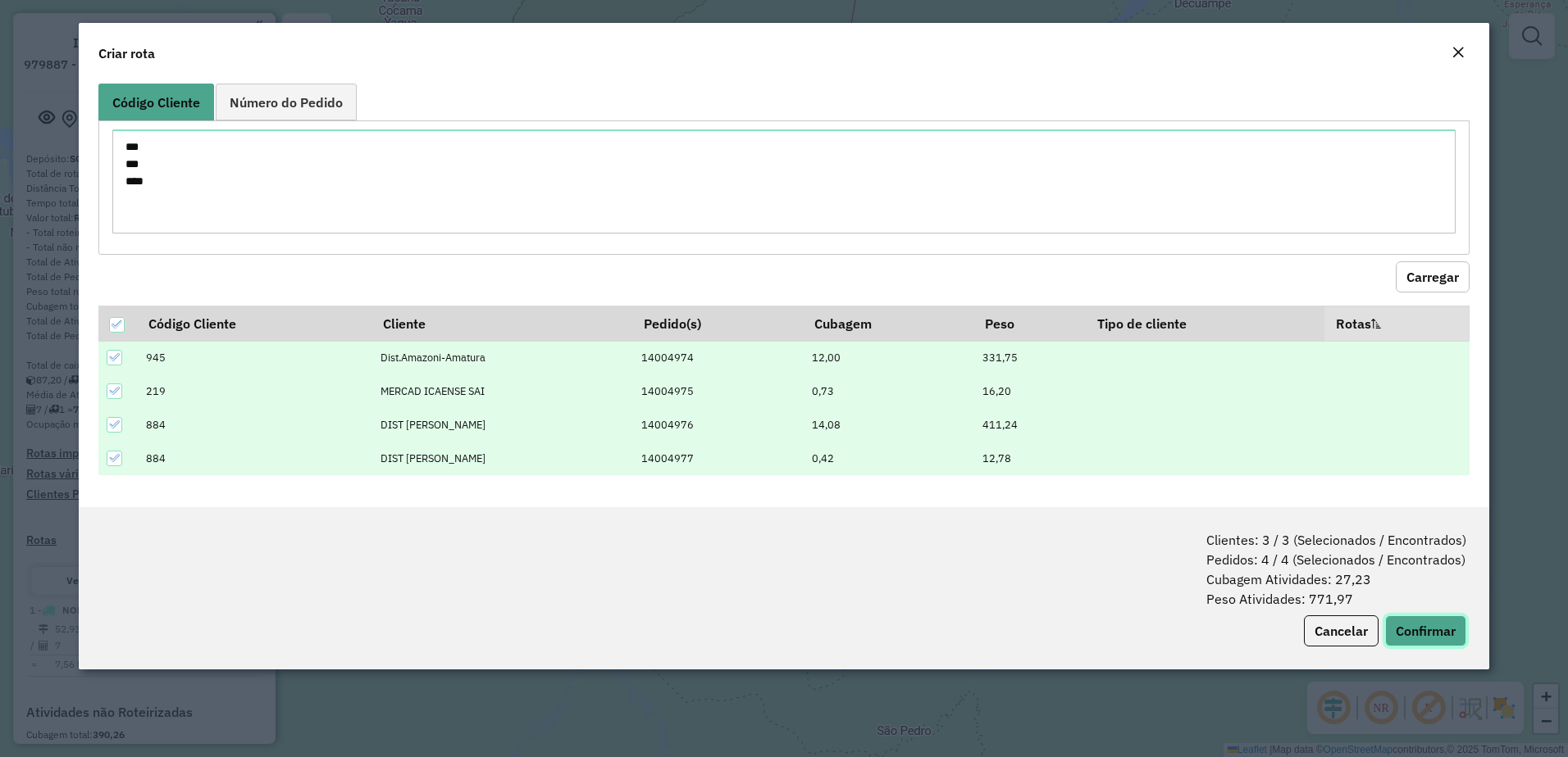
click at [1433, 626] on button "Confirmar" at bounding box center [1426, 631] width 81 height 31
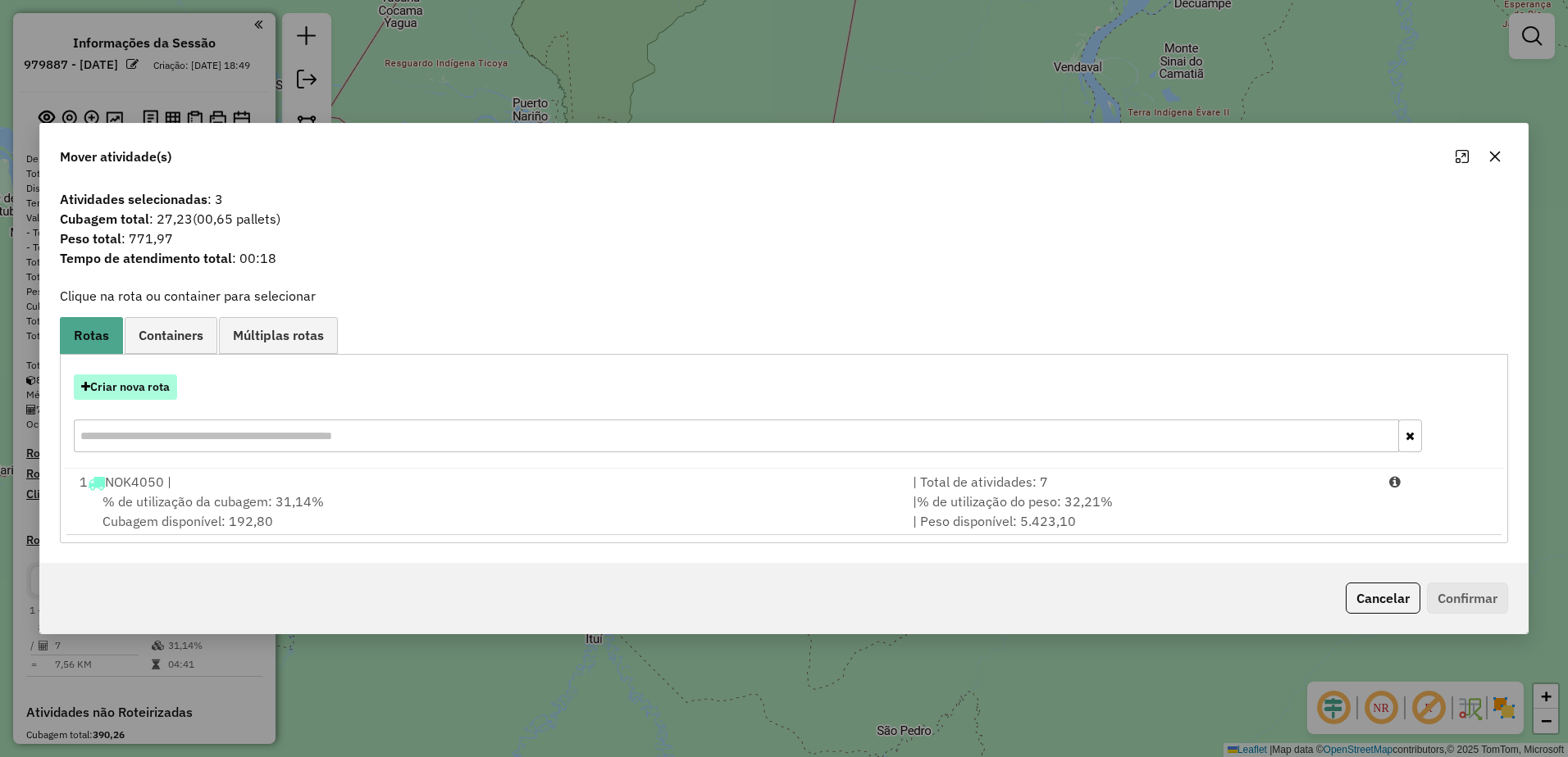
click at [129, 392] on button "Criar nova rota" at bounding box center [125, 387] width 103 height 25
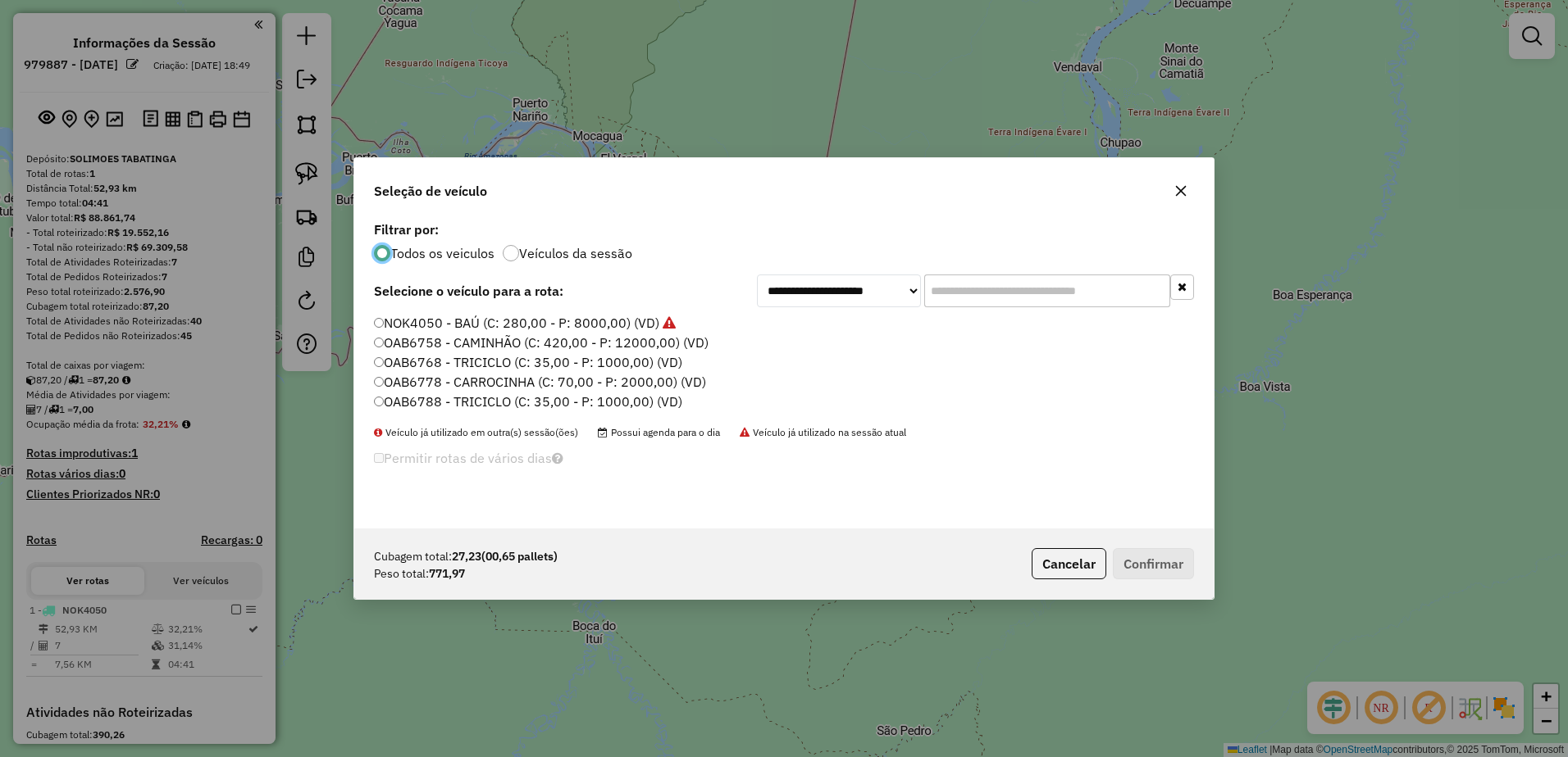
click at [413, 406] on label "OAB6788 - TRICICLO (C: 35,00 - P: 1000,00) (VD)" at bounding box center [528, 401] width 308 height 19
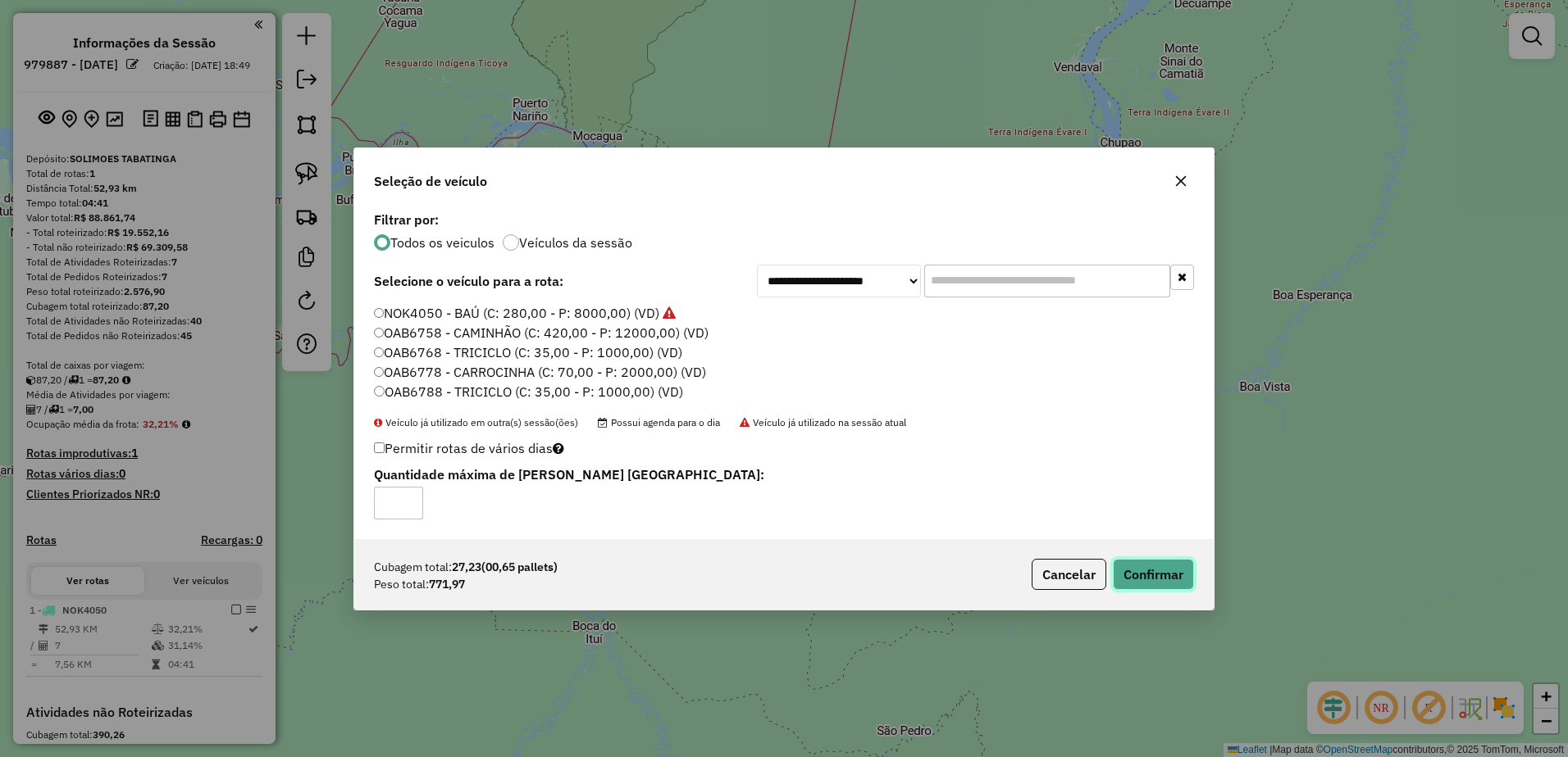
click at [1164, 574] on button "Confirmar" at bounding box center [1153, 574] width 81 height 31
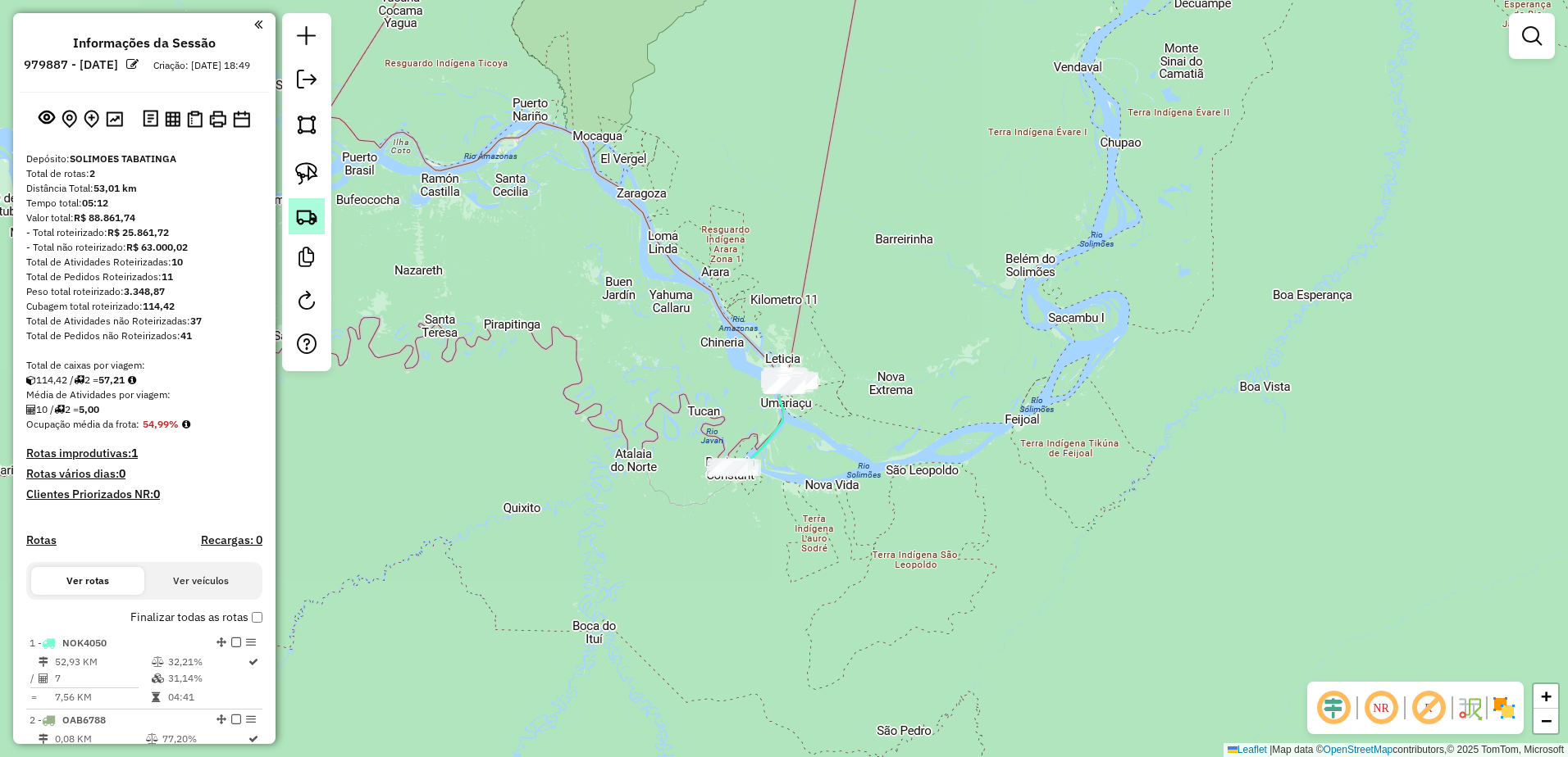
click at [306, 218] on img at bounding box center [306, 216] width 23 height 23
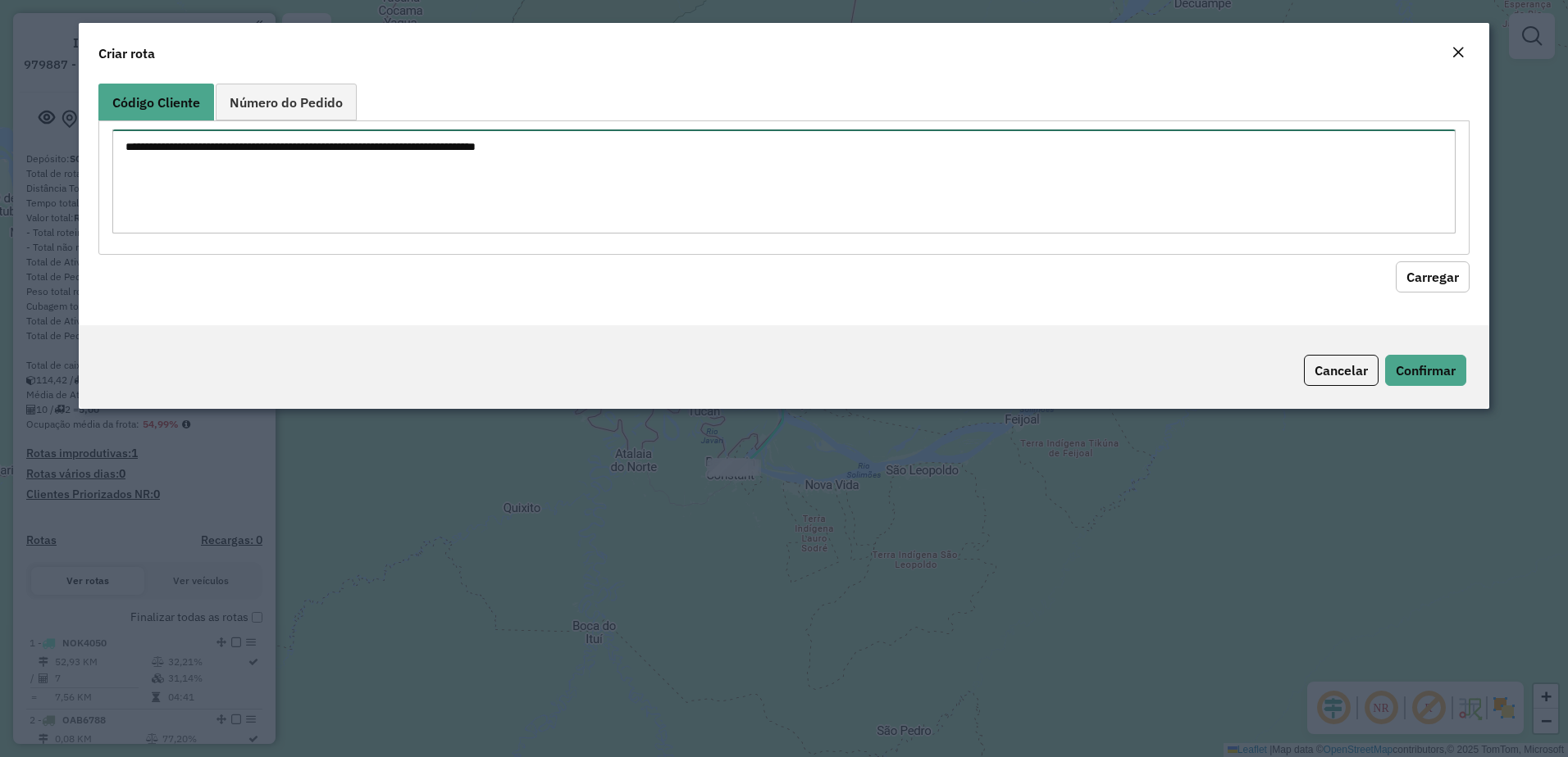
click at [259, 157] on textarea at bounding box center [784, 181] width 1344 height 104
paste textarea "* *** **"
type textarea "* *** **"
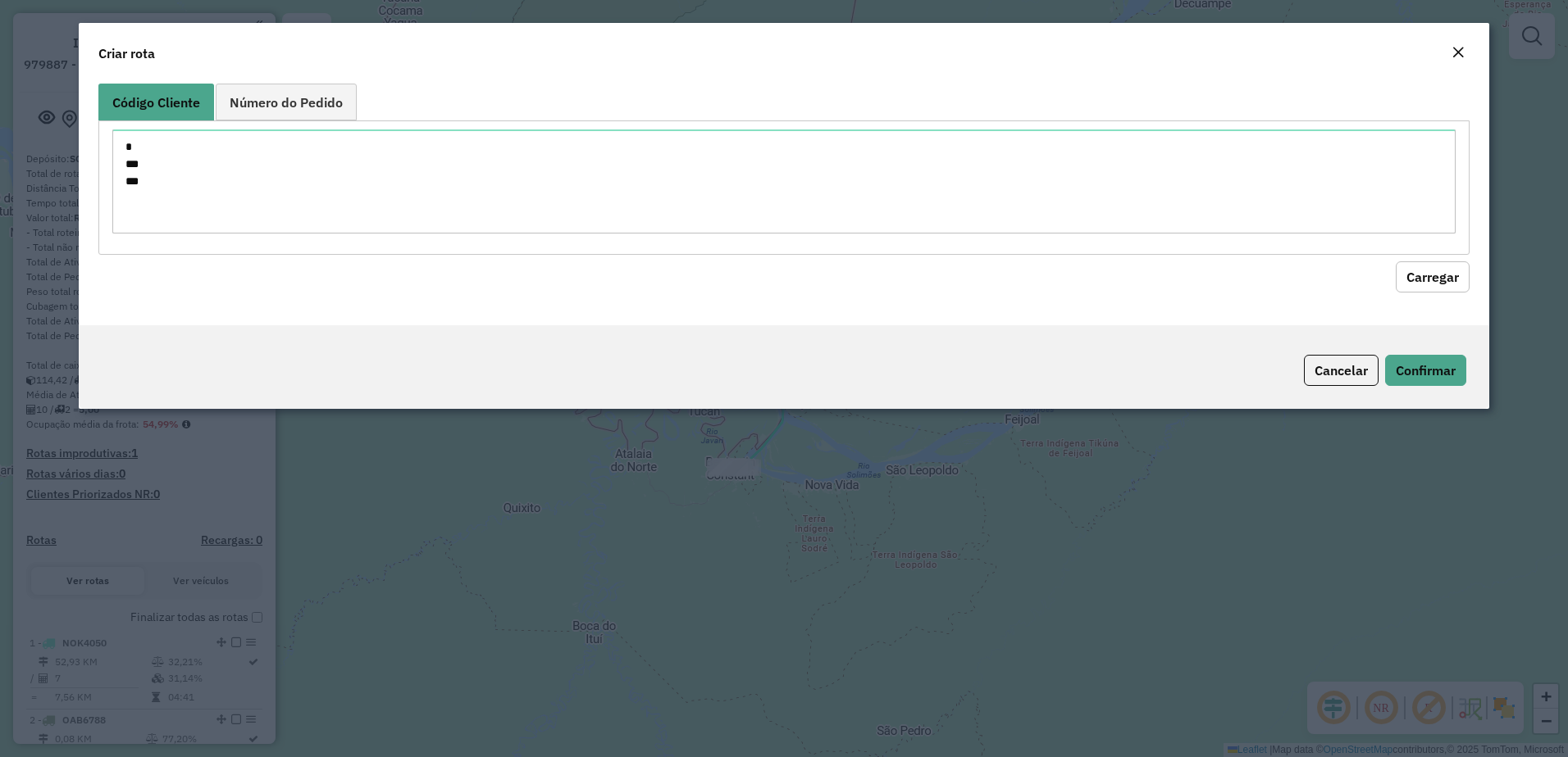
click at [1419, 274] on button "Carregar" at bounding box center [1432, 277] width 74 height 31
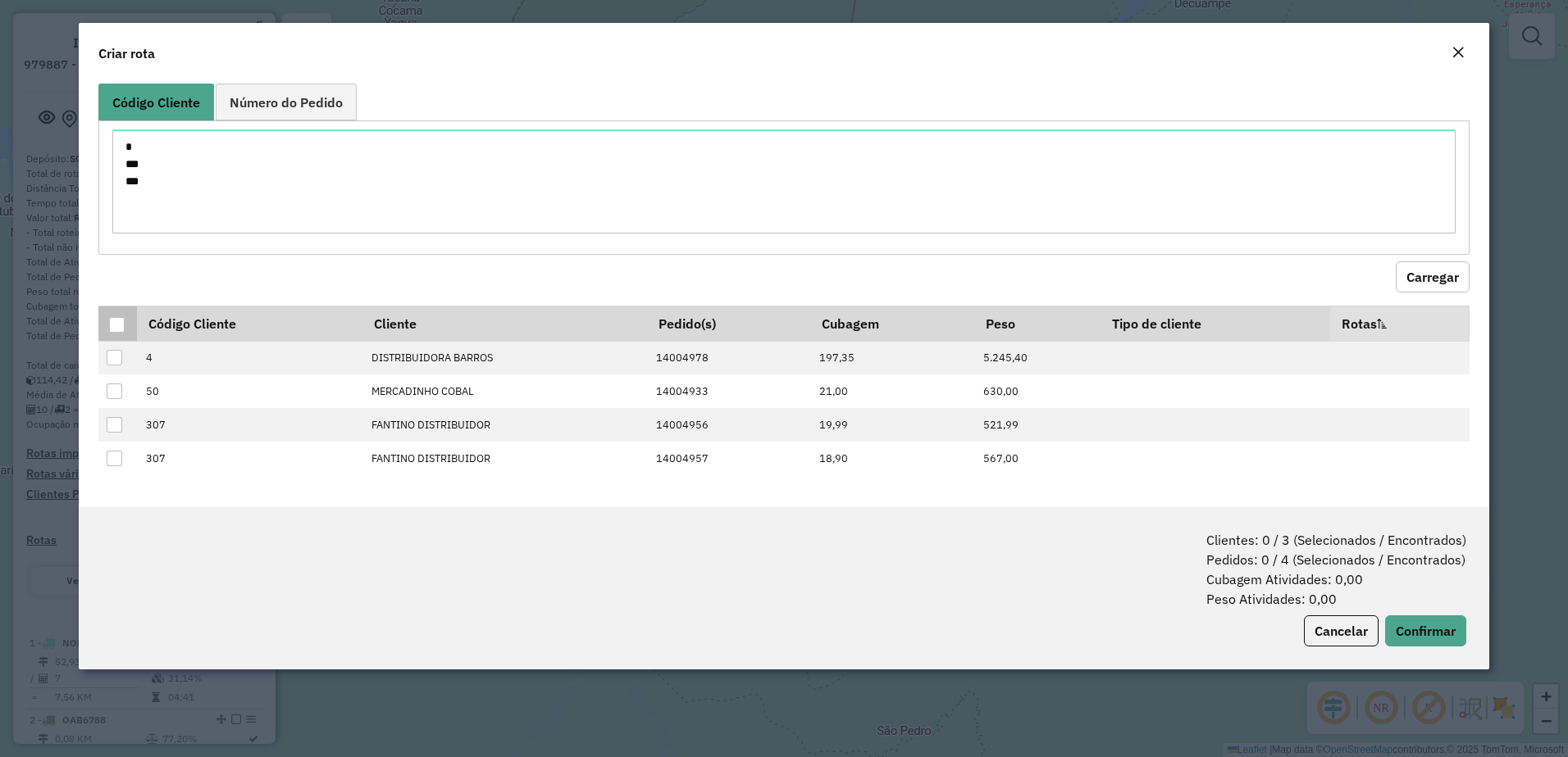
click at [113, 327] on div at bounding box center [117, 325] width 15 height 15
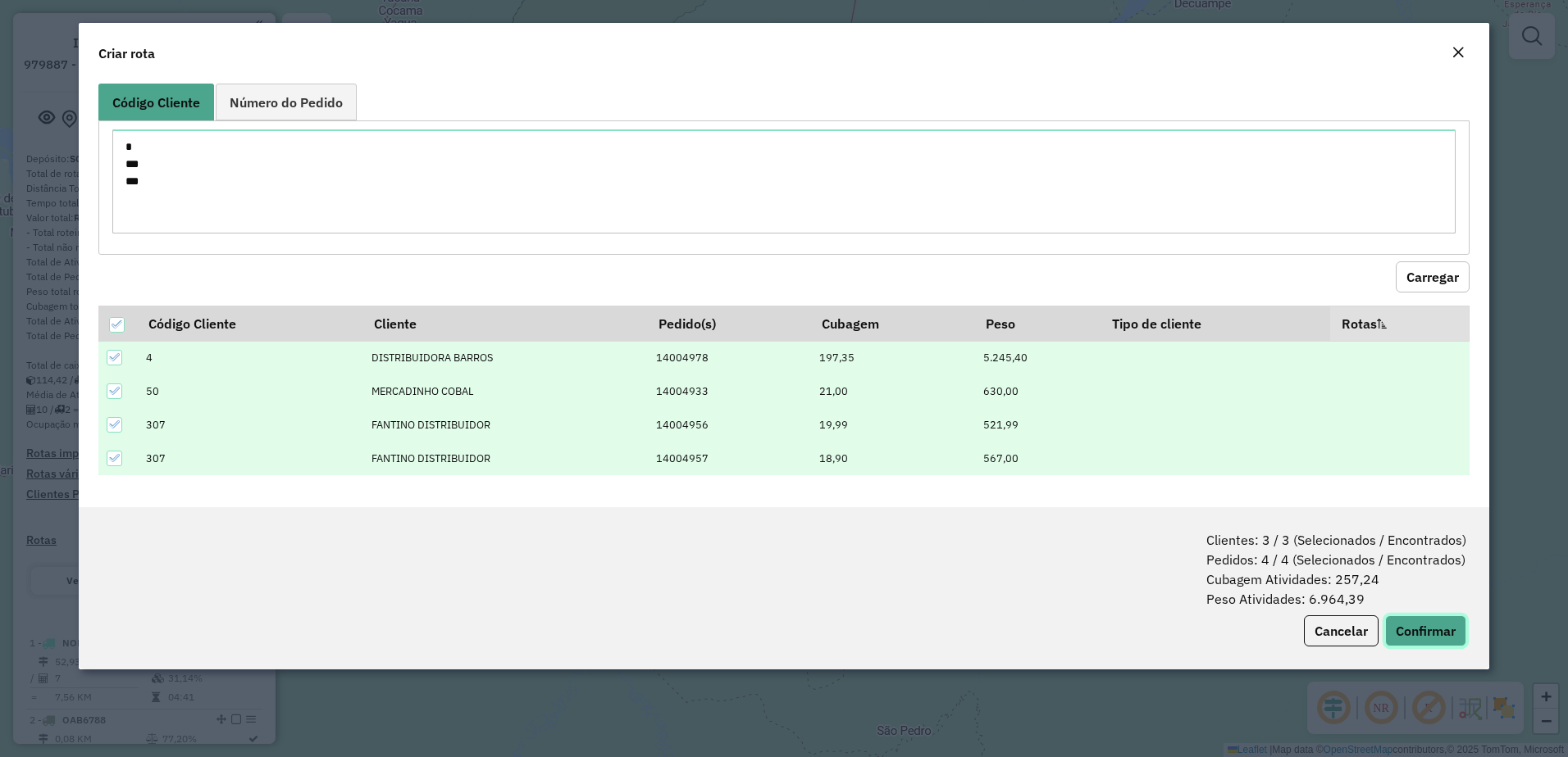
click at [1425, 630] on button "Confirmar" at bounding box center [1426, 631] width 81 height 31
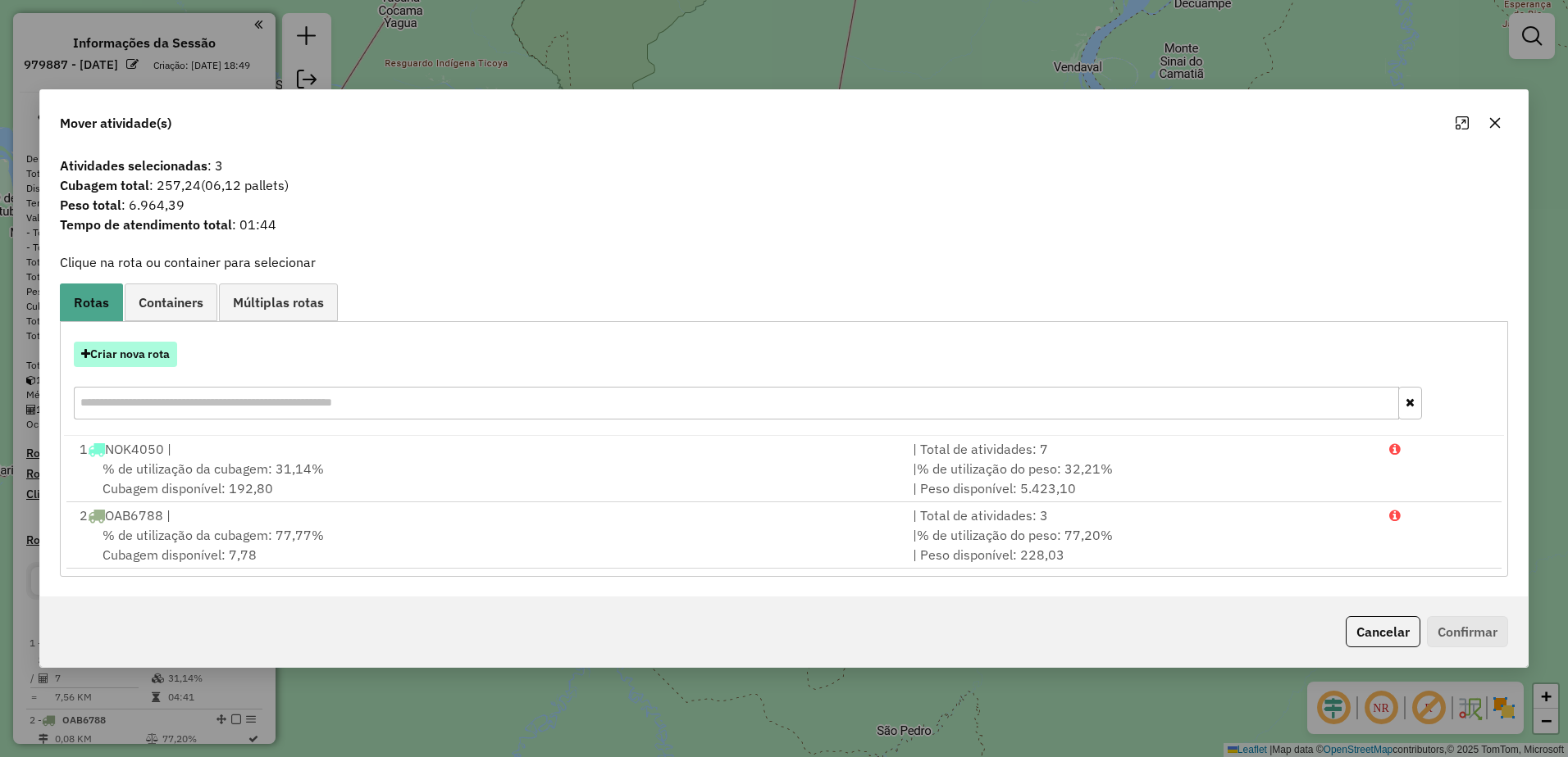
click at [118, 356] on button "Criar nova rota" at bounding box center [125, 354] width 103 height 25
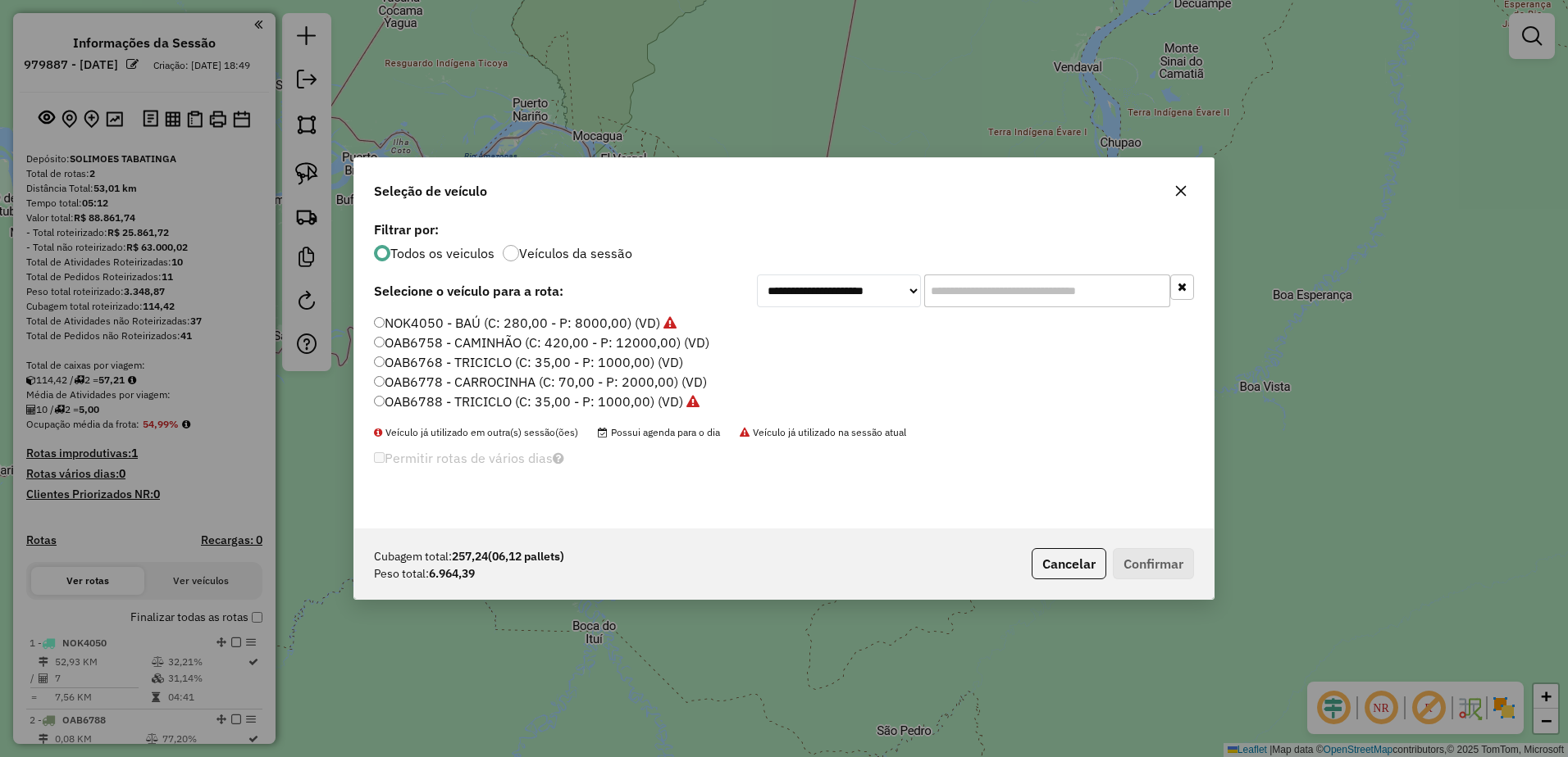
click at [414, 345] on label "OAB6758 - CAMINHÃO (C: 420,00 - P: 12000,00) (VD)" at bounding box center [542, 342] width 335 height 19
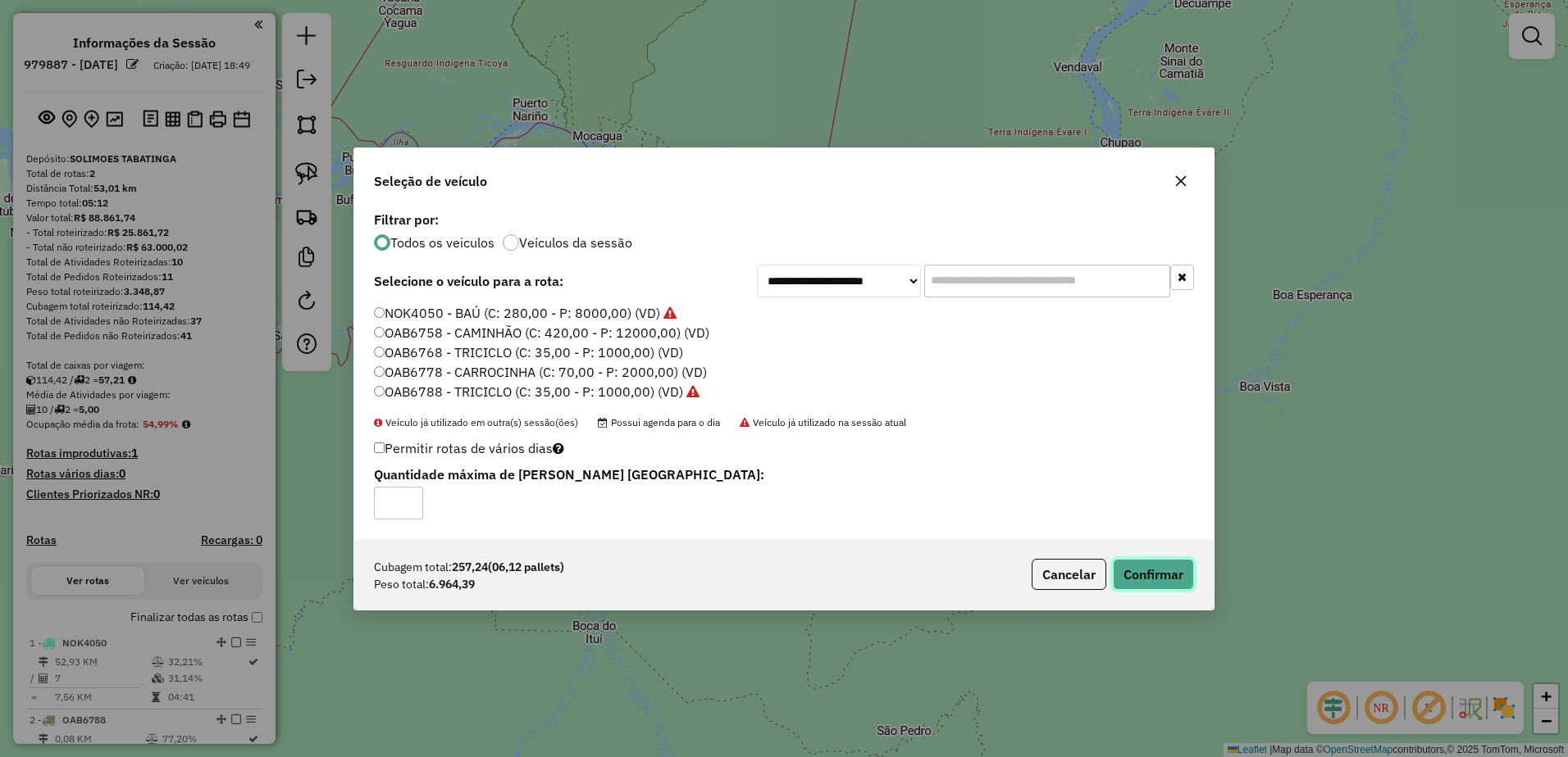
click at [1162, 568] on button "Confirmar" at bounding box center [1153, 574] width 81 height 31
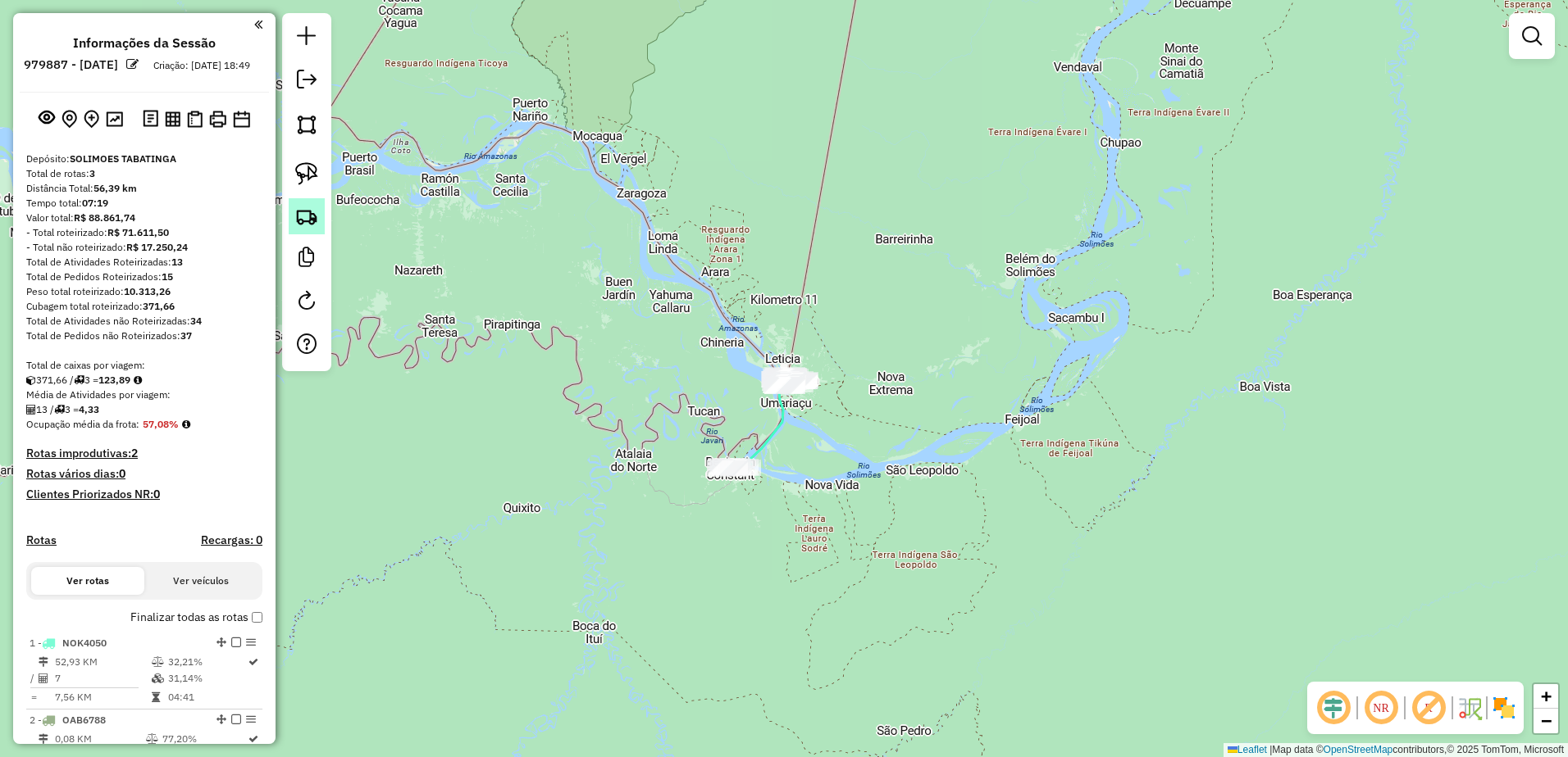
click at [305, 218] on img at bounding box center [306, 216] width 23 height 23
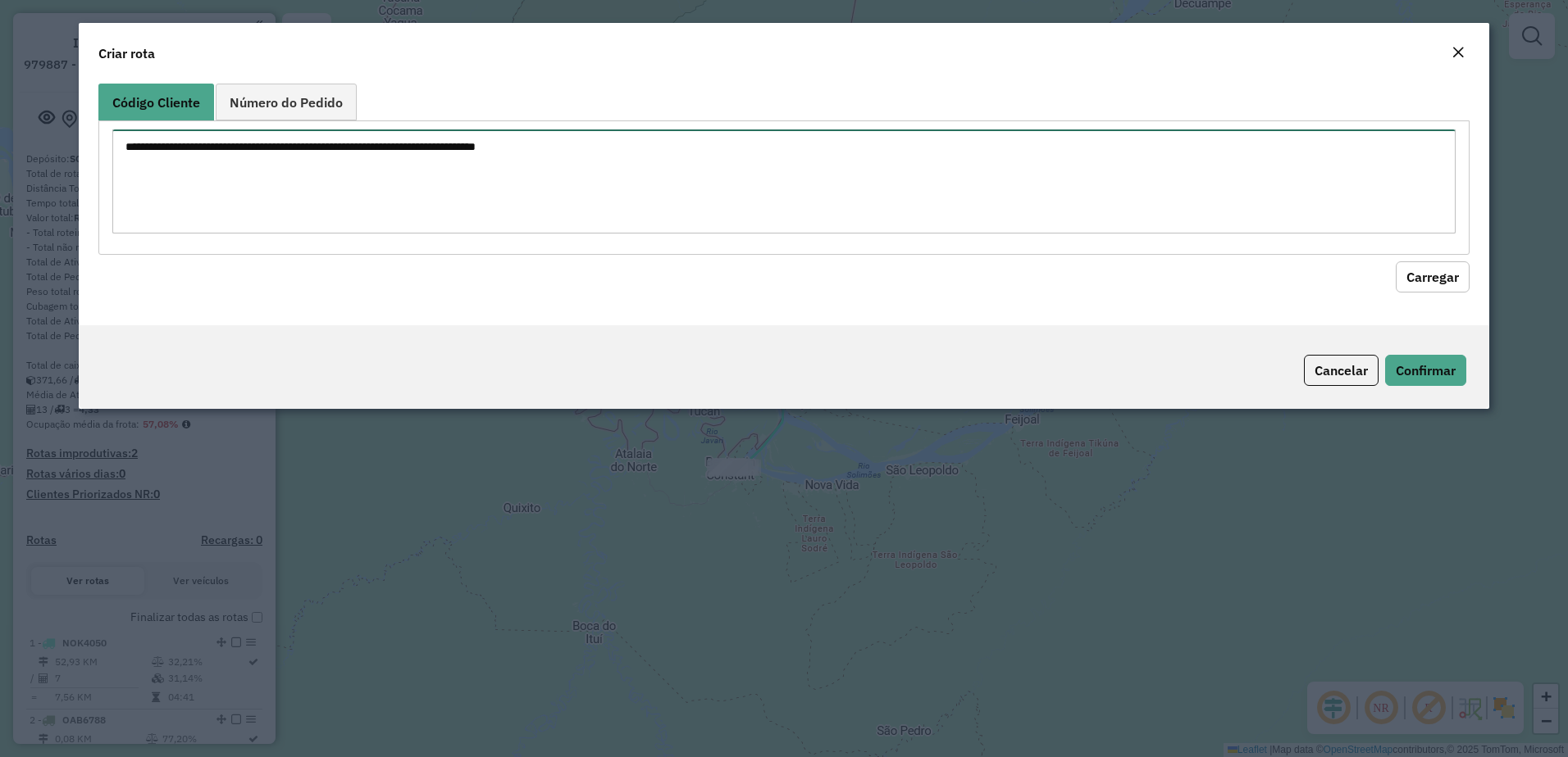
click at [301, 180] on textarea at bounding box center [784, 181] width 1344 height 104
paste textarea "*** ** *** *** *** ** *** ** *** ***"
type textarea "*** ** *** *** *** ** *** ** *** ***"
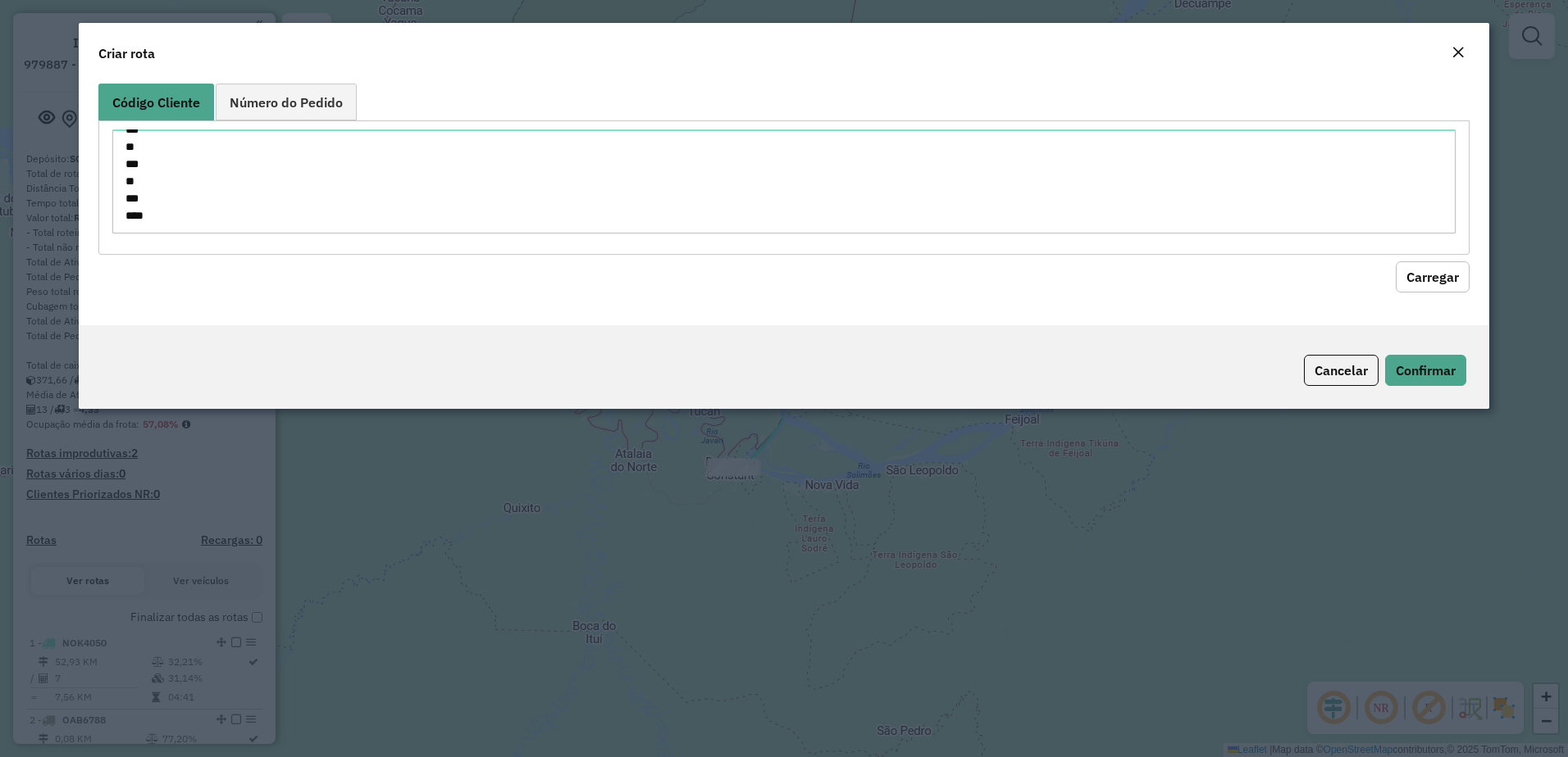
click at [1431, 273] on button "Carregar" at bounding box center [1432, 277] width 74 height 31
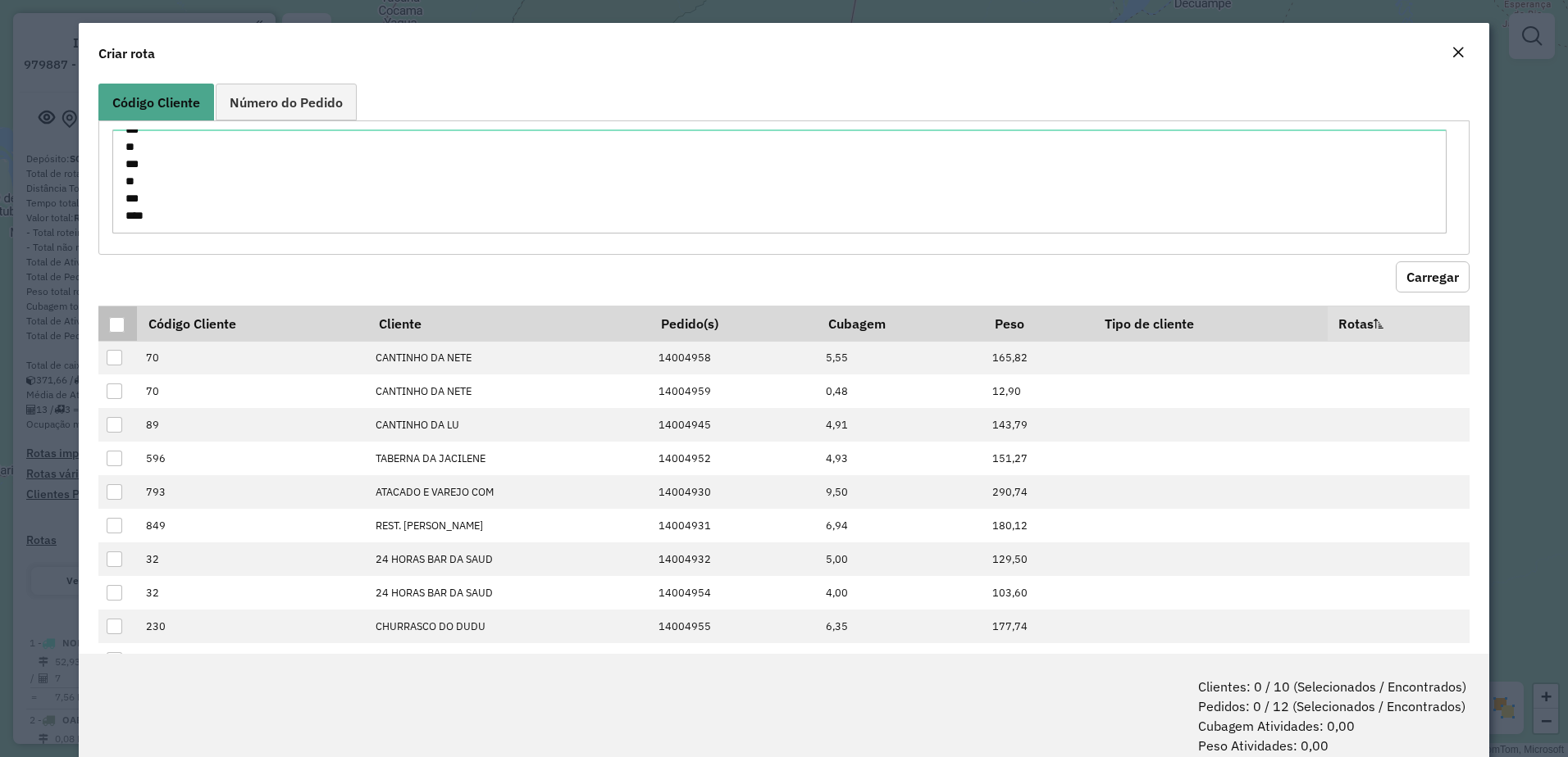
click at [117, 324] on div at bounding box center [117, 325] width 15 height 15
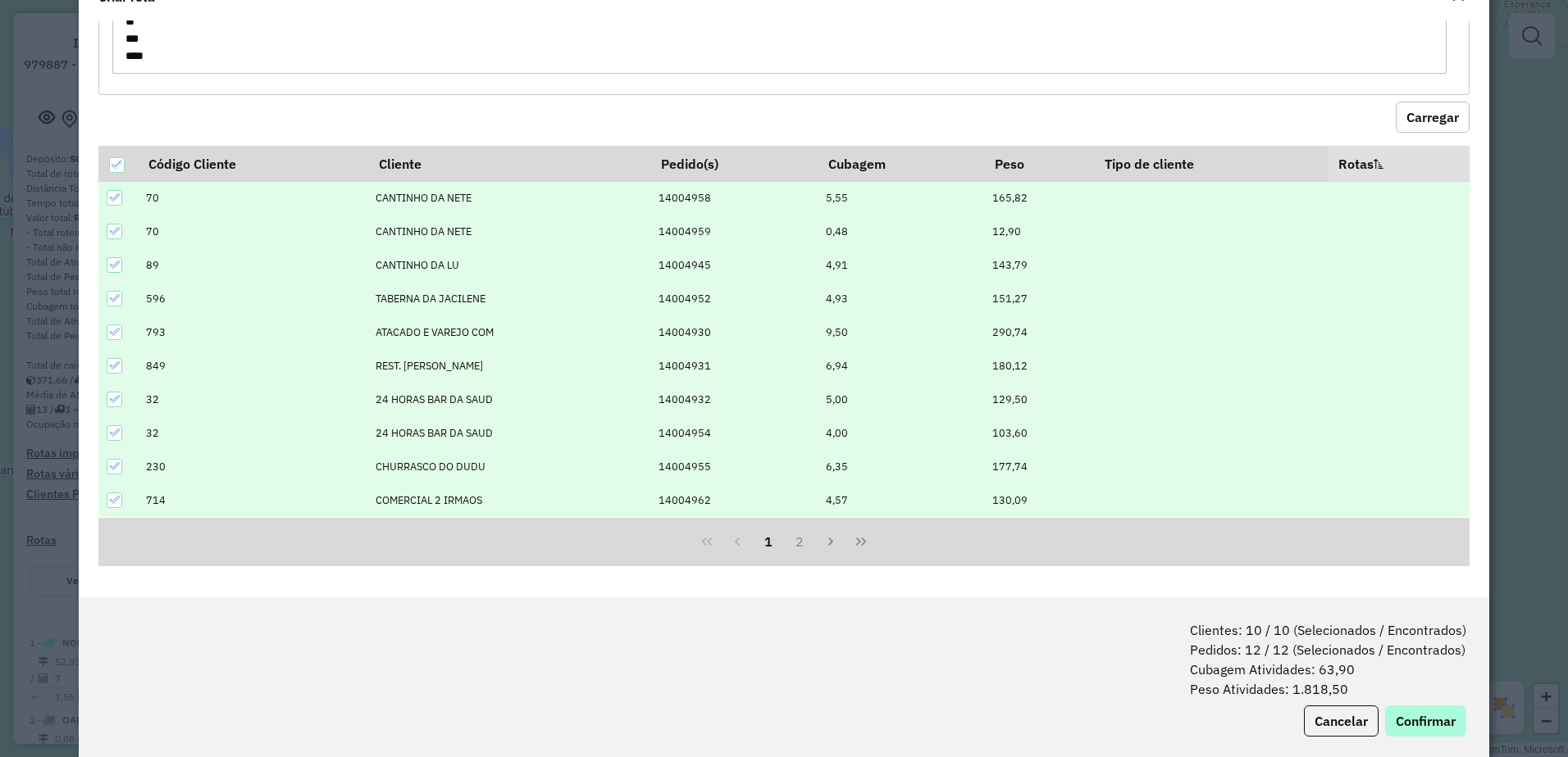
scroll to position [82, 0]
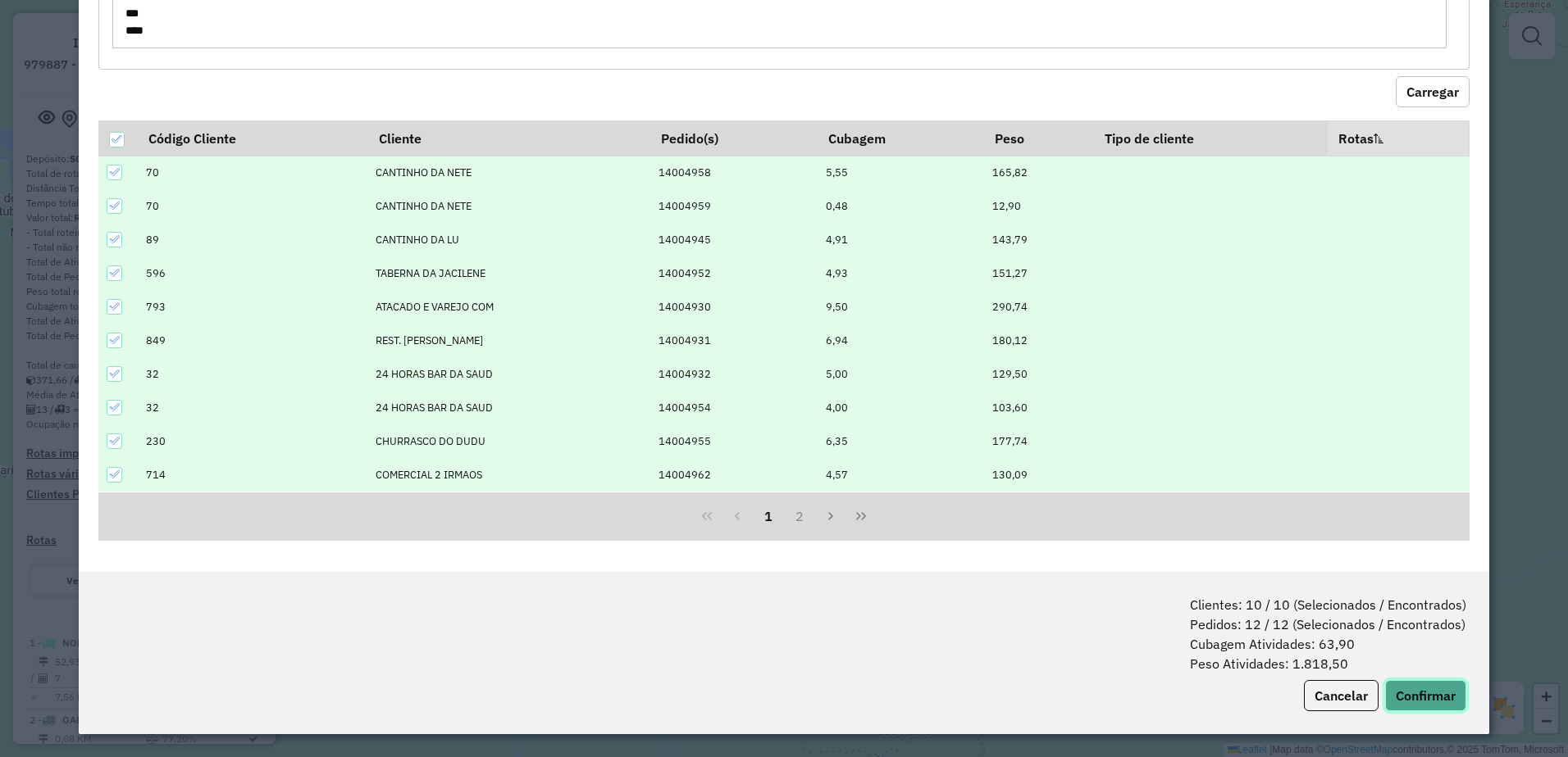
click at [1424, 697] on button "Confirmar" at bounding box center [1426, 695] width 81 height 31
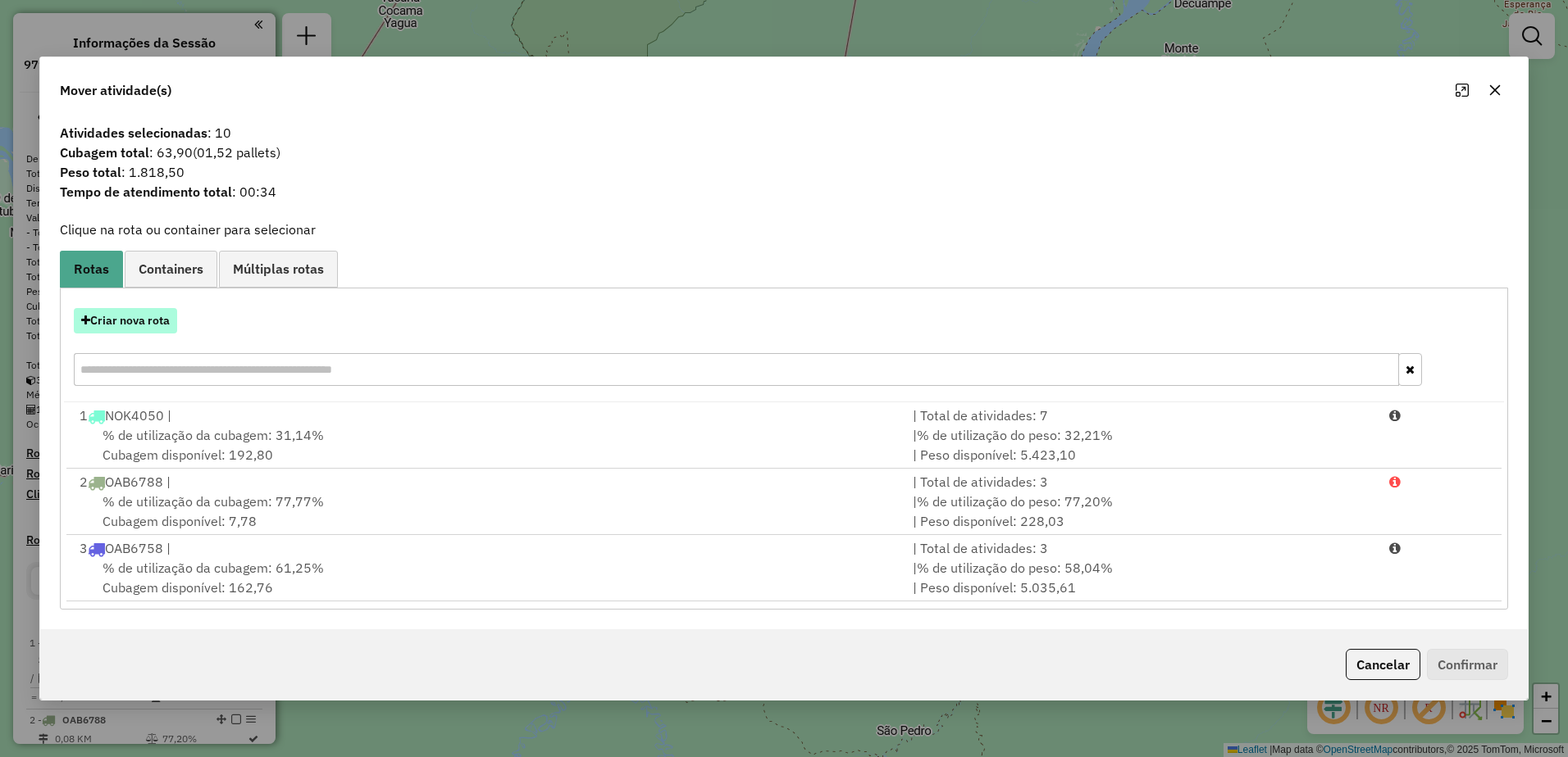
click at [106, 308] on button "Criar nova rota" at bounding box center [125, 321] width 103 height 25
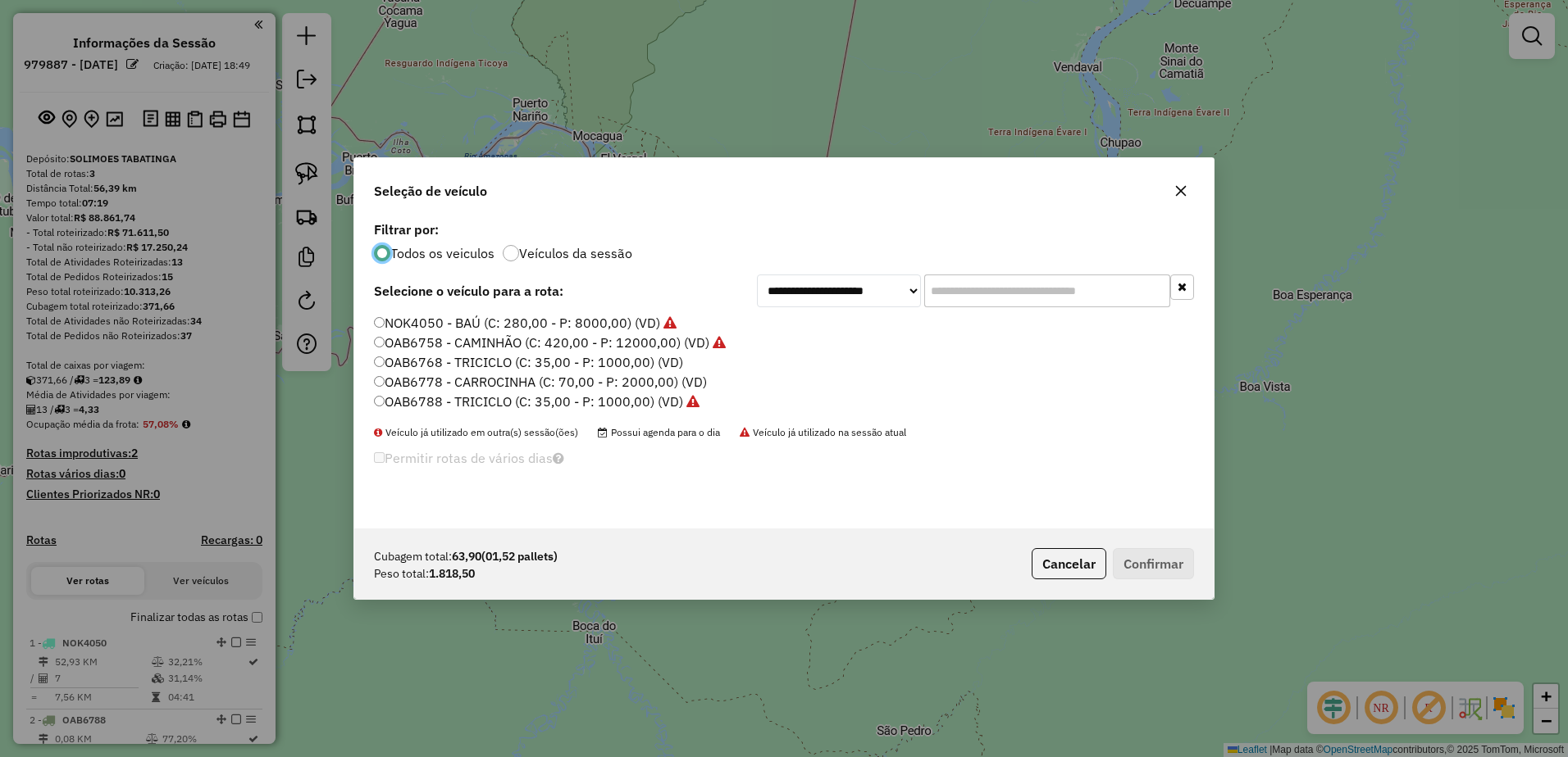
scroll to position [9, 5]
click at [477, 381] on label "OAB6778 - CARROCINHA (C: 70,00 - P: 2000,00) (VD)" at bounding box center [540, 381] width 333 height 19
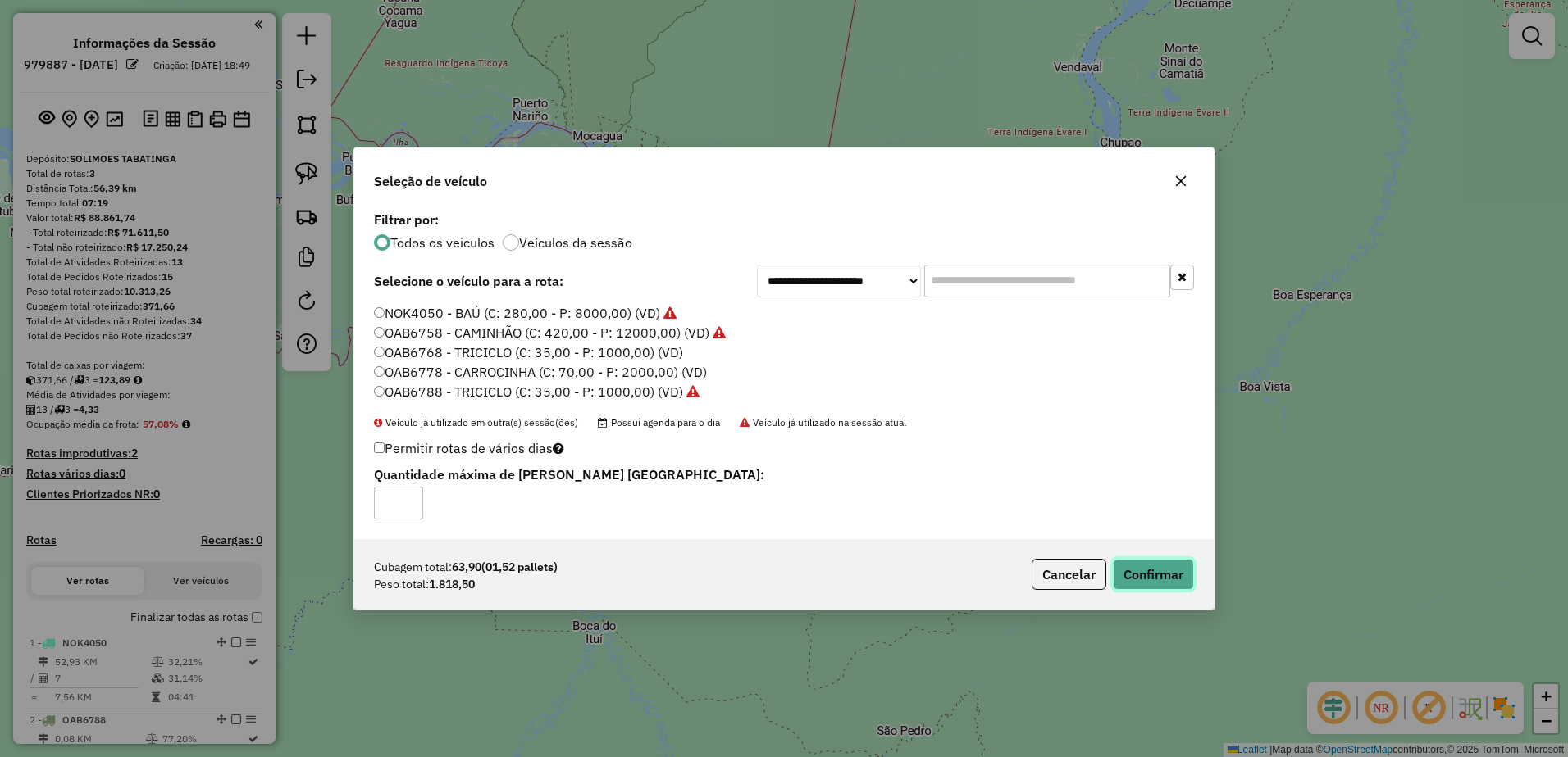
click at [1148, 577] on button "Confirmar" at bounding box center [1153, 574] width 81 height 31
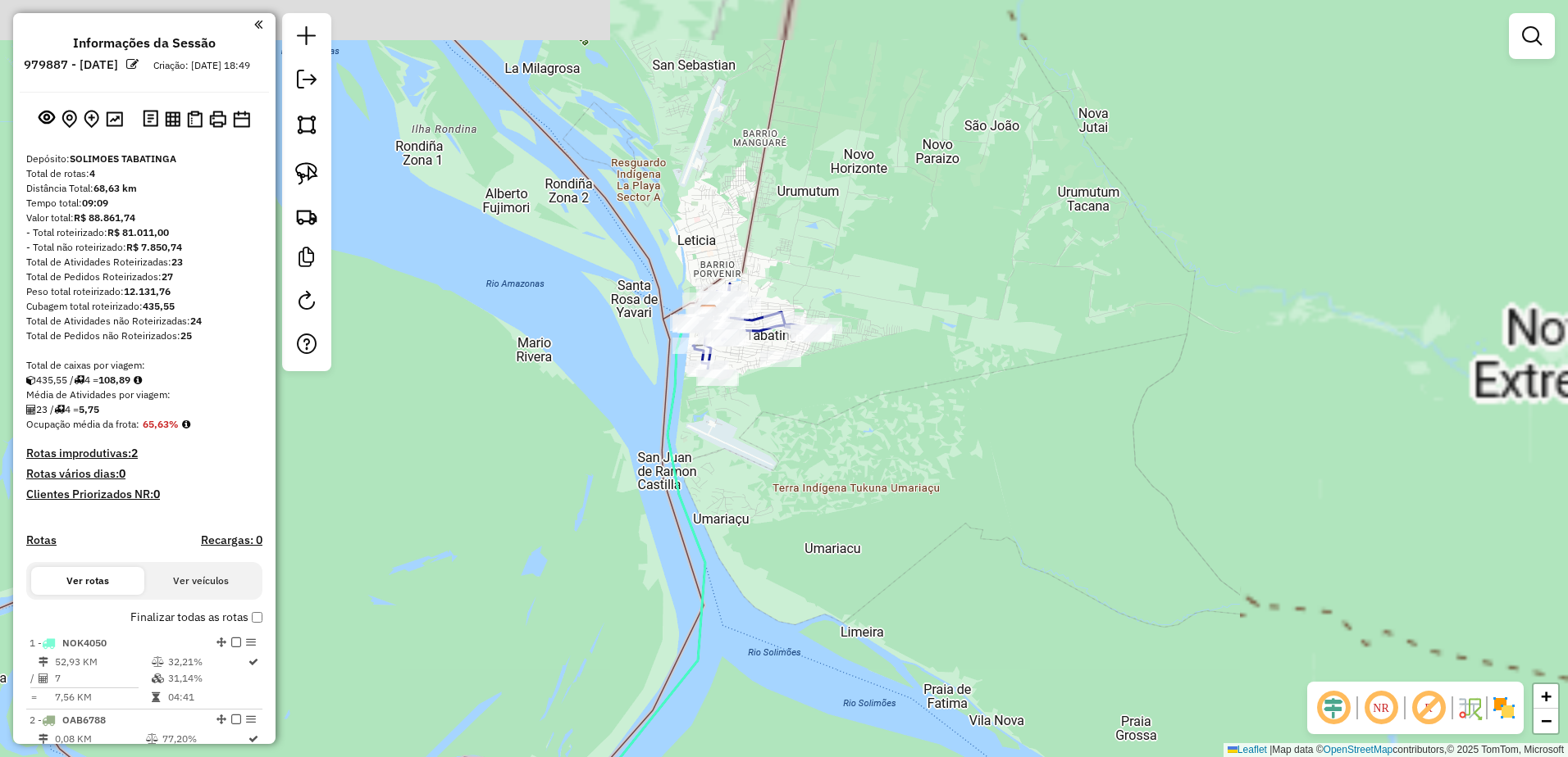
drag, startPoint x: 1048, startPoint y: 384, endPoint x: 895, endPoint y: 513, distance: 200.1
click at [960, 541] on div "Janela de atendimento Grade de atendimento Capacidade Transportadoras Veículos …" at bounding box center [784, 378] width 1568 height 757
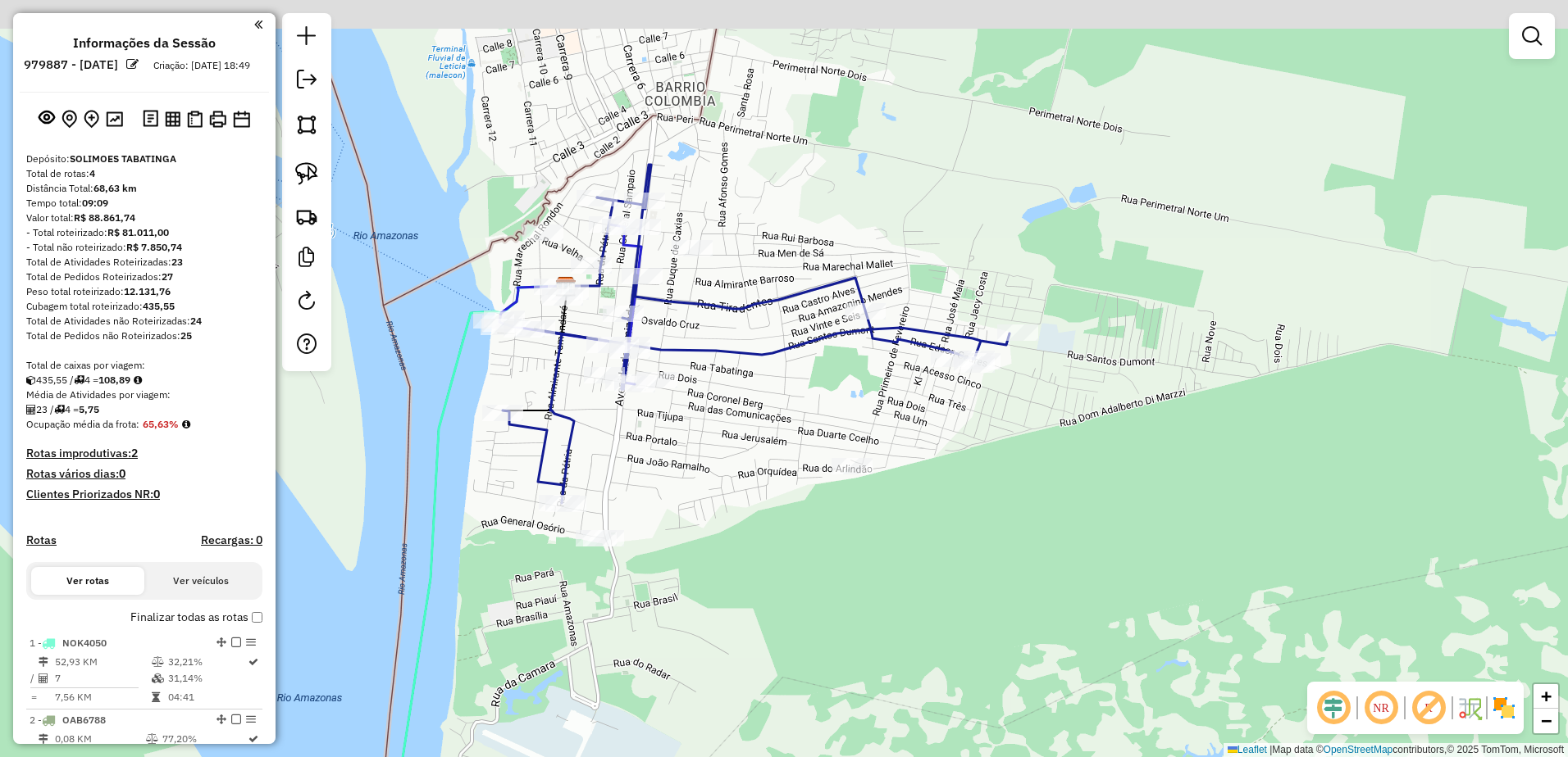
drag, startPoint x: 595, startPoint y: 354, endPoint x: 690, endPoint y: 570, distance: 236.0
click at [690, 570] on div "Janela de atendimento Grade de atendimento Capacidade Transportadoras Veículos …" at bounding box center [784, 378] width 1568 height 757
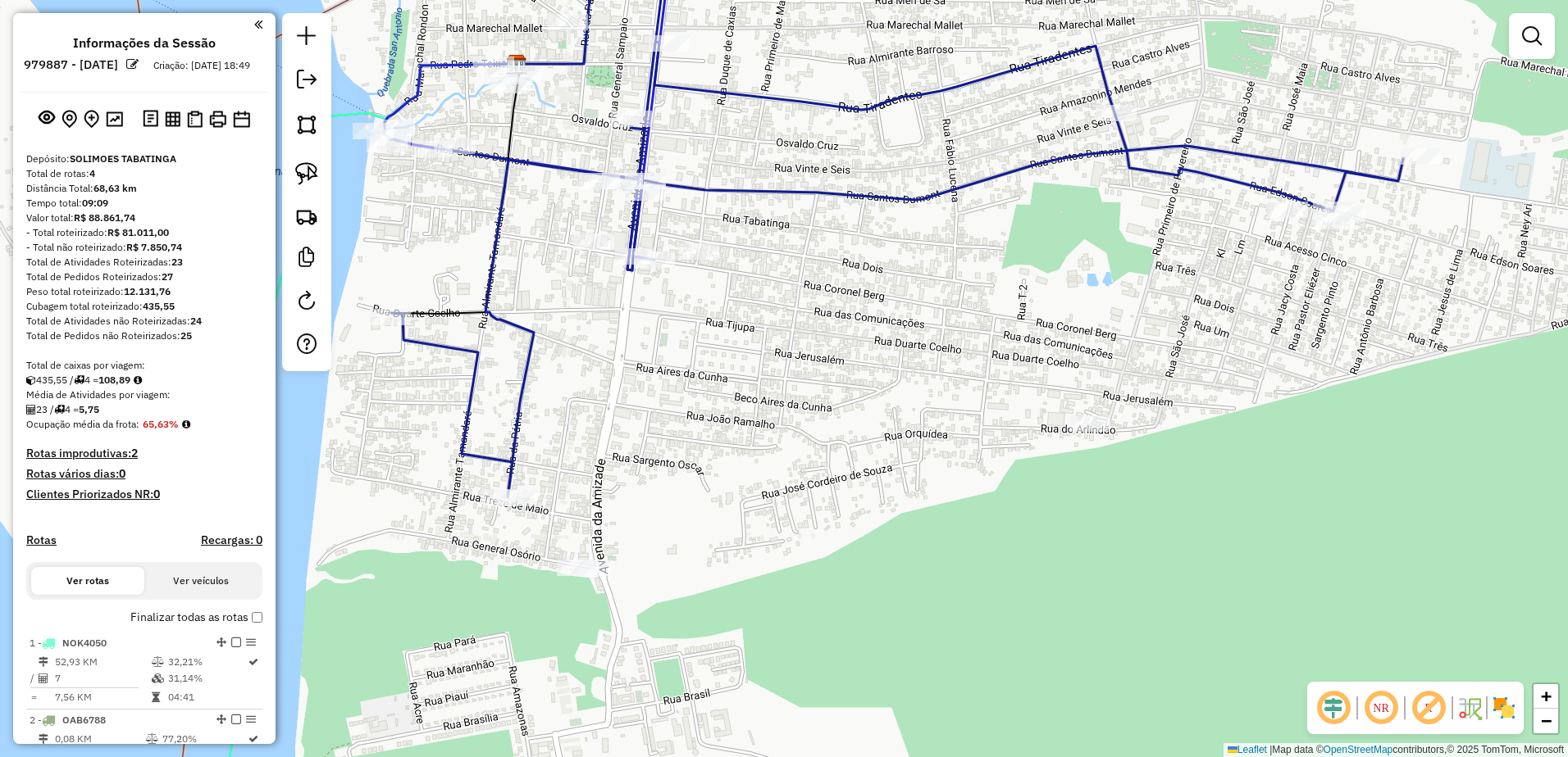
drag, startPoint x: 679, startPoint y: 494, endPoint x: 764, endPoint y: 494, distance: 85.0
click at [764, 496] on div "Janela de atendimento Grade de atendimento Capacidade Transportadoras Veículos …" at bounding box center [784, 378] width 1568 height 757
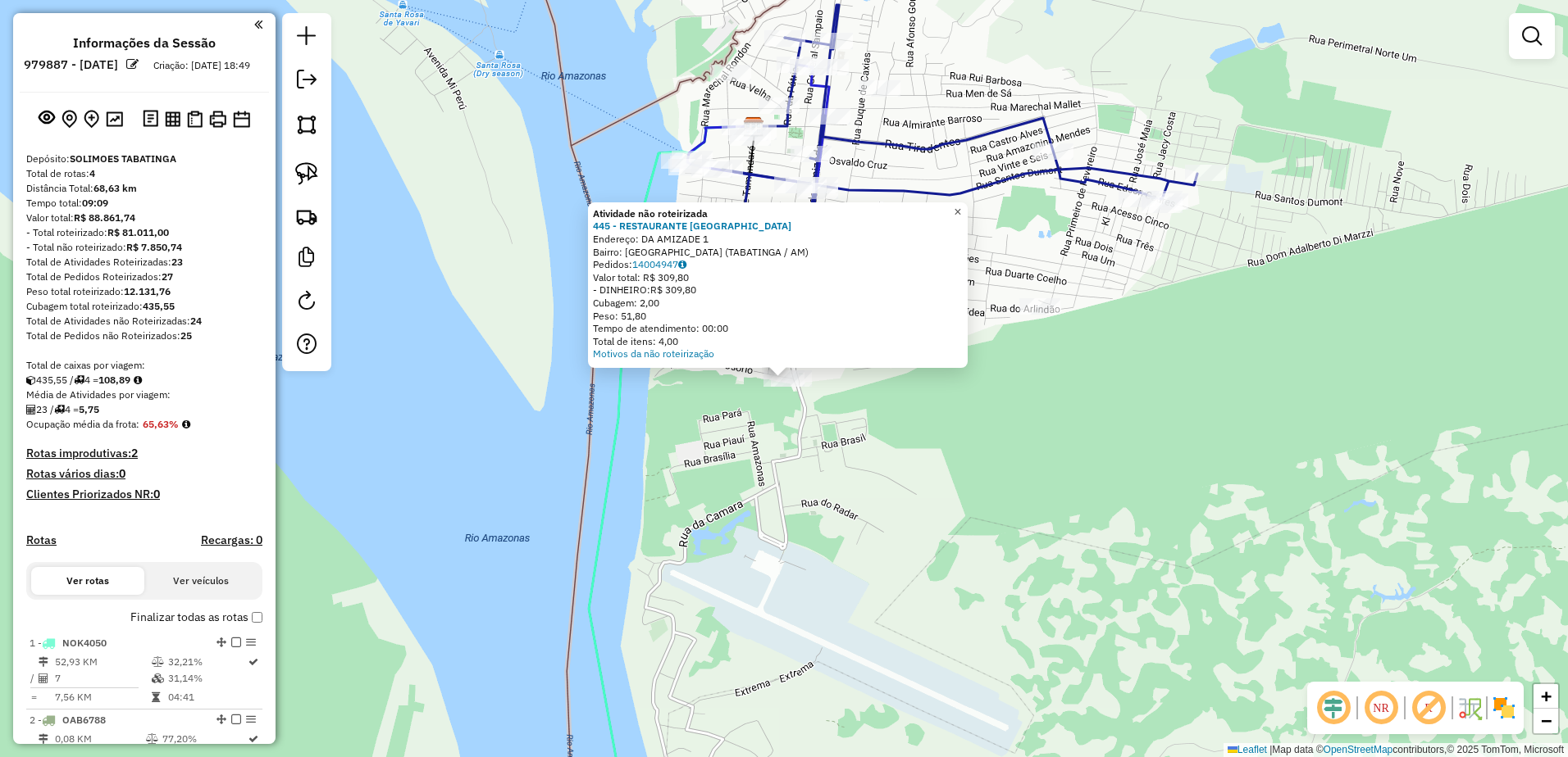
click at [961, 205] on span "×" at bounding box center [957, 211] width 8 height 14
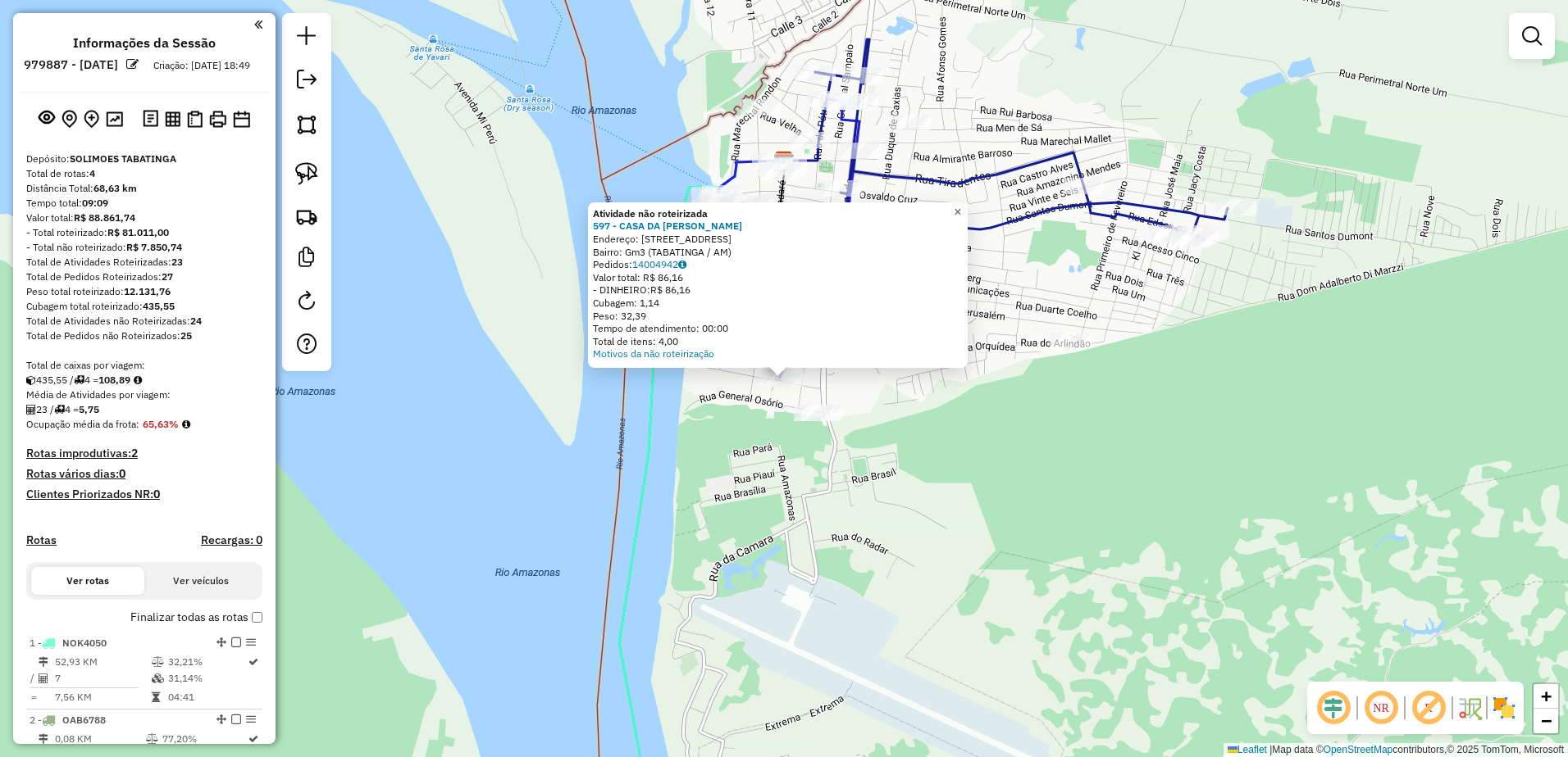
click at [961, 206] on span "×" at bounding box center [957, 211] width 8 height 14
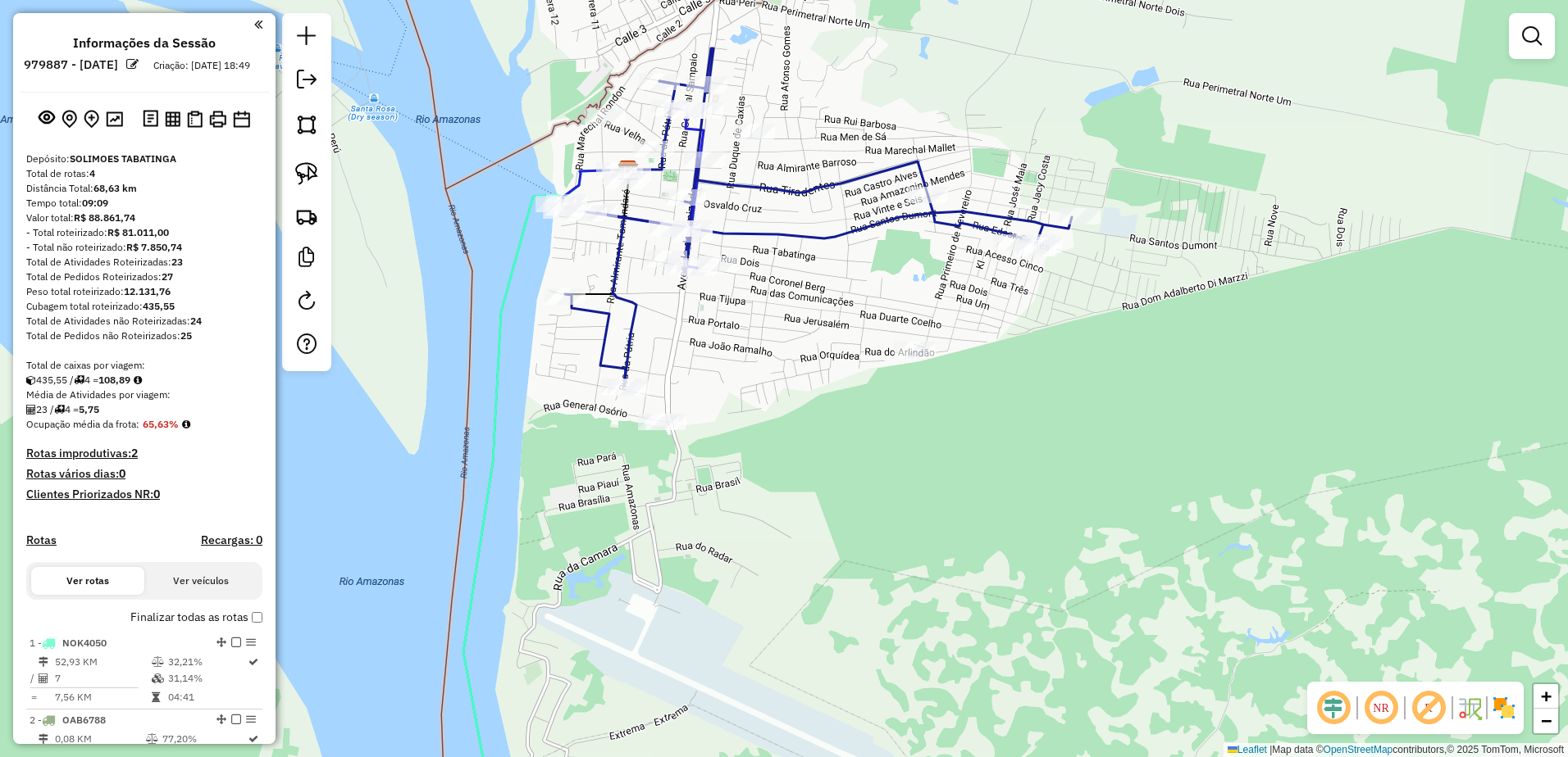
drag, startPoint x: 944, startPoint y: 424, endPoint x: 788, endPoint y: 433, distance: 156.3
click at [788, 433] on div "Janela de atendimento Grade de atendimento Capacidade Transportadoras Veículos …" at bounding box center [784, 378] width 1568 height 757
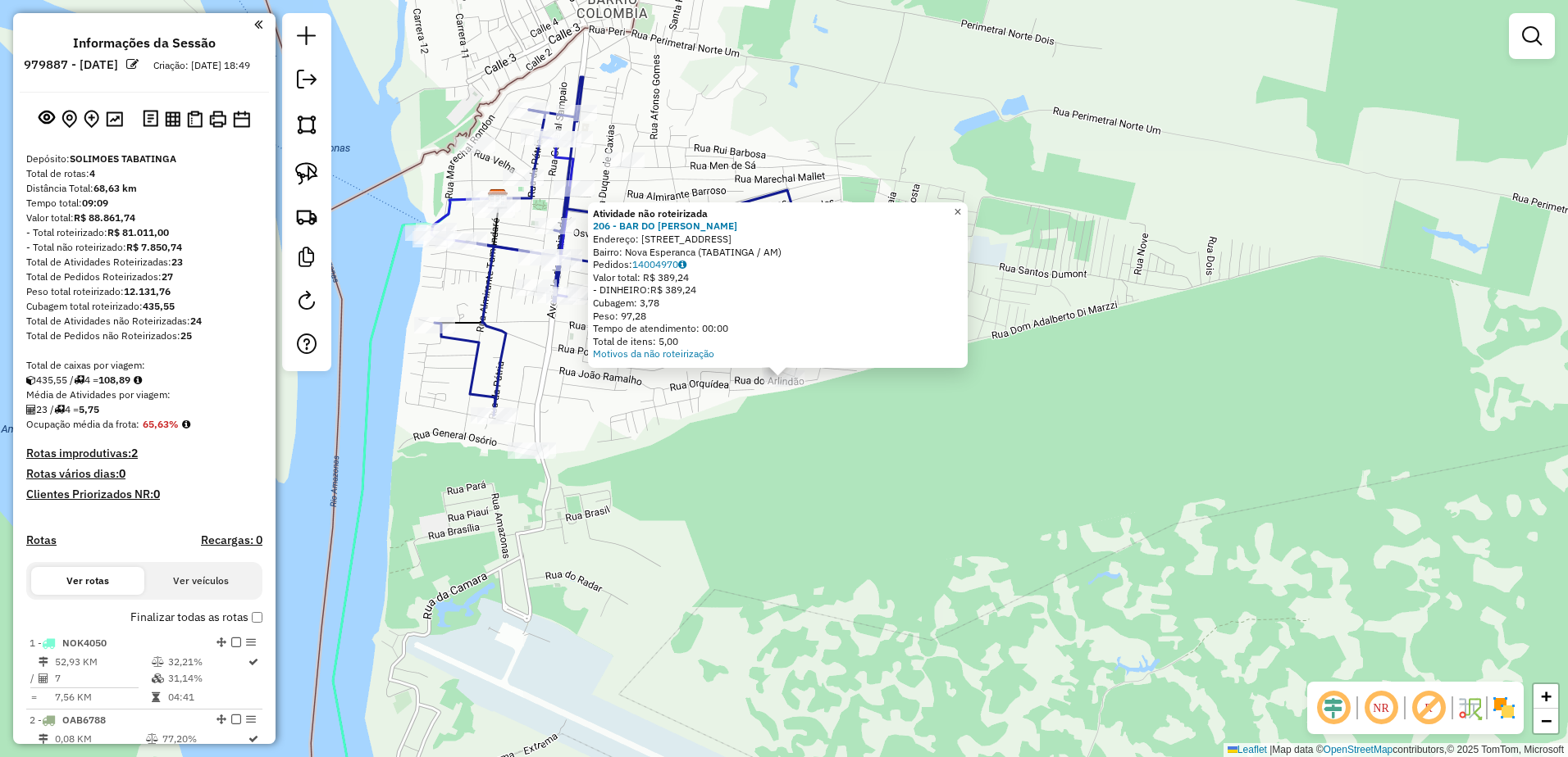
drag, startPoint x: 968, startPoint y: 206, endPoint x: 969, endPoint y: 217, distance: 11.0
click at [961, 206] on span "×" at bounding box center [957, 211] width 8 height 14
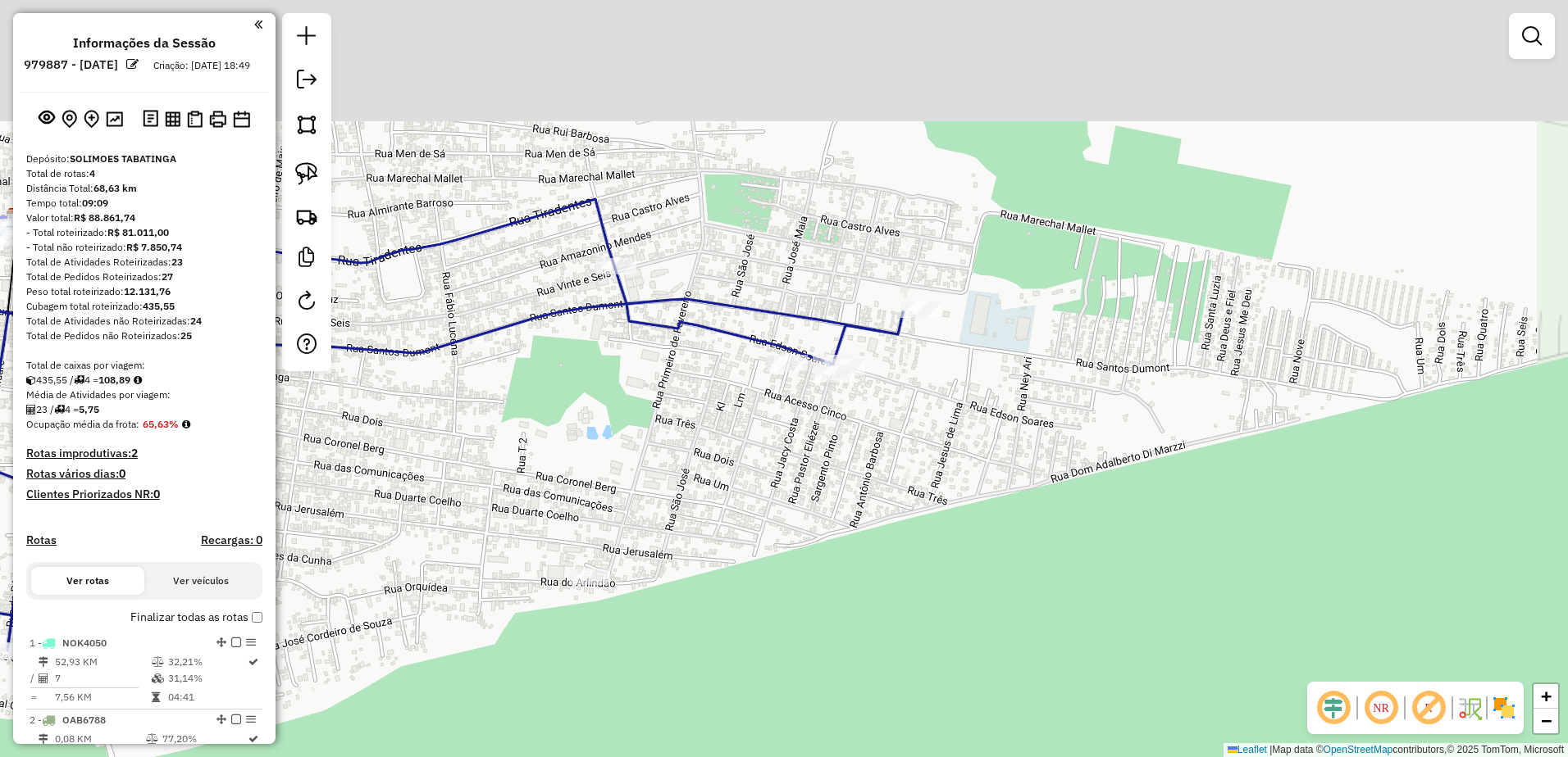
drag, startPoint x: 937, startPoint y: 295, endPoint x: 855, endPoint y: 436, distance: 163.1
click at [889, 496] on div "Janela de atendimento Grade de atendimento Capacidade Transportadoras Veículos …" at bounding box center [784, 378] width 1568 height 757
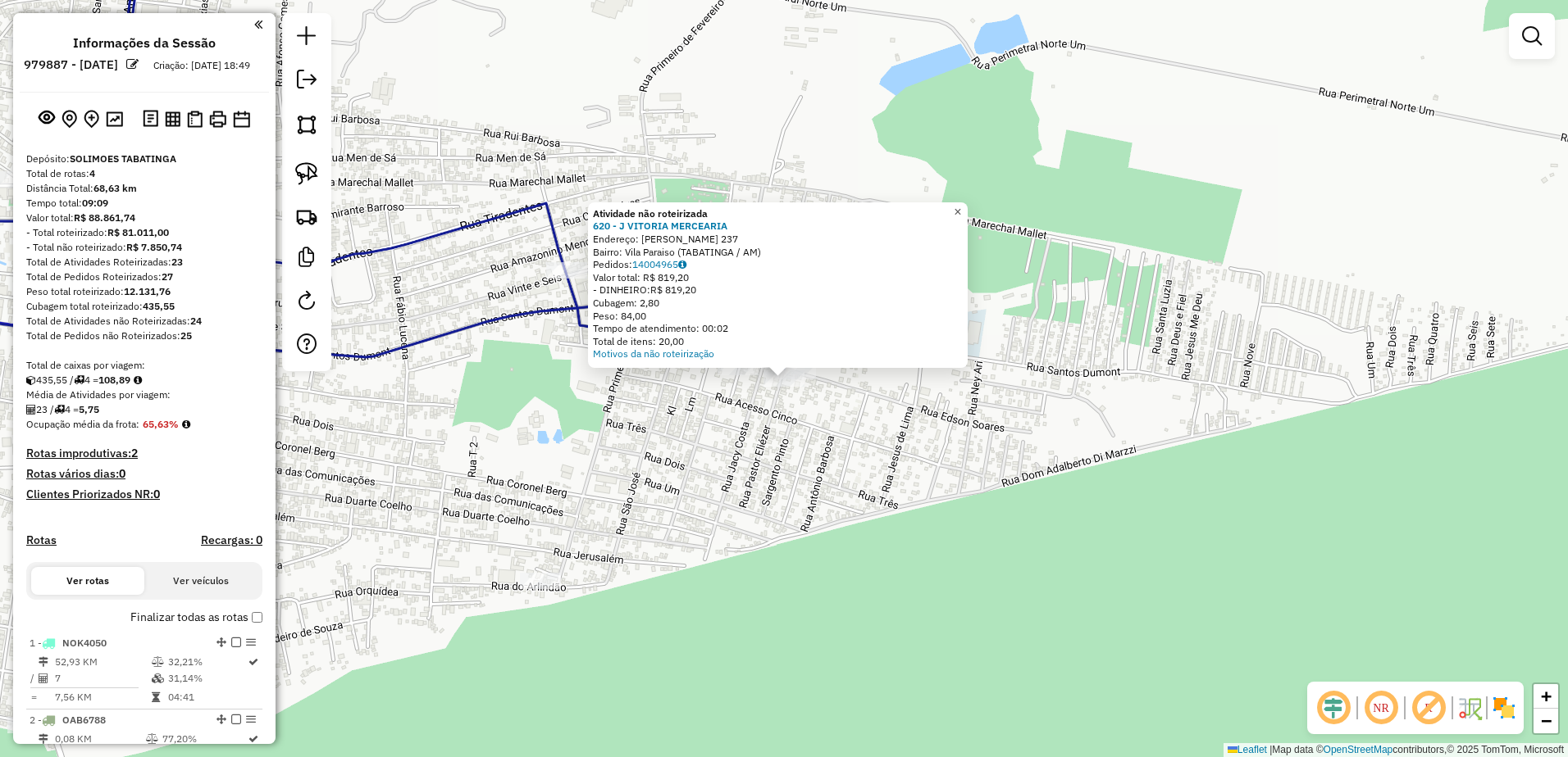
click at [961, 205] on span "×" at bounding box center [957, 211] width 8 height 14
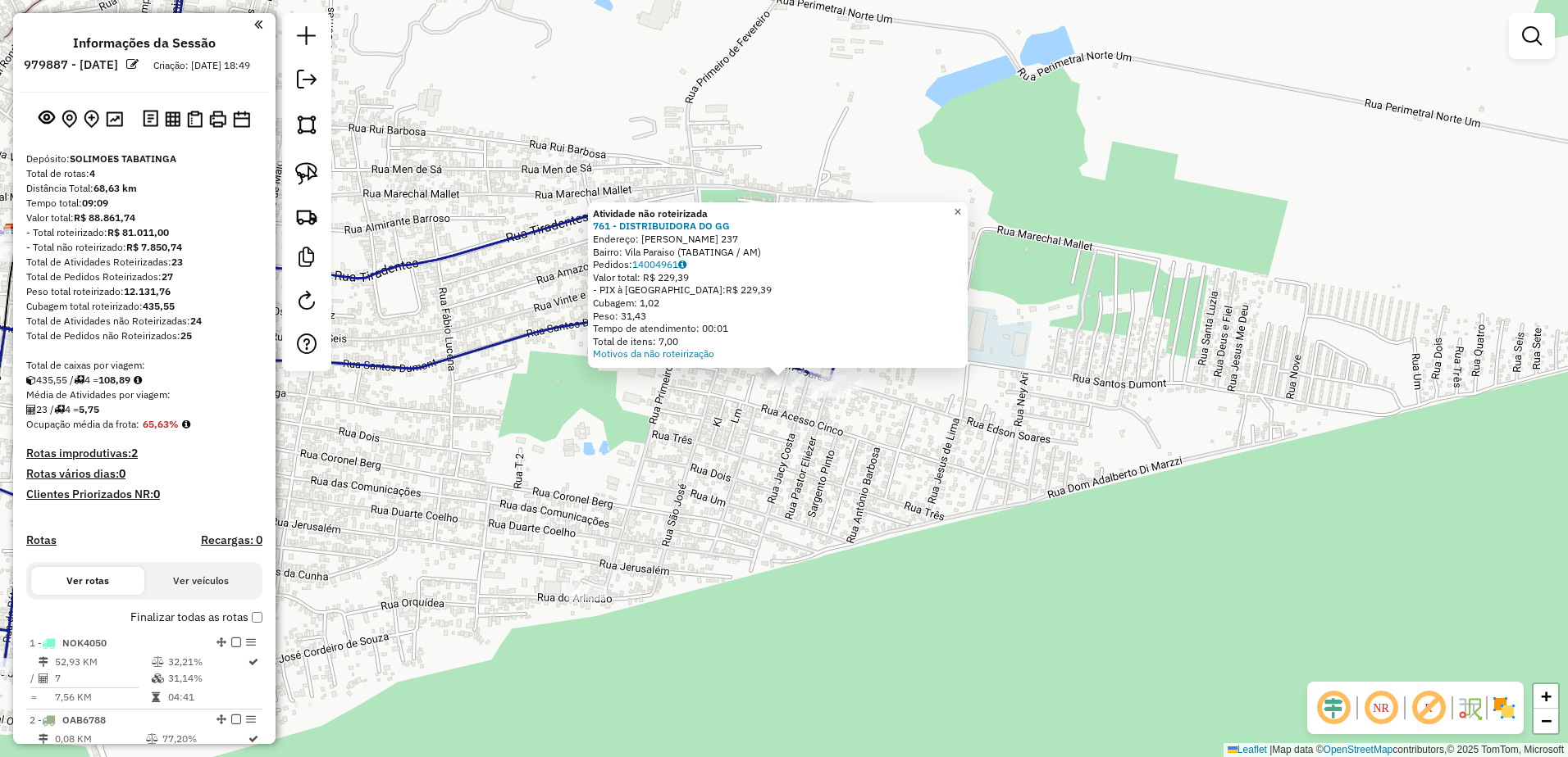
click at [961, 205] on span "×" at bounding box center [957, 211] width 8 height 14
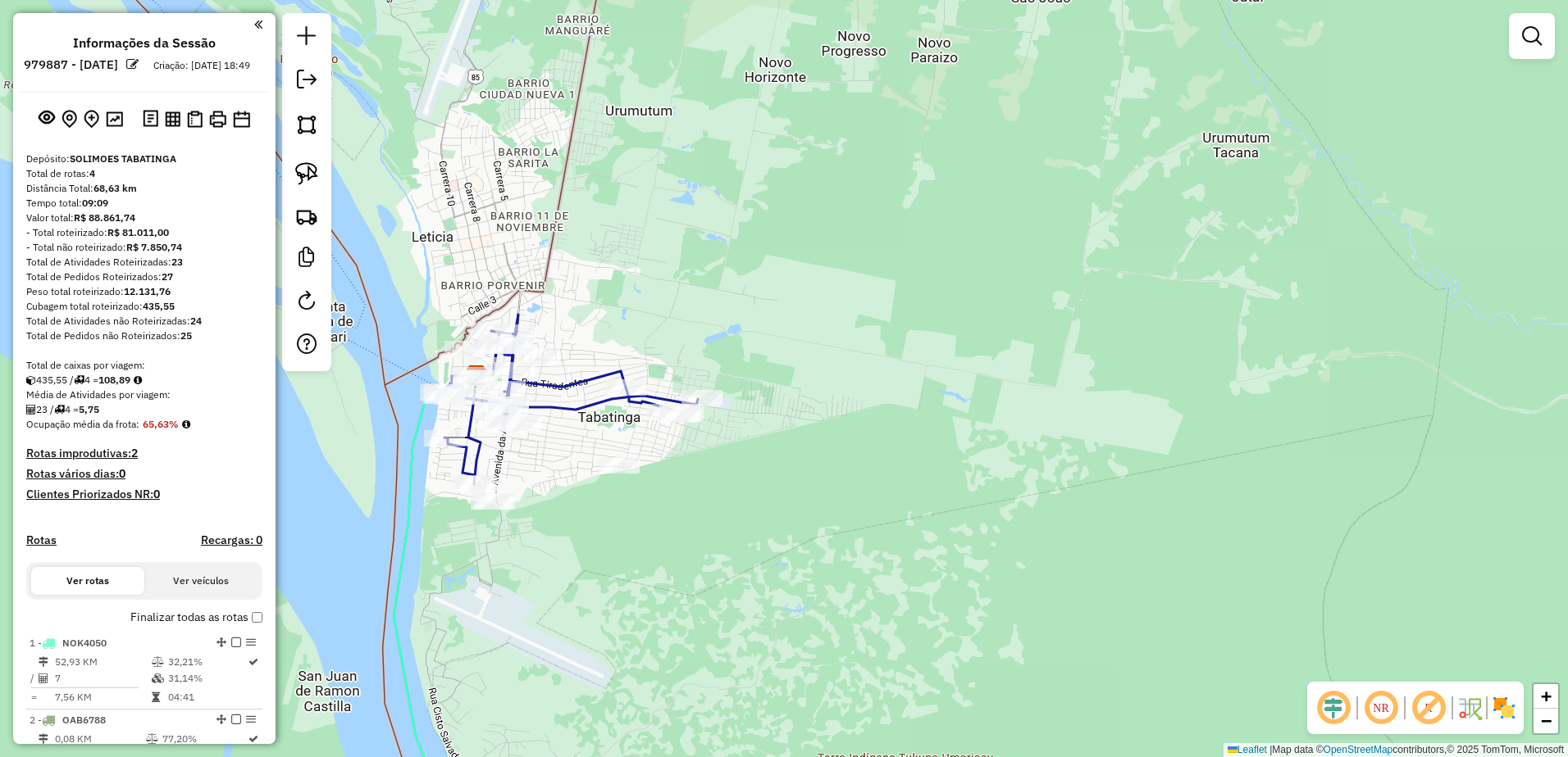
drag, startPoint x: 535, startPoint y: 476, endPoint x: 669, endPoint y: 434, distance: 140.4
click at [624, 464] on div "Janela de atendimento Grade de atendimento Capacidade Transportadoras Veículos …" at bounding box center [784, 378] width 1568 height 757
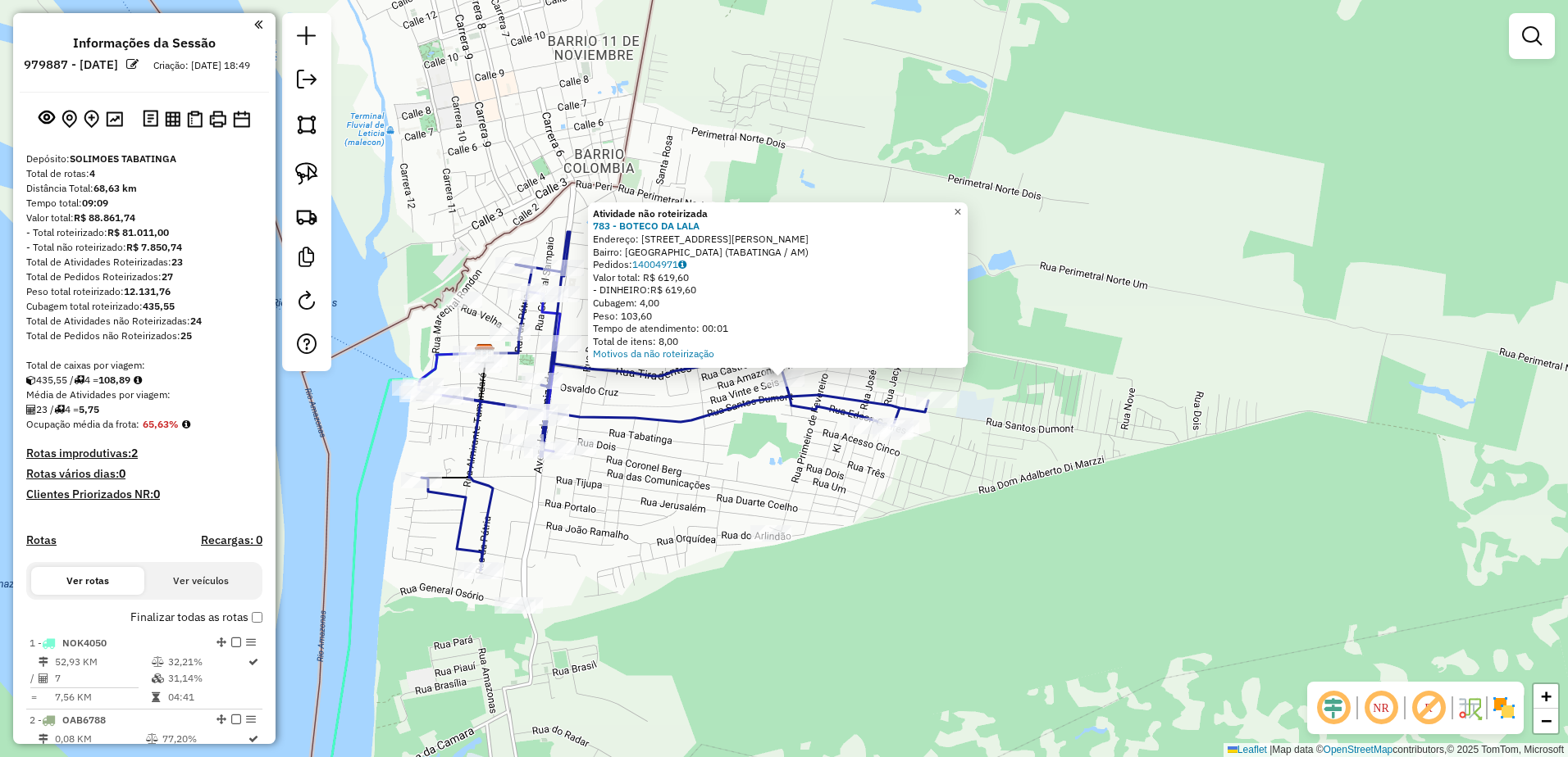
drag, startPoint x: 971, startPoint y: 204, endPoint x: 887, endPoint y: 312, distance: 136.8
click at [961, 205] on span "×" at bounding box center [957, 211] width 8 height 14
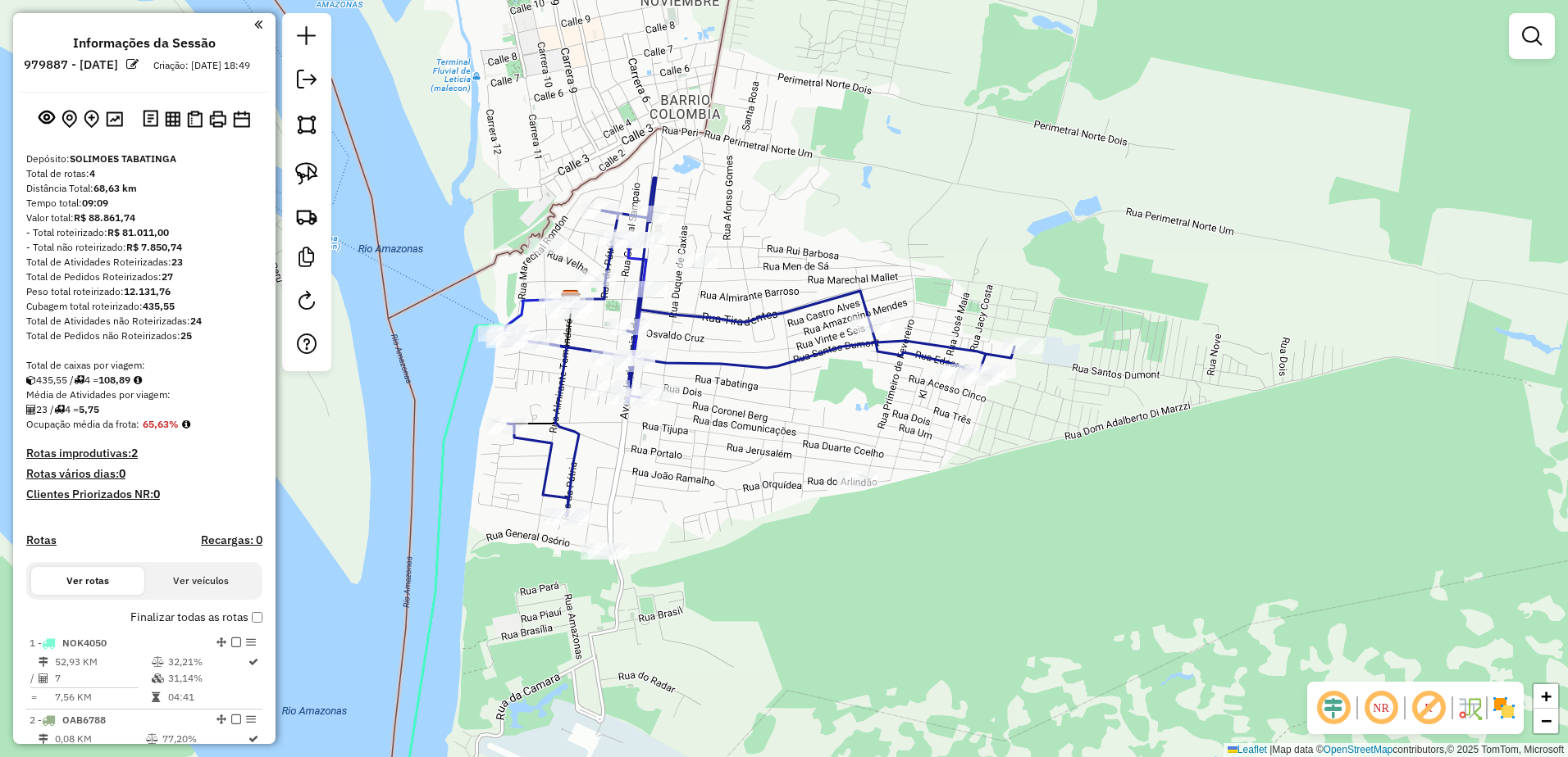
drag, startPoint x: 658, startPoint y: 484, endPoint x: 751, endPoint y: 424, distance: 110.7
click at [751, 424] on div "Janela de atendimento Grade de atendimento Capacidade Transportadoras Veículos …" at bounding box center [784, 378] width 1568 height 757
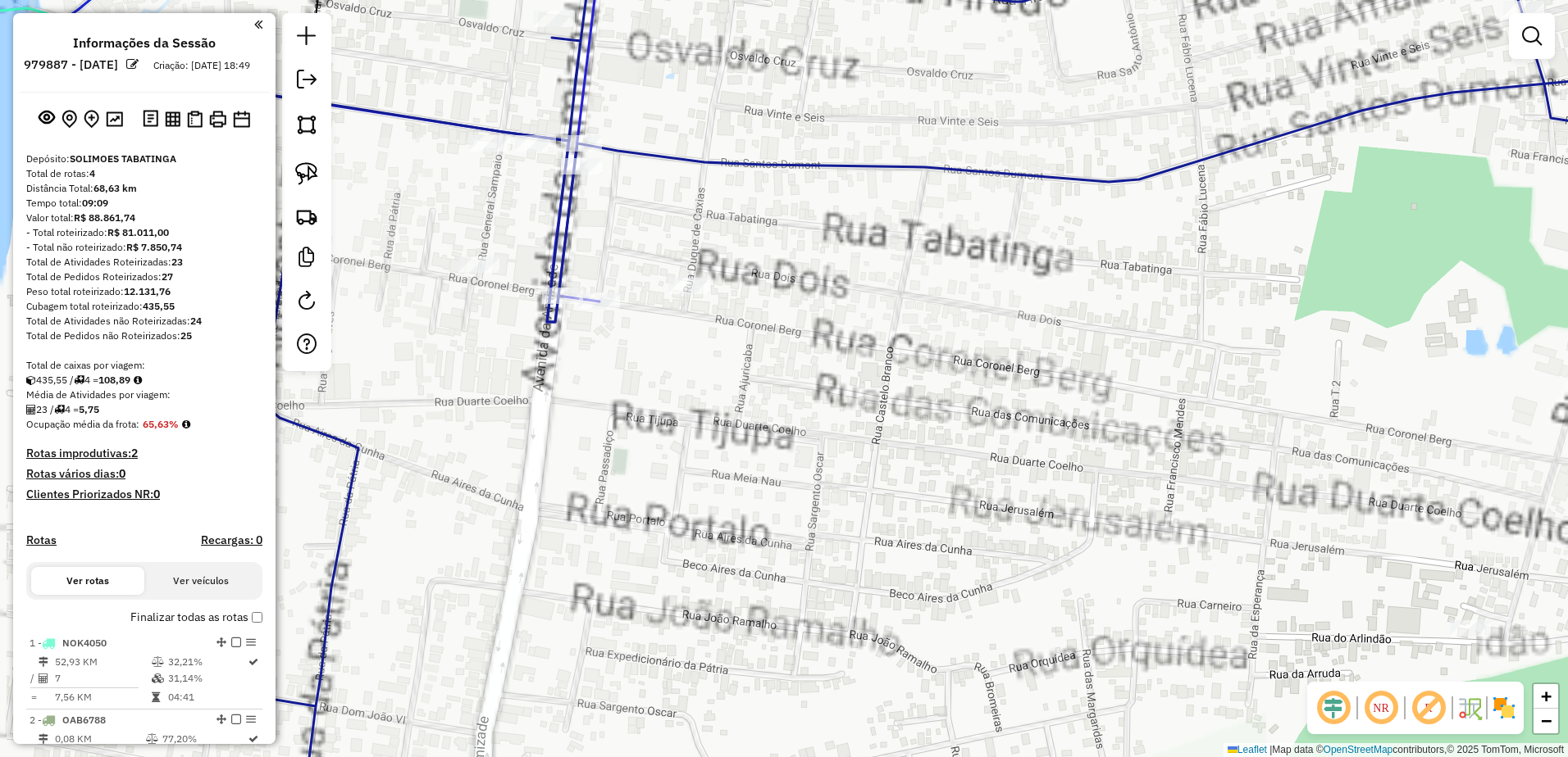
drag, startPoint x: 568, startPoint y: 402, endPoint x: 594, endPoint y: 430, distance: 38.2
click at [594, 430] on div "Janela de atendimento Grade de atendimento Capacidade Transportadoras Veículos …" at bounding box center [784, 378] width 1568 height 757
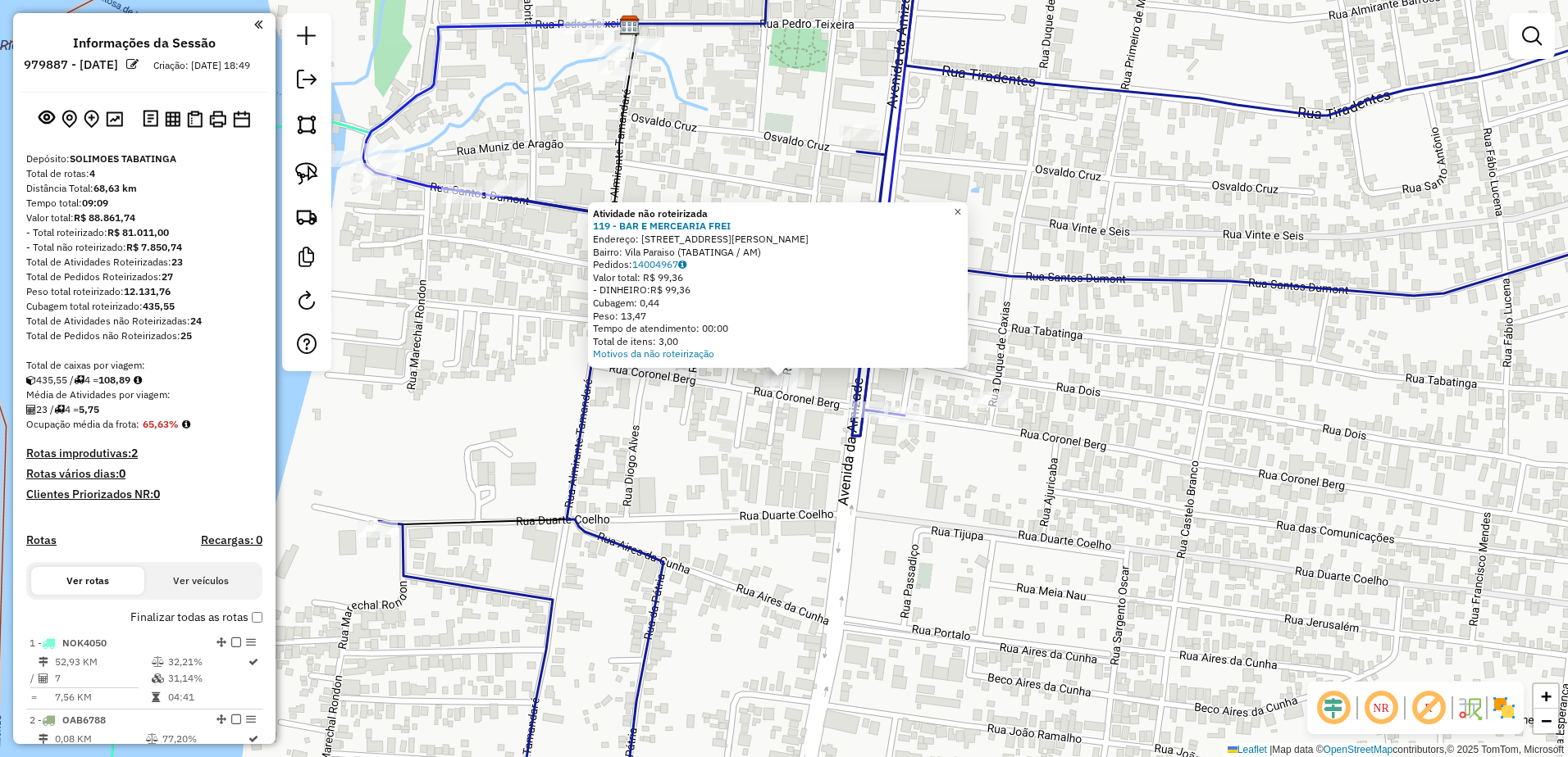
click at [961, 205] on span "×" at bounding box center [957, 211] width 8 height 14
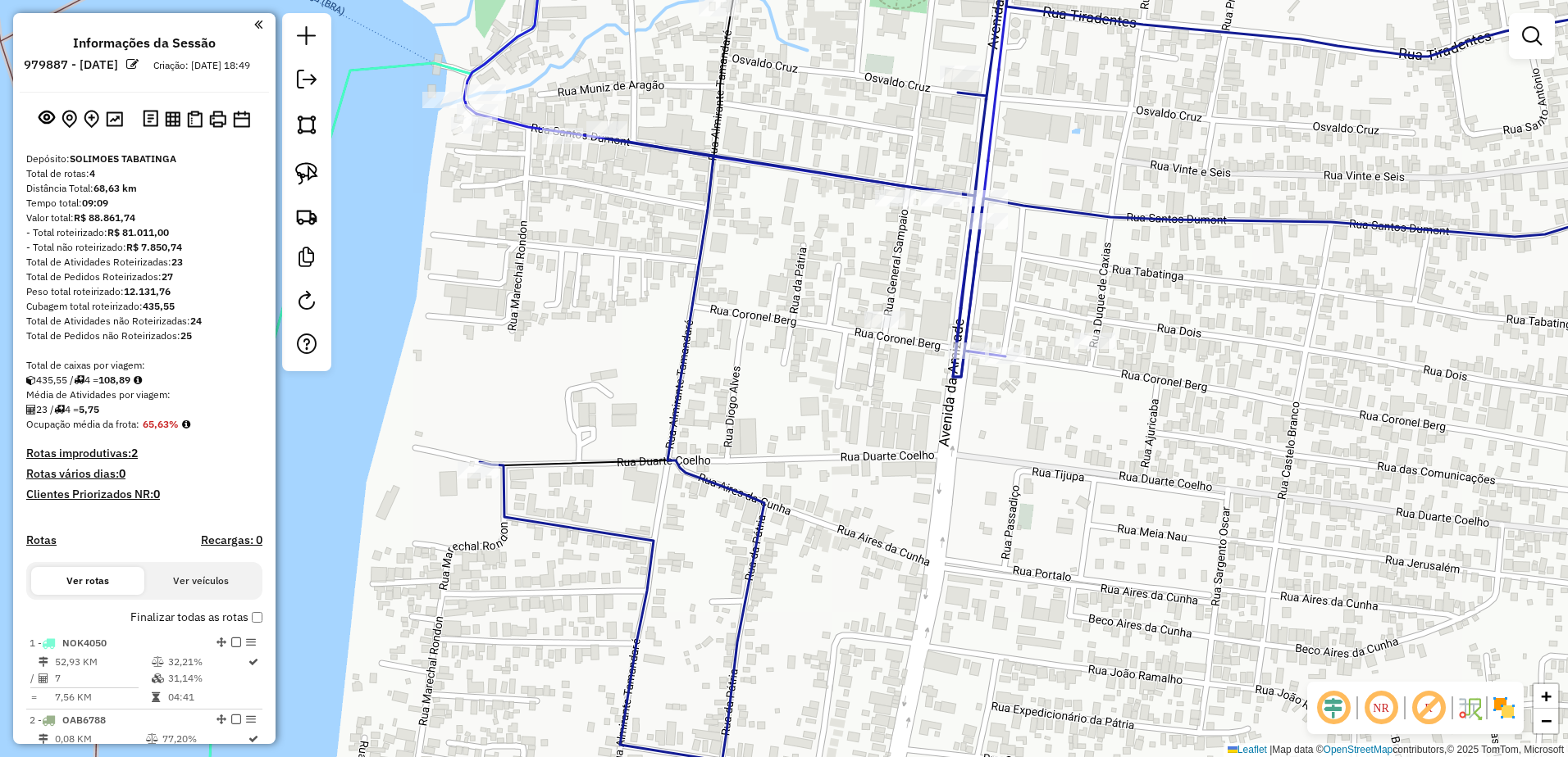
drag, startPoint x: 632, startPoint y: 453, endPoint x: 740, endPoint y: 390, distance: 125.0
click at [740, 390] on div "Janela de atendimento Grade de atendimento Capacidade Transportadoras Veículos …" at bounding box center [784, 378] width 1568 height 757
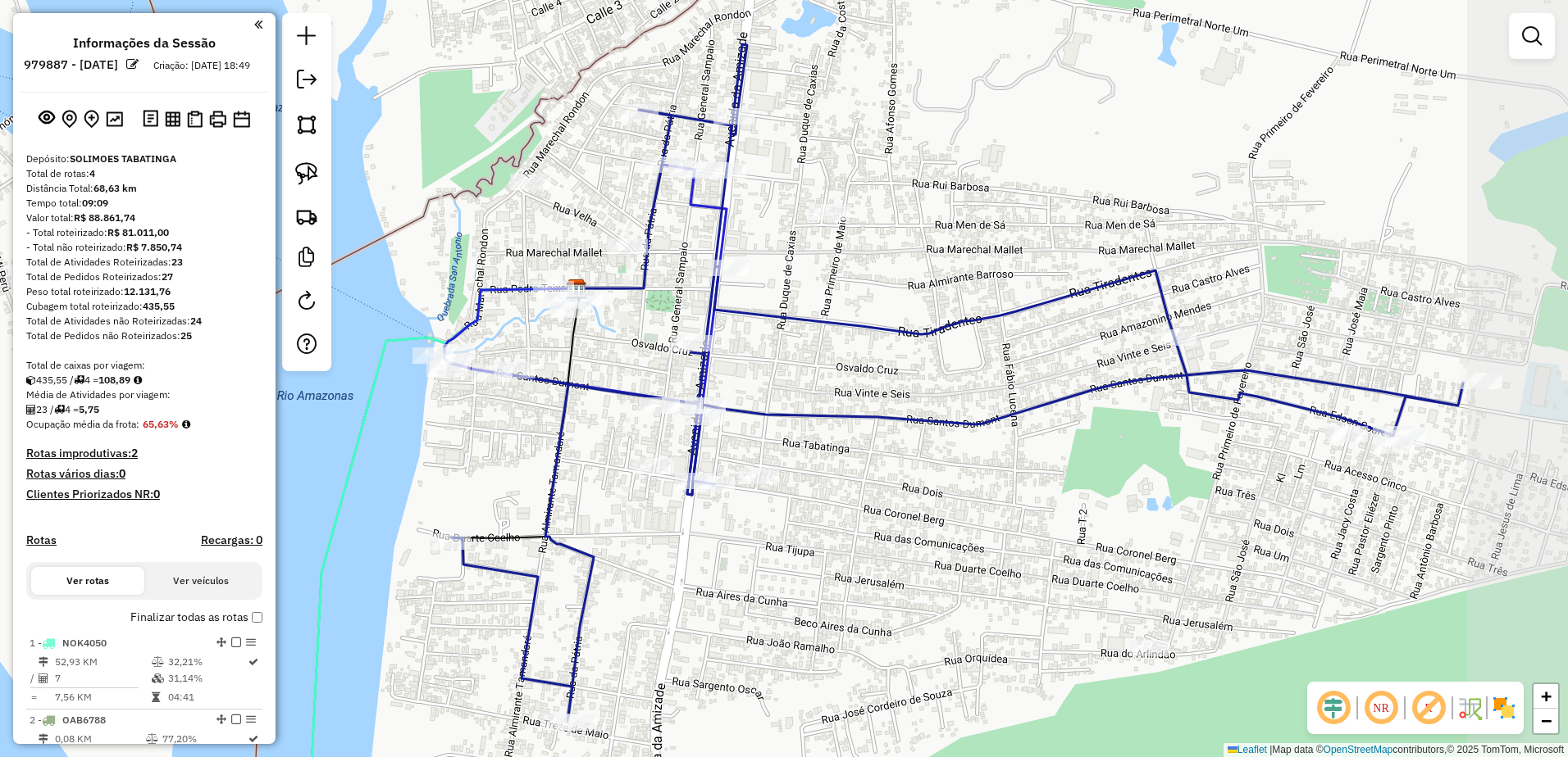
drag, startPoint x: 784, startPoint y: 351, endPoint x: 617, endPoint y: 460, distance: 199.4
click at [617, 460] on div "Janela de atendimento Grade de atendimento Capacidade Transportadoras Veículos …" at bounding box center [784, 378] width 1568 height 757
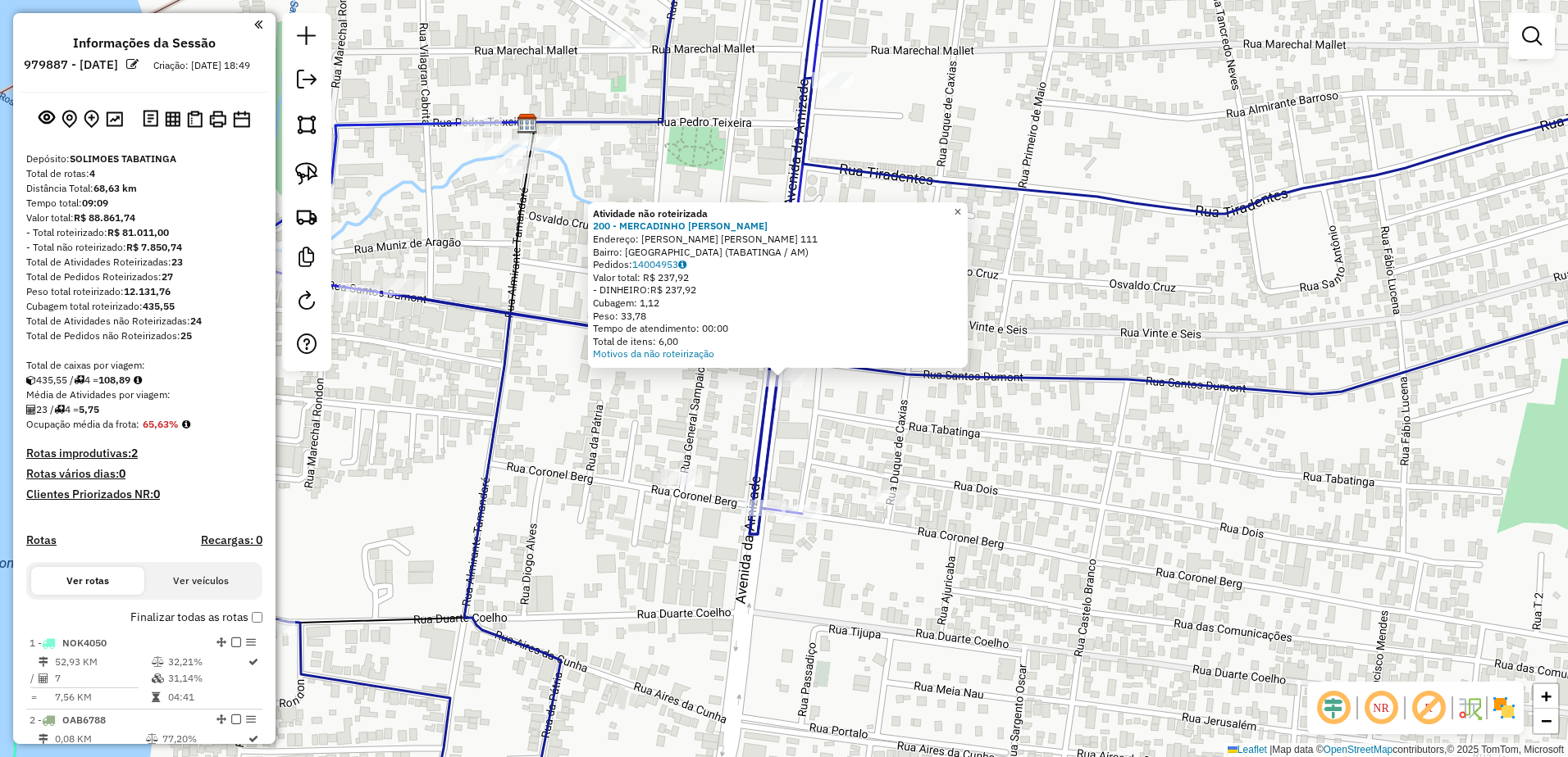
click at [964, 206] on link "×" at bounding box center [957, 211] width 19 height 19
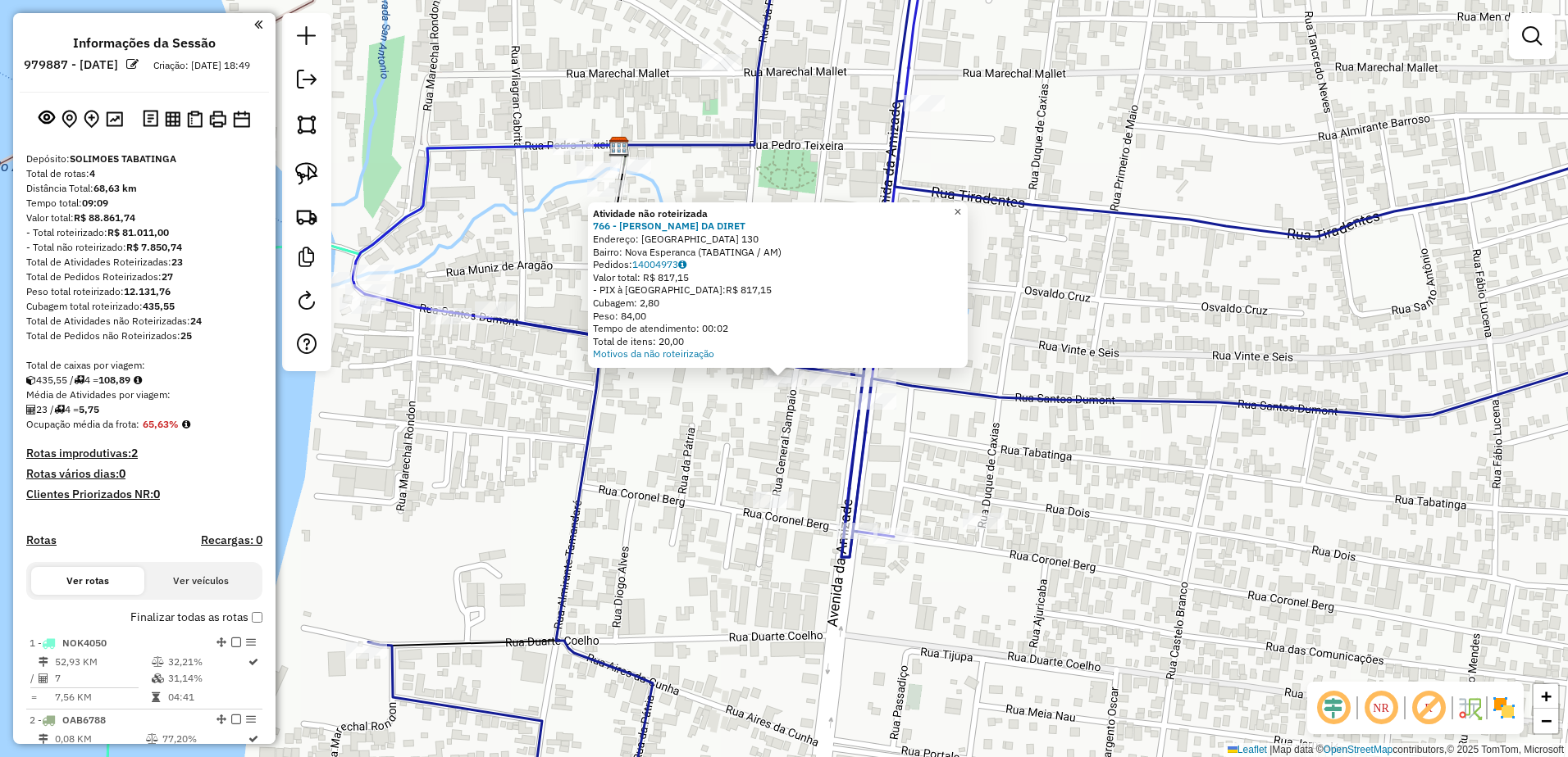
click at [961, 207] on span "×" at bounding box center [957, 211] width 8 height 14
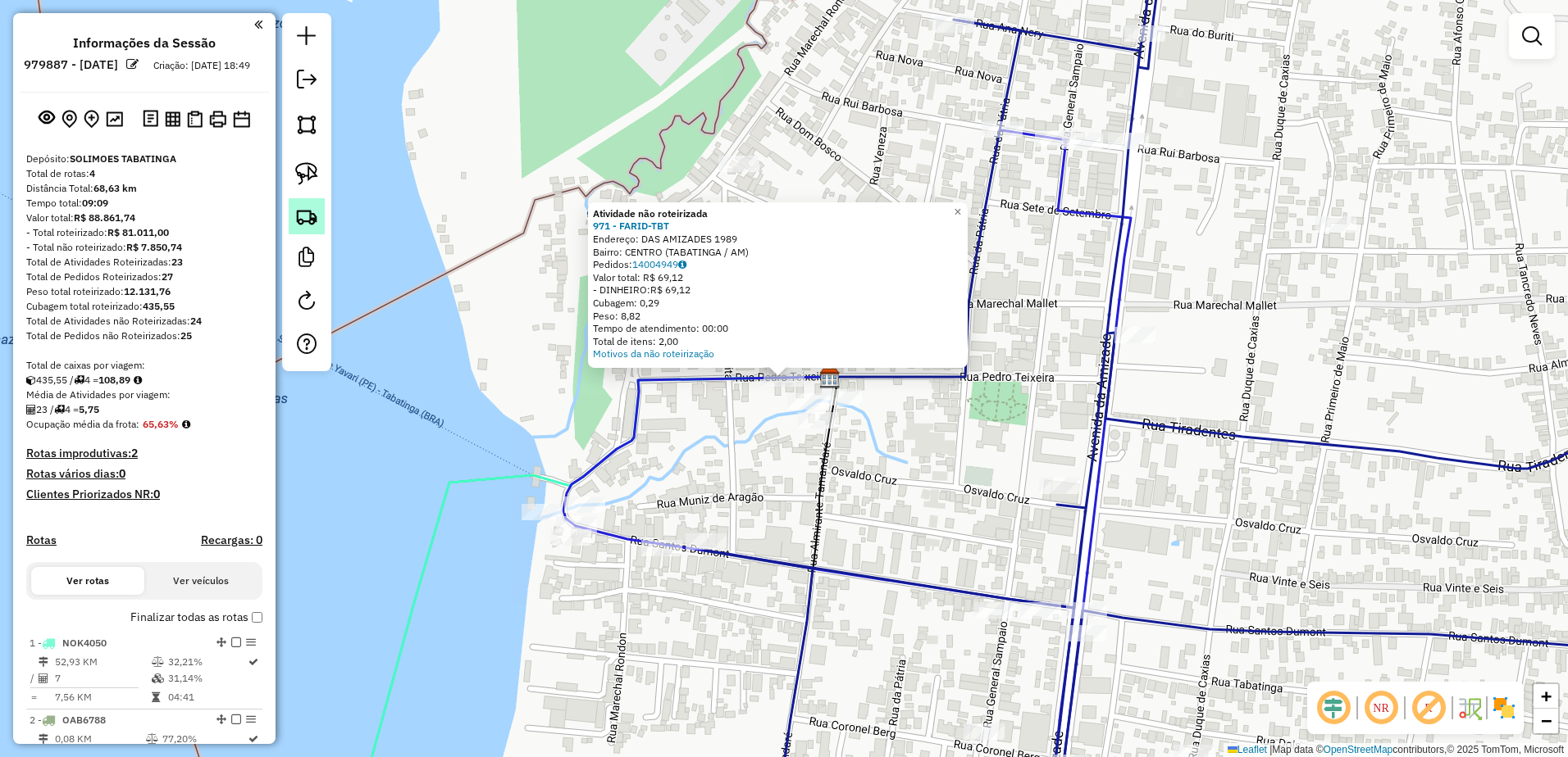
click at [302, 230] on link at bounding box center [306, 216] width 36 height 36
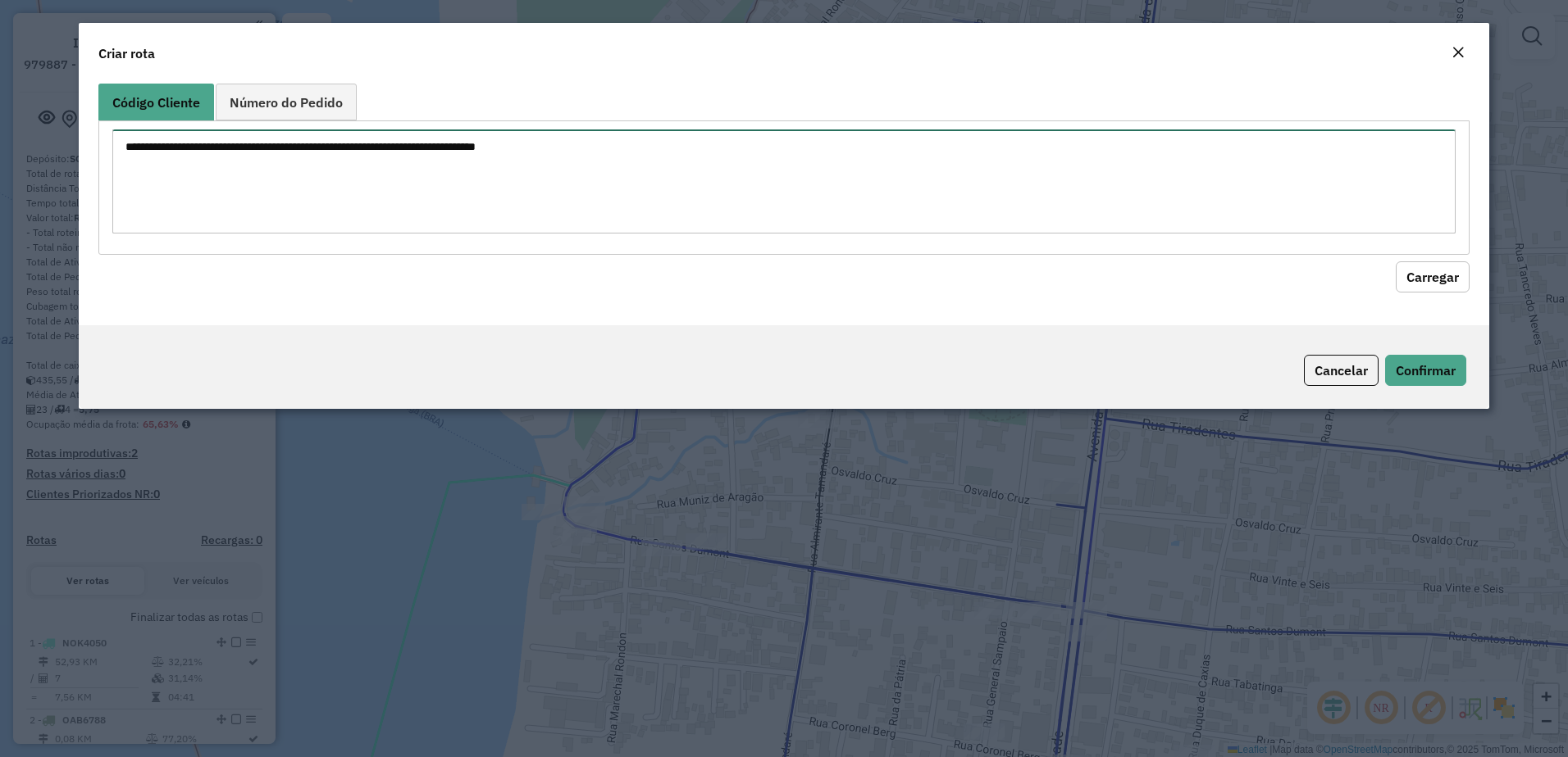
click at [279, 179] on textarea at bounding box center [784, 181] width 1344 height 104
paste textarea "** ** *** *** *** *** *** *** *** *** *** *** ***"
type textarea "** ** *** *** *** *** *** *** *** *** *** *** ***"
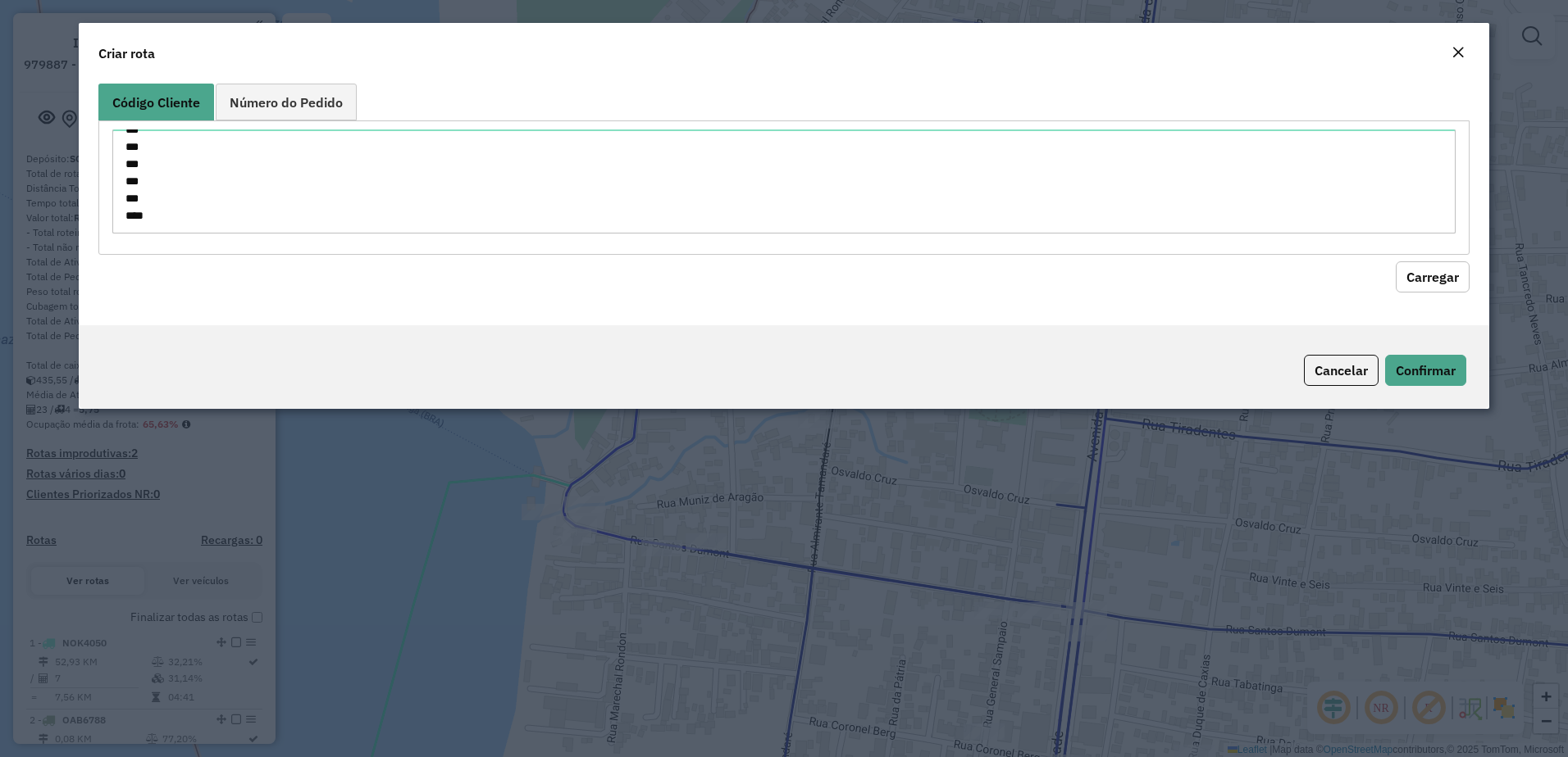
click at [1443, 272] on button "Carregar" at bounding box center [1432, 277] width 74 height 31
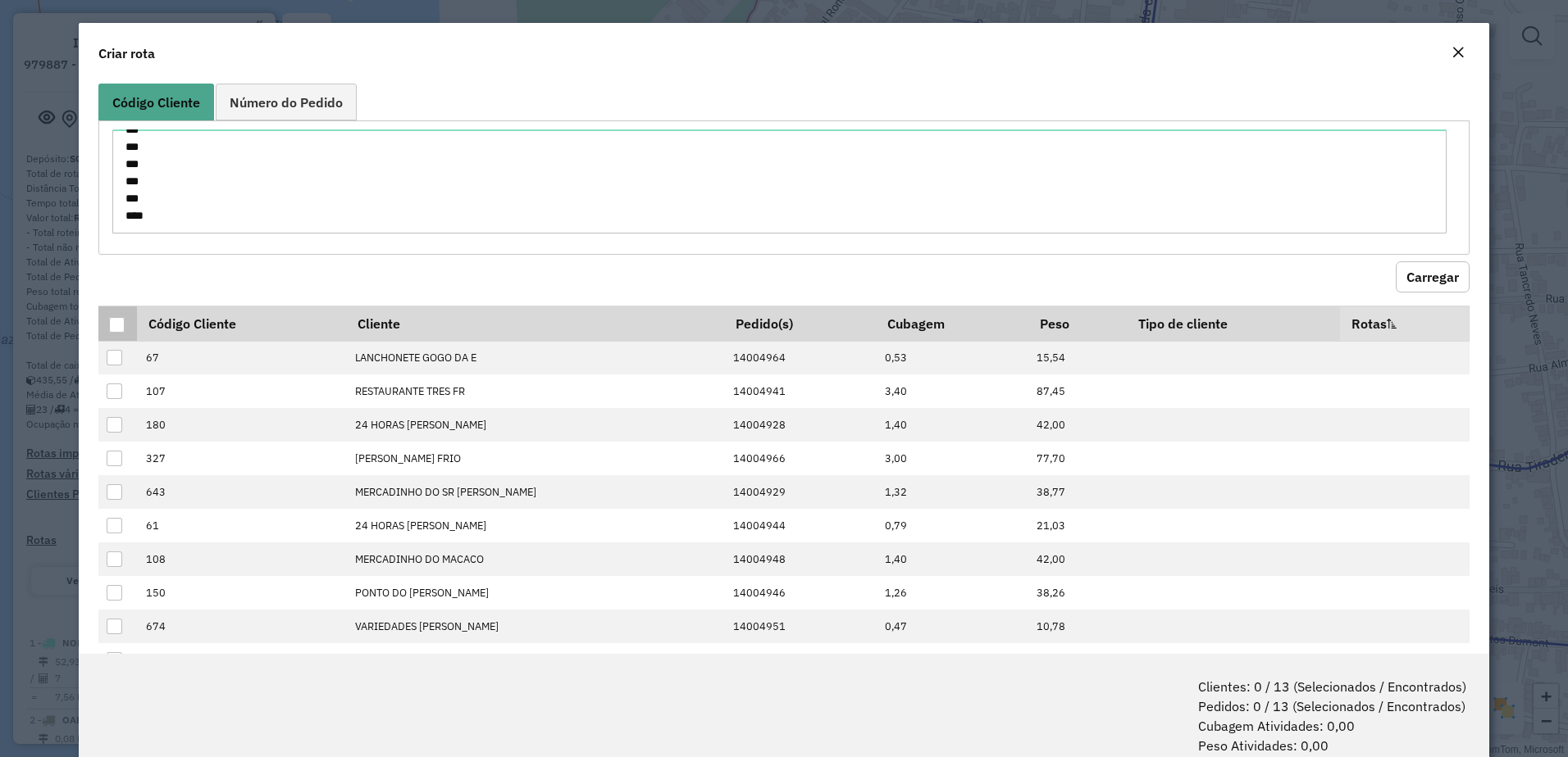
click at [118, 324] on div at bounding box center [117, 325] width 15 height 15
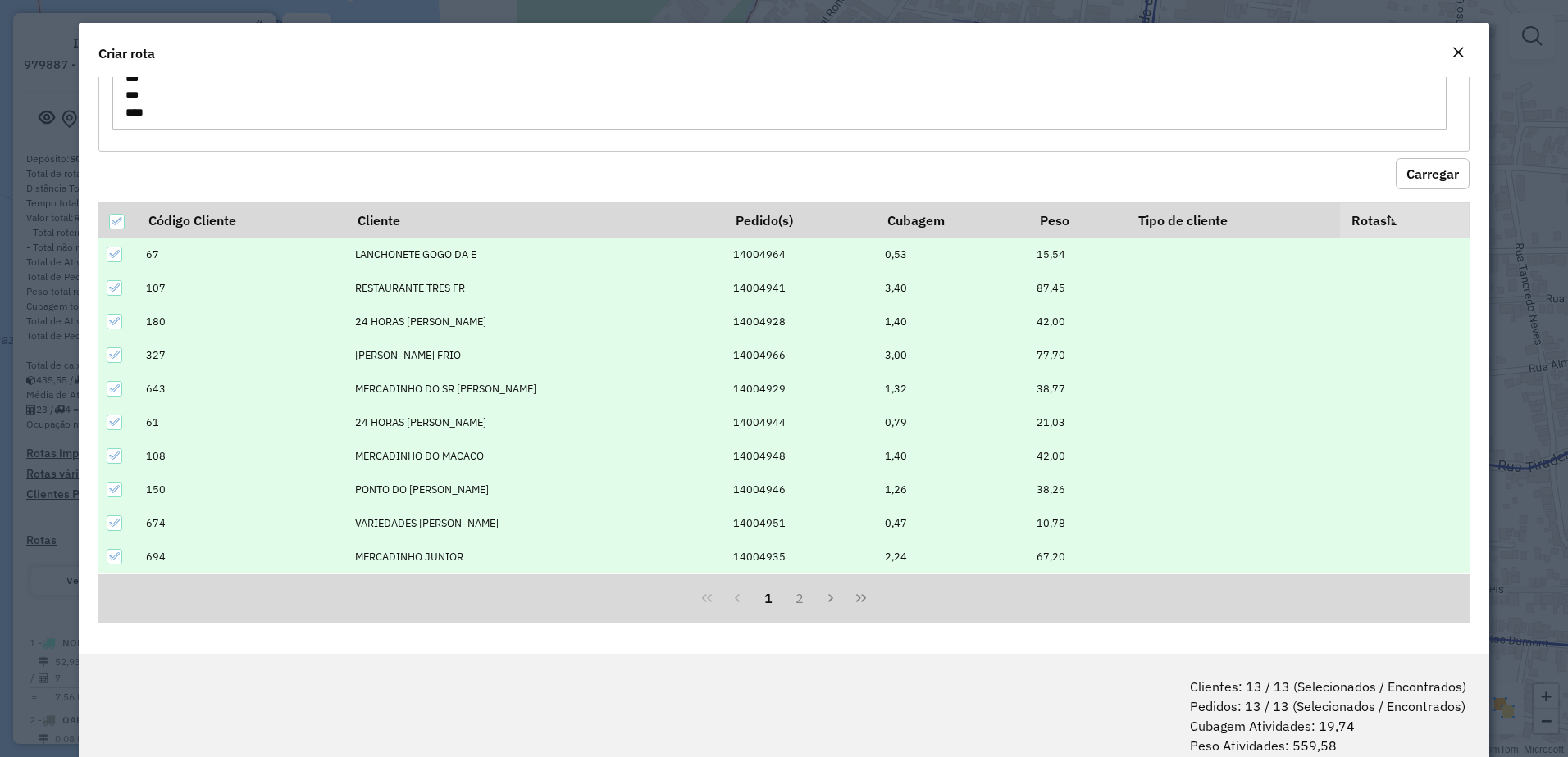
scroll to position [82, 0]
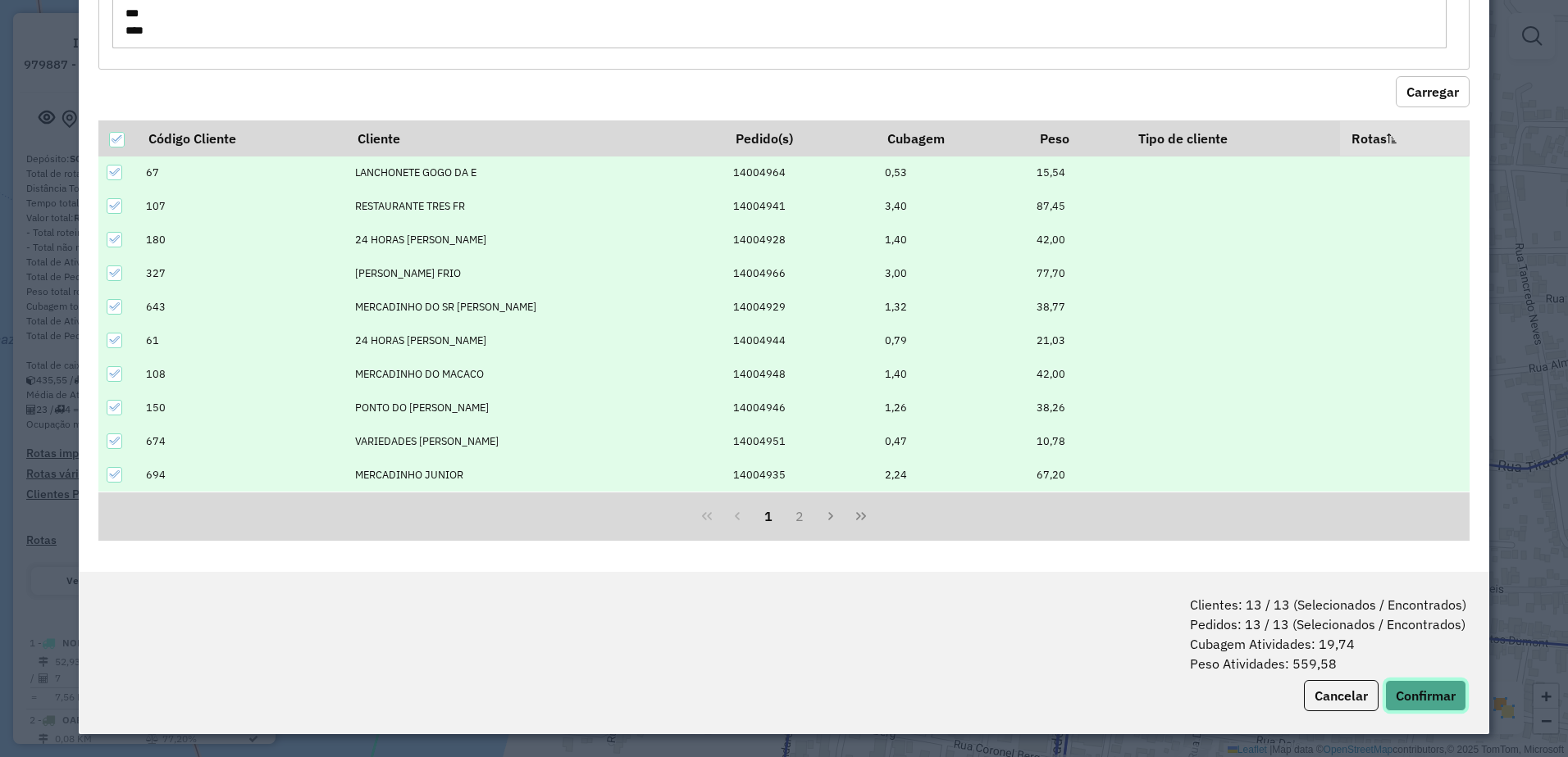
click at [1412, 693] on button "Confirmar" at bounding box center [1426, 695] width 81 height 31
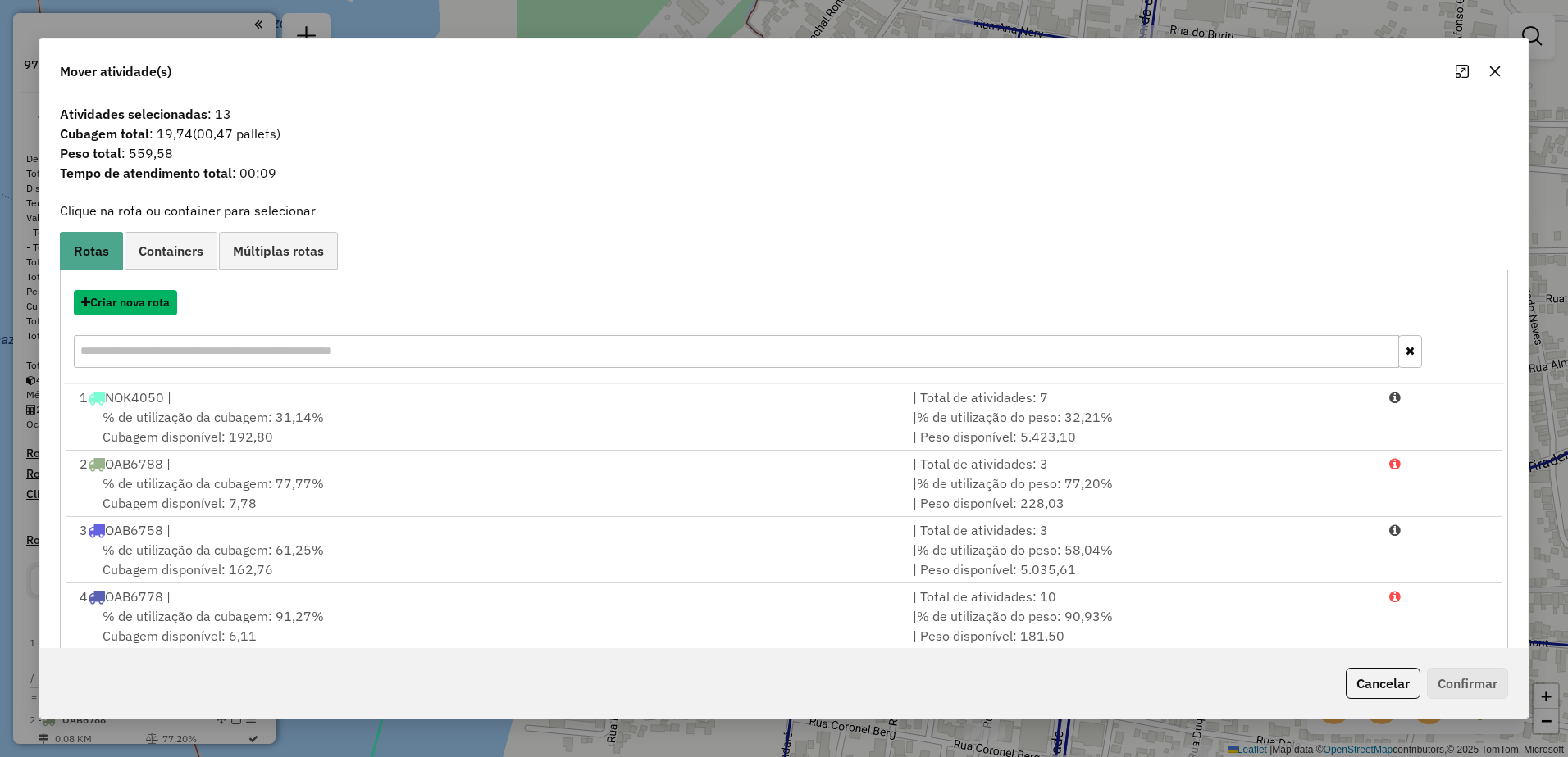
click at [135, 304] on button "Criar nova rota" at bounding box center [125, 303] width 103 height 25
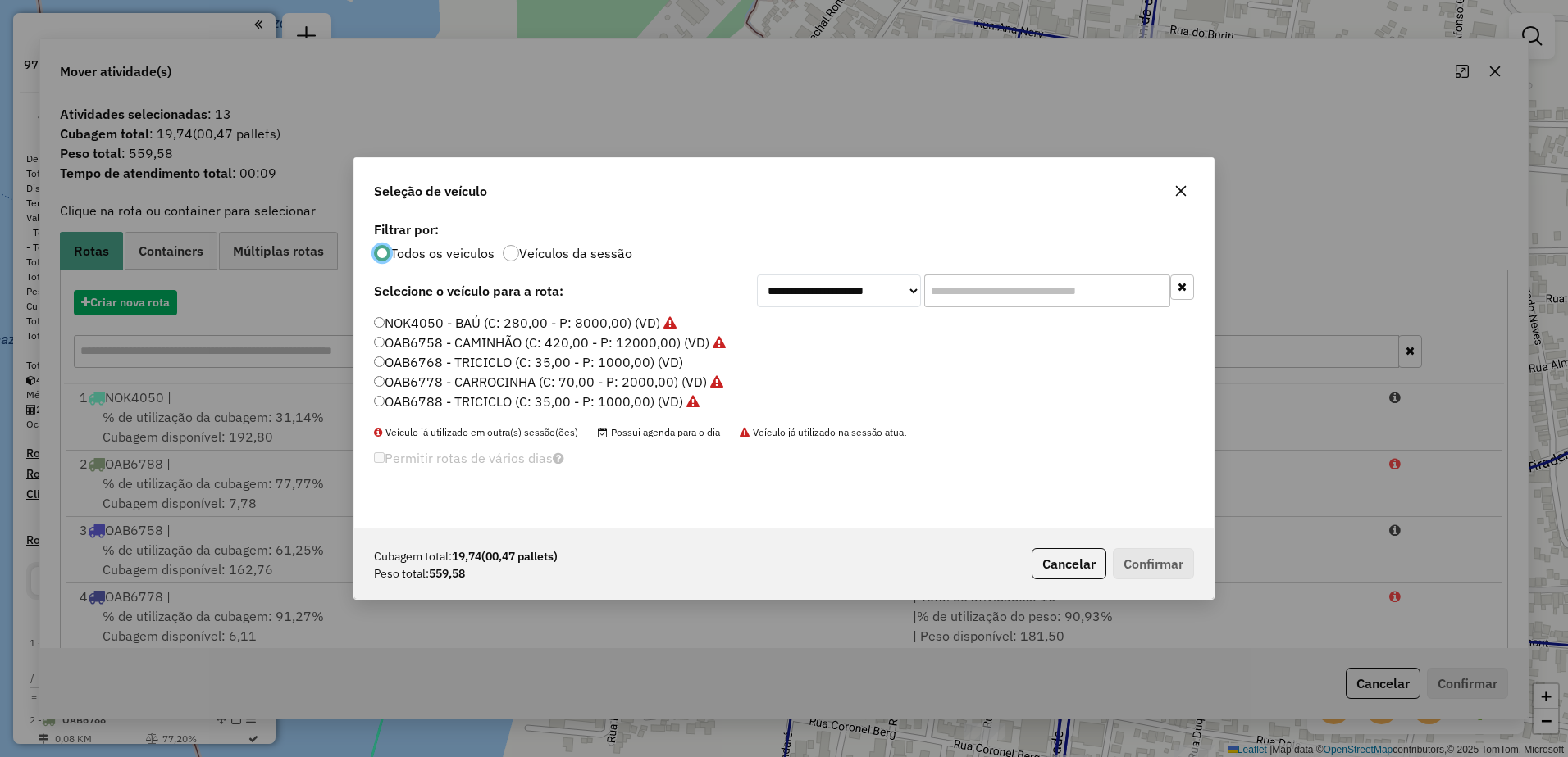
scroll to position [9, 5]
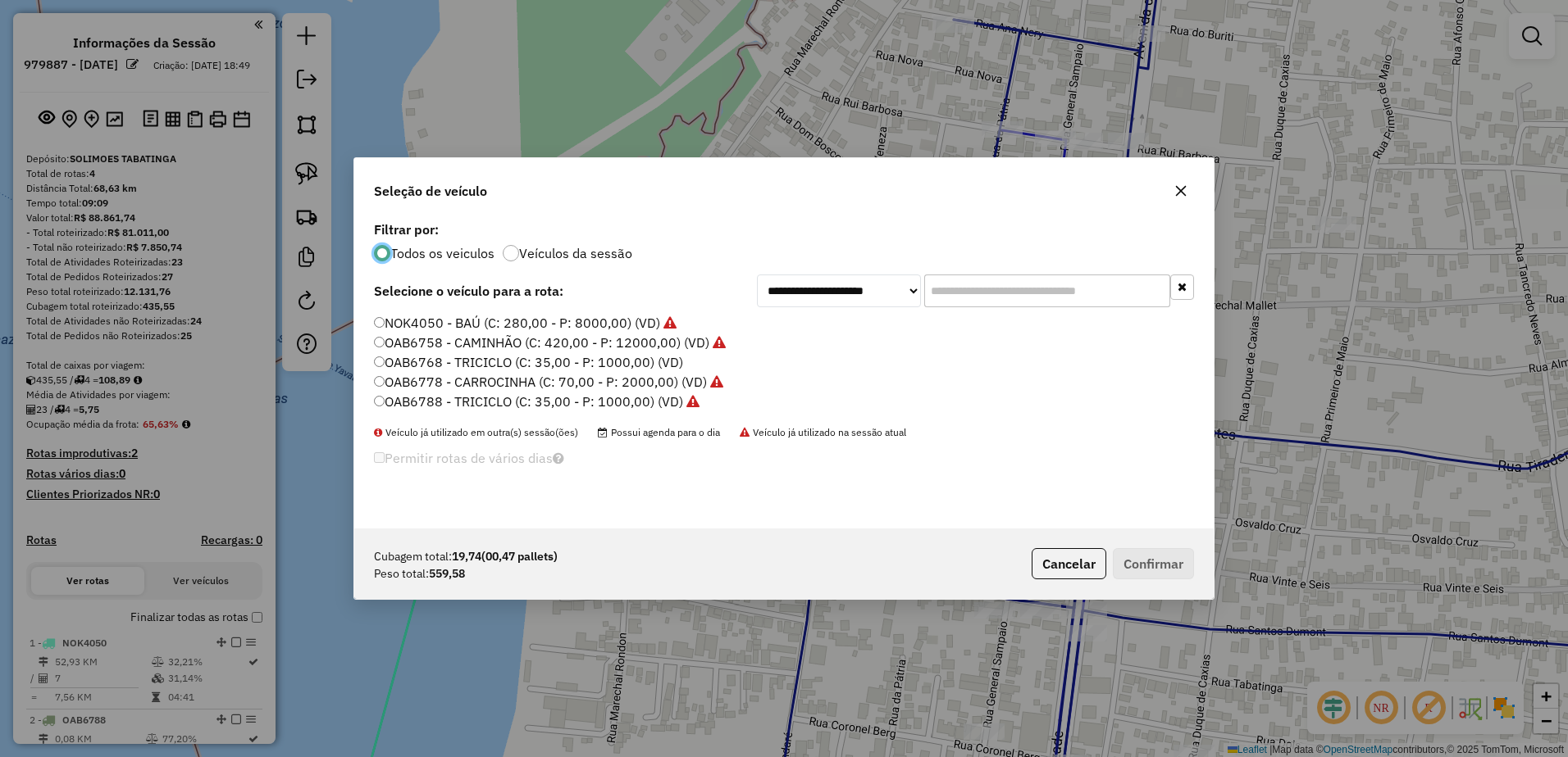
click at [484, 364] on label "OAB6768 - TRICICLO (C: 35,00 - P: 1000,00) (VD)" at bounding box center [528, 362] width 309 height 19
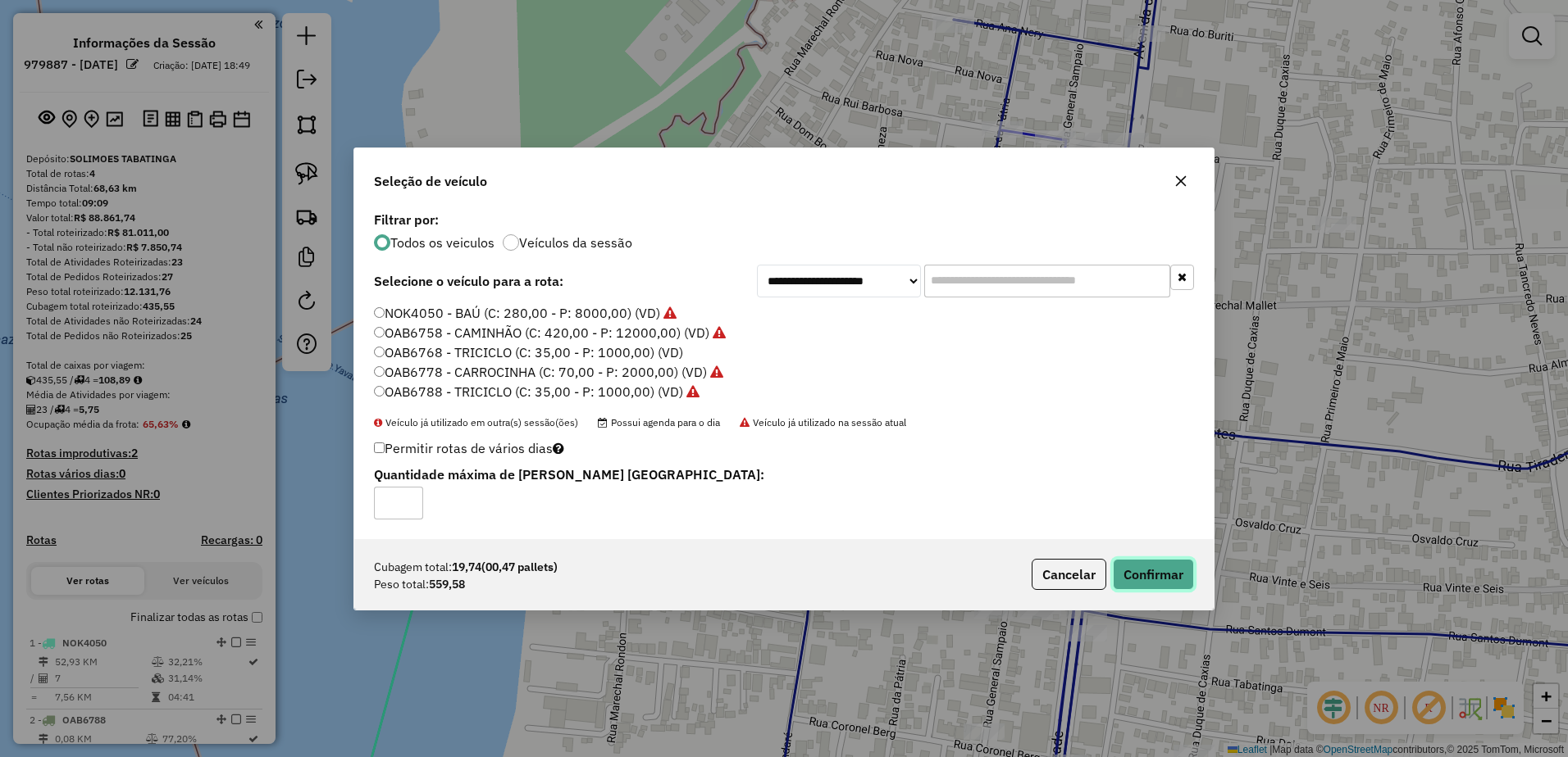
click at [1157, 569] on button "Confirmar" at bounding box center [1153, 574] width 81 height 31
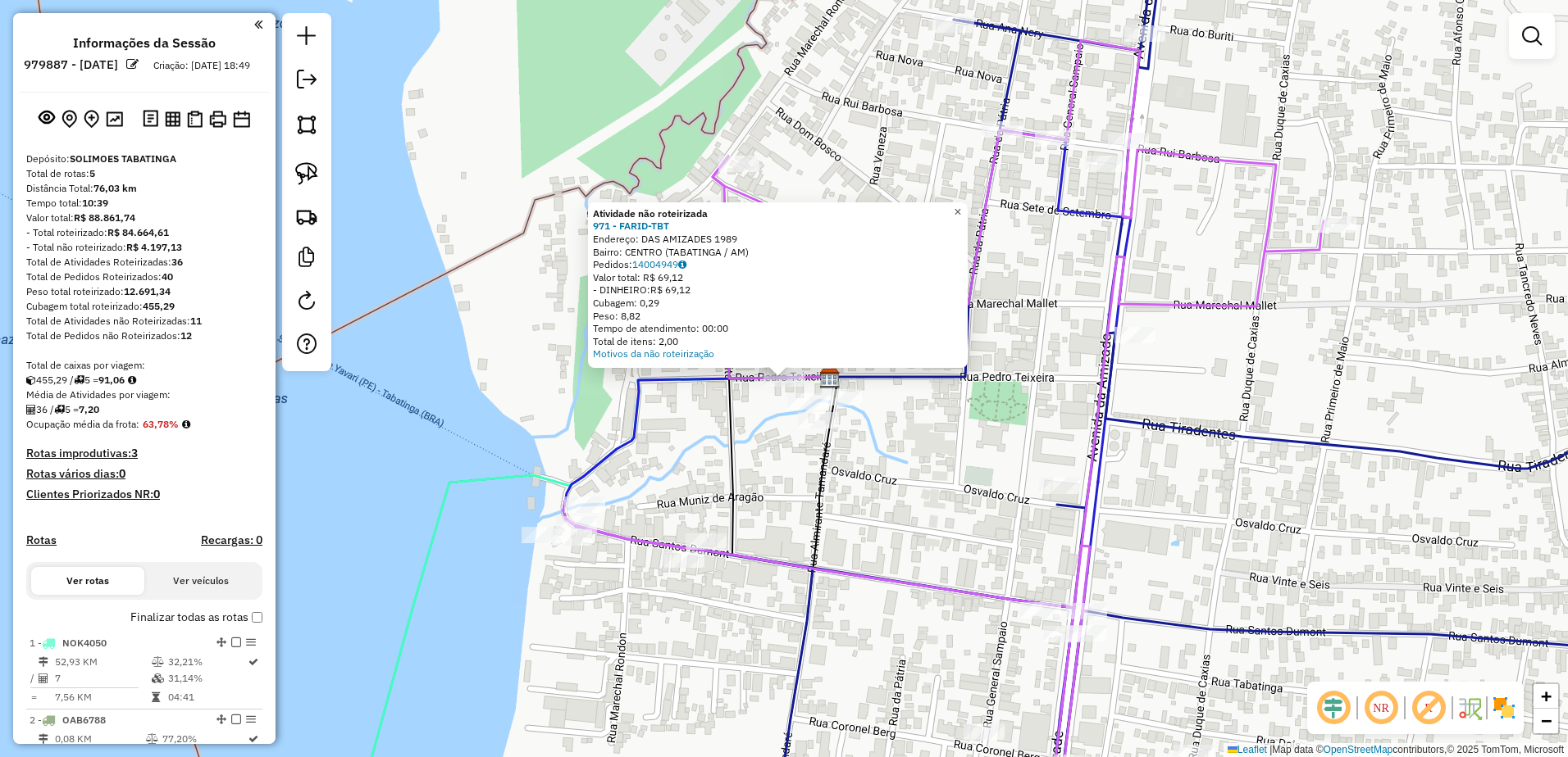
click at [961, 205] on span "×" at bounding box center [957, 211] width 8 height 14
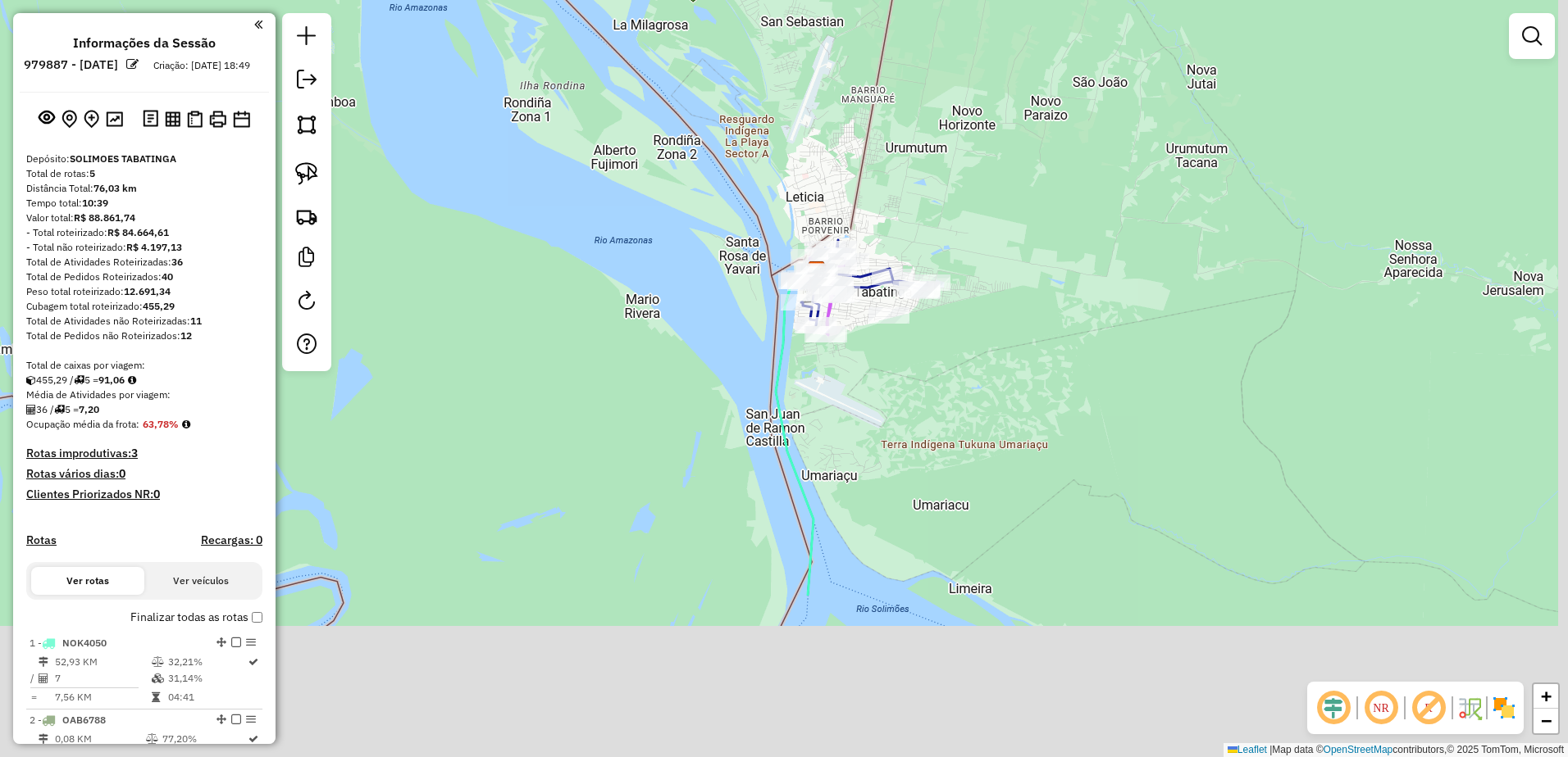
drag, startPoint x: 1118, startPoint y: 645, endPoint x: 918, endPoint y: 393, distance: 321.7
click at [921, 395] on div "Janela de atendimento Grade de atendimento Capacidade Transportadoras Veículos …" at bounding box center [784, 378] width 1568 height 757
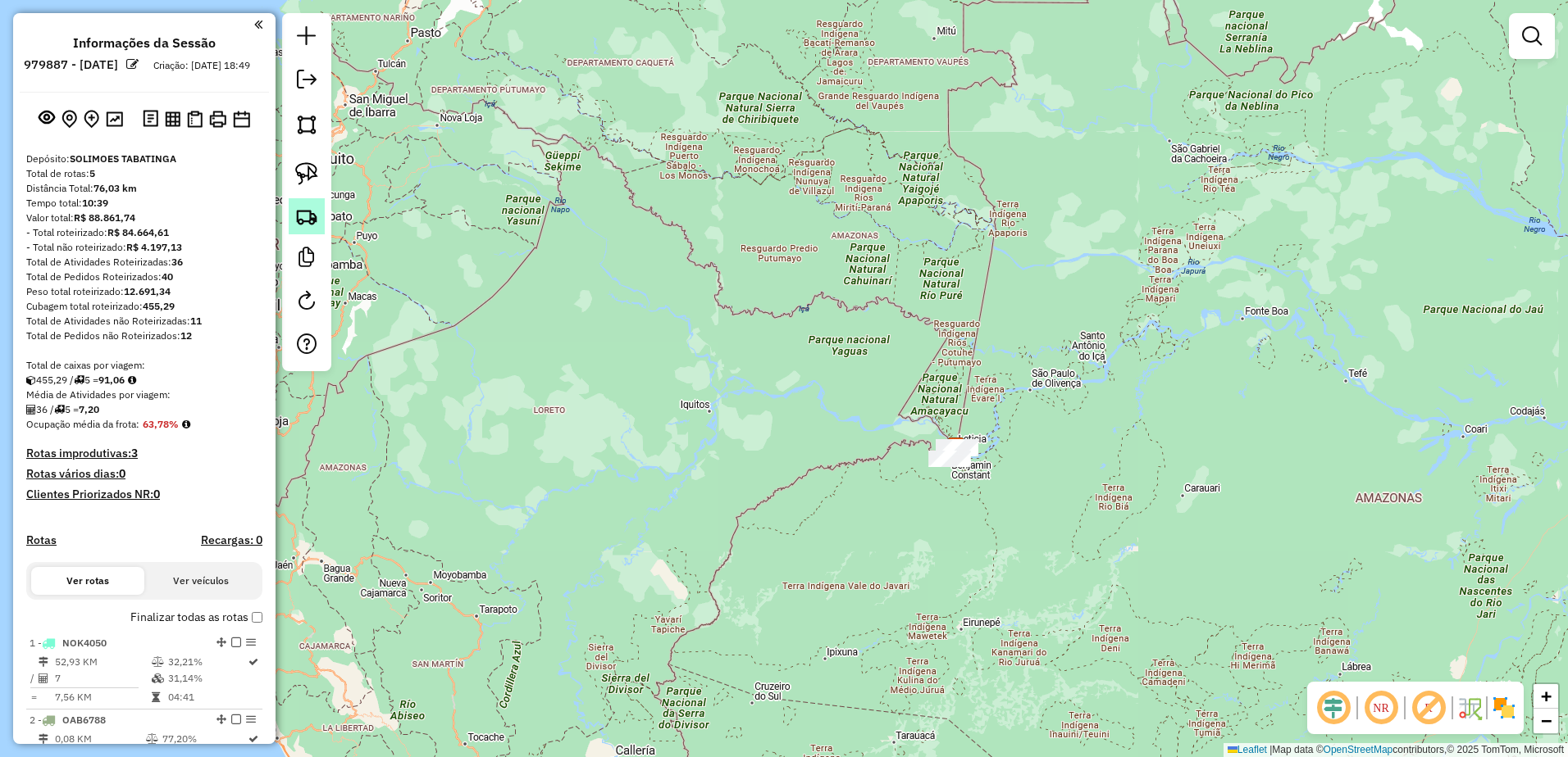
click at [295, 207] on img at bounding box center [306, 216] width 23 height 23
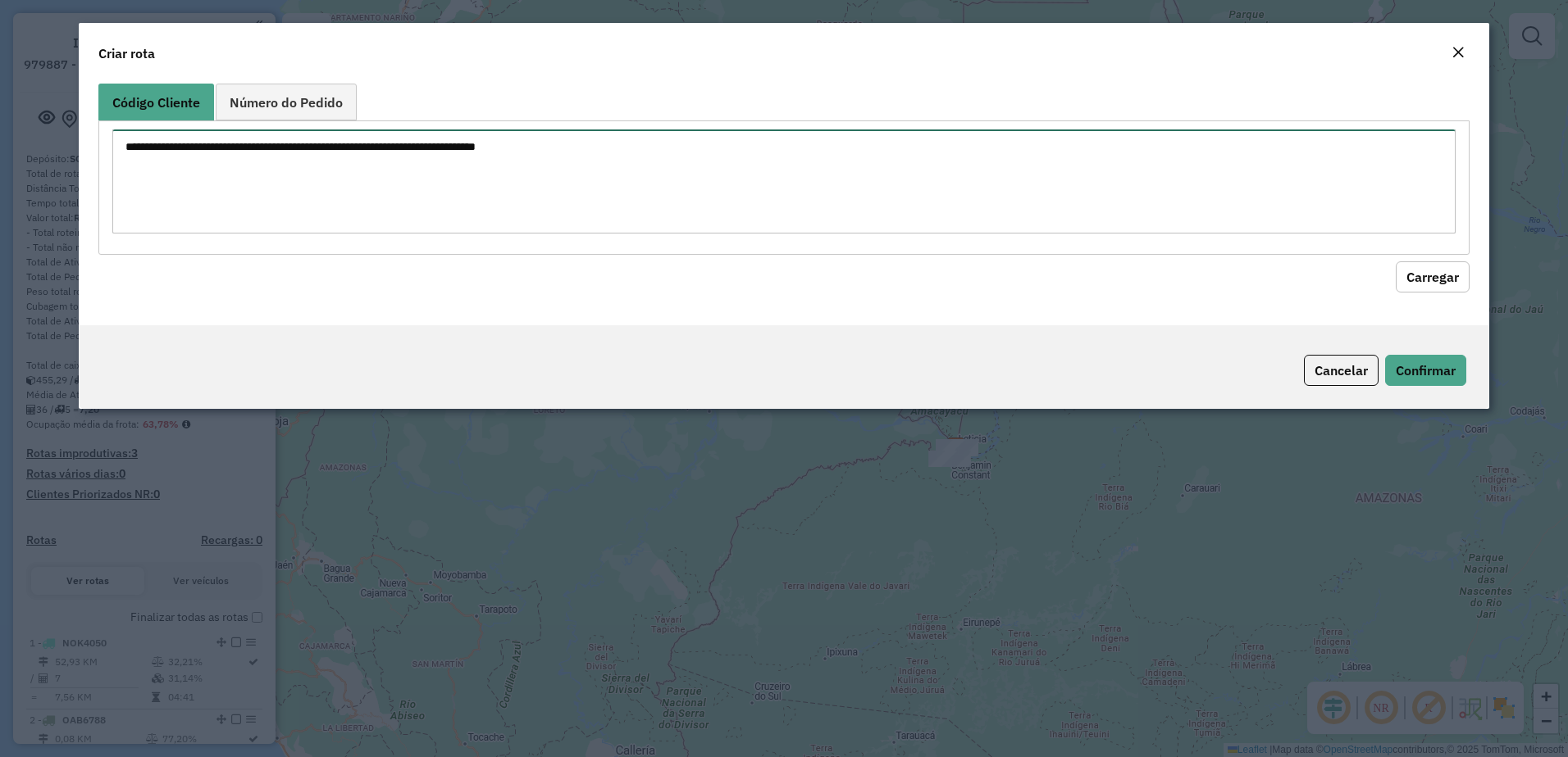
drag, startPoint x: 376, startPoint y: 159, endPoint x: 400, endPoint y: 168, distance: 25.6
click at [377, 157] on textarea at bounding box center [784, 181] width 1344 height 104
paste textarea "*** *** *** *** *** *** *** *** *** *** ***"
type textarea "*** *** *** *** *** *** *** *** *** *** ***"
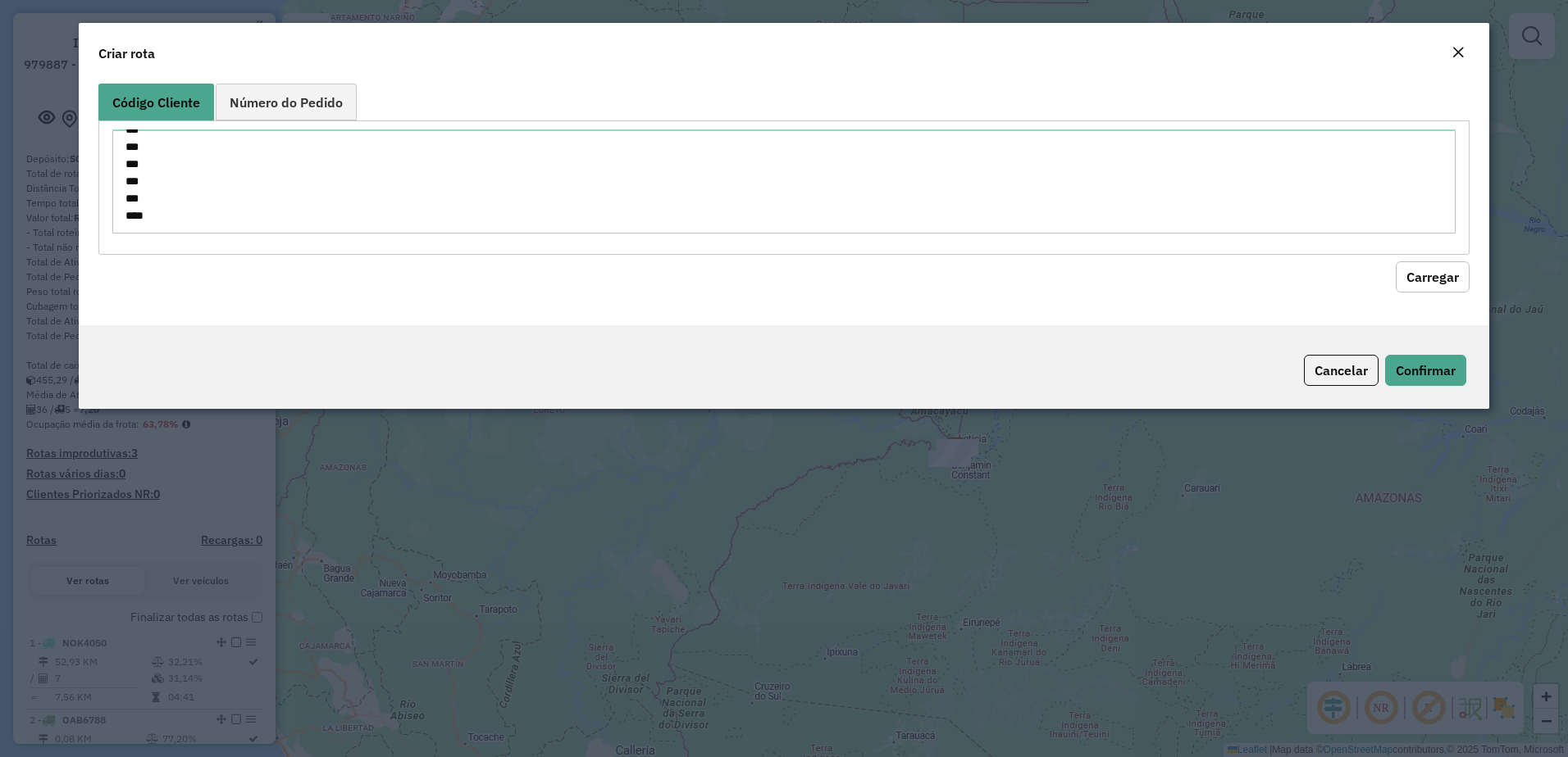
click at [1440, 281] on button "Carregar" at bounding box center [1432, 277] width 74 height 31
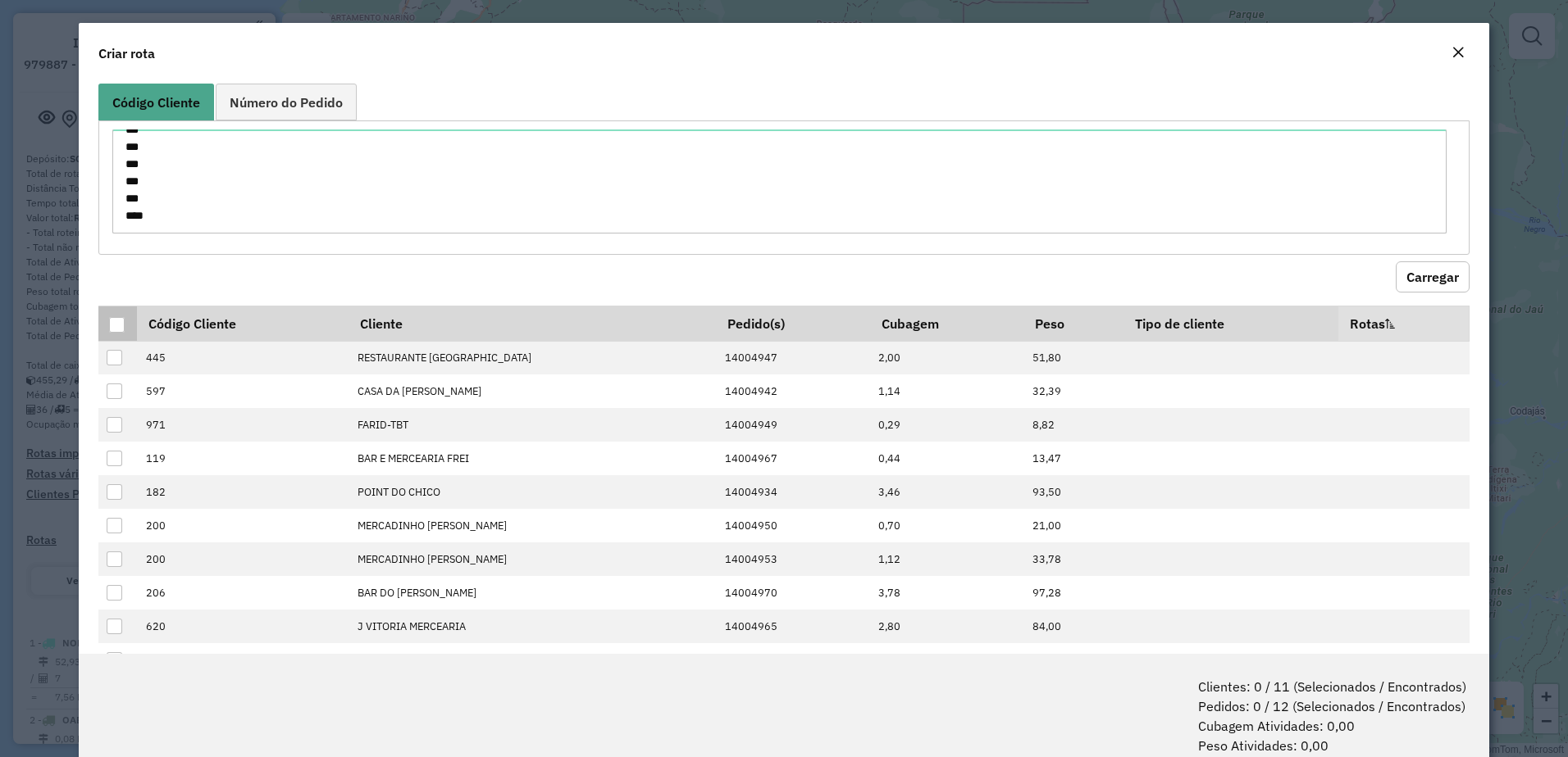
click at [115, 328] on div at bounding box center [117, 325] width 15 height 15
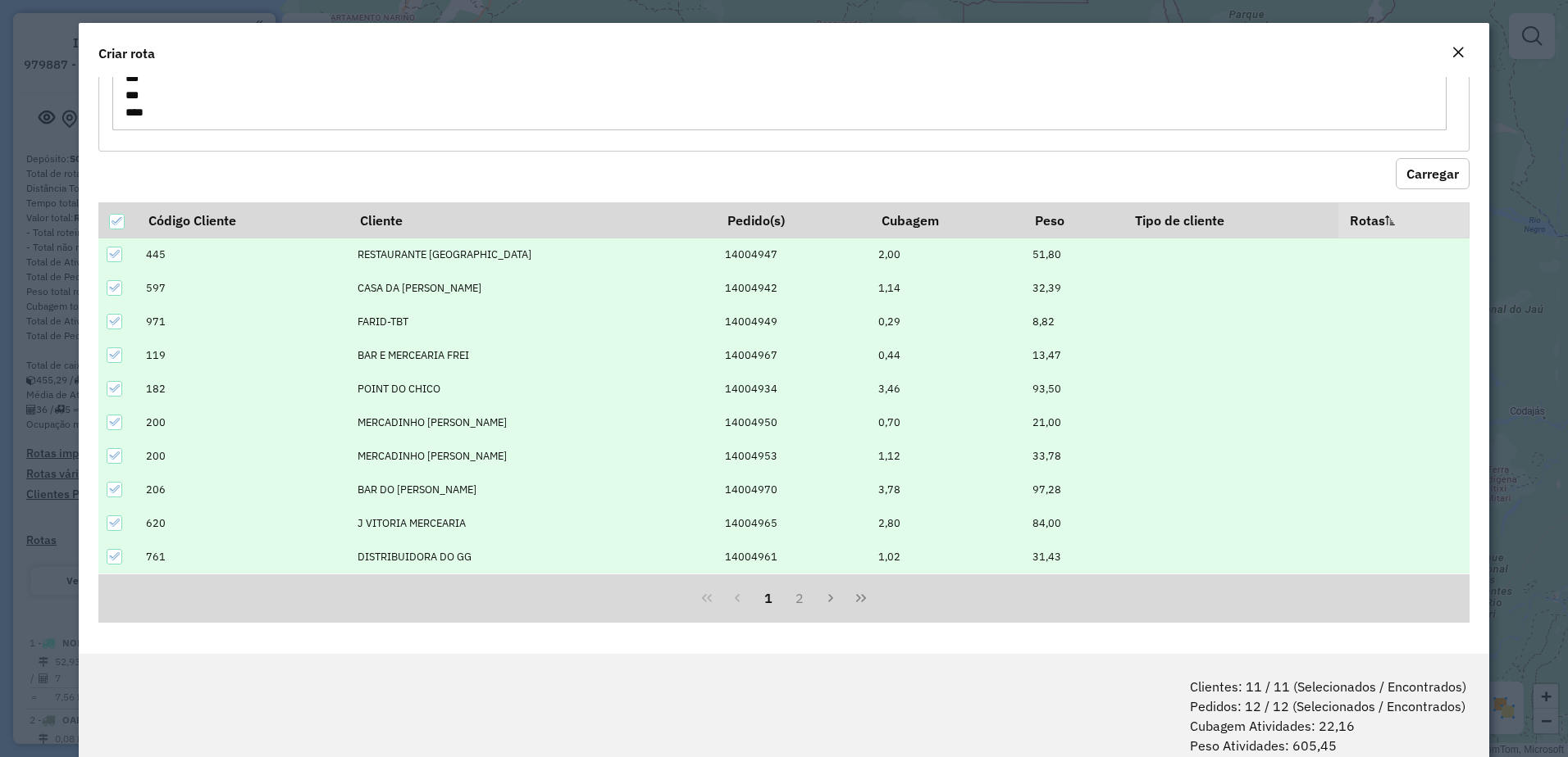
scroll to position [82, 0]
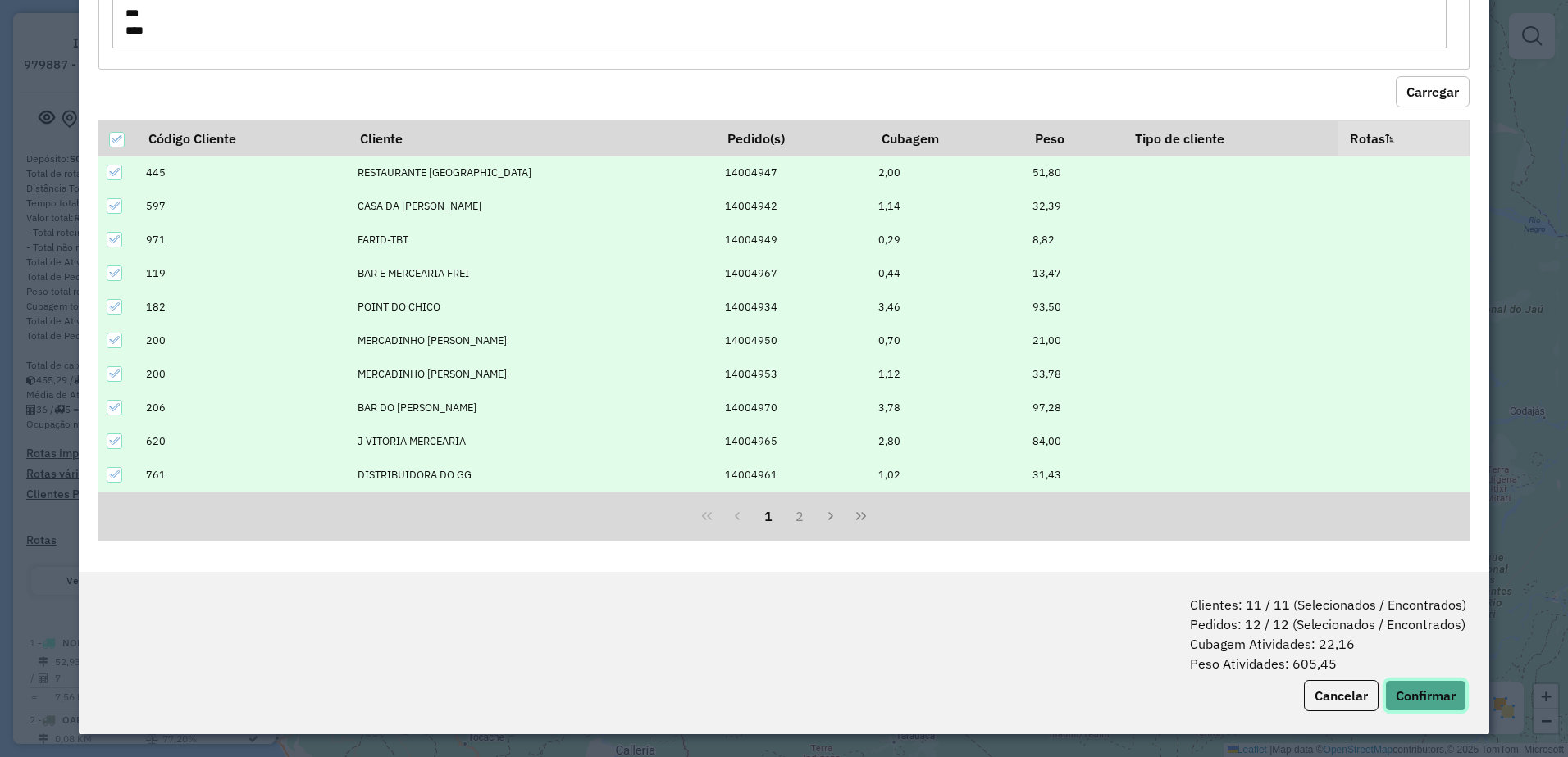
click at [1404, 685] on button "Confirmar" at bounding box center [1426, 695] width 81 height 31
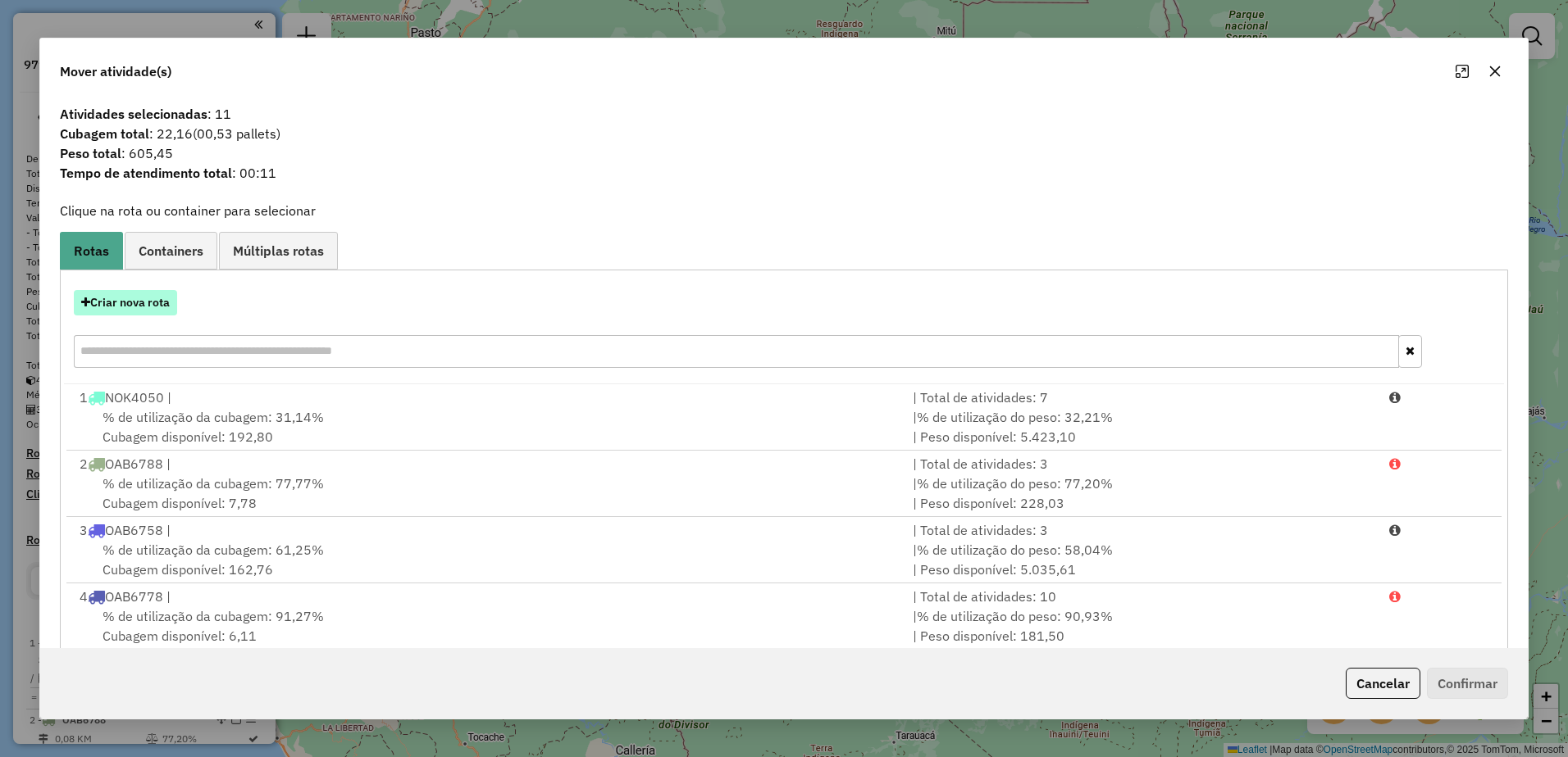
click at [129, 309] on button "Criar nova rota" at bounding box center [125, 303] width 103 height 25
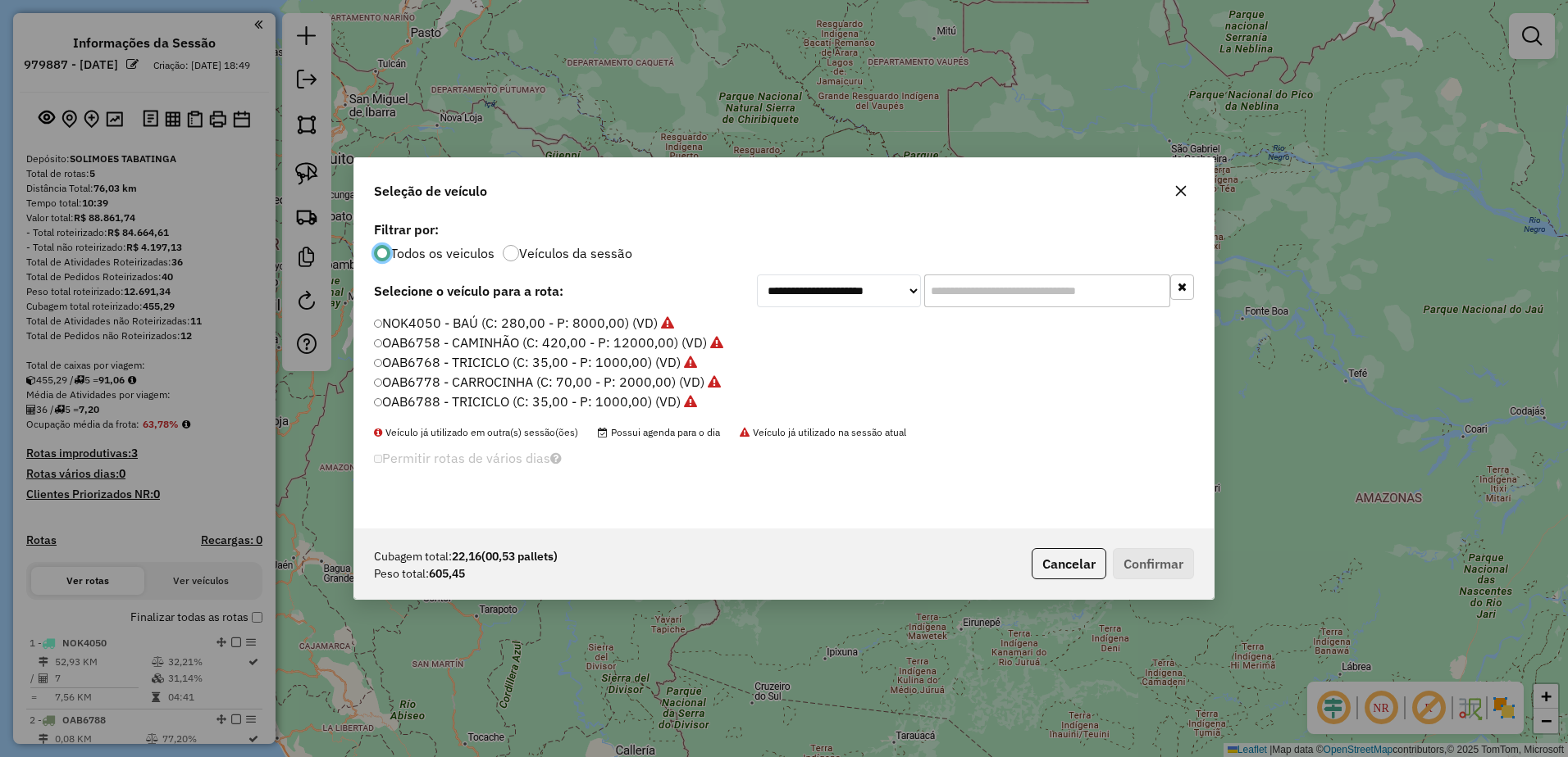
scroll to position [9, 5]
click at [564, 394] on label "OAB6788 - TRICICLO (C: 35,00 - P: 1000,00) (VD)" at bounding box center [536, 401] width 325 height 19
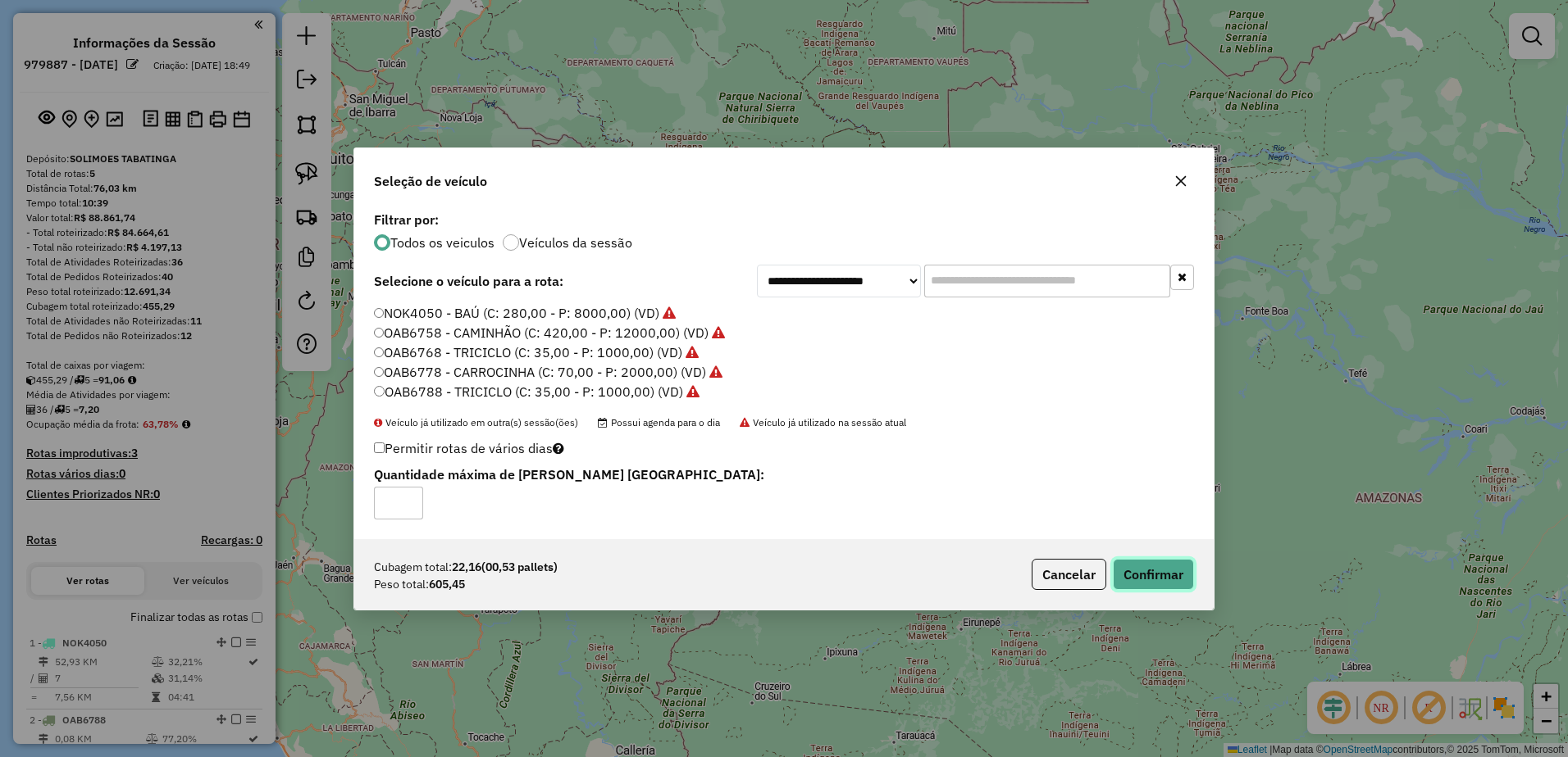
click at [1144, 571] on button "Confirmar" at bounding box center [1153, 574] width 81 height 31
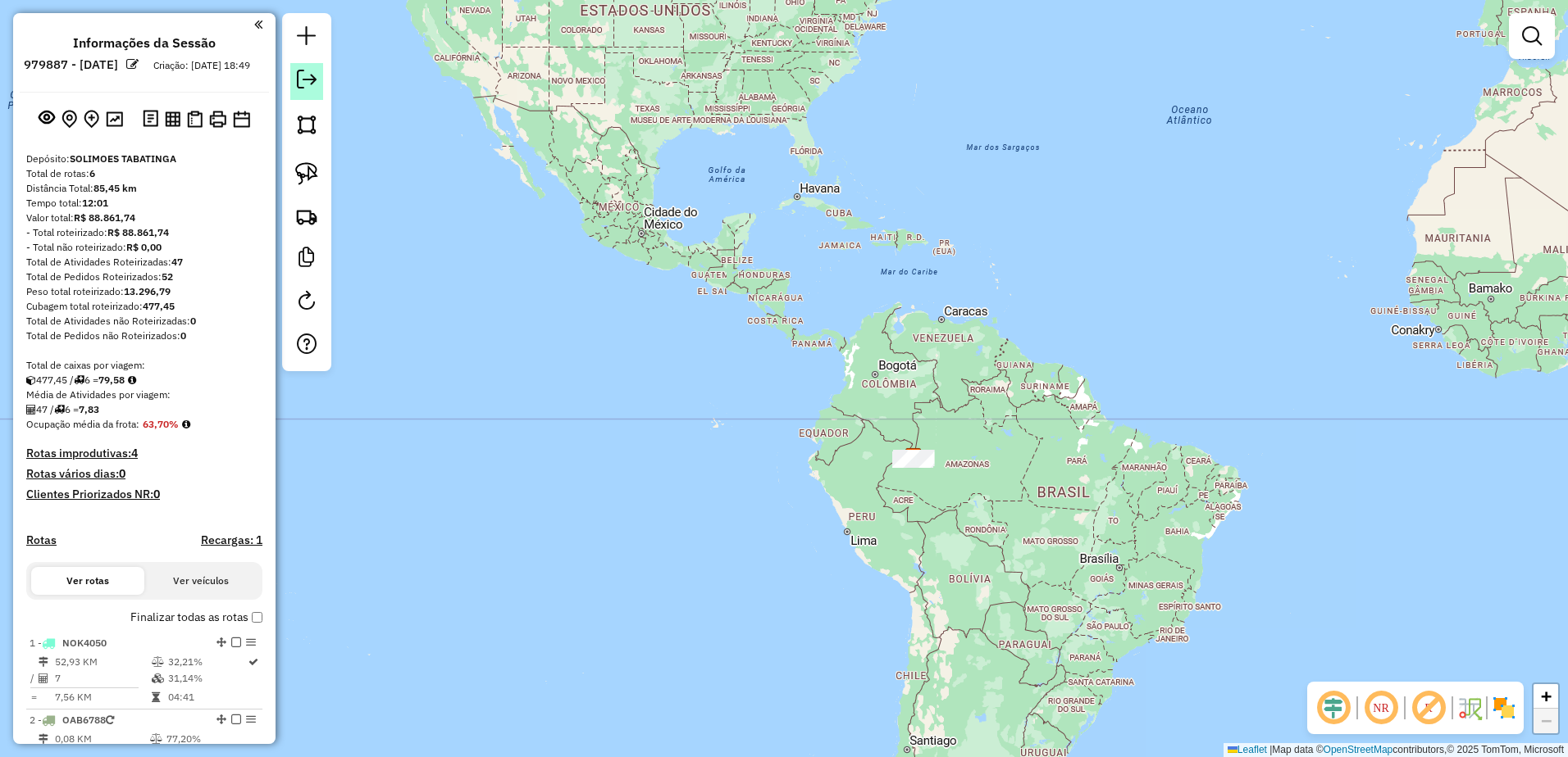
click at [307, 75] on em at bounding box center [306, 79] width 19 height 19
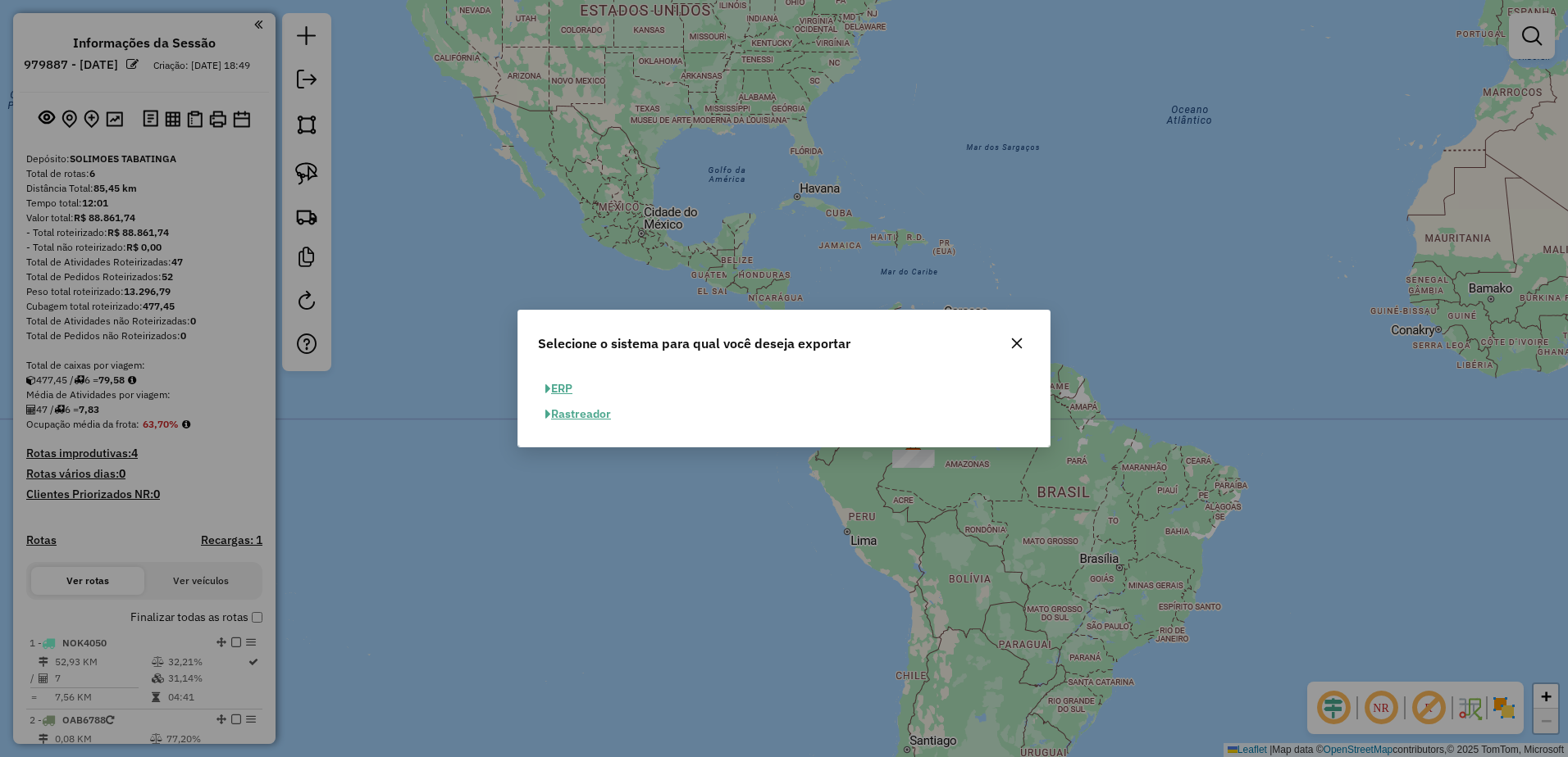
click at [563, 386] on button "ERP" at bounding box center [558, 389] width 41 height 25
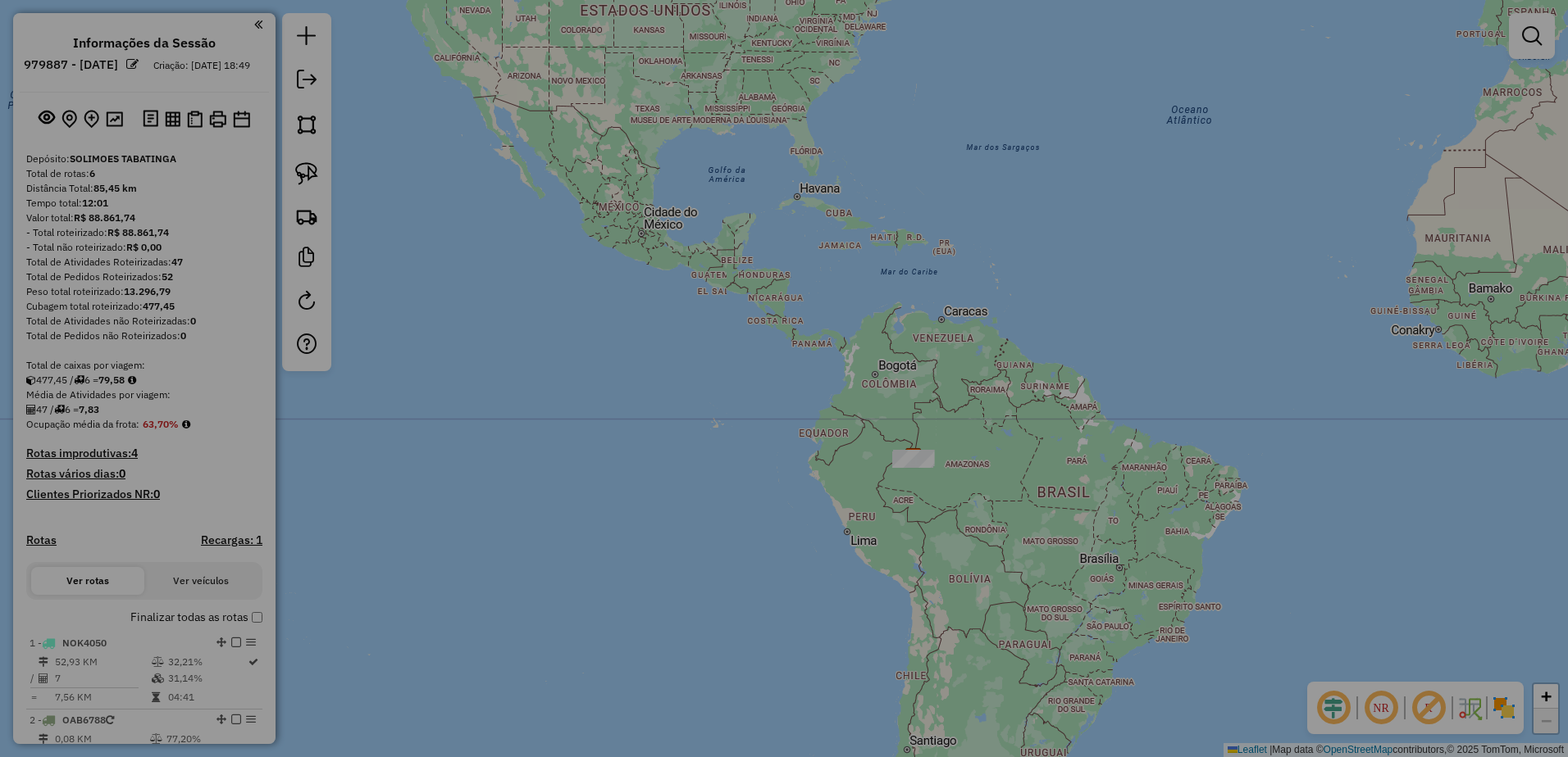
select select "**"
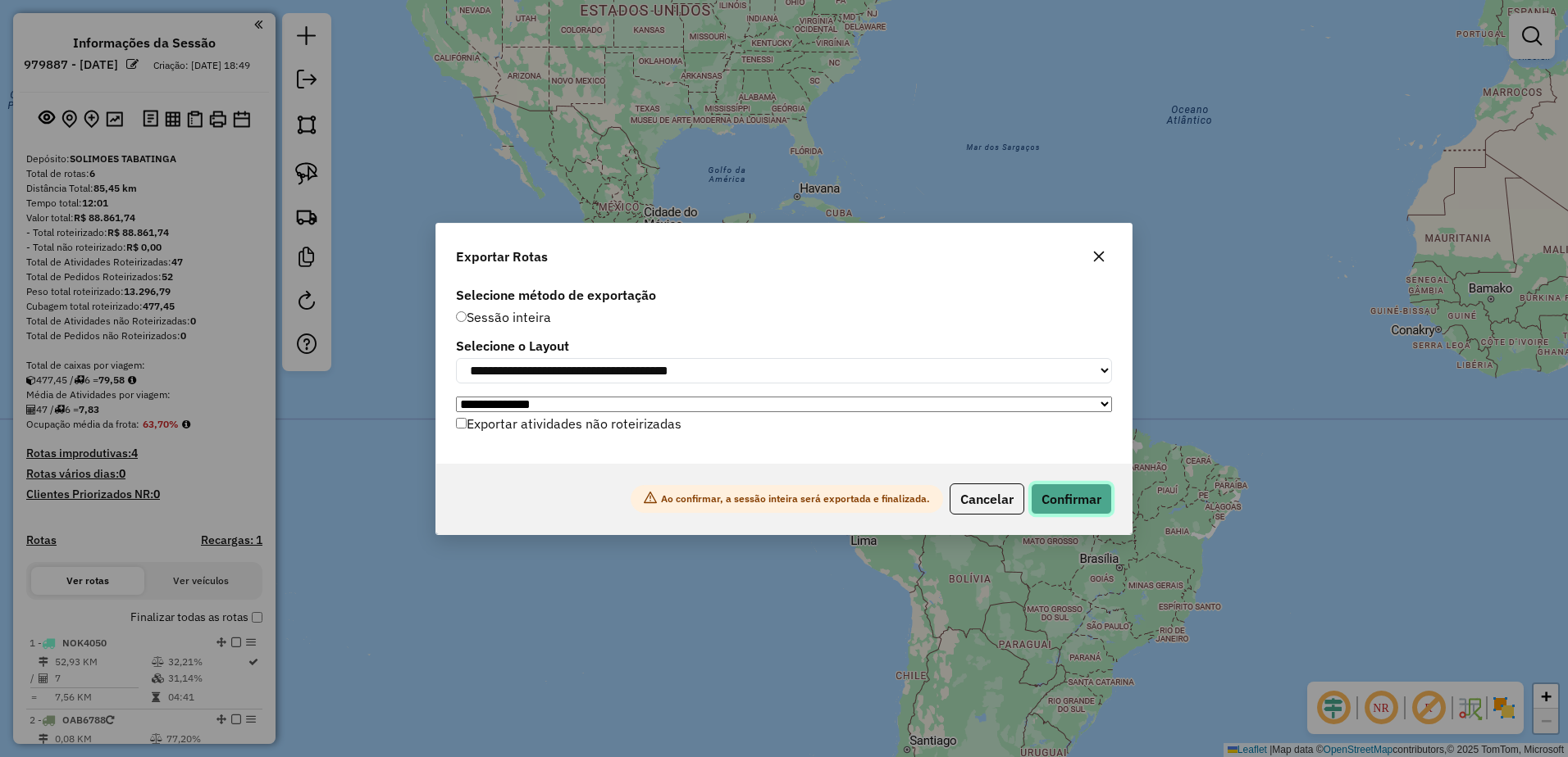
click at [1046, 506] on button "Confirmar" at bounding box center [1071, 499] width 81 height 31
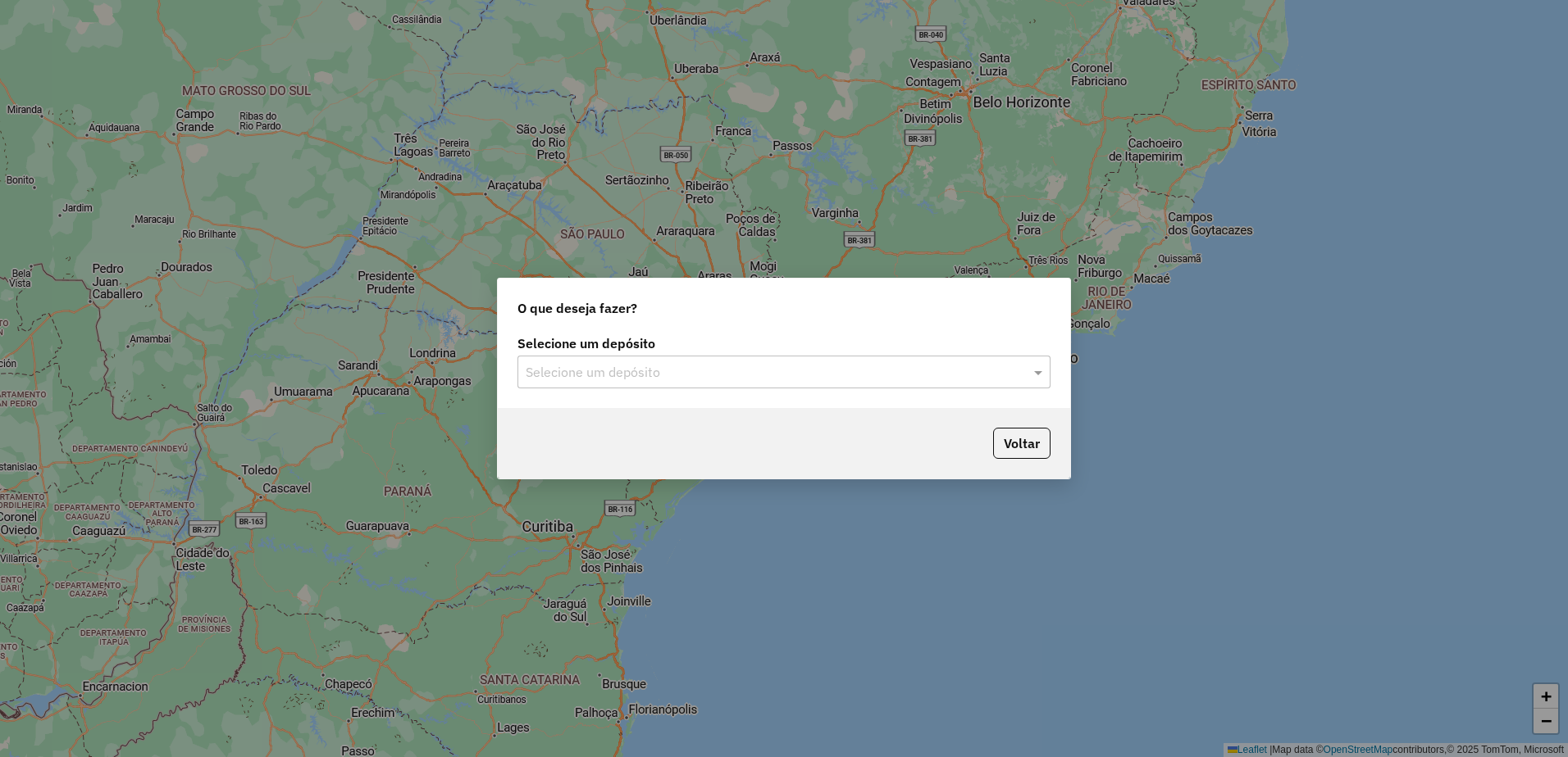
click at [657, 376] on input "text" at bounding box center [767, 372] width 484 height 19
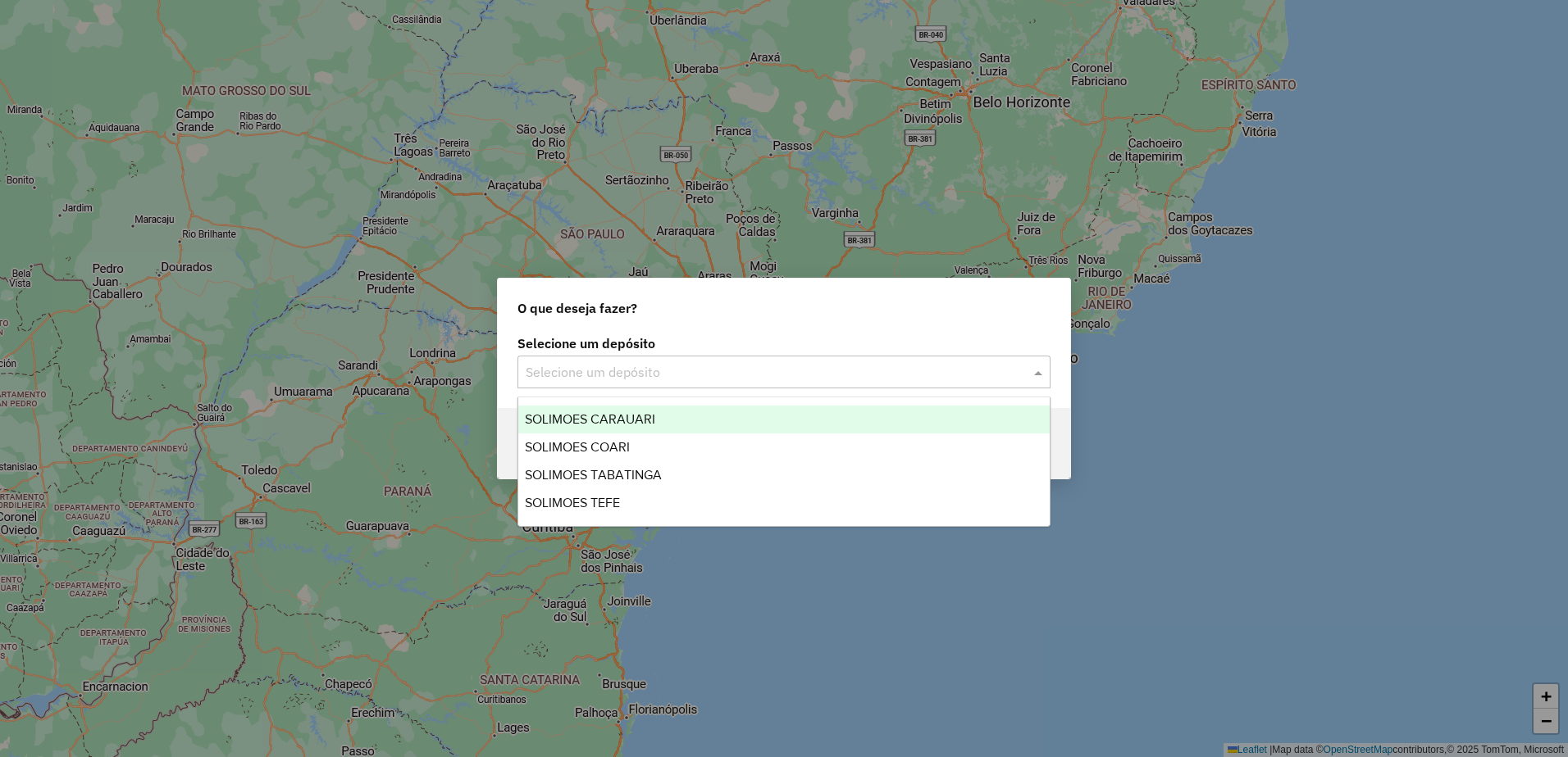
click at [629, 409] on div "SOLIMOES CARAUARI" at bounding box center [784, 420] width 531 height 28
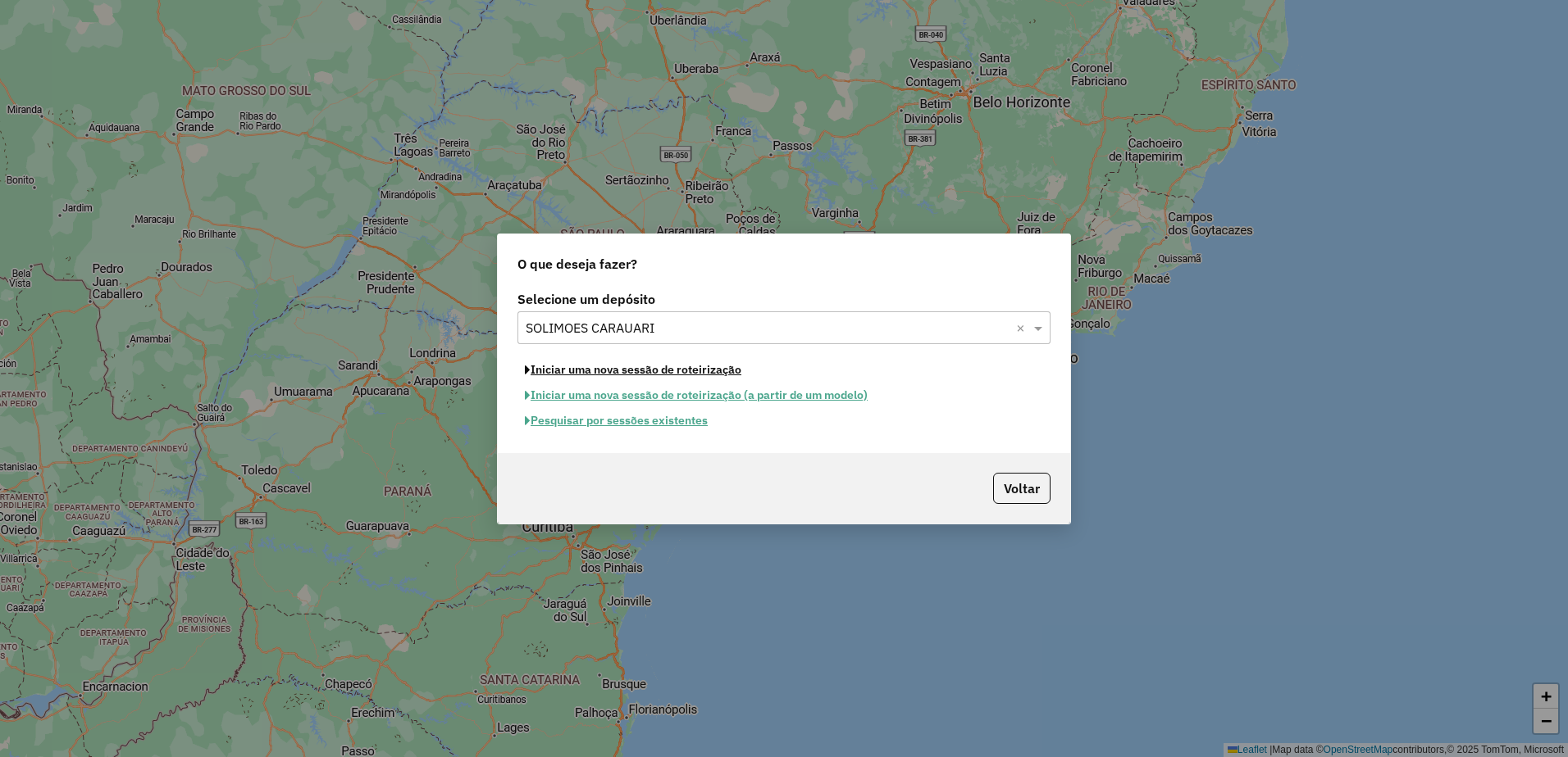
click at [640, 370] on button "Iniciar uma nova sessão de roteirização" at bounding box center [632, 370] width 231 height 25
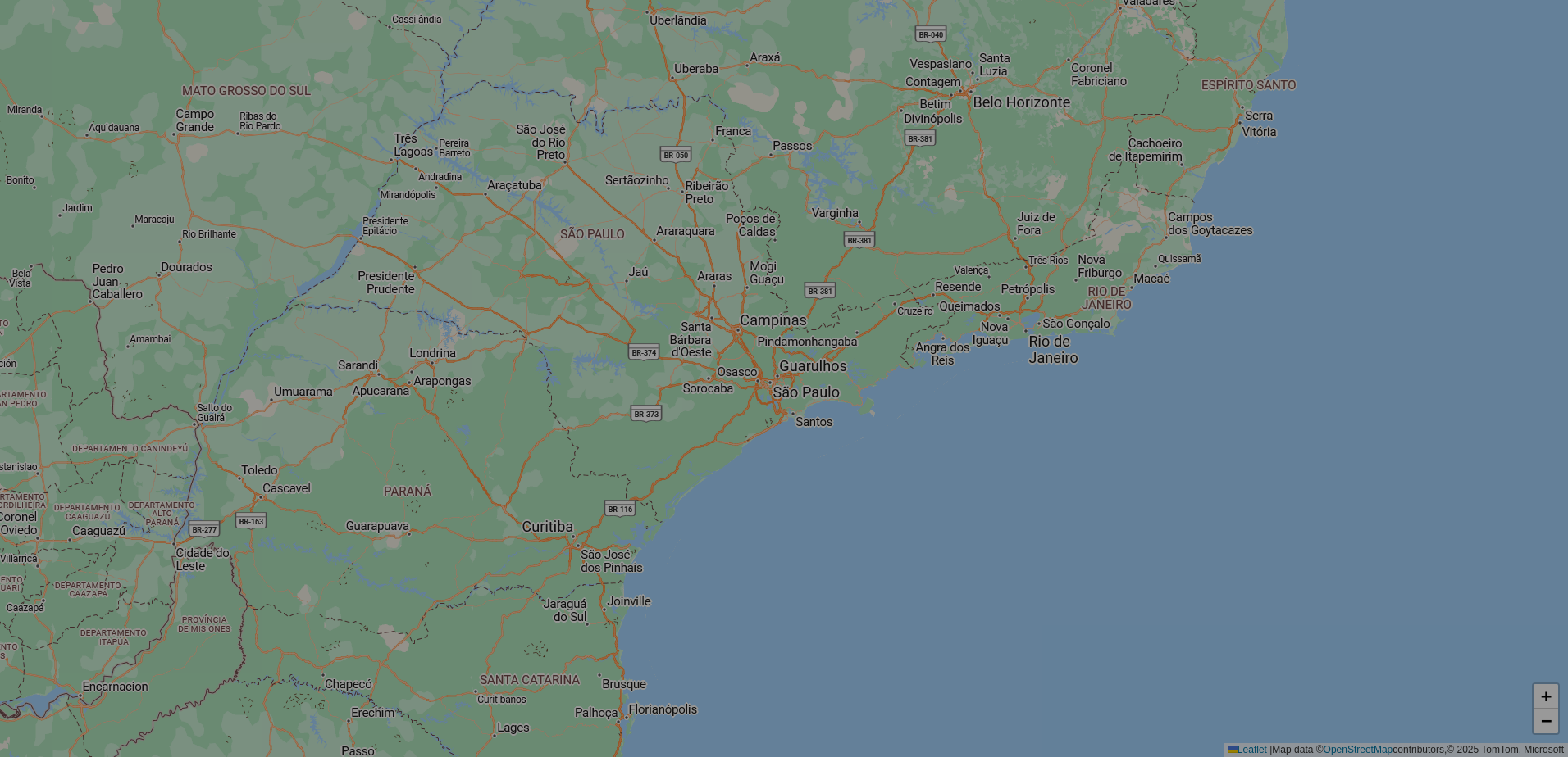
select select "*"
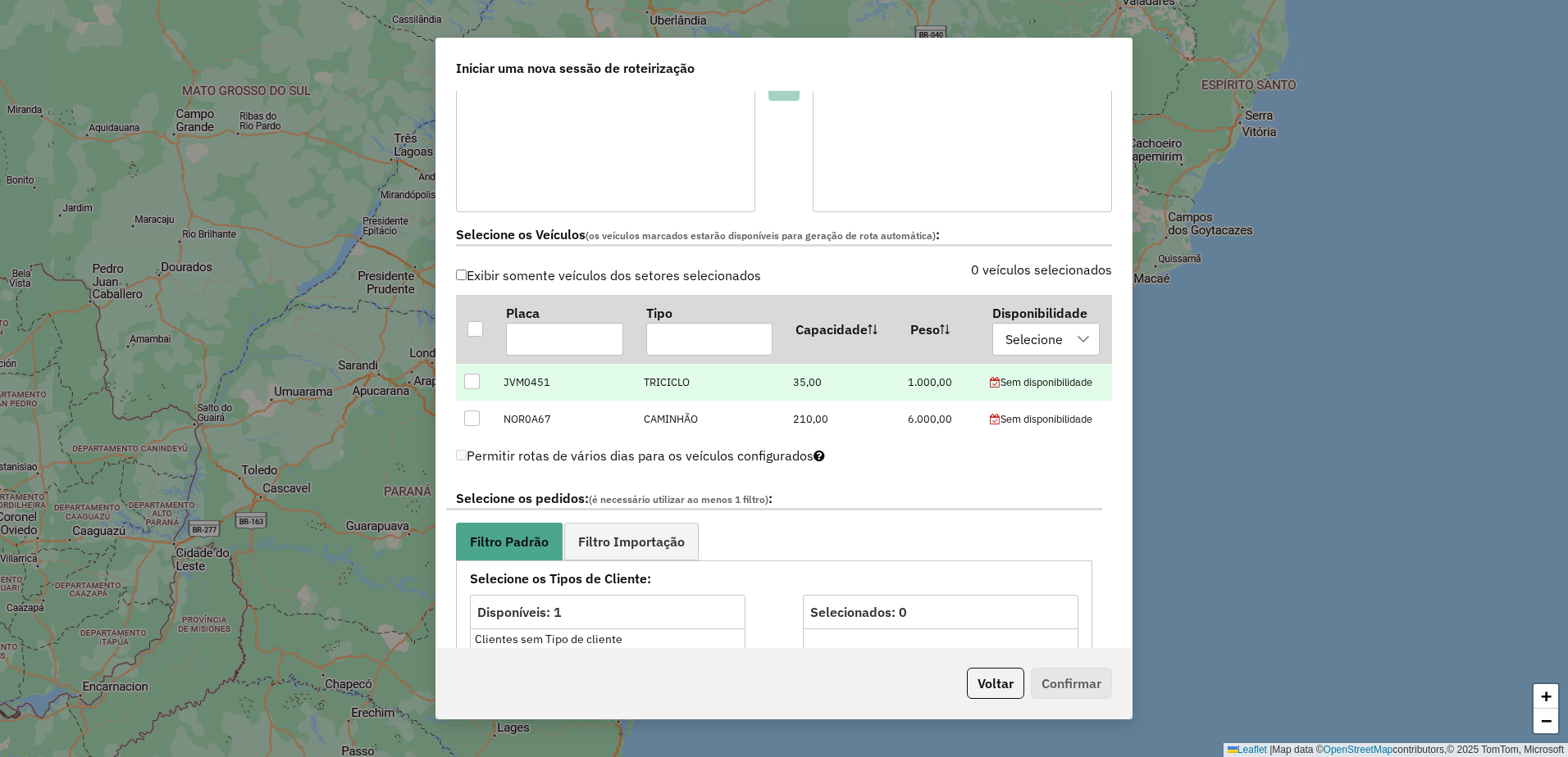
scroll to position [409, 0]
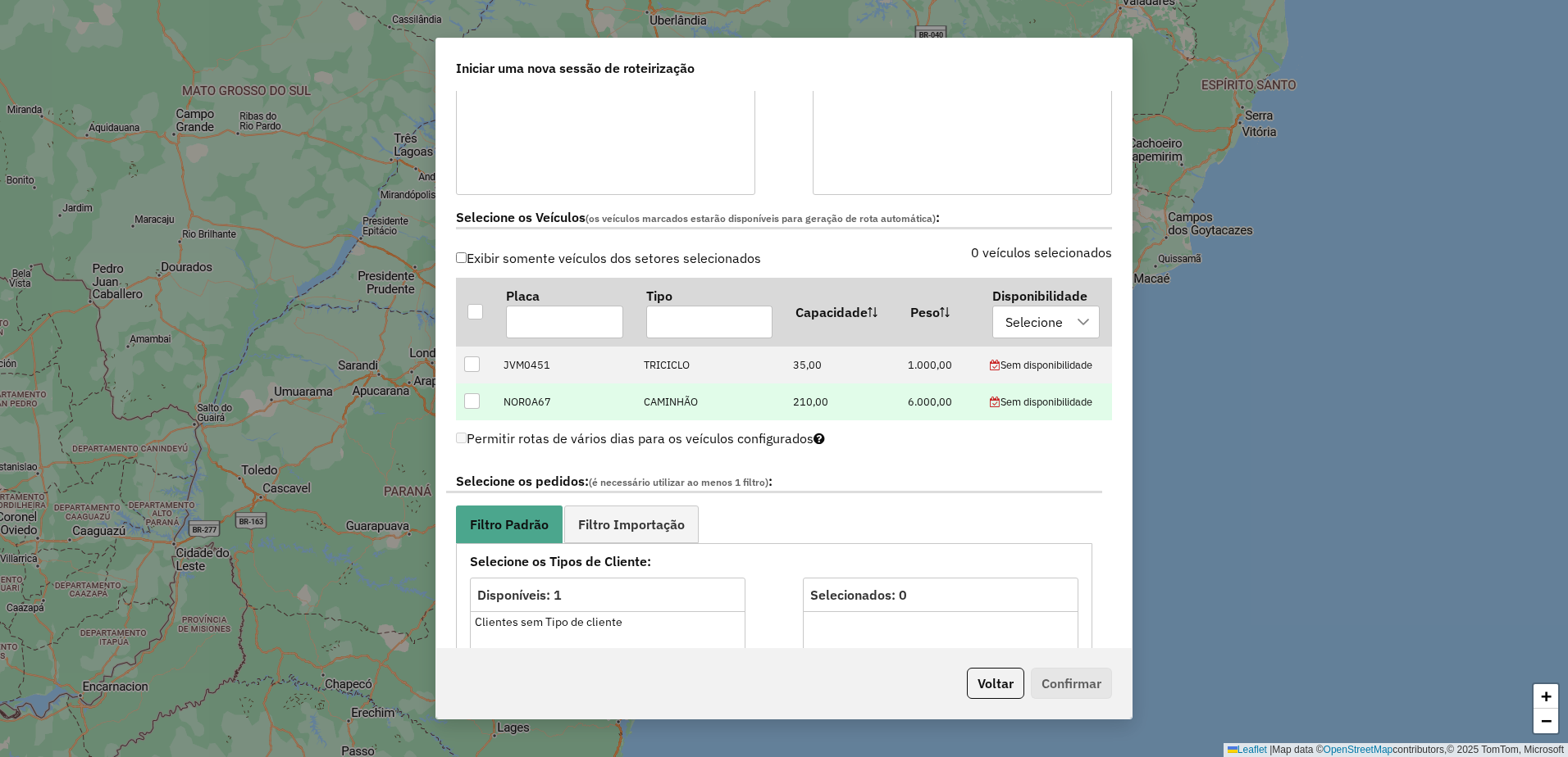
click at [474, 399] on div at bounding box center [471, 401] width 15 height 15
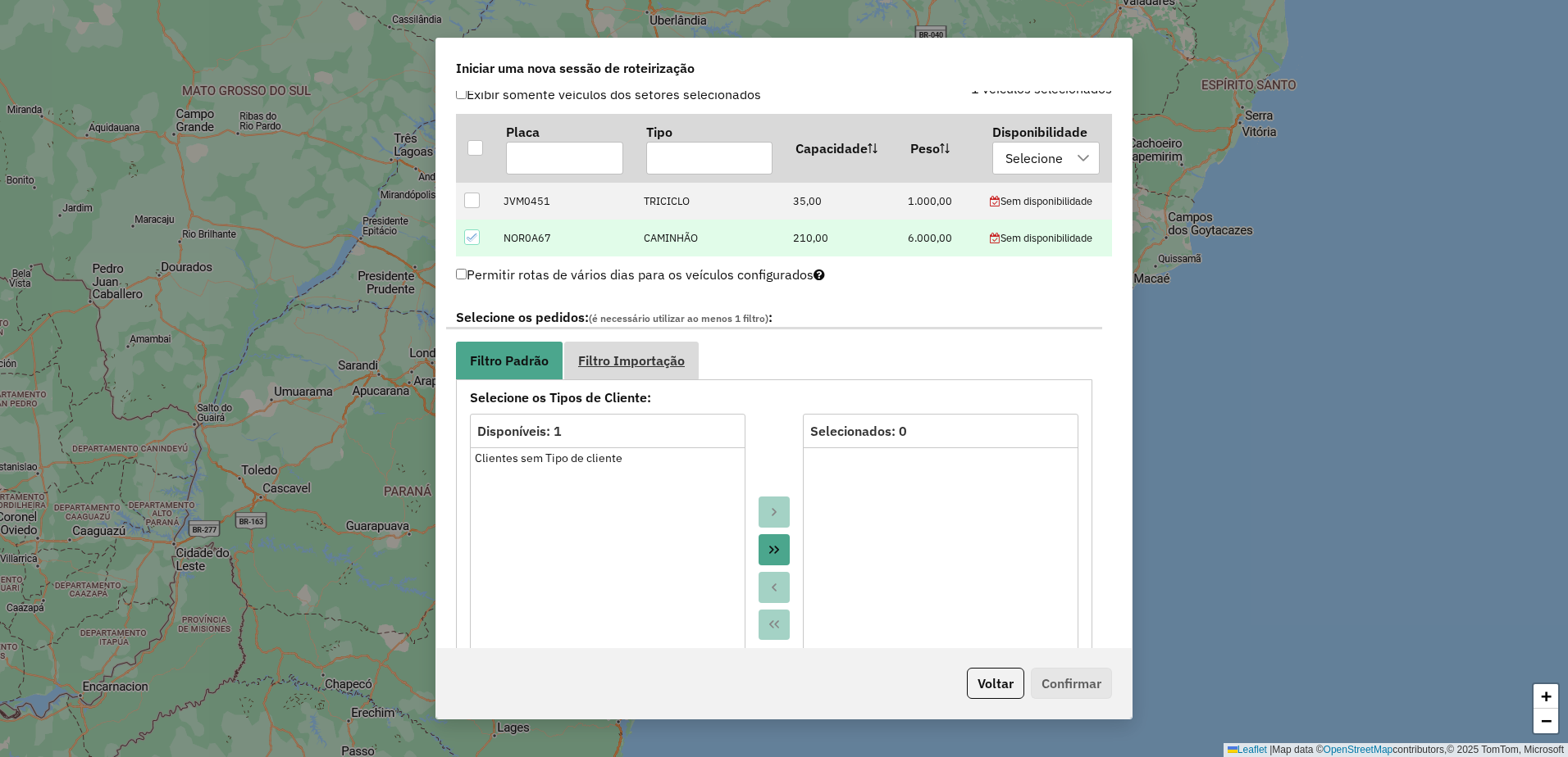
click at [629, 361] on span "Filtro Importação" at bounding box center [631, 361] width 107 height 14
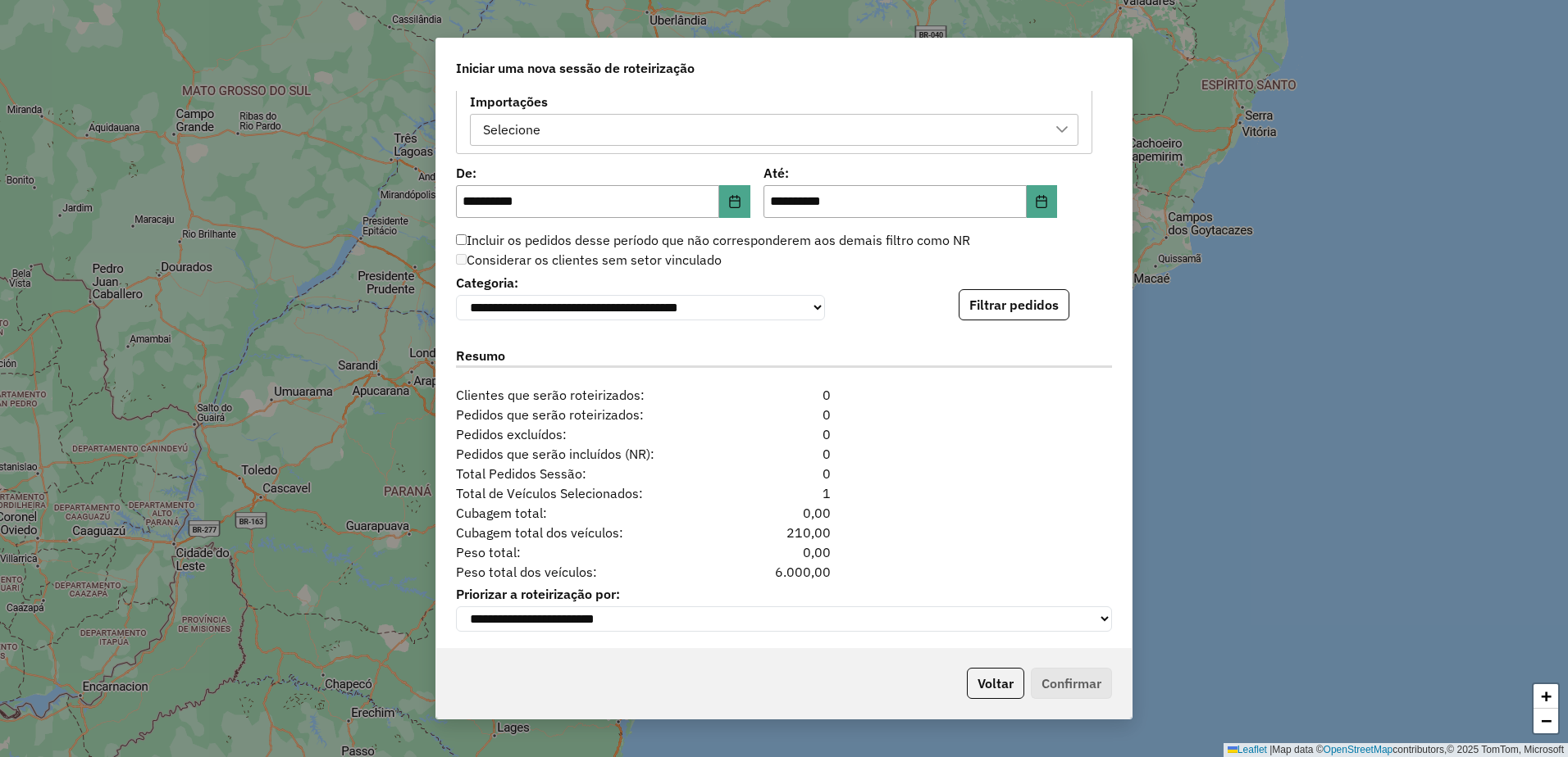
scroll to position [941, 0]
click at [985, 291] on button "Filtrar pedidos" at bounding box center [1014, 301] width 111 height 31
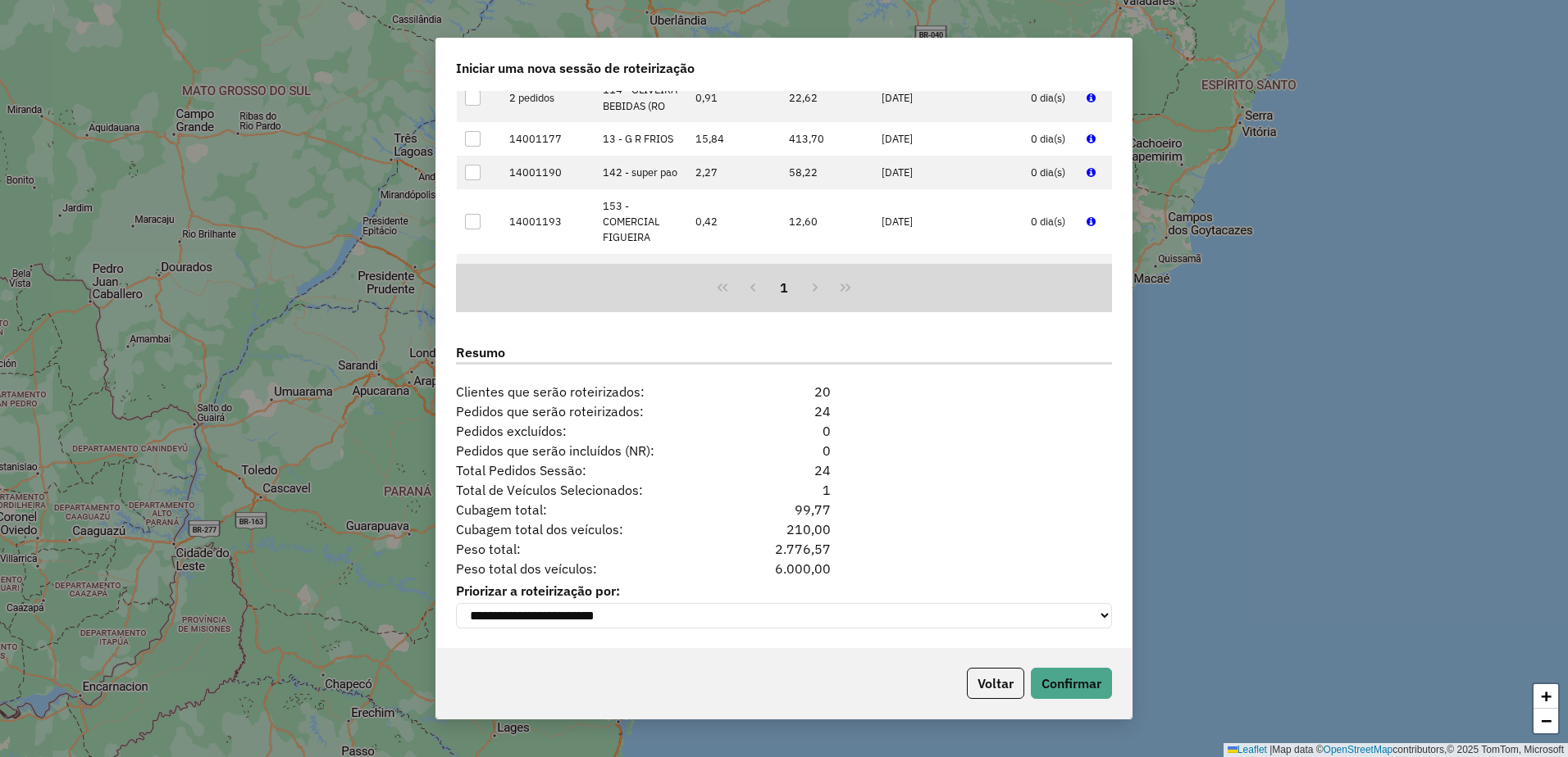
scroll to position [1279, 0]
click at [1061, 685] on button "Confirmar" at bounding box center [1071, 683] width 81 height 31
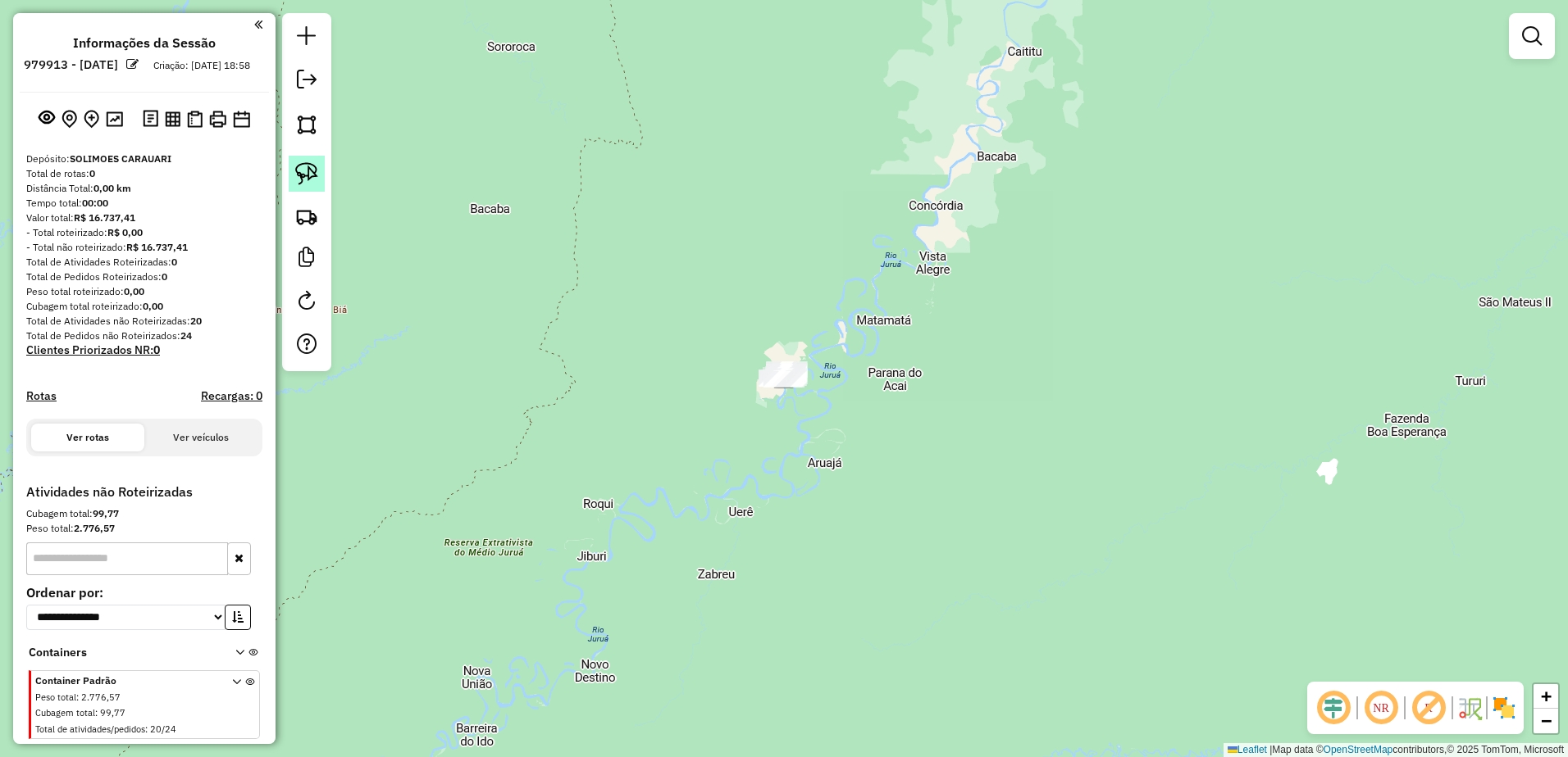
click at [296, 173] on img at bounding box center [306, 173] width 23 height 23
drag, startPoint x: 699, startPoint y: 357, endPoint x: 812, endPoint y: 322, distance: 118.3
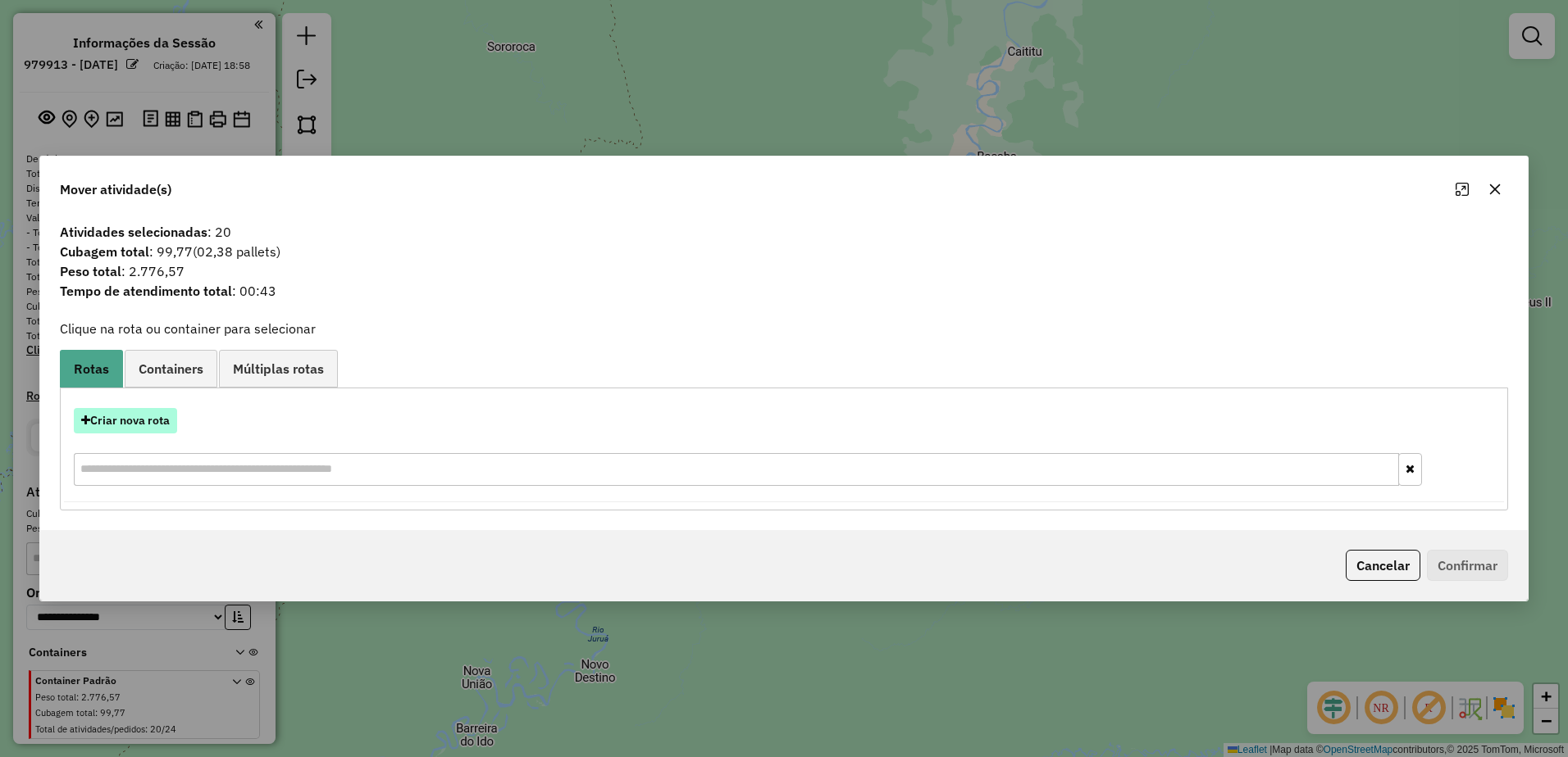
click at [120, 425] on button "Criar nova rota" at bounding box center [125, 421] width 103 height 25
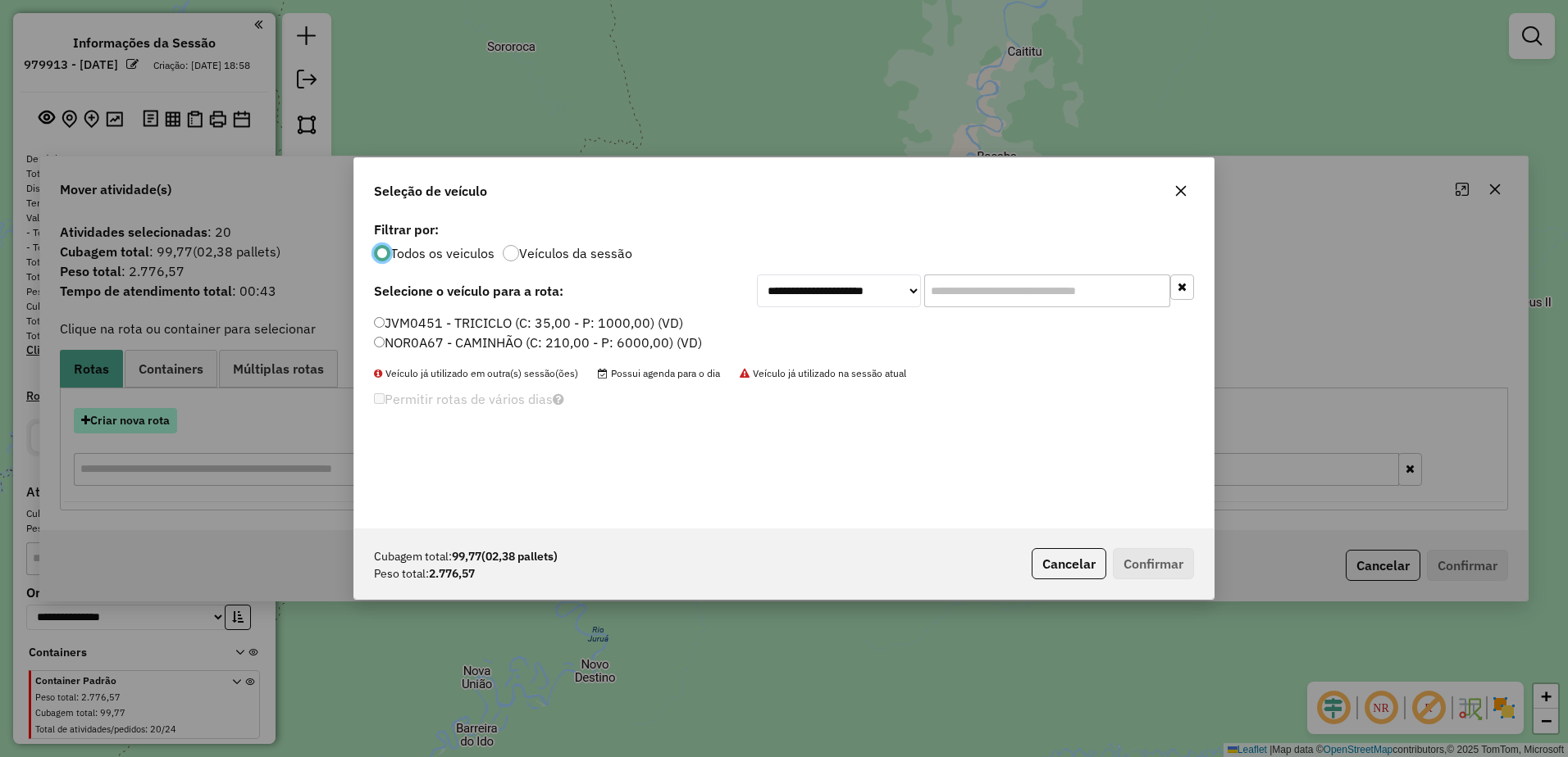
scroll to position [9, 5]
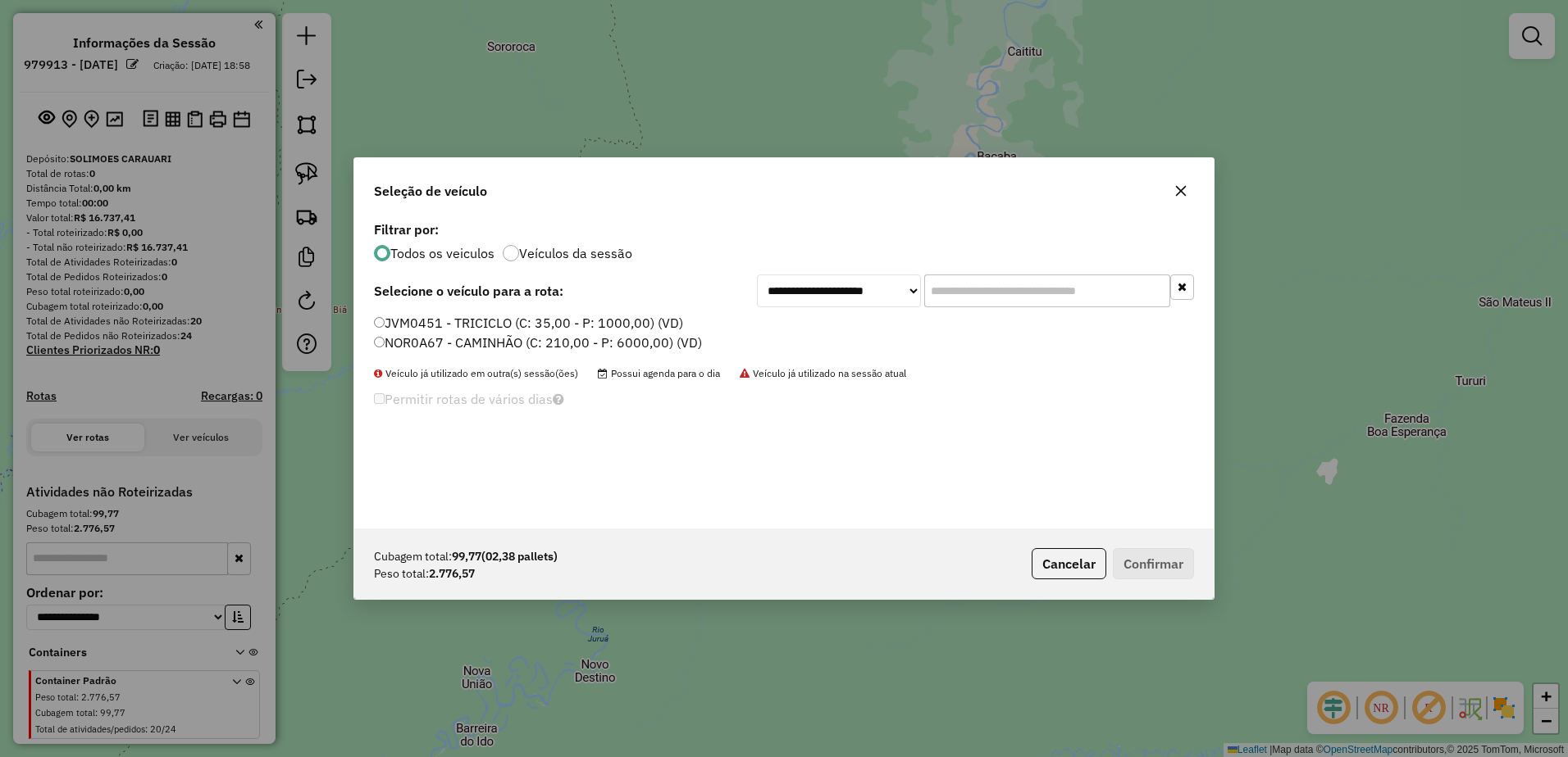
click at [409, 339] on label "NOR0A67 - CAMINHÃO (C: 210,00 - P: 6000,00) (VD)" at bounding box center [538, 342] width 328 height 19
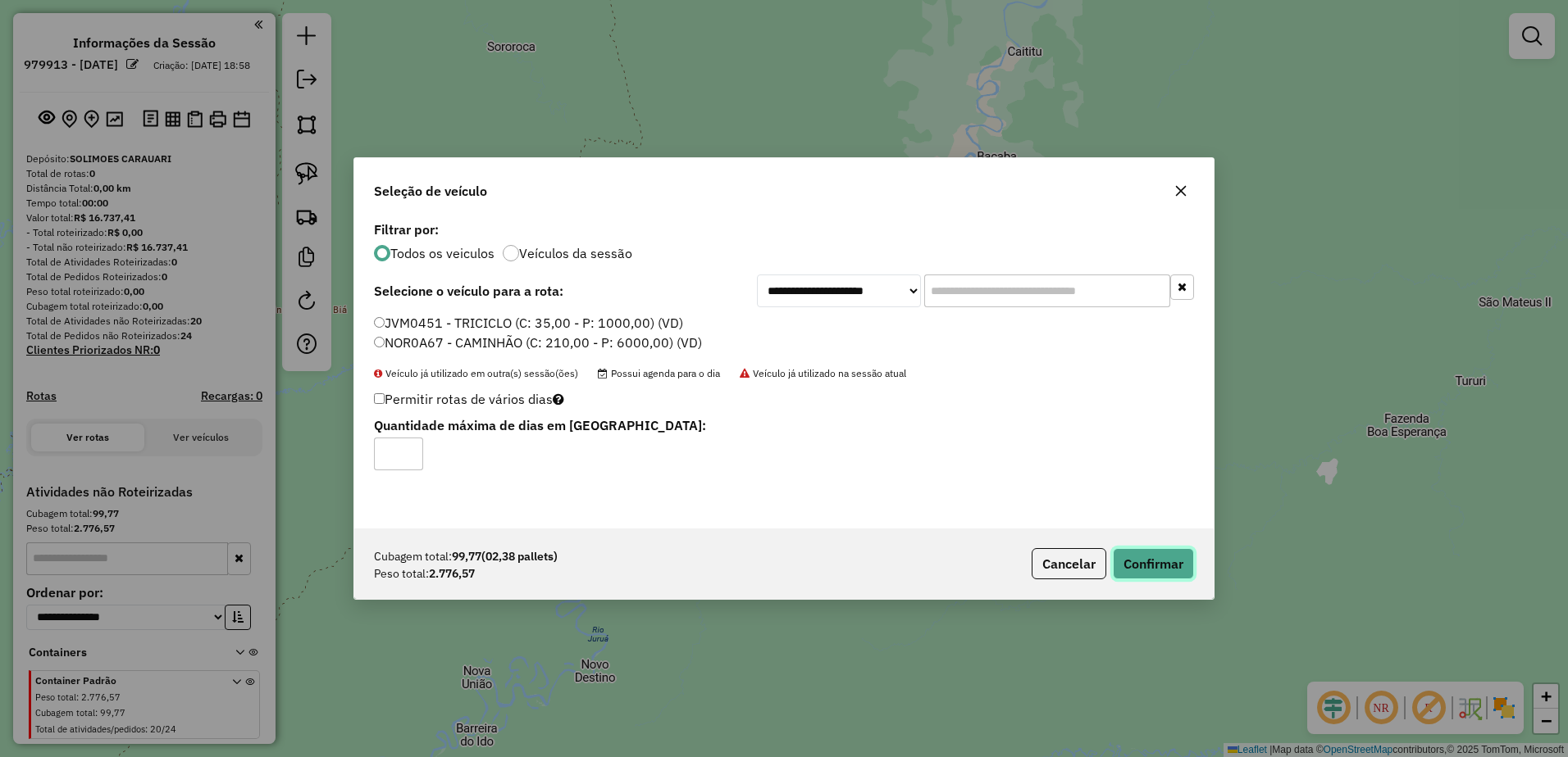
click at [1164, 556] on button "Confirmar" at bounding box center [1153, 563] width 81 height 31
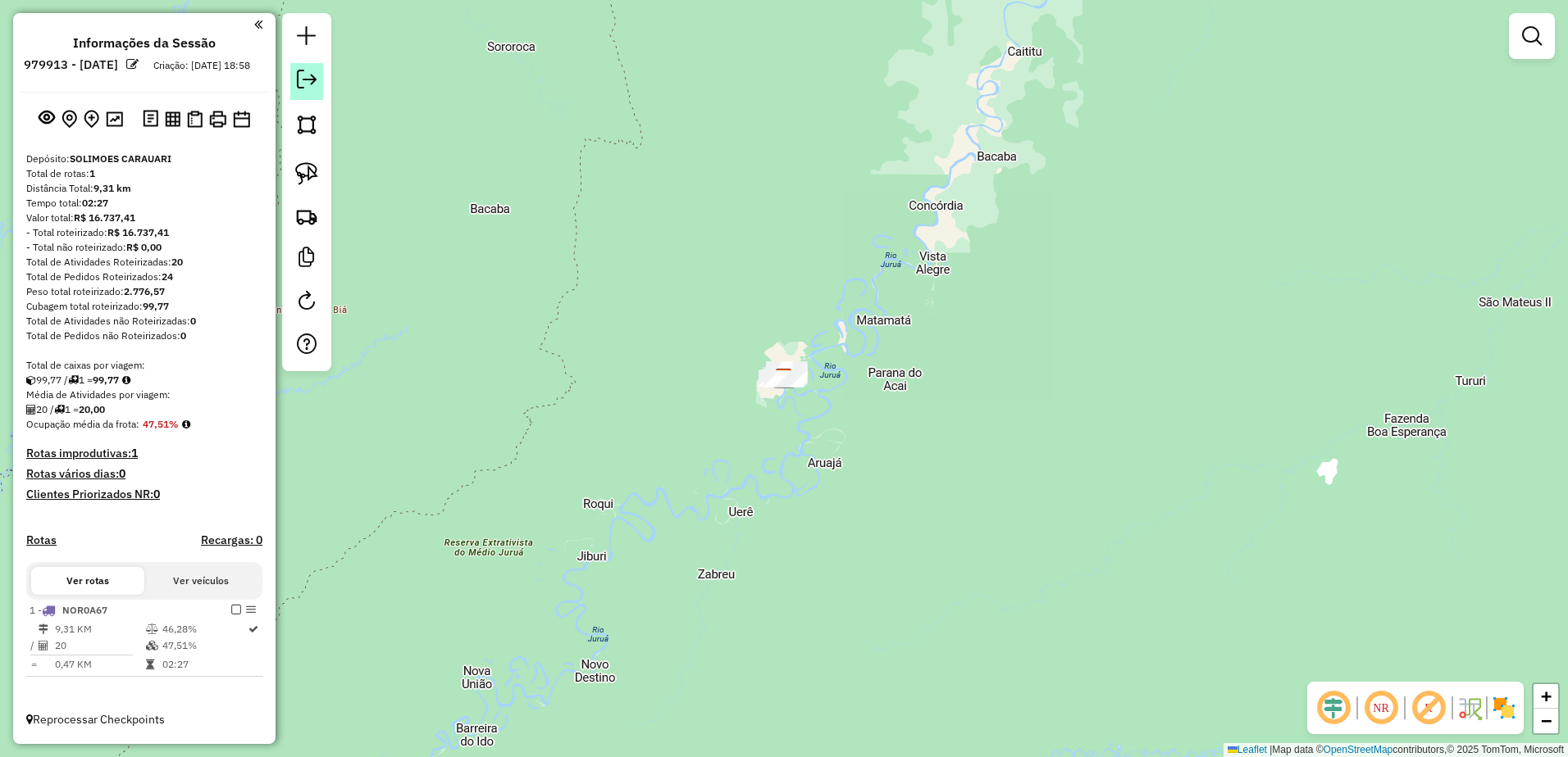
click at [310, 78] on em at bounding box center [306, 79] width 19 height 19
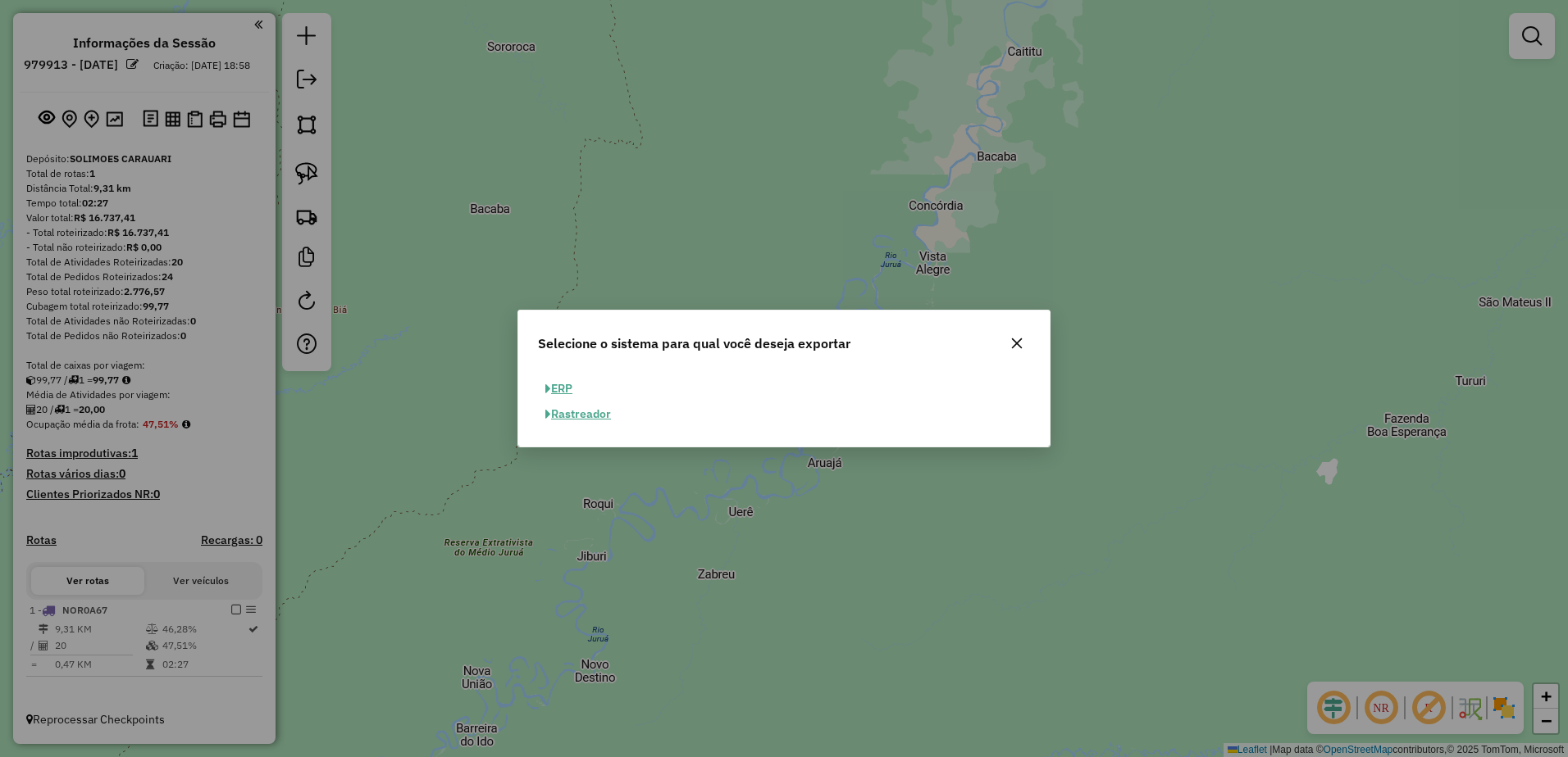
click at [558, 386] on button "ERP" at bounding box center [558, 389] width 41 height 25
select select "**"
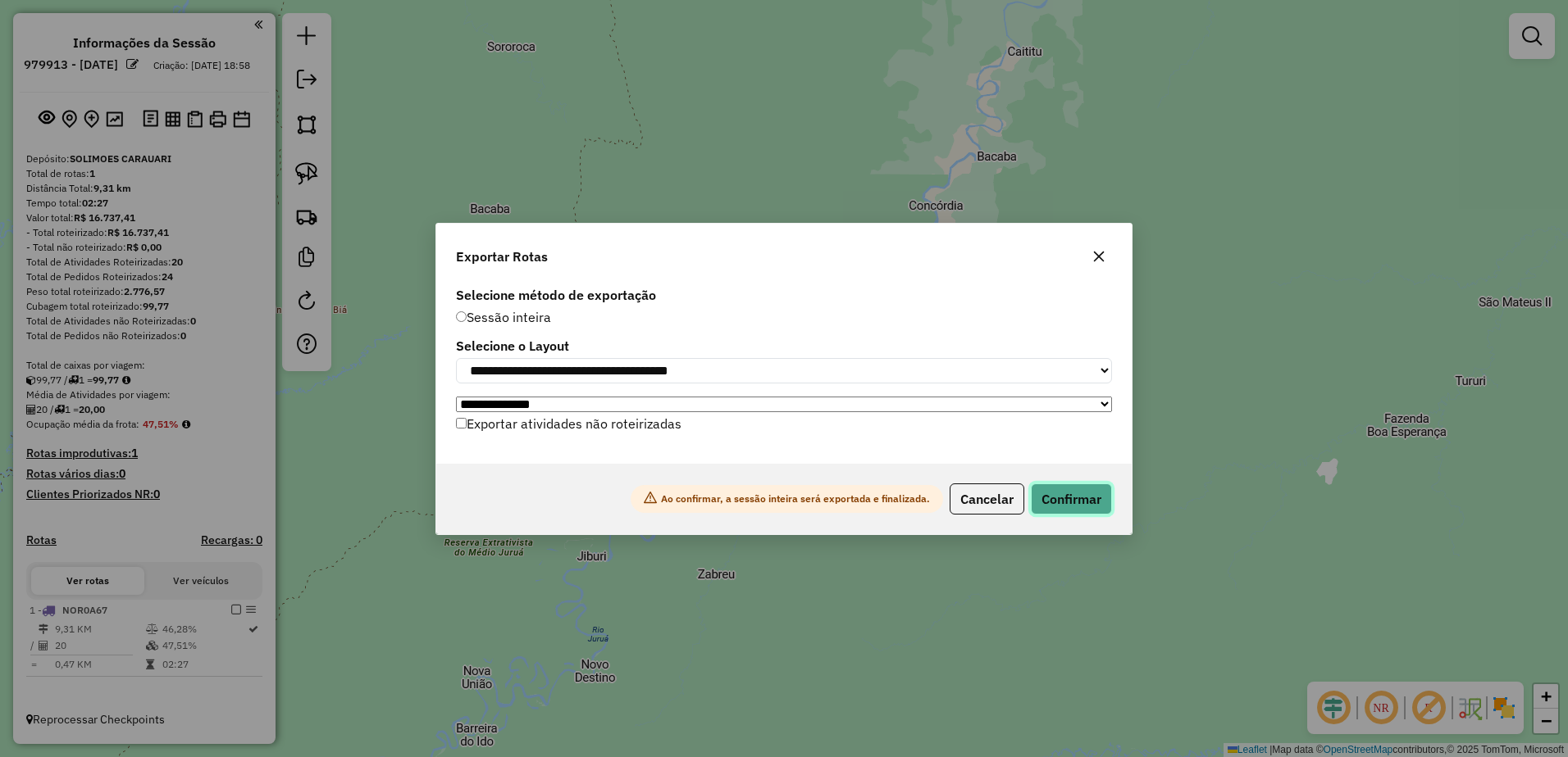
click at [1086, 508] on button "Confirmar" at bounding box center [1071, 499] width 81 height 31
